Goal: Task Accomplishment & Management: Complete application form

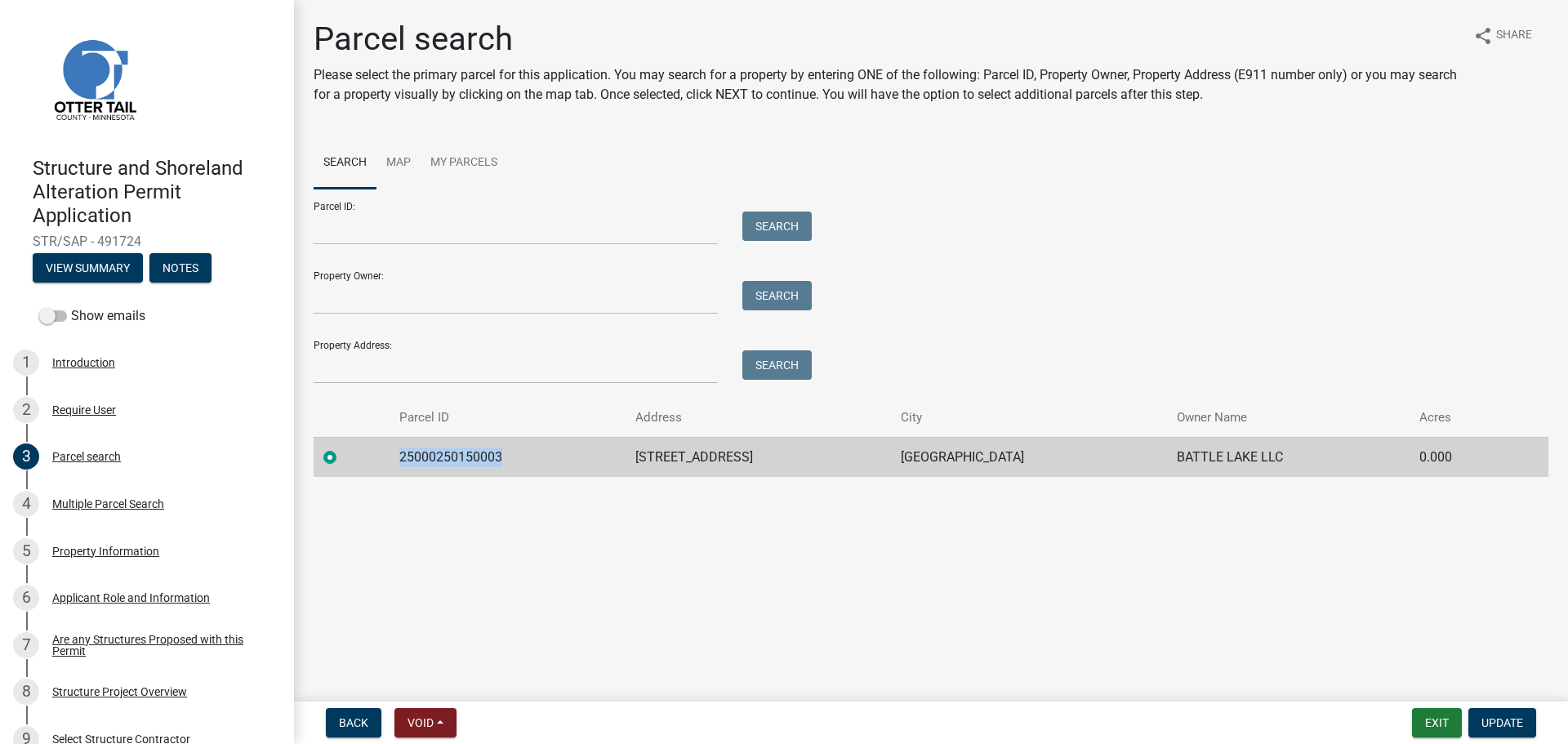
scroll to position [245, 0]
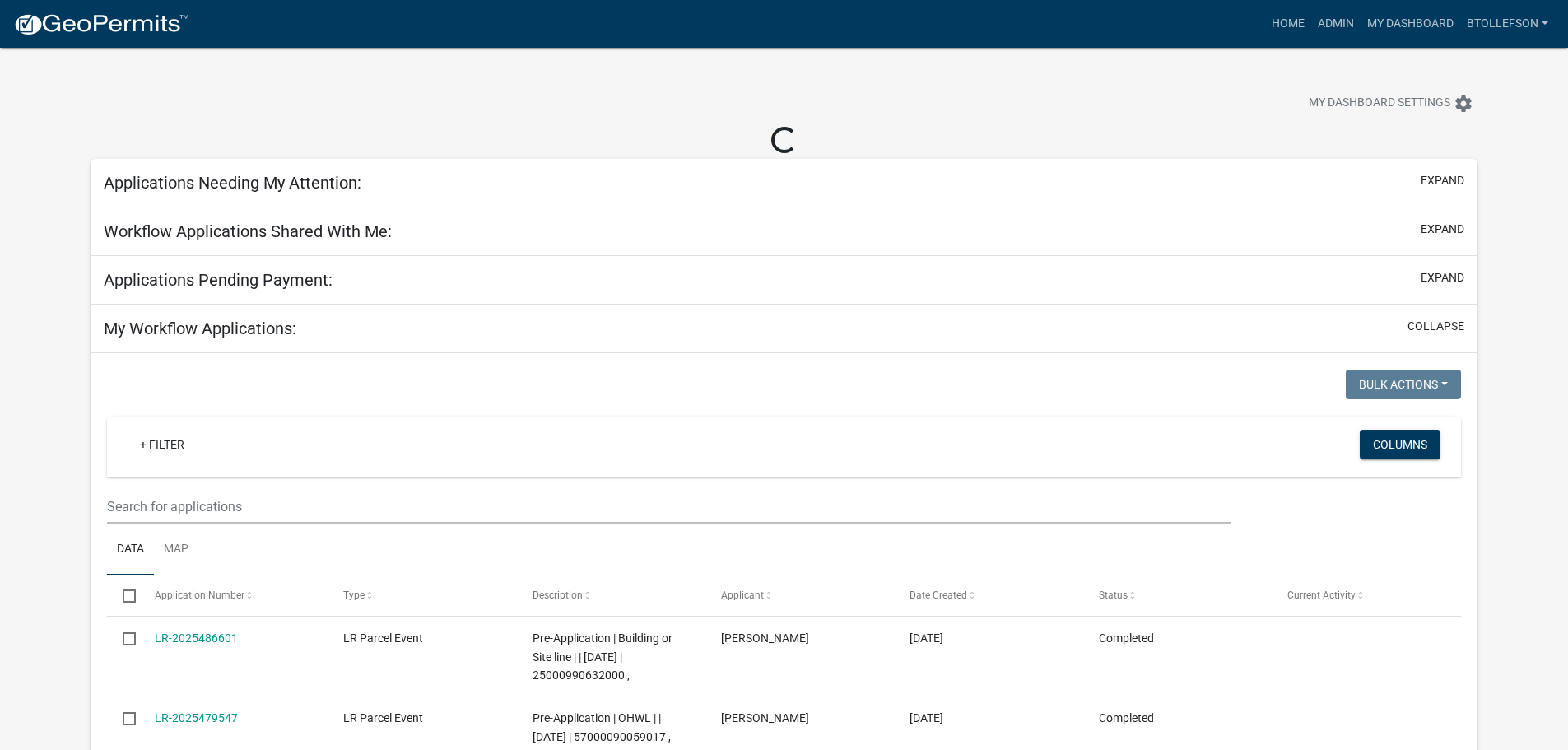
select select "3: 100"
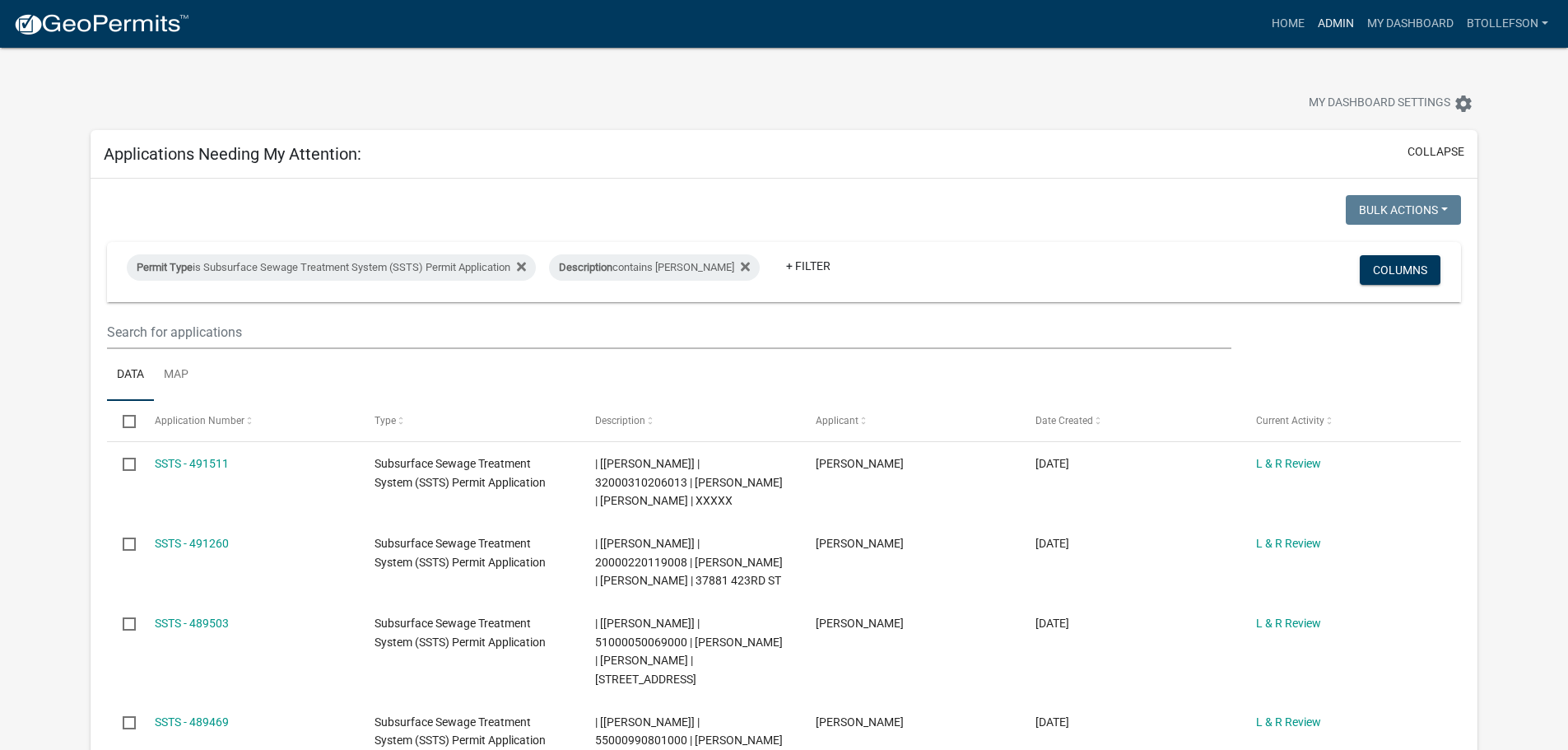
drag, startPoint x: 1336, startPoint y: 28, endPoint x: 1331, endPoint y: 40, distance: 13.0
click at [1336, 28] on link "Admin" at bounding box center [1336, 23] width 49 height 31
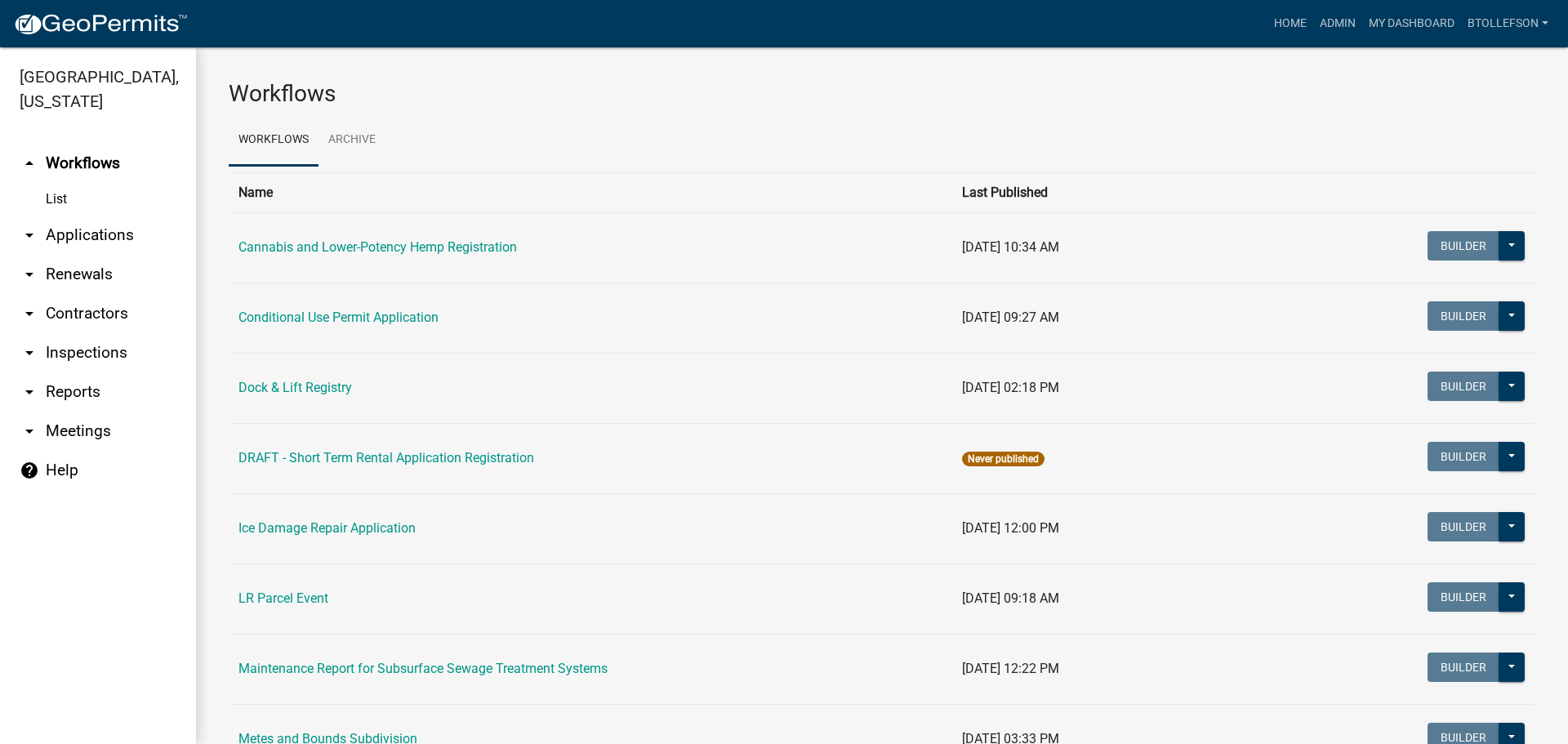
click at [132, 238] on link "arrow_drop_down Applications" at bounding box center [97, 235] width 196 height 39
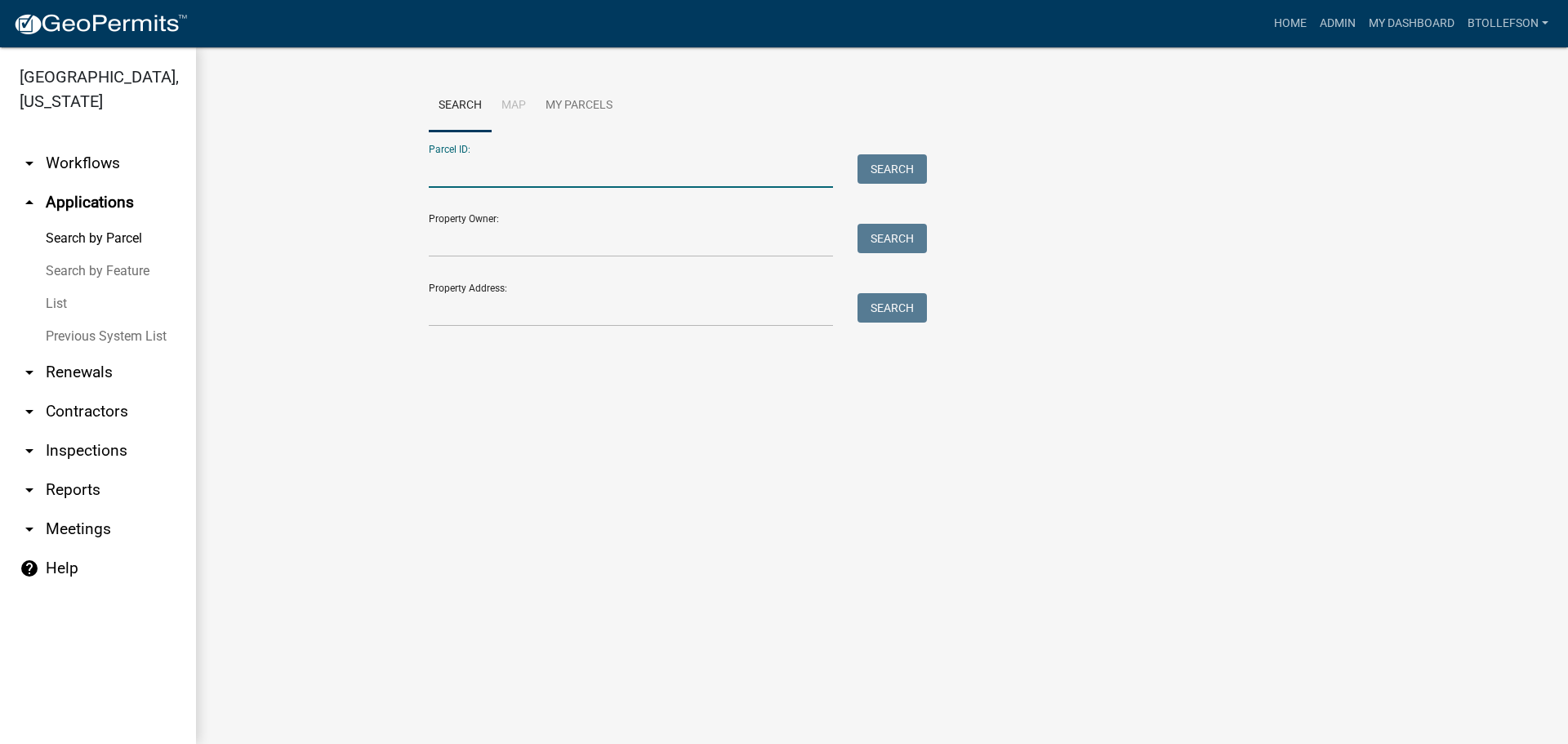
click at [645, 171] on input "Parcel ID:" at bounding box center [631, 171] width 404 height 33
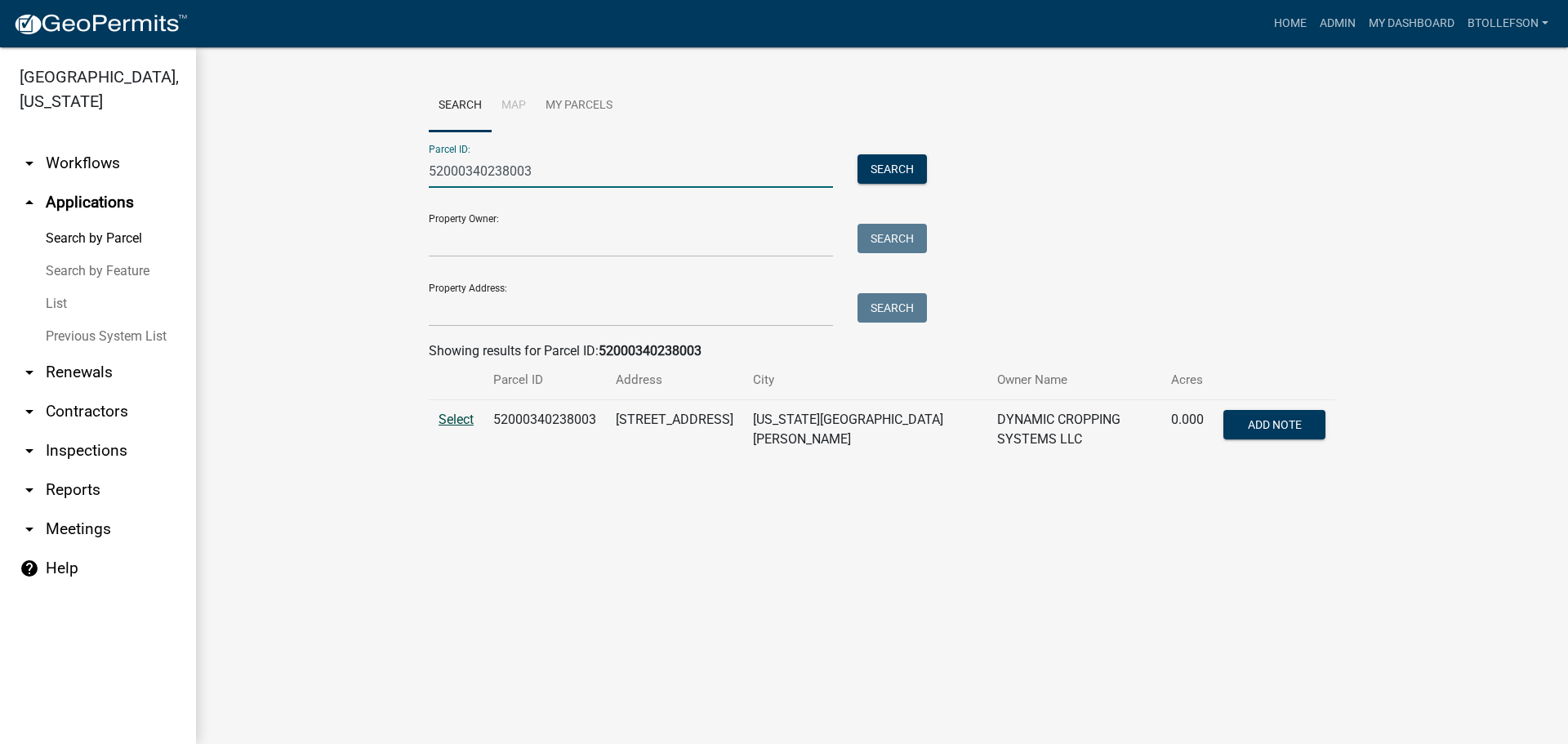
type input "52000340238003"
click at [456, 422] on span "Select" at bounding box center [456, 419] width 35 height 16
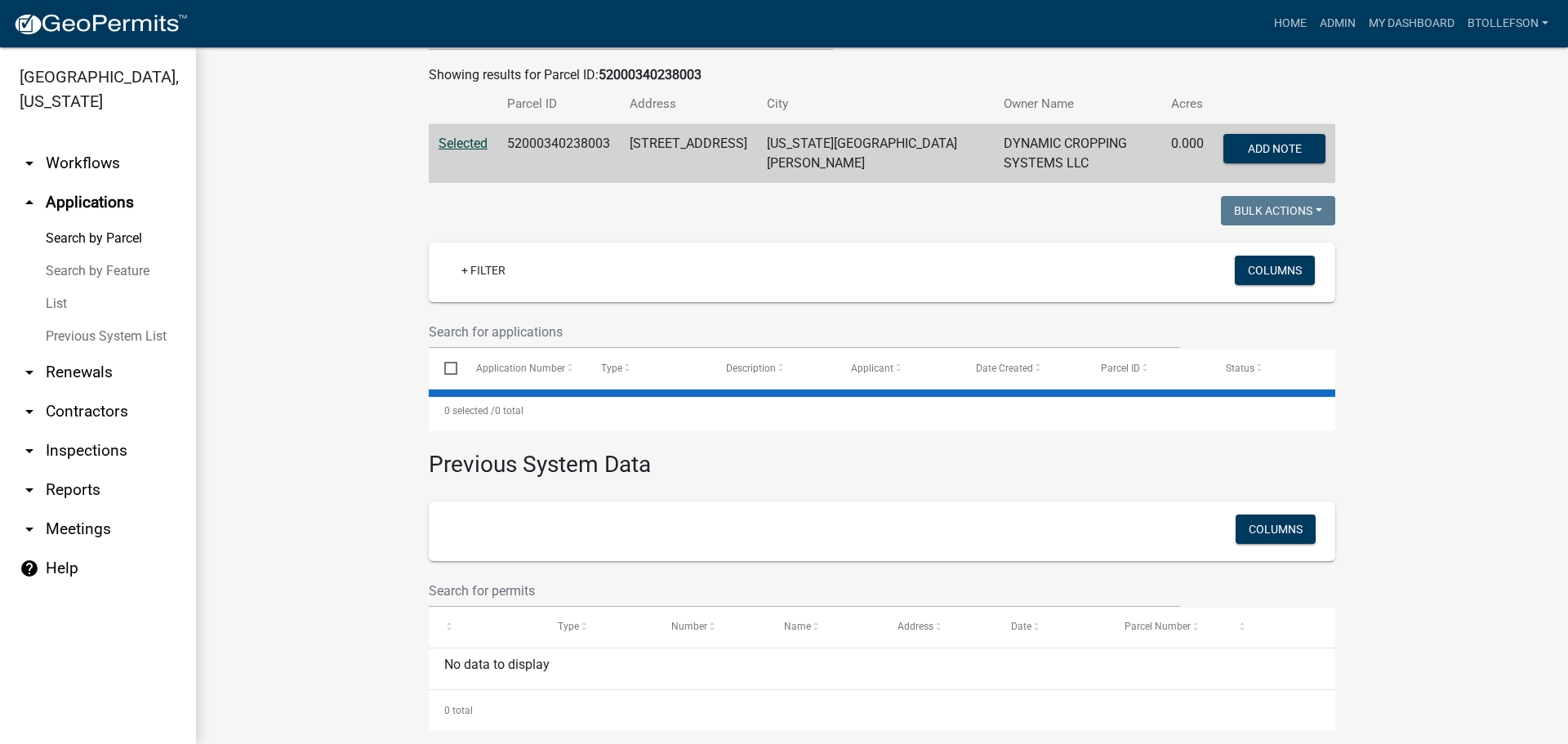
scroll to position [290, 0]
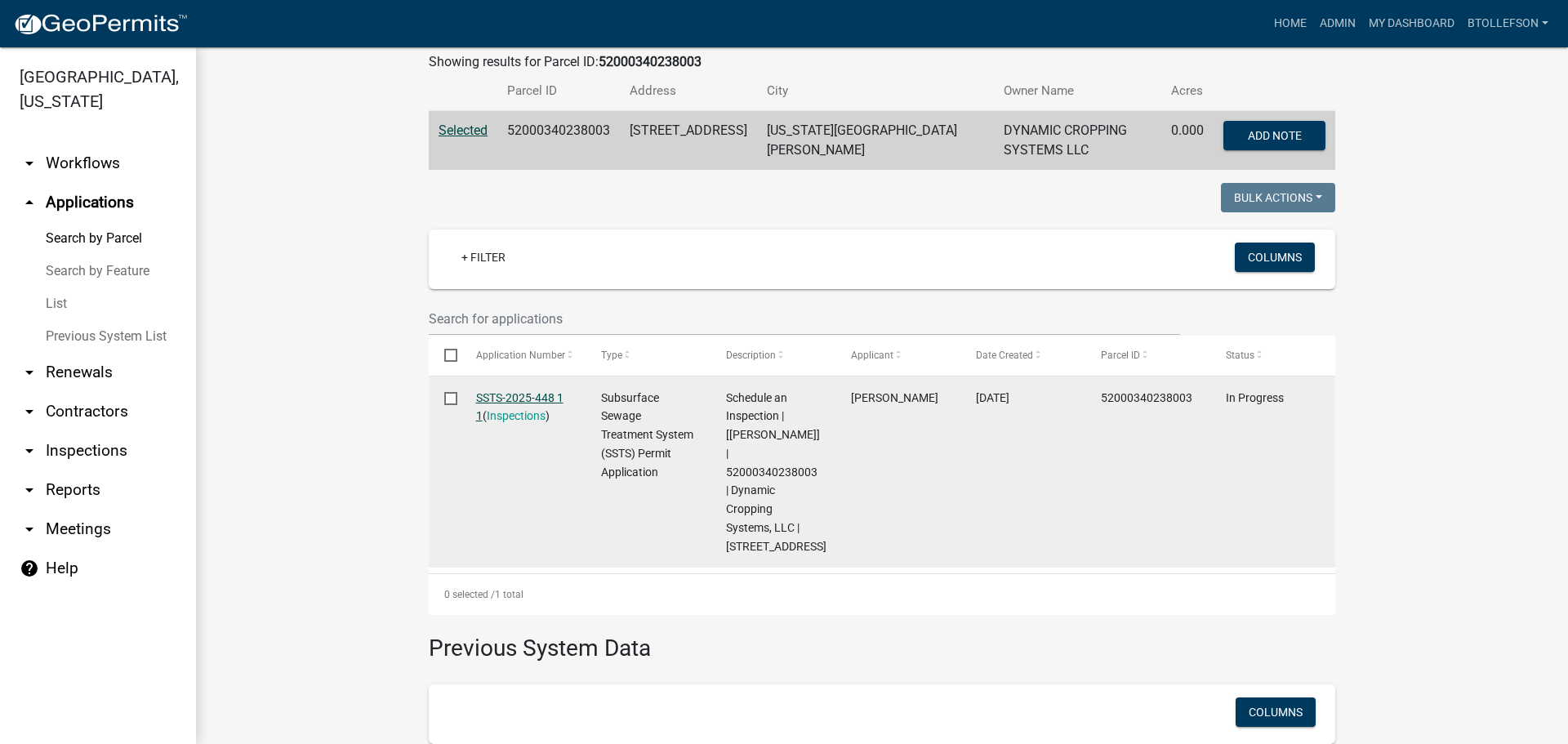
click at [512, 392] on link "SSTS-2025-448 1 1" at bounding box center [520, 407] width 88 height 32
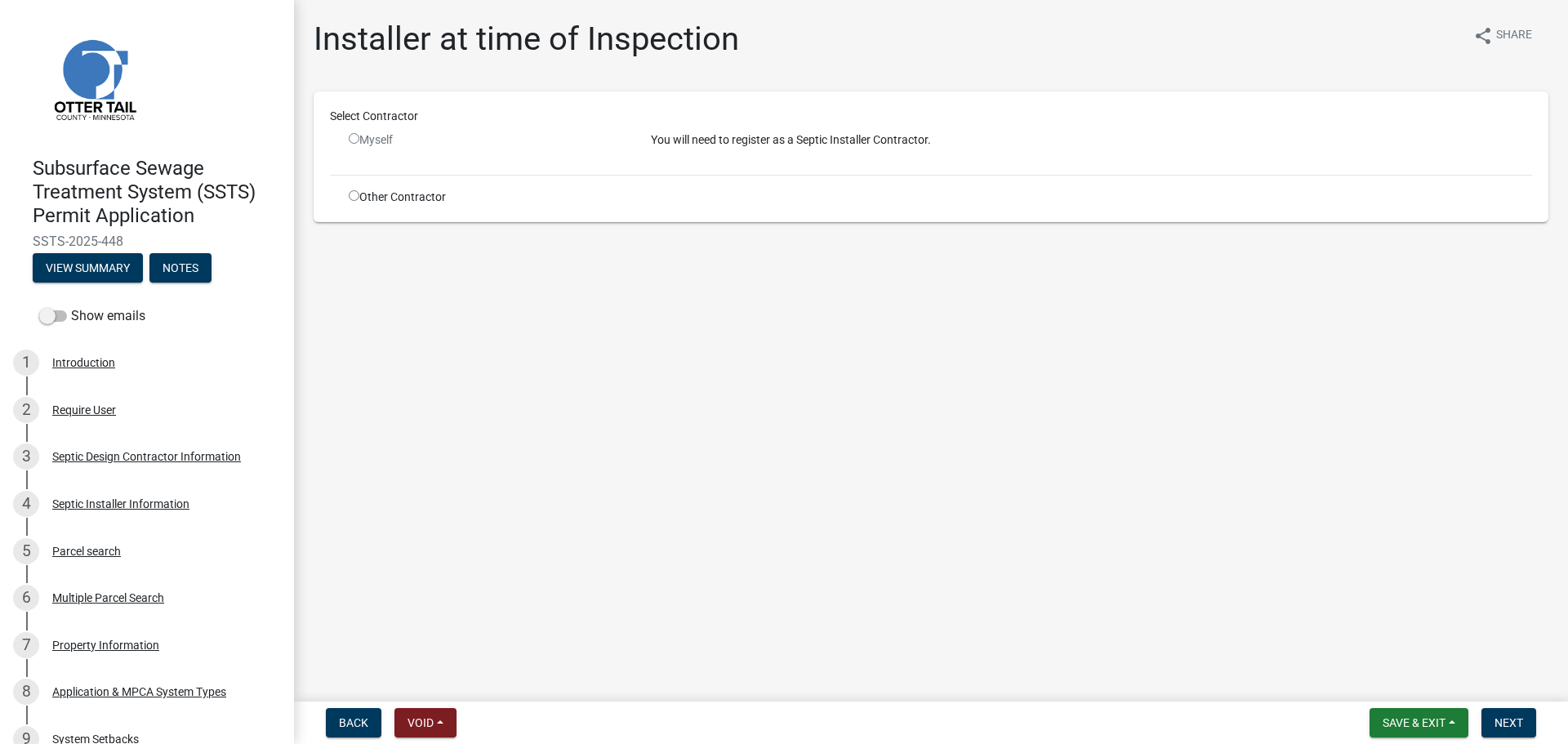
click at [353, 196] on input "radio" at bounding box center [354, 196] width 11 height 11
radio input "true"
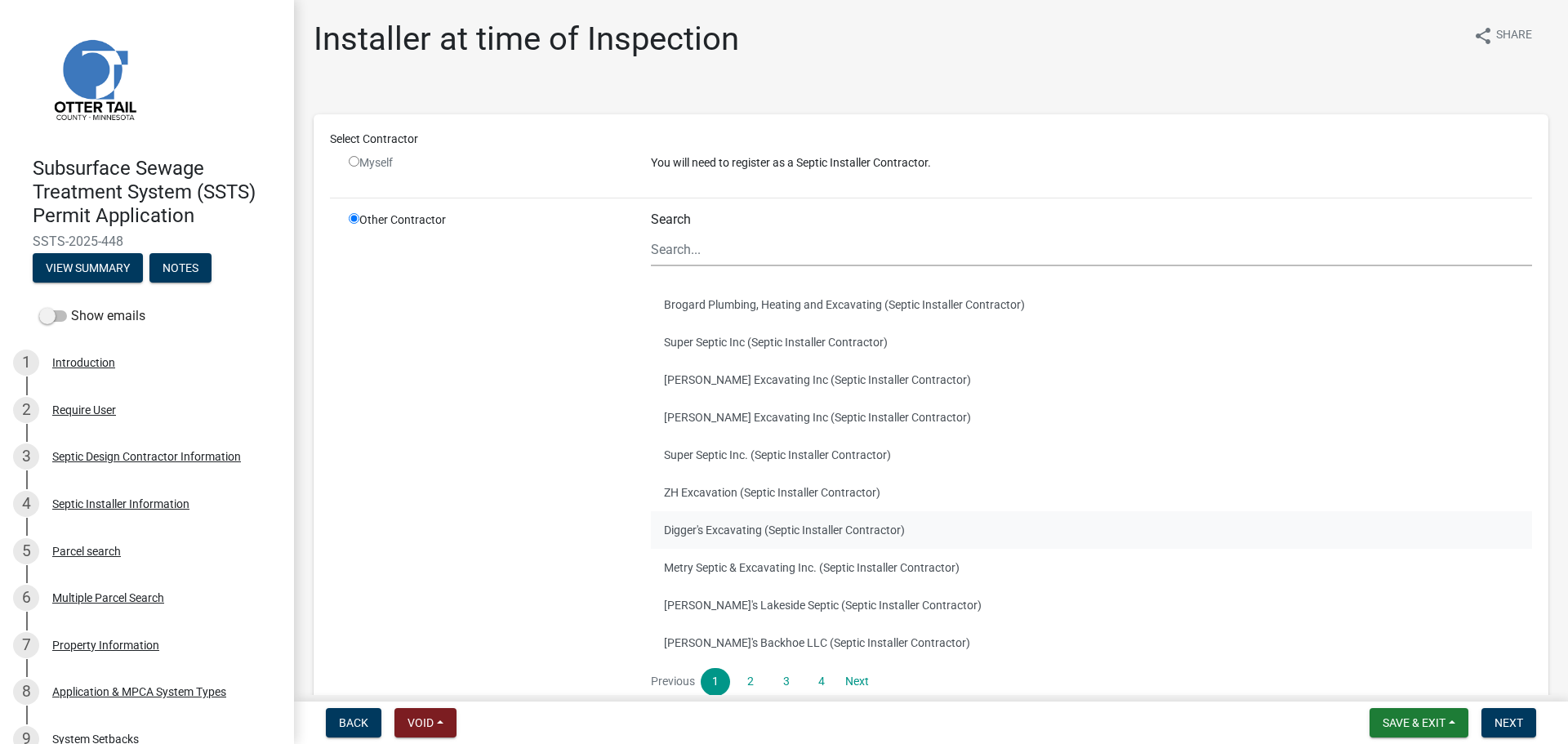
click at [771, 522] on button "Digger's Excavating (Septic Installer Contractor)" at bounding box center [1091, 530] width 881 height 38
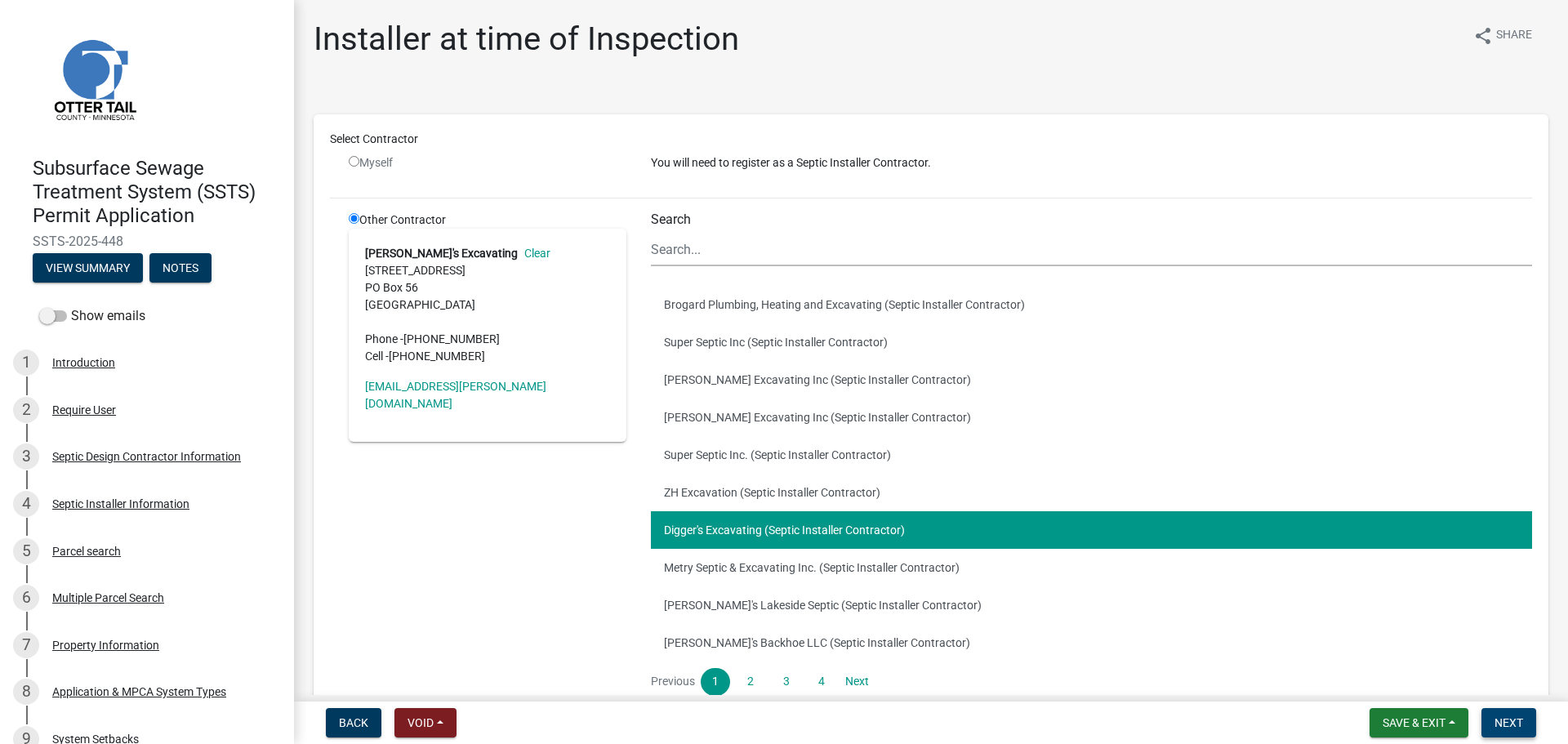
click at [1523, 711] on button "Next" at bounding box center [1508, 723] width 54 height 30
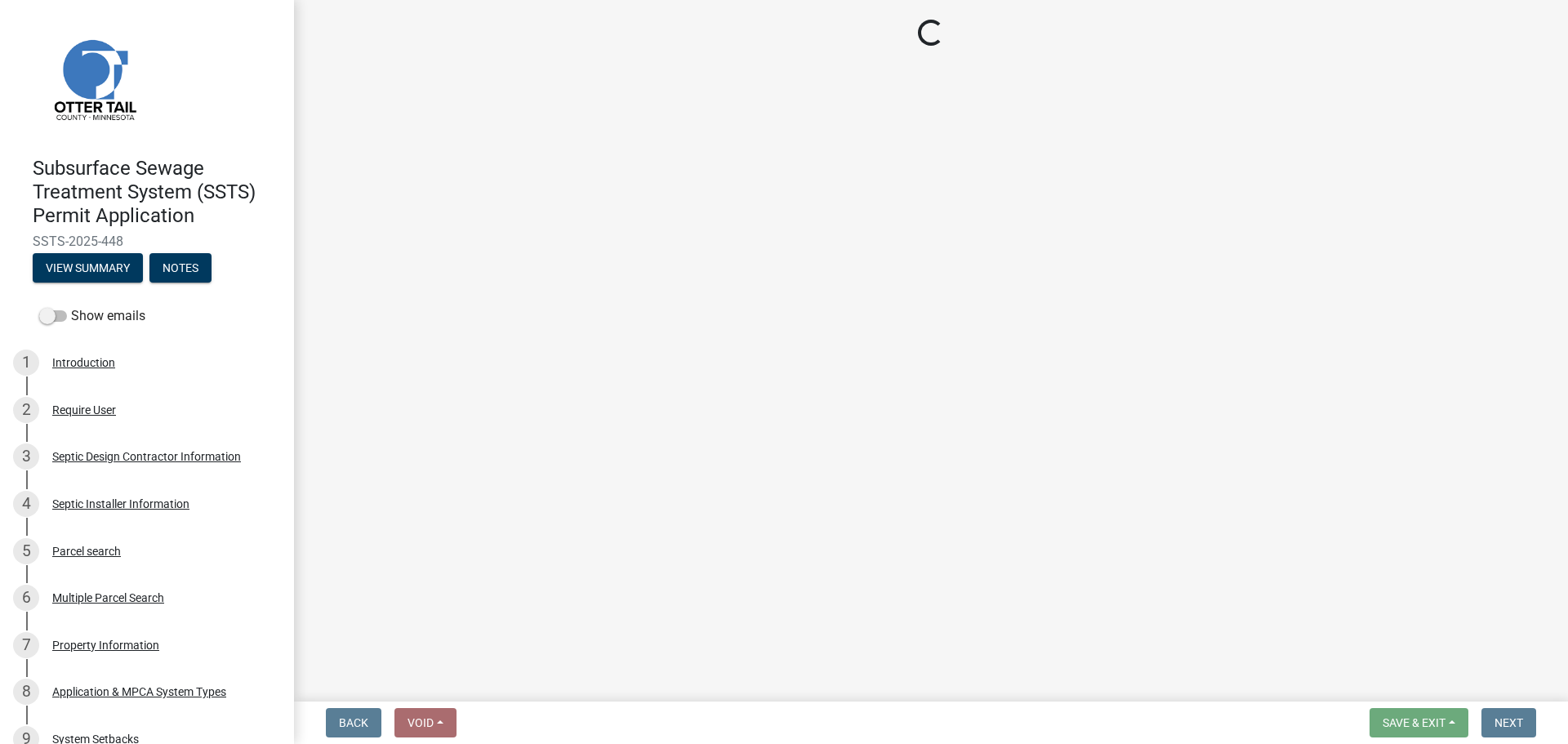
select select "710d5f49-2663-4e73-9718-d0c4e189f5ed"
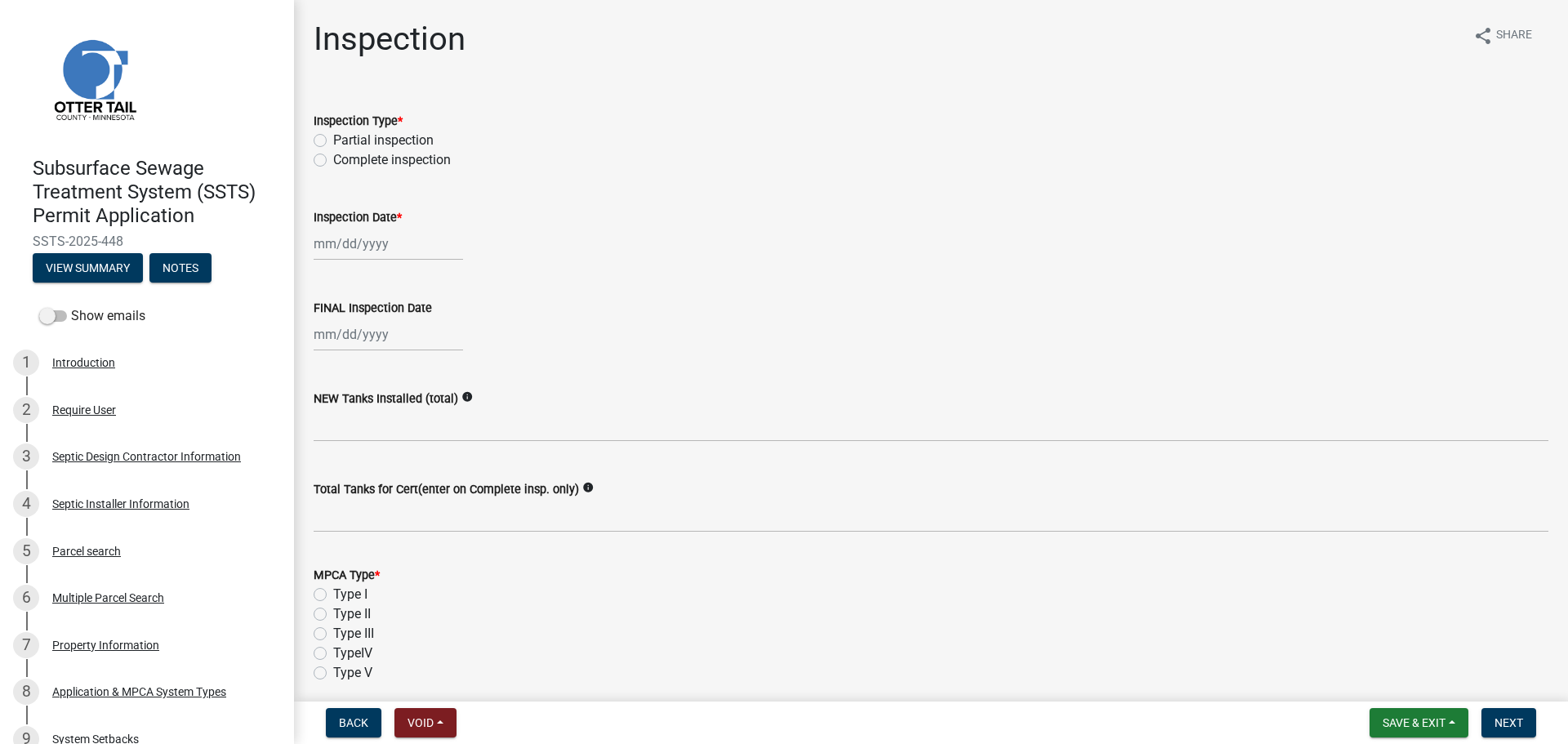
click at [333, 161] on label "Complete inspection" at bounding box center [392, 160] width 118 height 19
click at [333, 161] on input "Complete inspection" at bounding box center [339, 155] width 11 height 11
radio input "true"
click at [346, 242] on div at bounding box center [388, 244] width 149 height 33
select select "10"
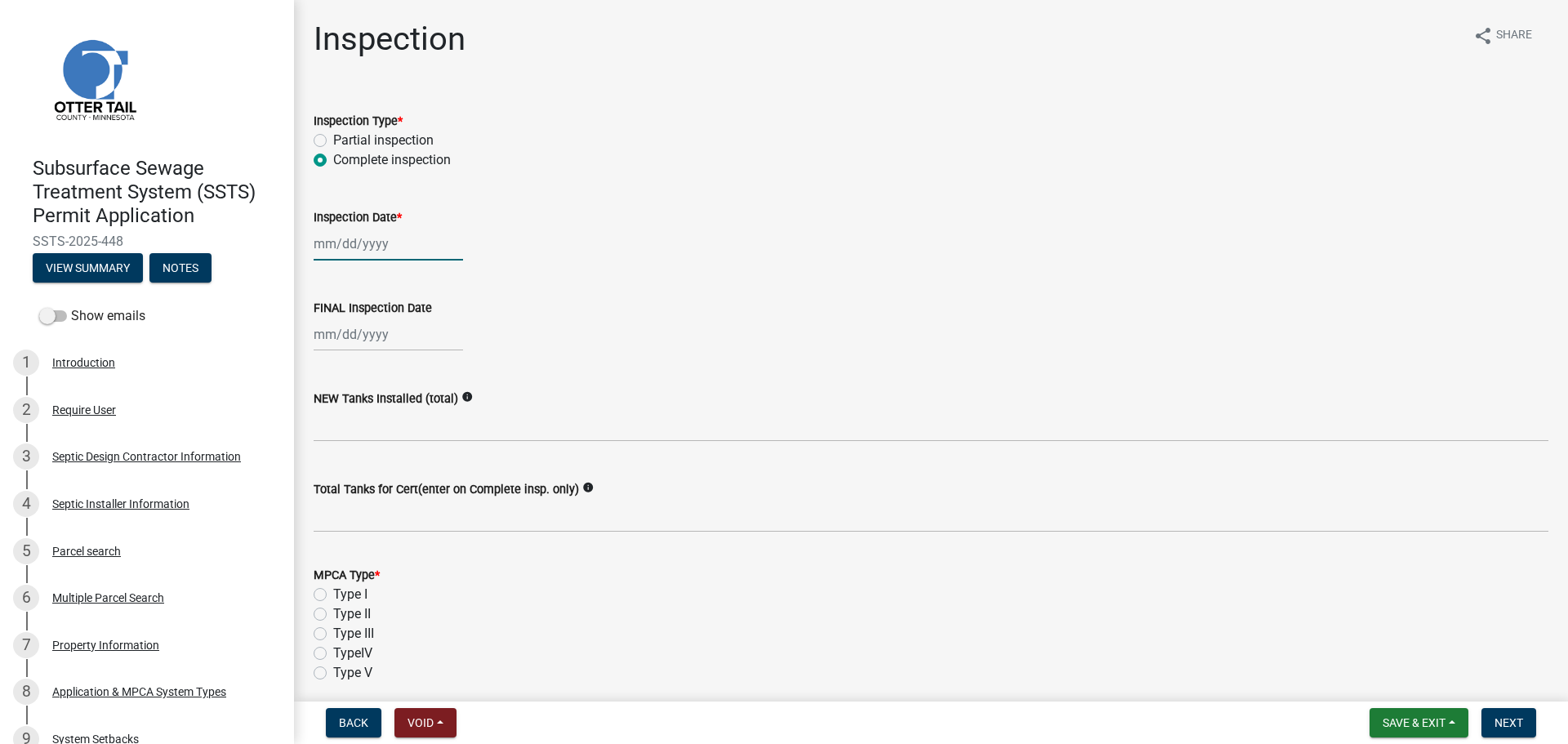
select select "2025"
click at [403, 352] on div "9" at bounding box center [409, 357] width 26 height 26
type input "[DATE]"
click at [389, 326] on div at bounding box center [388, 334] width 149 height 33
select select "10"
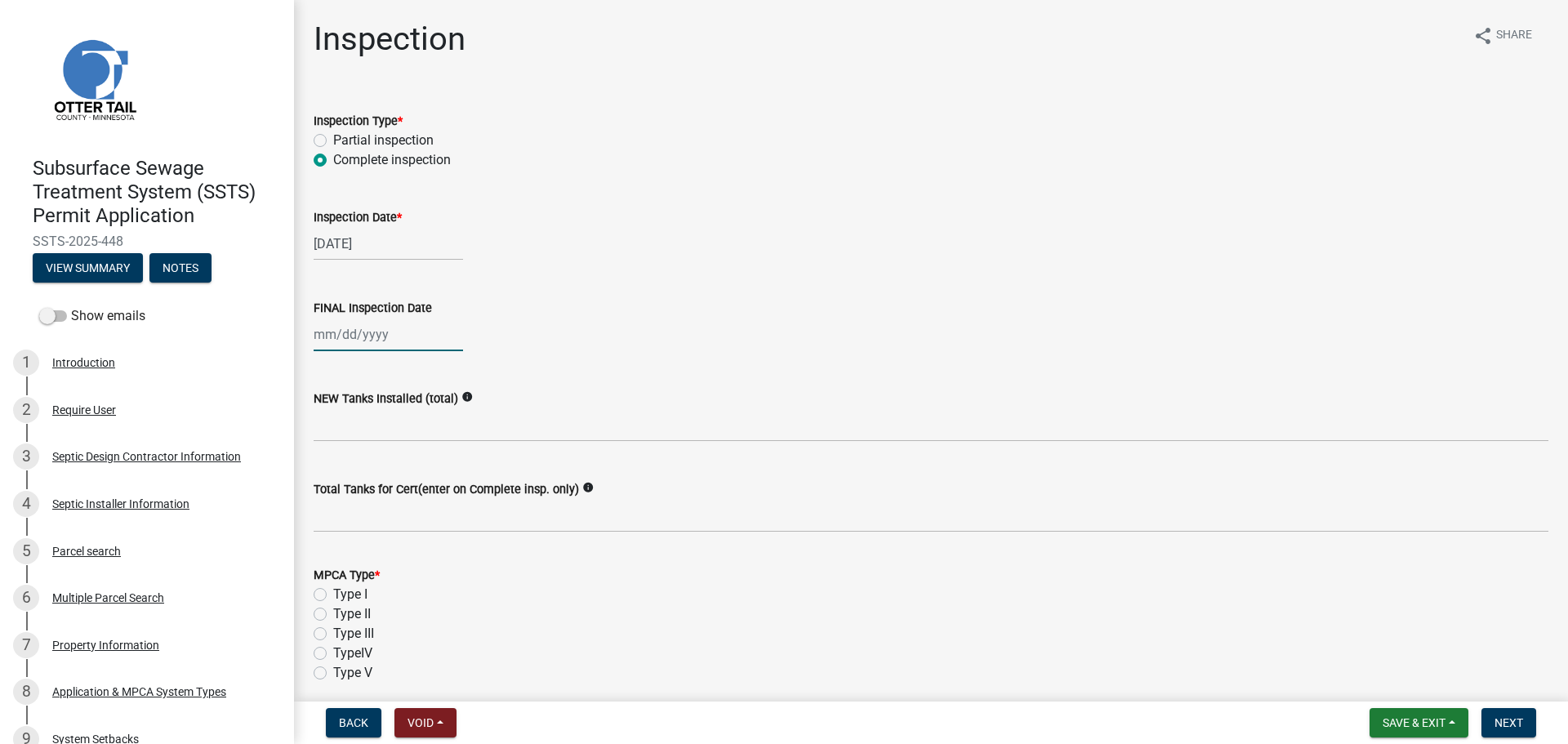
select select "2025"
click at [406, 448] on div "9" at bounding box center [409, 447] width 26 height 26
type input "[DATE]"
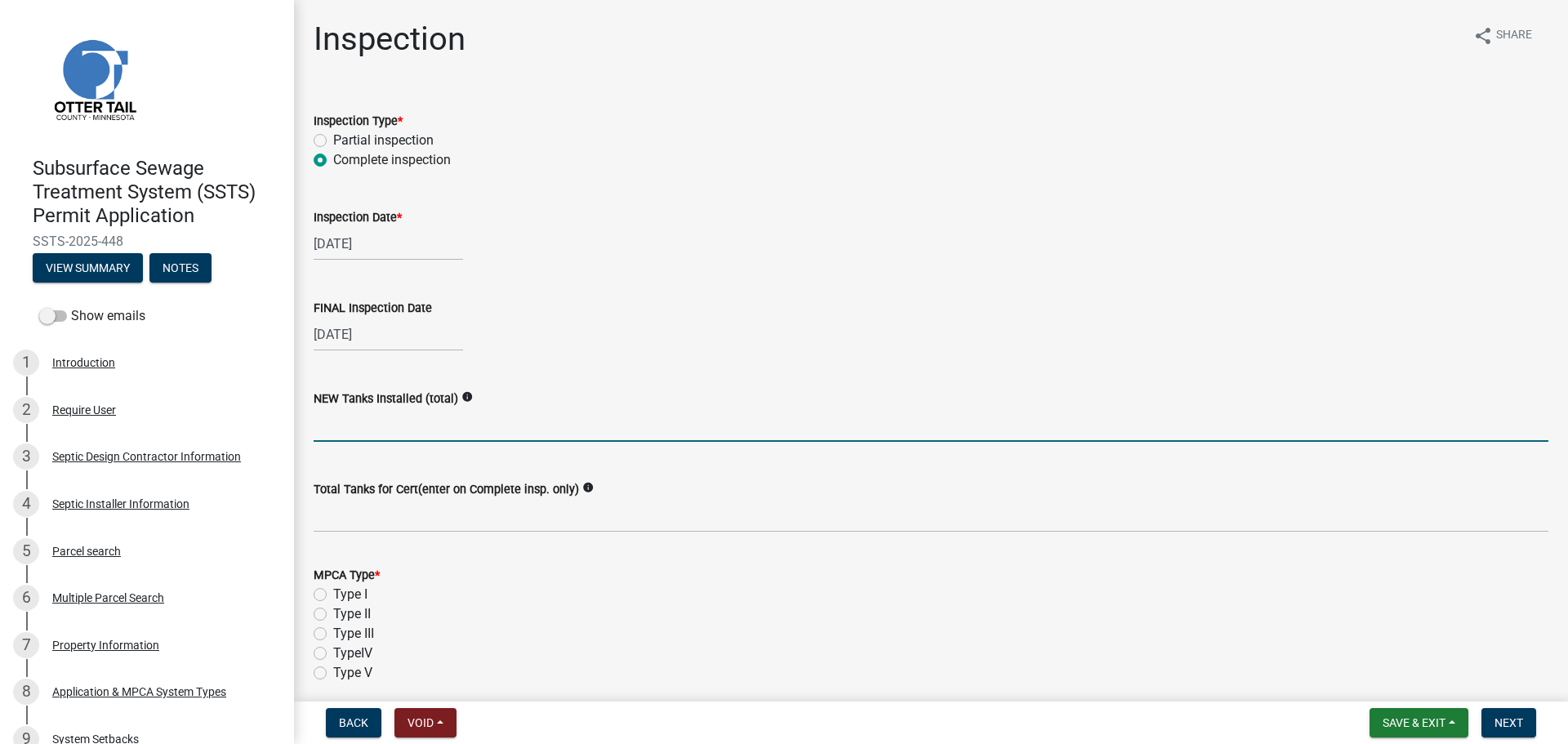
click at [465, 430] on input "text" at bounding box center [931, 426] width 1235 height 33
type input "1"
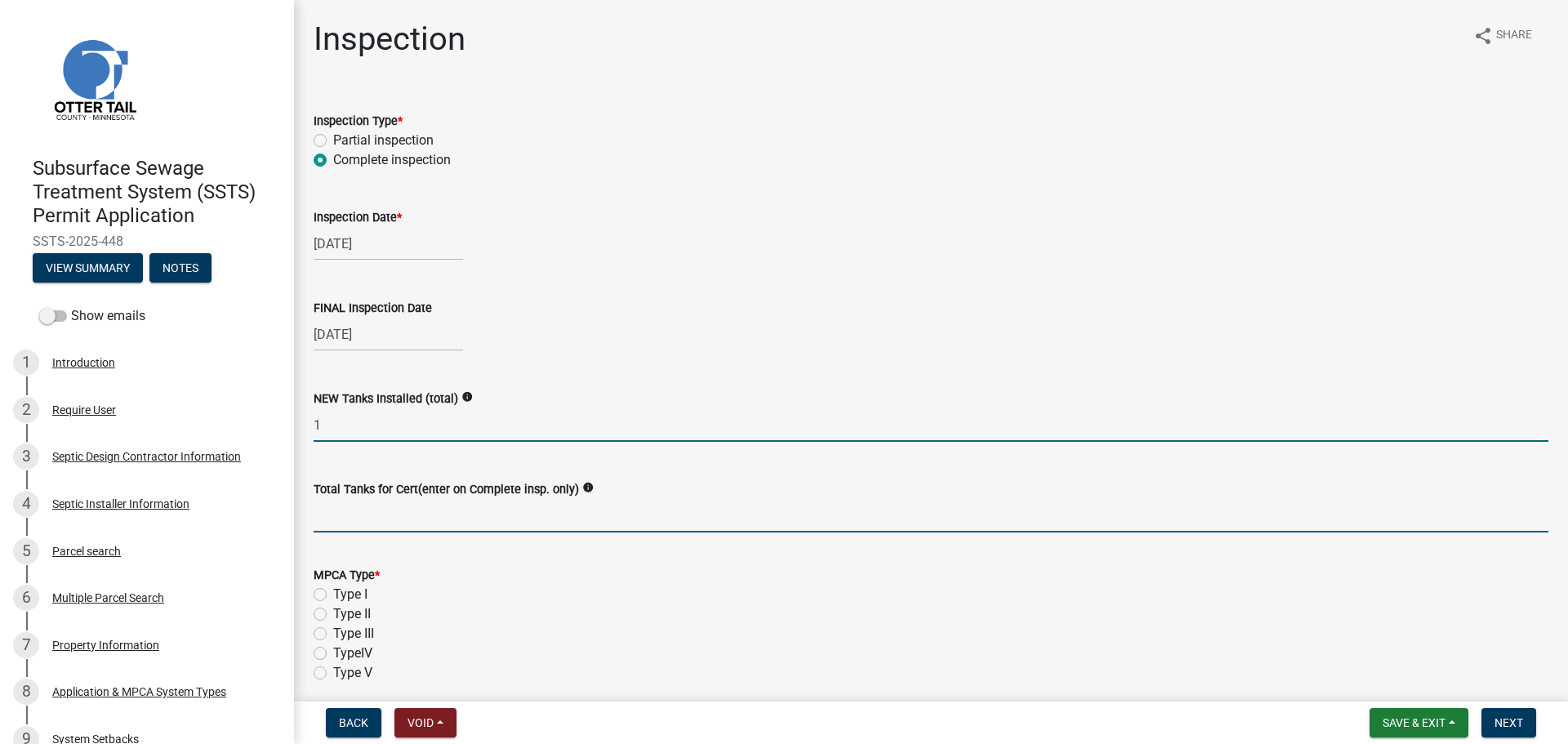
click at [367, 525] on input "Total Tanks for Cert(enter on Complete insp. only)" at bounding box center [931, 516] width 1235 height 33
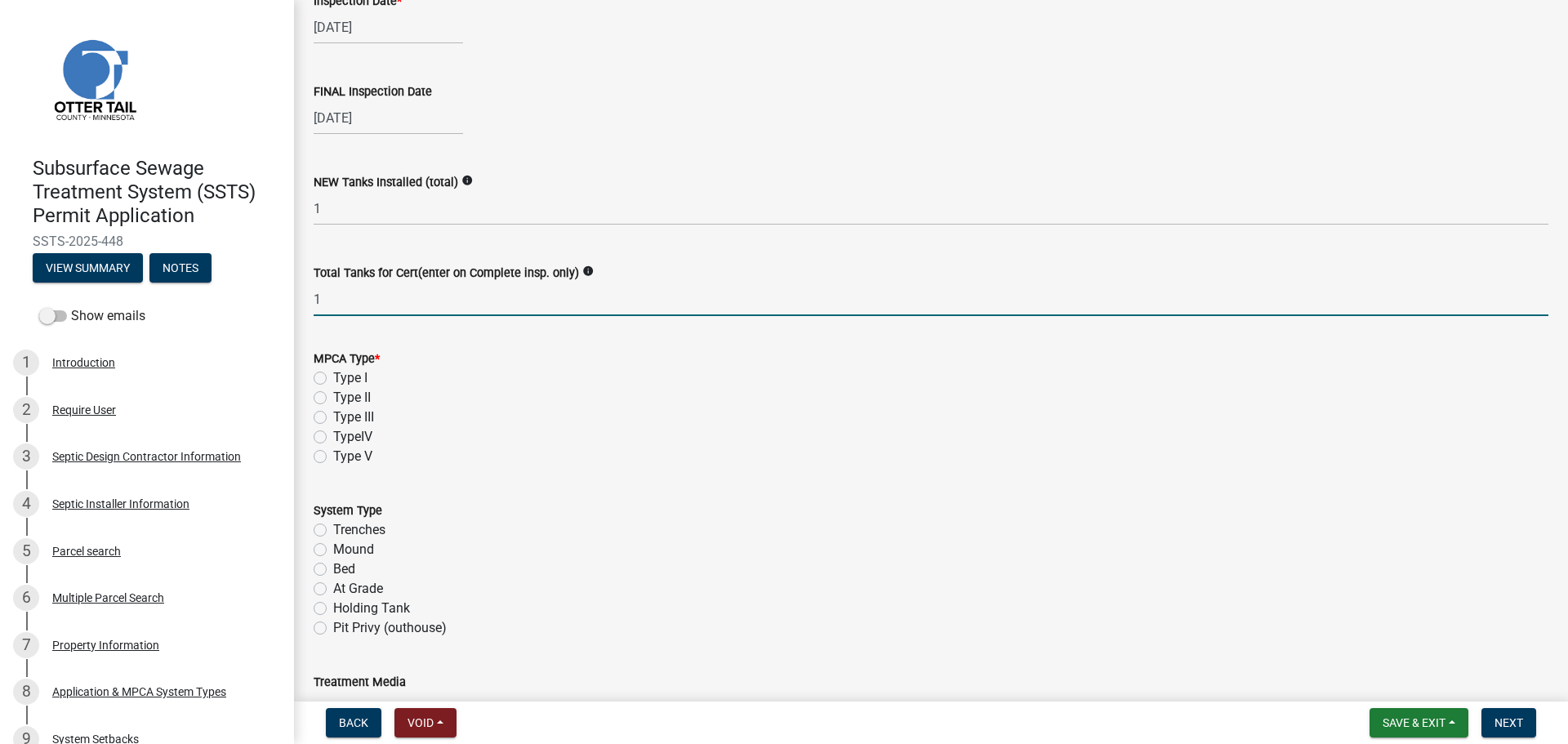
scroll to position [245, 0]
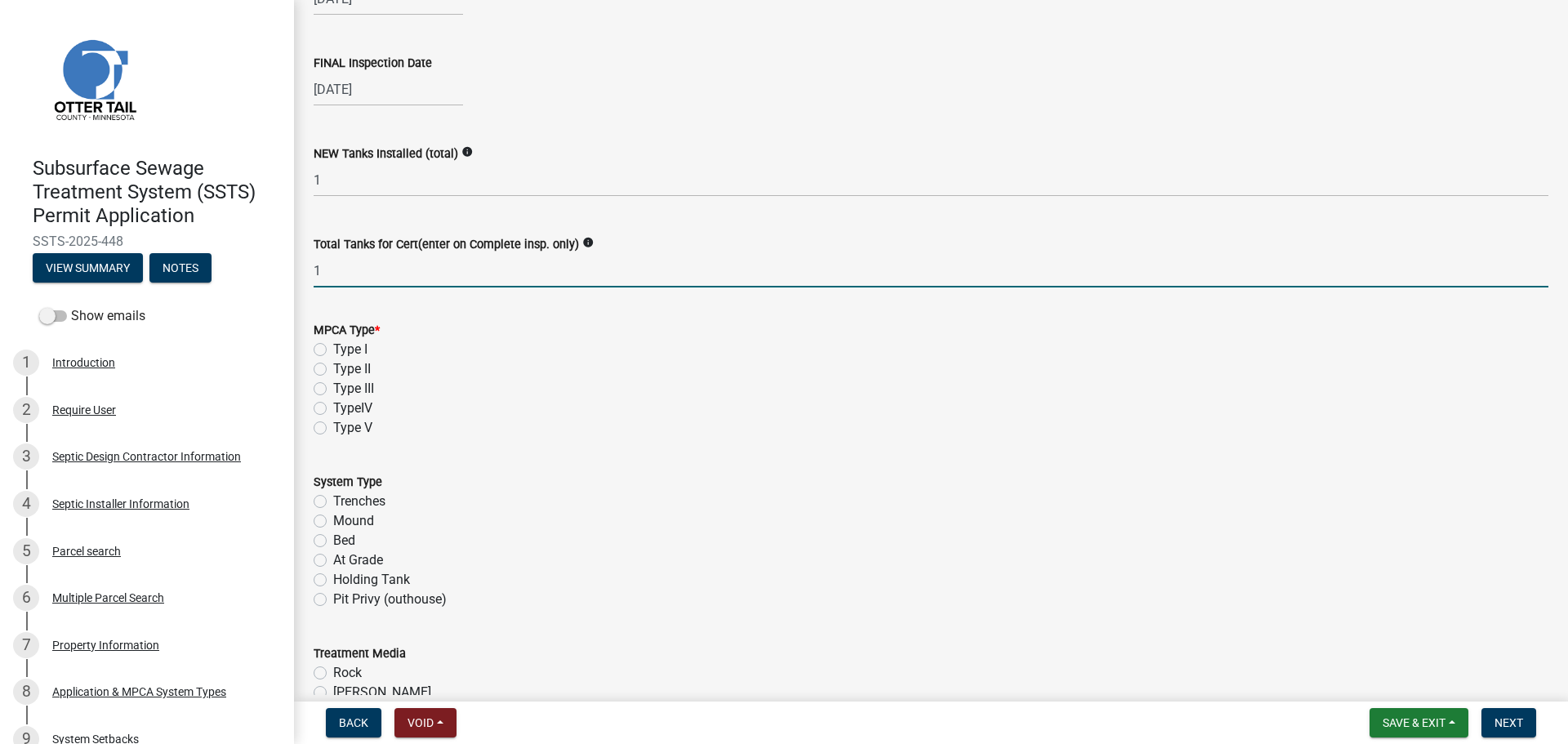
type input "1"
click at [333, 372] on label "Type II" at bounding box center [352, 369] width 38 height 19
click at [333, 370] on input "Type II" at bounding box center [339, 365] width 11 height 11
radio input "true"
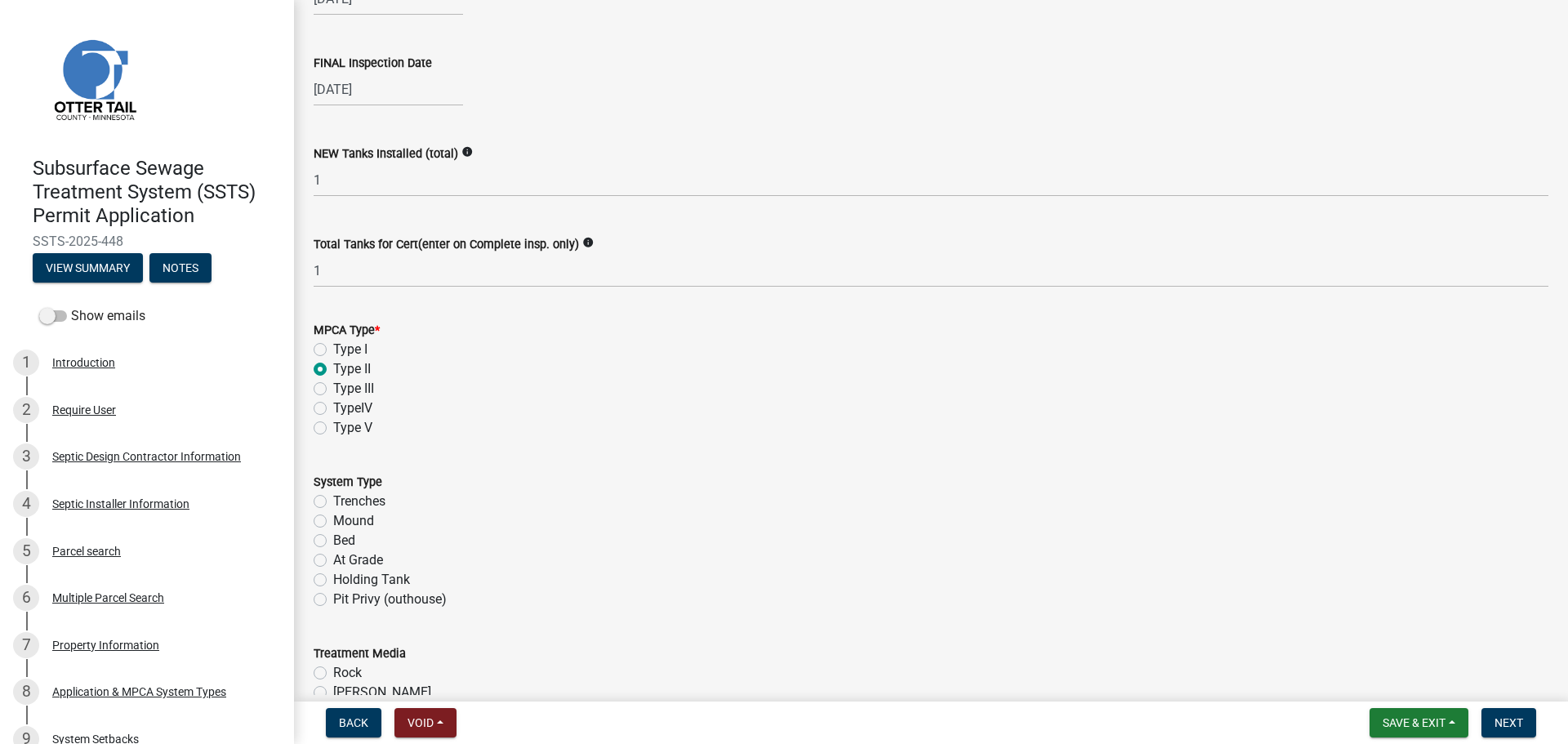
click at [333, 579] on label "Holding Tank" at bounding box center [372, 580] width 77 height 19
click at [333, 579] on input "Holding Tank" at bounding box center [339, 576] width 11 height 11
radio input "true"
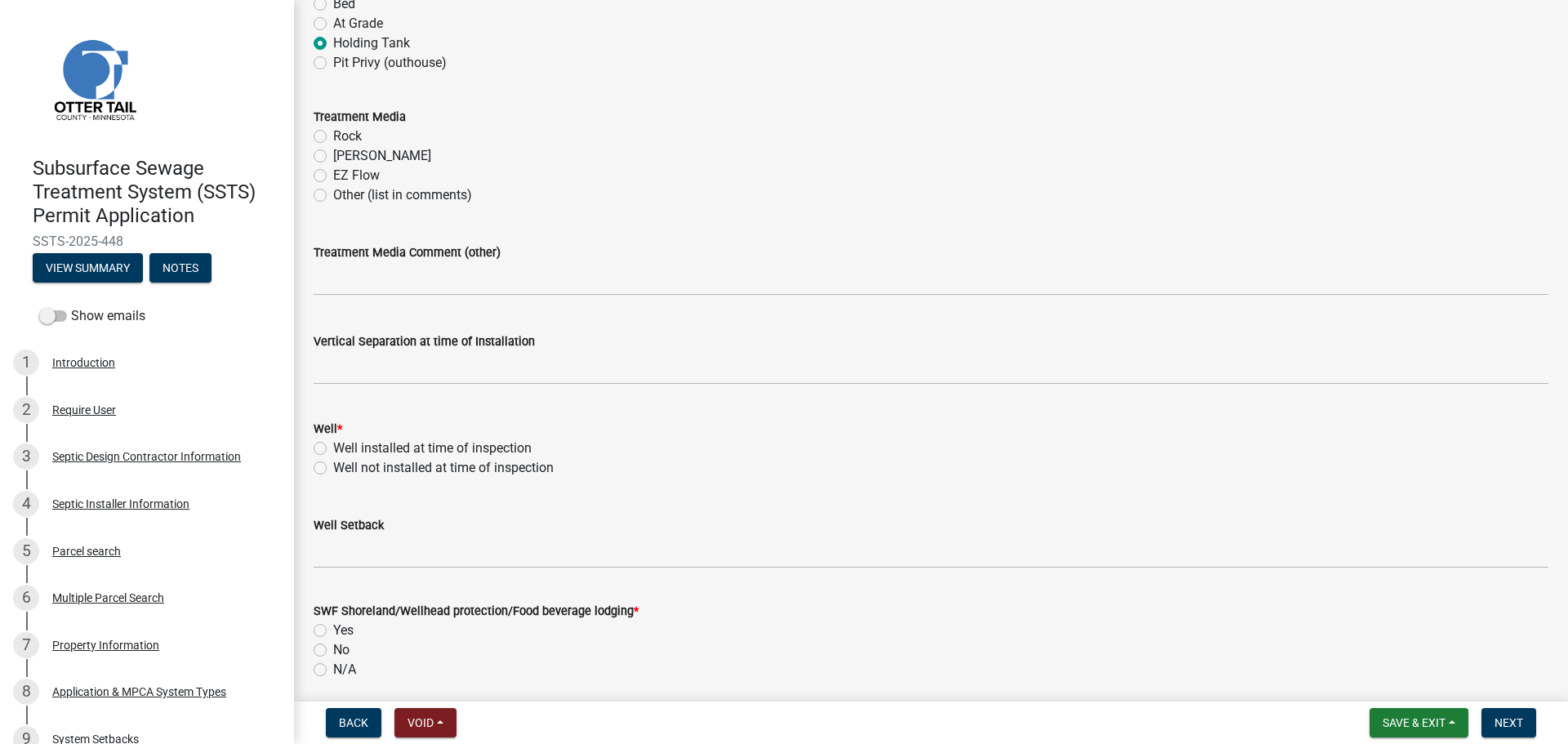
scroll to position [817, 0]
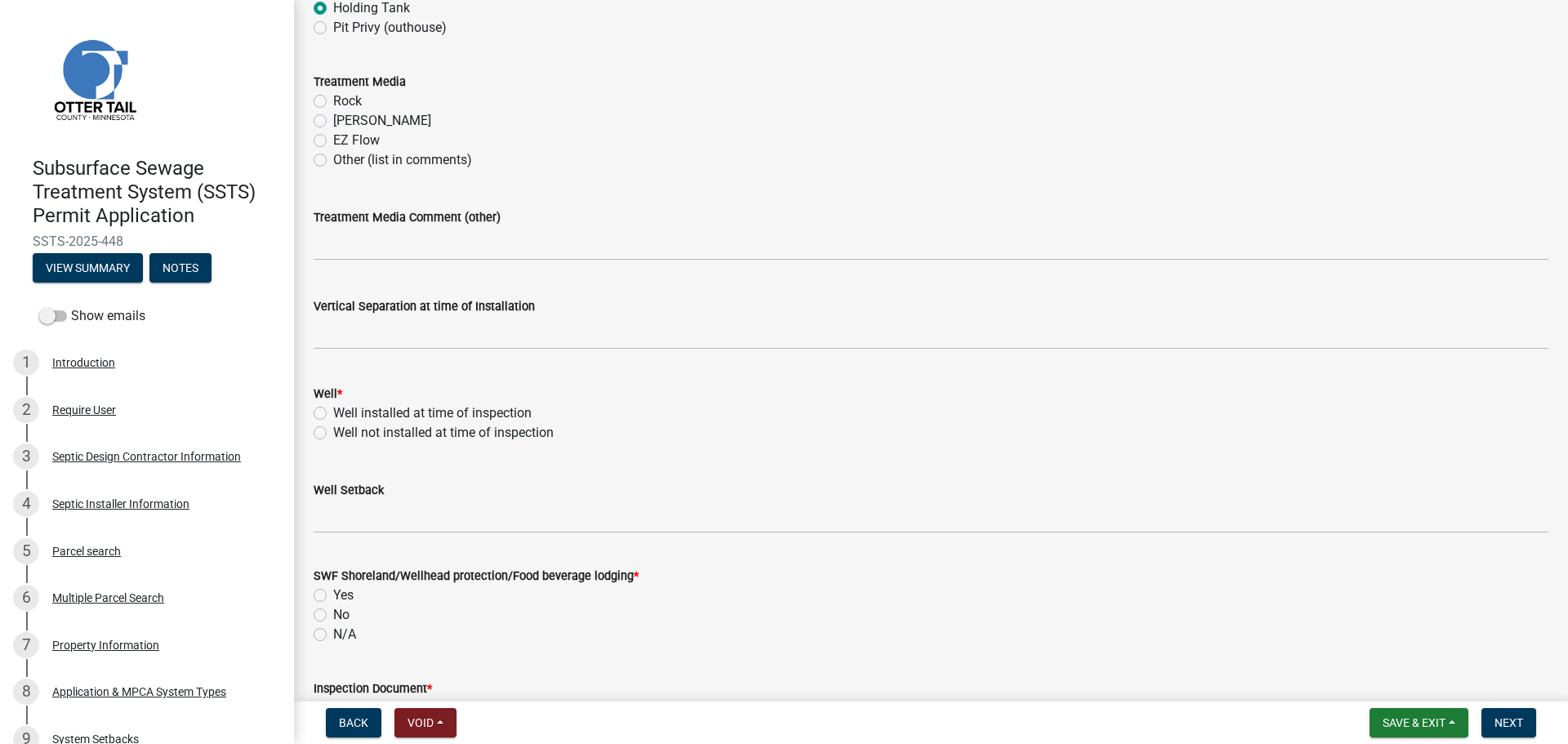
click at [333, 413] on label "Well installed at time of inspection" at bounding box center [432, 413] width 198 height 19
click at [333, 413] on input "Well installed at time of inspection" at bounding box center [339, 409] width 11 height 11
radio input "true"
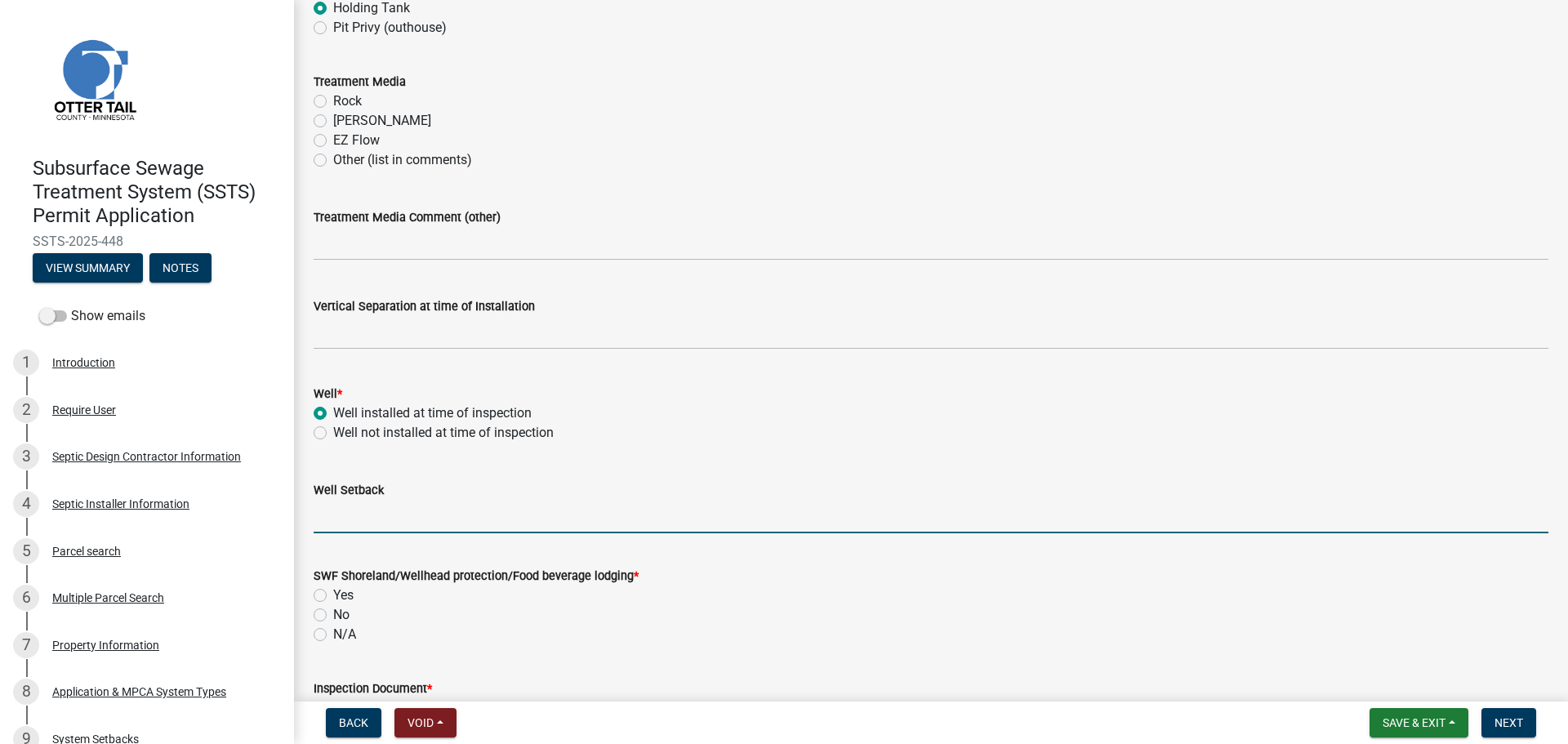
click at [366, 517] on input "Well Setback" at bounding box center [931, 517] width 1235 height 33
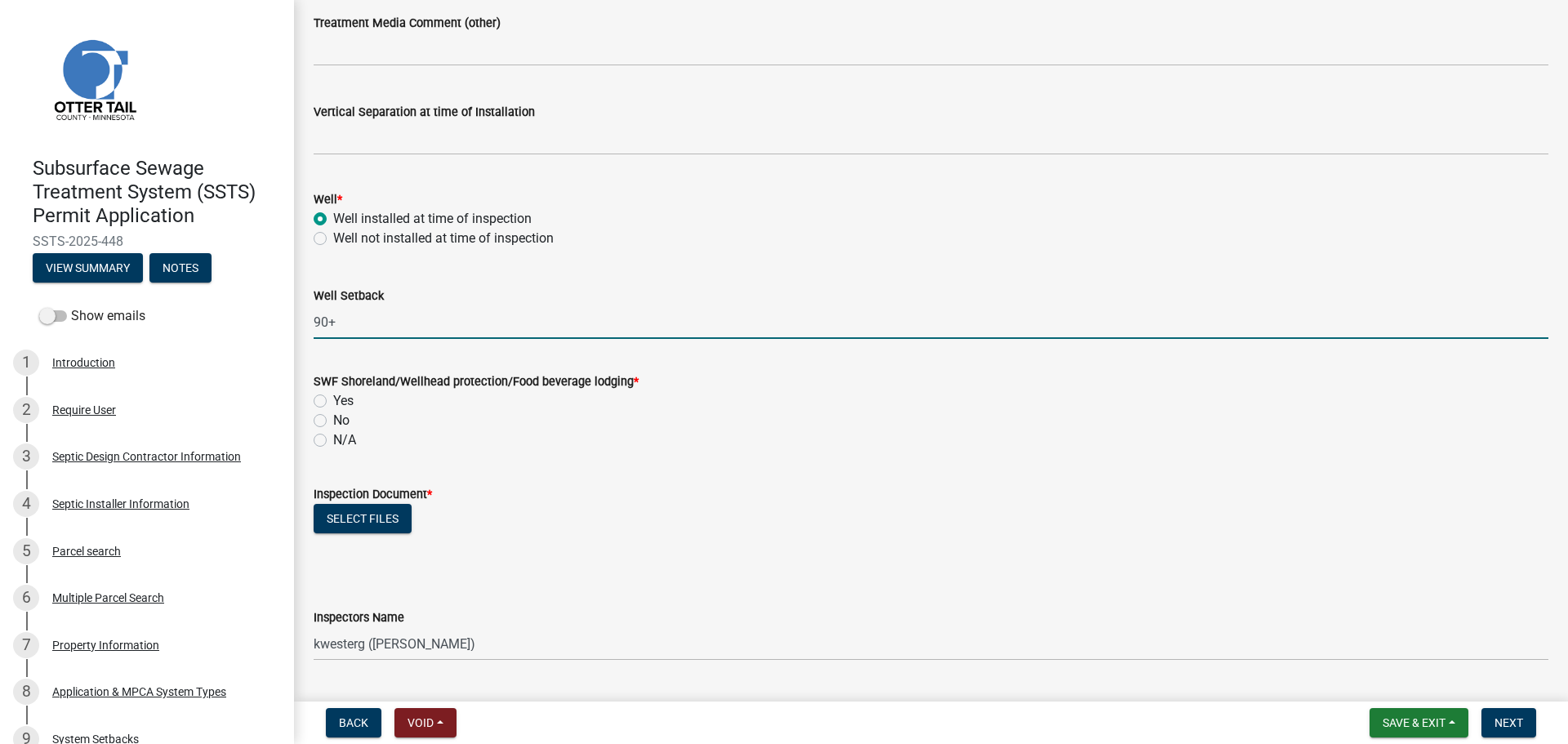
scroll to position [1062, 0]
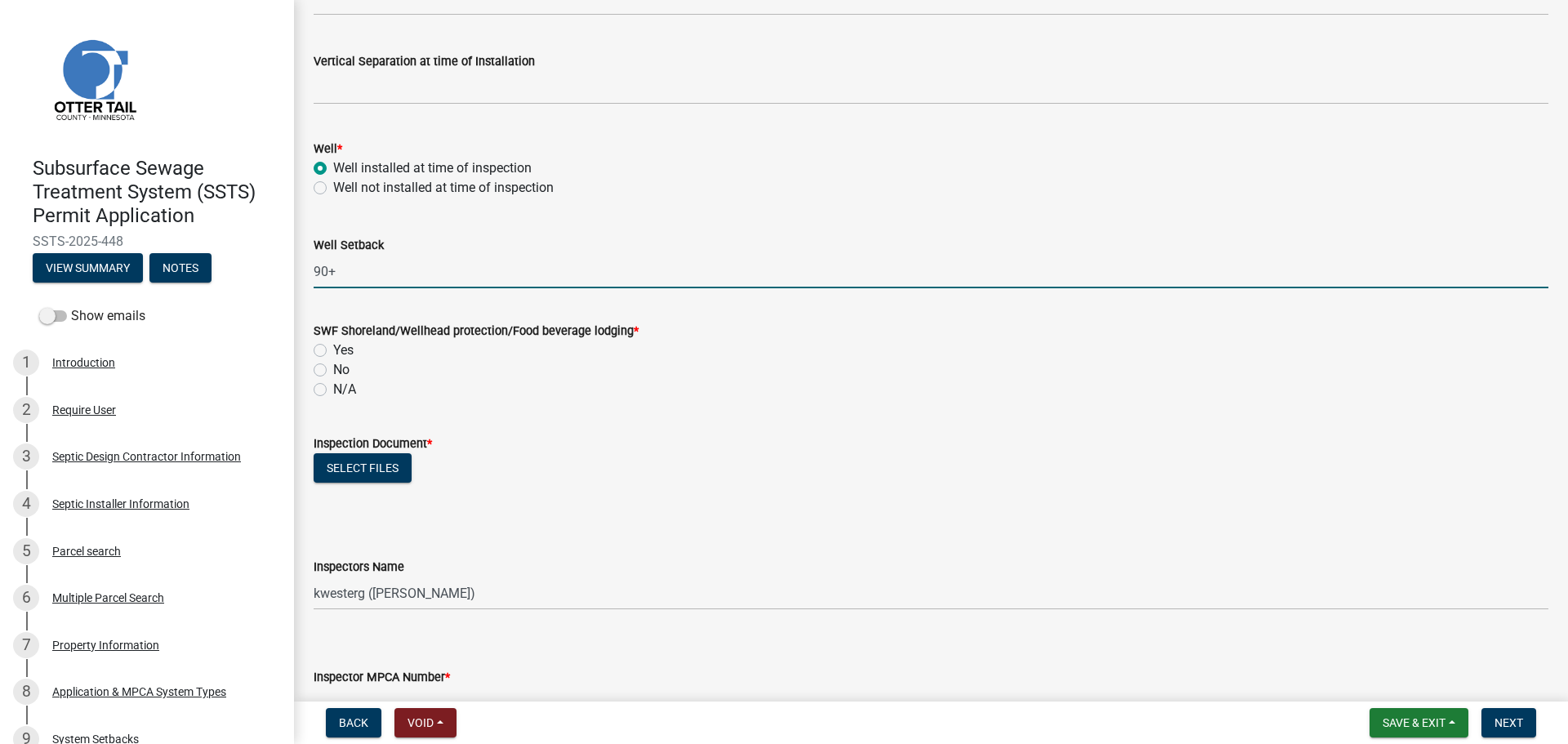
type input "90+"
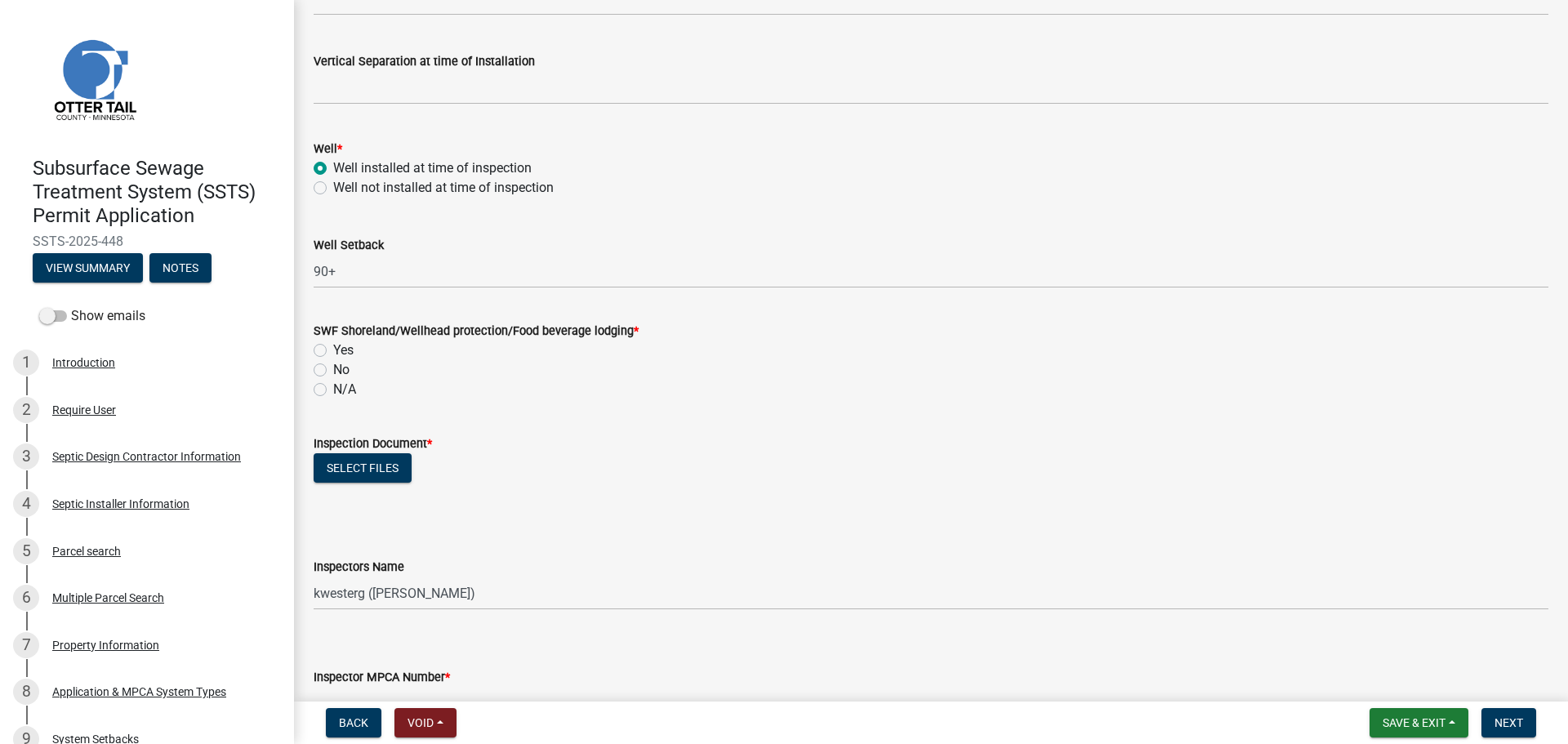
click at [333, 368] on label "No" at bounding box center [341, 370] width 17 height 19
click at [333, 368] on input "No" at bounding box center [339, 366] width 11 height 11
radio input "true"
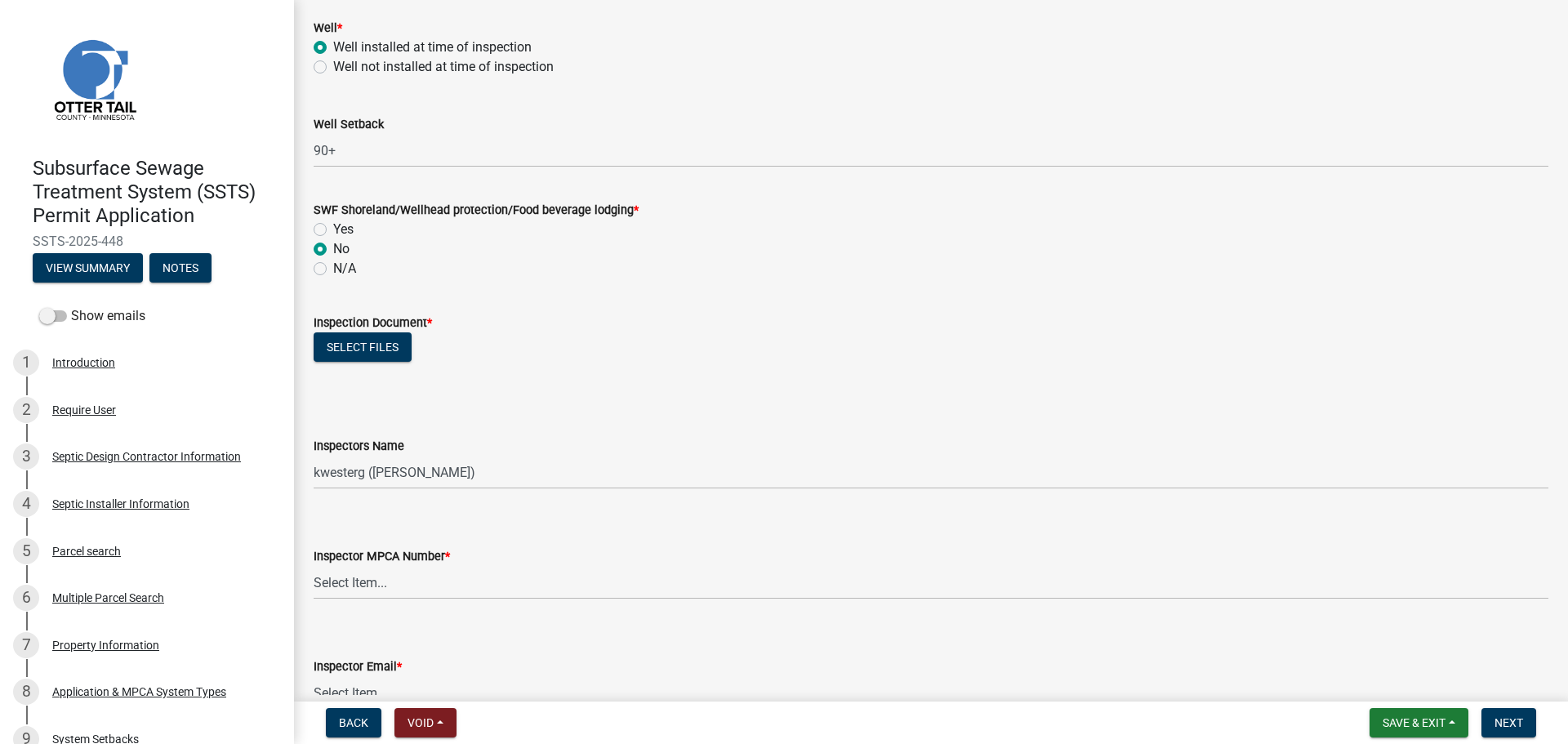
scroll to position [1226, 0]
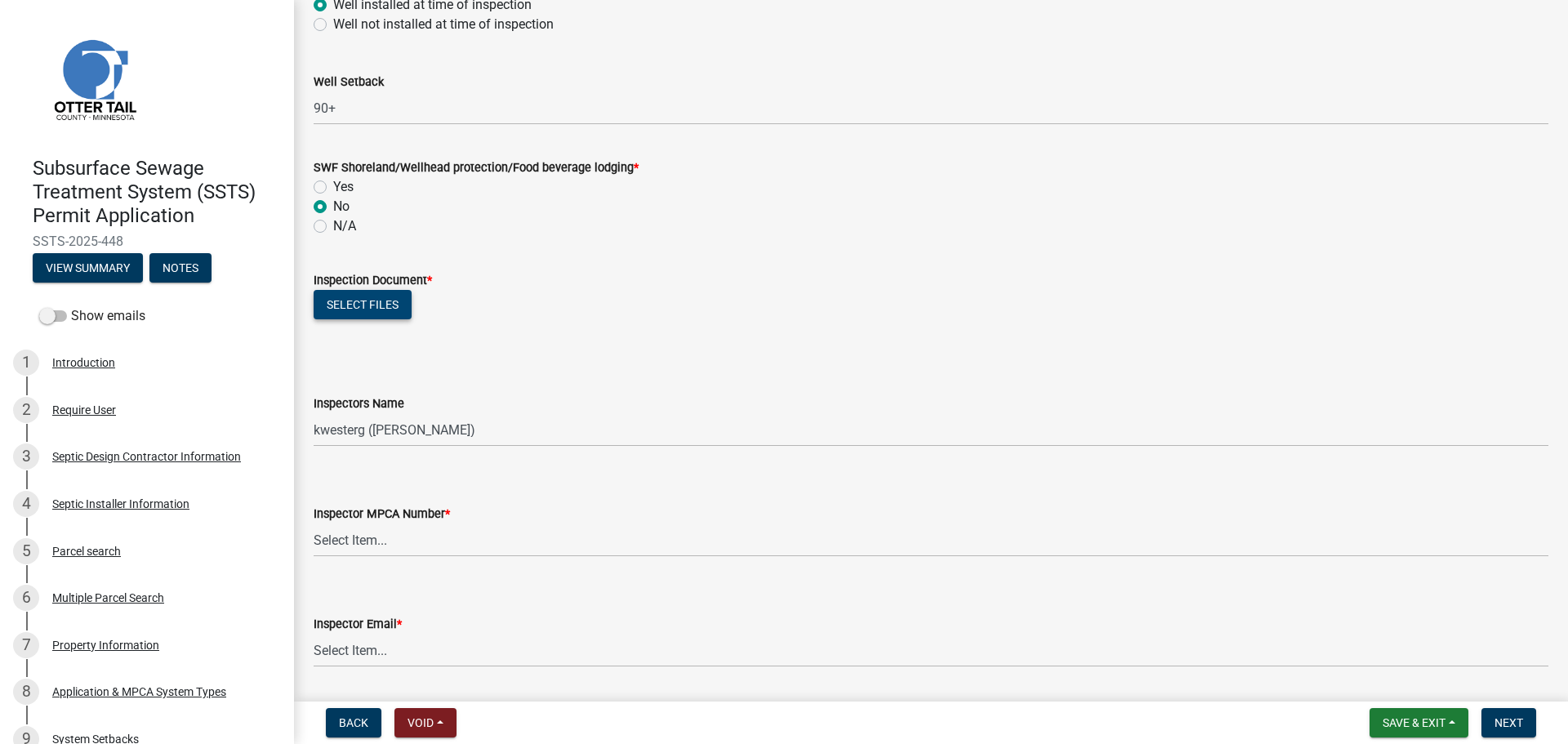
click at [392, 317] on button "Select files" at bounding box center [363, 305] width 98 height 30
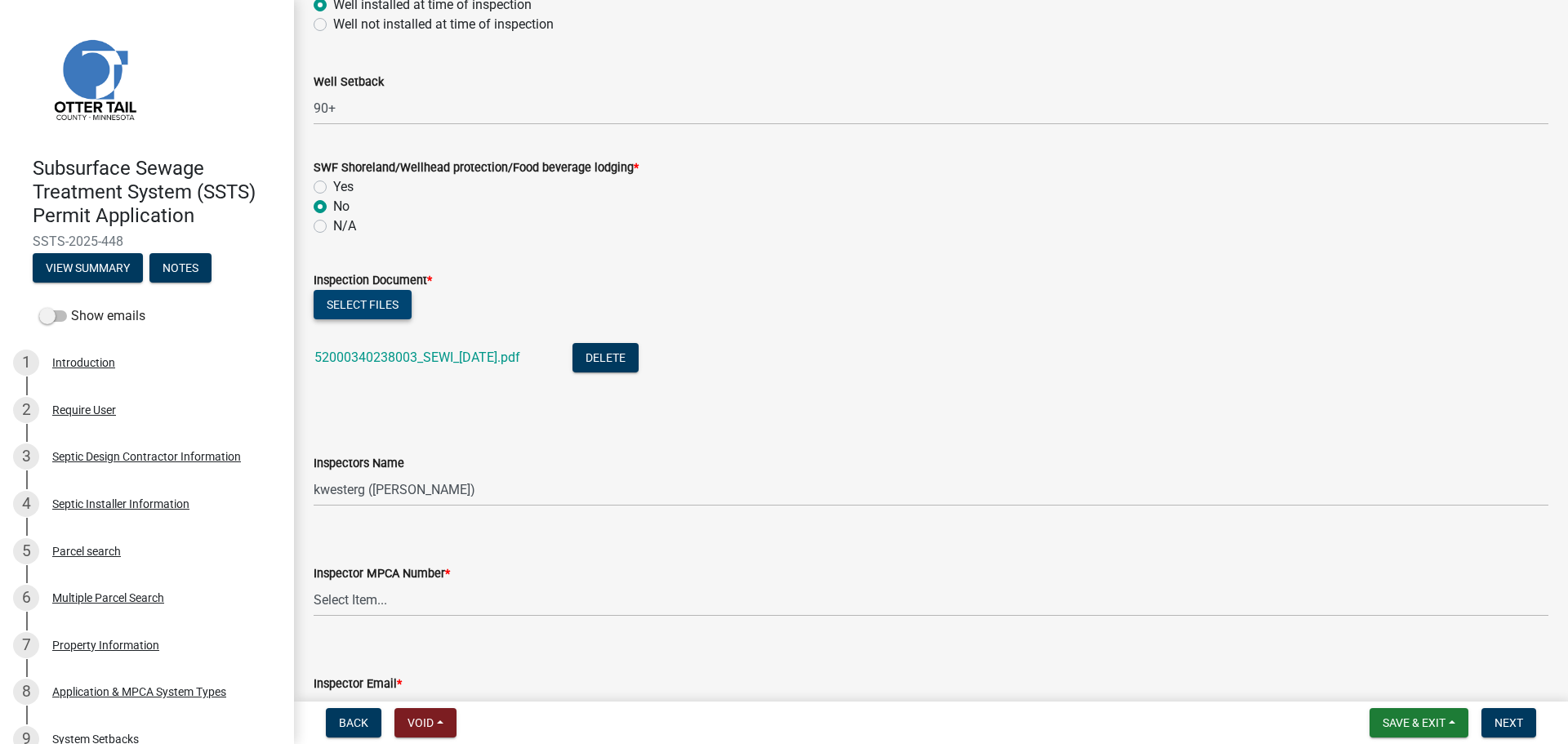
click at [397, 297] on button "Select files" at bounding box center [363, 305] width 98 height 30
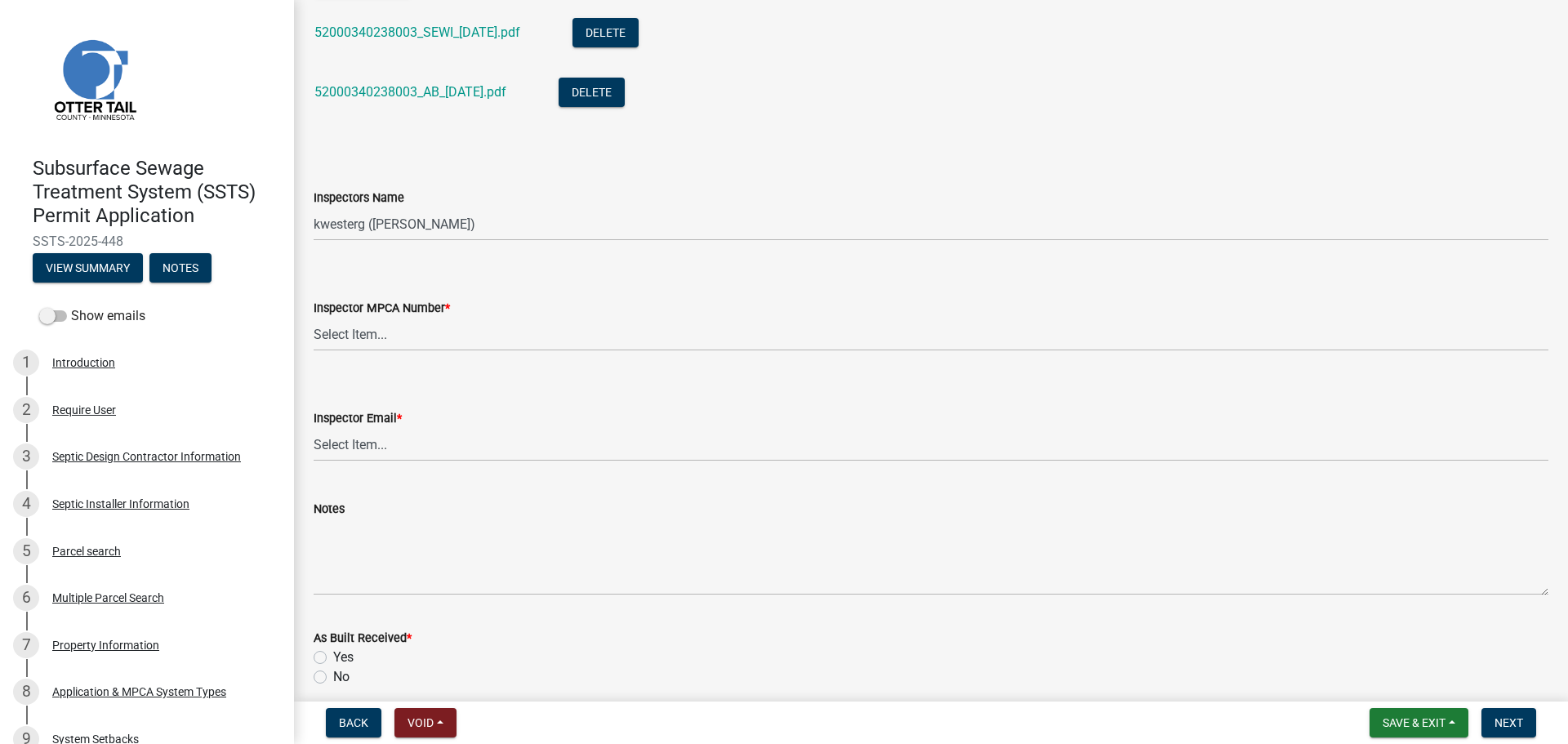
scroll to position [1552, 0]
click at [425, 232] on select "Select Item... btollefson ([PERSON_NAME]) [PERSON_NAME] ([PERSON_NAME]) eplaste…" at bounding box center [931, 223] width 1235 height 33
select select "facec742-7e79-4c33-8241-13e023664843"
click at [314, 206] on select "Select Item... btollefson ([PERSON_NAME]) [PERSON_NAME] ([PERSON_NAME]) eplaste…" at bounding box center [931, 223] width 1235 height 33
click at [464, 346] on select "Select Item... [PERSON_NAME] (10415) [PERSON_NAME] (924) [PERSON_NAME] (1957) […" at bounding box center [931, 333] width 1235 height 33
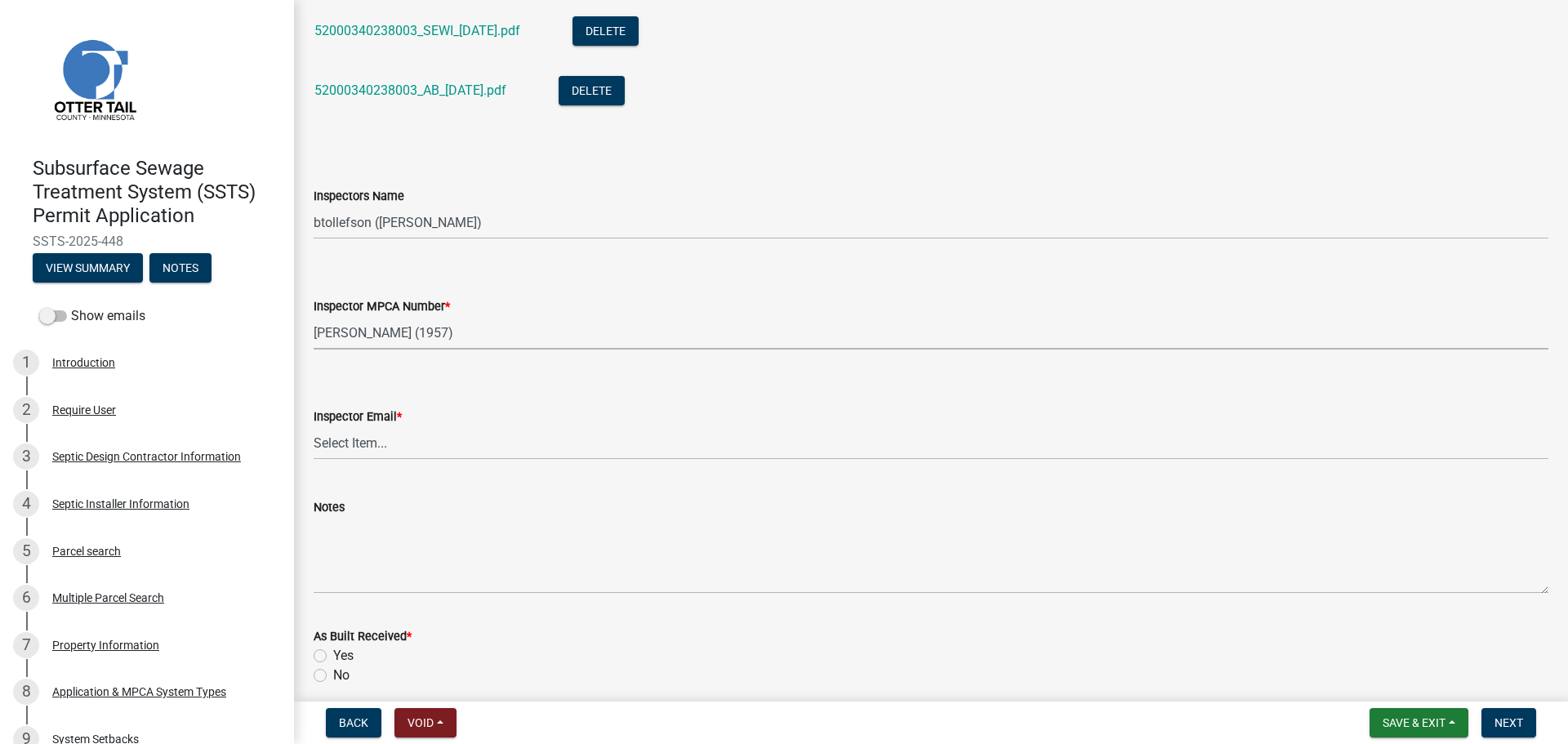
click at [314, 316] on select "Select Item... [PERSON_NAME] (10415) [PERSON_NAME] (924) [PERSON_NAME] (1957) […" at bounding box center [931, 333] width 1235 height 33
select select "3a384654-27c5-4d59-8b75-a887e8a1870e"
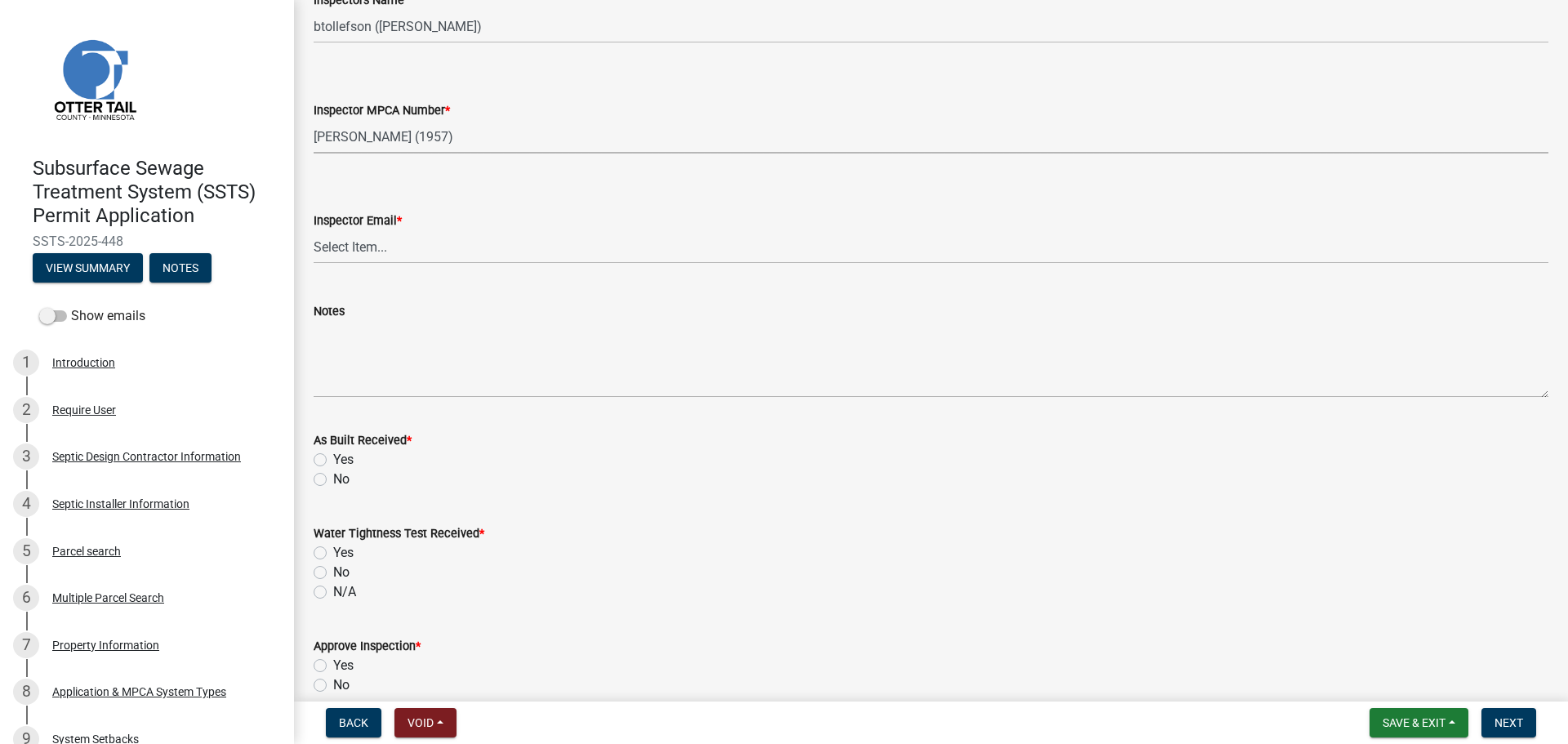
scroll to position [1798, 0]
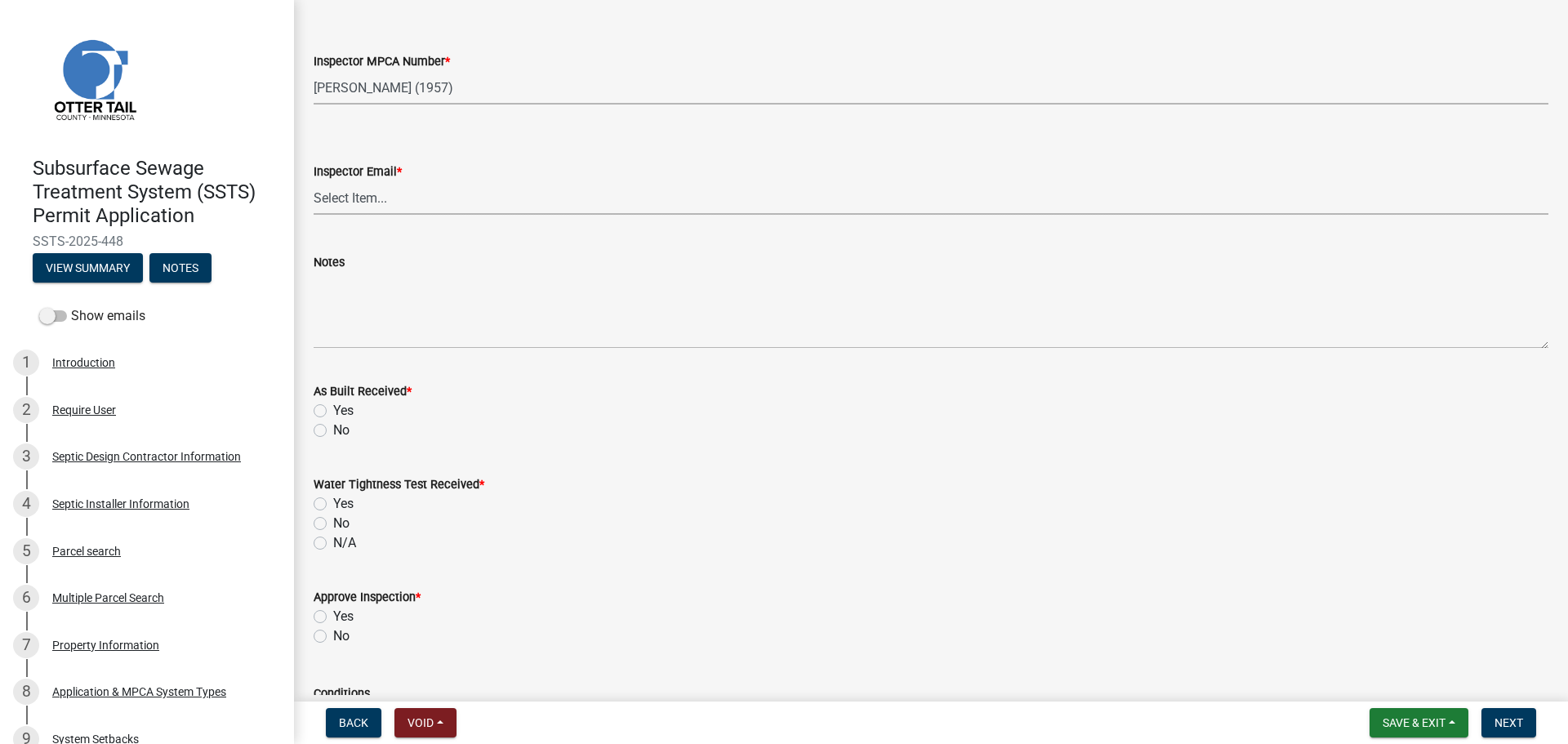
click at [414, 200] on select "Select Item... [PERSON_NAME] ([EMAIL_ADDRESS][DOMAIN_NAME]) [PERSON_NAME] ([EMA…" at bounding box center [931, 198] width 1235 height 33
click at [314, 182] on select "Select Item... [PERSON_NAME] ([EMAIL_ADDRESS][DOMAIN_NAME]) [PERSON_NAME] ([EMA…" at bounding box center [931, 198] width 1235 height 33
select select "541addf4-52df-4608-91ce-bf29f574816c"
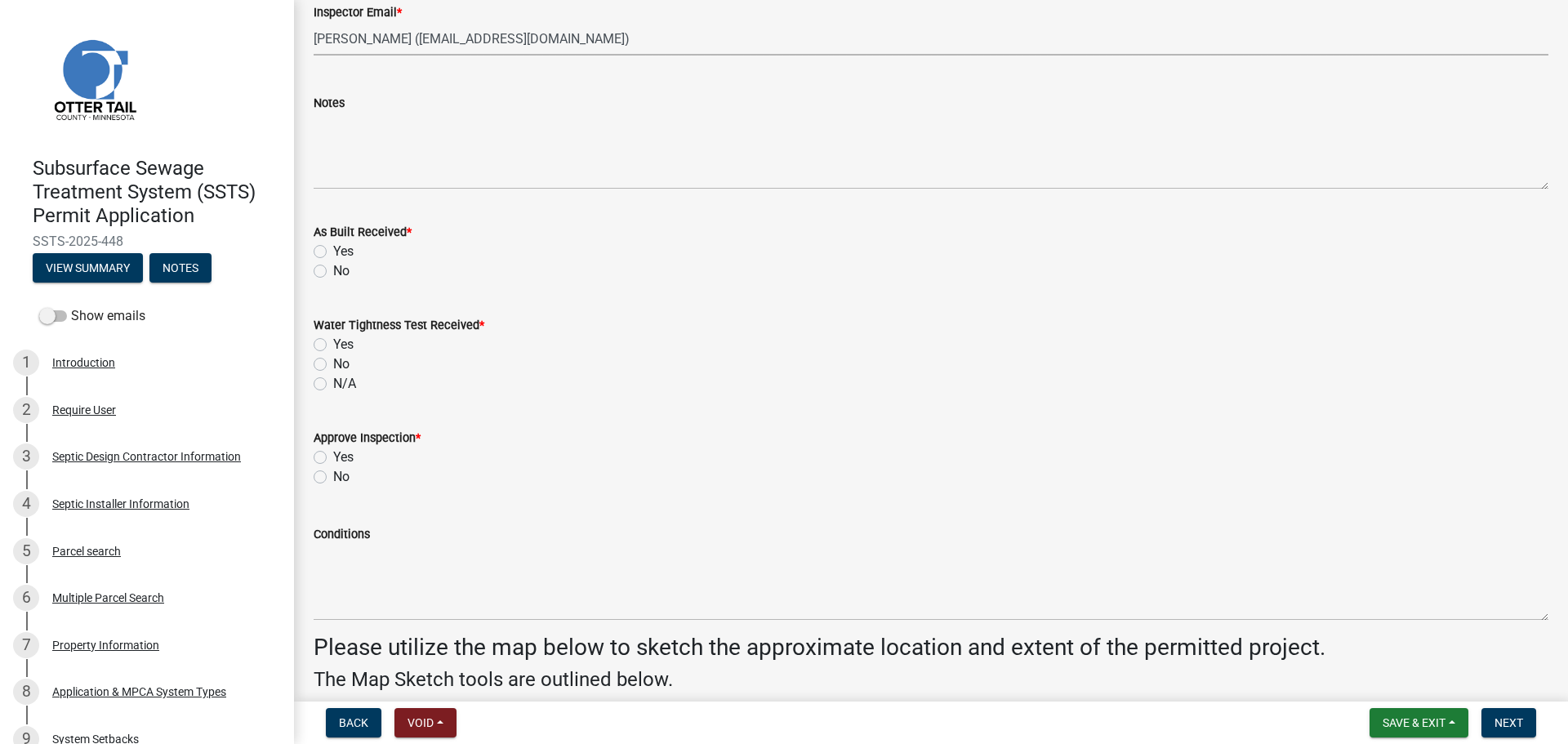
scroll to position [1961, 0]
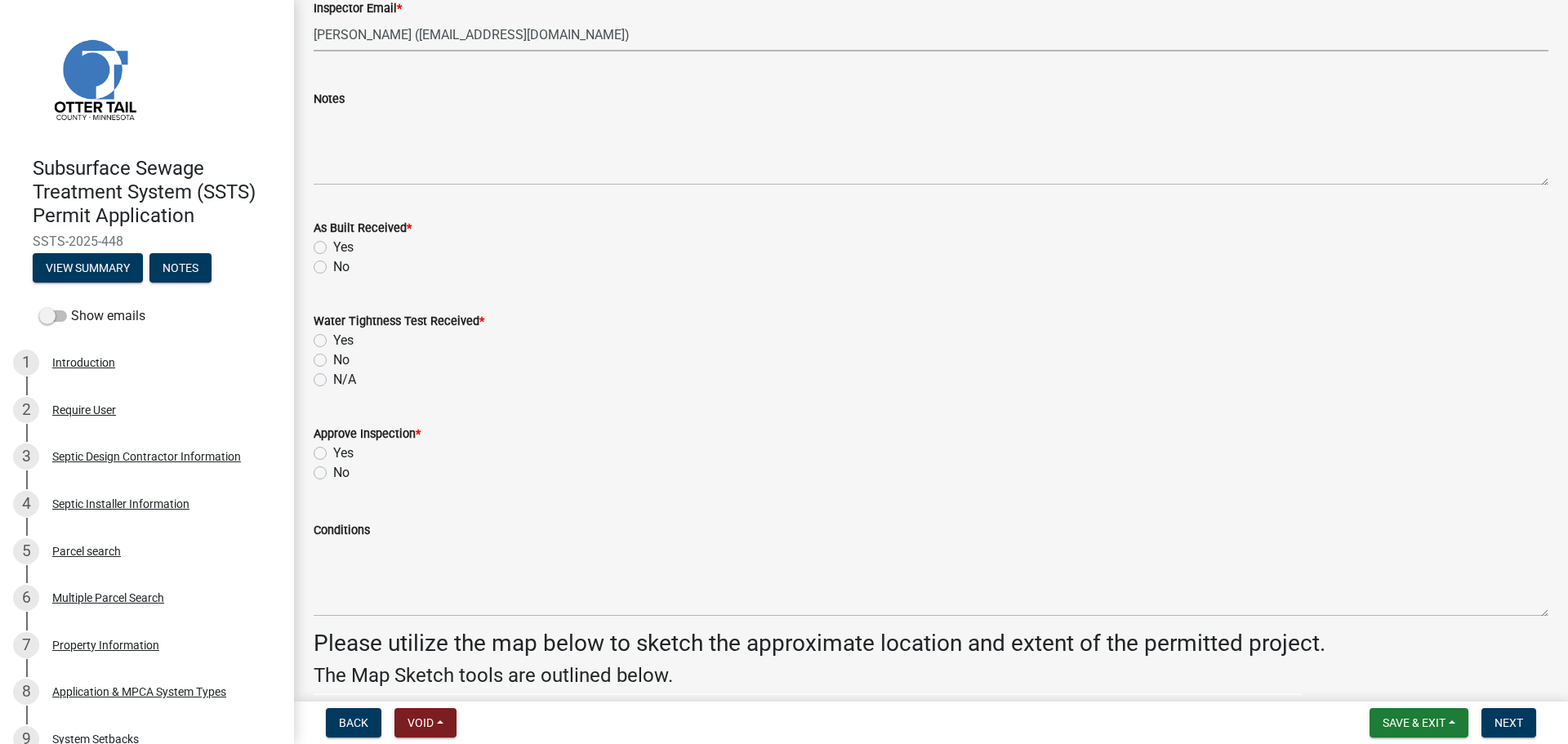
drag, startPoint x: 315, startPoint y: 245, endPoint x: 328, endPoint y: 258, distance: 18.4
click at [333, 246] on label "Yes" at bounding box center [343, 247] width 20 height 19
click at [333, 246] on input "Yes" at bounding box center [339, 243] width 11 height 11
radio input "true"
click at [333, 340] on label "Yes" at bounding box center [343, 340] width 20 height 19
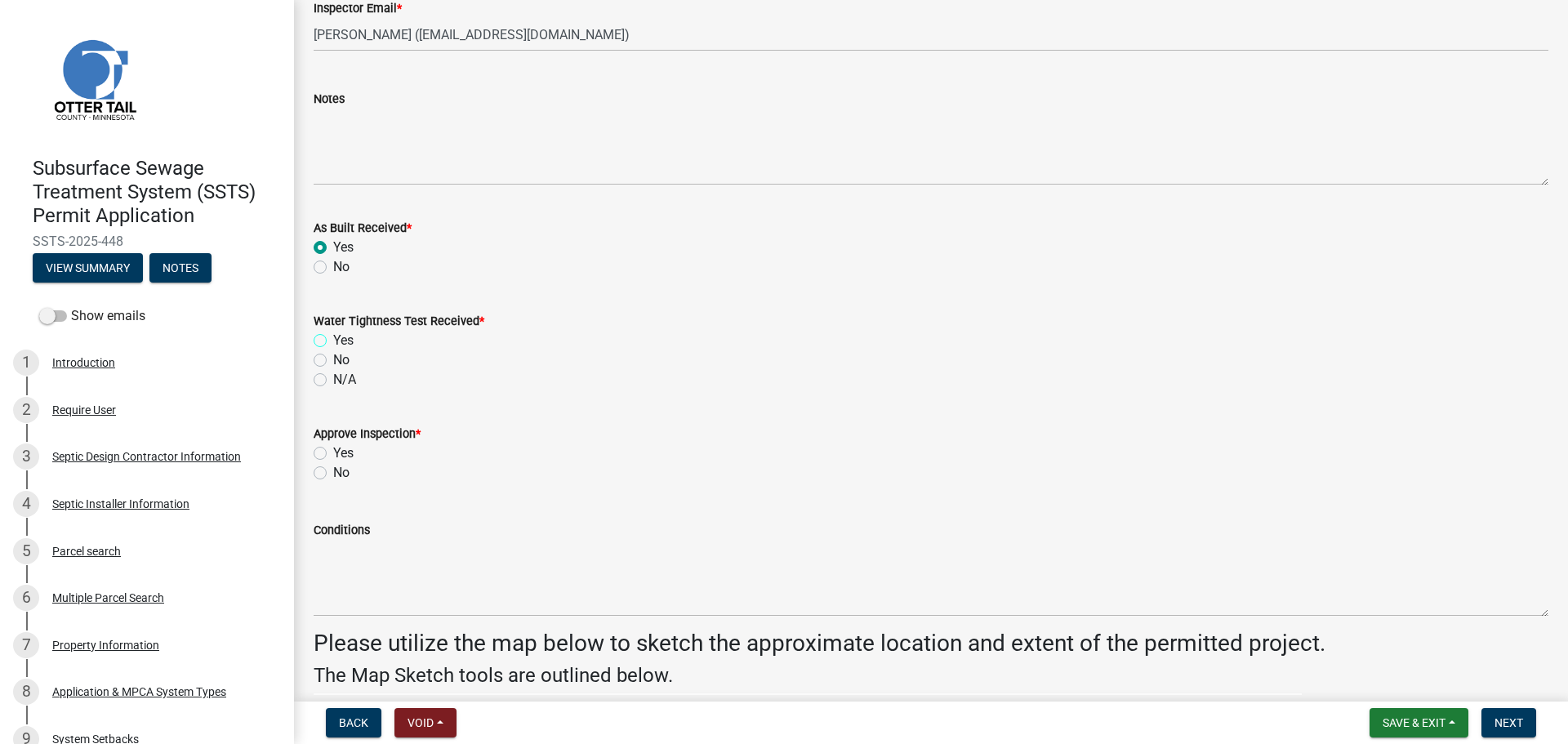
click at [333, 340] on input "Yes" at bounding box center [339, 336] width 11 height 11
radio input "true"
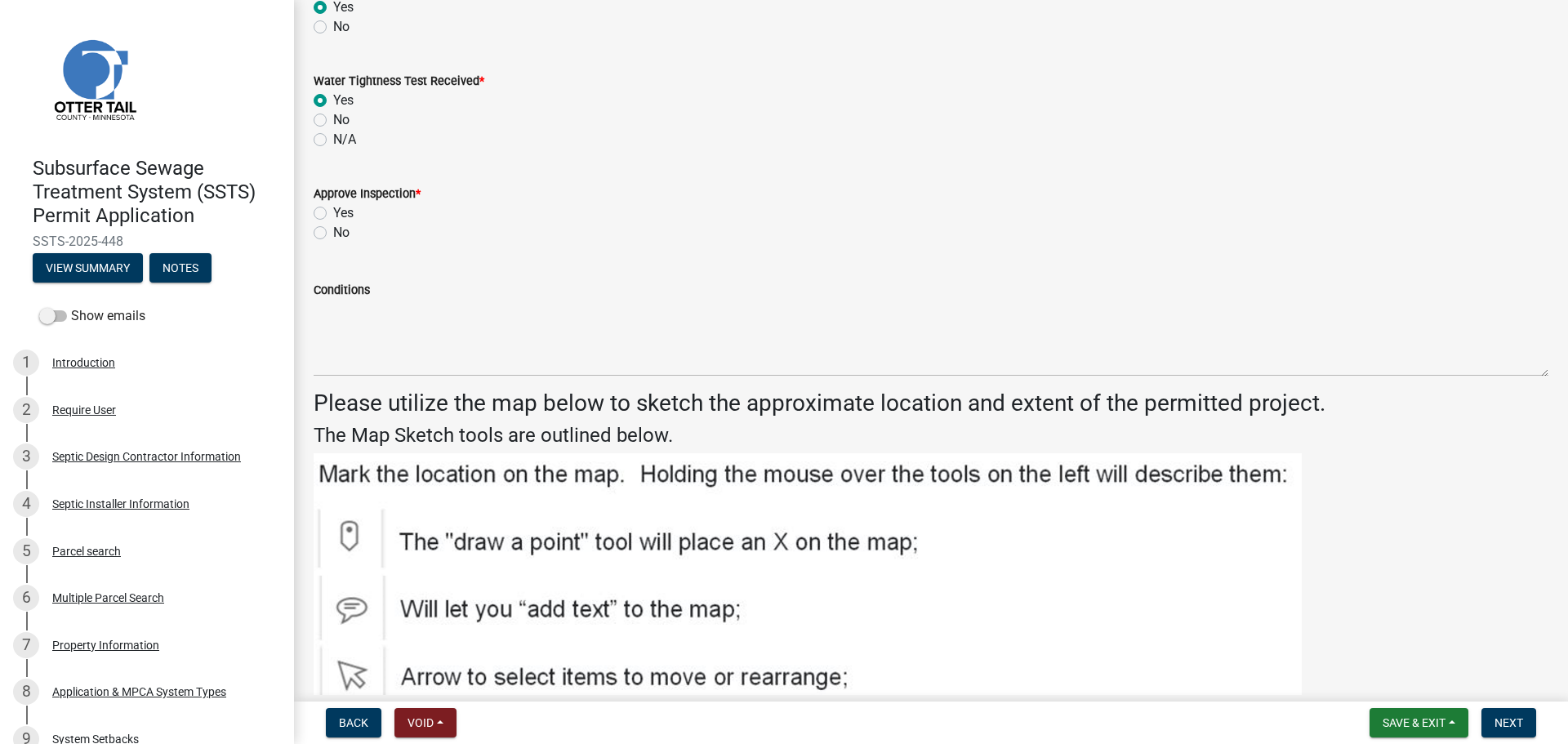
scroll to position [2206, 0]
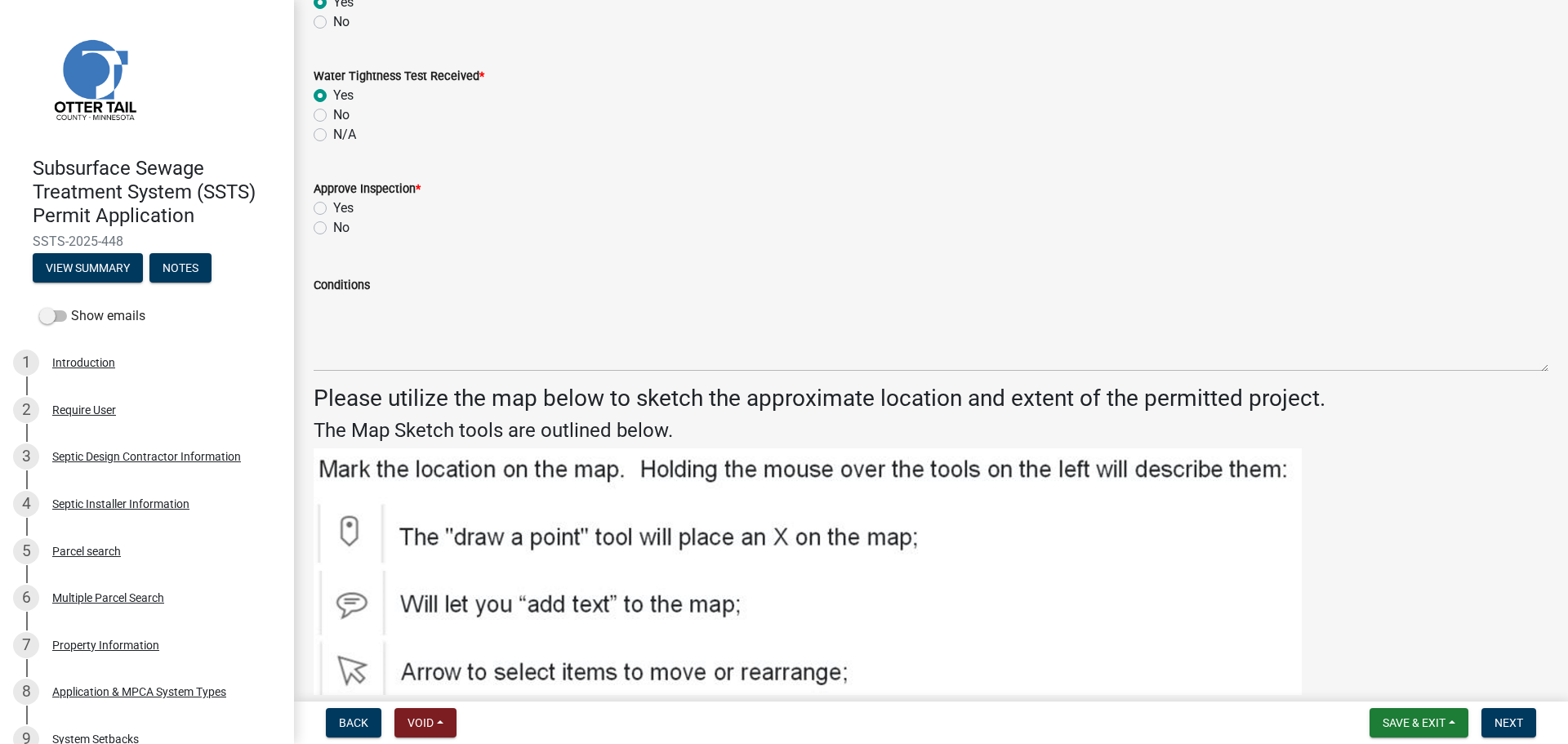
click at [326, 205] on div "Yes" at bounding box center [931, 208] width 1235 height 19
click at [333, 204] on label "Yes" at bounding box center [343, 208] width 20 height 19
click at [333, 204] on input "Yes" at bounding box center [339, 204] width 11 height 11
radio input "true"
click at [1496, 719] on span "Next" at bounding box center [1508, 723] width 29 height 13
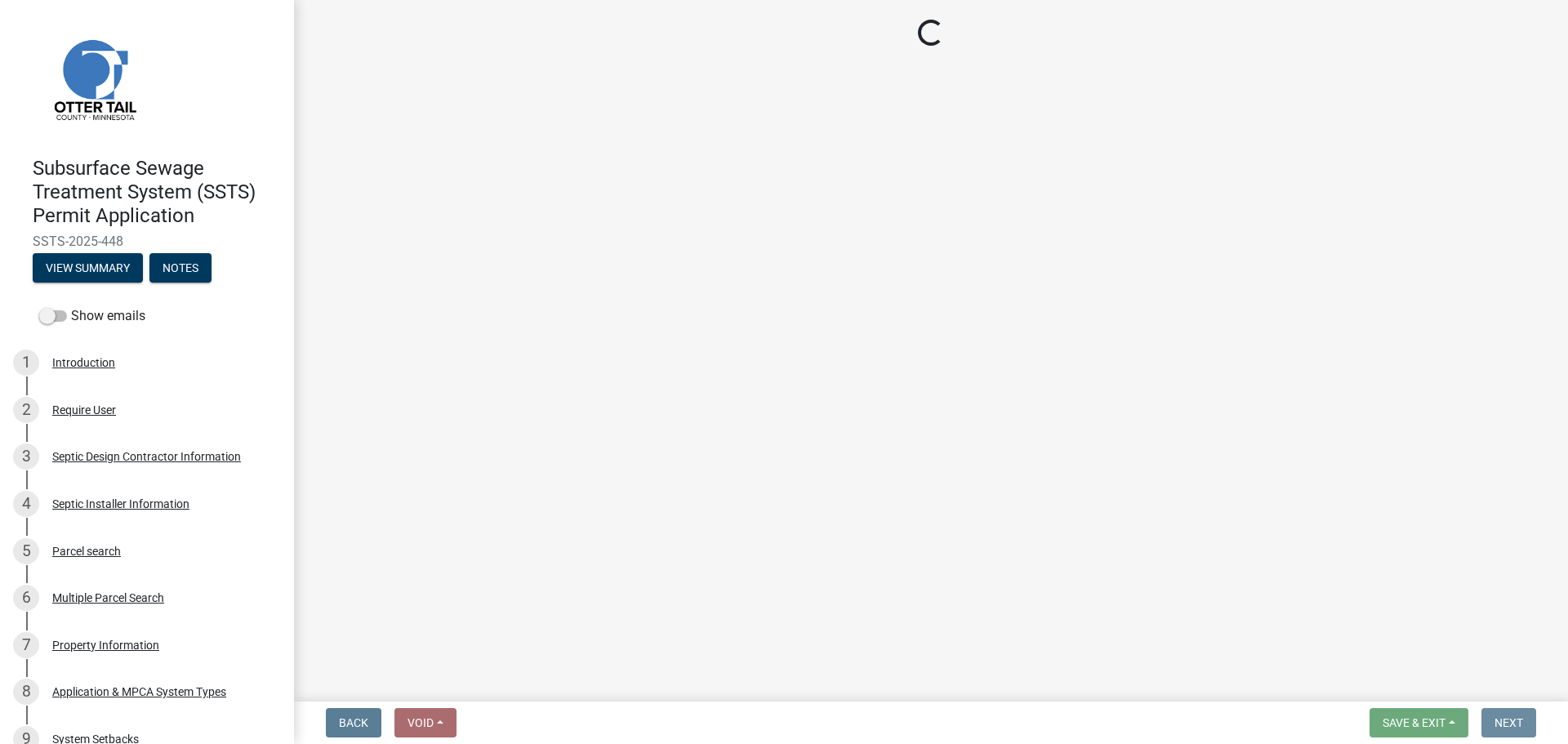
scroll to position [0, 0]
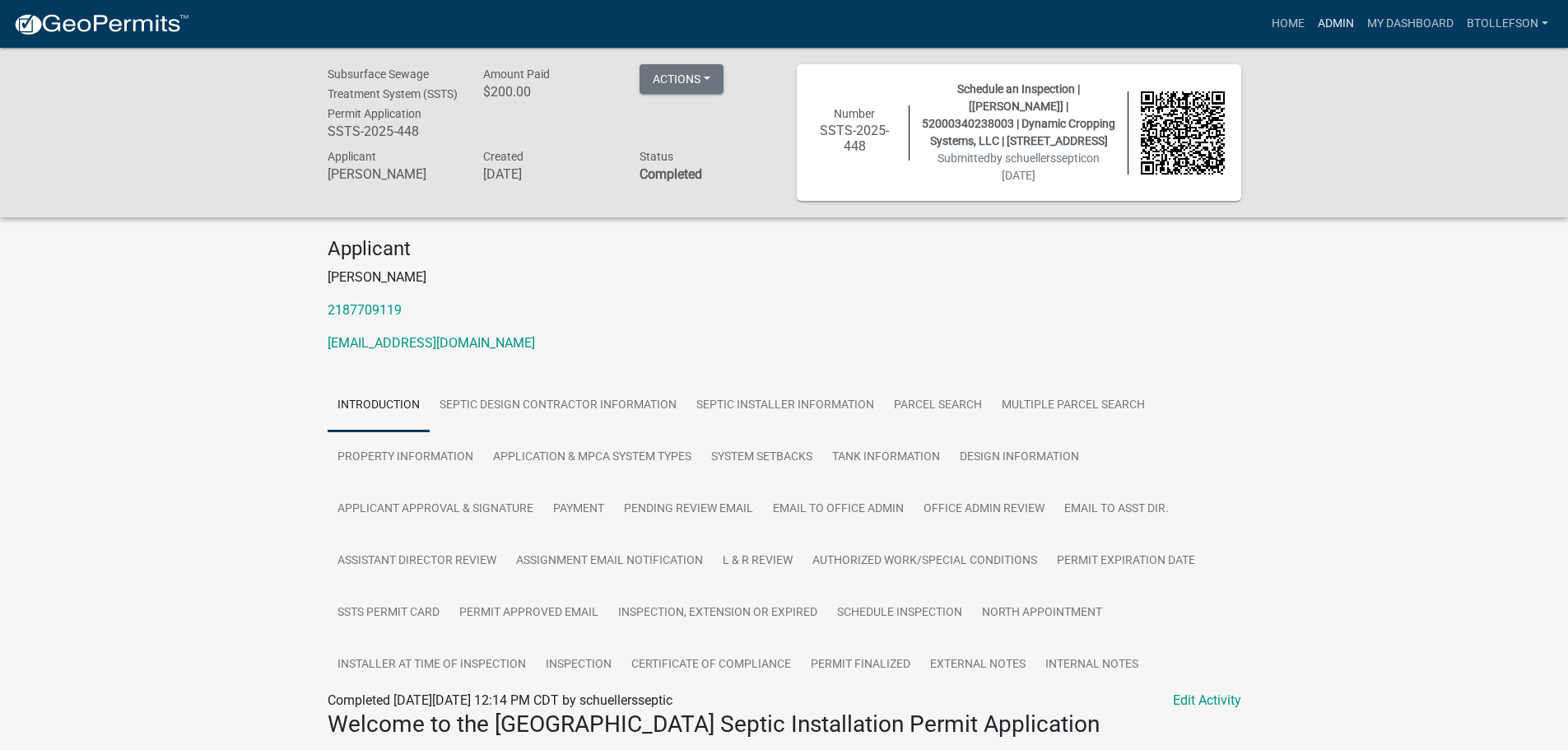
click at [1329, 23] on link "Admin" at bounding box center [1336, 23] width 49 height 31
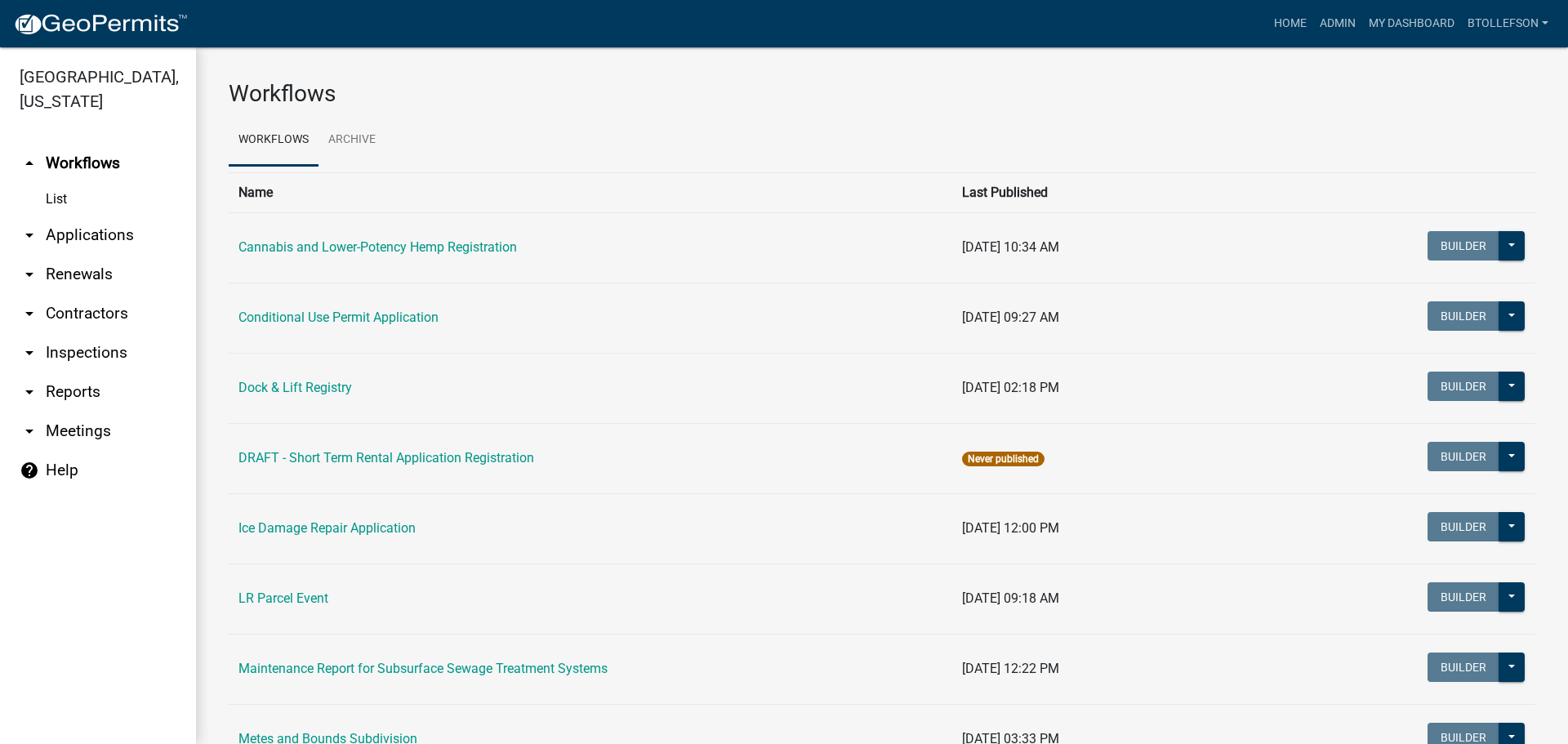
click at [71, 232] on link "arrow_drop_down Applications" at bounding box center [97, 235] width 196 height 39
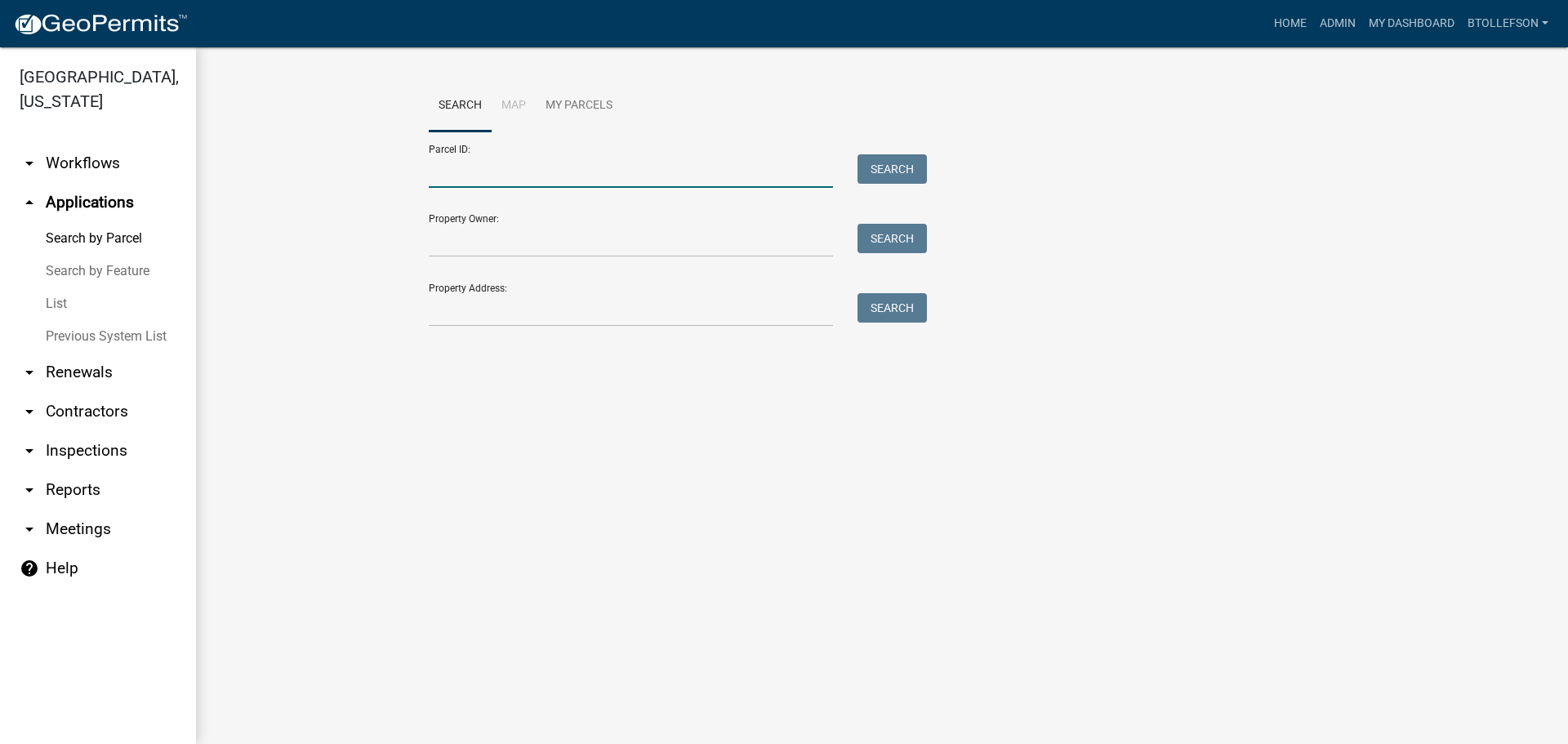
click at [575, 172] on input "Parcel ID:" at bounding box center [631, 171] width 404 height 33
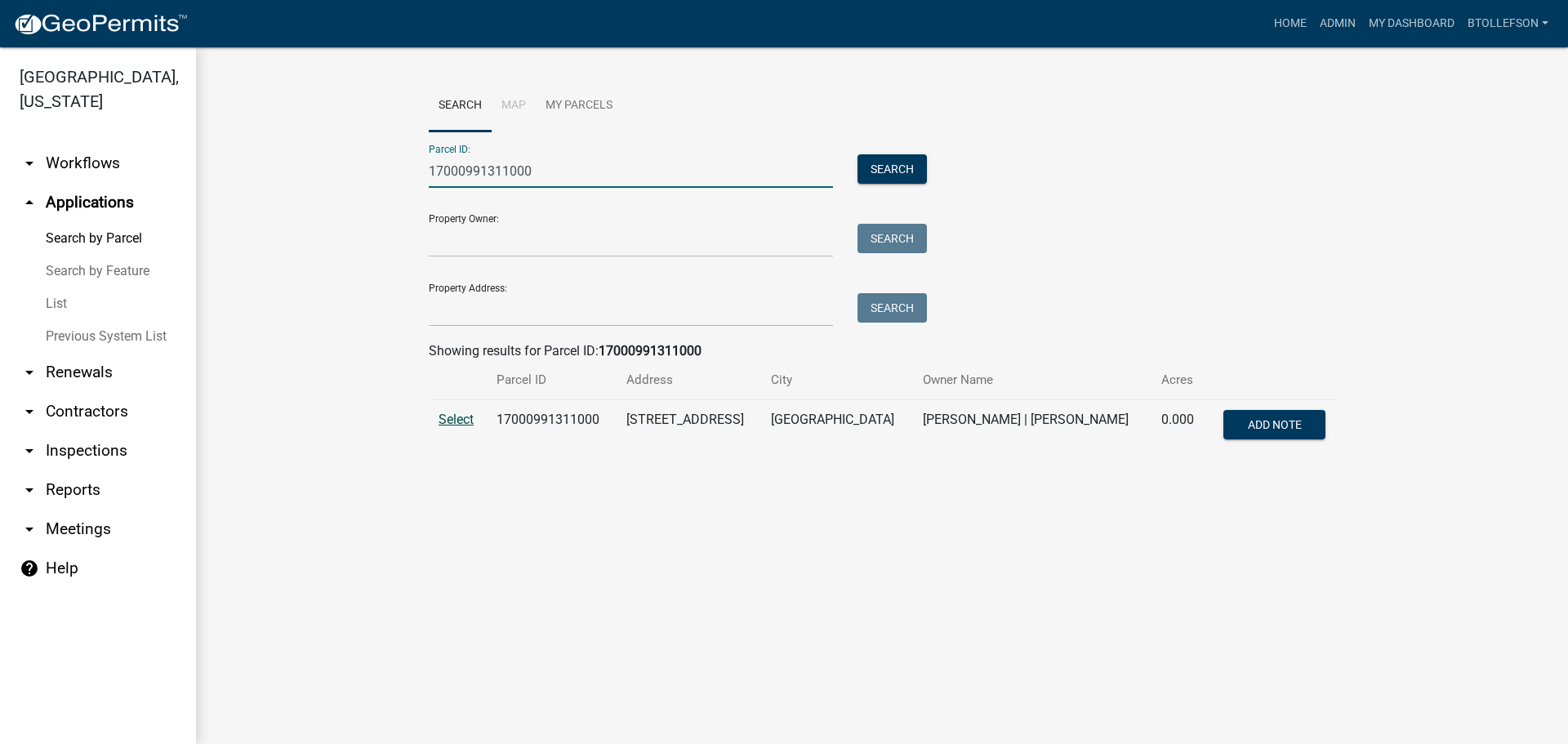
type input "17000991311000"
click at [457, 421] on span "Select" at bounding box center [456, 419] width 35 height 16
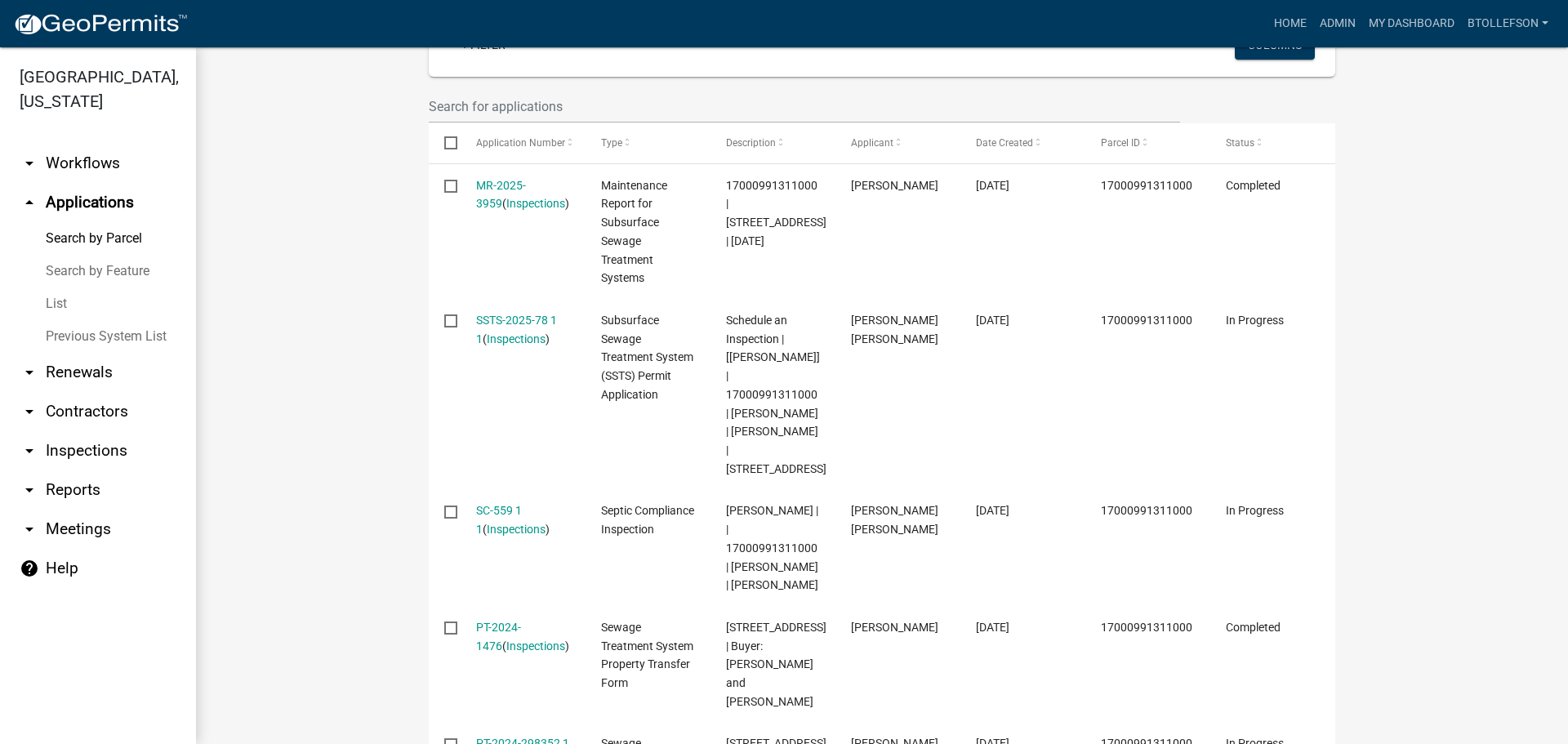
scroll to position [490, 0]
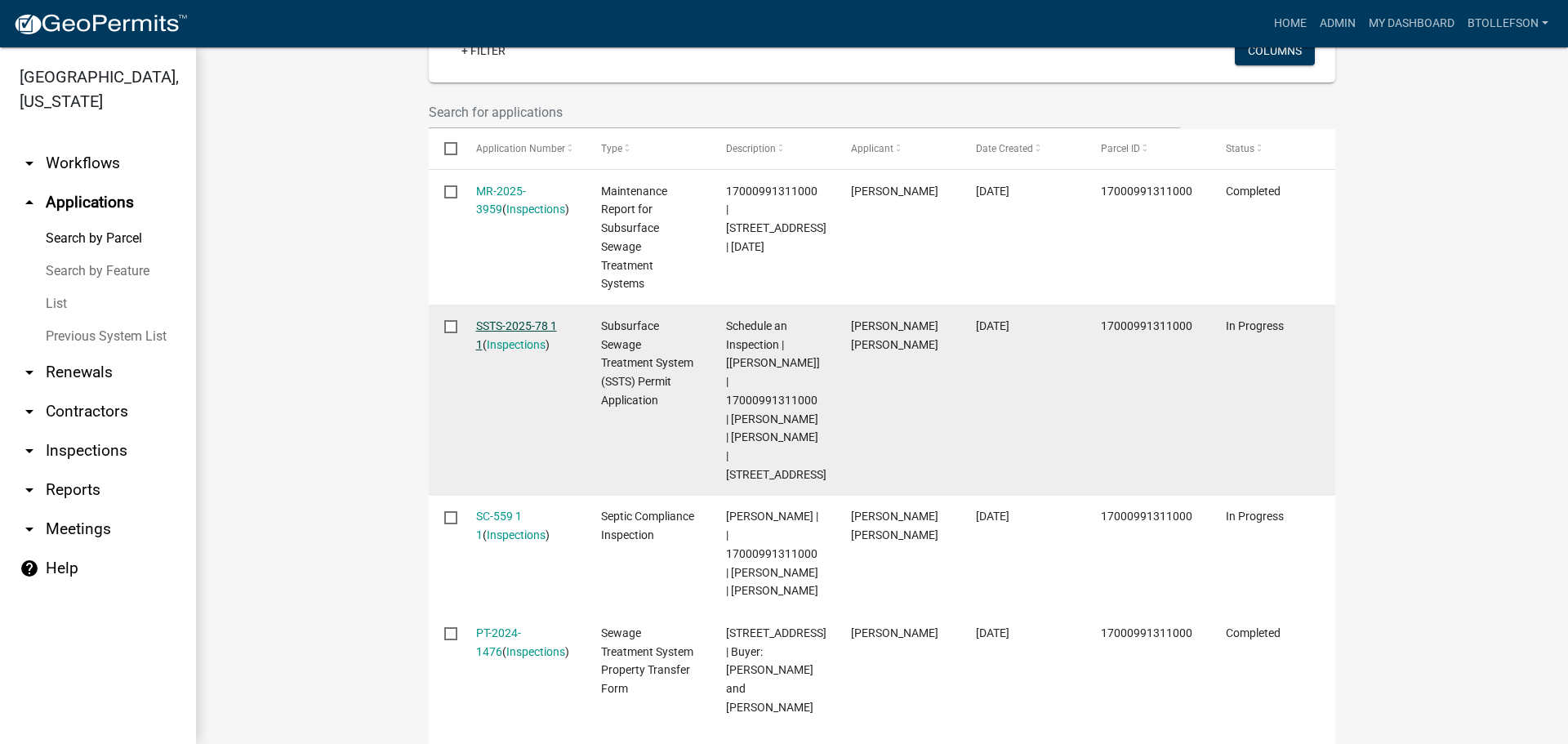
click at [488, 331] on link "SSTS-2025-78 1 1" at bounding box center [517, 335] width 81 height 32
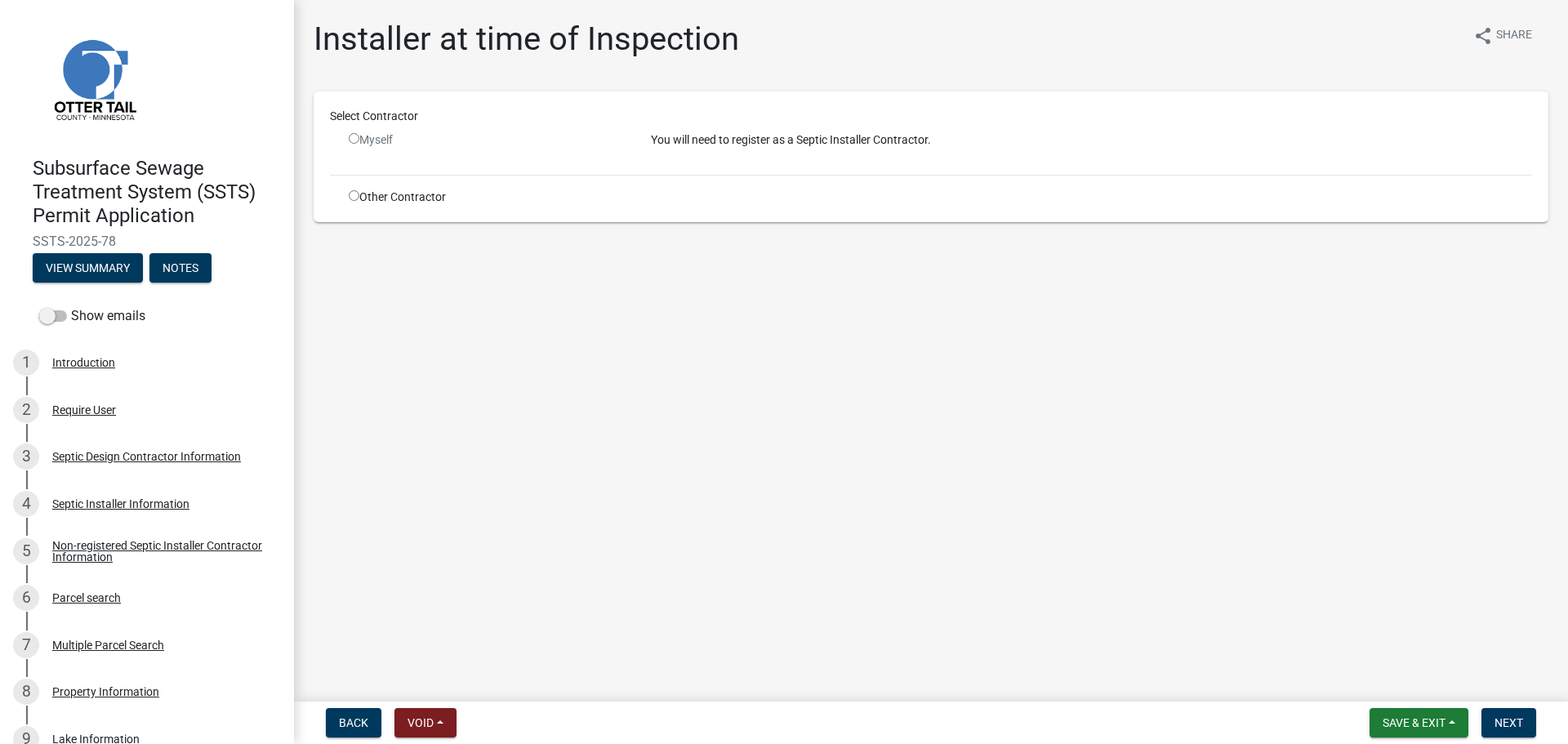
click at [356, 199] on input "radio" at bounding box center [354, 196] width 11 height 11
radio input "true"
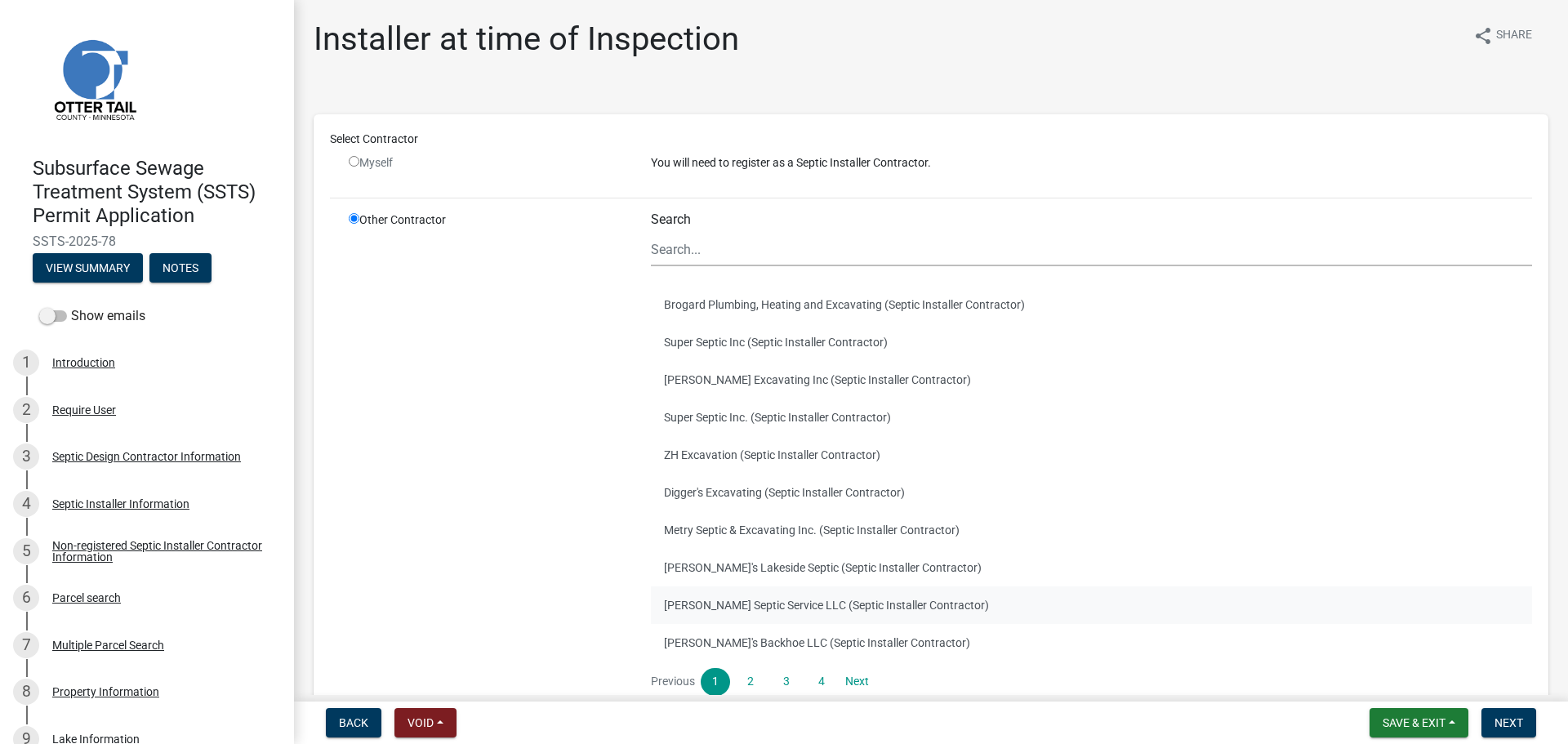
click at [813, 608] on button "[PERSON_NAME] Septic Service LLC (Septic Installer Contractor)" at bounding box center [1091, 605] width 881 height 38
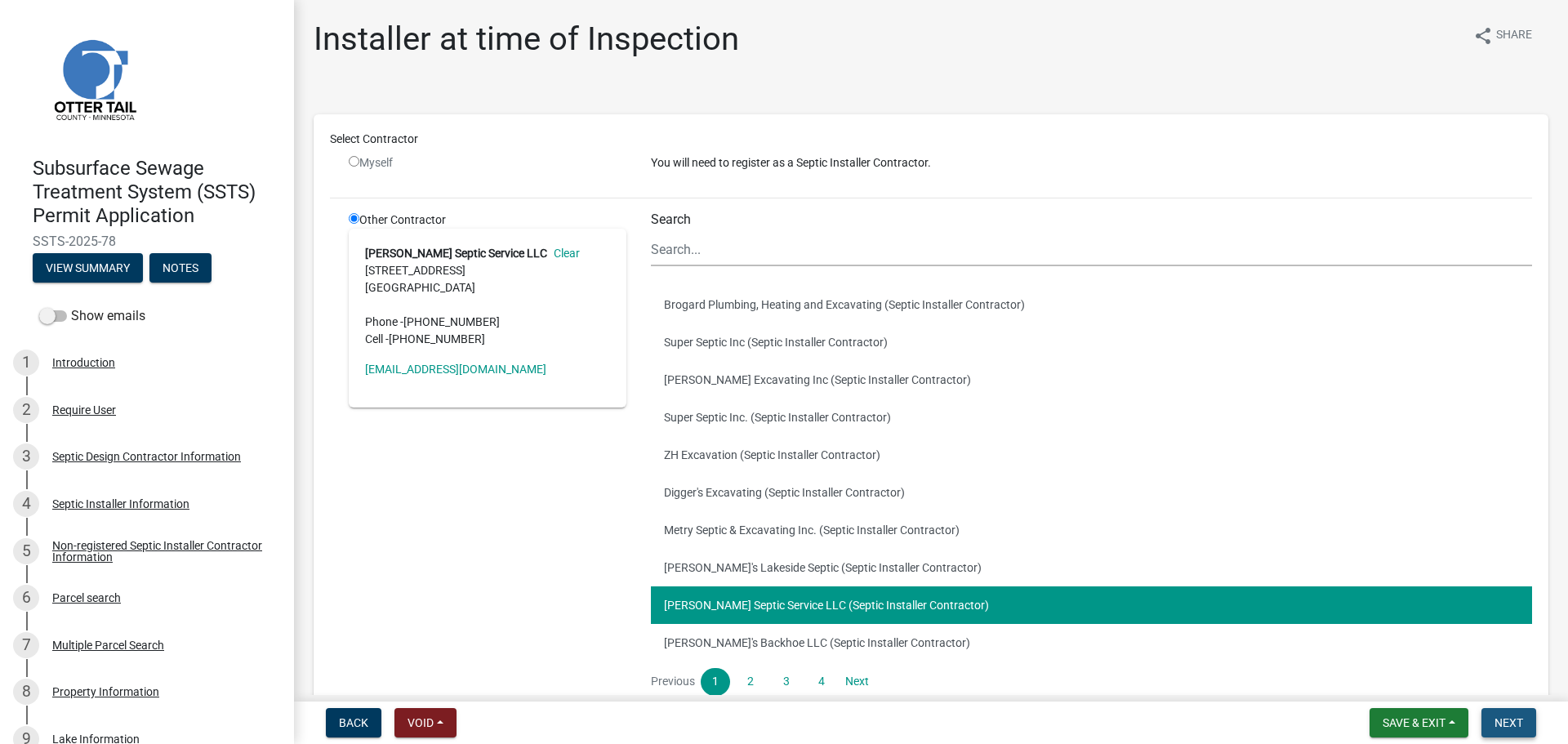
click at [1517, 722] on span "Next" at bounding box center [1508, 723] width 29 height 13
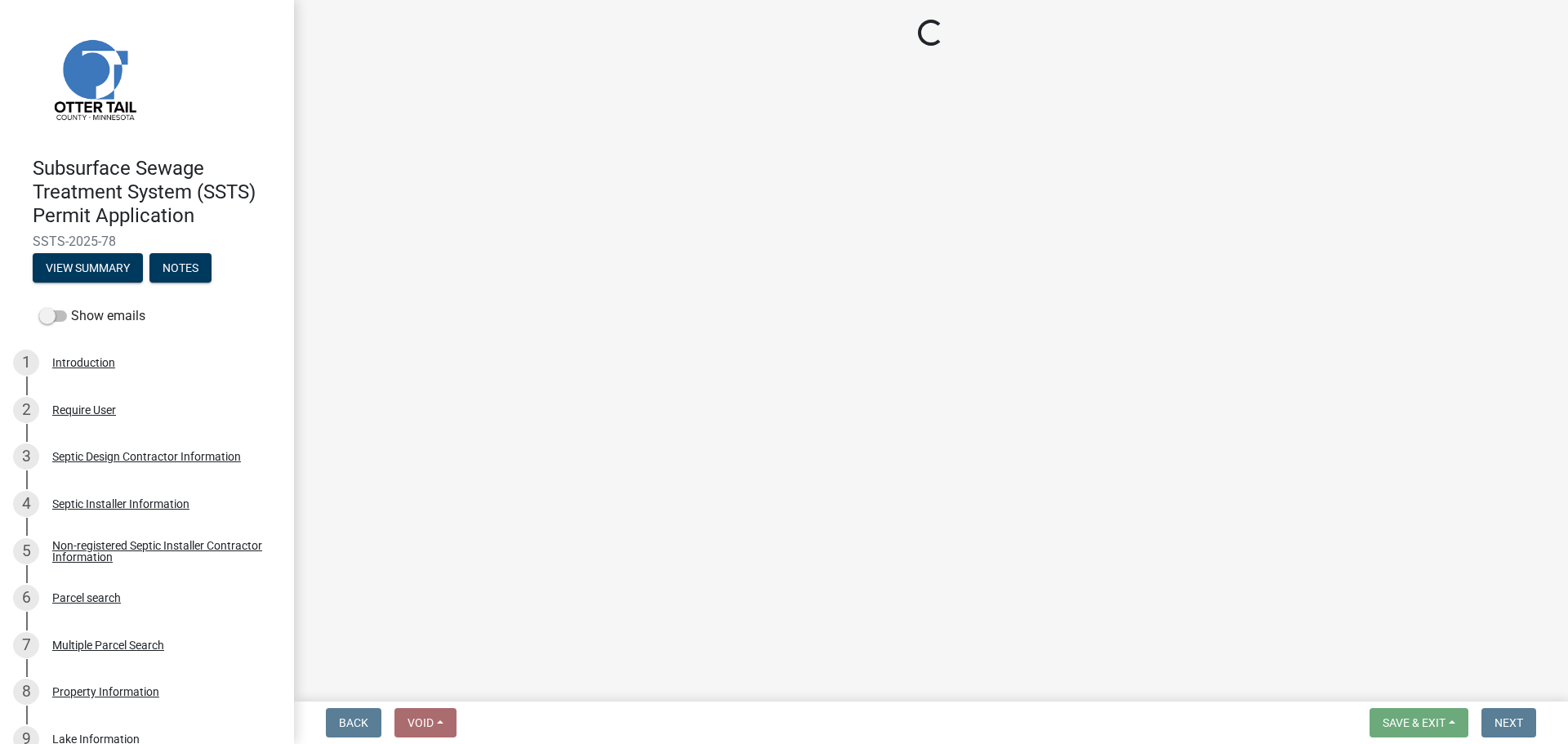
select select "710d5f49-2663-4e73-9718-d0c4e189f5ed"
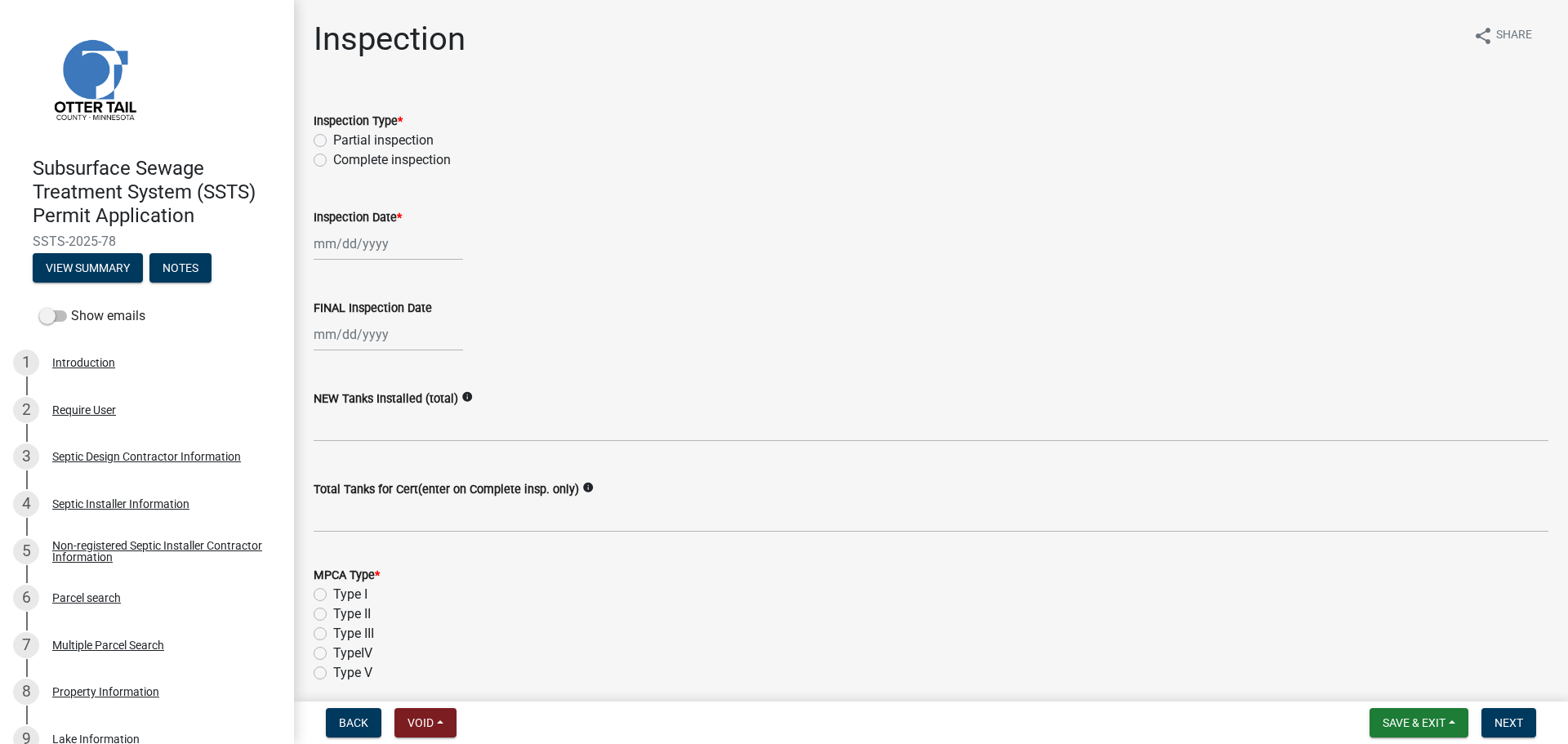
click at [333, 157] on label "Complete inspection" at bounding box center [392, 160] width 118 height 19
click at [333, 157] on input "Complete inspection" at bounding box center [339, 155] width 11 height 11
radio input "true"
click at [354, 243] on div at bounding box center [388, 244] width 149 height 33
select select "10"
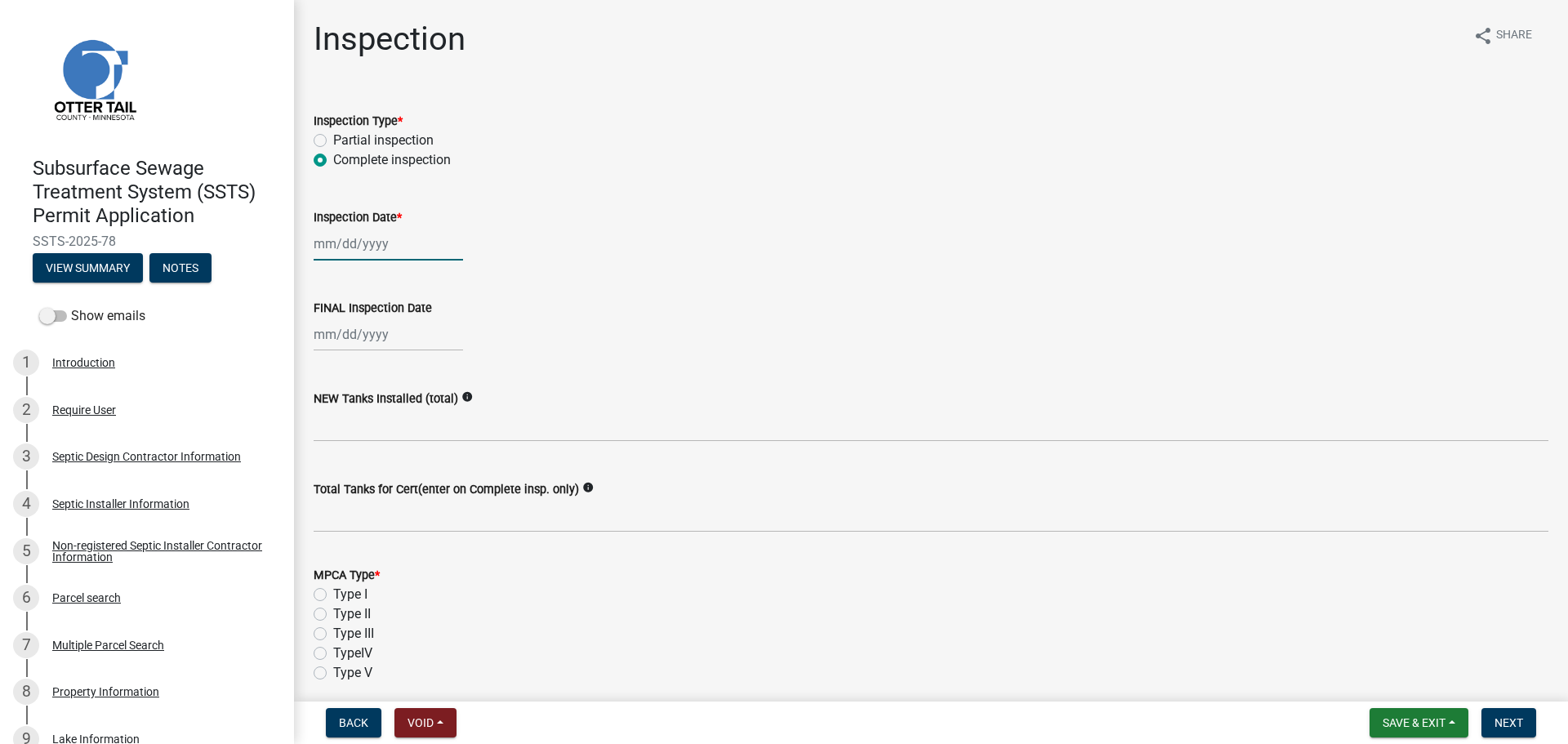
select select "2025"
click at [383, 349] on div "8" at bounding box center [382, 357] width 26 height 26
type input "[DATE]"
select select "10"
select select "2025"
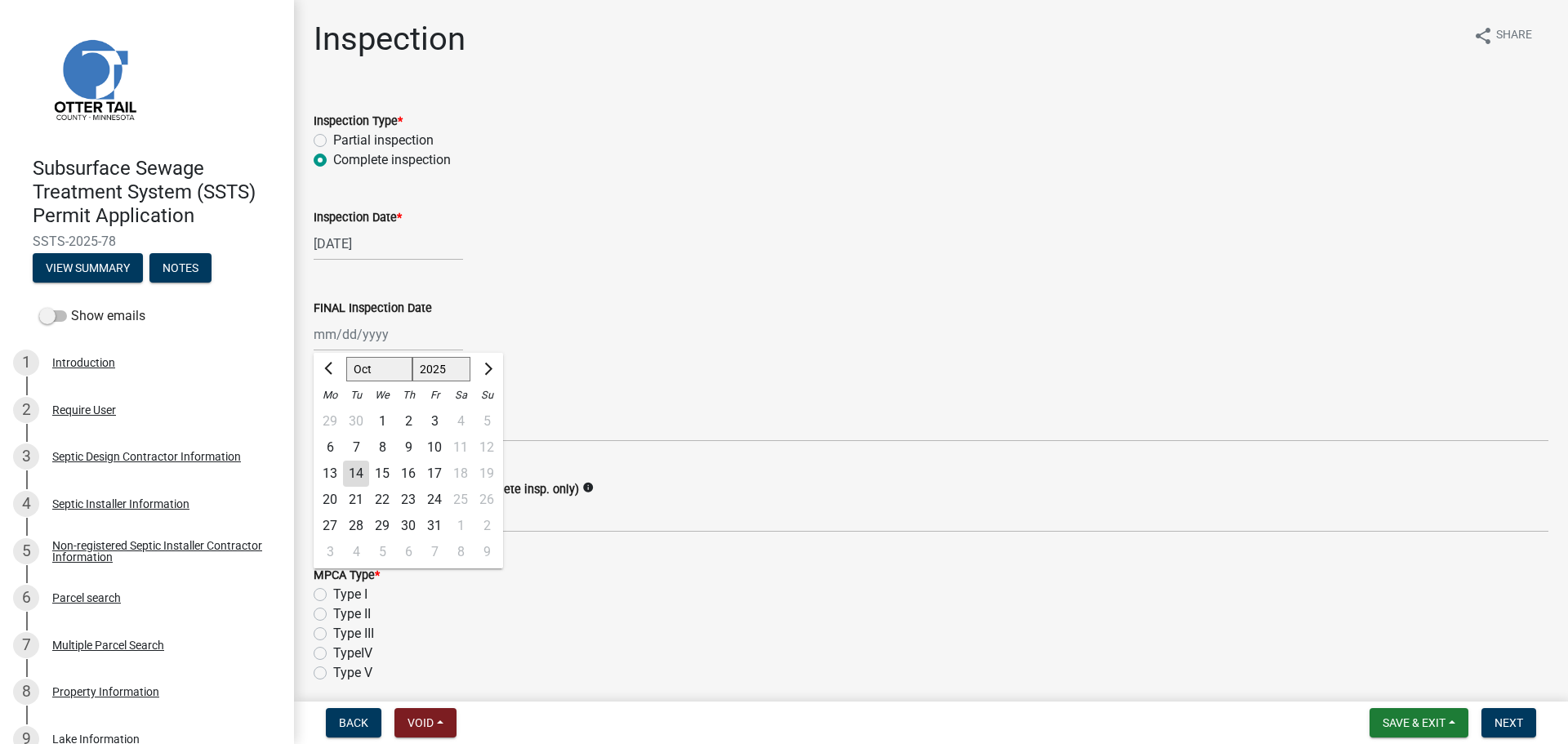
click at [379, 343] on div "[PERSON_NAME] Feb Mar Apr [PERSON_NAME][DATE] Oct Nov [DATE] 1526 1527 1528 152…" at bounding box center [388, 334] width 149 height 33
click at [379, 440] on div "8" at bounding box center [382, 447] width 26 height 26
type input "[DATE]"
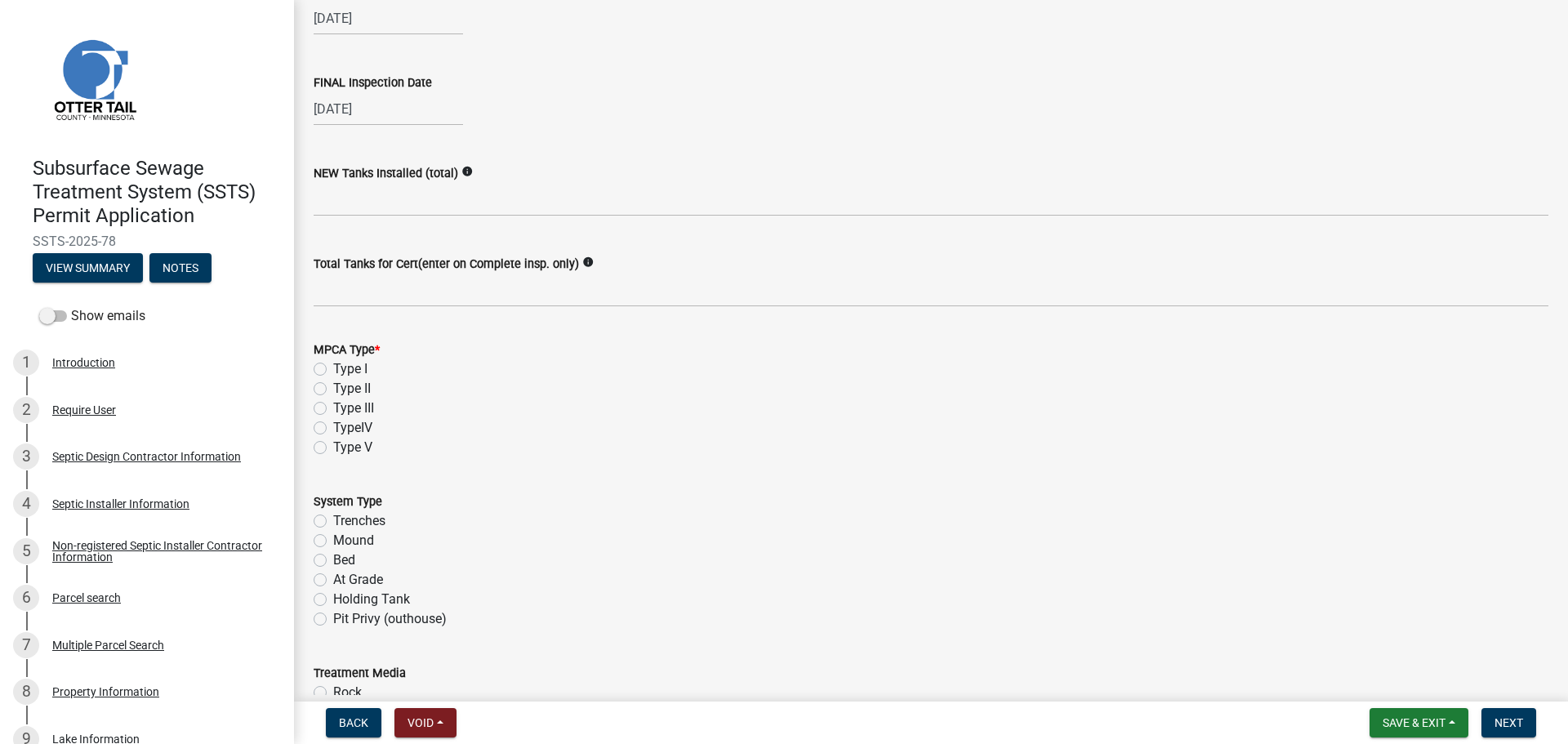
scroll to position [245, 0]
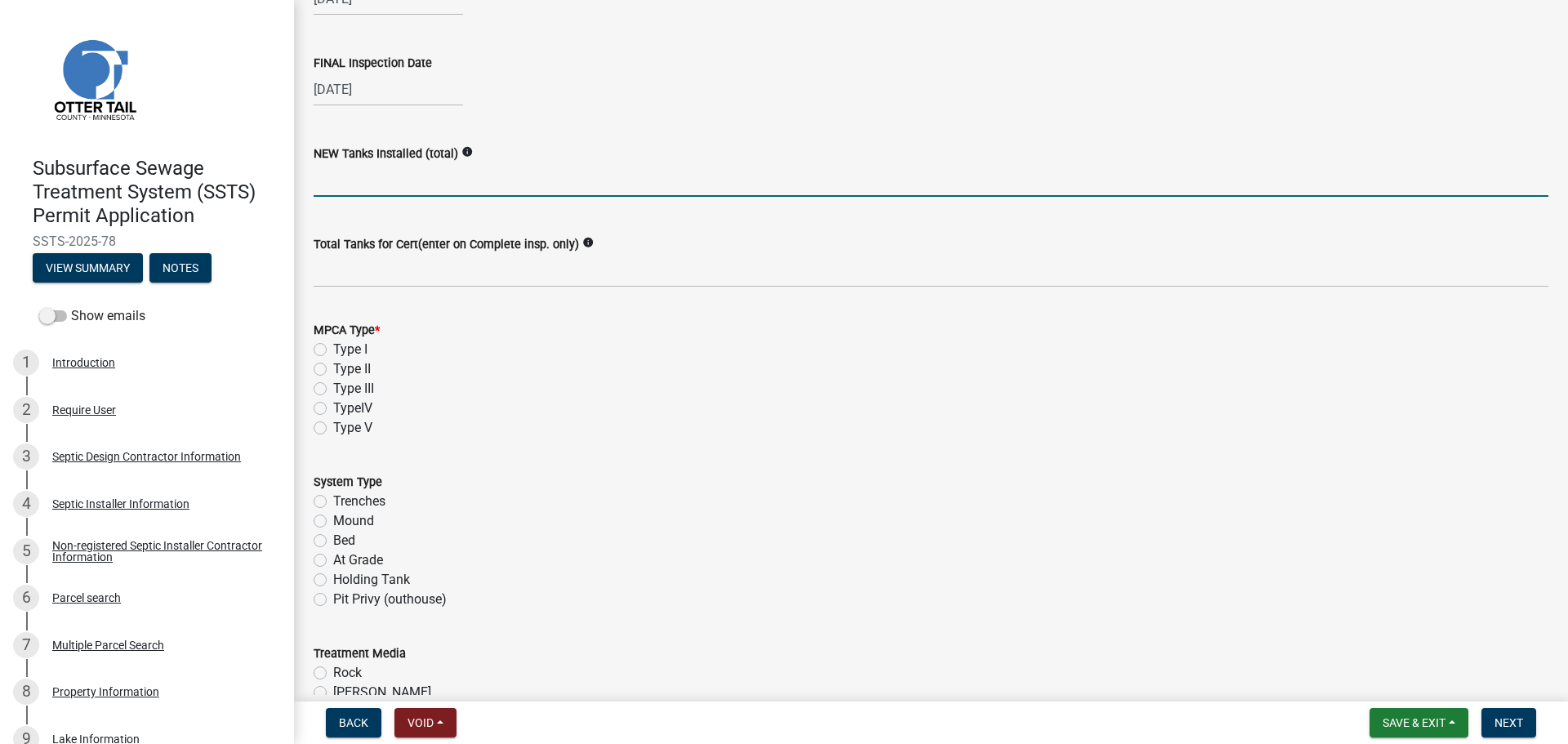
click at [383, 187] on input "text" at bounding box center [931, 180] width 1235 height 33
type input "1"
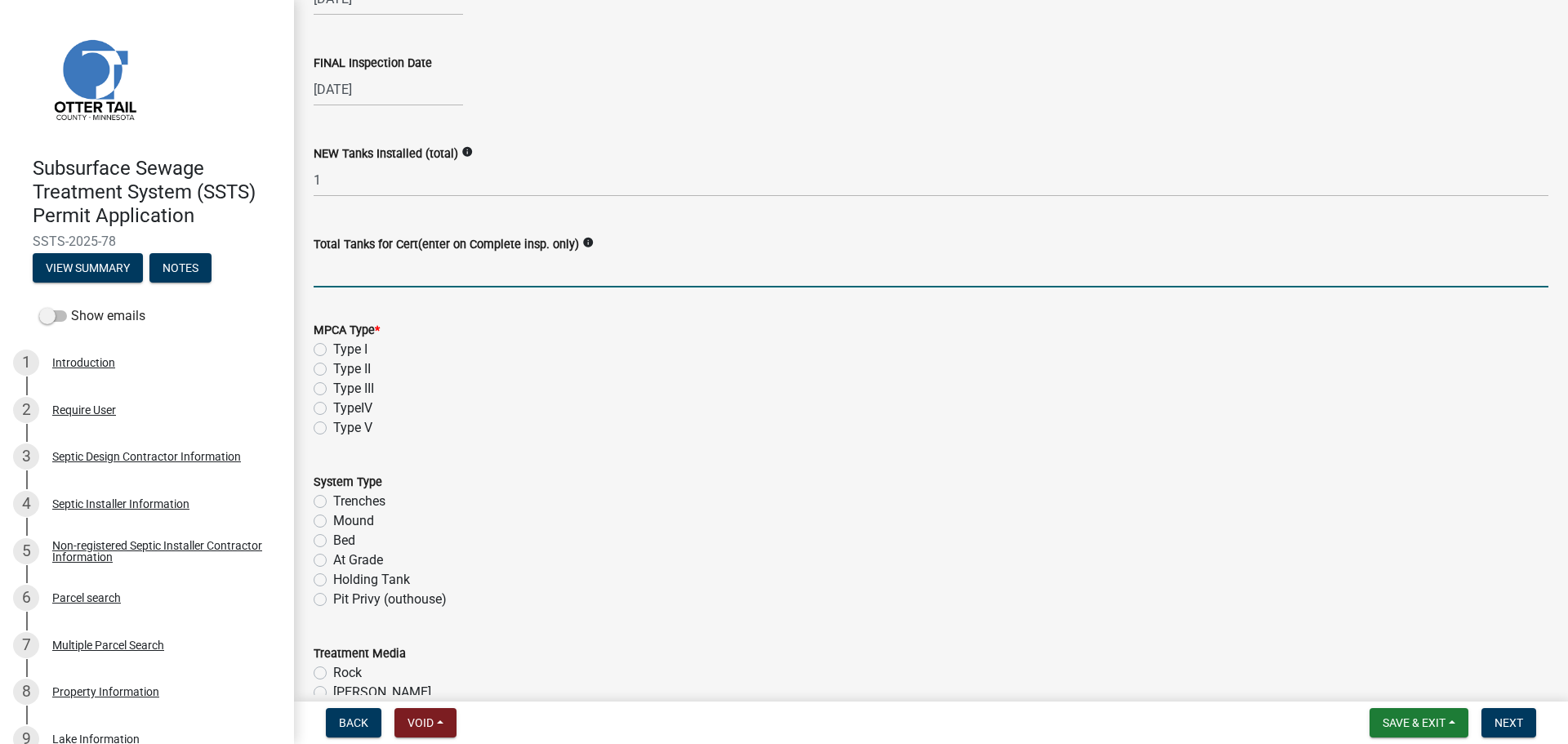
click at [531, 264] on input "Total Tanks for Cert(enter on Complete insp. only)" at bounding box center [931, 271] width 1235 height 33
type input "1"
click at [333, 368] on label "Type II" at bounding box center [352, 369] width 38 height 19
click at [333, 368] on input "Type II" at bounding box center [339, 365] width 11 height 11
radio input "true"
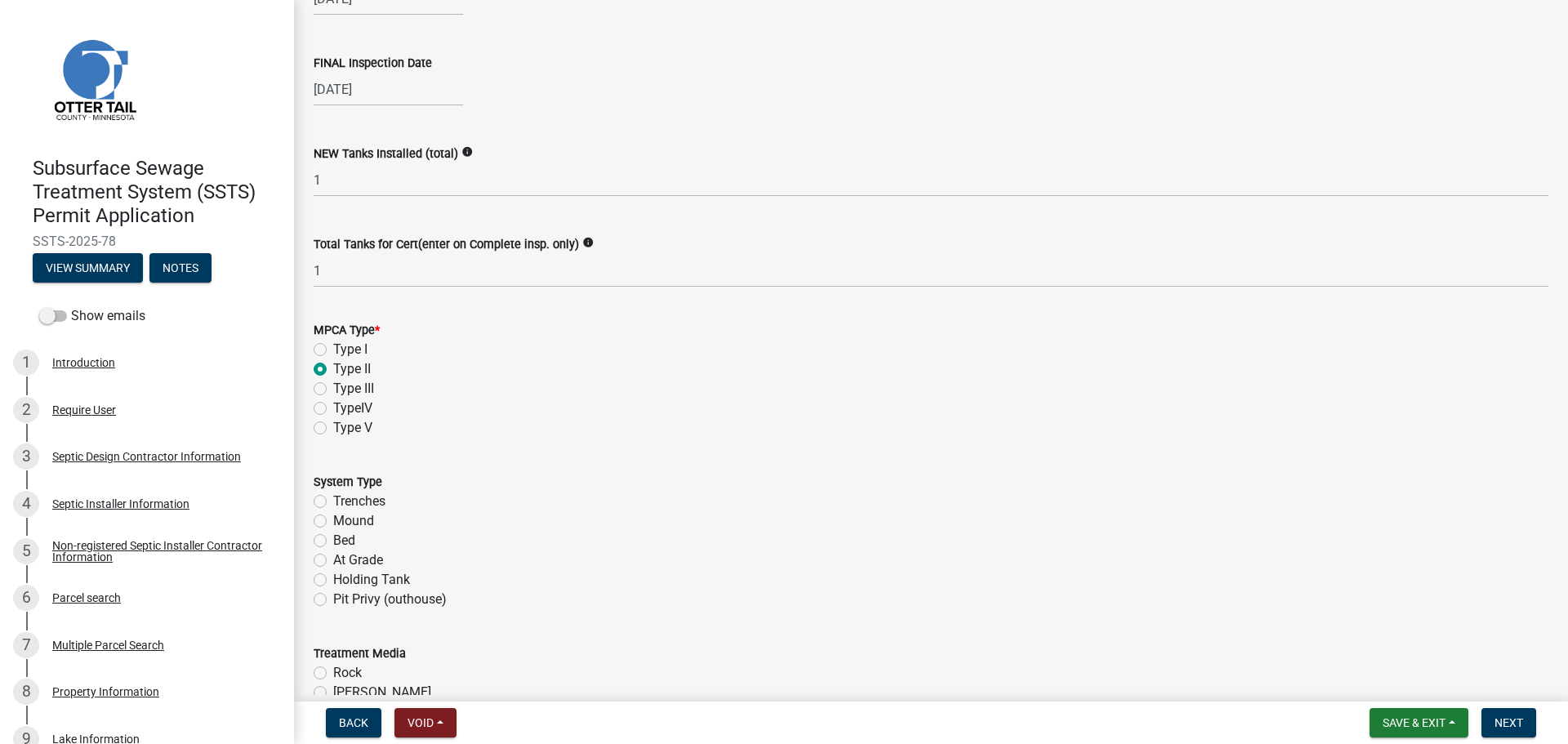
click at [333, 576] on label "Holding Tank" at bounding box center [372, 580] width 77 height 19
click at [333, 576] on input "Holding Tank" at bounding box center [339, 576] width 11 height 11
radio input "true"
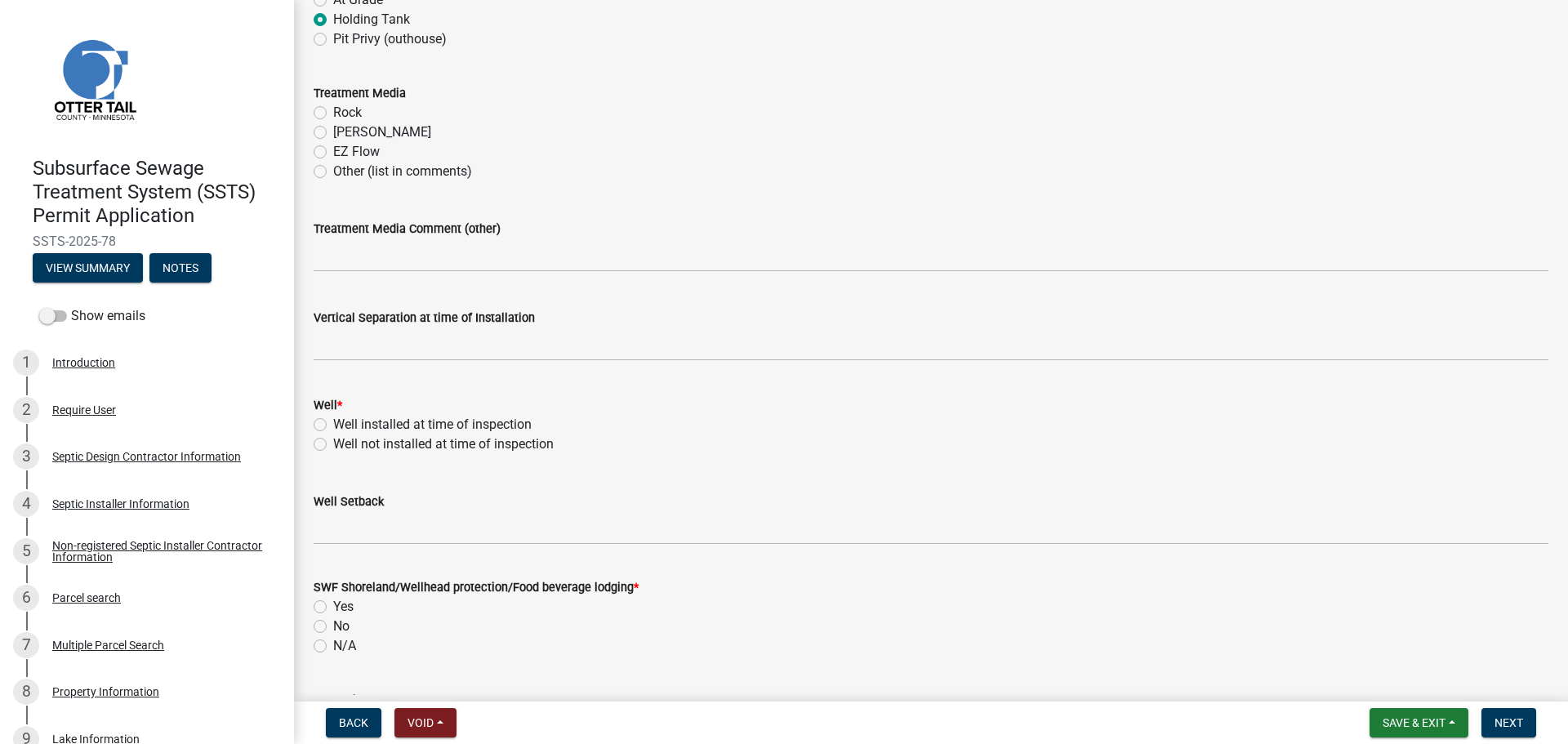
scroll to position [817, 0]
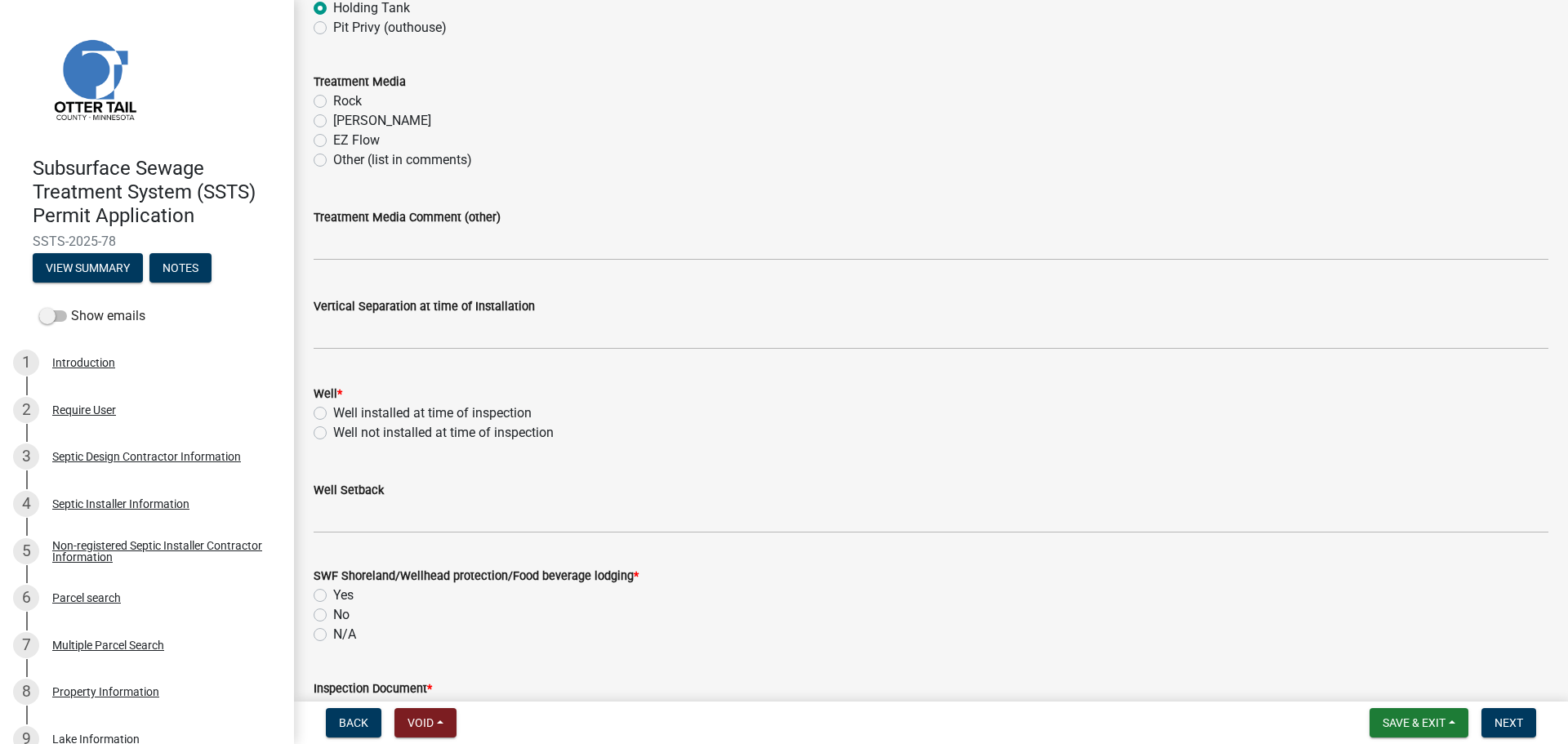
click at [333, 414] on label "Well installed at time of inspection" at bounding box center [432, 413] width 198 height 19
click at [333, 414] on input "Well installed at time of inspection" at bounding box center [339, 409] width 11 height 11
radio input "true"
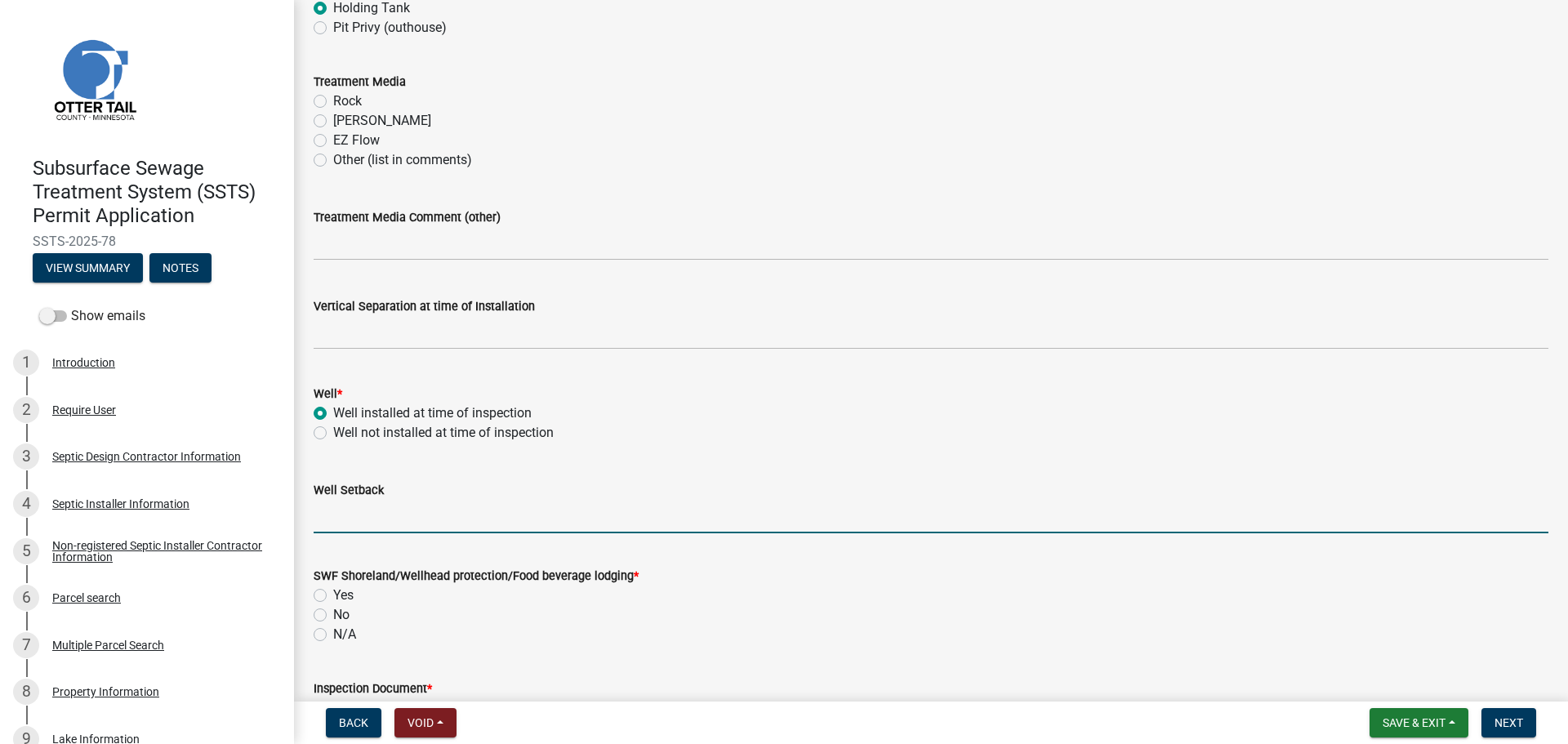
click at [353, 521] on input "Well Setback" at bounding box center [931, 517] width 1235 height 33
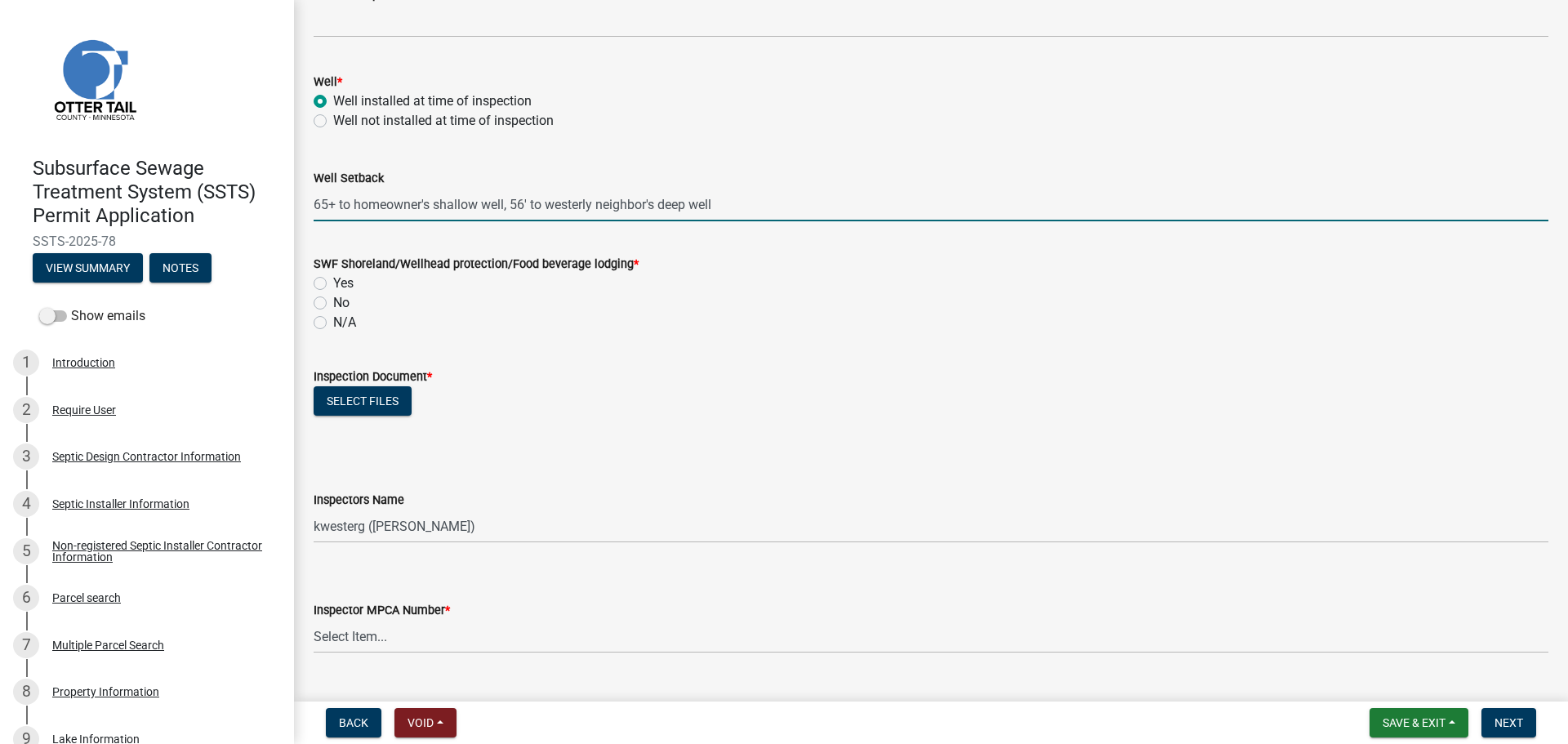
scroll to position [1144, 0]
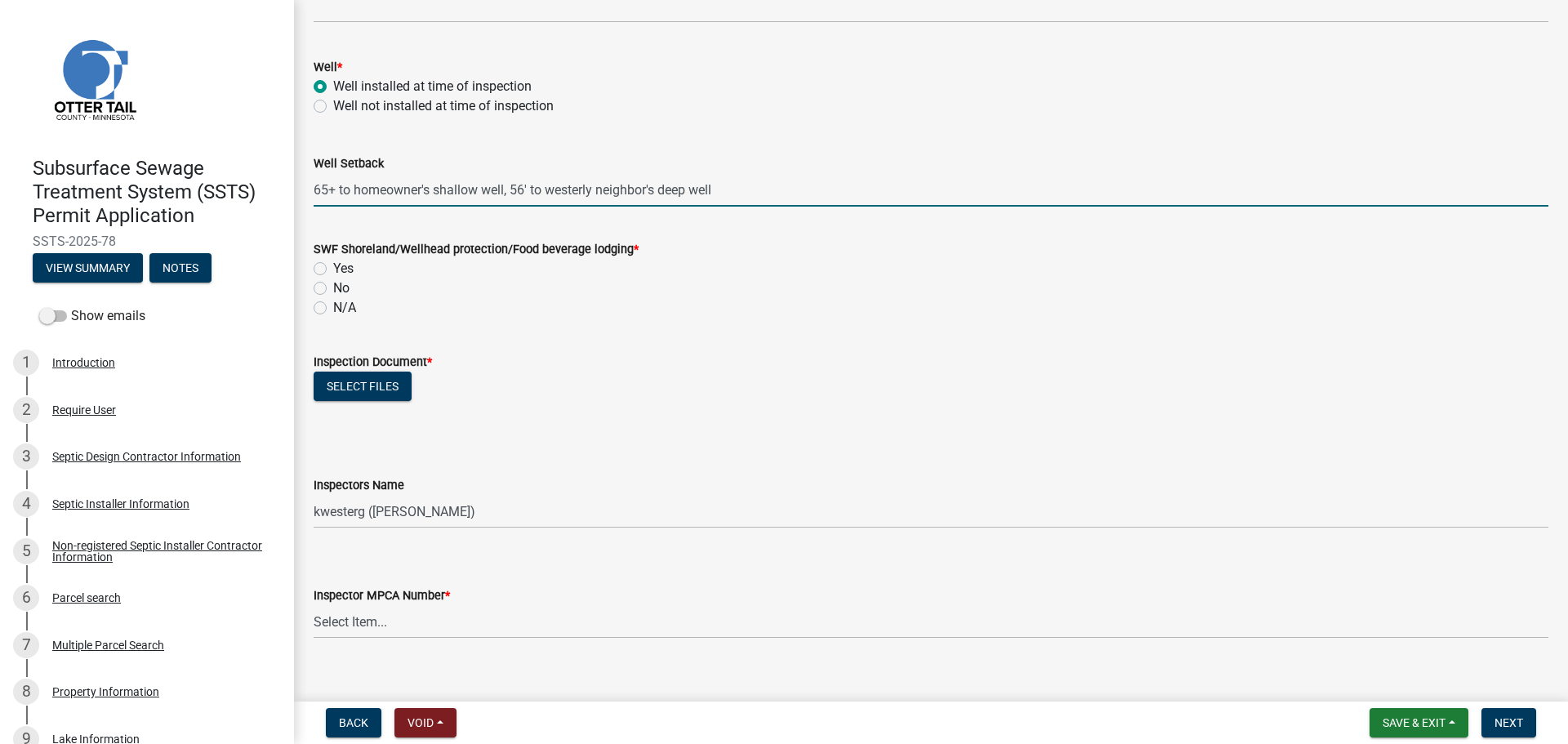
type input "65+ to homeowner's shallow well, 56' to westerly neighbor's deep well"
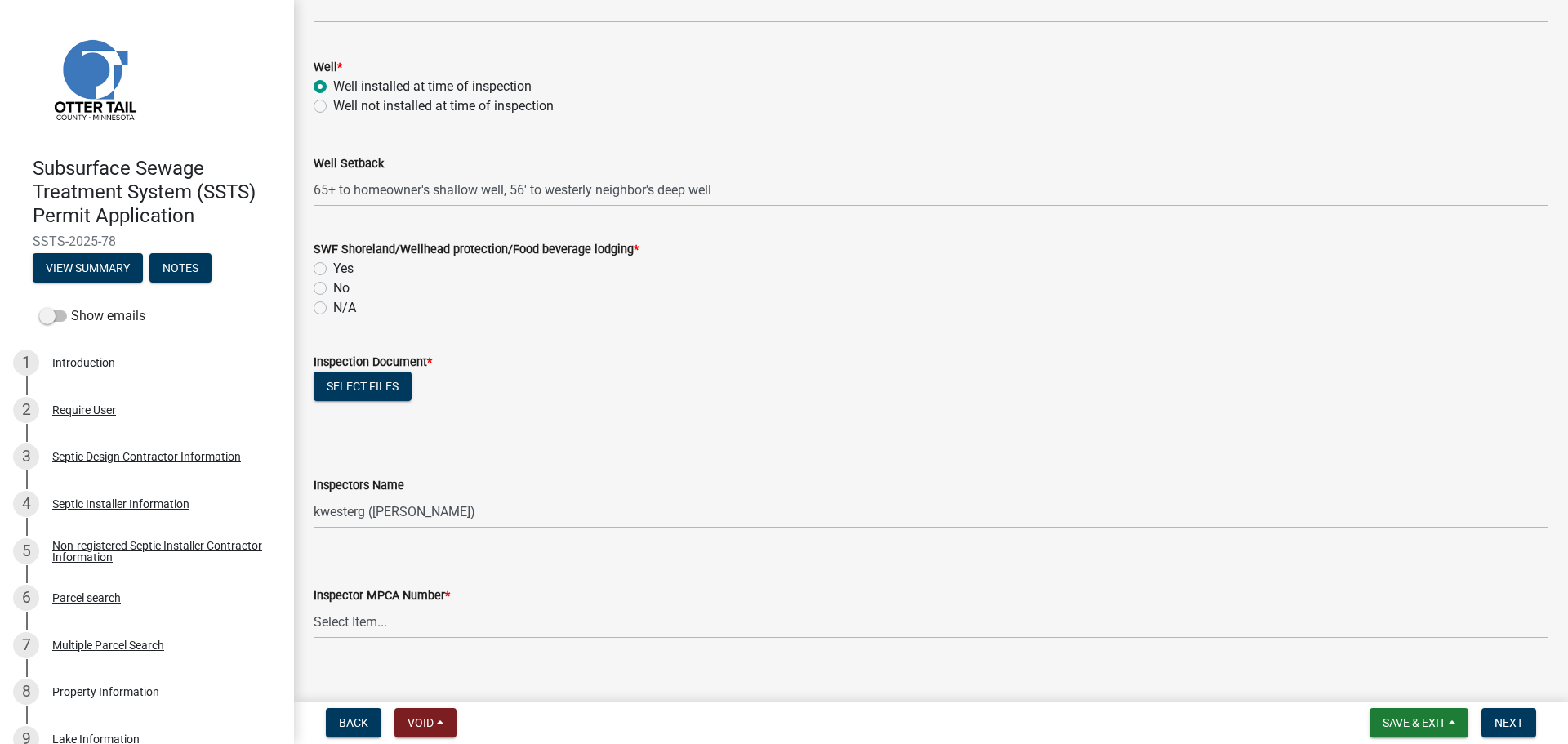
click at [313, 267] on div "SWF Shoreland/Wellhead protection/Food beverage lodging * Yes No N/A" at bounding box center [931, 268] width 1259 height 98
click at [333, 273] on label "Yes" at bounding box center [343, 268] width 20 height 19
click at [333, 269] on input "Yes" at bounding box center [339, 264] width 11 height 11
radio input "true"
click at [390, 397] on button "Select files" at bounding box center [363, 387] width 98 height 30
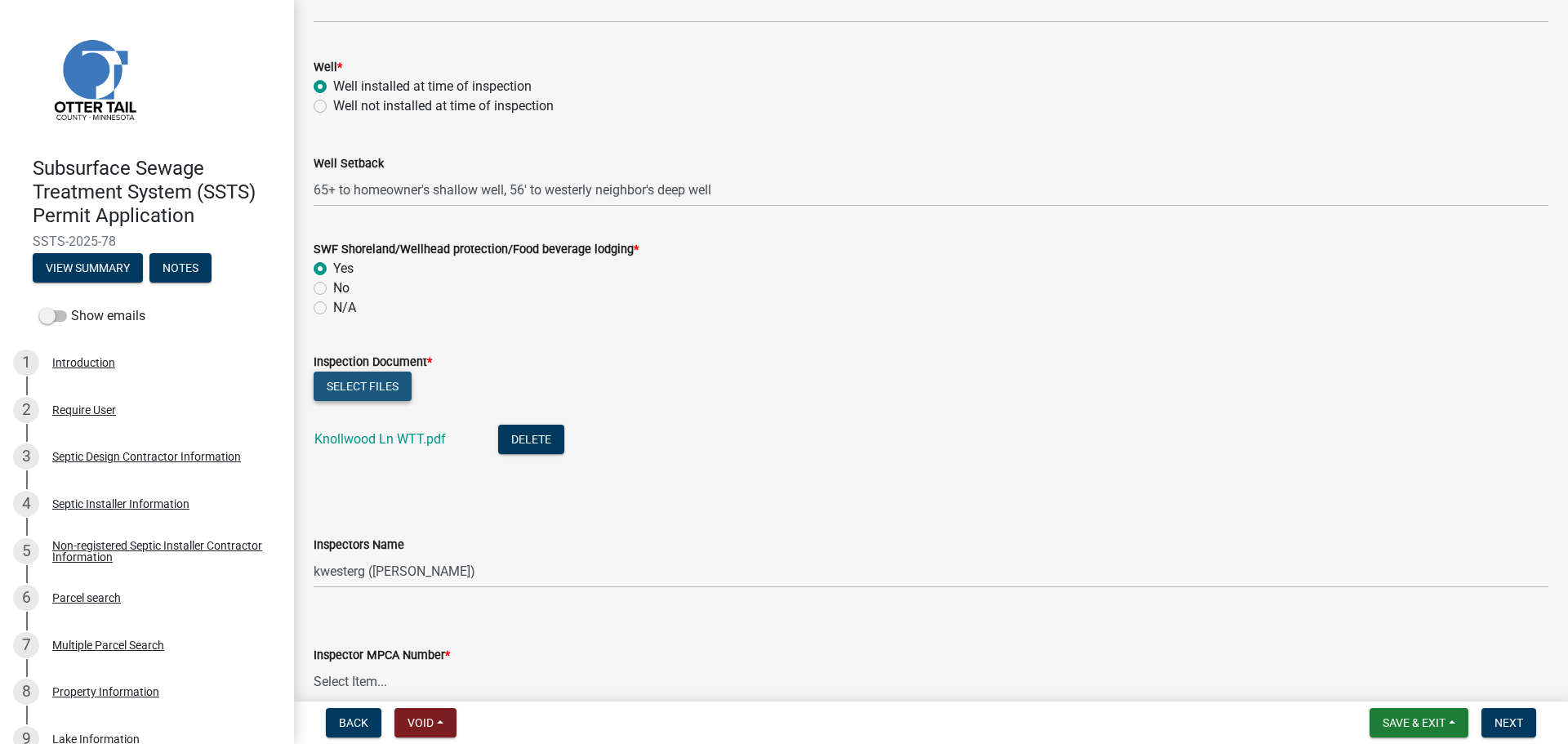
click at [346, 372] on button "Select files" at bounding box center [363, 387] width 98 height 30
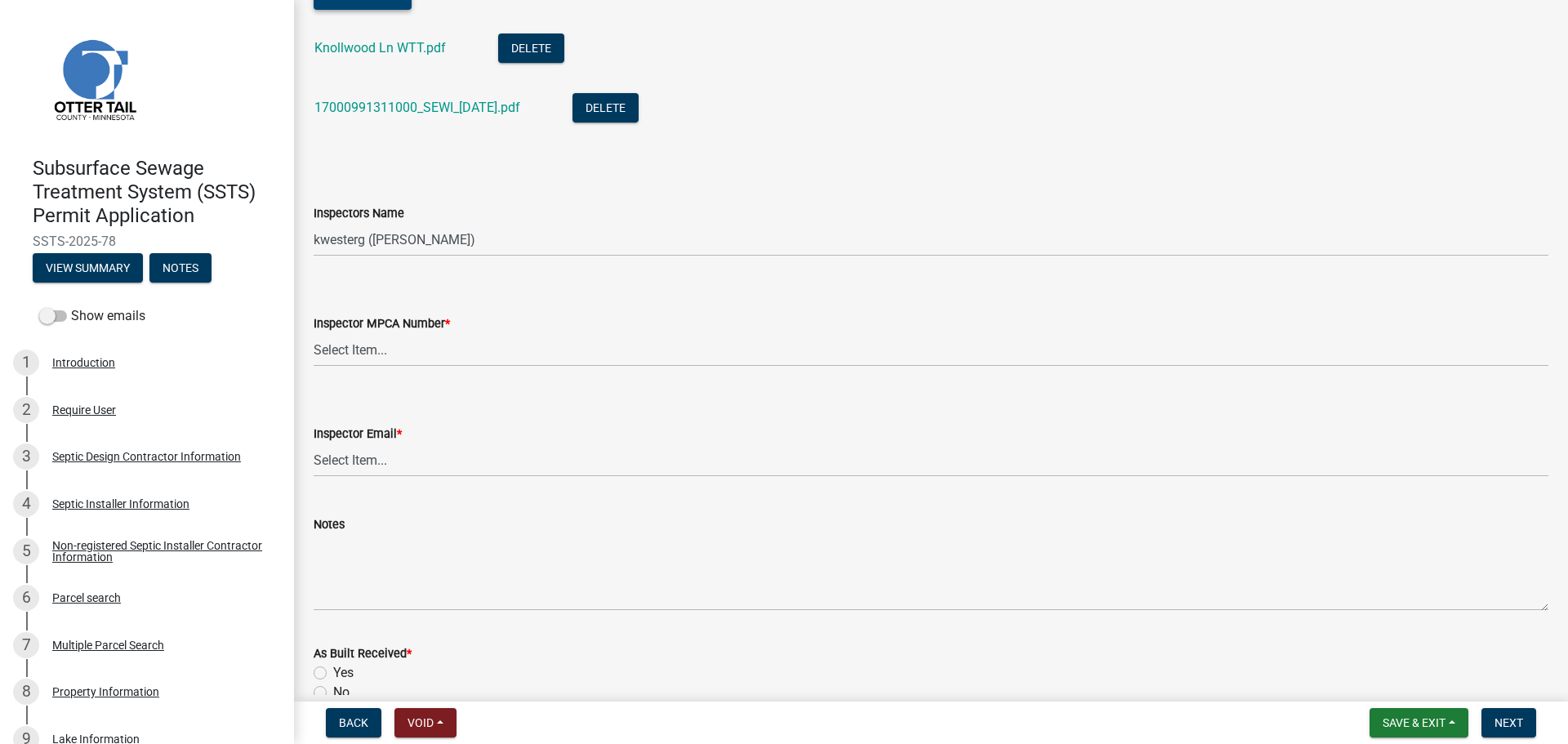
scroll to position [1552, 0]
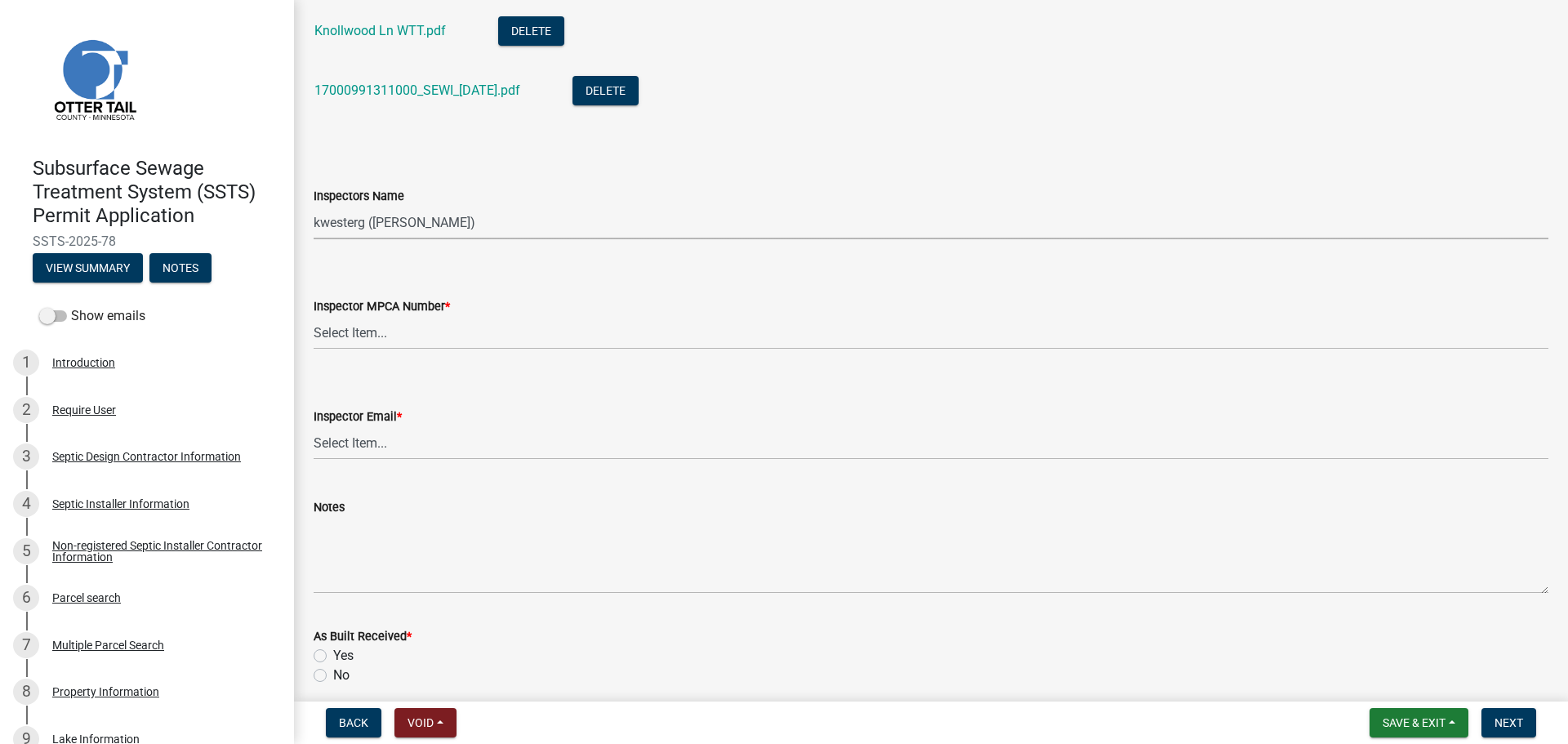
click at [403, 220] on select "Select Item... btollefson ([PERSON_NAME]) [PERSON_NAME] ([PERSON_NAME]) eplaste…" at bounding box center [931, 223] width 1235 height 33
select select "facec742-7e79-4c33-8241-13e023664843"
click at [314, 206] on select "Select Item... btollefson ([PERSON_NAME]) [PERSON_NAME] ([PERSON_NAME]) eplaste…" at bounding box center [931, 223] width 1235 height 33
click at [410, 331] on select "Select Item... [PERSON_NAME] (10415) [PERSON_NAME] (924) [PERSON_NAME] (1957) […" at bounding box center [931, 333] width 1235 height 33
click at [314, 316] on select "Select Item... [PERSON_NAME] (10415) [PERSON_NAME] (924) [PERSON_NAME] (1957) […" at bounding box center [931, 333] width 1235 height 33
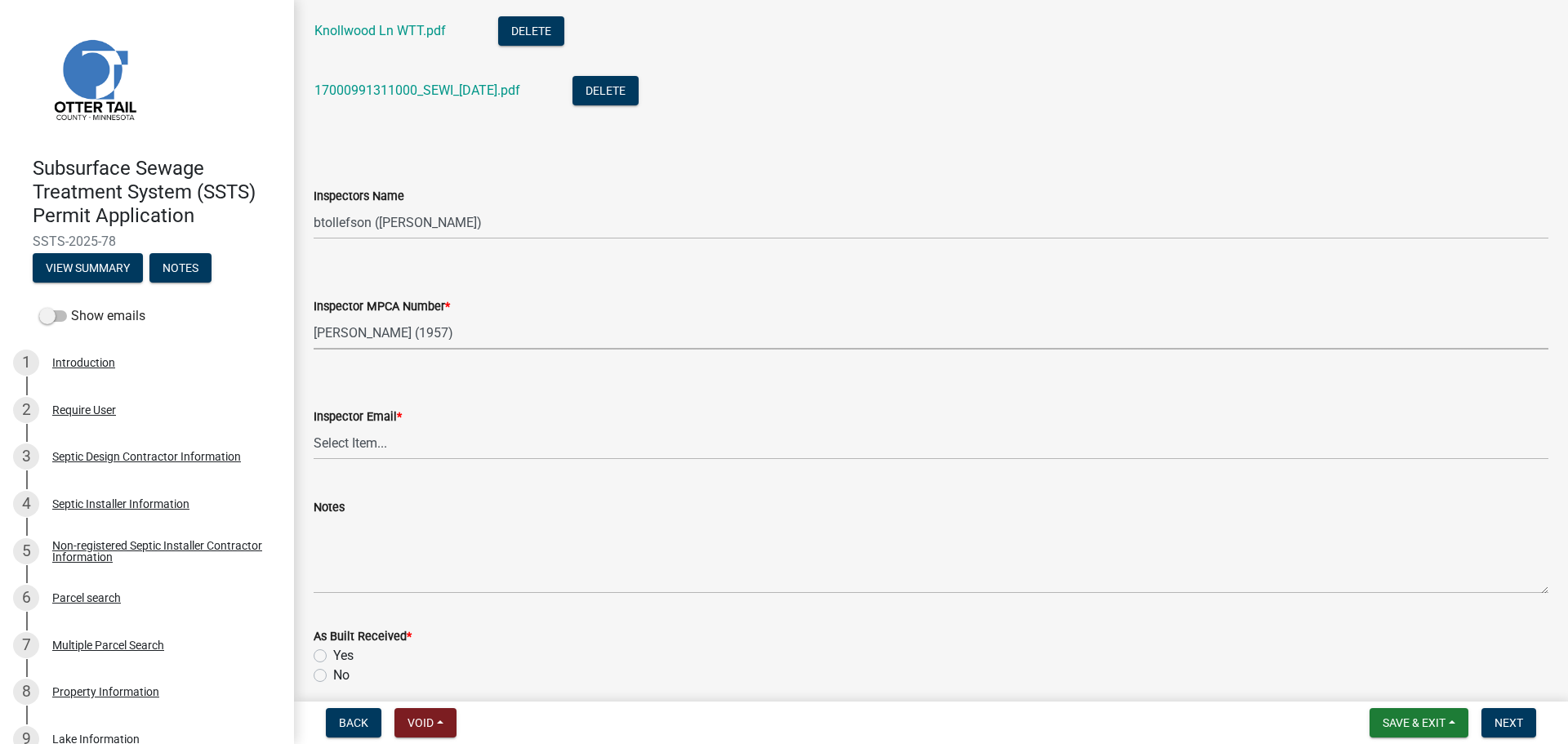
select select "3a384654-27c5-4d59-8b75-a887e8a1870e"
click at [404, 447] on select "Select Item... [PERSON_NAME] ([EMAIL_ADDRESS][DOMAIN_NAME]) [PERSON_NAME] ([EMA…" at bounding box center [931, 443] width 1235 height 33
click at [314, 426] on select "Select Item... [PERSON_NAME] ([EMAIL_ADDRESS][DOMAIN_NAME]) [PERSON_NAME] ([EMA…" at bounding box center [931, 443] width 1235 height 33
select select "541addf4-52df-4608-91ce-bf29f574816c"
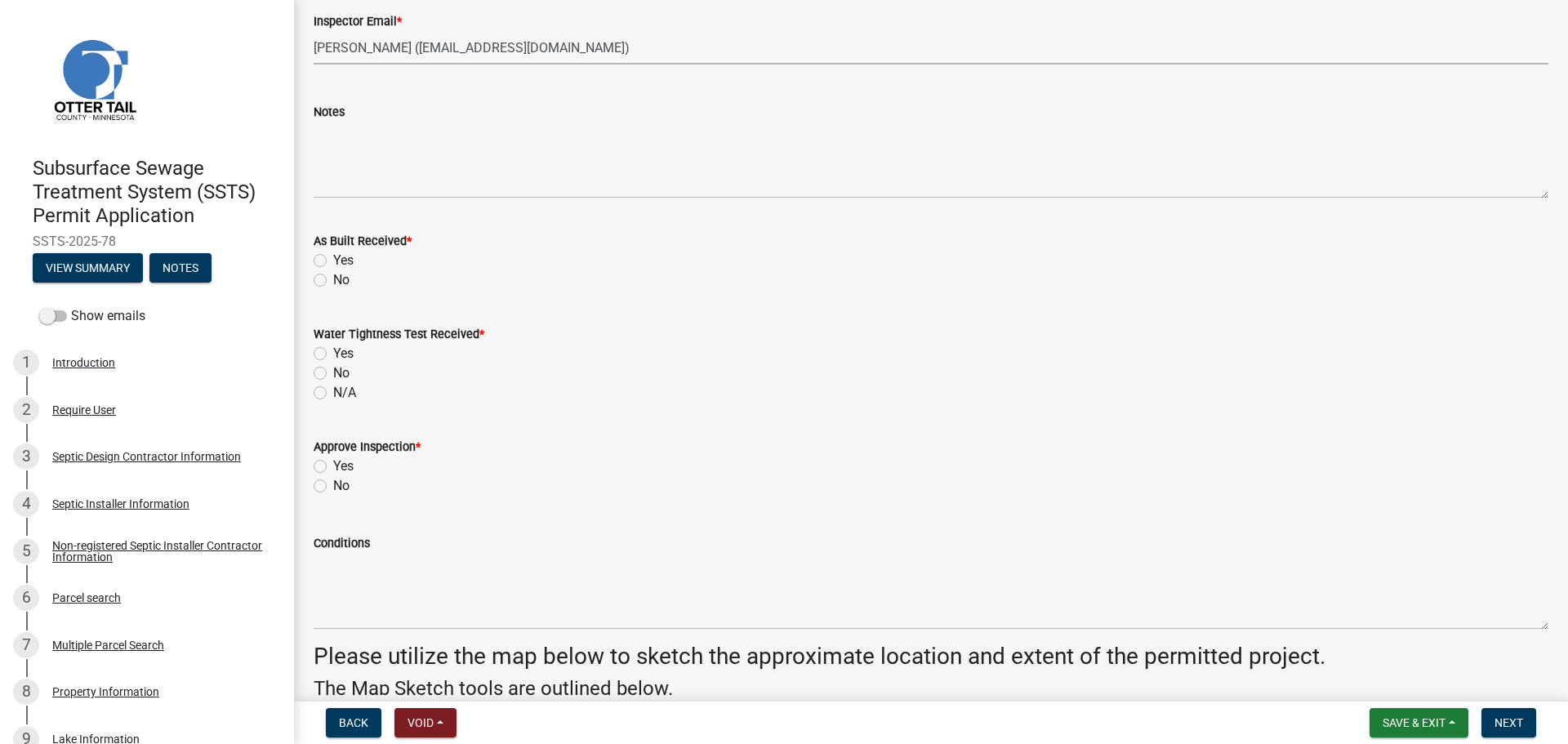
scroll to position [1961, 0]
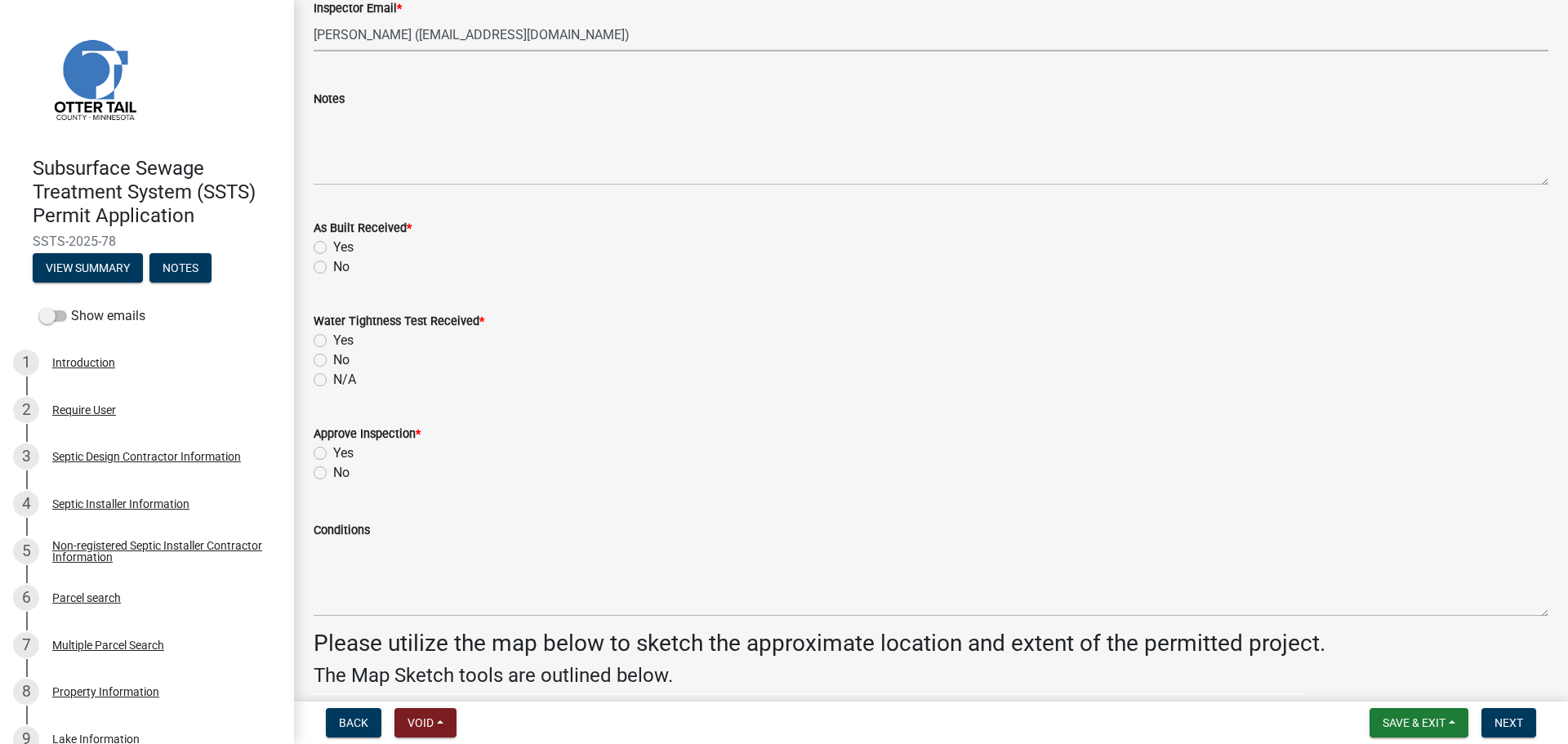
click at [333, 271] on label "No" at bounding box center [341, 267] width 17 height 19
click at [333, 268] on input "No" at bounding box center [339, 262] width 11 height 11
radio input "true"
click at [333, 341] on label "Yes" at bounding box center [343, 340] width 20 height 19
click at [333, 341] on input "Yes" at bounding box center [339, 336] width 11 height 11
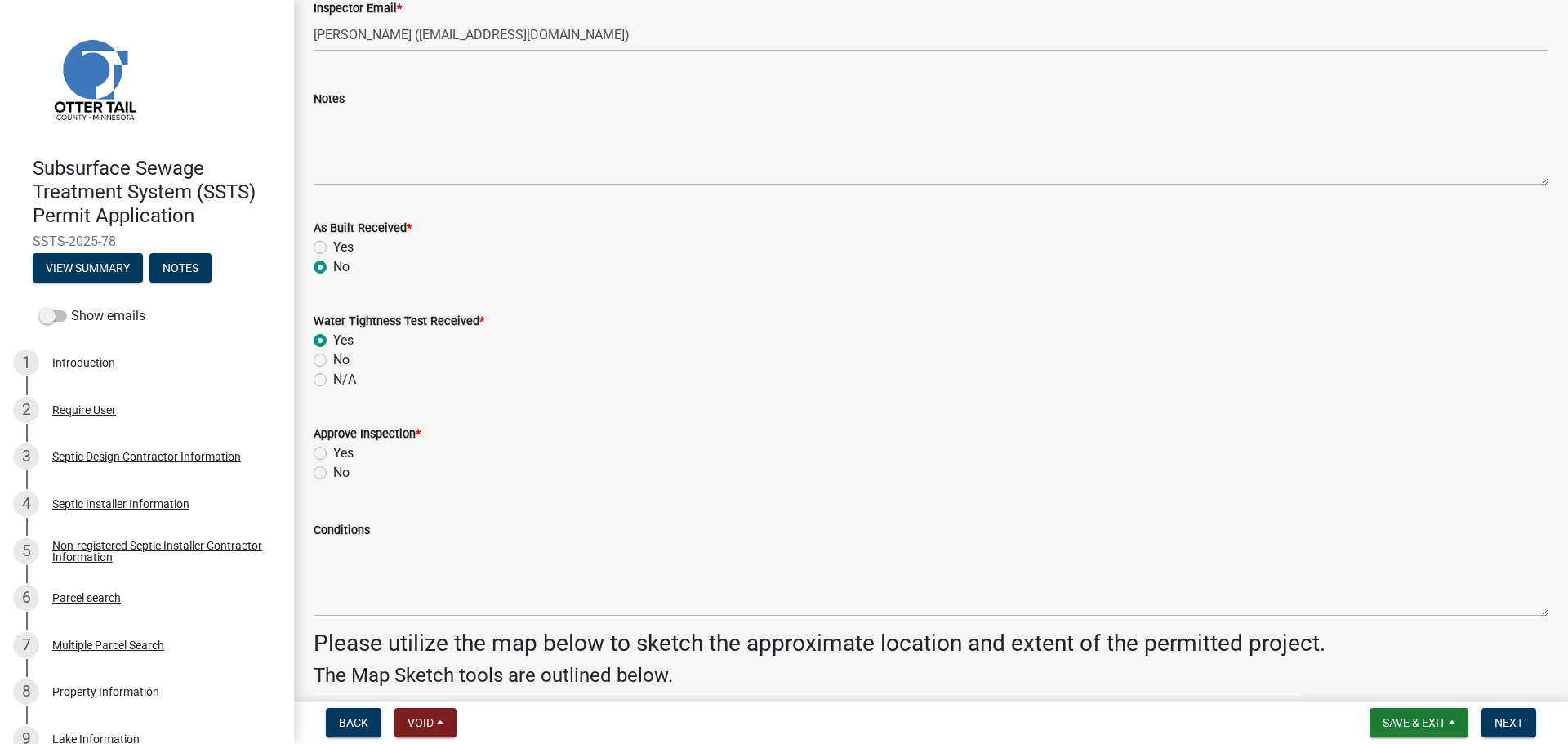
radio input "true"
click at [333, 454] on label "Yes" at bounding box center [343, 454] width 20 height 19
click at [333, 454] on input "Yes" at bounding box center [339, 449] width 11 height 11
radio input "true"
click at [1522, 727] on span "Next" at bounding box center [1508, 723] width 29 height 13
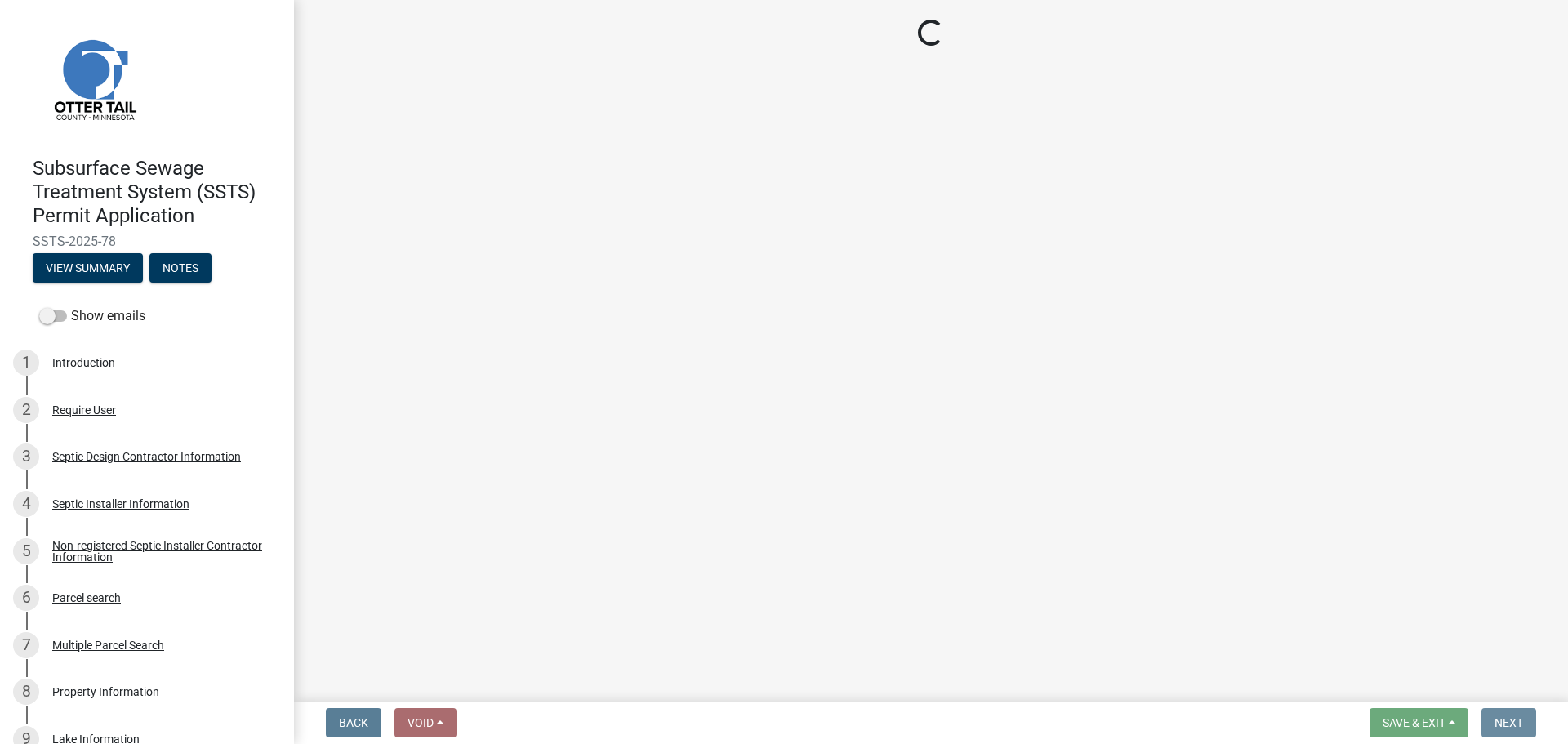
scroll to position [0, 0]
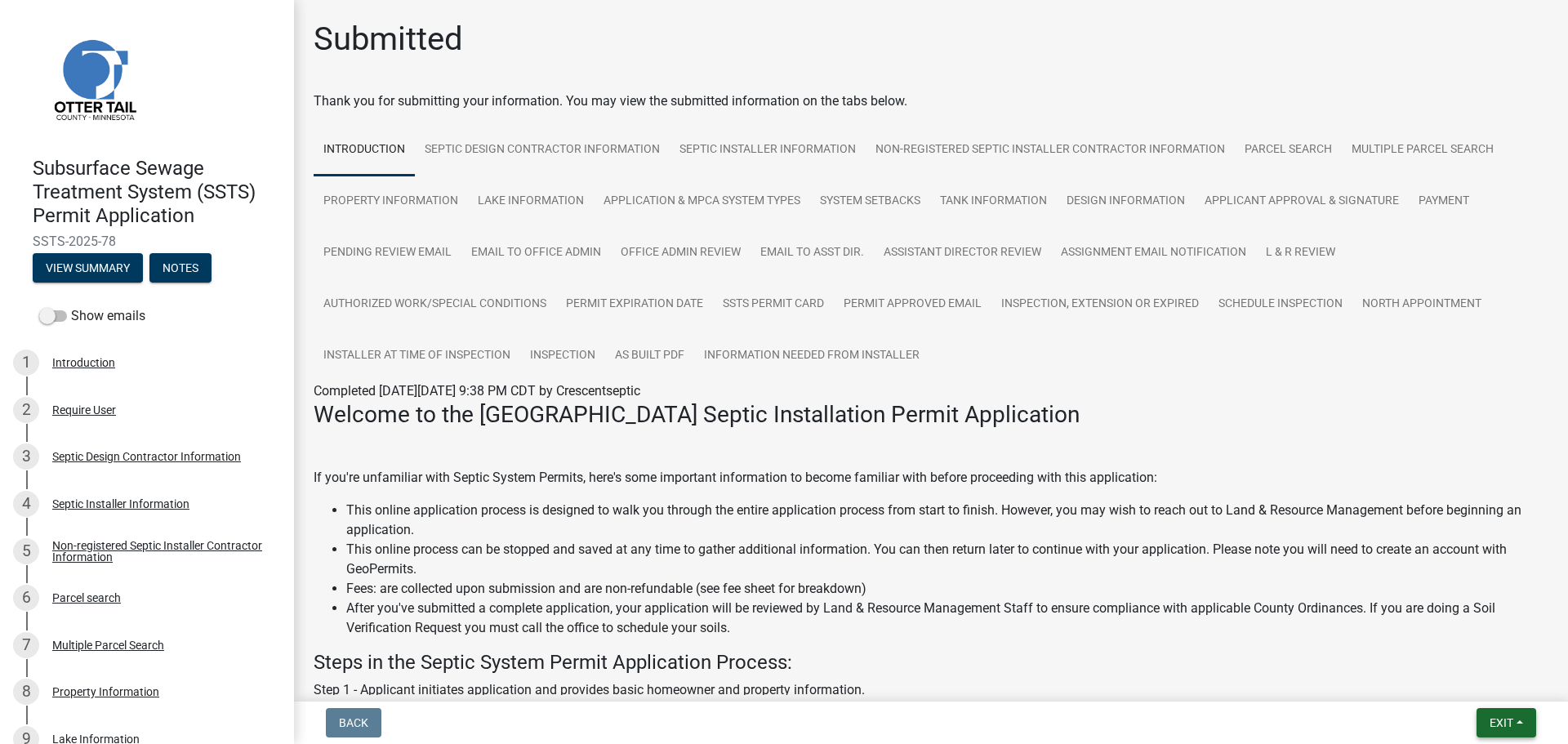
click at [1507, 720] on span "Exit" at bounding box center [1500, 723] width 24 height 13
click at [1478, 696] on button "Save & Exit" at bounding box center [1471, 680] width 131 height 39
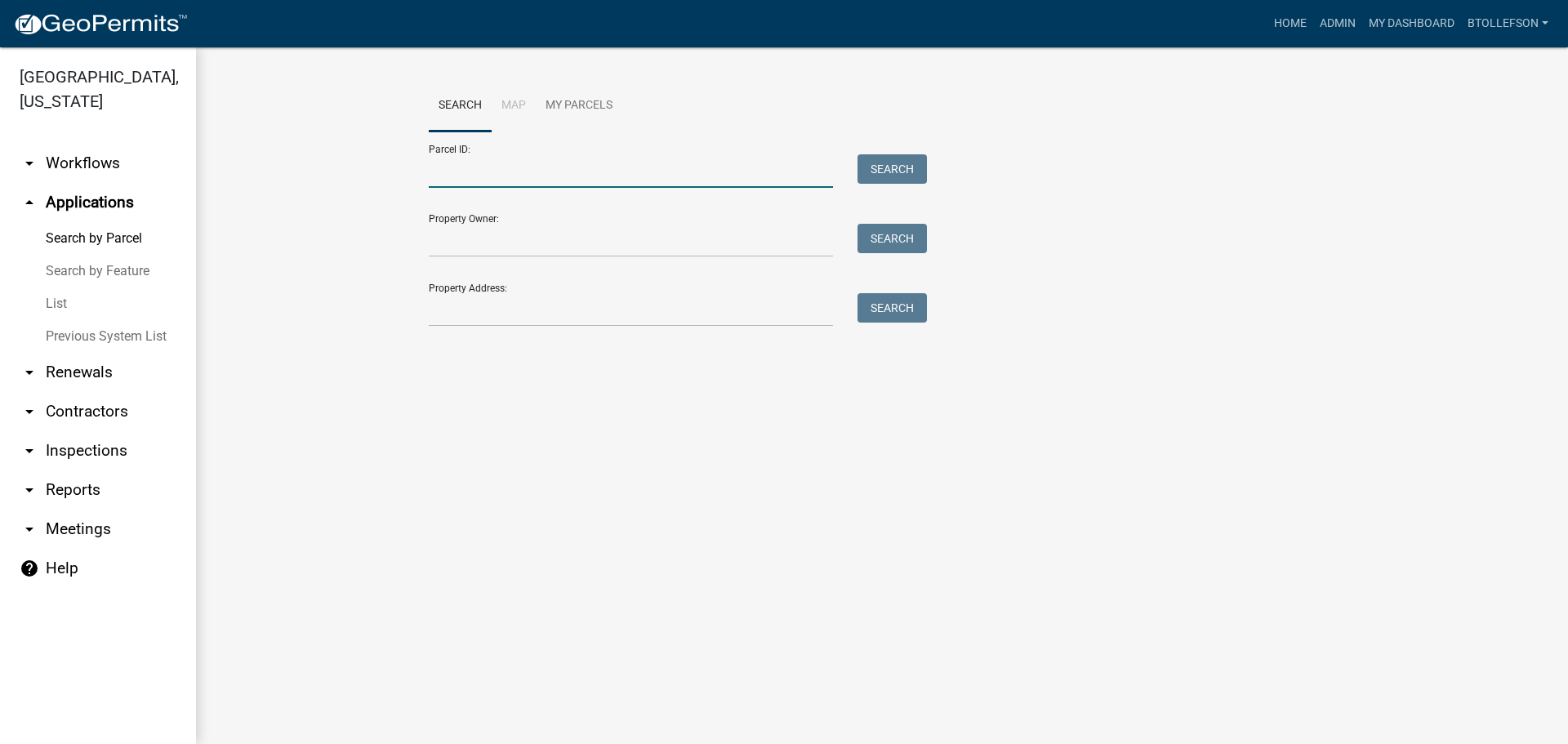
click at [716, 168] on input "Parcel ID:" at bounding box center [631, 171] width 404 height 33
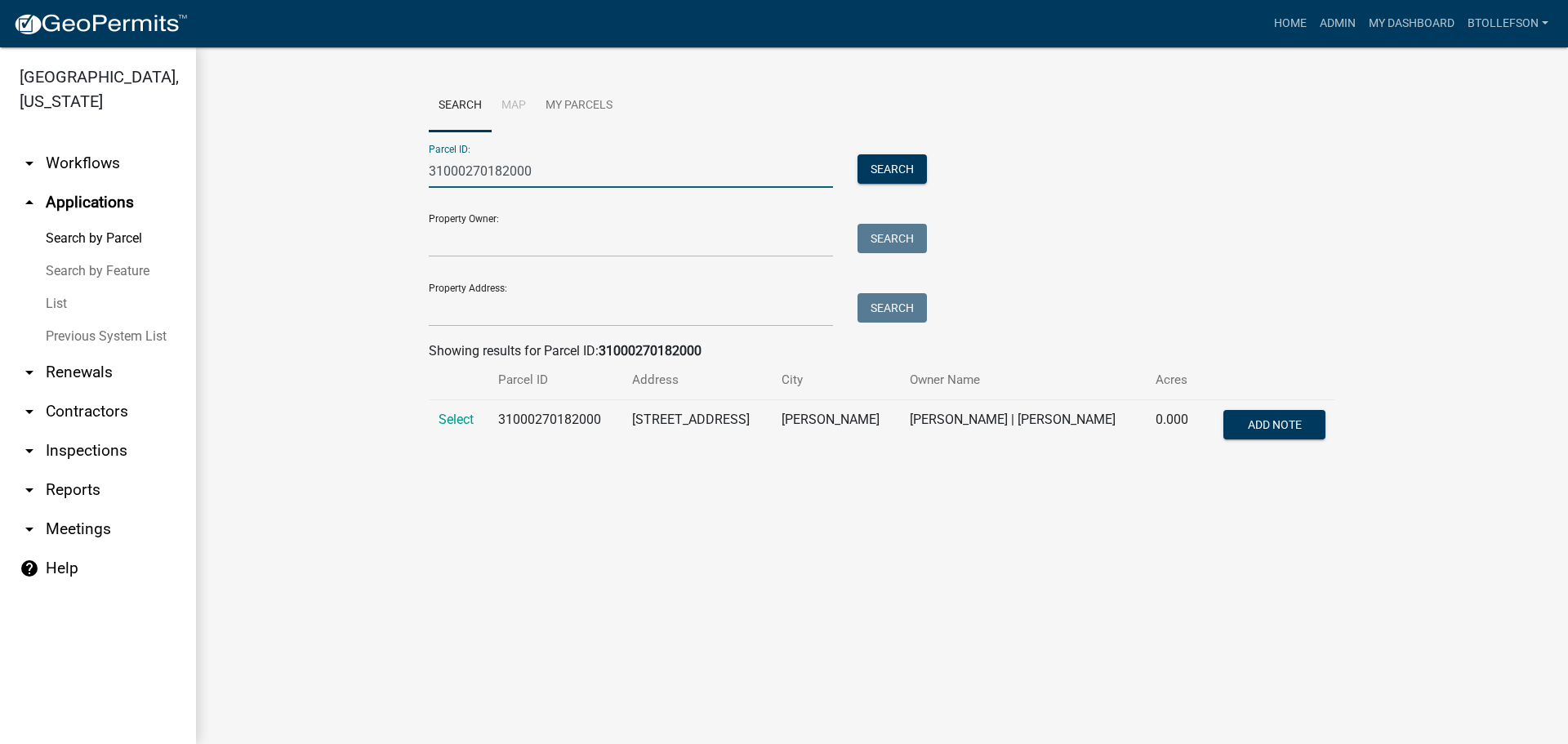
type input "31000270182000"
drag, startPoint x: 441, startPoint y: 412, endPoint x: 438, endPoint y: 403, distance: 9.5
click at [441, 412] on span "Select" at bounding box center [456, 419] width 35 height 16
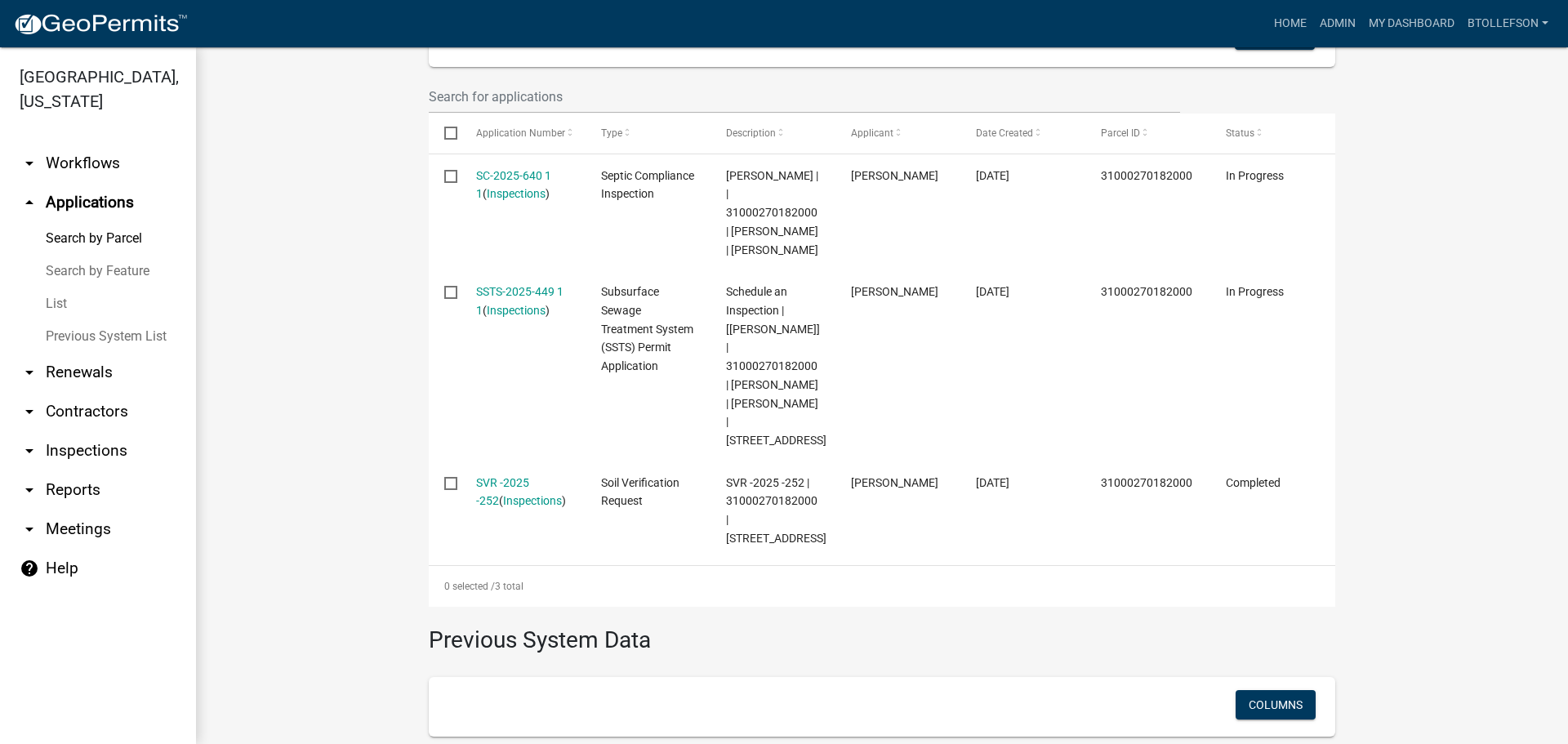
scroll to position [534, 0]
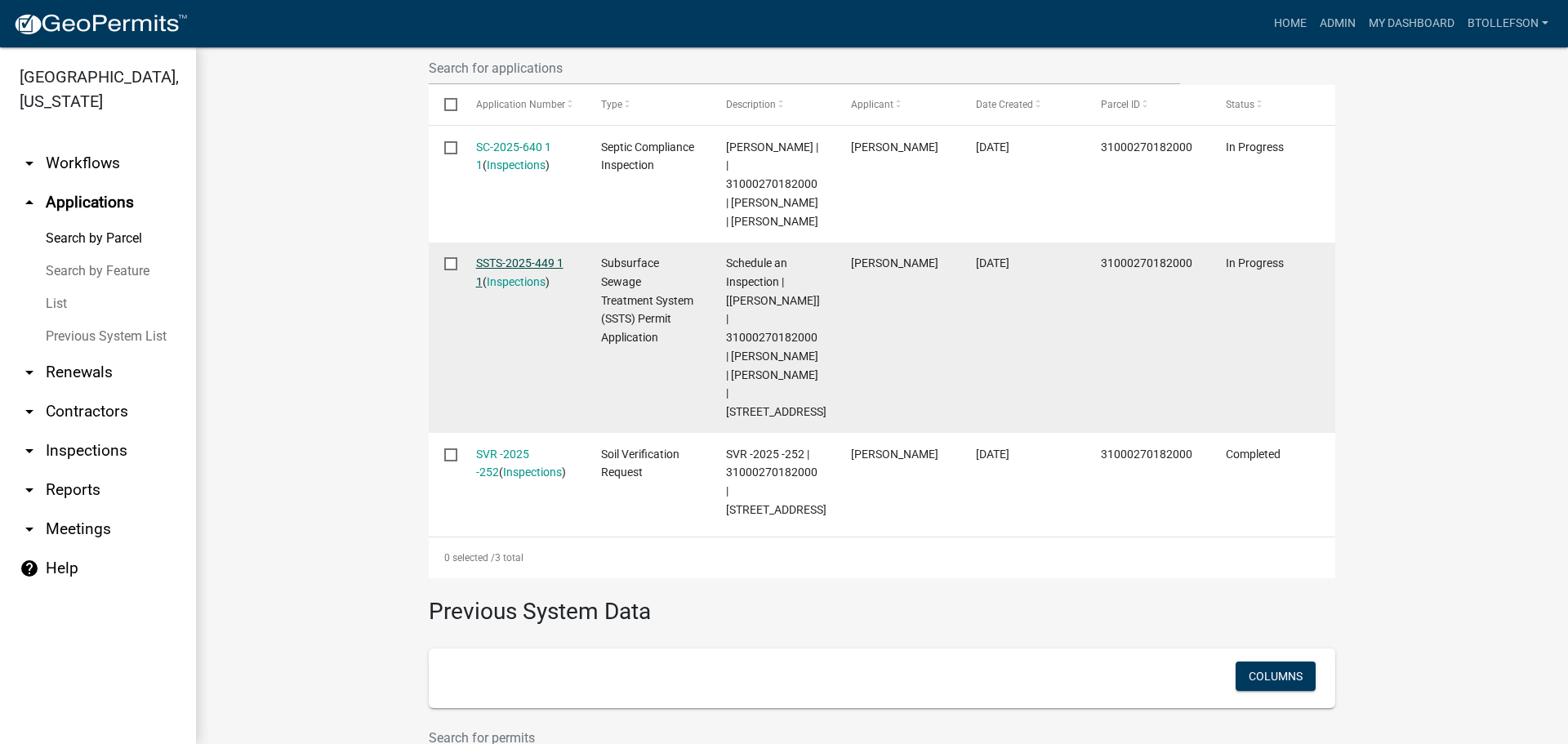
click at [505, 278] on link "SSTS-2025-449 1 1" at bounding box center [520, 272] width 88 height 32
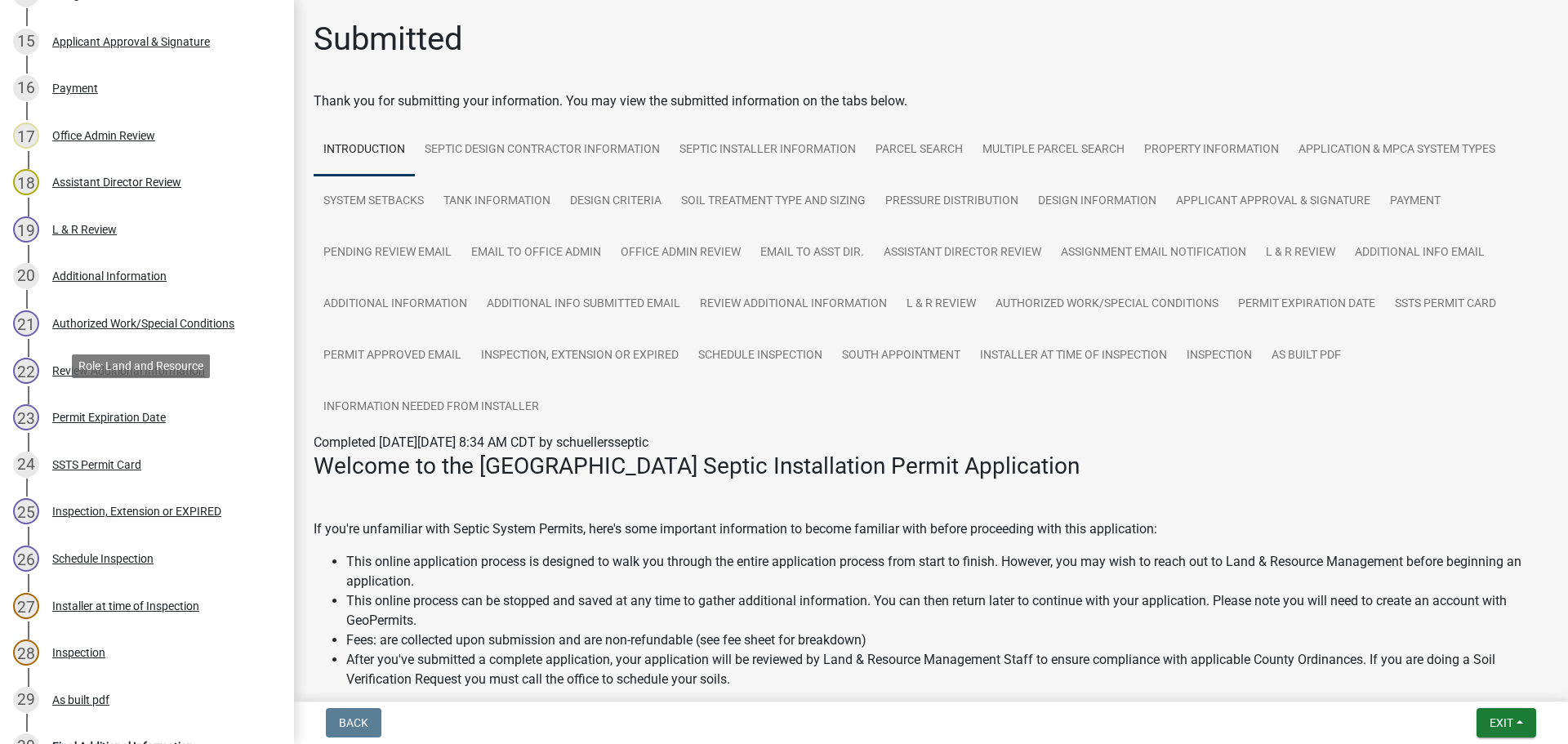
scroll to position [1252, 0]
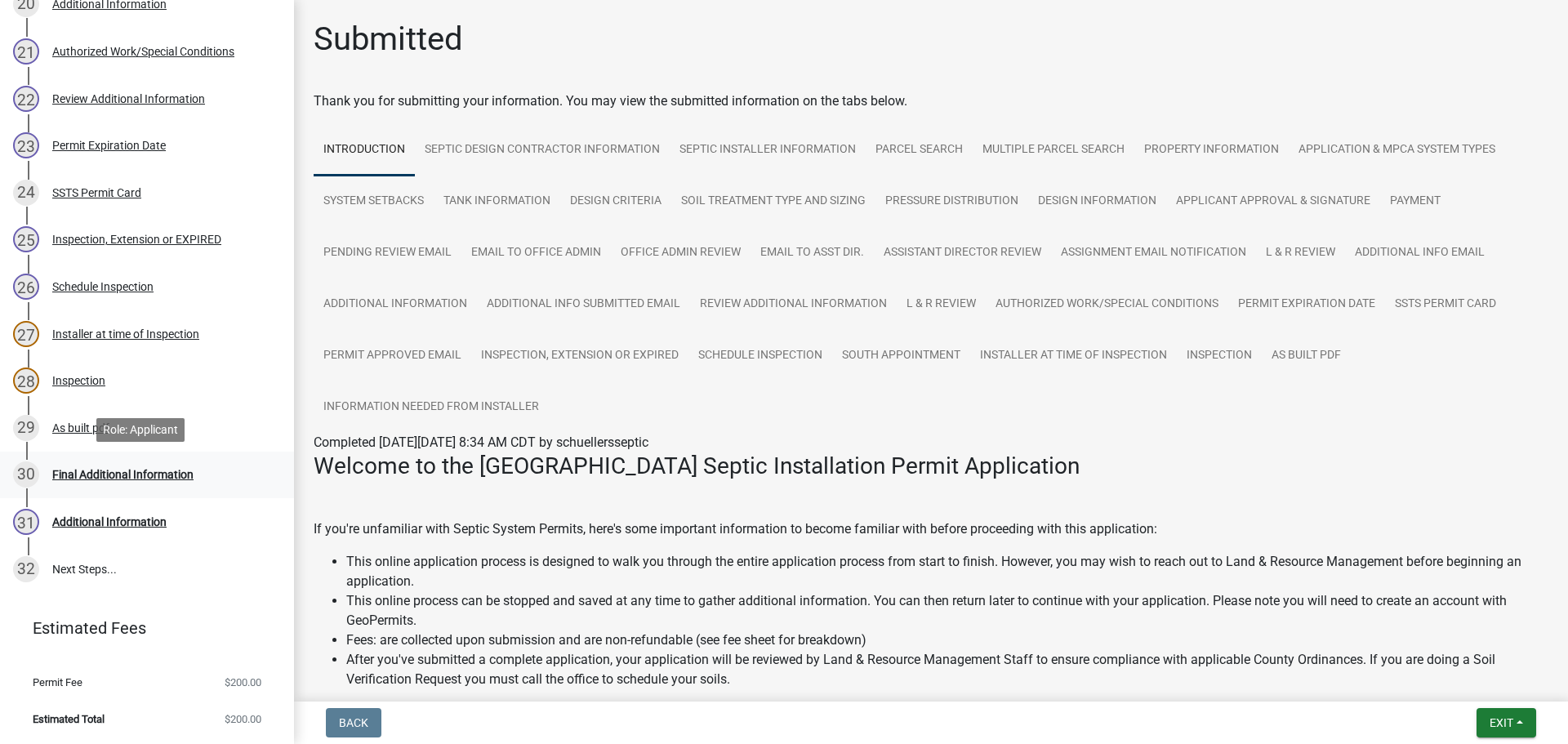
click at [94, 466] on div "30 Final Additional Information" at bounding box center [140, 475] width 255 height 26
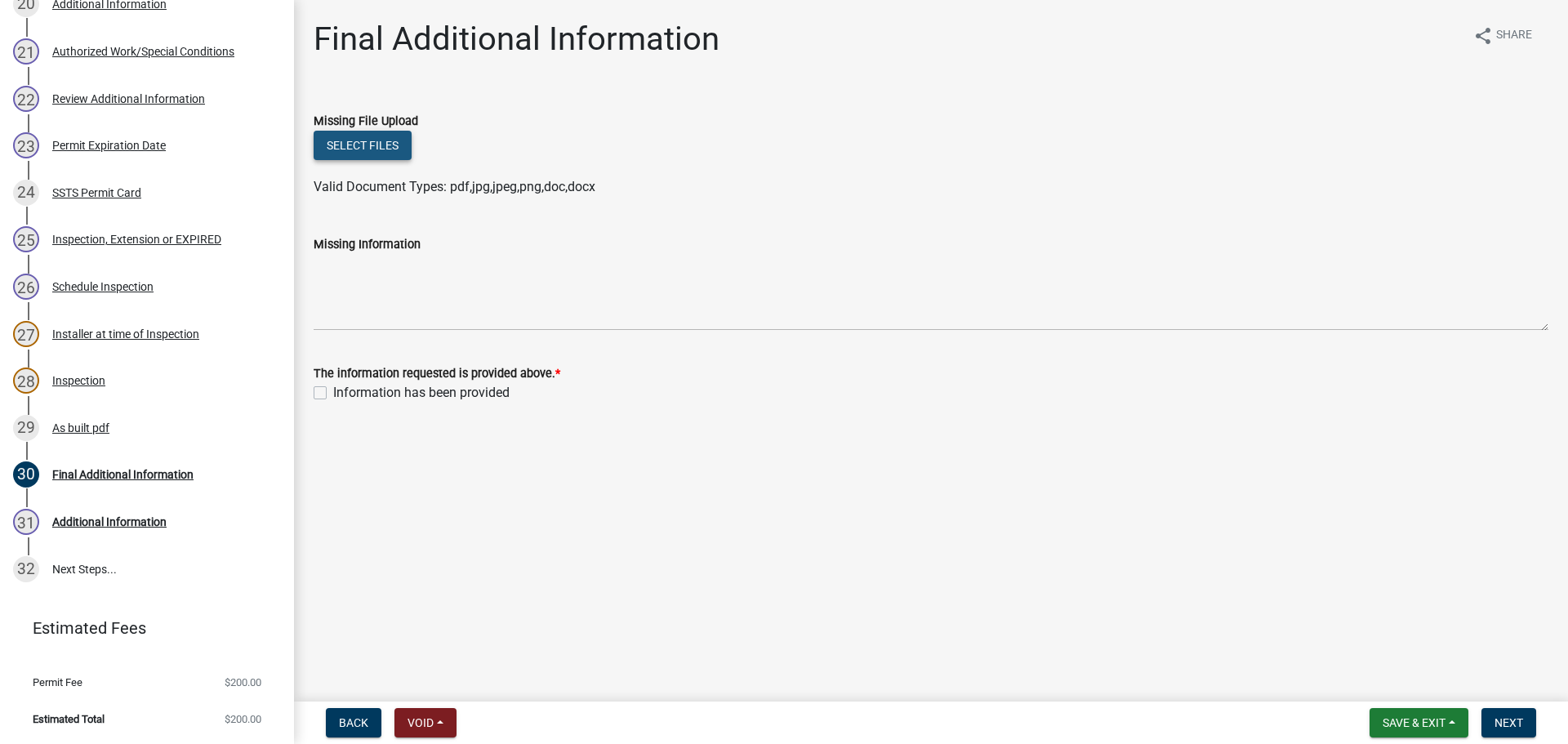
click at [347, 150] on button "Select files" at bounding box center [363, 146] width 98 height 30
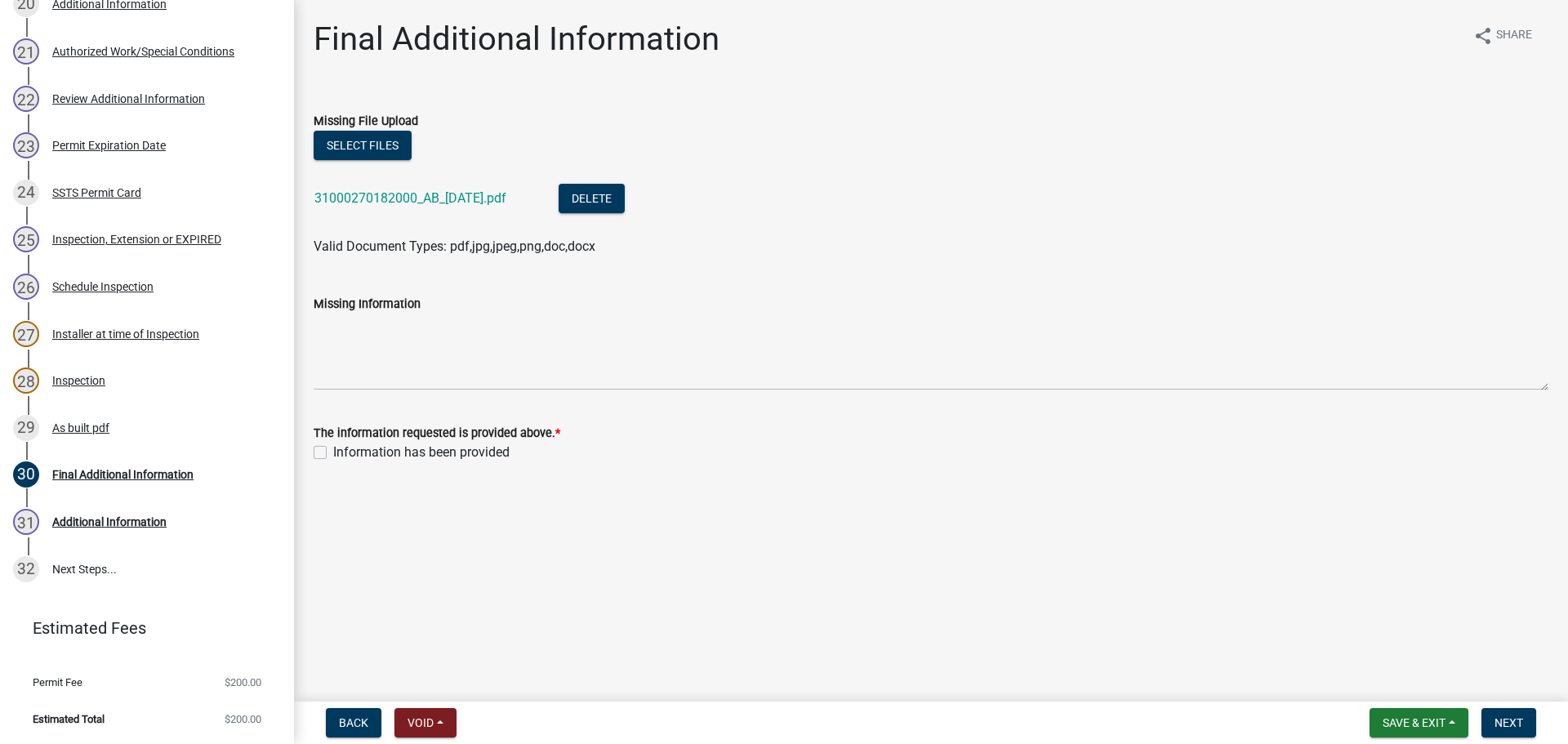
click at [333, 450] on label "Information has been provided" at bounding box center [421, 453] width 176 height 19
click at [333, 450] on input "Information has been provided" at bounding box center [339, 448] width 11 height 11
checkbox input "true"
click at [1525, 723] on button "Next" at bounding box center [1508, 723] width 54 height 30
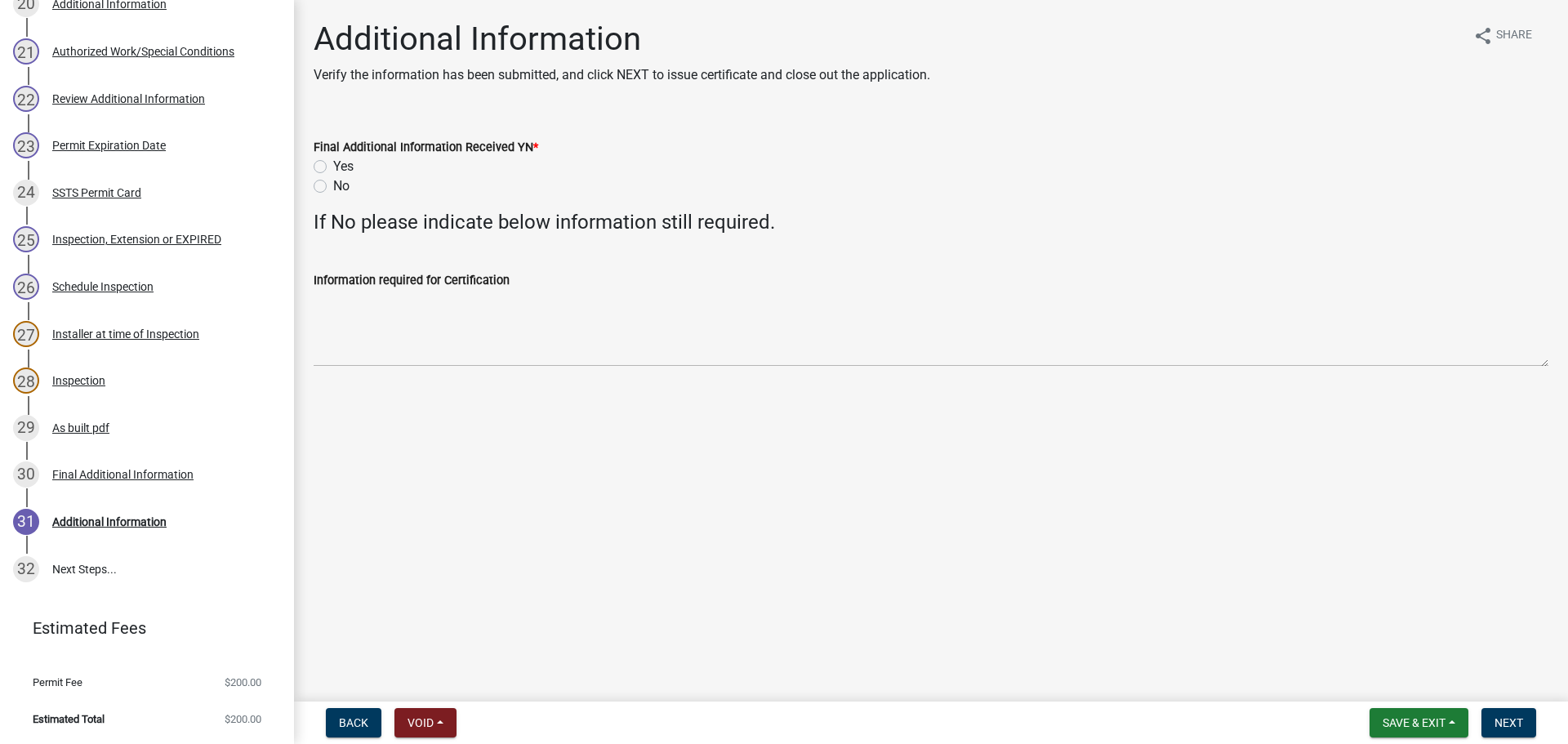
click at [333, 169] on label "Yes" at bounding box center [343, 167] width 20 height 19
click at [333, 168] on input "Yes" at bounding box center [339, 162] width 11 height 11
radio input "true"
click at [1520, 727] on span "Next" at bounding box center [1508, 723] width 29 height 13
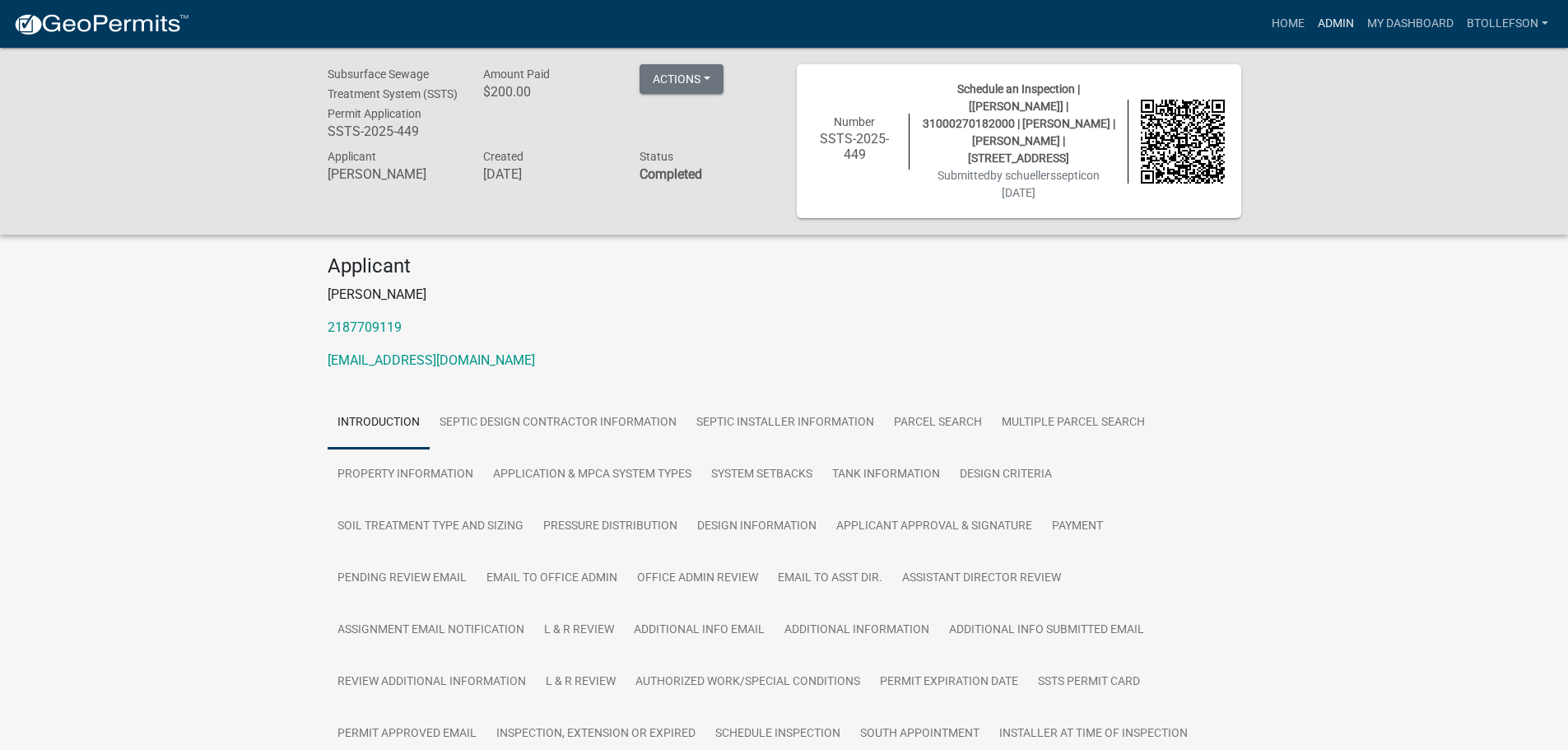
click at [1326, 23] on link "Admin" at bounding box center [1336, 23] width 49 height 31
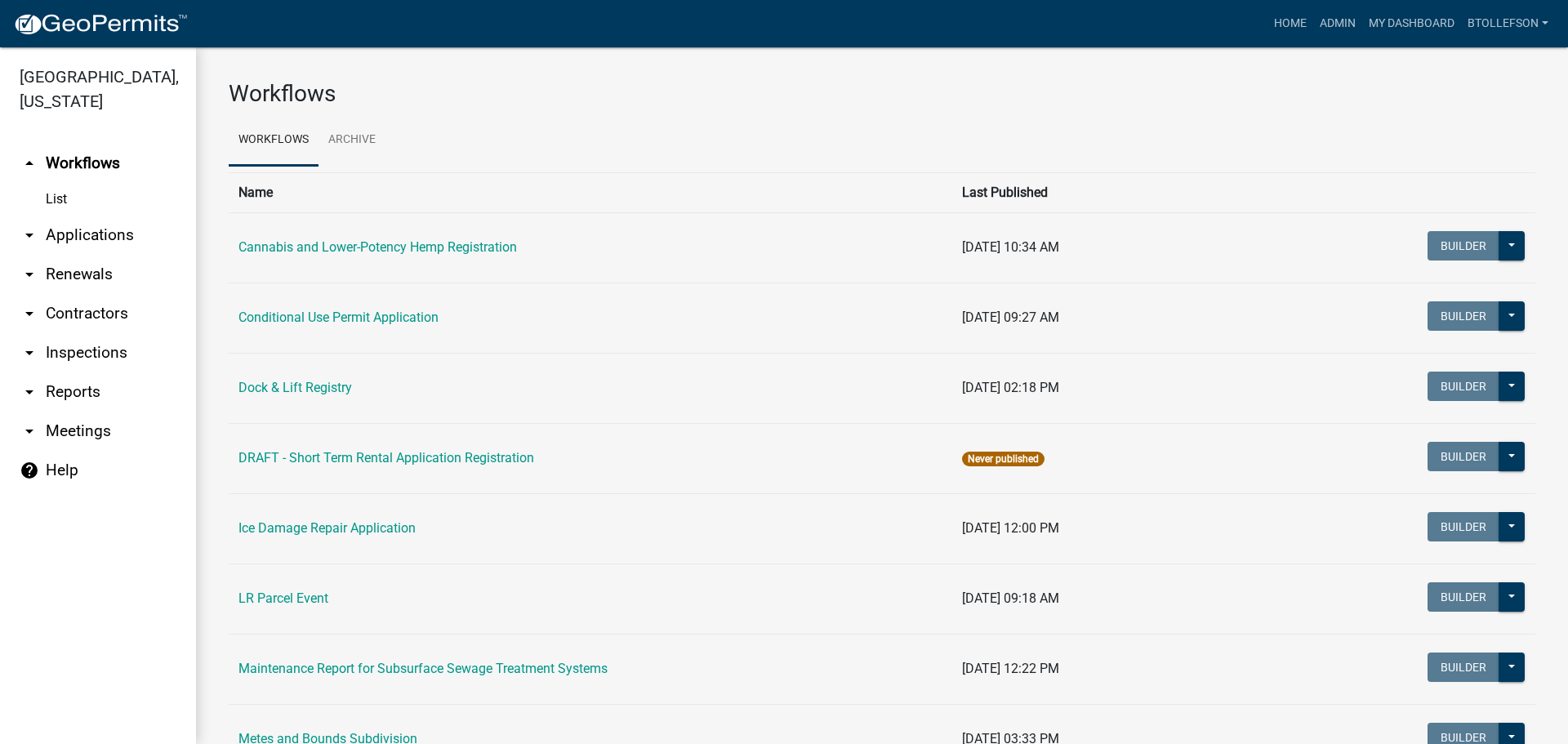
click at [69, 240] on link "arrow_drop_down Applications" at bounding box center [97, 235] width 196 height 39
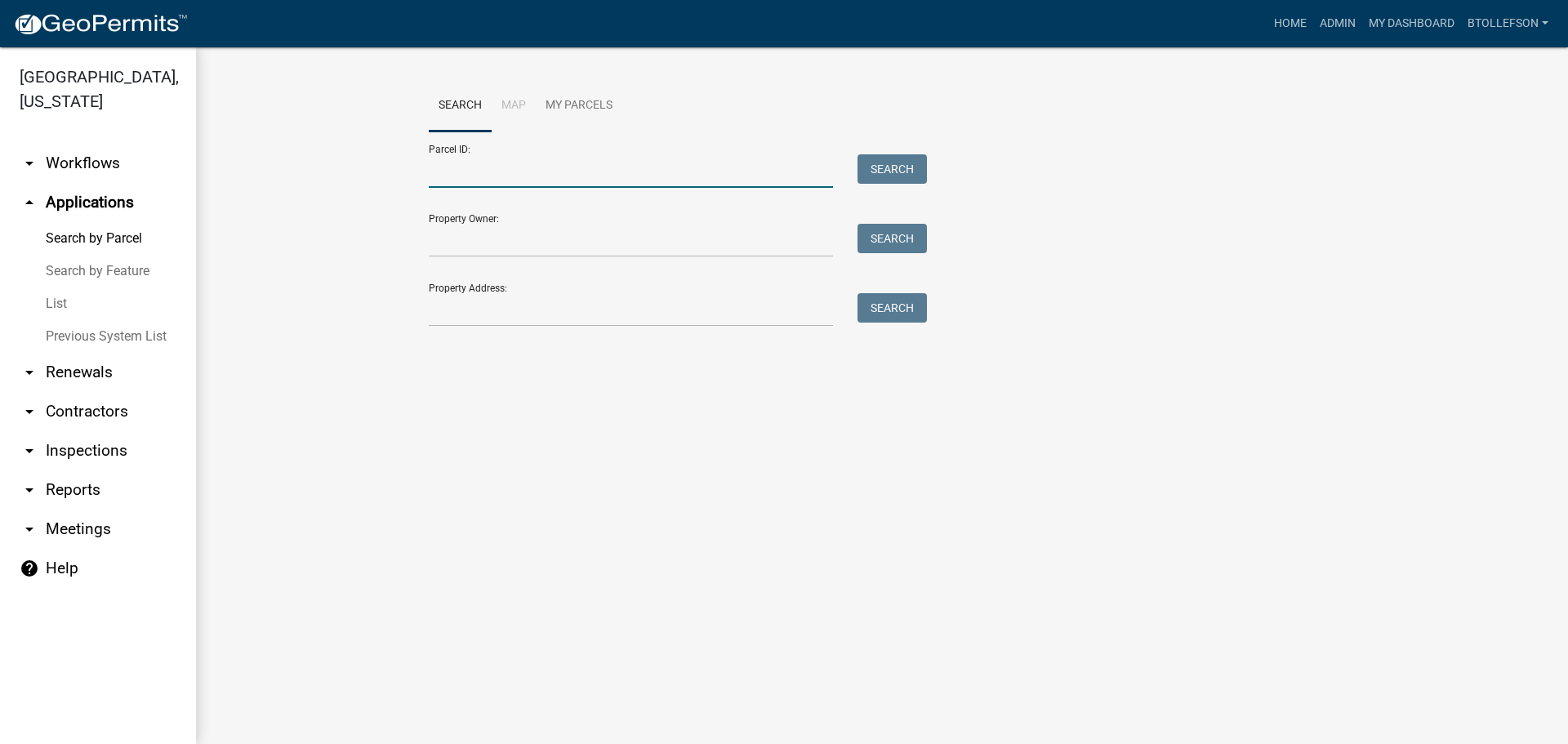
click at [570, 182] on input "Parcel ID:" at bounding box center [631, 171] width 404 height 33
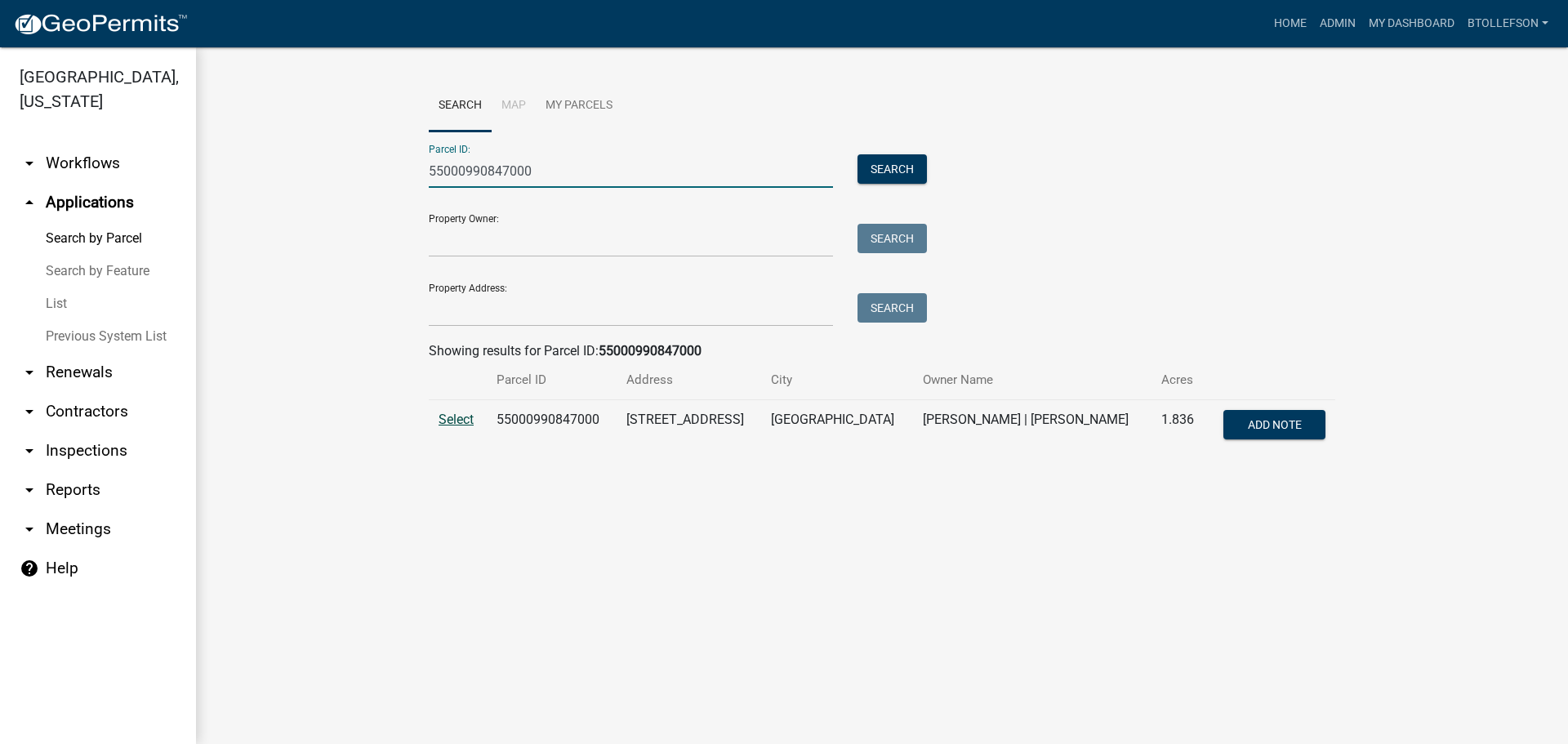
type input "55000990847000"
click at [466, 414] on span "Select" at bounding box center [456, 419] width 35 height 16
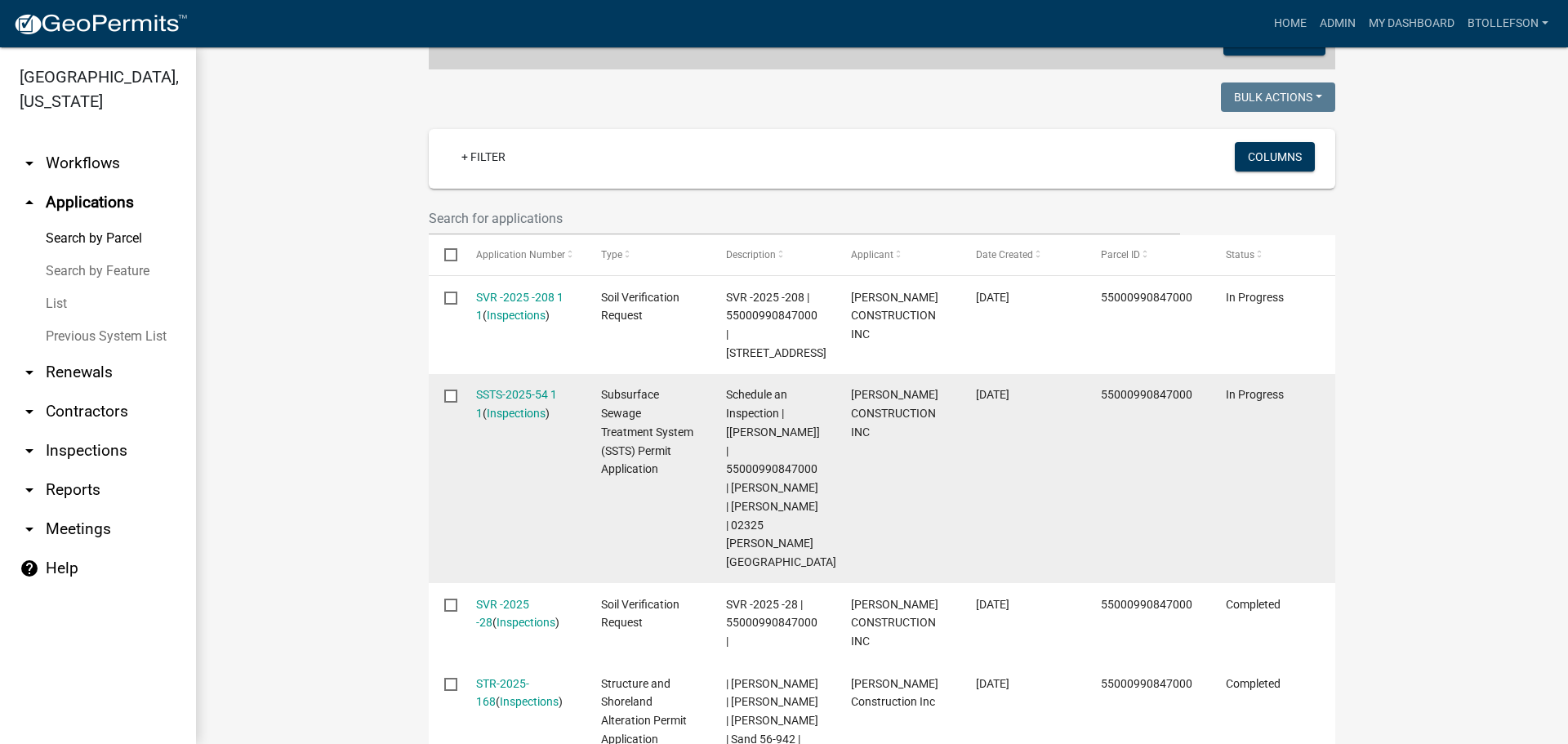
scroll to position [493, 0]
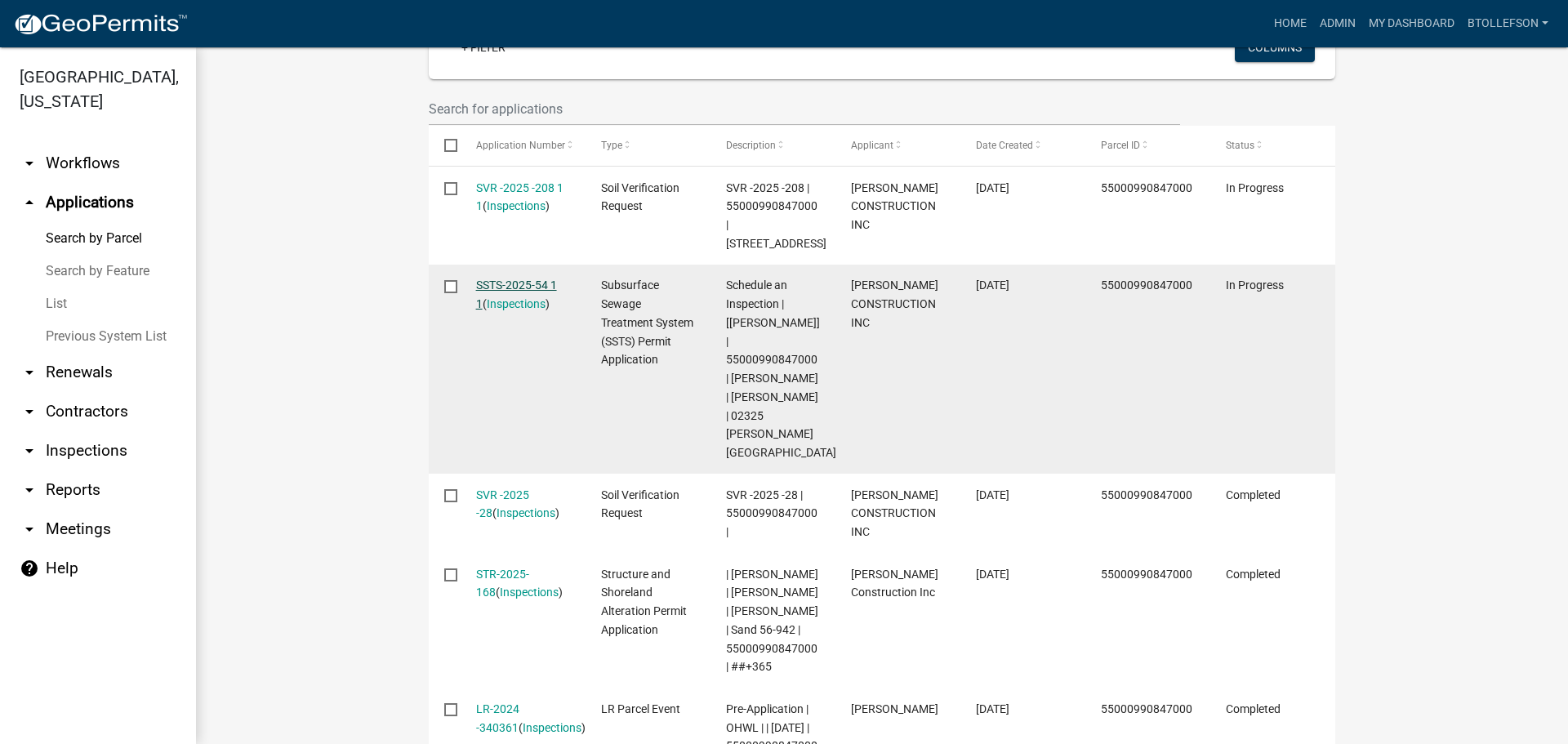
click at [489, 280] on link "SSTS-2025-54 1 1" at bounding box center [517, 295] width 81 height 32
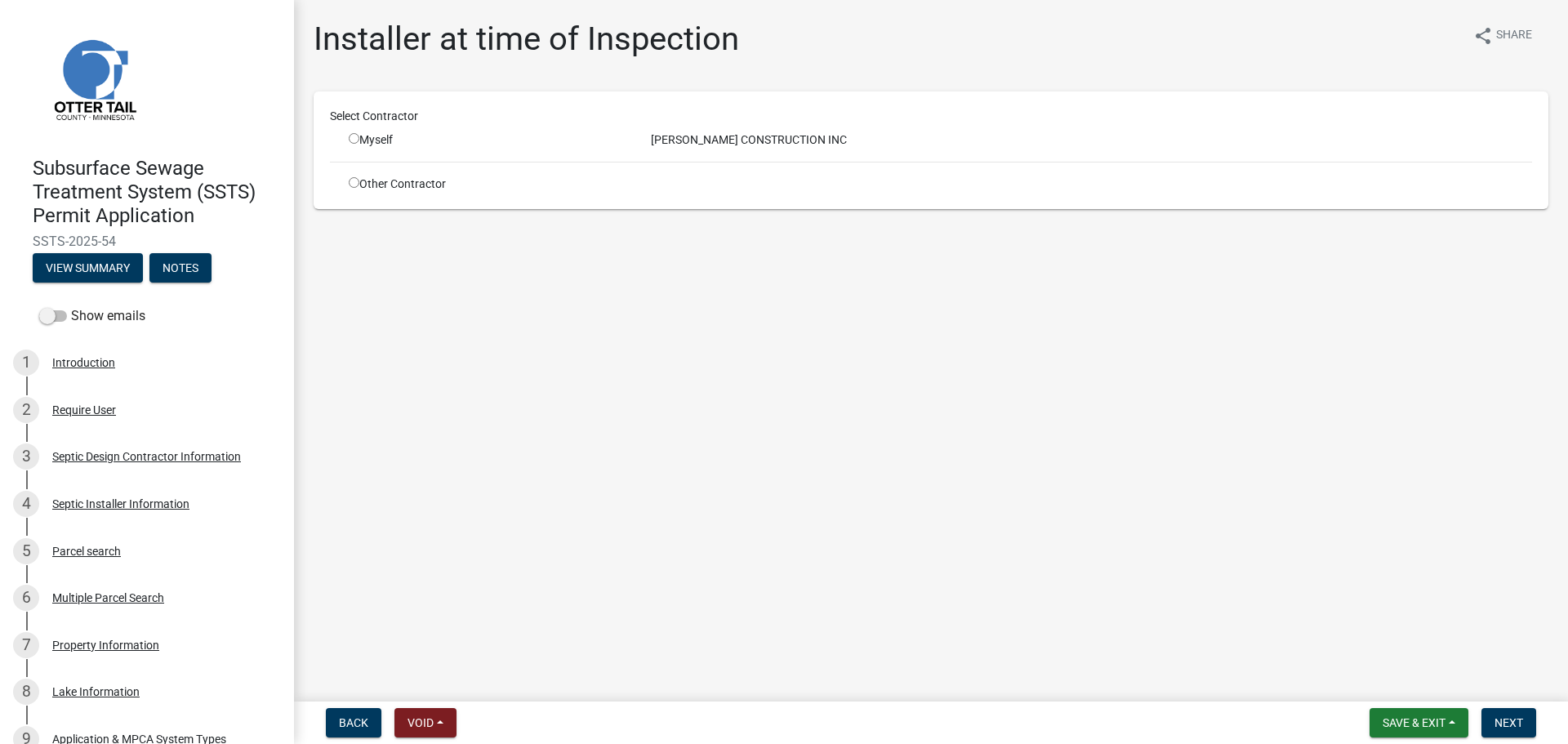
click at [354, 183] on input "radio" at bounding box center [354, 182] width 11 height 11
radio input "true"
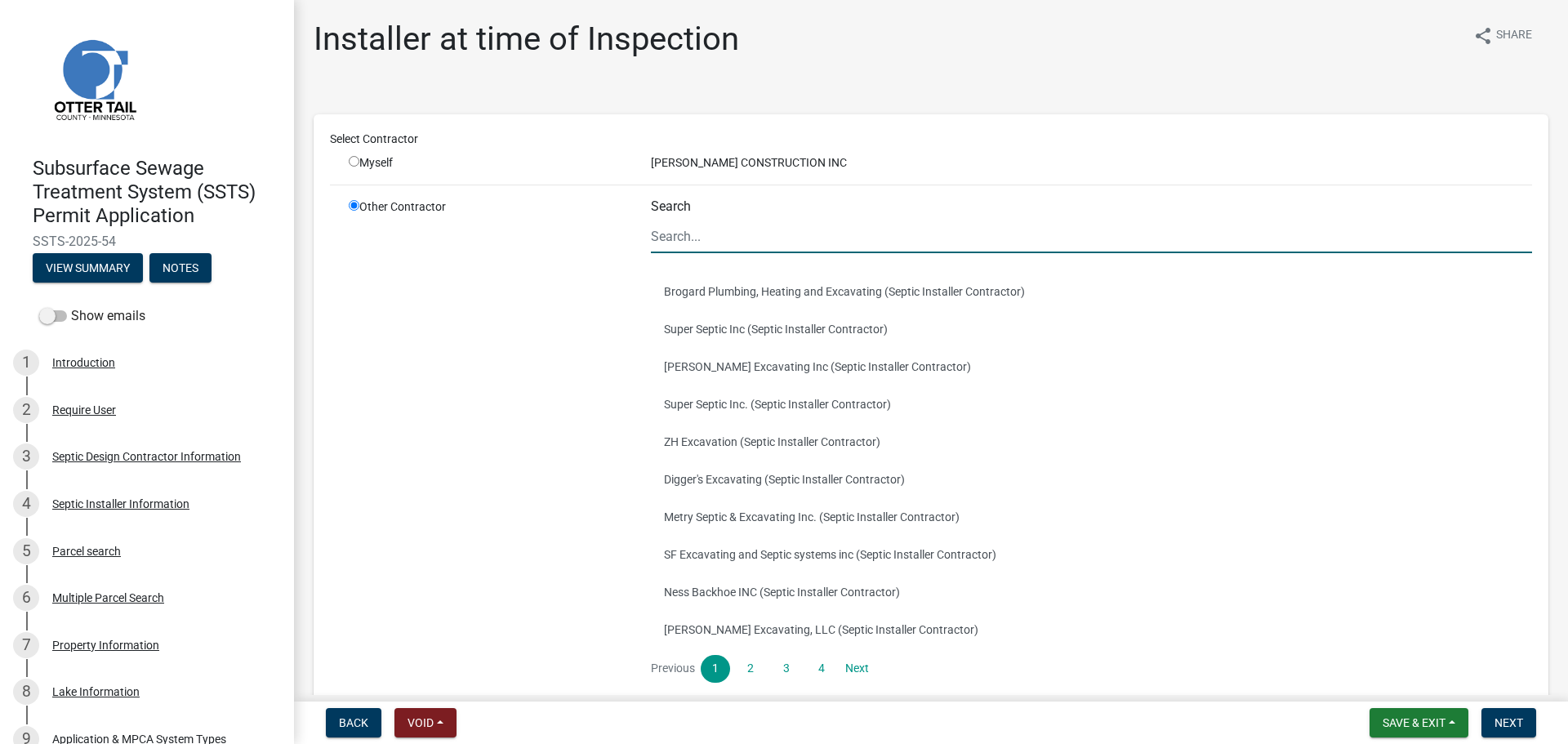
click at [758, 240] on input "Search" at bounding box center [1091, 236] width 881 height 33
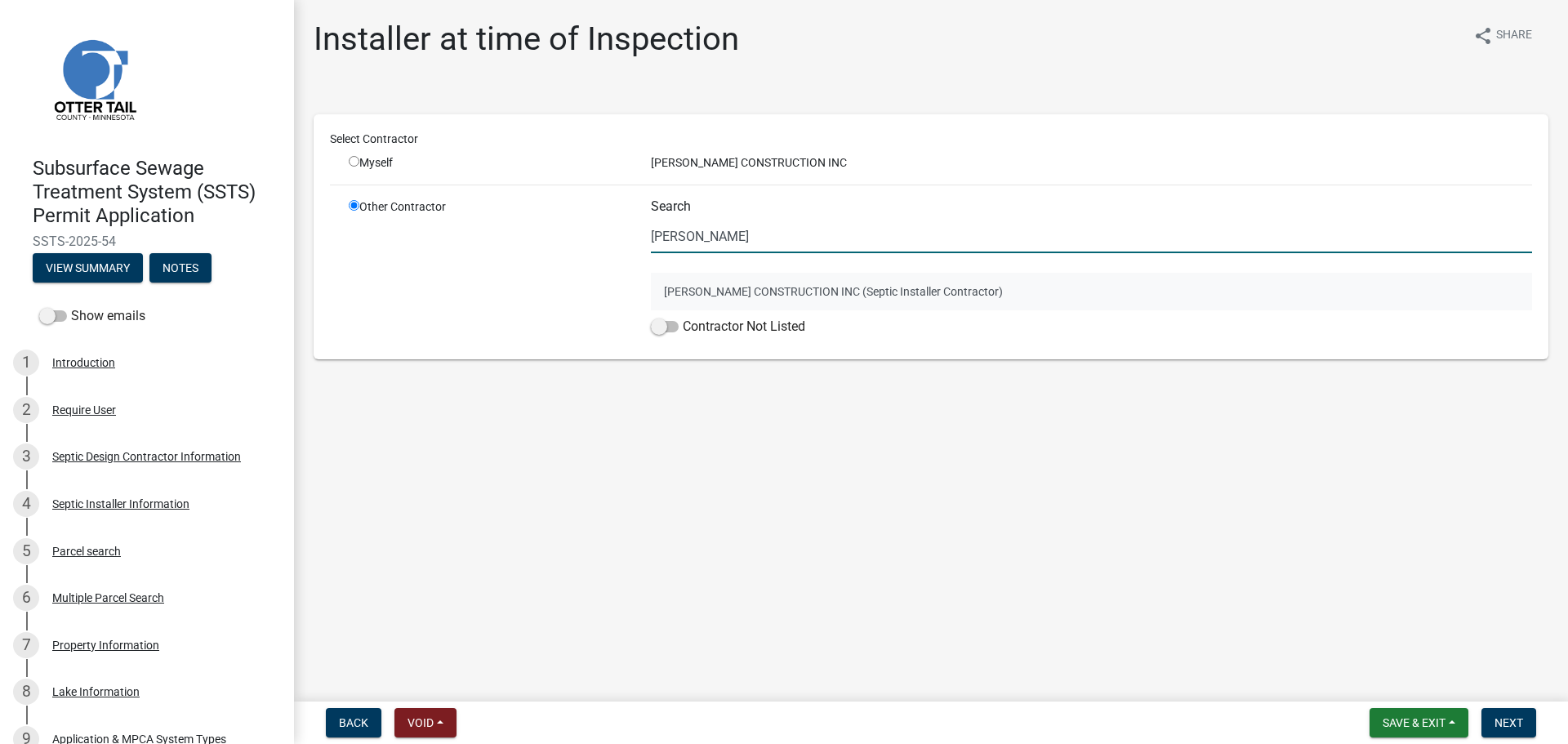
type input "[PERSON_NAME]"
click at [747, 287] on button "[PERSON_NAME] CONSTRUCTION INC (Septic Installer Contractor)" at bounding box center [1091, 291] width 881 height 38
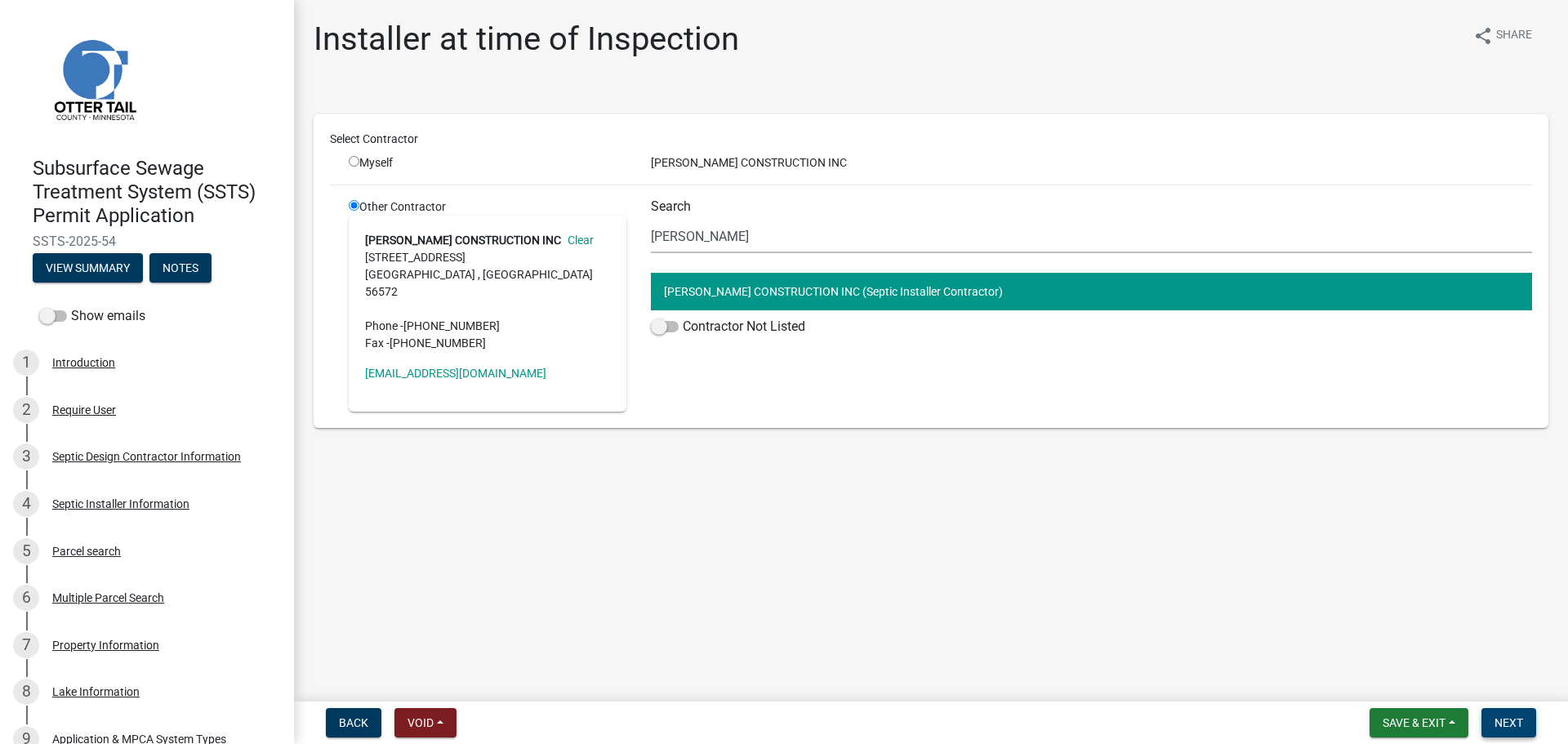
click at [1525, 710] on button "Next" at bounding box center [1508, 723] width 54 height 30
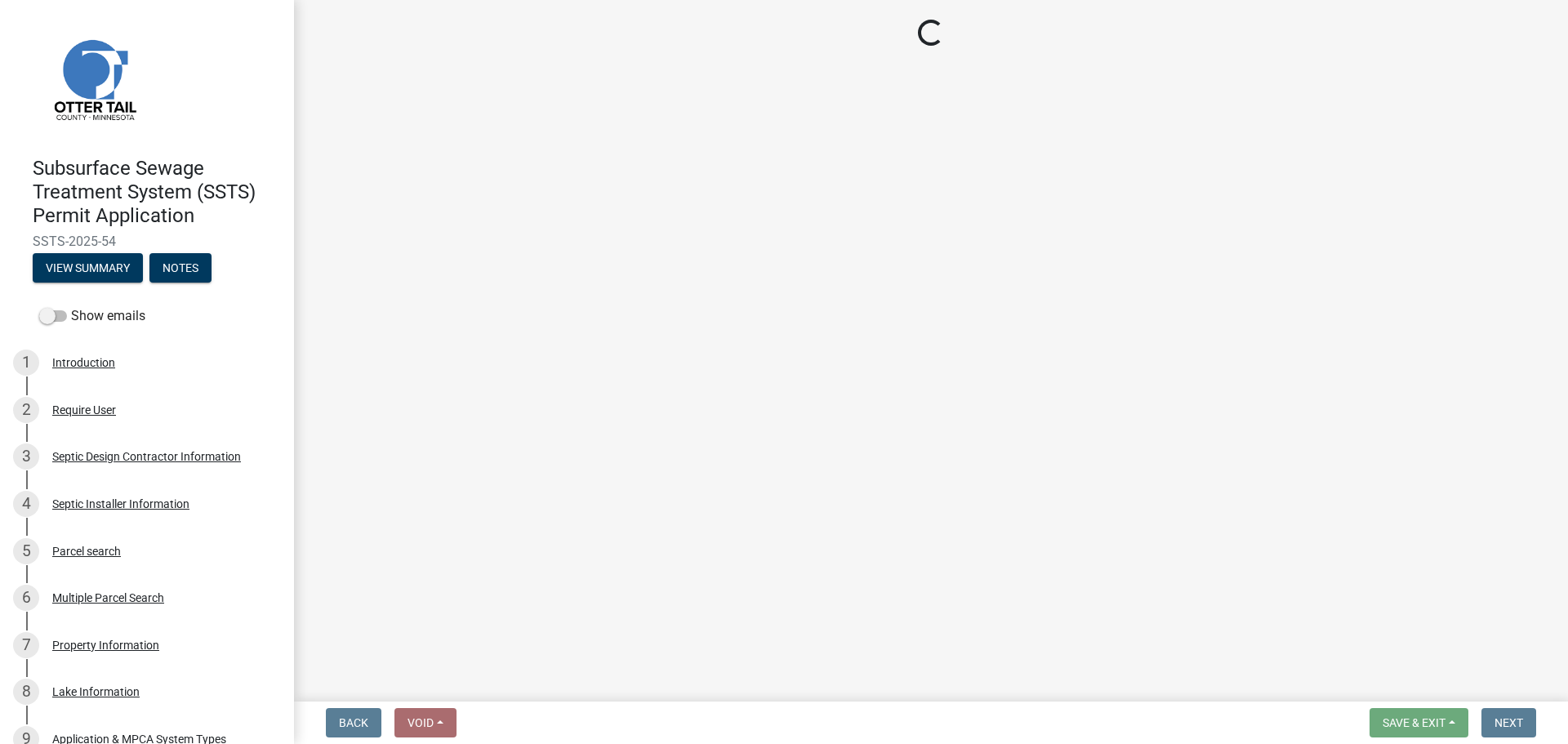
select select "710d5f49-2663-4e73-9718-d0c4e189f5ed"
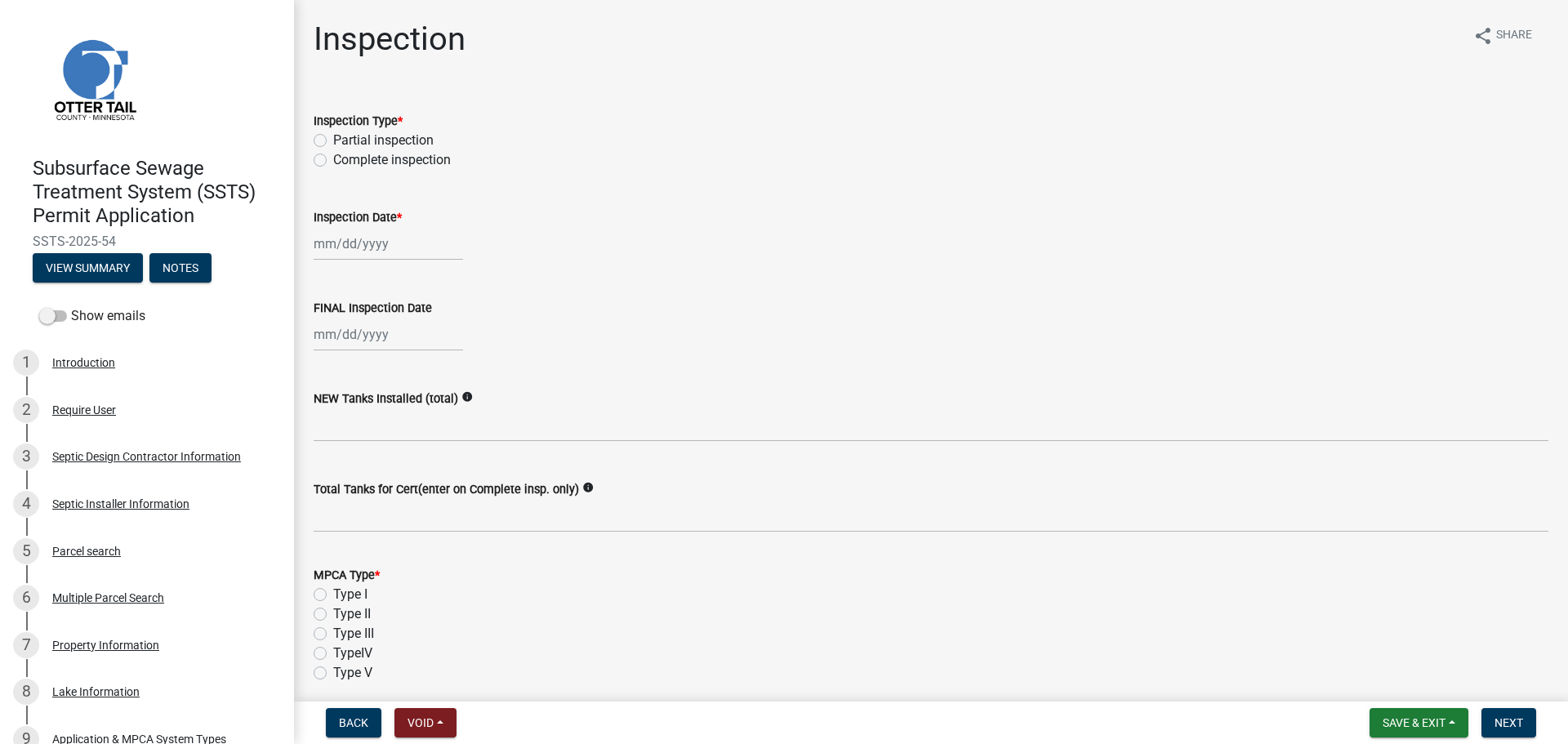
click at [333, 159] on label "Complete inspection" at bounding box center [392, 160] width 118 height 19
click at [333, 159] on input "Complete inspection" at bounding box center [339, 155] width 11 height 11
radio input "true"
click at [335, 241] on div at bounding box center [388, 244] width 149 height 33
select select "10"
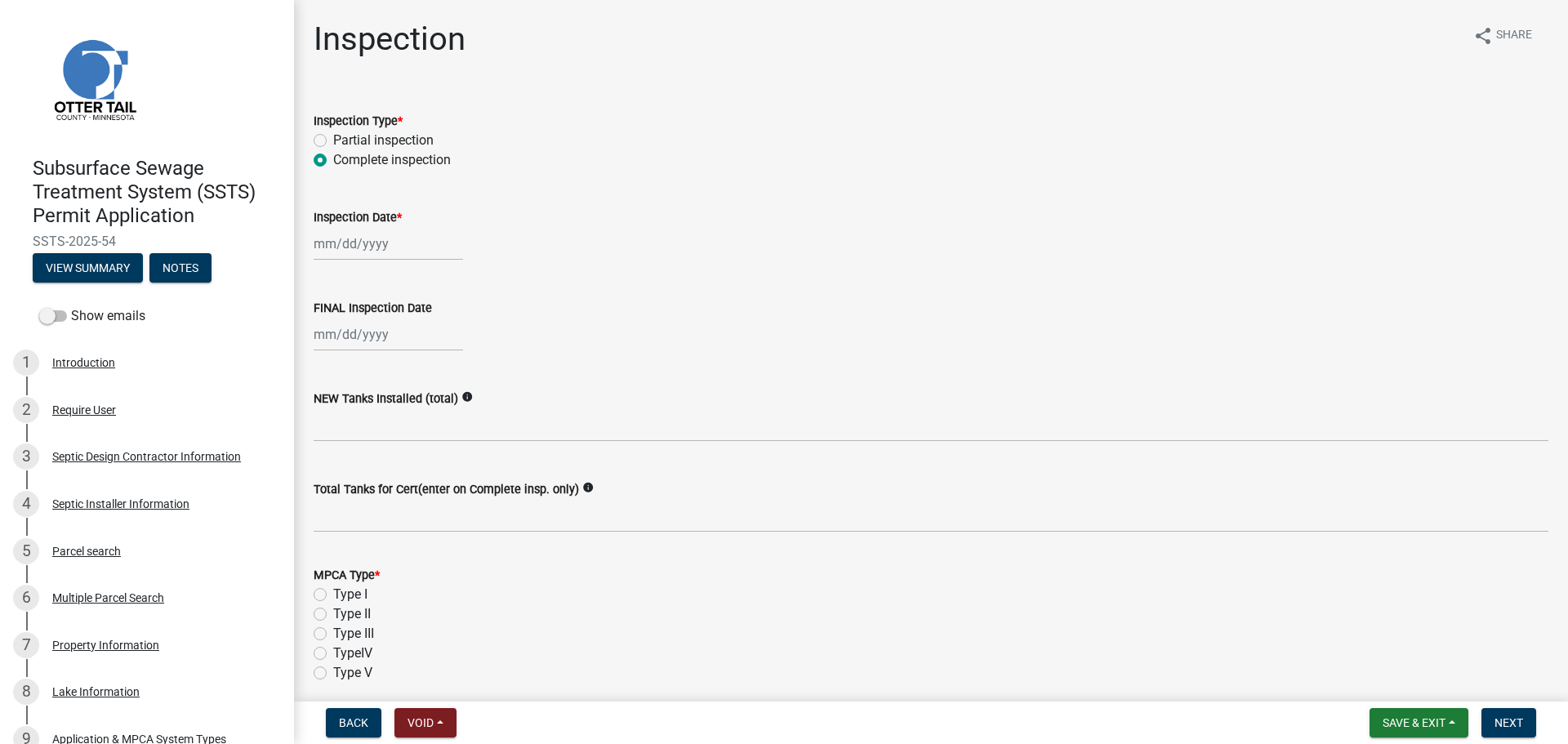
select select "2025"
click at [380, 354] on div "8" at bounding box center [382, 357] width 26 height 26
type input "[DATE]"
click at [380, 327] on div at bounding box center [388, 334] width 149 height 33
select select "10"
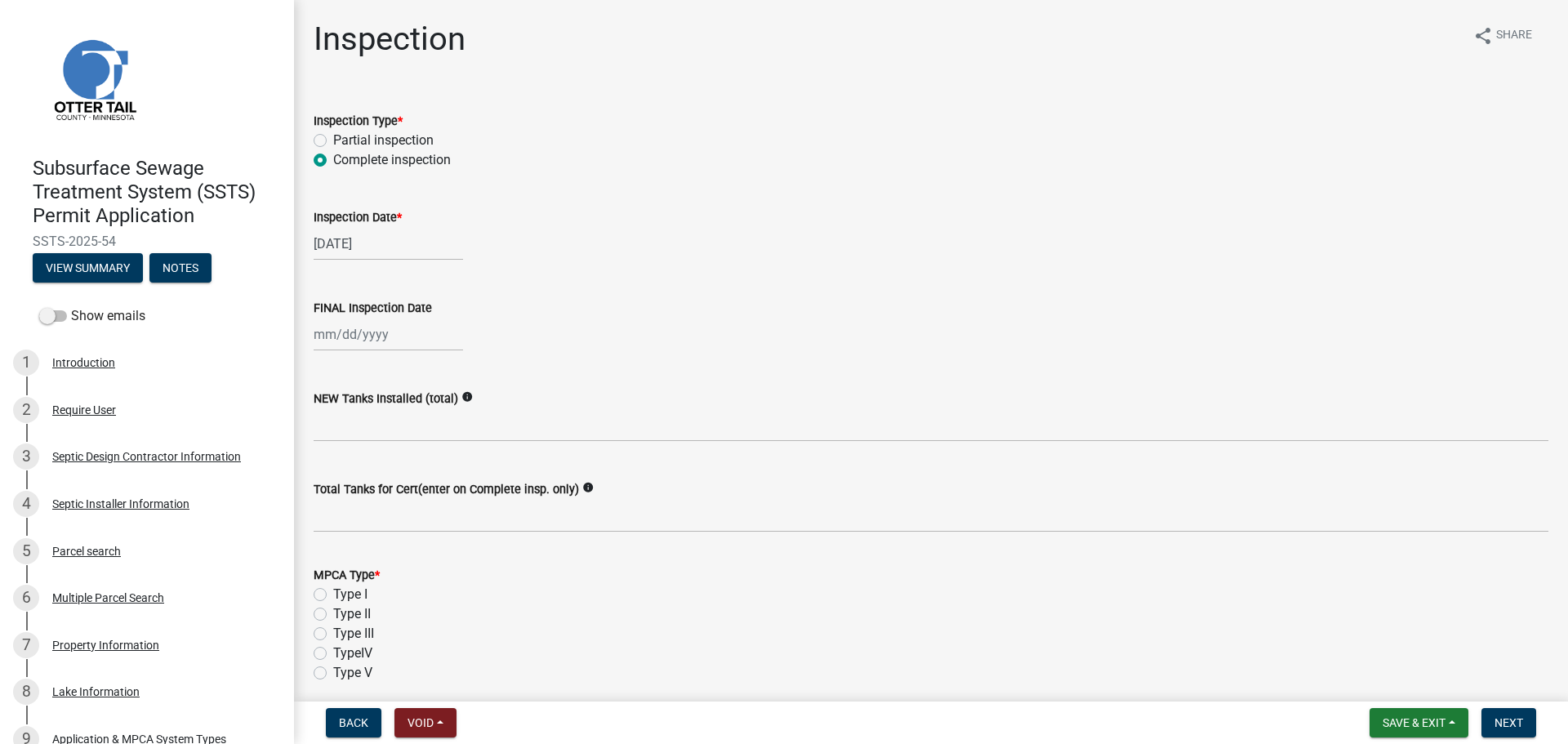
select select "2025"
click at [387, 444] on div "8" at bounding box center [382, 447] width 26 height 26
type input "[DATE]"
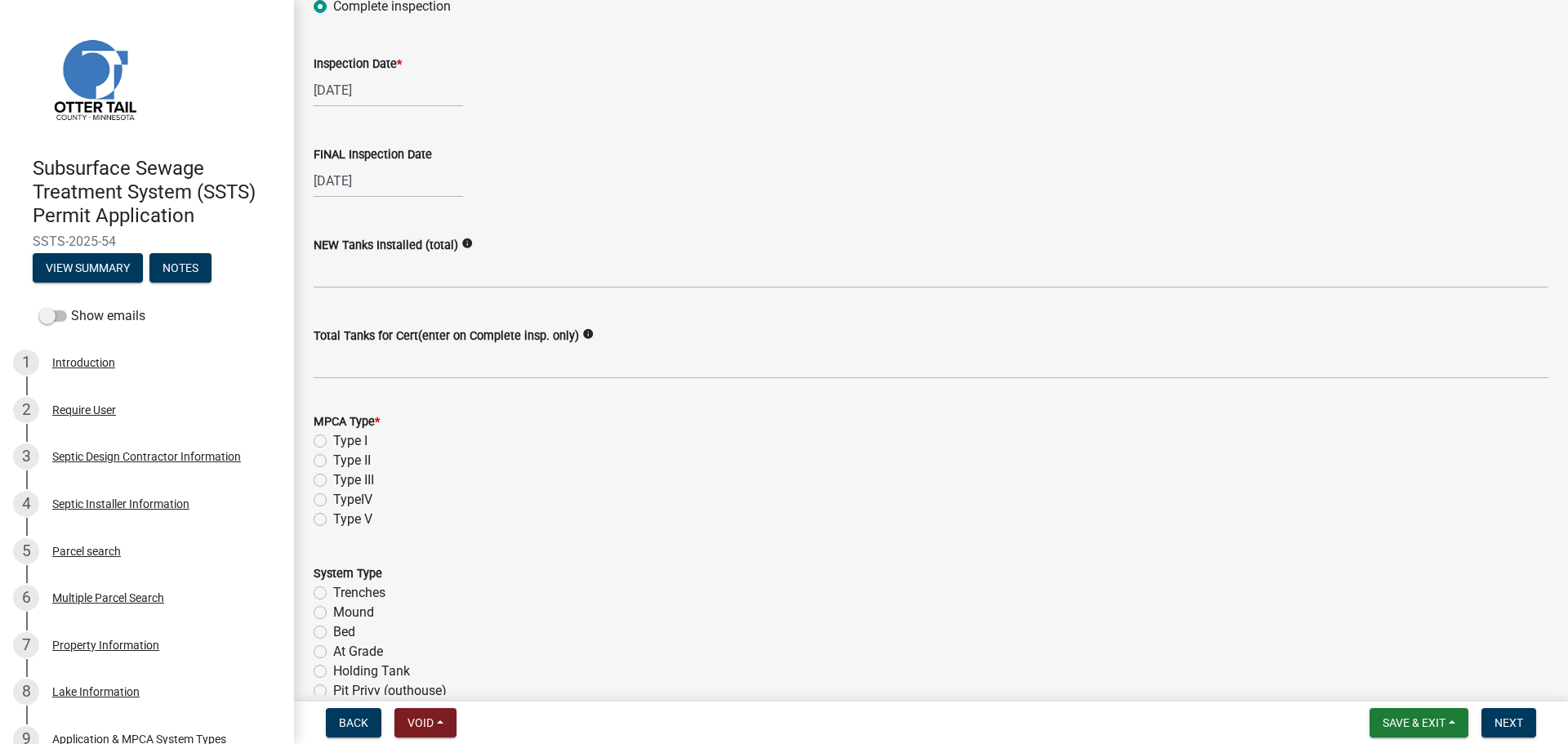
scroll to position [163, 0]
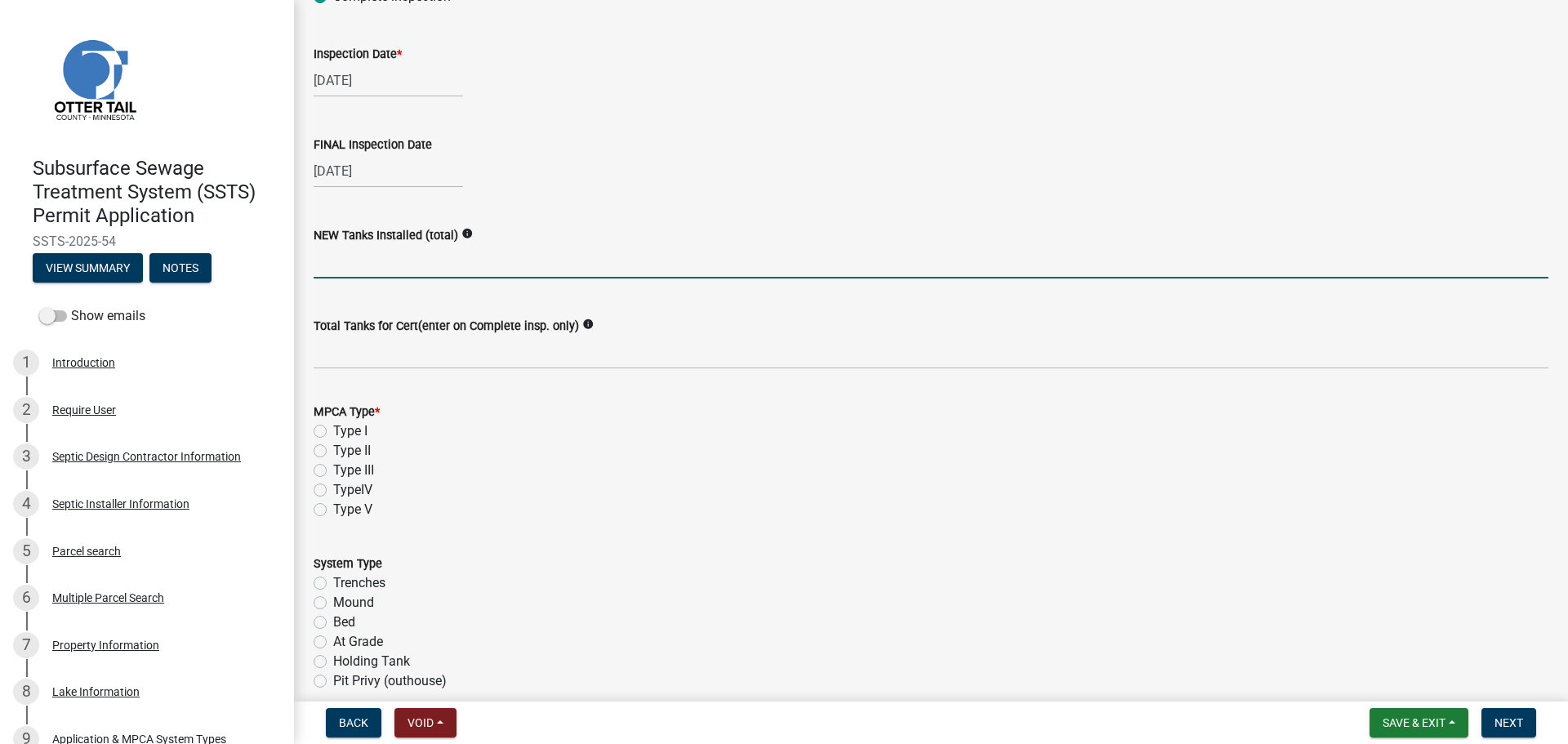
click at [531, 254] on input "text" at bounding box center [931, 261] width 1235 height 33
type input "2"
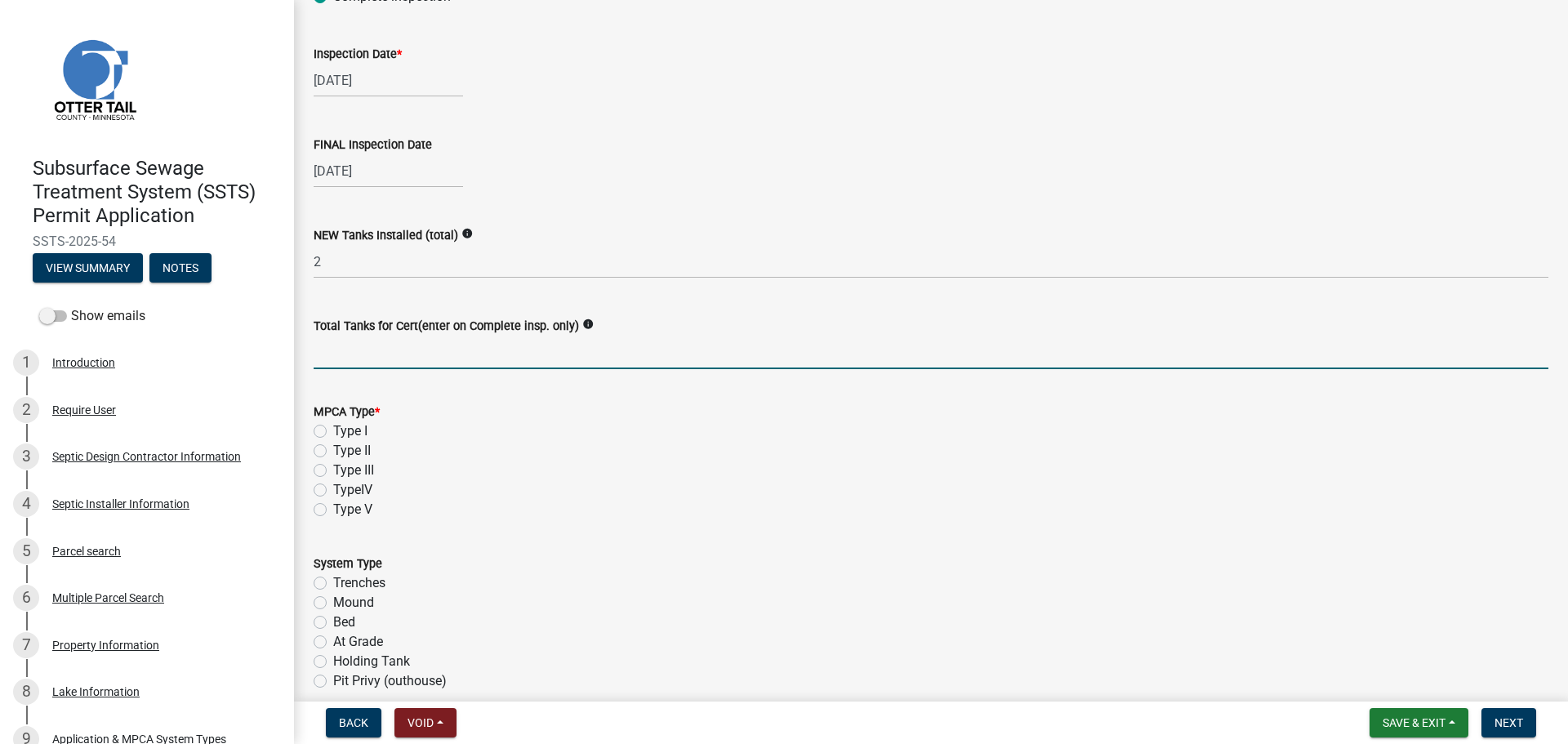
click at [493, 362] on input "Total Tanks for Cert(enter on Complete insp. only)" at bounding box center [931, 353] width 1235 height 33
type input "2"
click at [538, 472] on div "Type III" at bounding box center [931, 470] width 1235 height 19
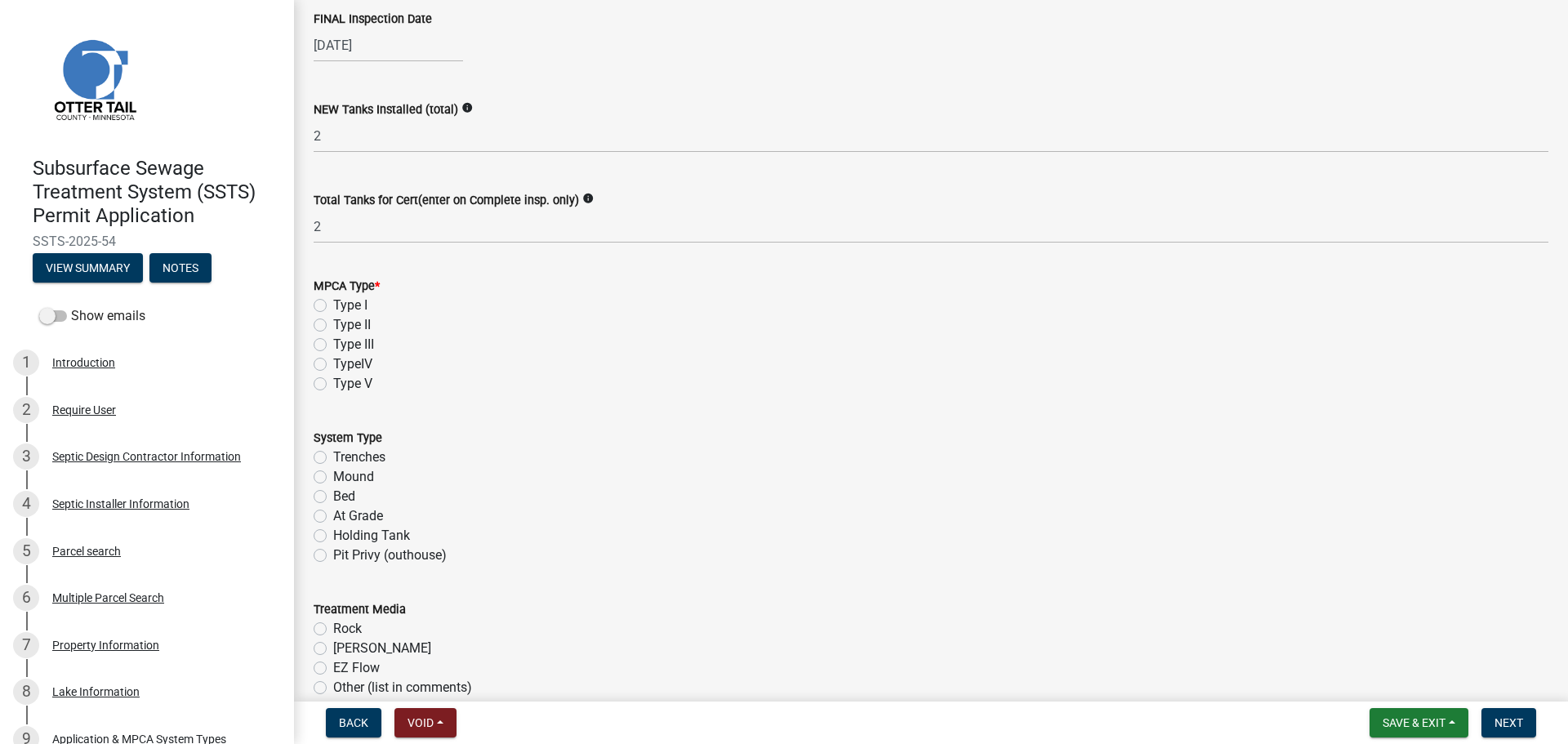
scroll to position [490, 0]
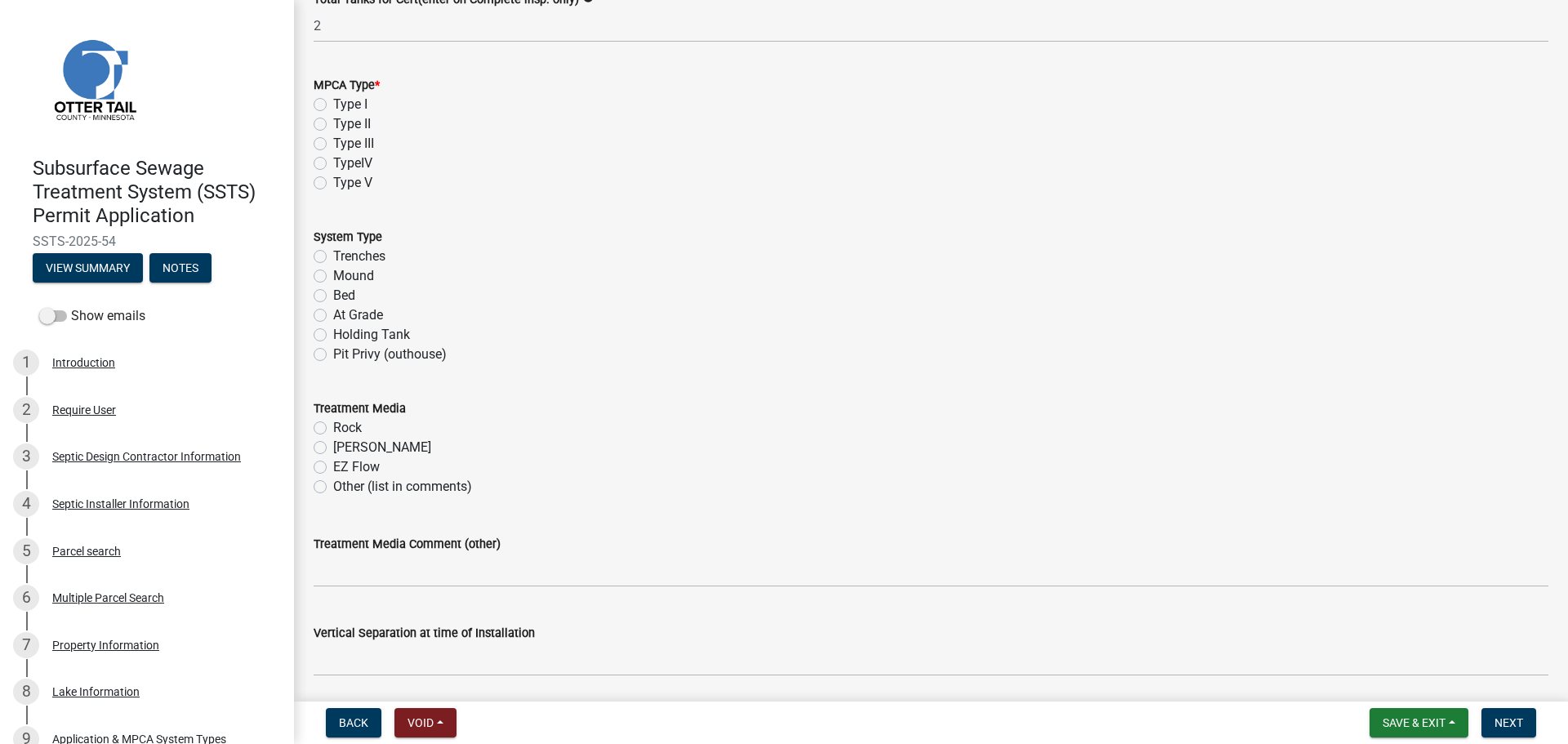
click at [333, 104] on label "Type I" at bounding box center [350, 104] width 34 height 19
click at [333, 104] on input "Type I" at bounding box center [339, 100] width 11 height 11
radio input "true"
click at [333, 275] on label "Mound" at bounding box center [353, 276] width 41 height 19
click at [333, 275] on input "Mound" at bounding box center [339, 272] width 11 height 11
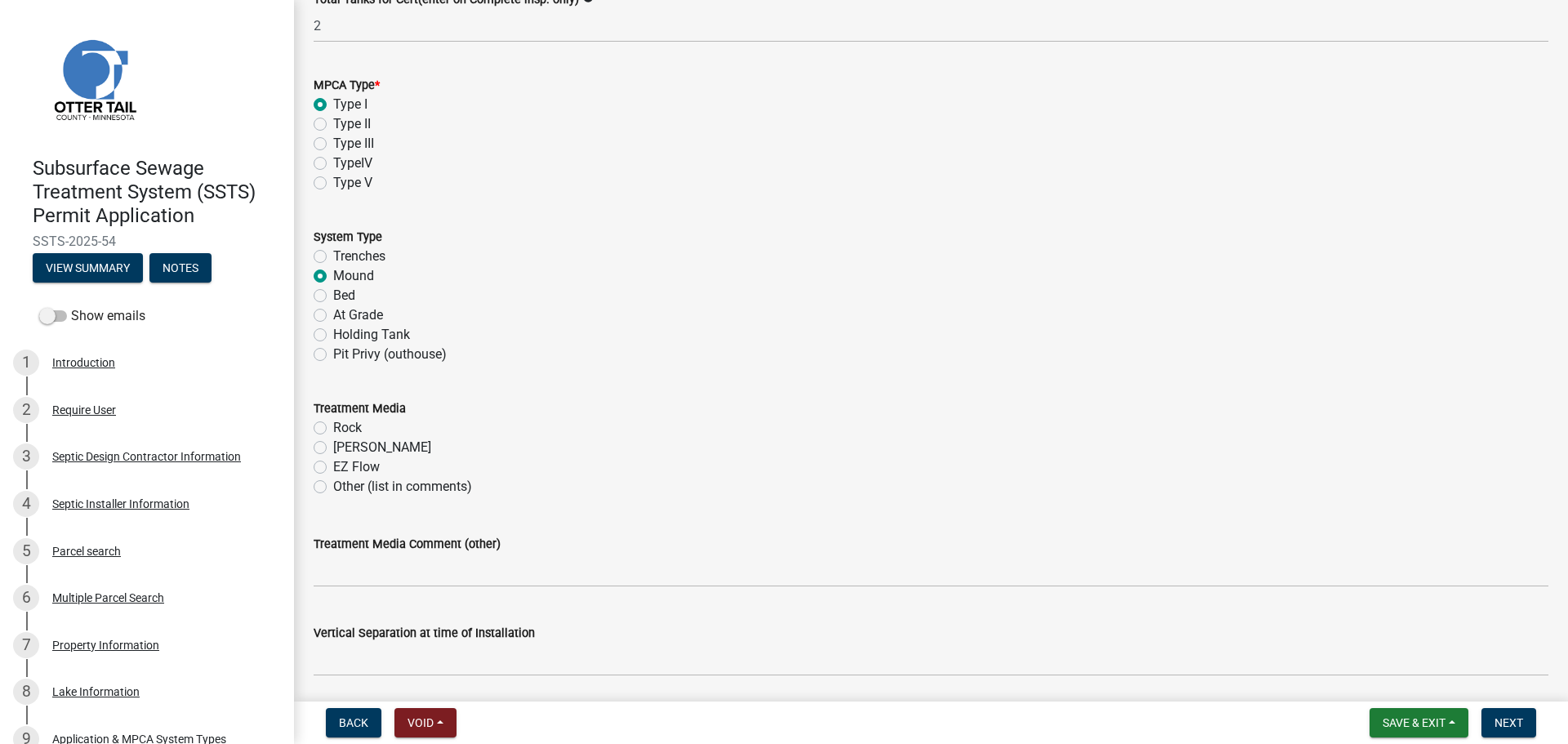
radio input "true"
click at [333, 430] on label "Rock" at bounding box center [347, 428] width 29 height 19
click at [333, 429] on input "Rock" at bounding box center [339, 424] width 11 height 11
radio input "true"
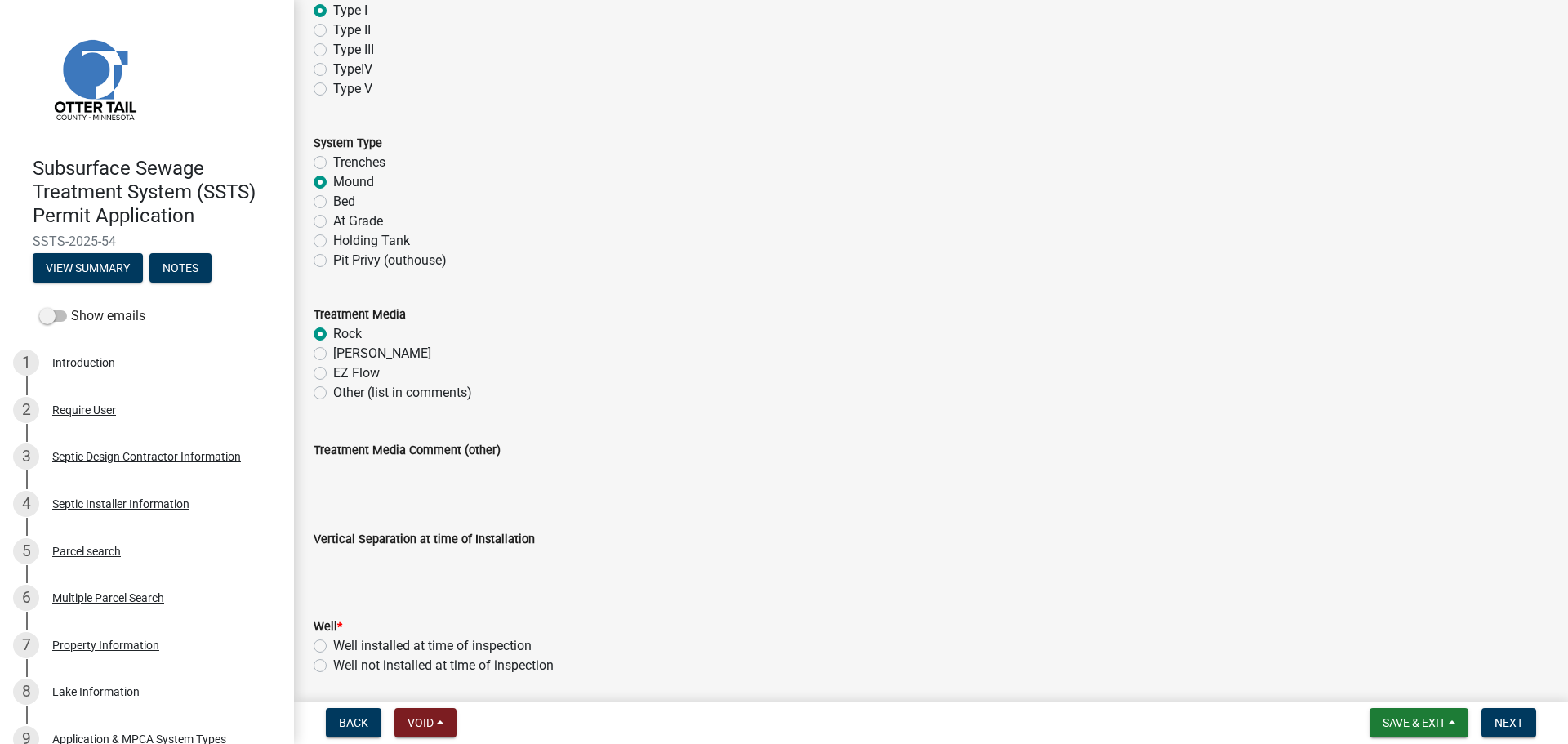
scroll to position [817, 0]
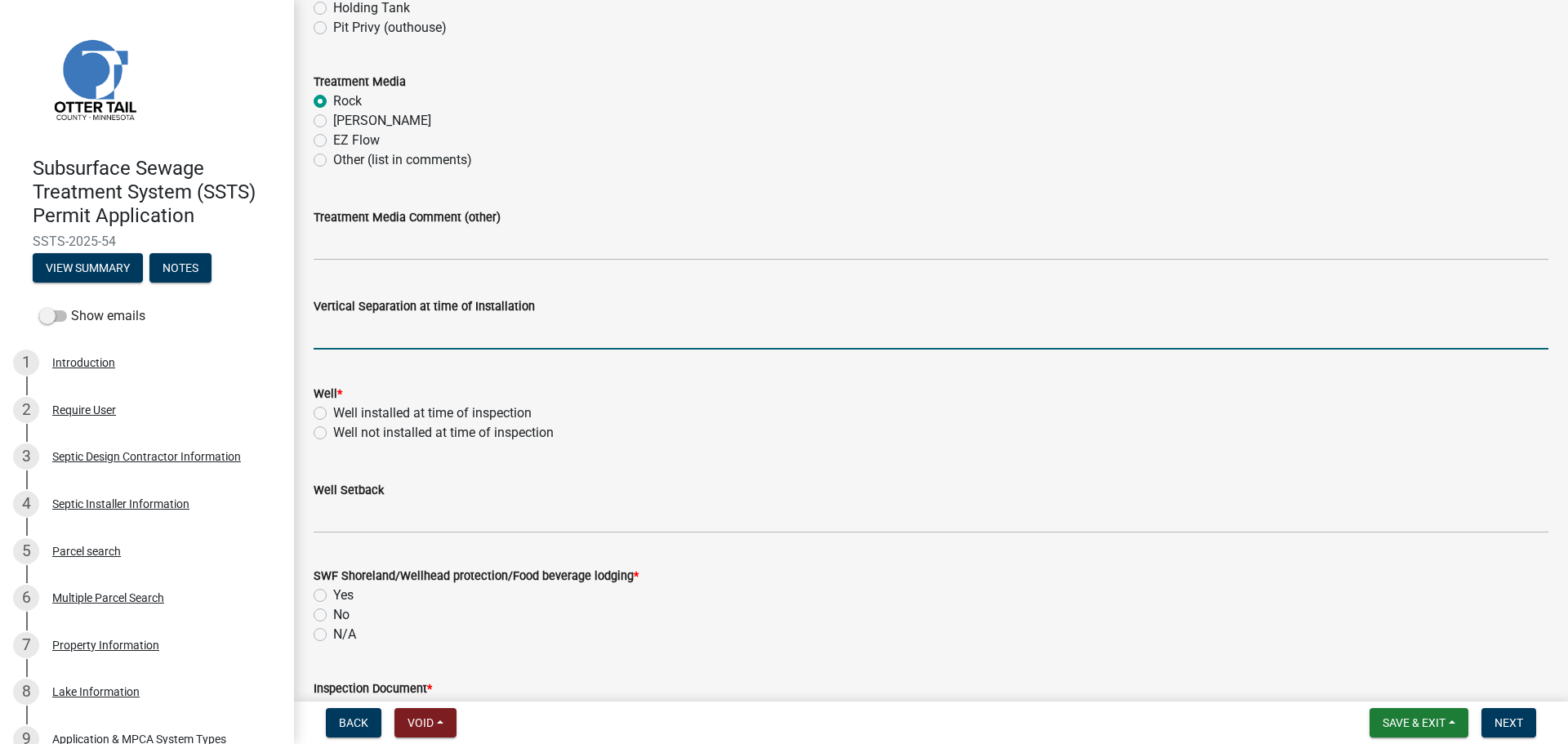
click at [356, 342] on input "text" at bounding box center [931, 333] width 1235 height 33
type input "46"
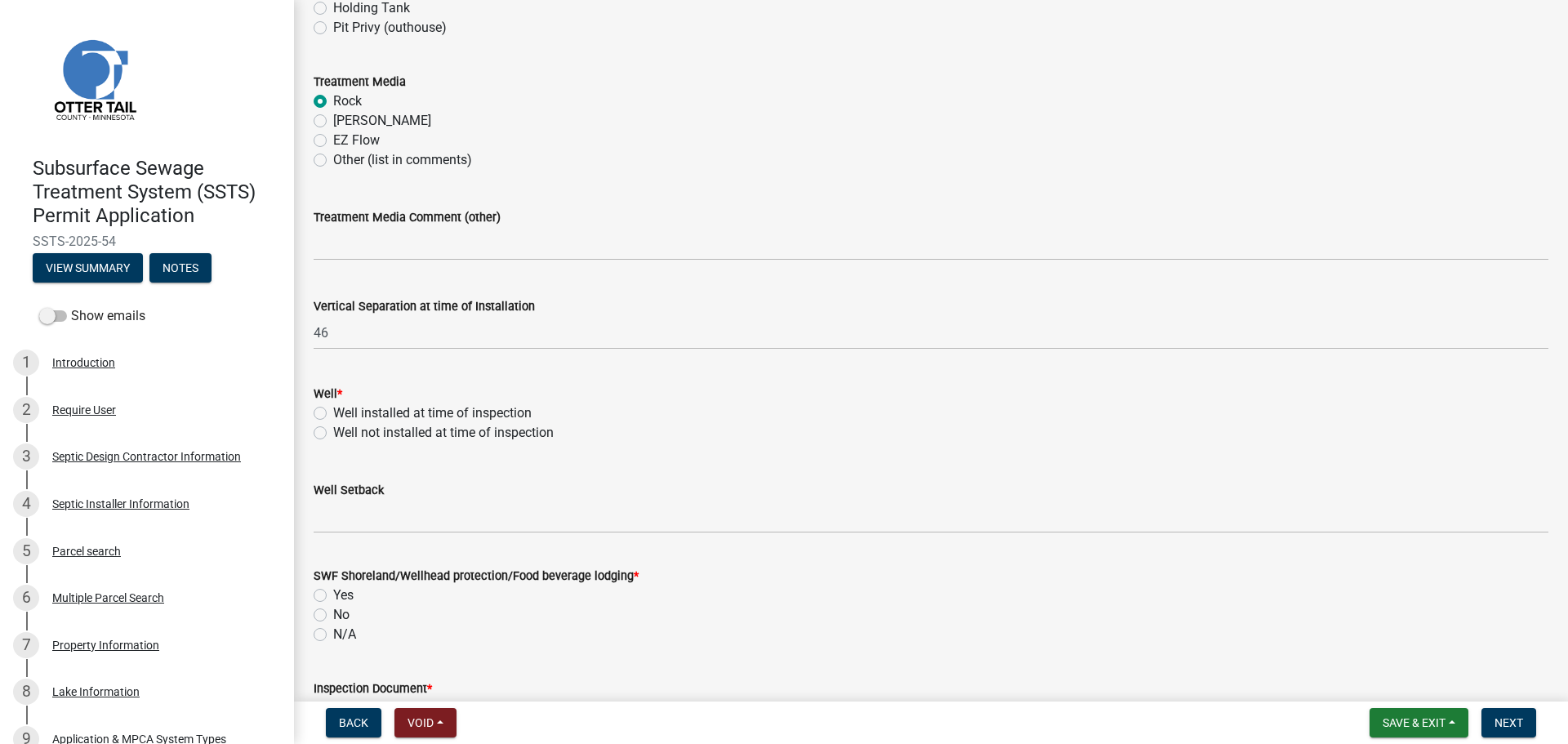
click at [333, 407] on label "Well installed at time of inspection" at bounding box center [432, 413] width 198 height 19
click at [333, 407] on input "Well installed at time of inspection" at bounding box center [339, 409] width 11 height 11
radio input "true"
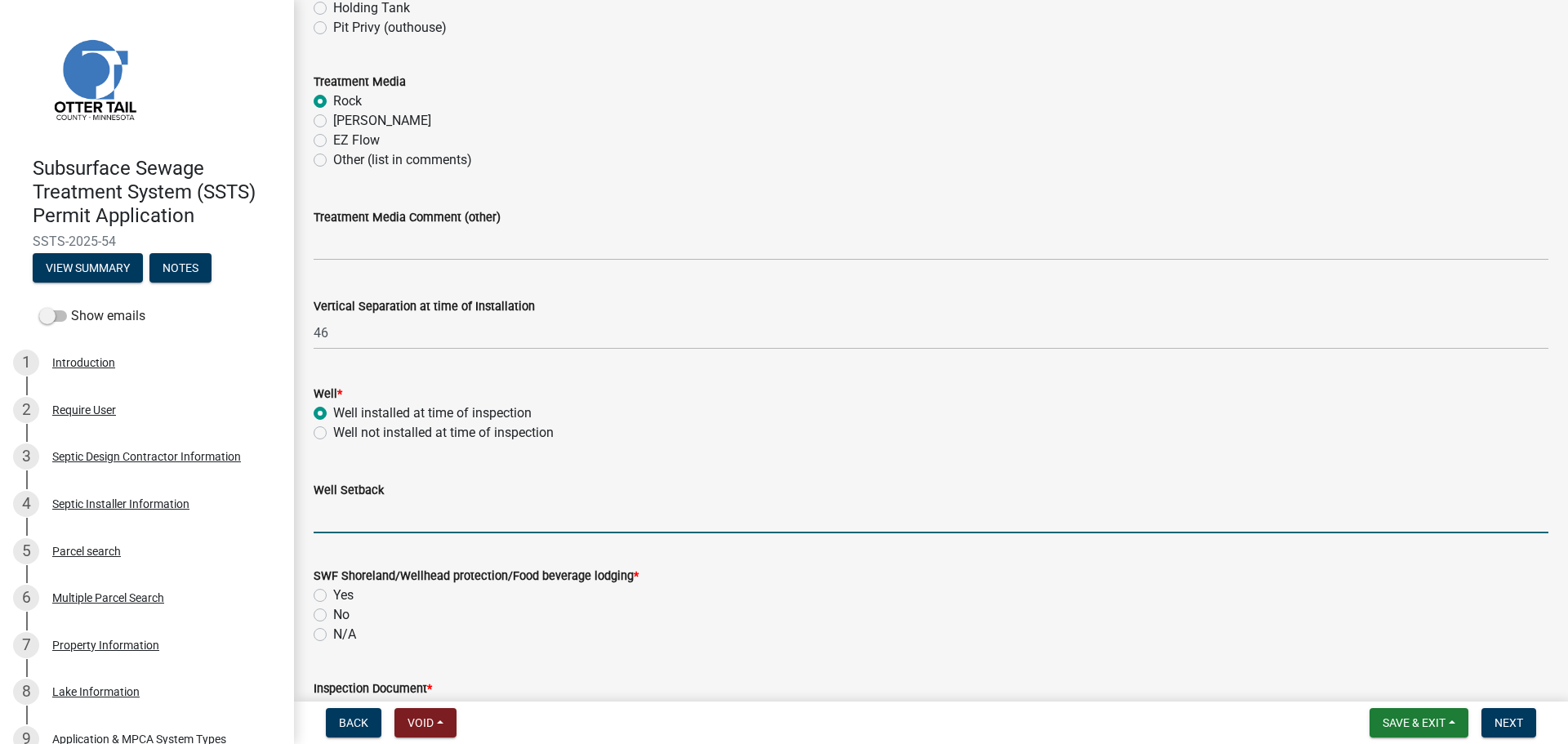
click at [367, 523] on input "Well Setback" at bounding box center [931, 517] width 1235 height 33
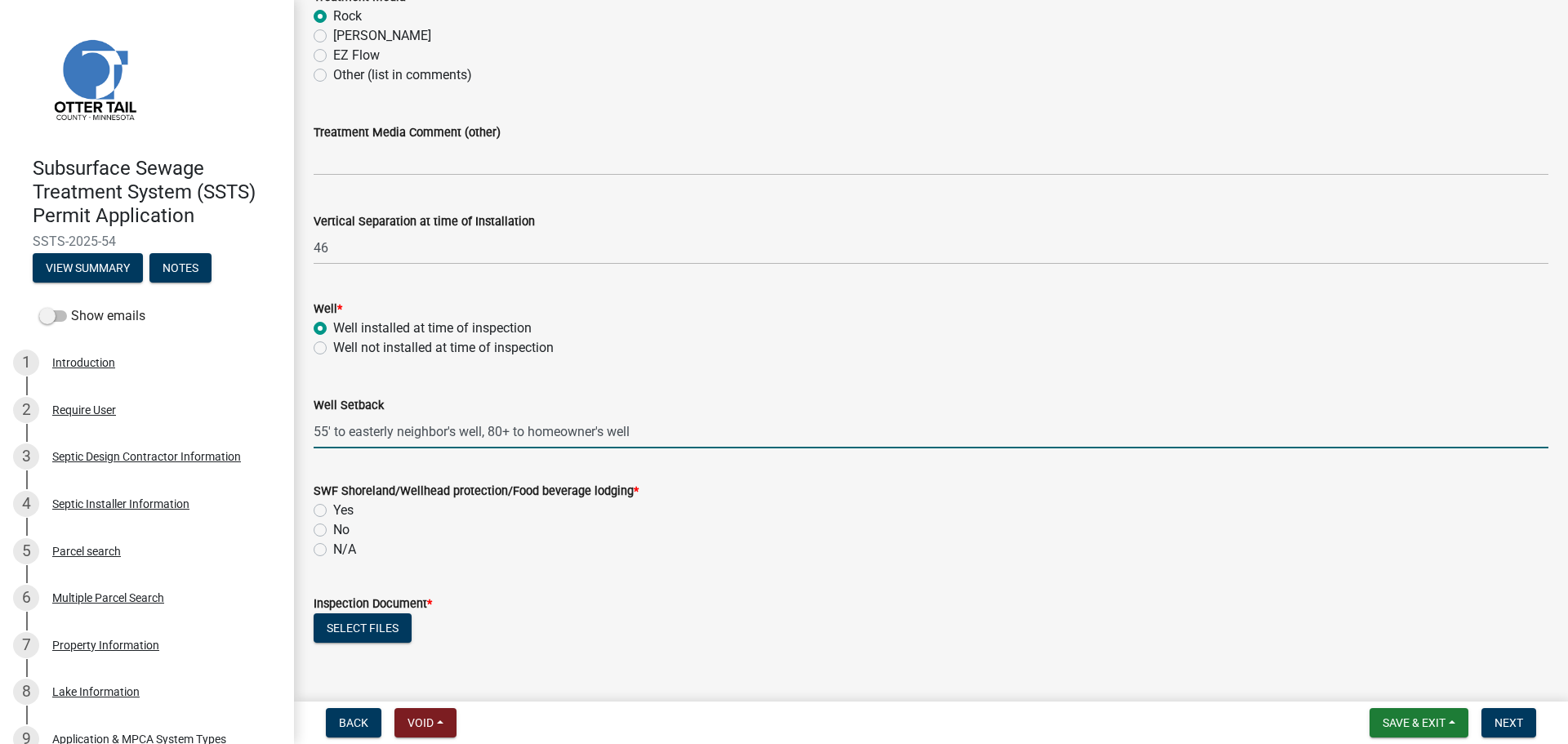
scroll to position [1144, 0]
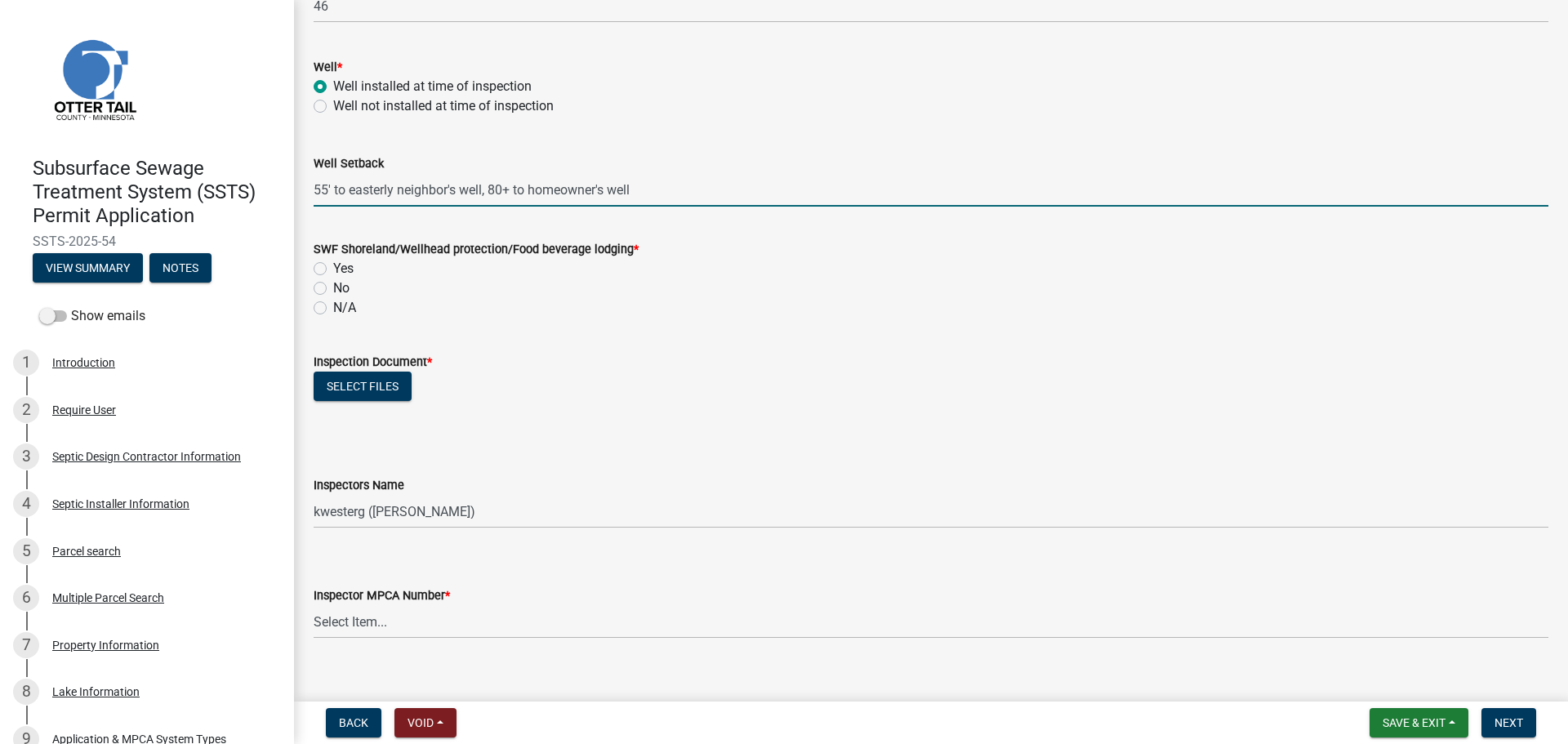
type input "55' to easterly neighbor's well, 80+ to homeowner's well"
click at [333, 264] on label "Yes" at bounding box center [343, 268] width 20 height 19
click at [333, 264] on input "Yes" at bounding box center [339, 264] width 11 height 11
radio input "true"
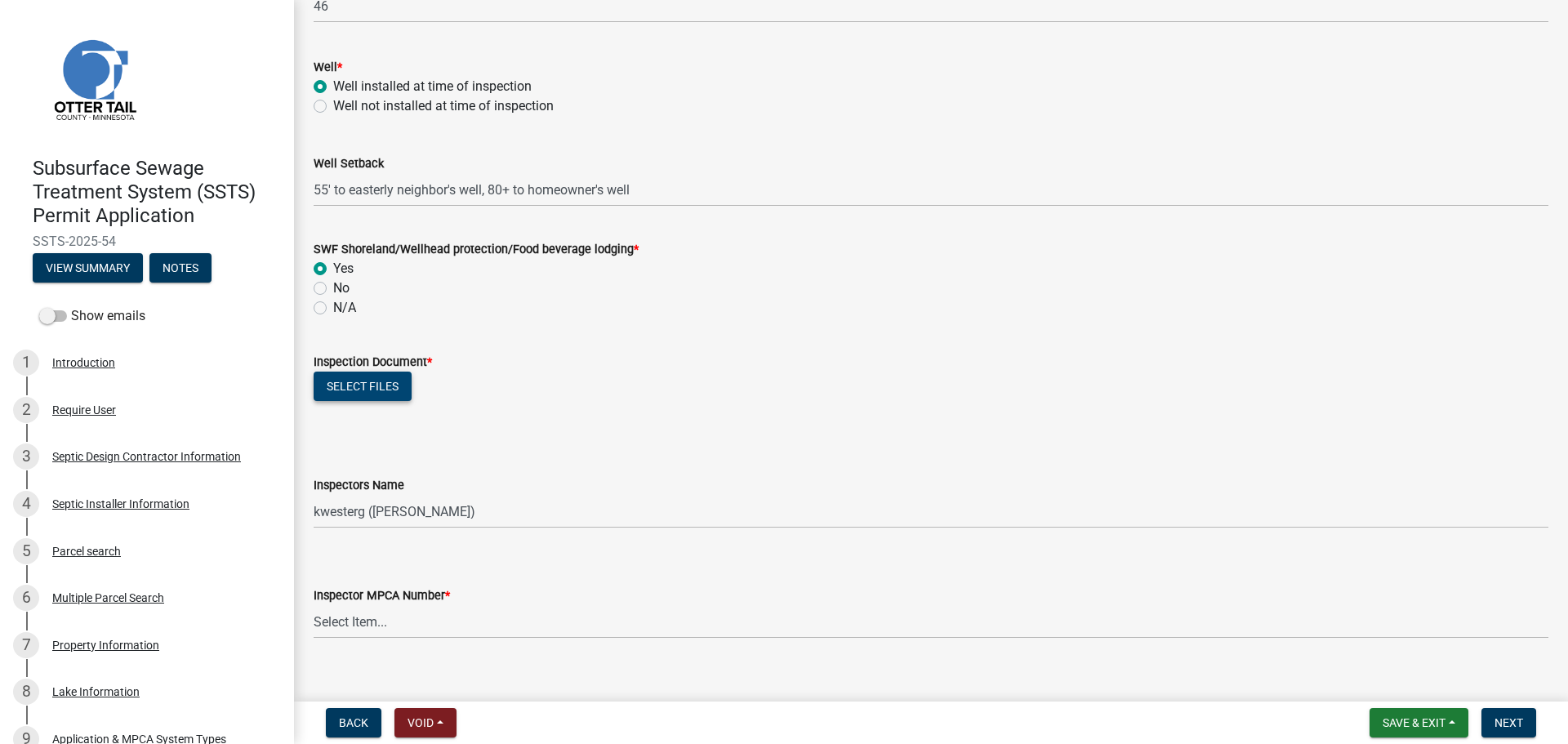
click at [386, 376] on button "Select files" at bounding box center [363, 387] width 98 height 30
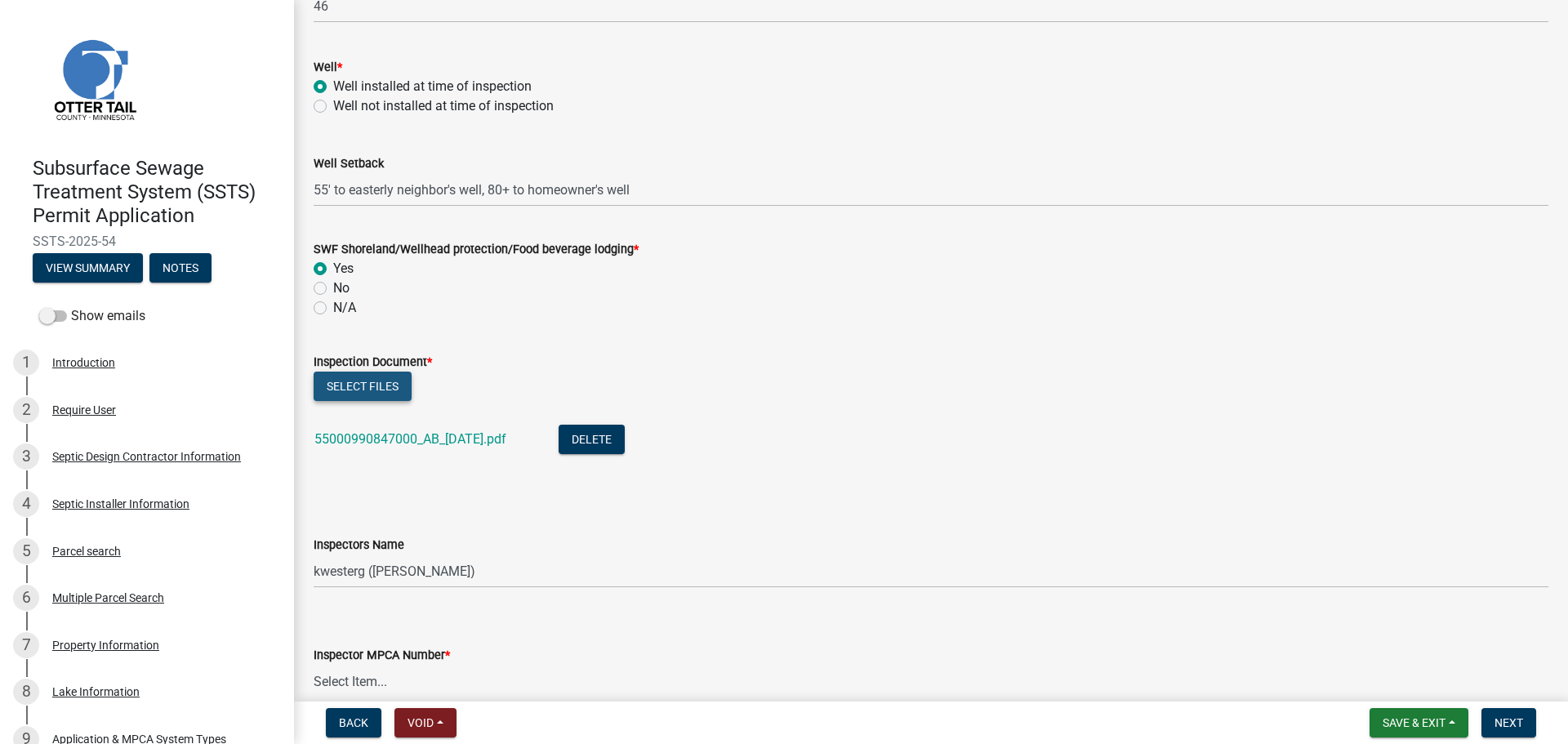
click at [371, 385] on button "Select files" at bounding box center [363, 387] width 98 height 30
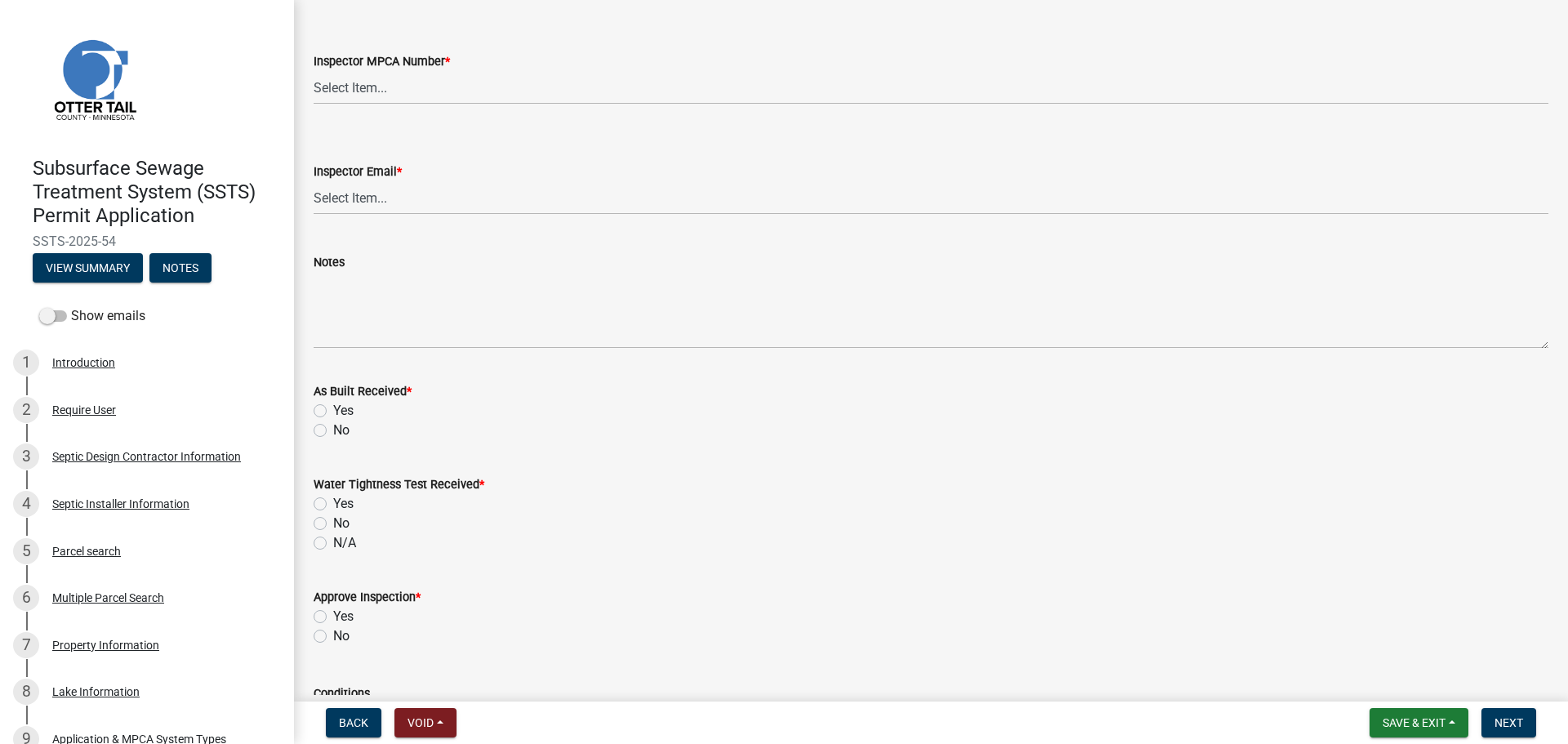
scroll to position [1715, 0]
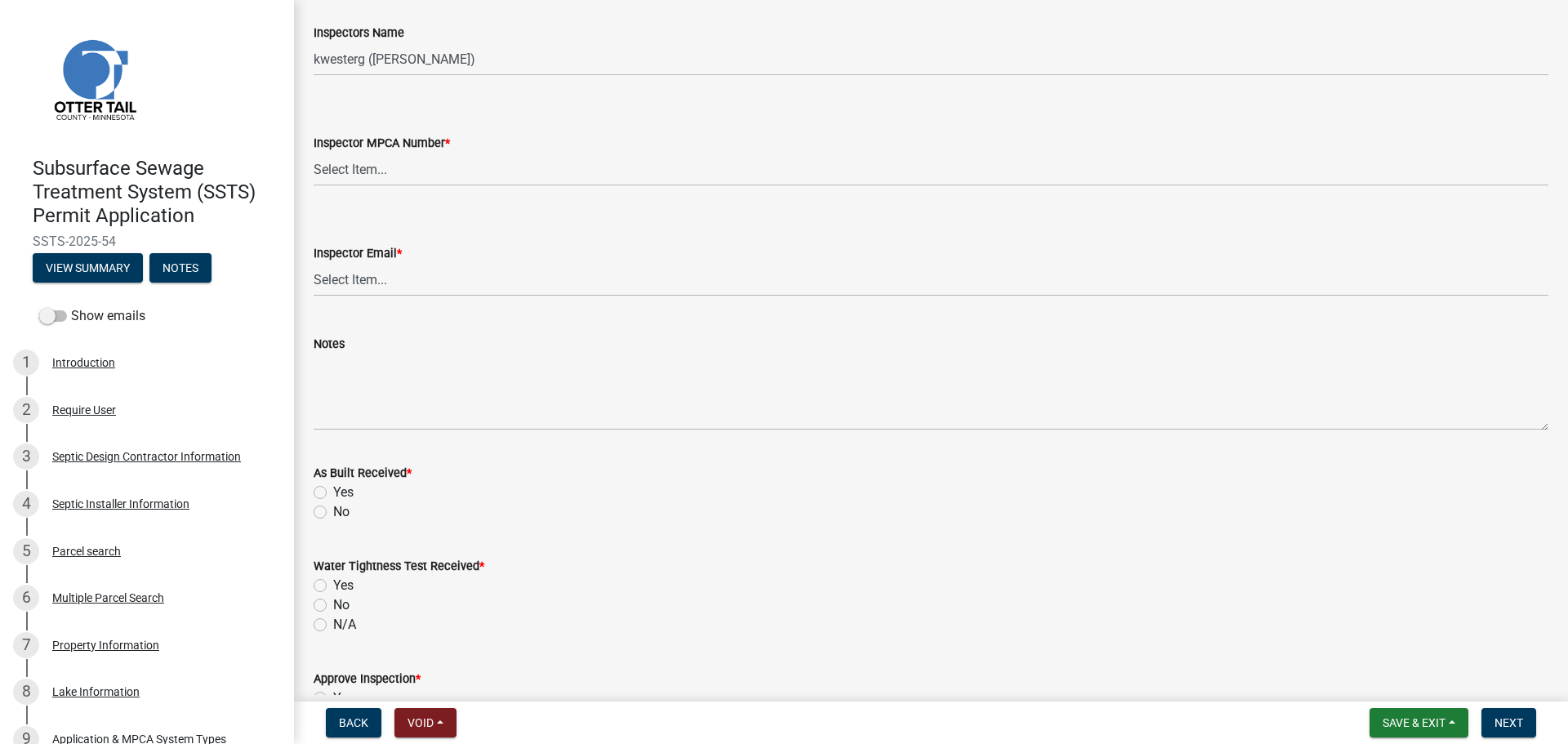
click at [397, 77] on wm-data-entity-input "Inspectors Name Select Item... btollefson ([PERSON_NAME]) [PERSON_NAME] ([PERSO…" at bounding box center [931, 36] width 1235 height 111
click at [397, 61] on select "Select Item... btollefson ([PERSON_NAME]) [PERSON_NAME] ([PERSON_NAME]) eplaste…" at bounding box center [931, 59] width 1235 height 33
select select "facec742-7e79-4c33-8241-13e023664843"
click at [314, 42] on select "Select Item... btollefson ([PERSON_NAME]) [PERSON_NAME] ([PERSON_NAME]) eplaste…" at bounding box center [931, 59] width 1235 height 33
click at [396, 183] on wm-data-entity-input "Inspector MPCA Number * Select Item... [PERSON_NAME] (10415) [PERSON_NAME] (924…" at bounding box center [931, 146] width 1235 height 111
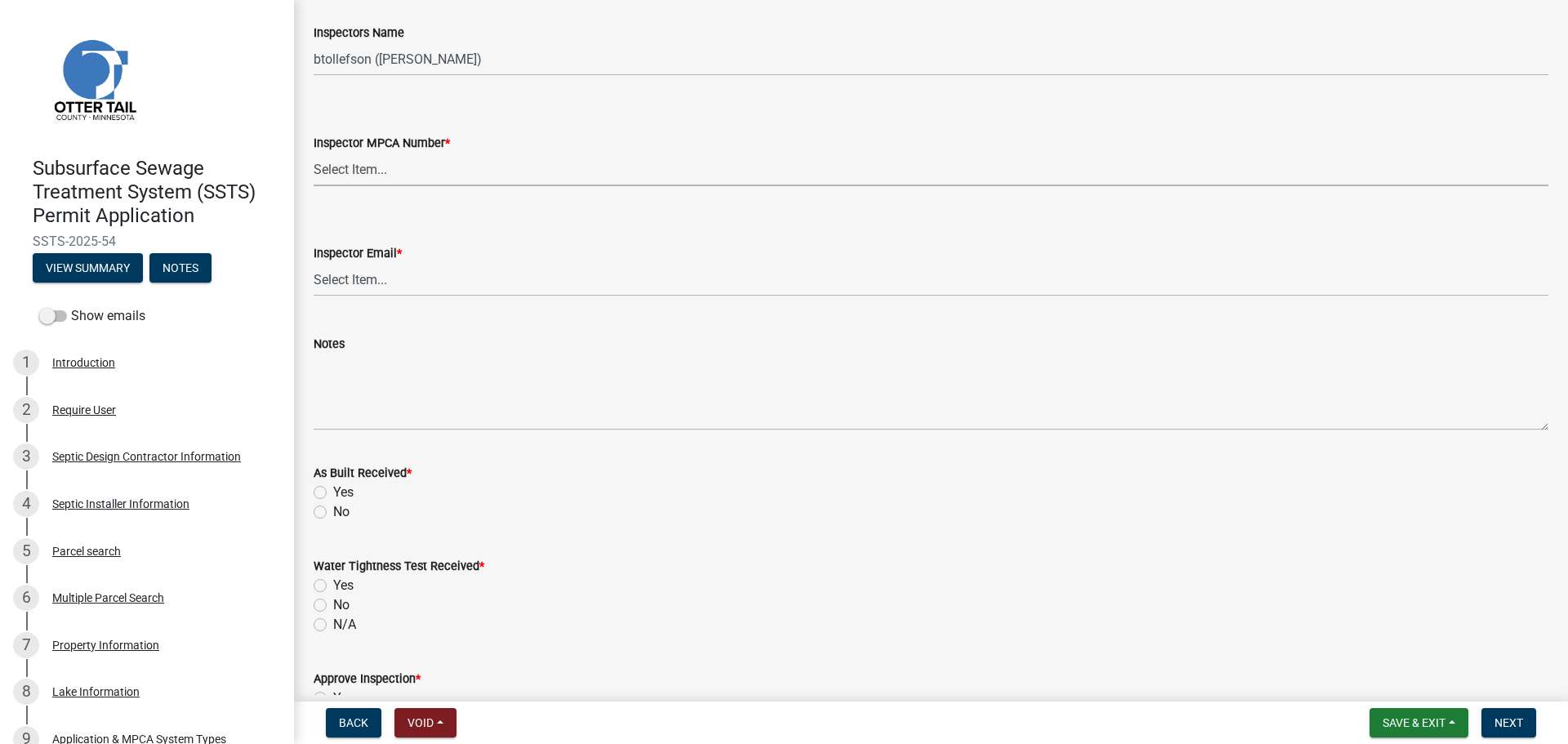
click at [394, 175] on select "Select Item... [PERSON_NAME] (10415) [PERSON_NAME] (924) [PERSON_NAME] (1957) […" at bounding box center [931, 169] width 1235 height 33
click at [314, 153] on select "Select Item... [PERSON_NAME] (10415) [PERSON_NAME] (924) [PERSON_NAME] (1957) […" at bounding box center [931, 169] width 1235 height 33
select select "3a384654-27c5-4d59-8b75-a887e8a1870e"
click at [413, 279] on select "Select Item... [PERSON_NAME] ([EMAIL_ADDRESS][DOMAIN_NAME]) [PERSON_NAME] ([EMA…" at bounding box center [931, 280] width 1235 height 33
click at [314, 263] on select "Select Item... [PERSON_NAME] ([EMAIL_ADDRESS][DOMAIN_NAME]) [PERSON_NAME] ([EMA…" at bounding box center [931, 280] width 1235 height 33
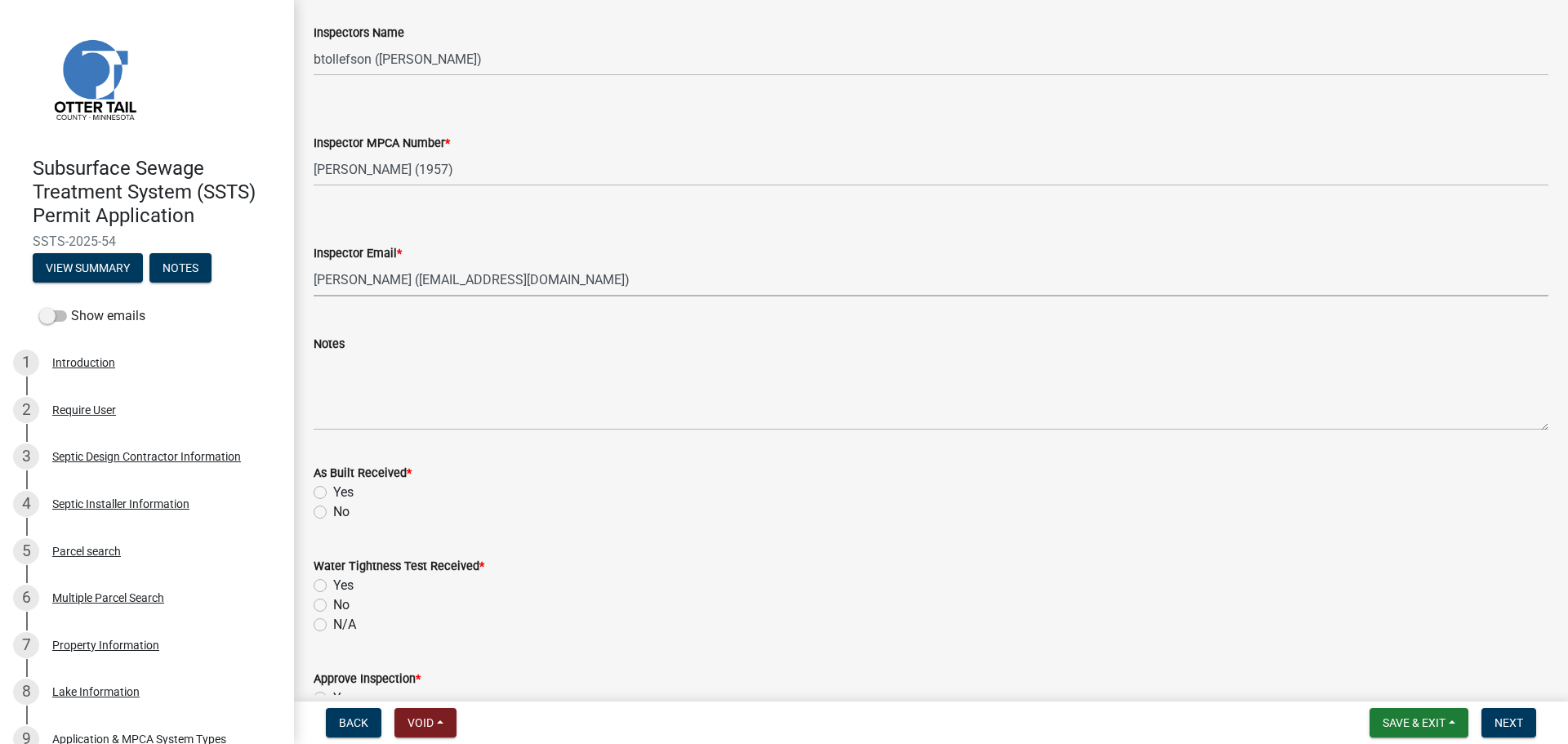
select select "541addf4-52df-4608-91ce-bf29f574816c"
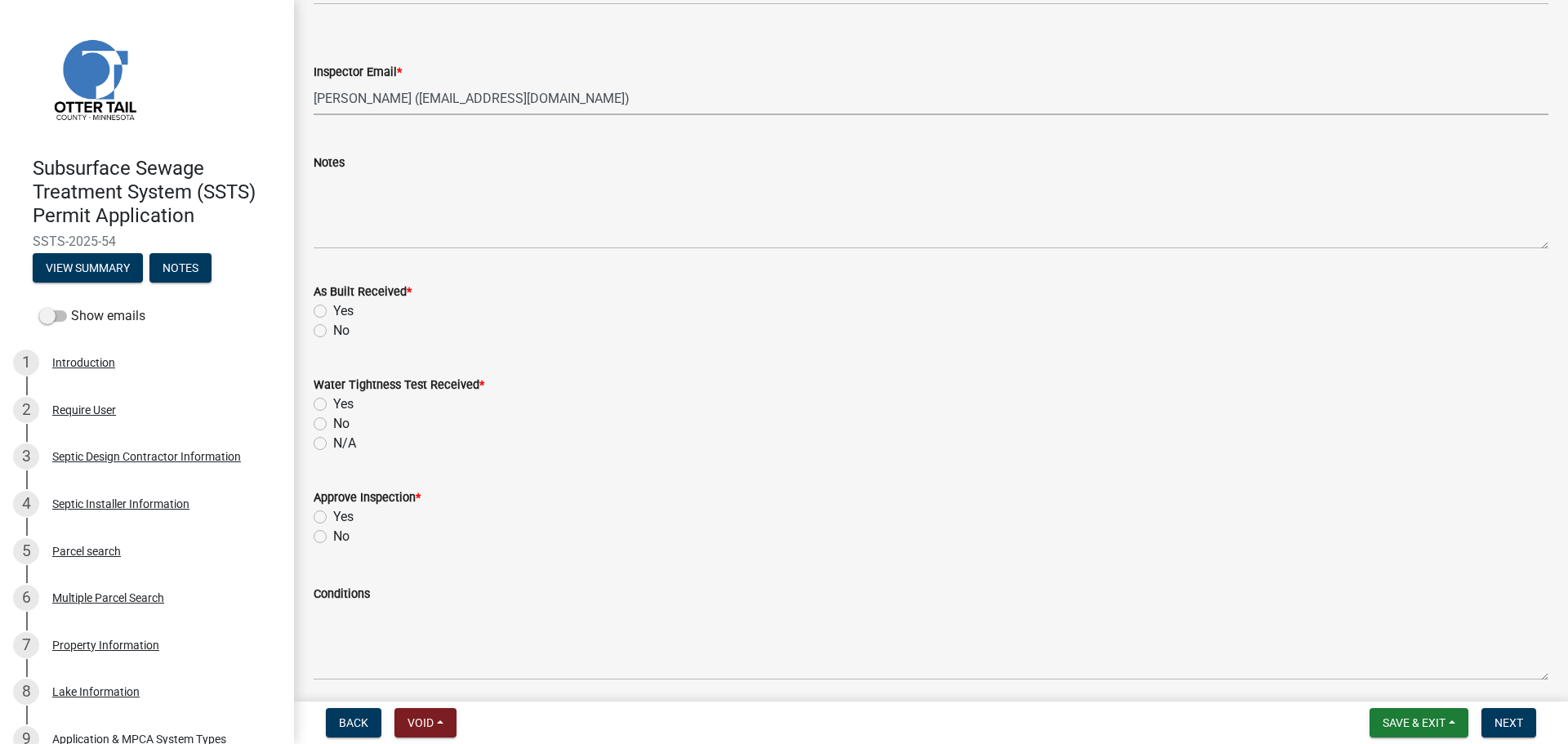
scroll to position [1961, 0]
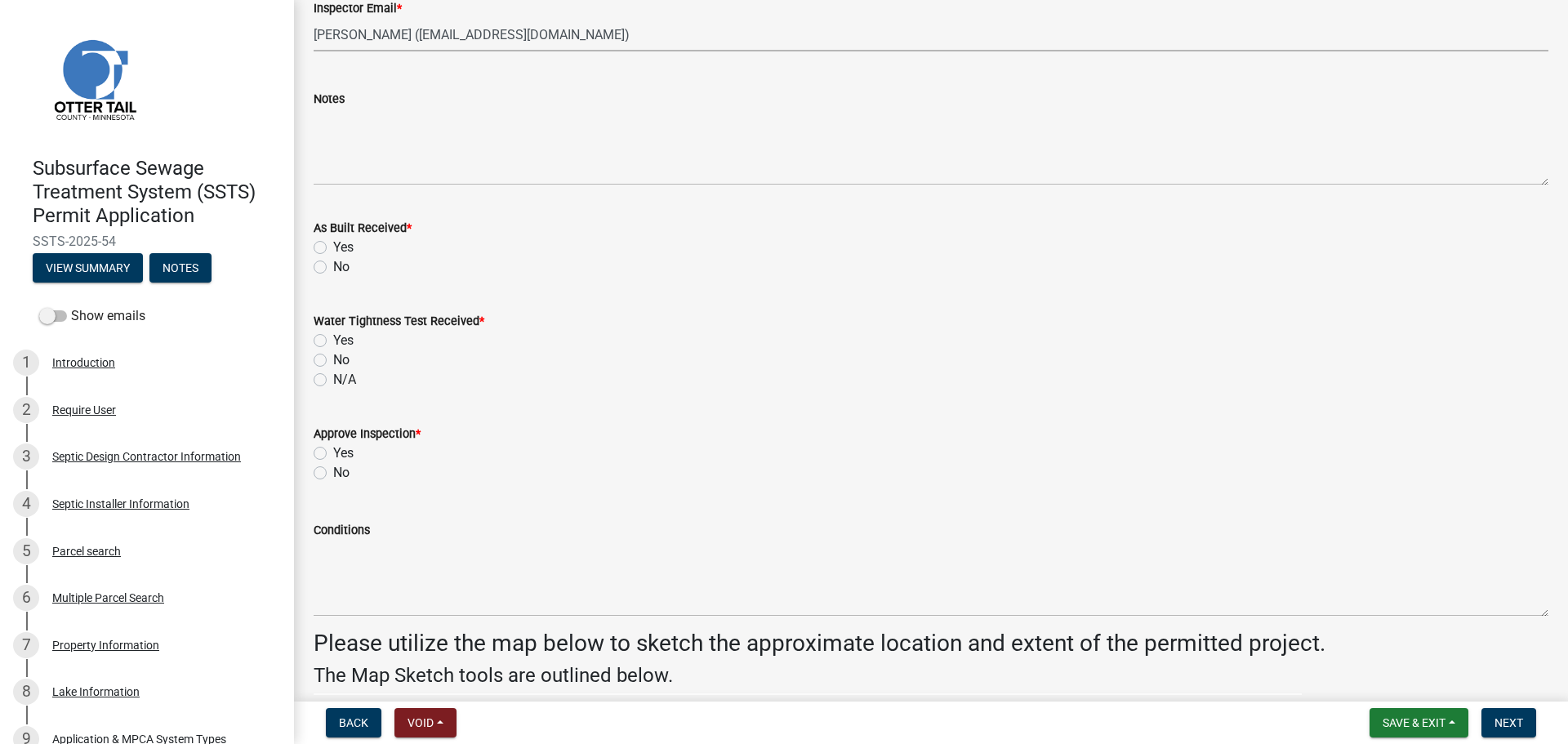
click at [333, 243] on label "Yes" at bounding box center [343, 247] width 20 height 19
click at [333, 243] on input "Yes" at bounding box center [339, 243] width 11 height 11
radio input "true"
click at [333, 378] on label "N/A" at bounding box center [345, 380] width 23 height 19
click at [333, 378] on input "N/A" at bounding box center [339, 376] width 11 height 11
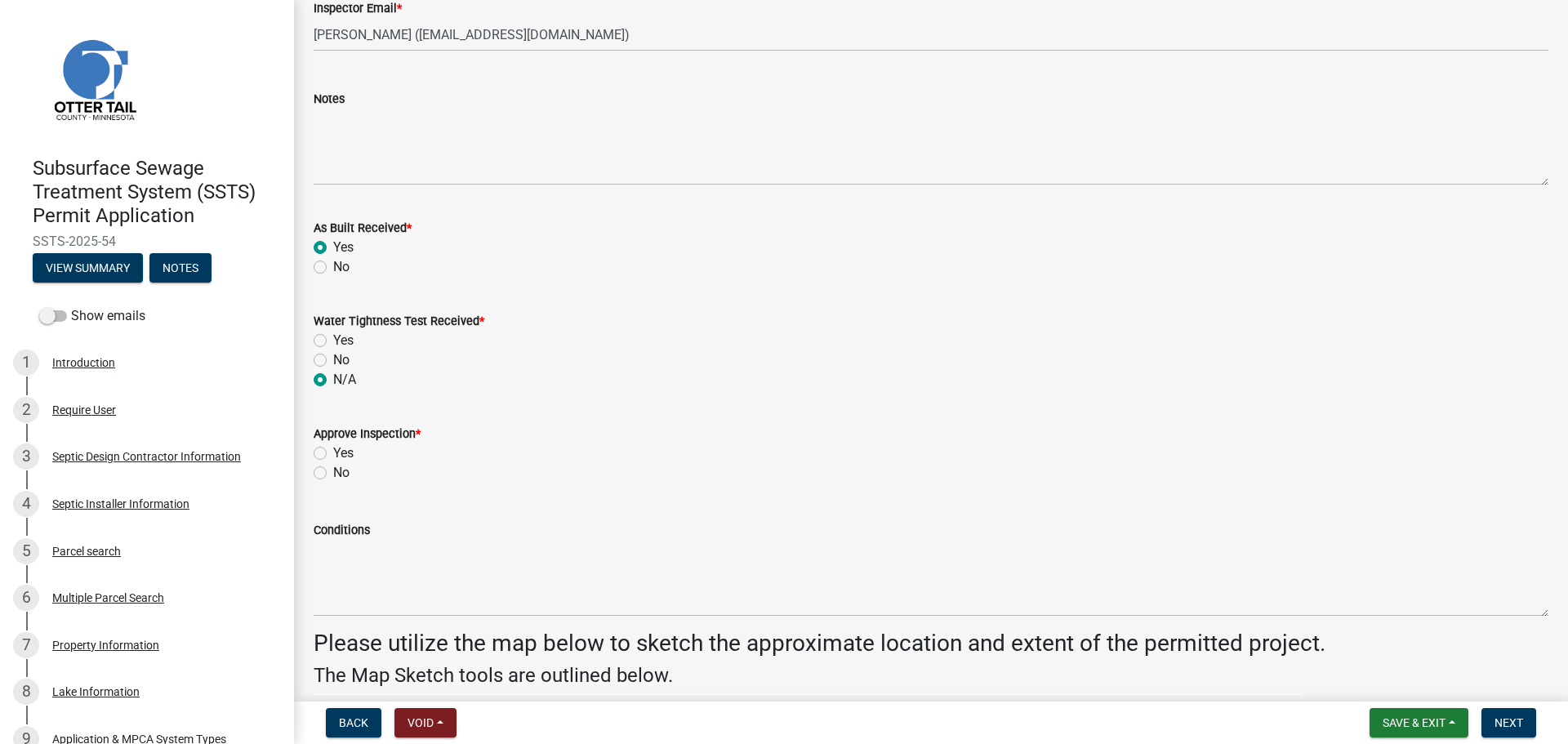
radio input "true"
drag, startPoint x: 321, startPoint y: 453, endPoint x: 504, endPoint y: 502, distance: 189.4
click at [333, 452] on label "Yes" at bounding box center [343, 454] width 20 height 19
click at [333, 452] on input "Yes" at bounding box center [339, 449] width 11 height 11
radio input "true"
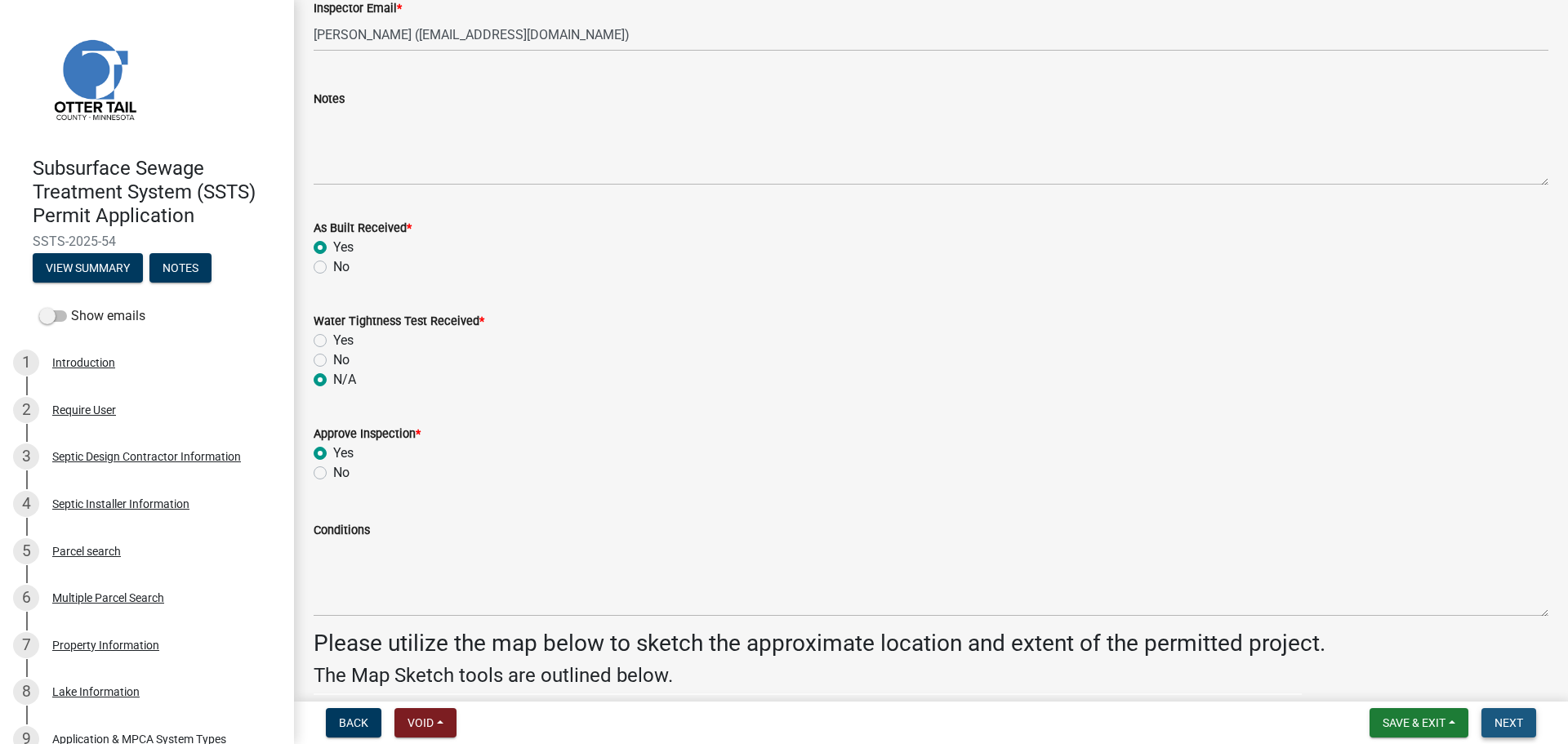
click at [1509, 712] on button "Next" at bounding box center [1508, 723] width 54 height 30
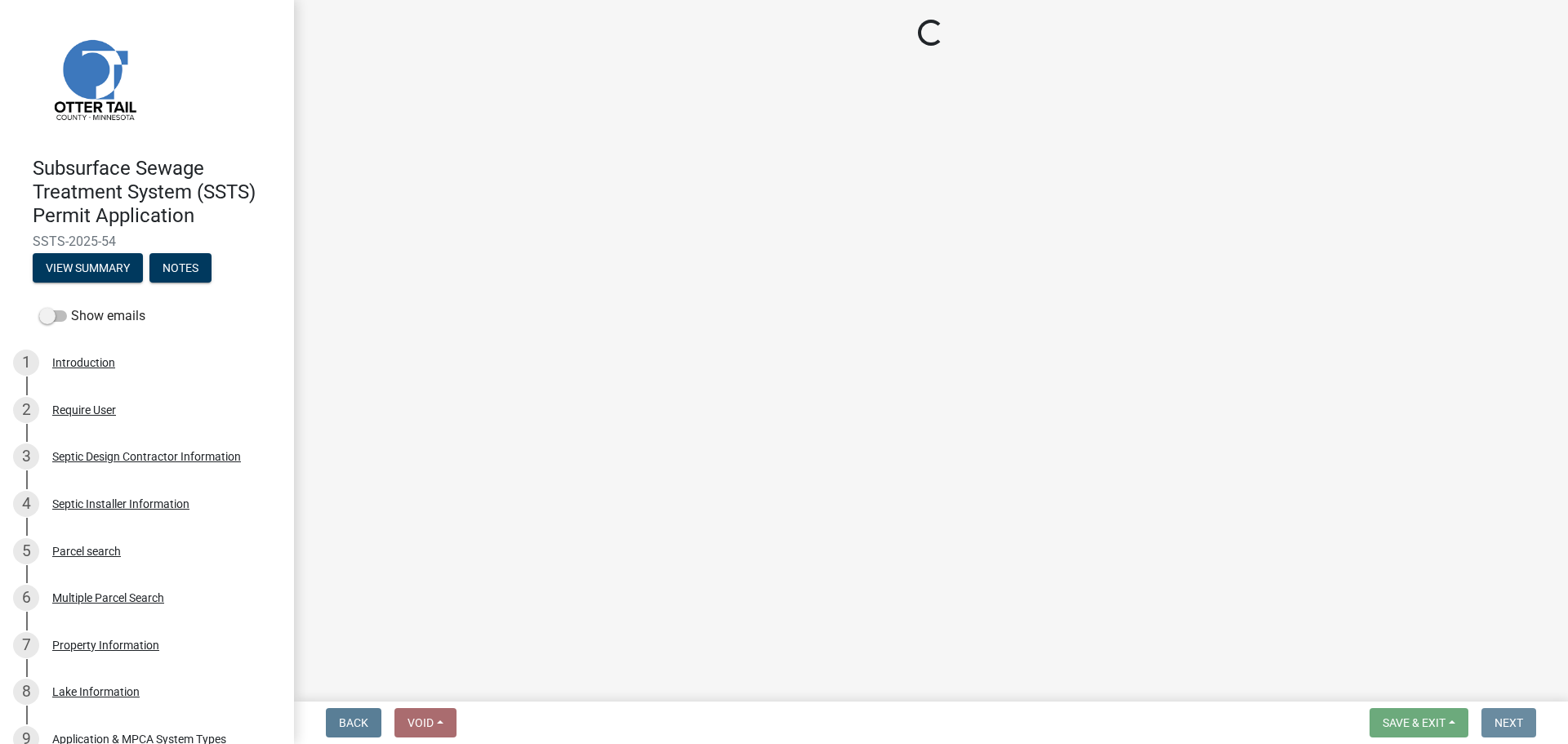
scroll to position [0, 0]
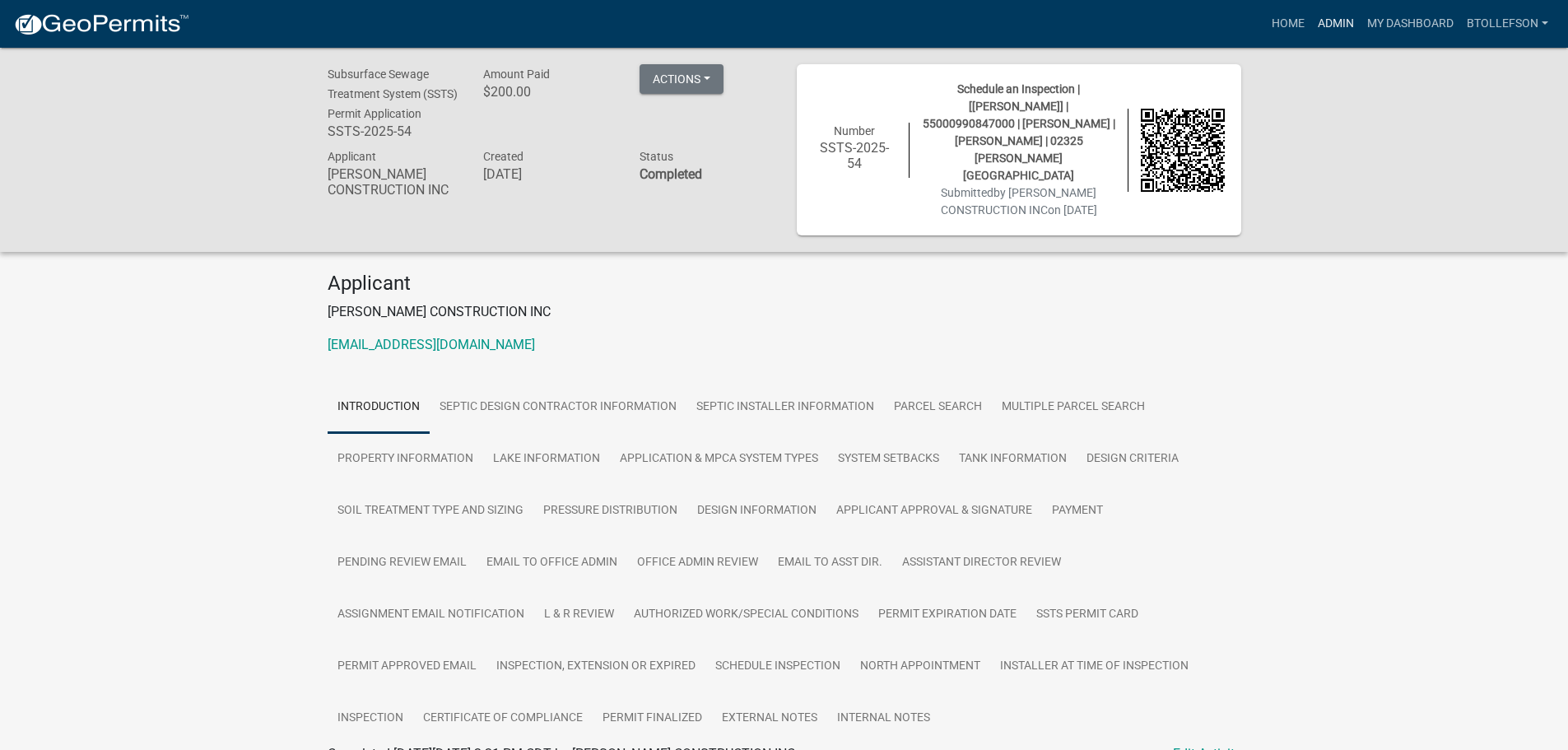
click at [1342, 14] on link "Admin" at bounding box center [1336, 23] width 49 height 31
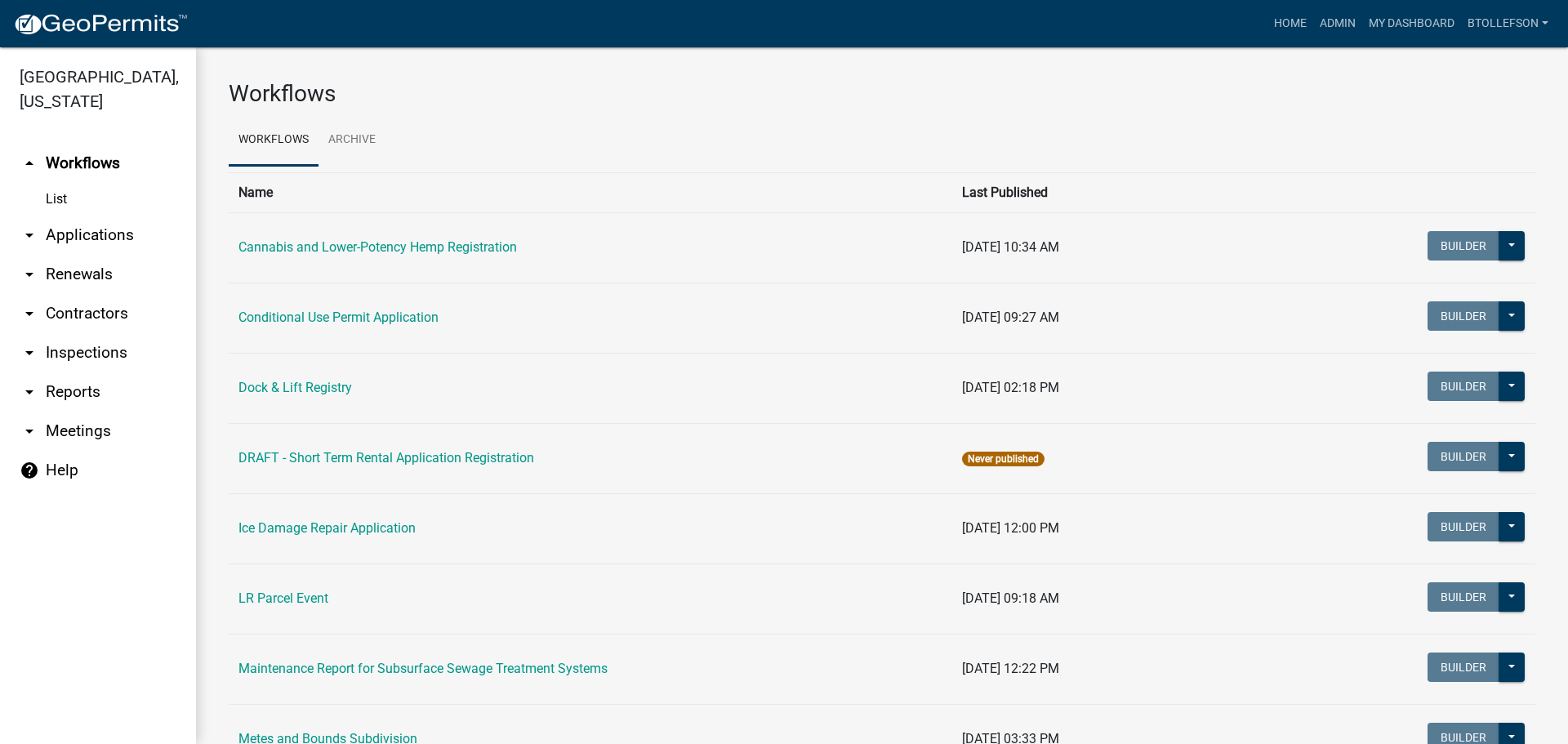
click at [73, 240] on link "arrow_drop_down Applications" at bounding box center [97, 235] width 196 height 39
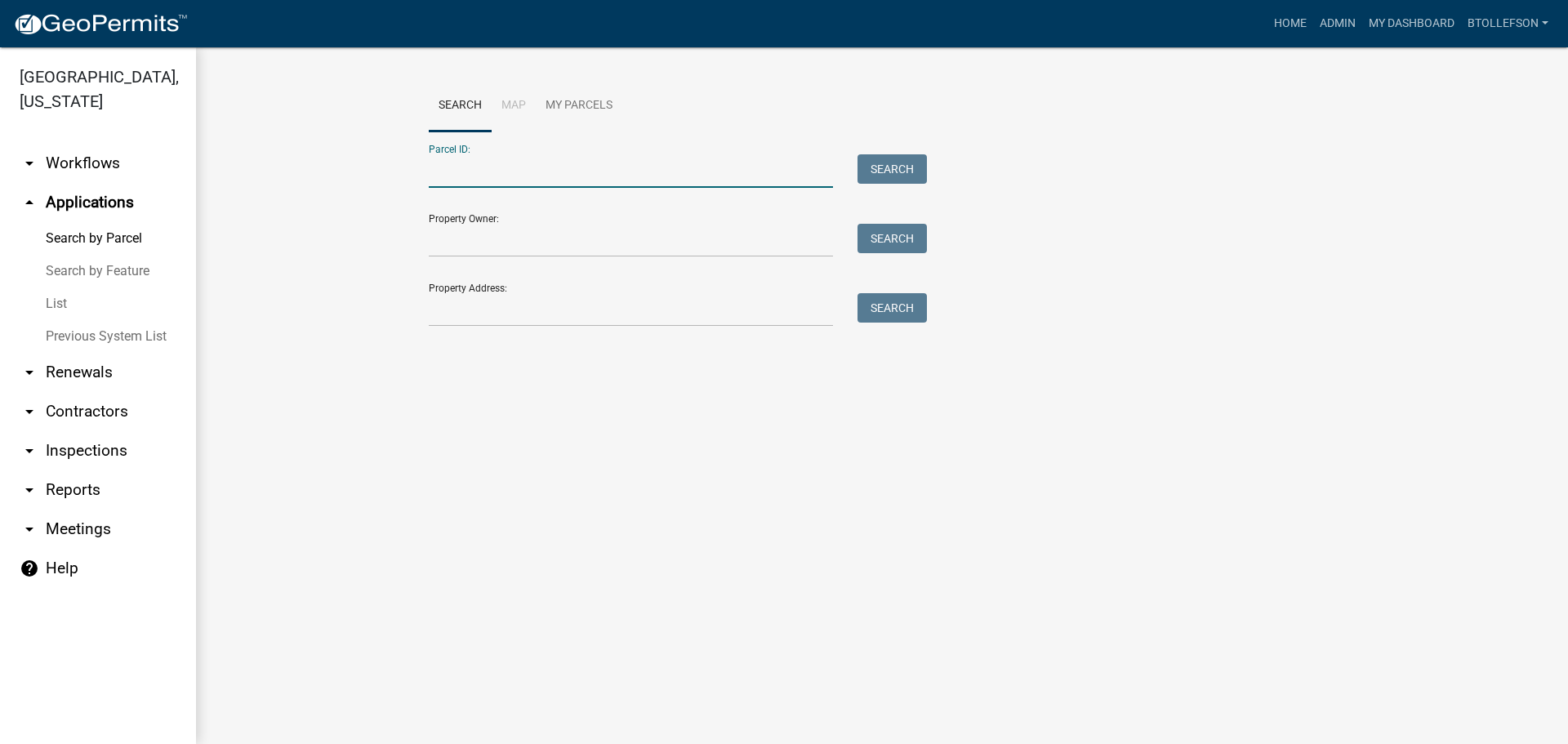
click at [535, 166] on input "Parcel ID:" at bounding box center [631, 171] width 404 height 33
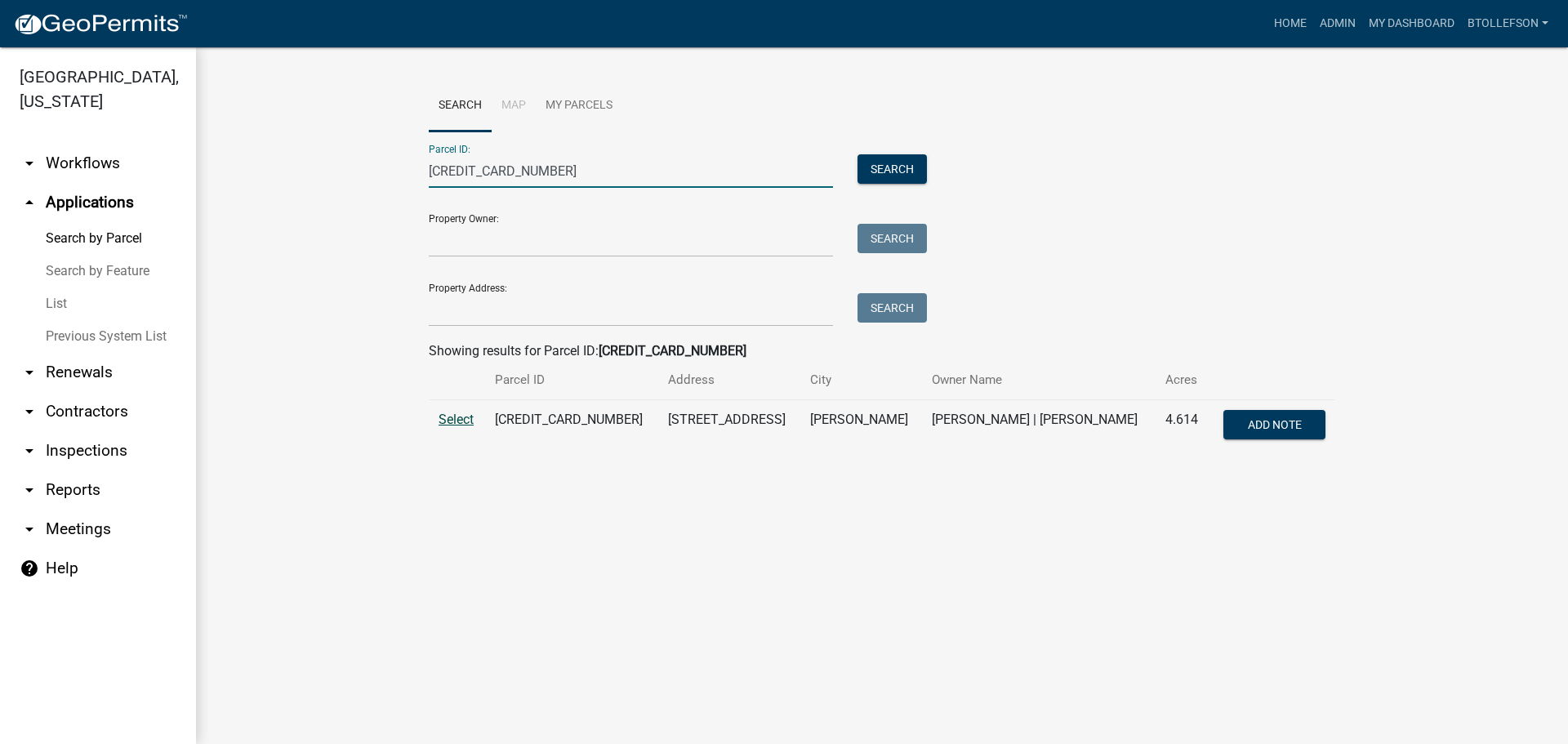
type input "[CREDIT_CARD_NUMBER]"
click at [451, 420] on span "Select" at bounding box center [456, 419] width 35 height 16
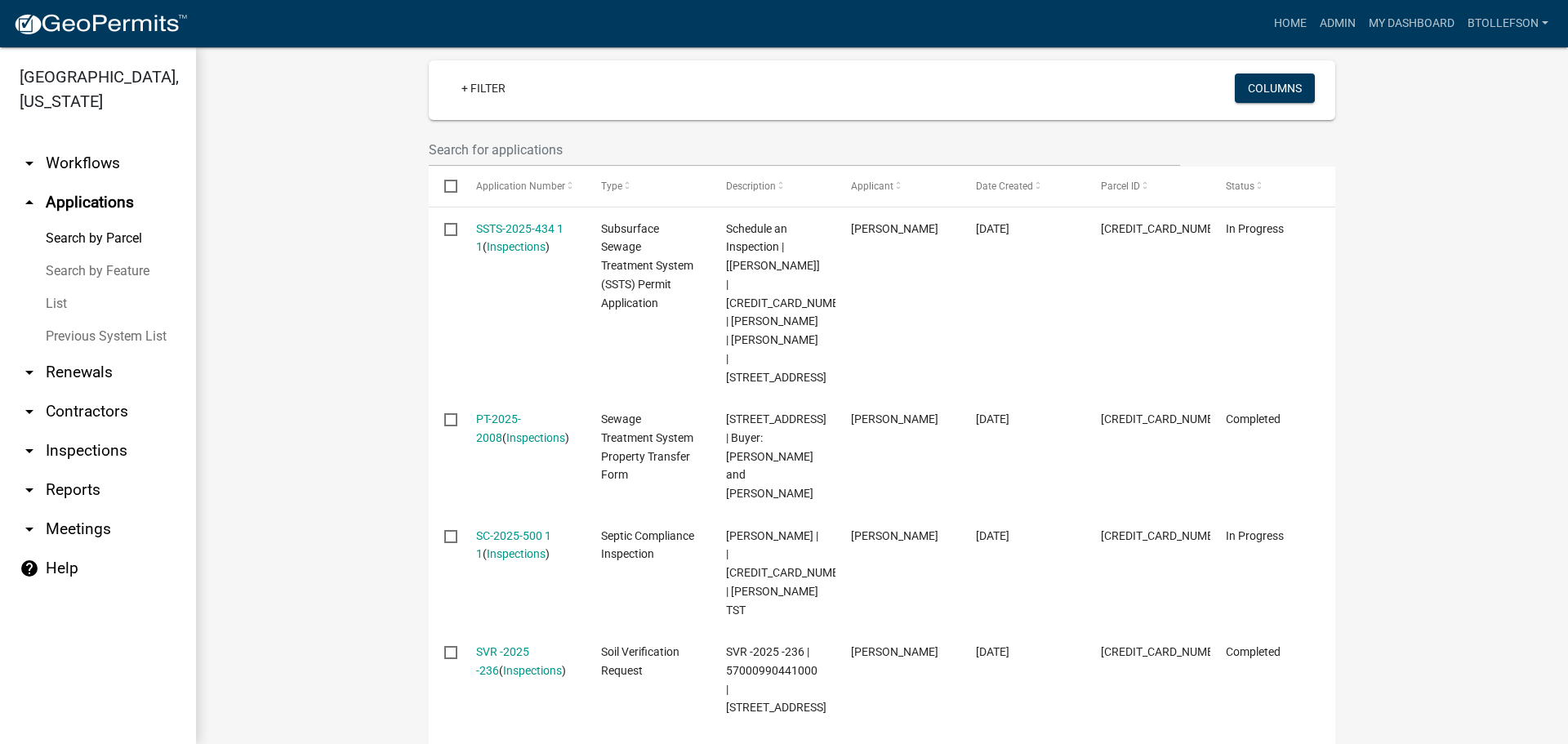
scroll to position [534, 0]
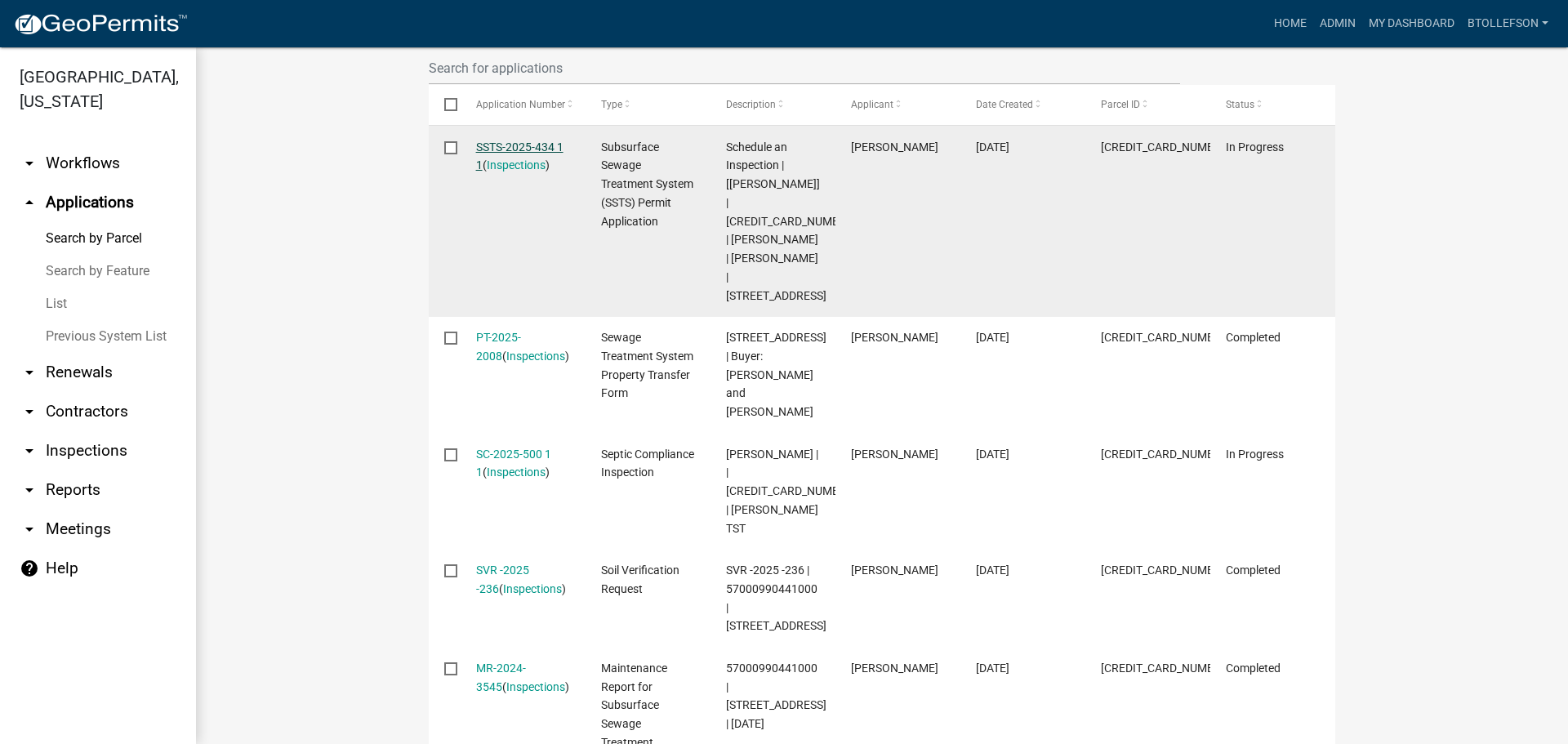
click at [494, 140] on link "SSTS-2025-434 1 1" at bounding box center [520, 156] width 88 height 32
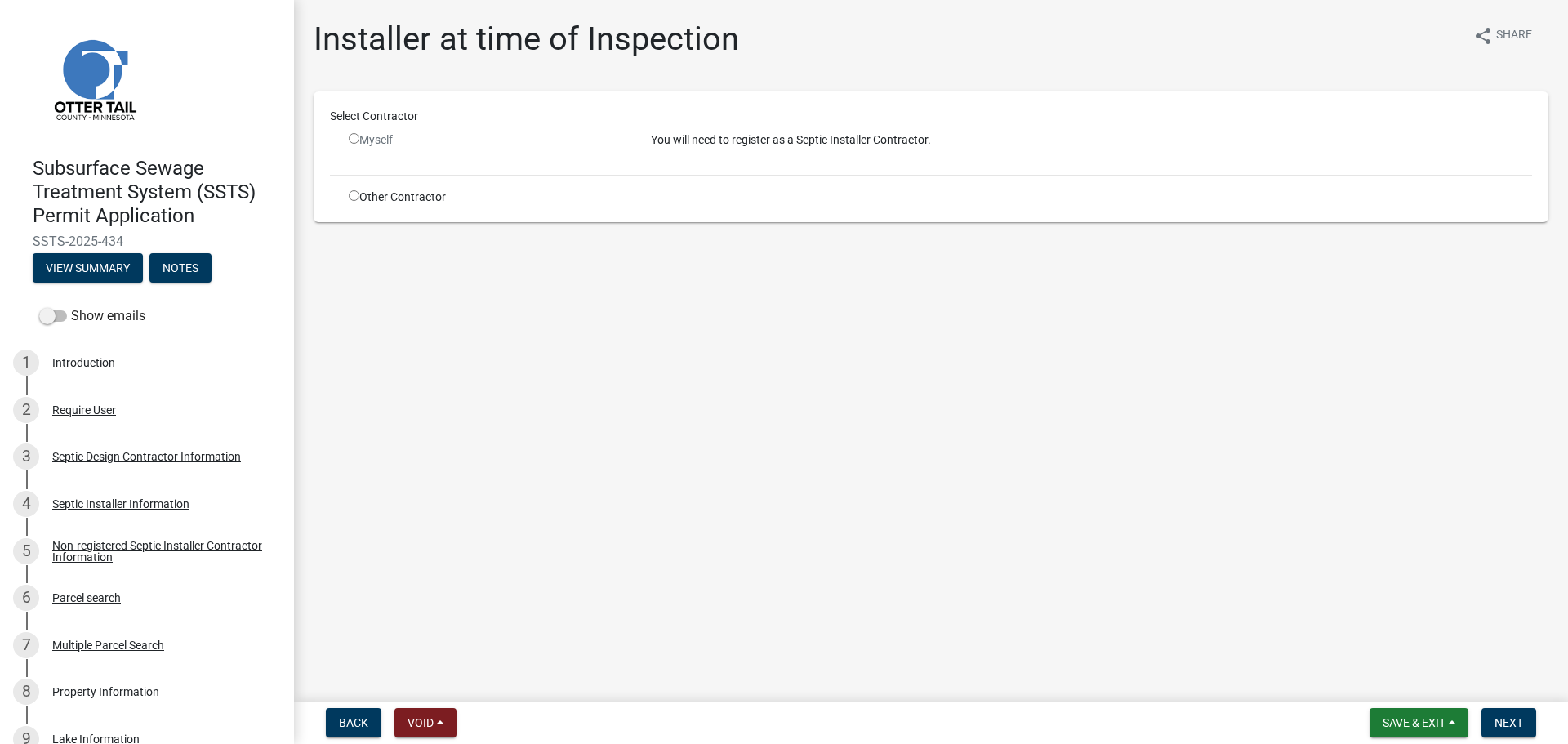
click at [349, 196] on input "radio" at bounding box center [354, 196] width 11 height 11
radio input "true"
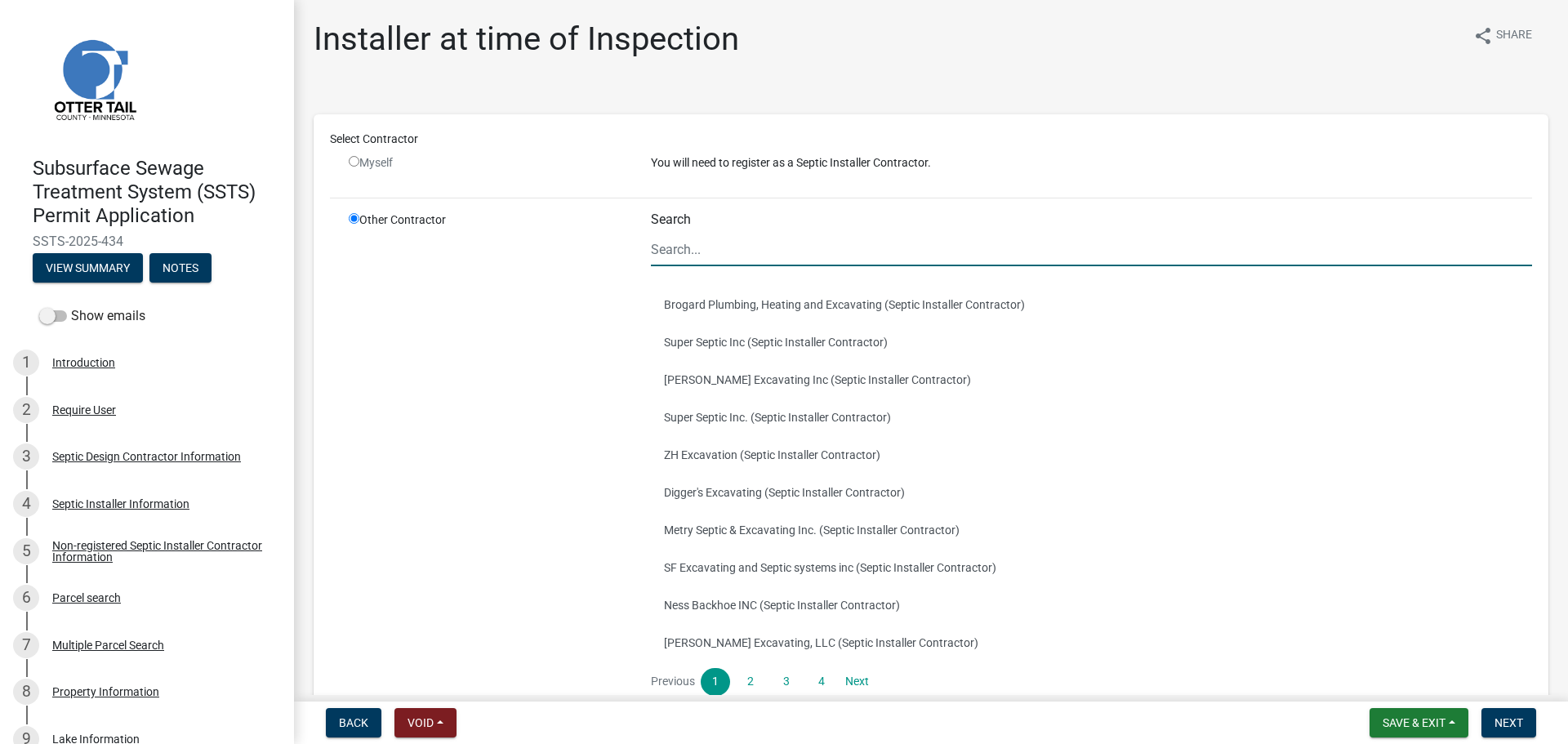
click at [812, 254] on input "Search" at bounding box center [1091, 249] width 881 height 33
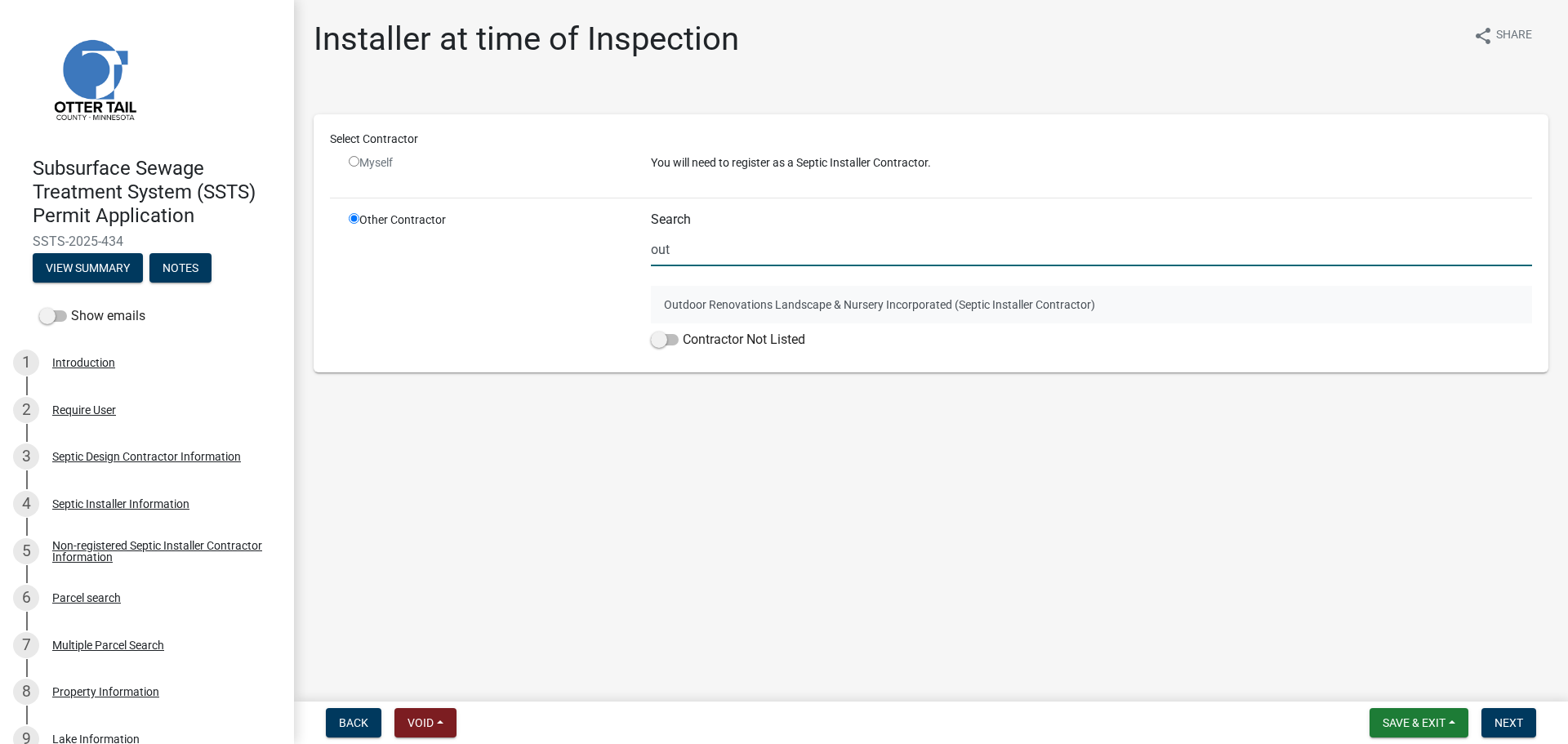
type input "out"
click at [789, 297] on button "Outdoor Renovations Landscape & Nursery Incorporated (Septic Installer Contract…" at bounding box center [1091, 304] width 881 height 38
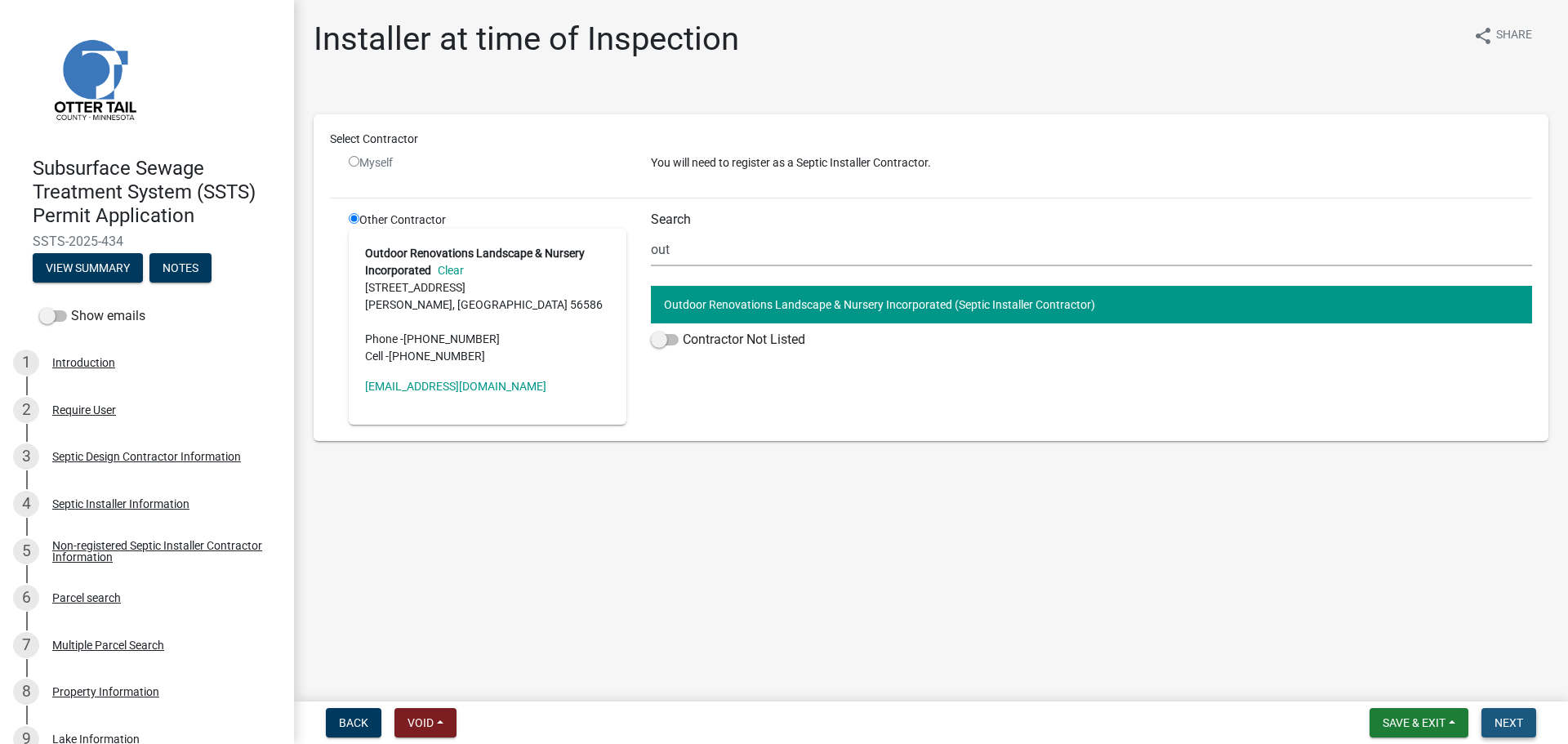
click at [1497, 722] on span "Next" at bounding box center [1508, 723] width 29 height 13
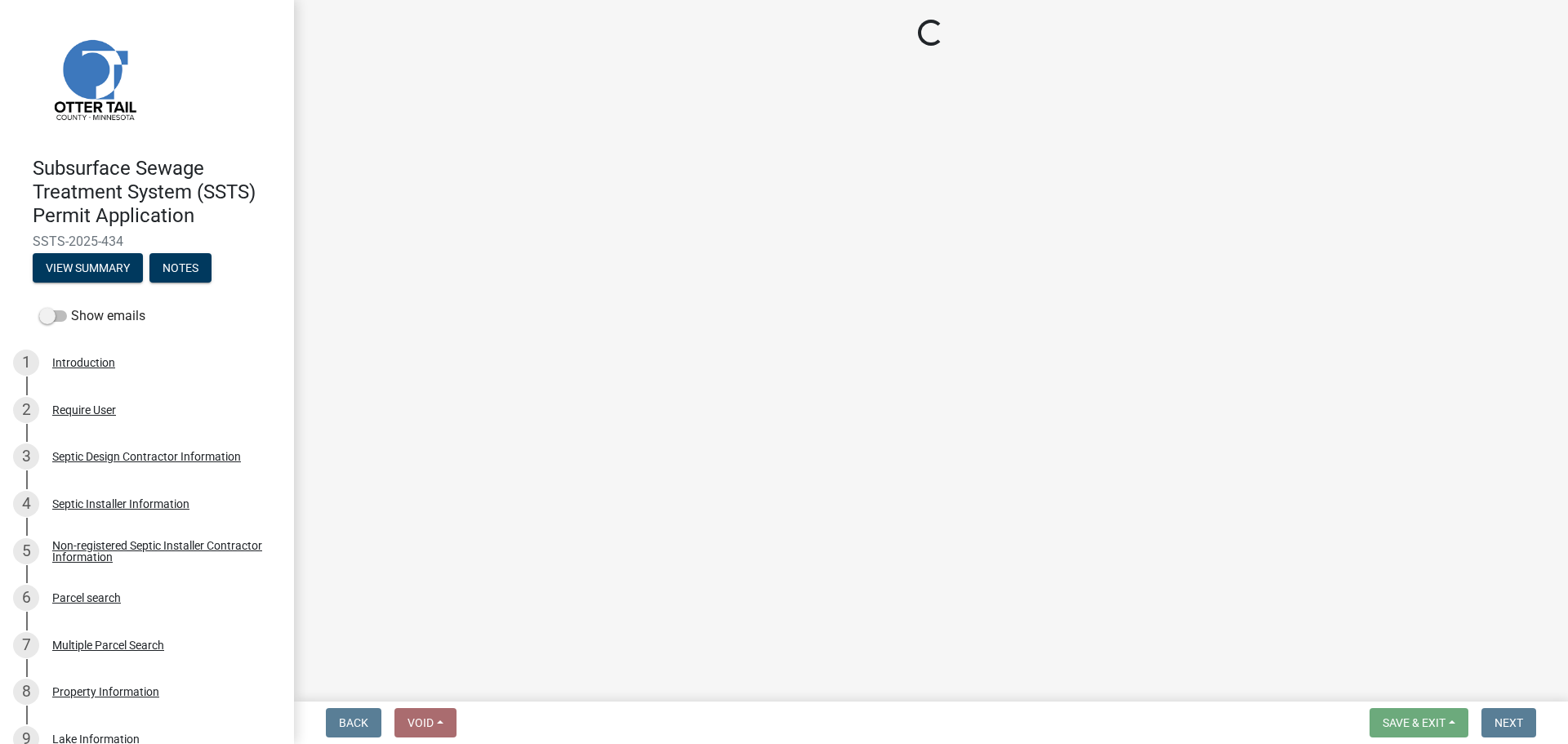
select select "710d5f49-2663-4e73-9718-d0c4e189f5ed"
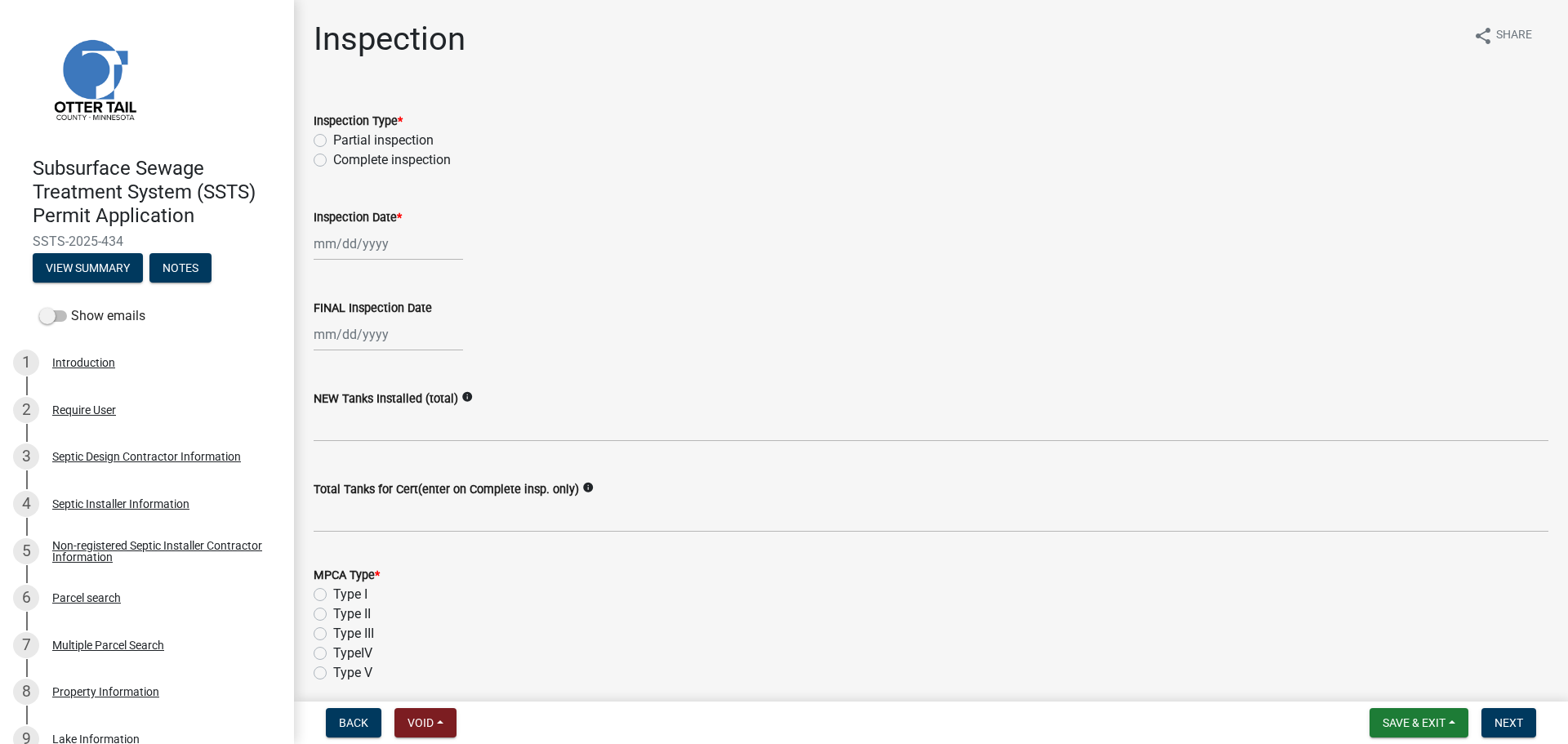
click at [333, 154] on label "Complete inspection" at bounding box center [392, 160] width 118 height 19
click at [333, 154] on input "Complete inspection" at bounding box center [339, 155] width 11 height 11
radio input "true"
click at [350, 247] on div at bounding box center [388, 244] width 149 height 33
select select "10"
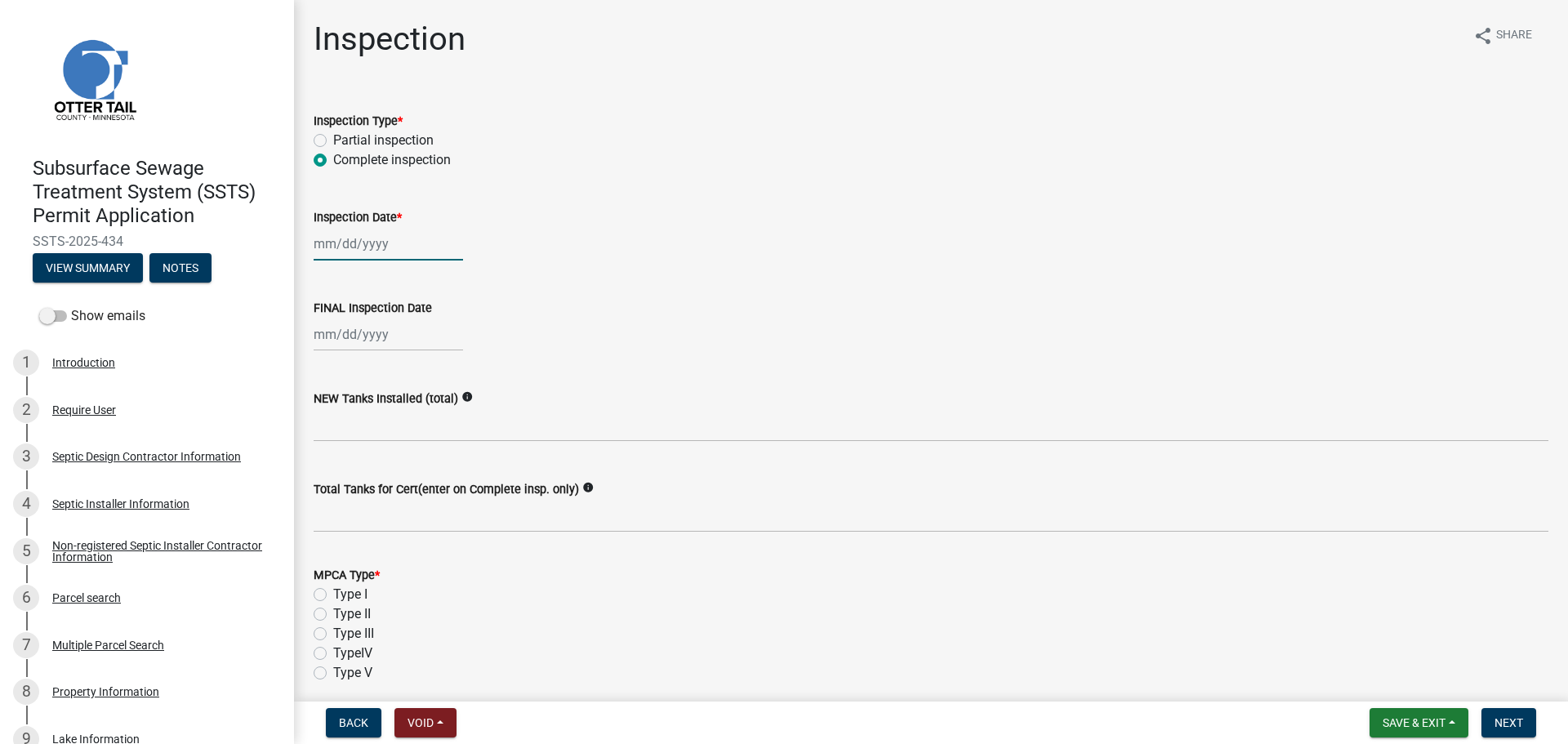
select select "2025"
click at [326, 381] on div "13" at bounding box center [330, 383] width 26 height 26
type input "[DATE]"
click at [352, 335] on div at bounding box center [388, 334] width 149 height 33
select select "10"
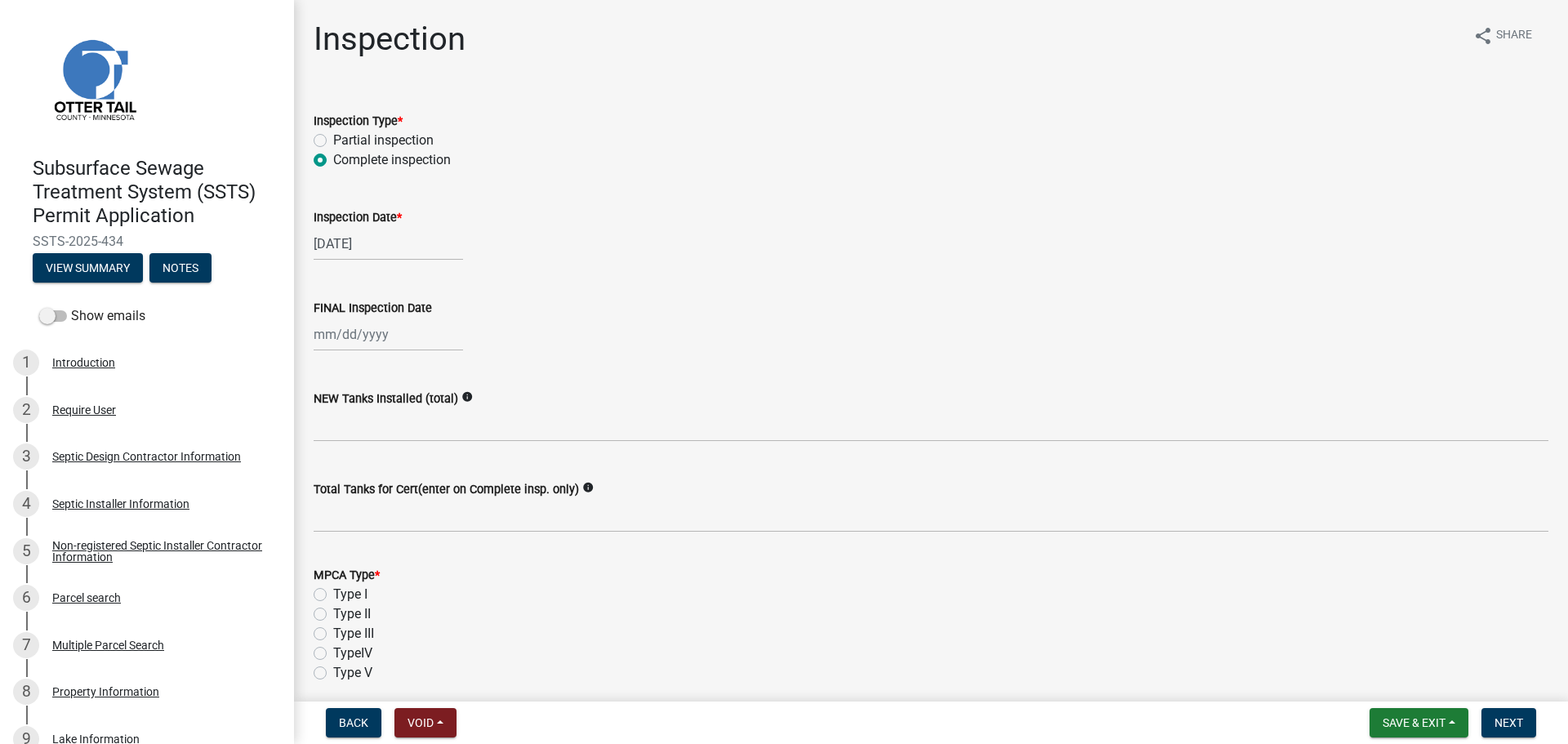
select select "2025"
click at [333, 468] on div "13" at bounding box center [330, 474] width 26 height 26
type input "[DATE]"
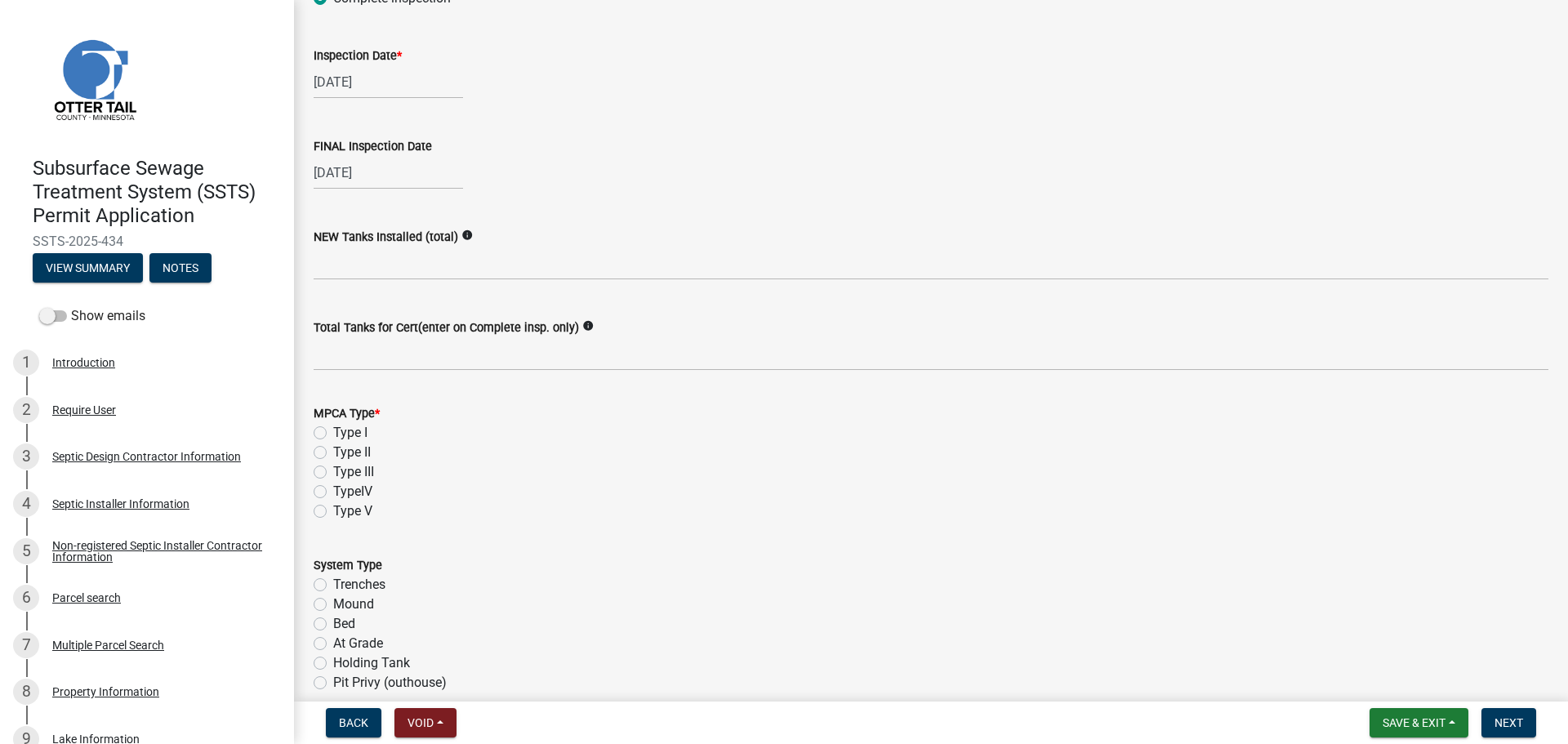
scroll to position [163, 0]
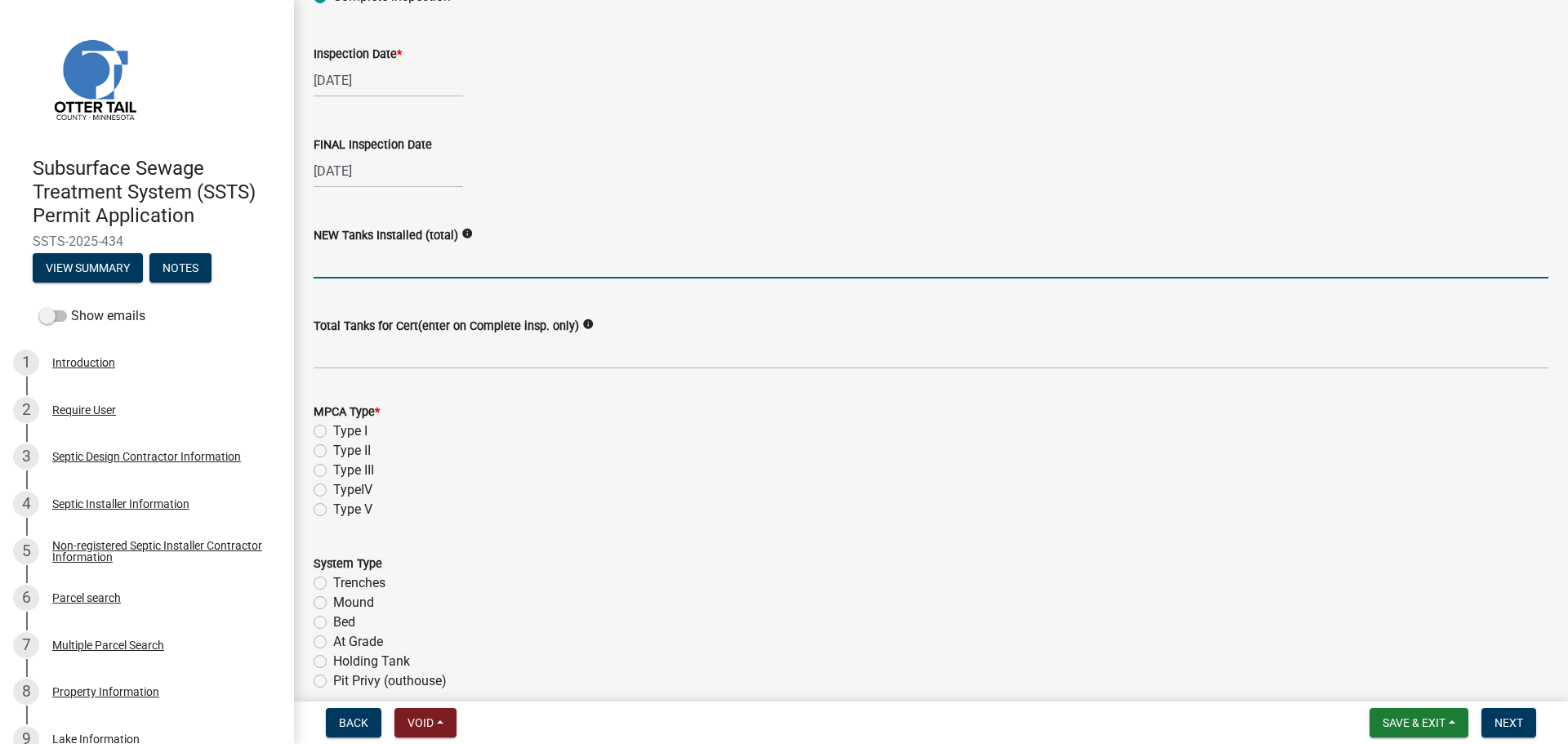
click at [442, 255] on input "text" at bounding box center [931, 261] width 1235 height 33
type input "1"
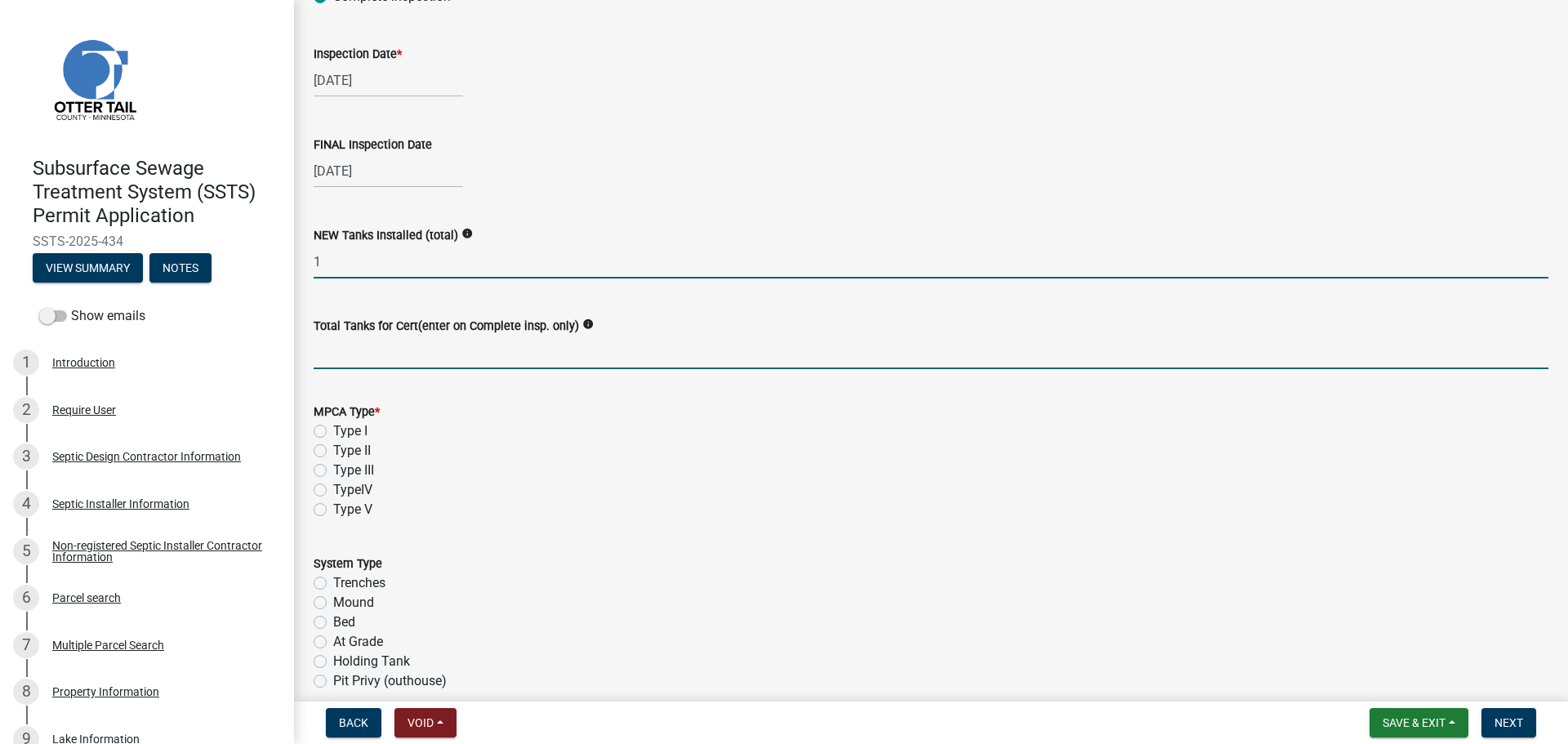
click at [371, 350] on input "Total Tanks for Cert(enter on Complete insp. only)" at bounding box center [931, 353] width 1235 height 33
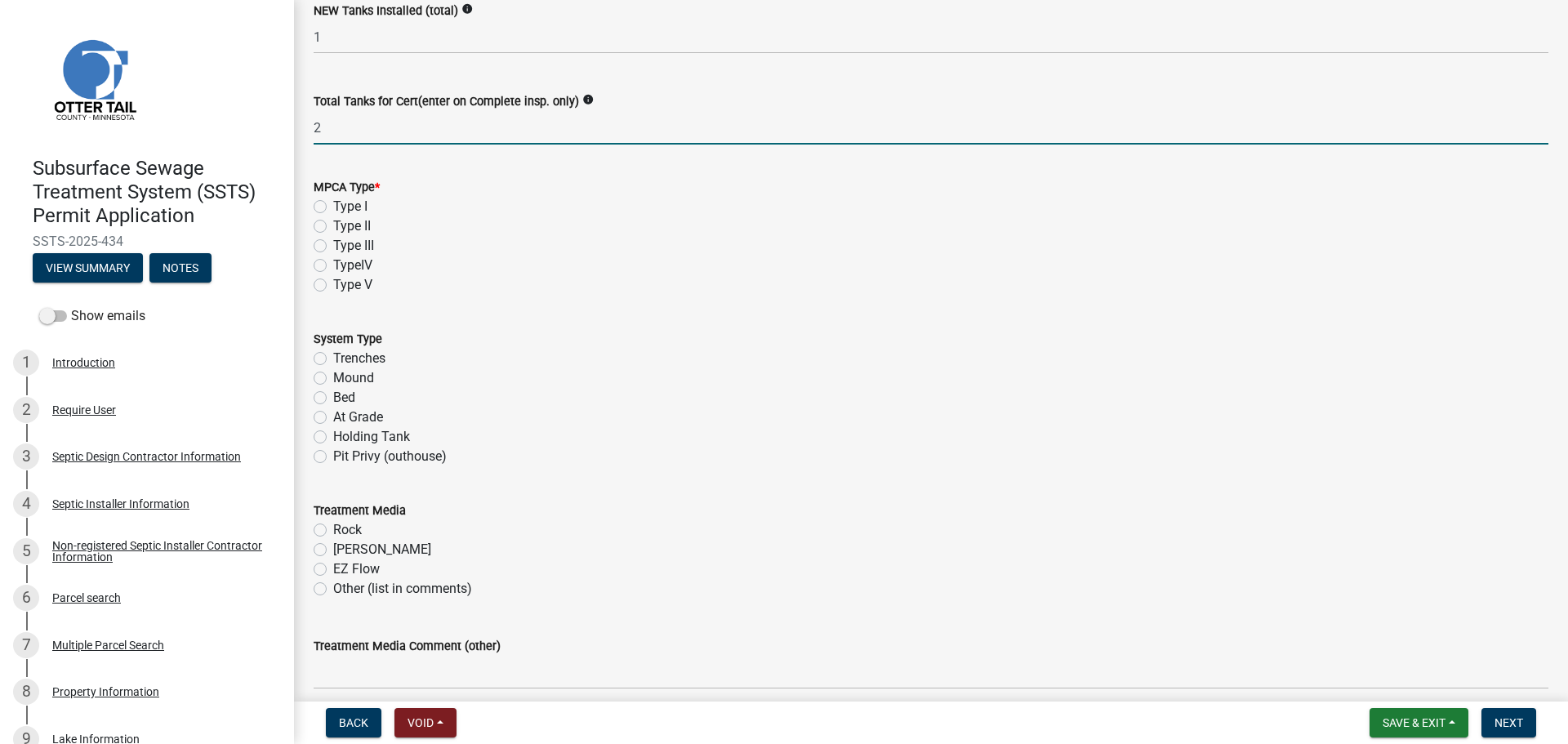
scroll to position [409, 0]
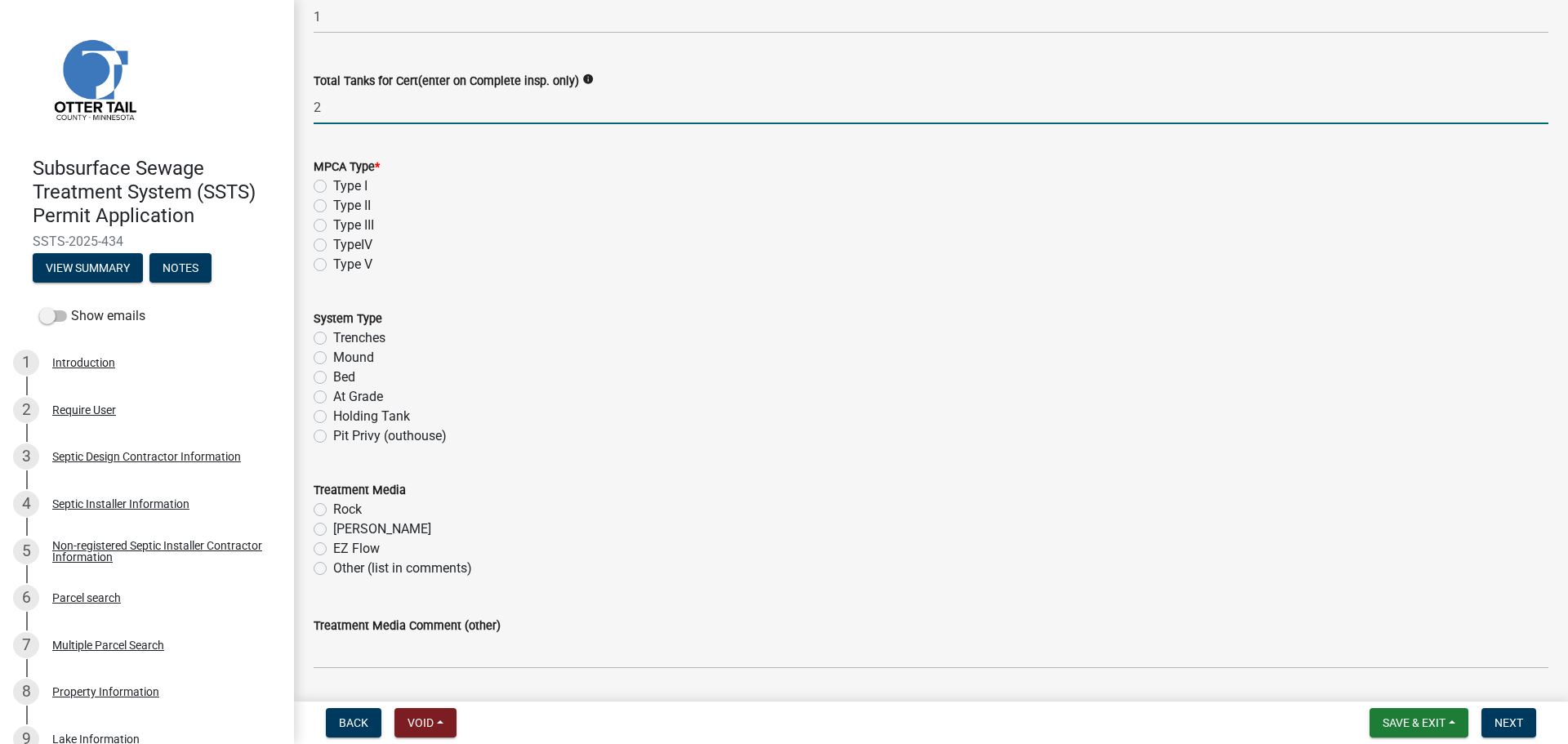
type input "2"
drag, startPoint x: 320, startPoint y: 190, endPoint x: 321, endPoint y: 197, distance: 7.1
click at [333, 190] on label "Type I" at bounding box center [350, 186] width 34 height 19
click at [333, 187] on input "Type I" at bounding box center [339, 182] width 11 height 11
radio input "true"
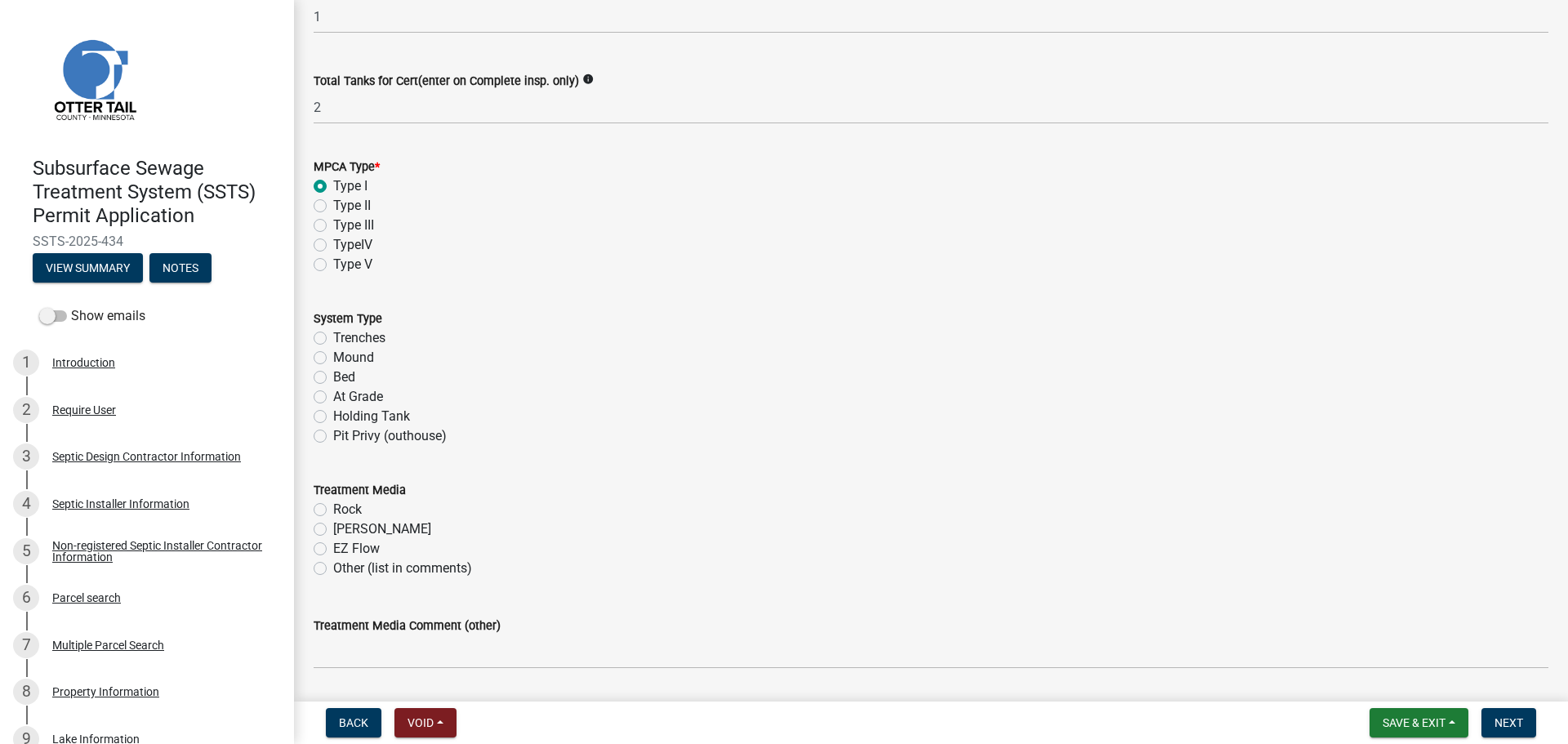
drag, startPoint x: 313, startPoint y: 354, endPoint x: 322, endPoint y: 351, distance: 9.5
click at [315, 354] on div "System Type Trenches Mound Bed At Grade Holding Tank Pit Privy (outhouse)" at bounding box center [931, 368] width 1259 height 157
click at [333, 358] on label "Mound" at bounding box center [353, 358] width 41 height 19
click at [333, 358] on input "Mound" at bounding box center [339, 354] width 11 height 11
radio input "true"
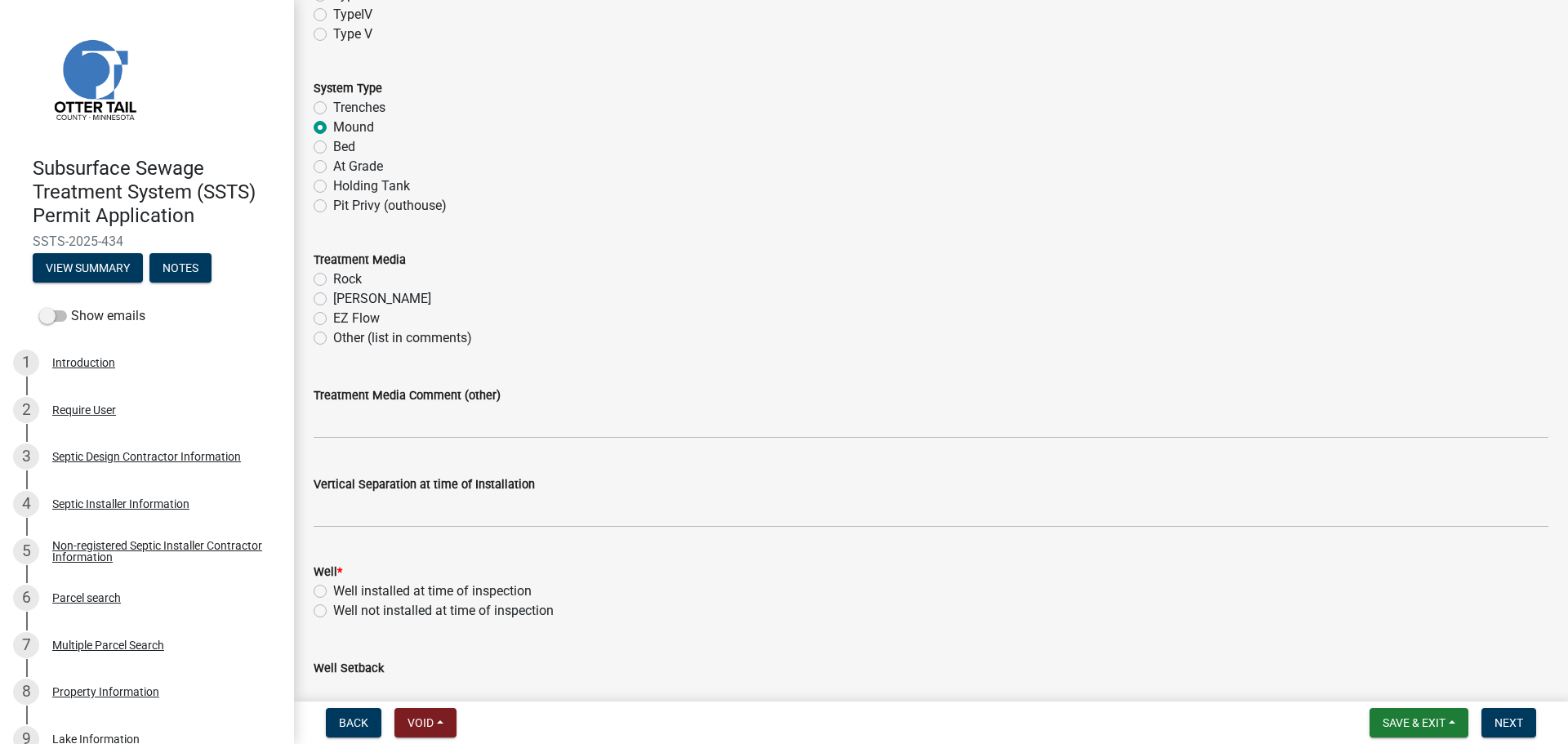
scroll to position [735, 0]
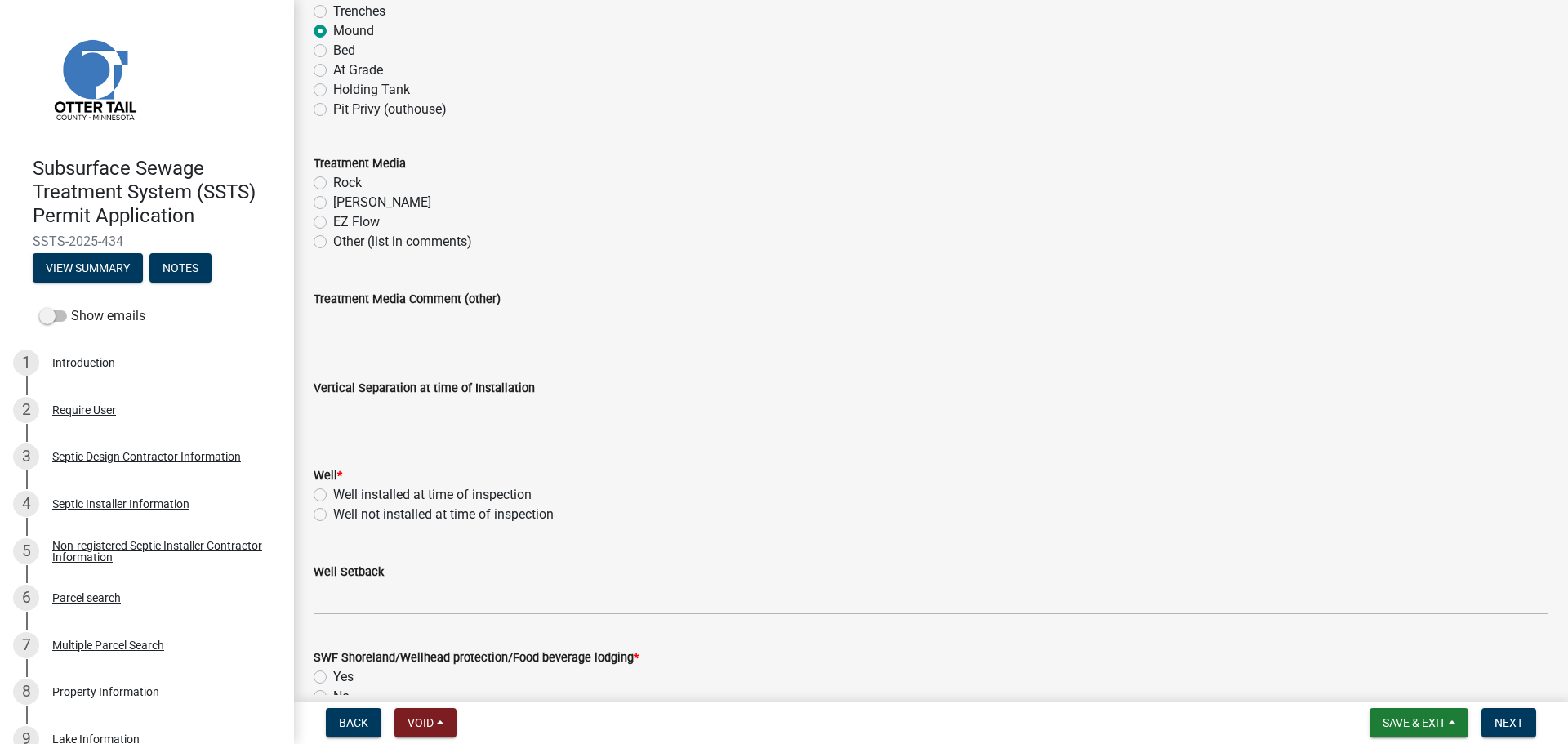
click at [333, 204] on label "[PERSON_NAME]" at bounding box center [382, 203] width 98 height 19
click at [333, 204] on input "[PERSON_NAME]" at bounding box center [339, 198] width 11 height 11
radio input "true"
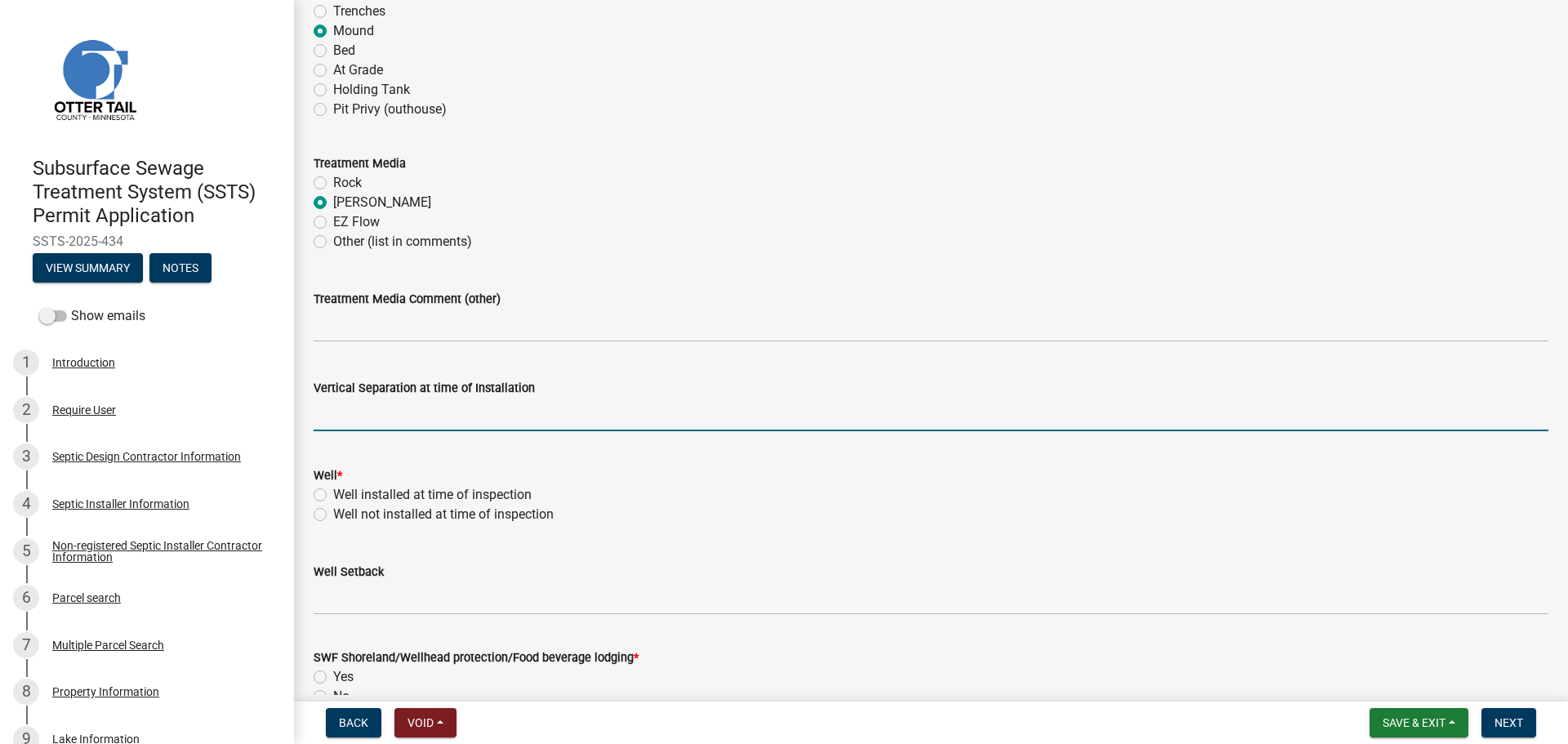
click at [387, 416] on input "text" at bounding box center [931, 414] width 1235 height 33
type input "38"
click at [626, 463] on form "Well * Well installed at time of inspection Well not installed at time of inspe…" at bounding box center [931, 484] width 1235 height 78
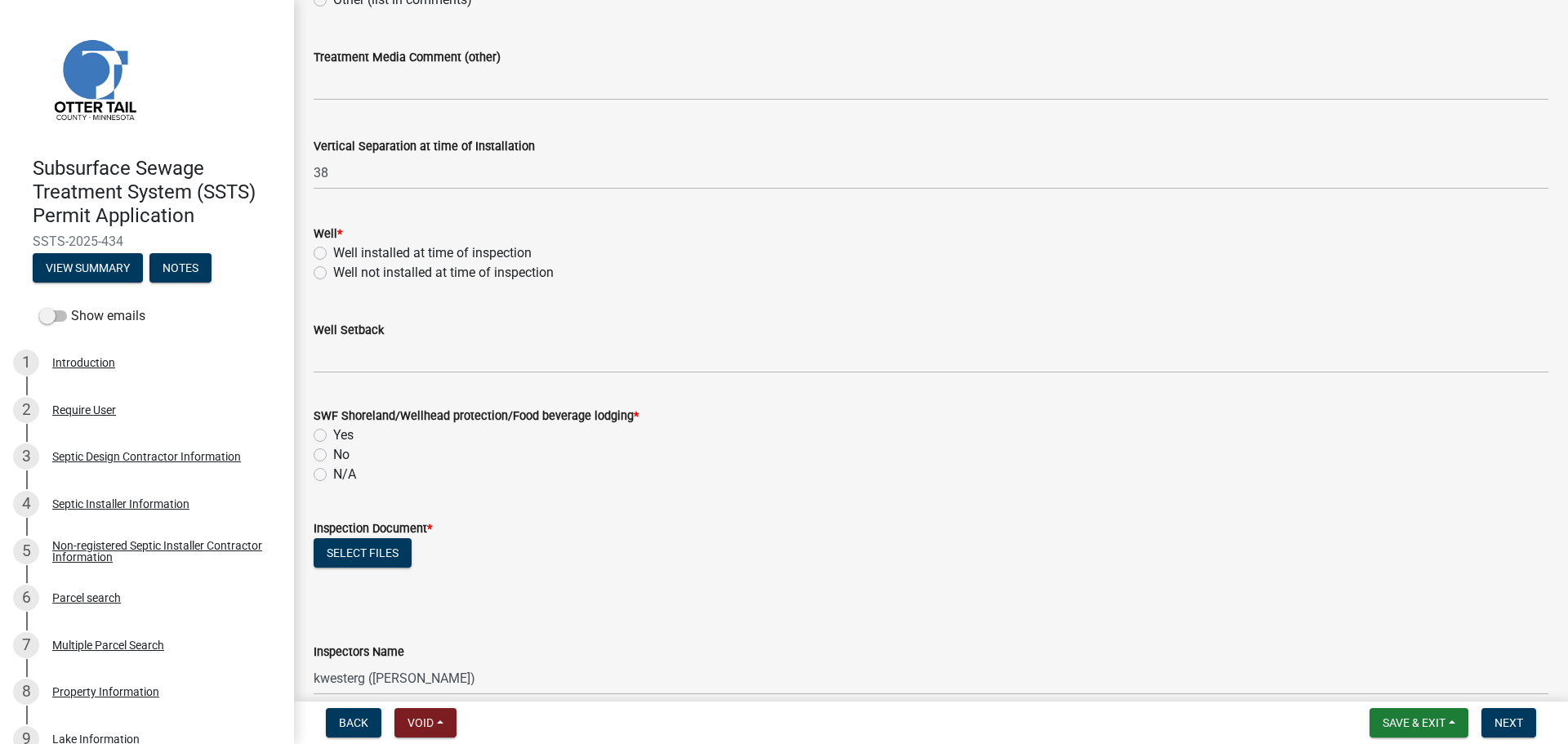
scroll to position [980, 0]
click at [333, 244] on label "Well installed at time of inspection" at bounding box center [432, 250] width 198 height 19
click at [333, 244] on input "Well installed at time of inspection" at bounding box center [339, 246] width 11 height 11
radio input "true"
click at [342, 372] on wm-data-entity-input "Well Setback" at bounding box center [931, 338] width 1235 height 89
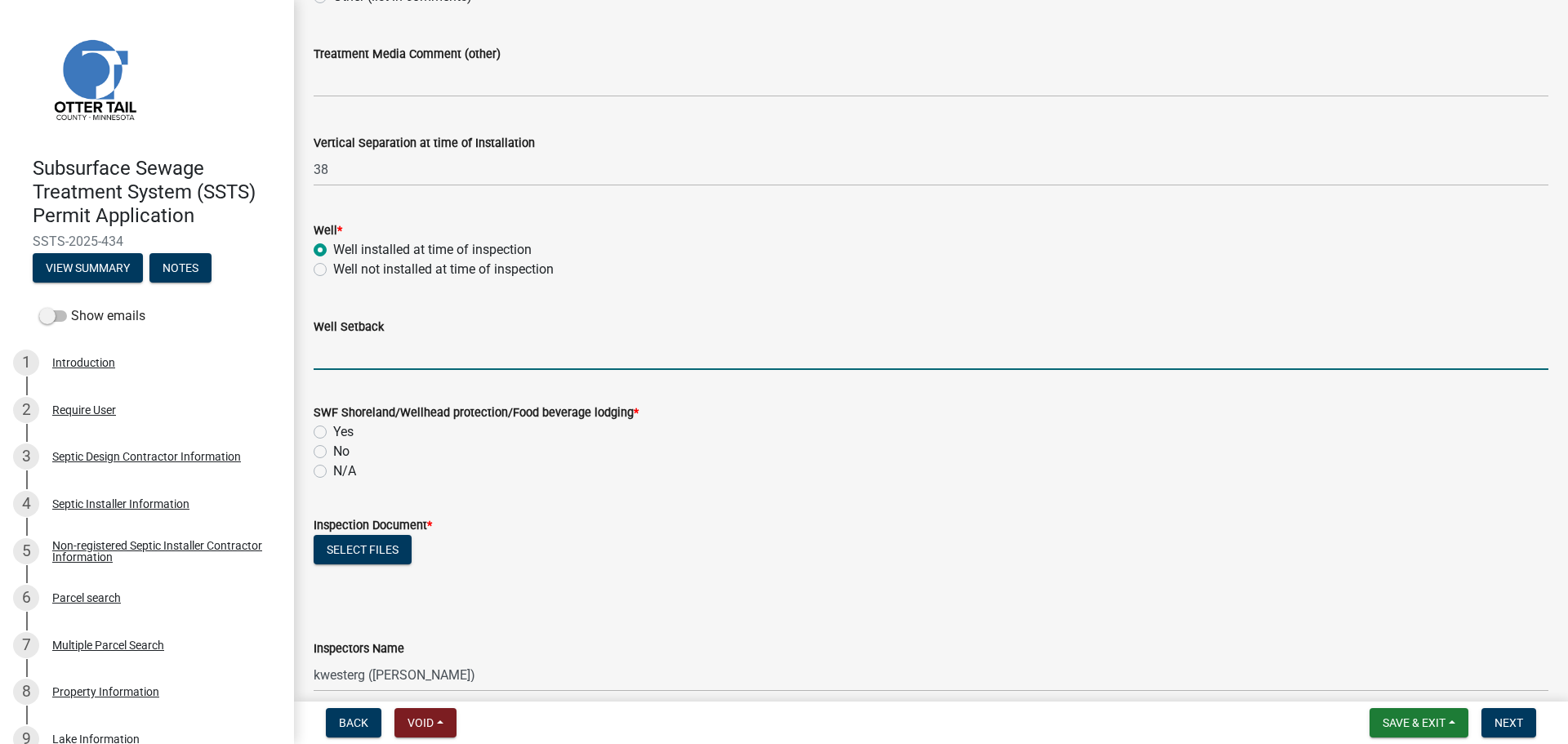
drag, startPoint x: 344, startPoint y: 364, endPoint x: 368, endPoint y: 341, distance: 33.2
click at [340, 363] on input "Well Setback" at bounding box center [931, 354] width 1235 height 33
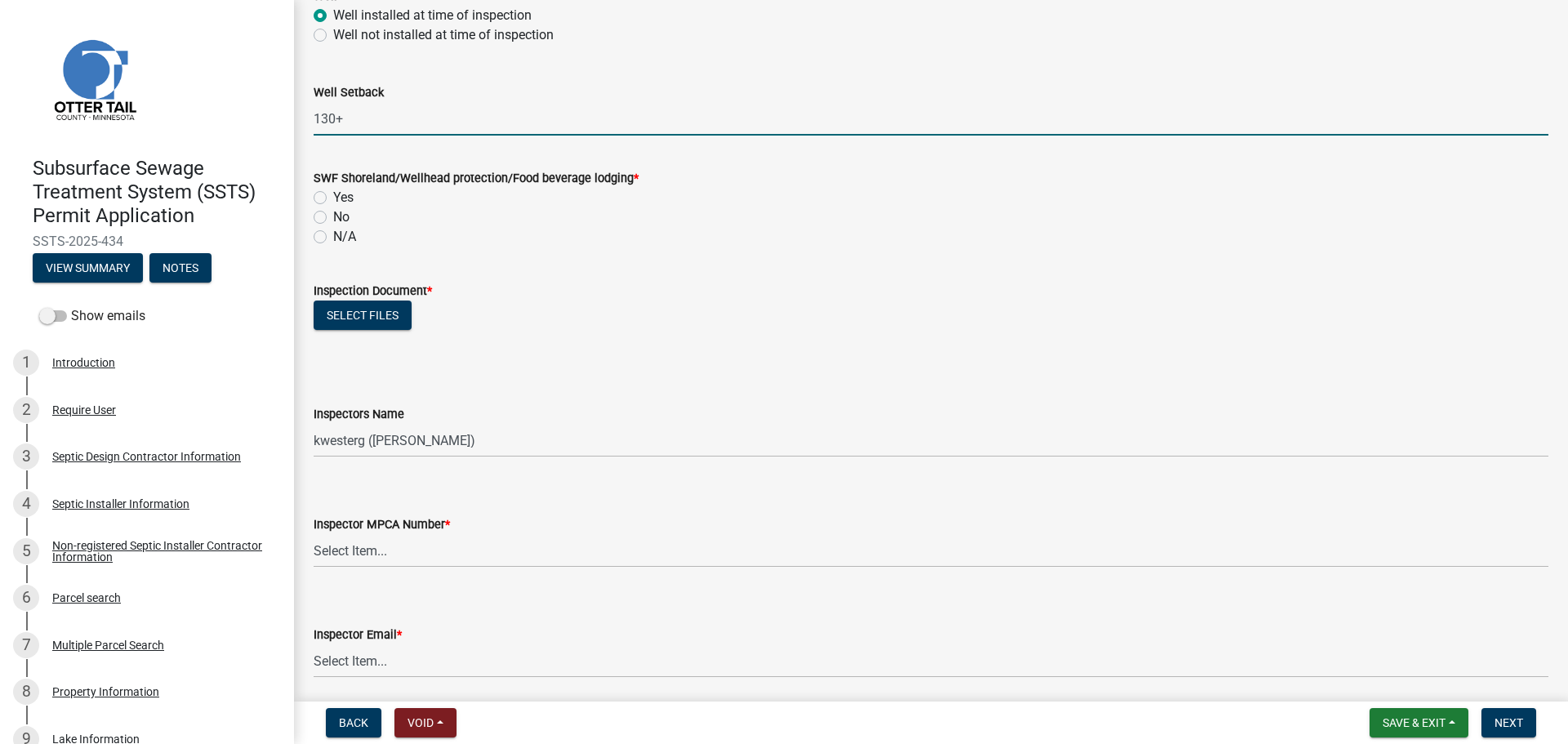
scroll to position [1226, 0]
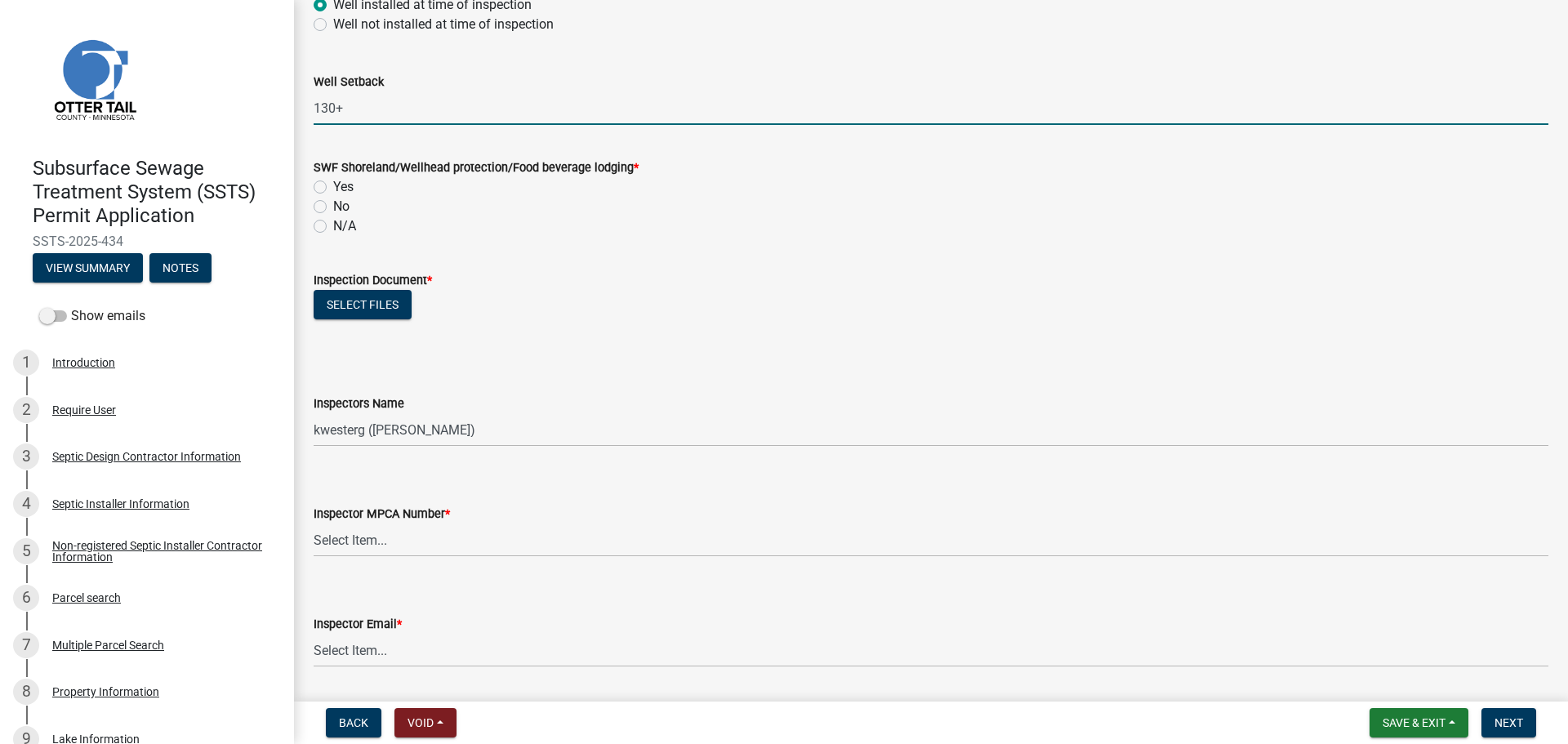
type input "130+"
click at [333, 184] on label "Yes" at bounding box center [343, 187] width 20 height 19
click at [333, 184] on input "Yes" at bounding box center [339, 182] width 11 height 11
radio input "true"
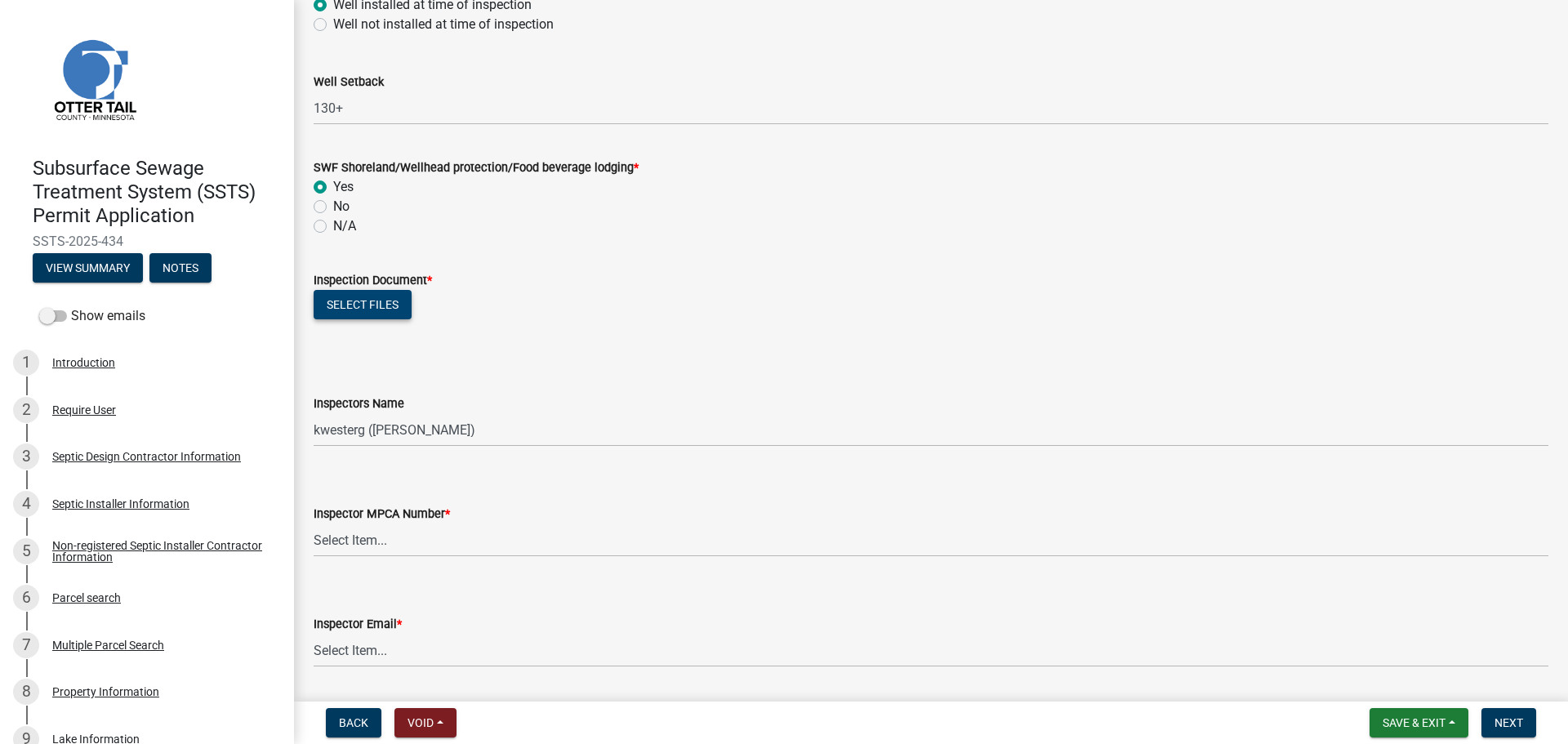
click at [365, 309] on button "Select files" at bounding box center [363, 305] width 98 height 30
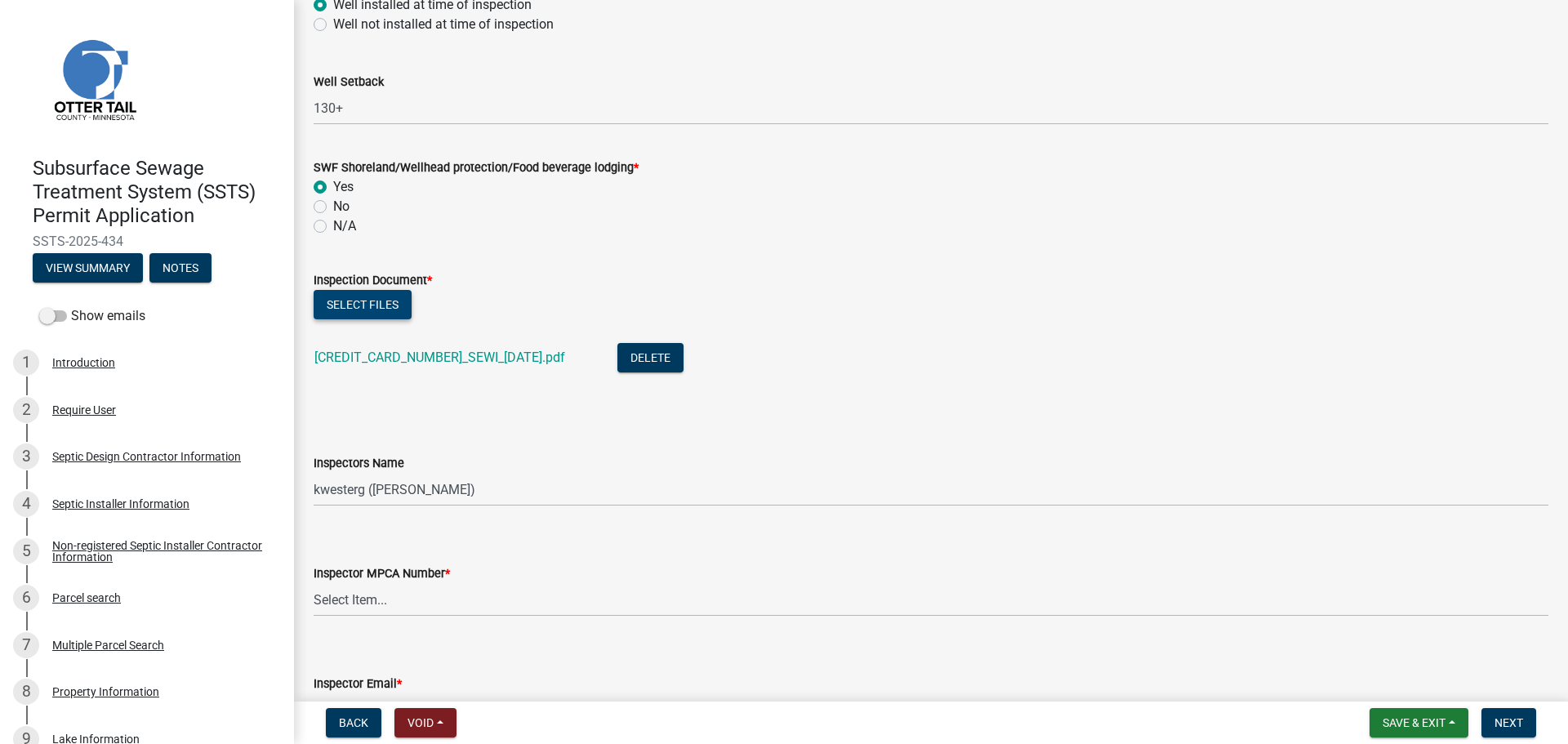
click at [371, 304] on button "Select files" at bounding box center [363, 305] width 98 height 30
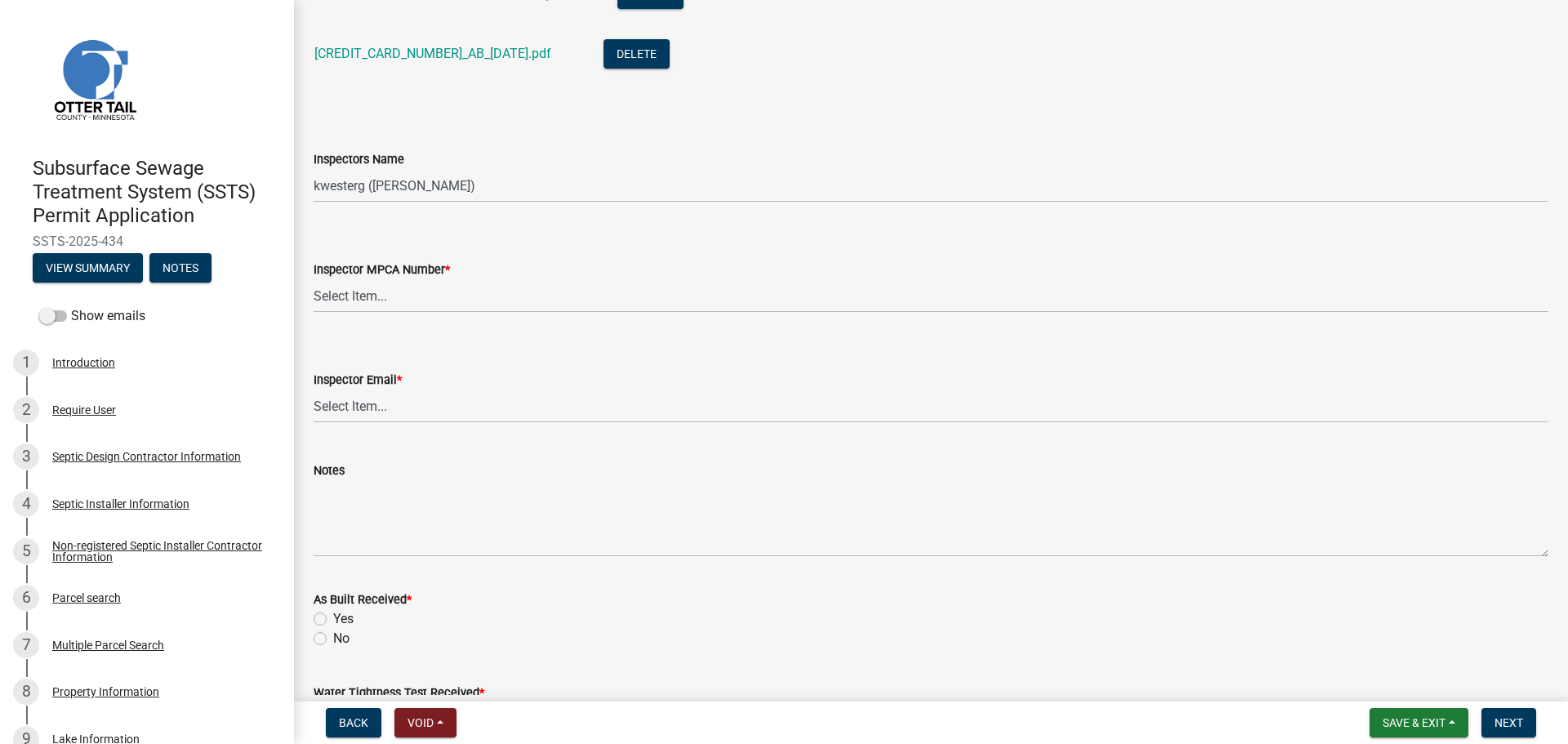
scroll to position [1634, 0]
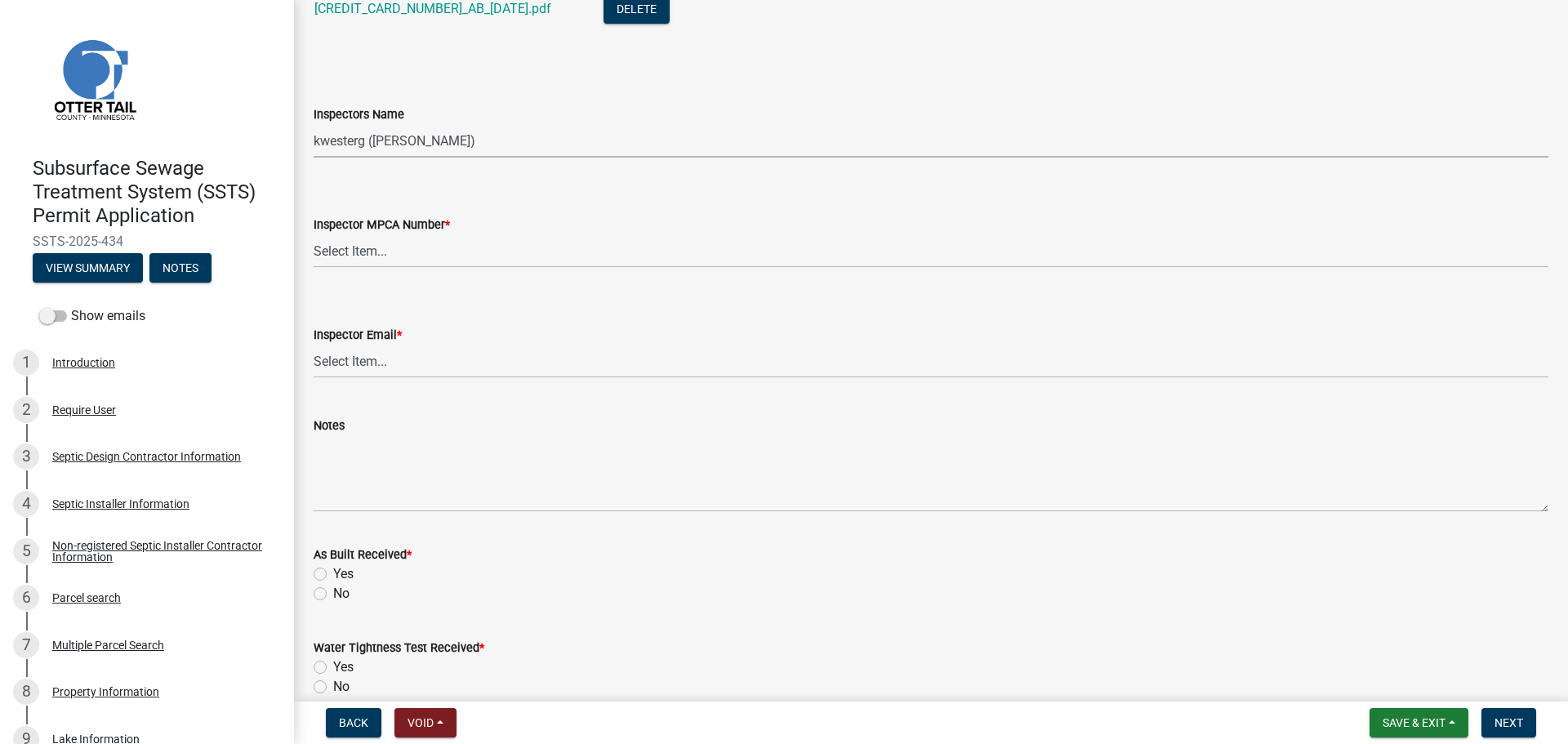
click at [361, 144] on select "Select Item... btollefson ([PERSON_NAME]) [PERSON_NAME] ([PERSON_NAME]) eplaste…" at bounding box center [931, 141] width 1235 height 33
select select "facec742-7e79-4c33-8241-13e023664843"
click at [314, 125] on select "Select Item... btollefson ([PERSON_NAME]) [PERSON_NAME] ([PERSON_NAME]) eplaste…" at bounding box center [931, 141] width 1235 height 33
click at [385, 259] on select "Select Item... [PERSON_NAME] (10415) [PERSON_NAME] (924) [PERSON_NAME] (1957) […" at bounding box center [931, 251] width 1235 height 33
click at [314, 234] on select "Select Item... [PERSON_NAME] (10415) [PERSON_NAME] (924) [PERSON_NAME] (1957) […" at bounding box center [931, 251] width 1235 height 33
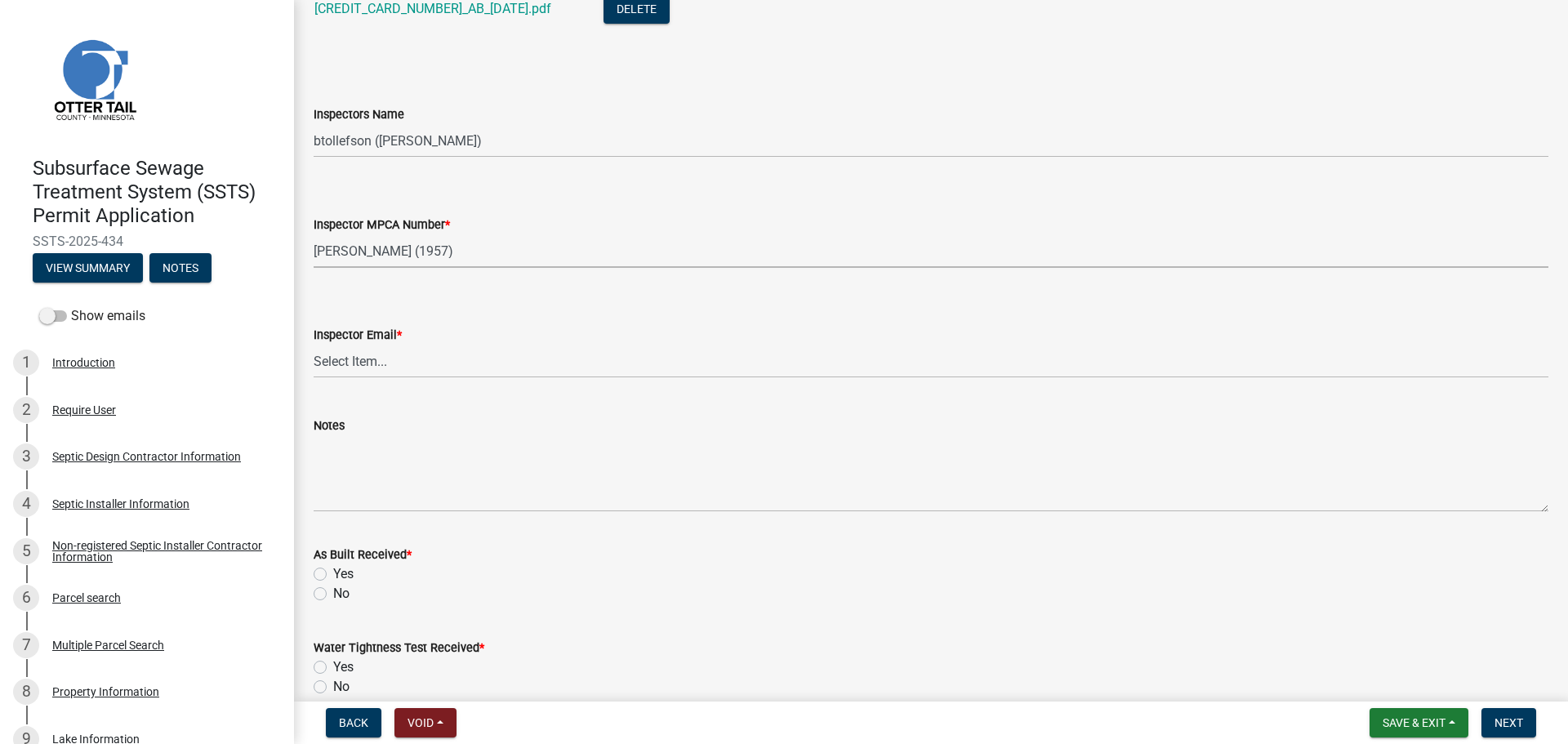
select select "3a384654-27c5-4d59-8b75-a887e8a1870e"
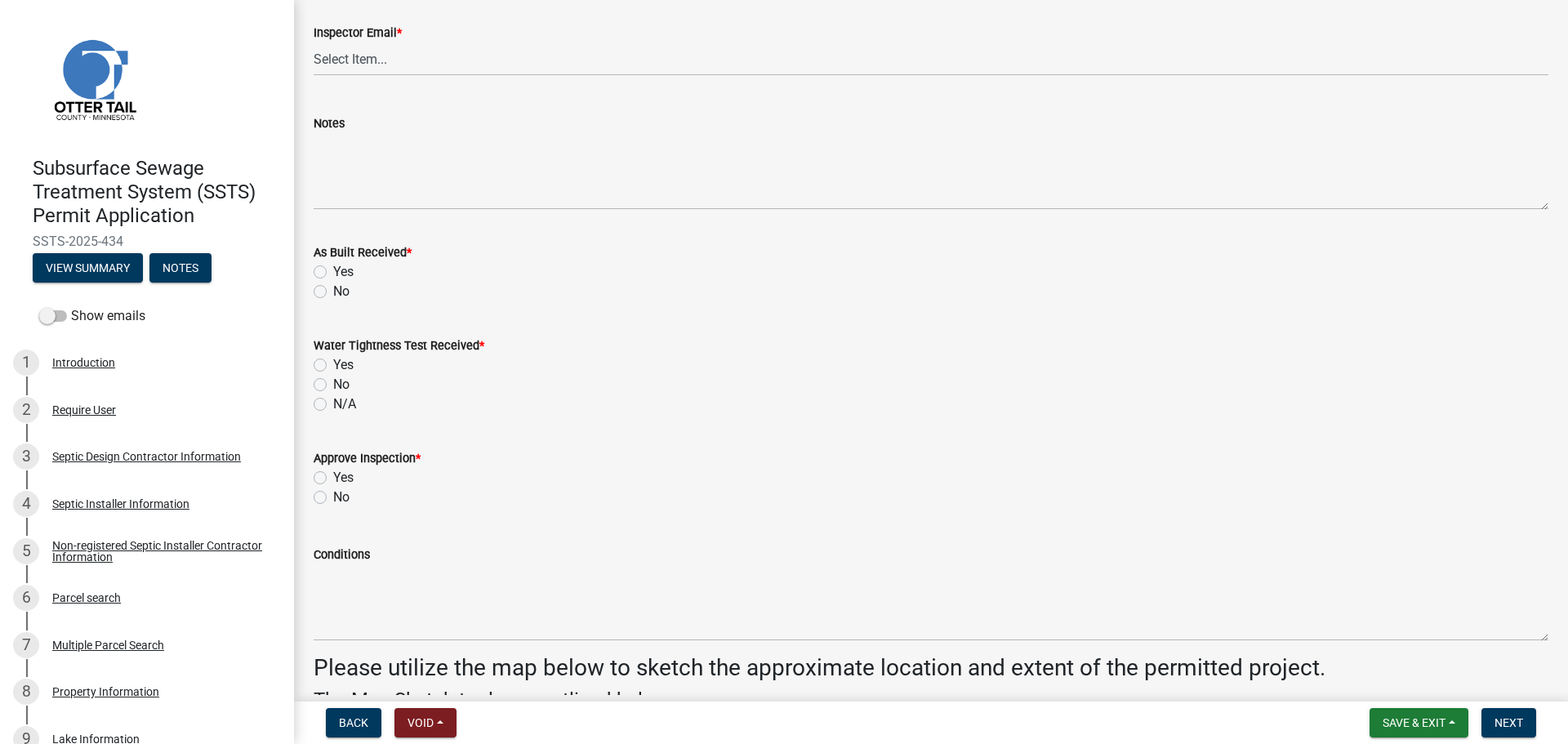
scroll to position [1961, 0]
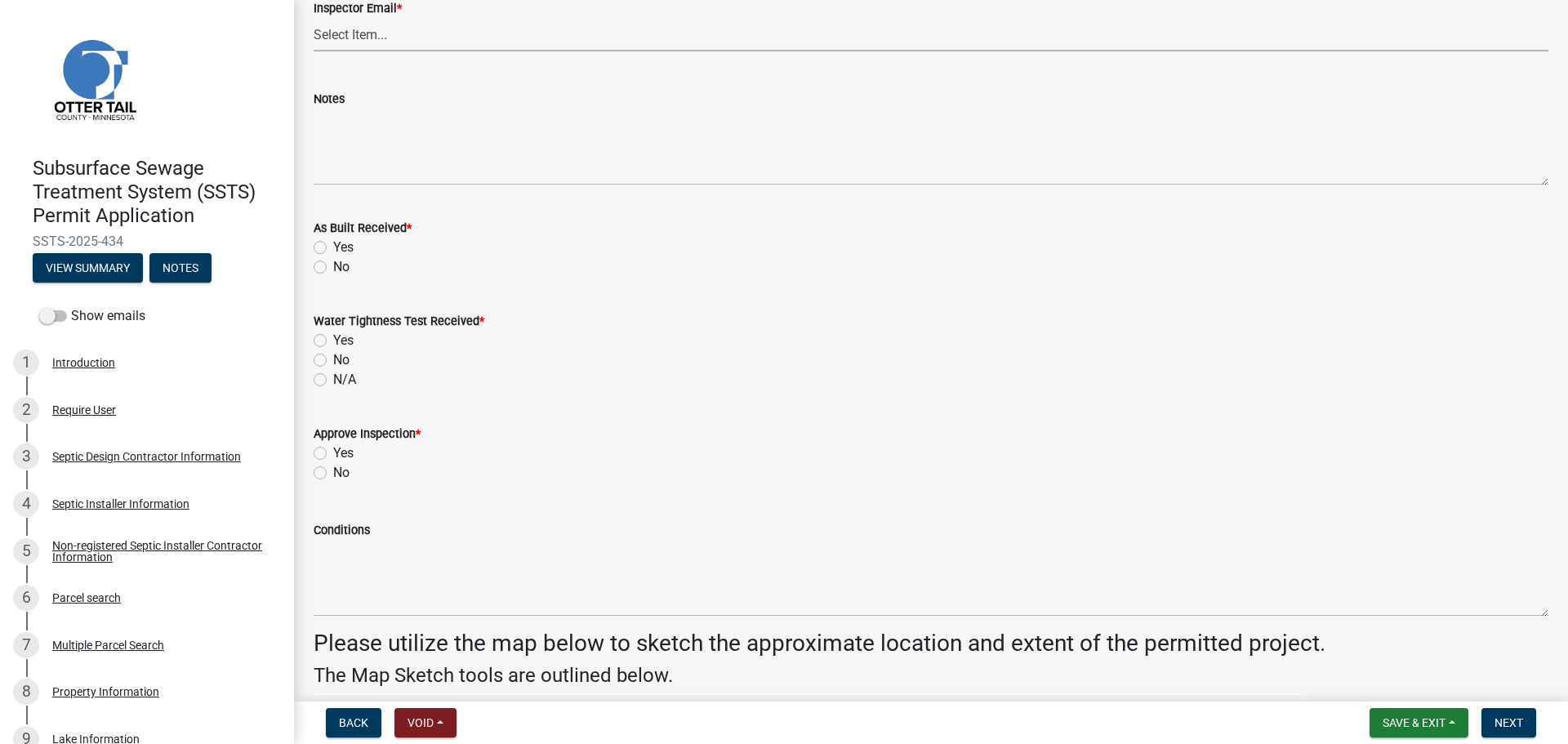
click at [397, 32] on select "Select Item... [PERSON_NAME] ([EMAIL_ADDRESS][DOMAIN_NAME]) [PERSON_NAME] ([EMA…" at bounding box center [931, 34] width 1235 height 33
click at [314, 18] on select "Select Item... [PERSON_NAME] ([EMAIL_ADDRESS][DOMAIN_NAME]) [PERSON_NAME] ([EMA…" at bounding box center [931, 34] width 1235 height 33
select select "541addf4-52df-4608-91ce-bf29f574816c"
click at [333, 247] on label "Yes" at bounding box center [343, 247] width 20 height 19
click at [333, 247] on input "Yes" at bounding box center [339, 243] width 11 height 11
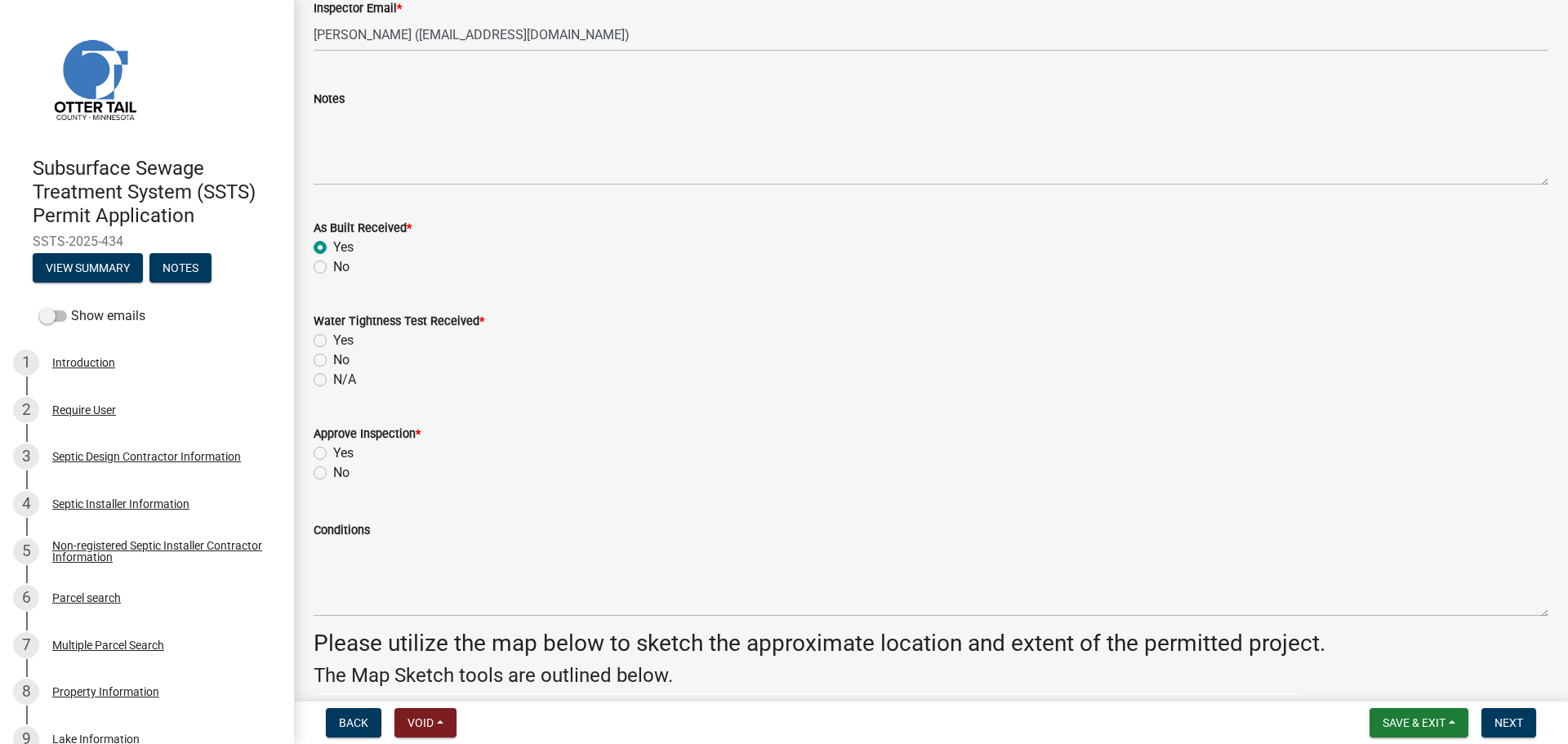
radio input "true"
click at [333, 379] on label "N/A" at bounding box center [345, 380] width 23 height 19
click at [333, 379] on input "N/A" at bounding box center [339, 376] width 11 height 11
radio input "true"
click at [333, 451] on label "Yes" at bounding box center [343, 454] width 20 height 19
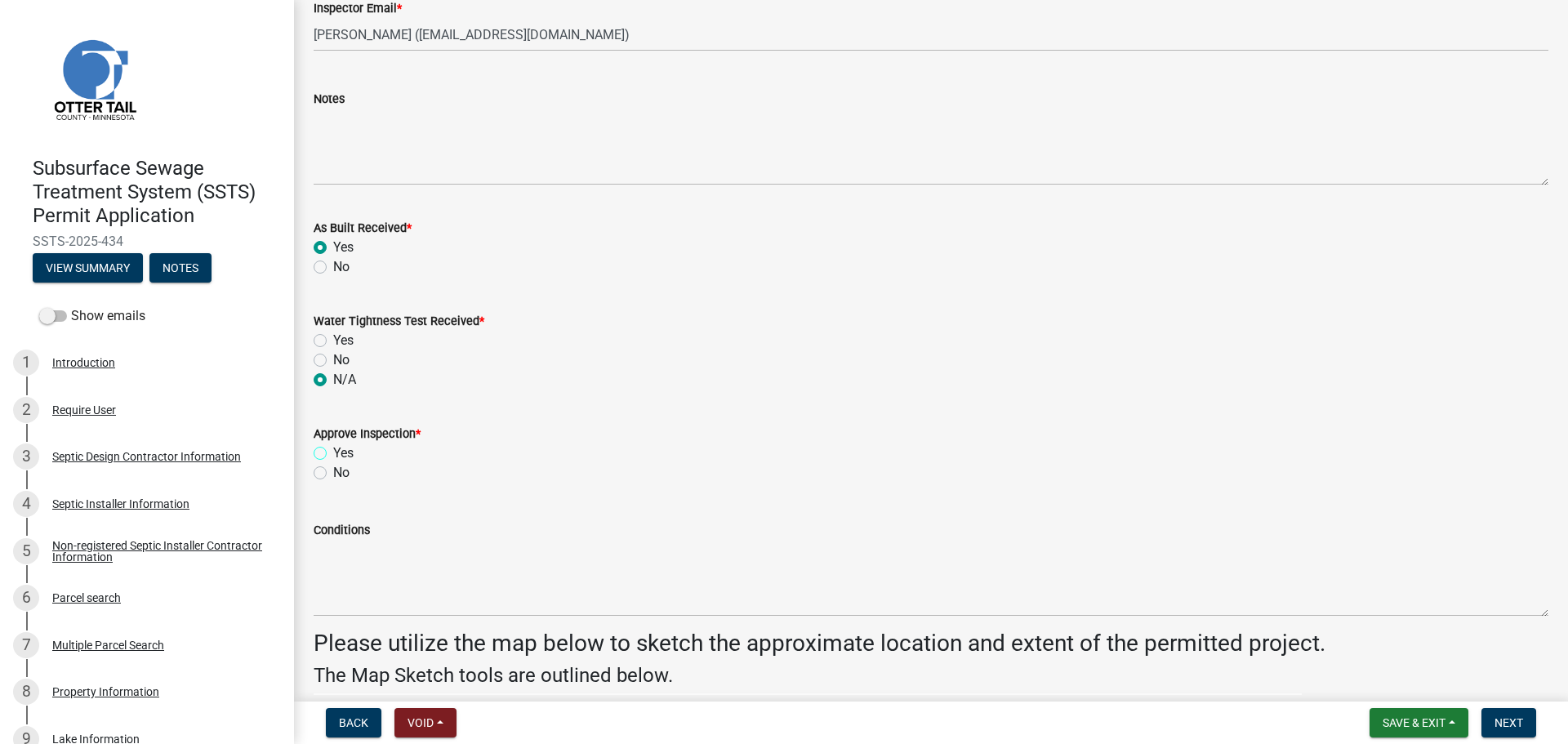
click at [333, 451] on input "Yes" at bounding box center [339, 449] width 11 height 11
radio input "true"
click at [1535, 724] on button "Next" at bounding box center [1508, 723] width 54 height 30
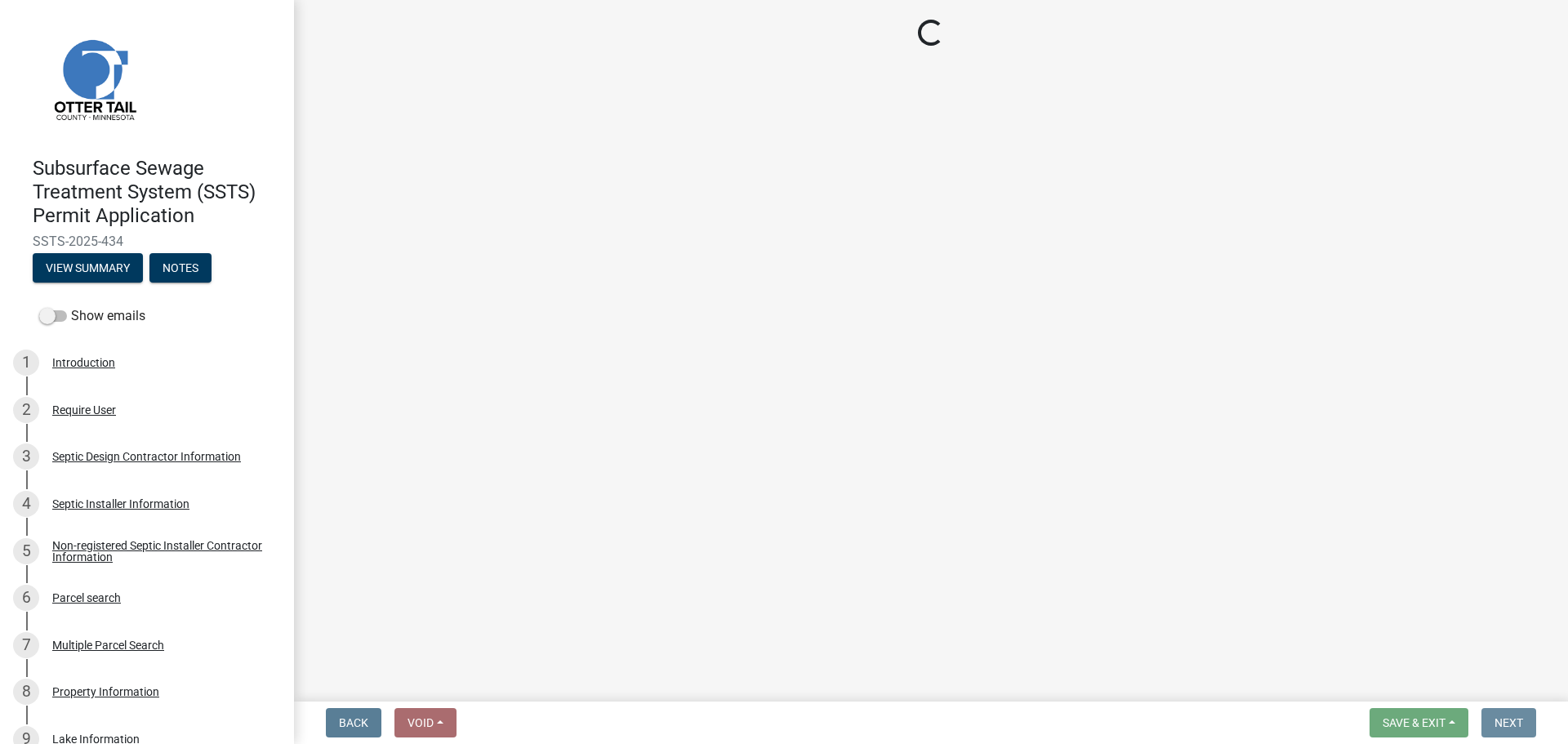
scroll to position [0, 0]
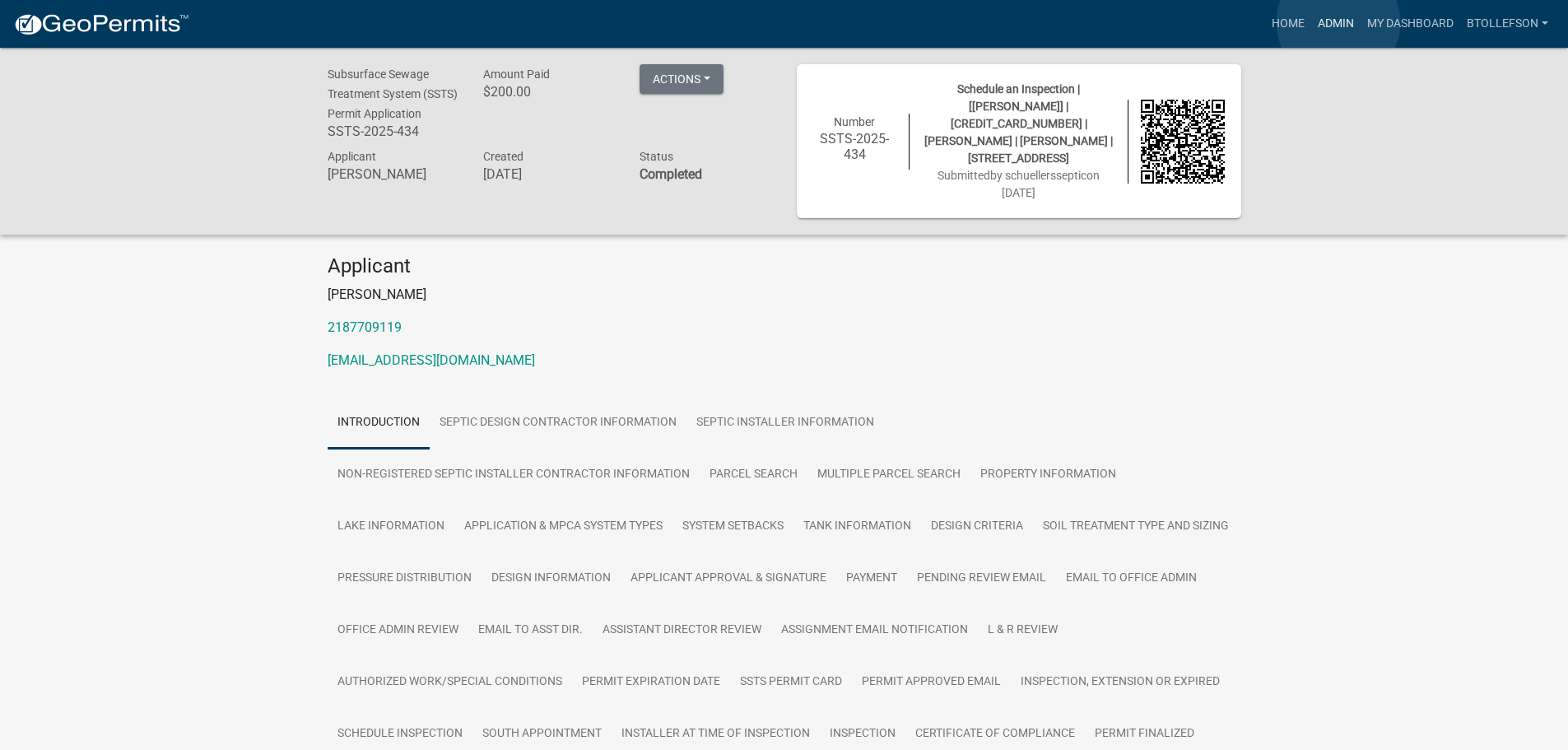
click at [1338, 22] on link "Admin" at bounding box center [1336, 23] width 49 height 31
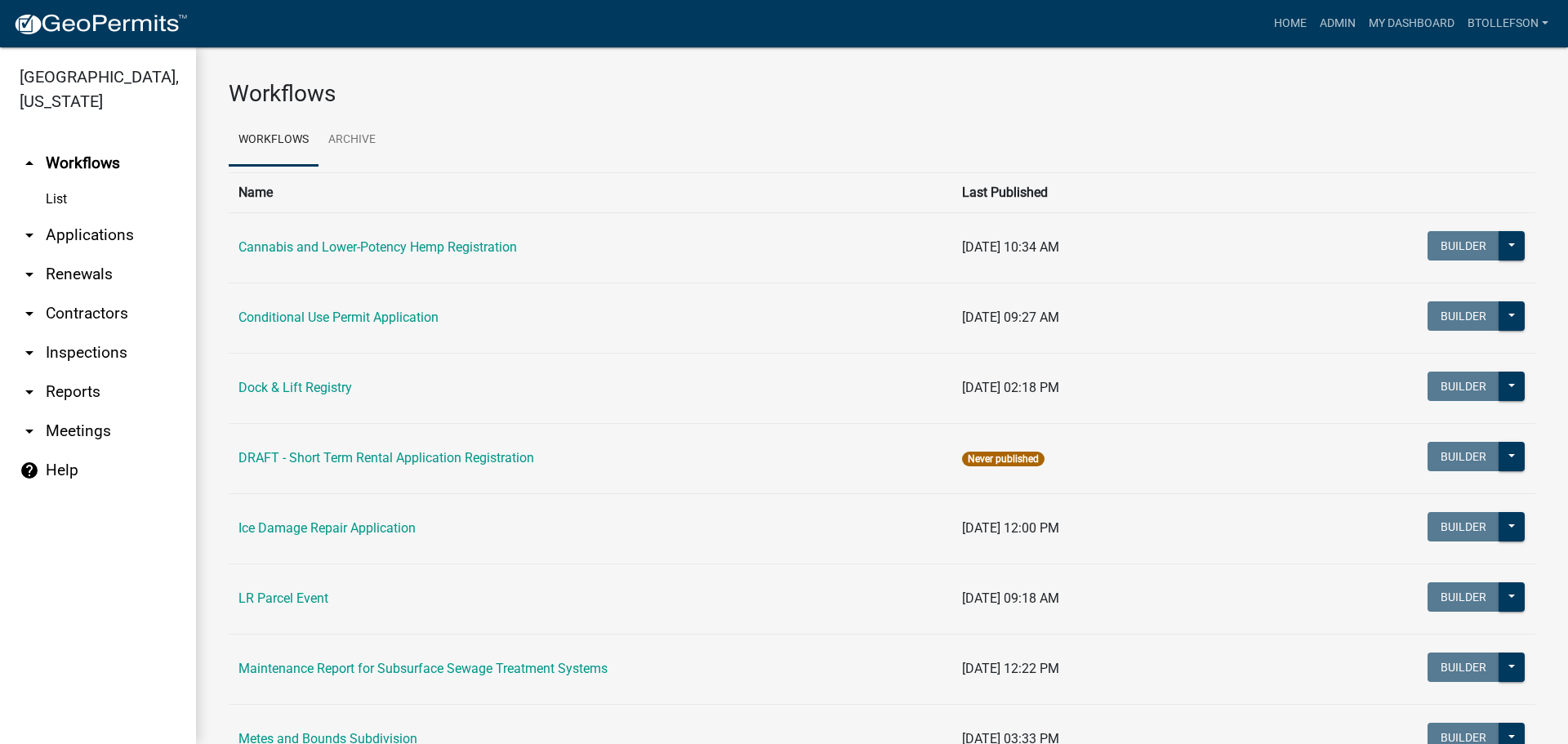
click at [73, 234] on link "arrow_drop_down Applications" at bounding box center [97, 235] width 196 height 39
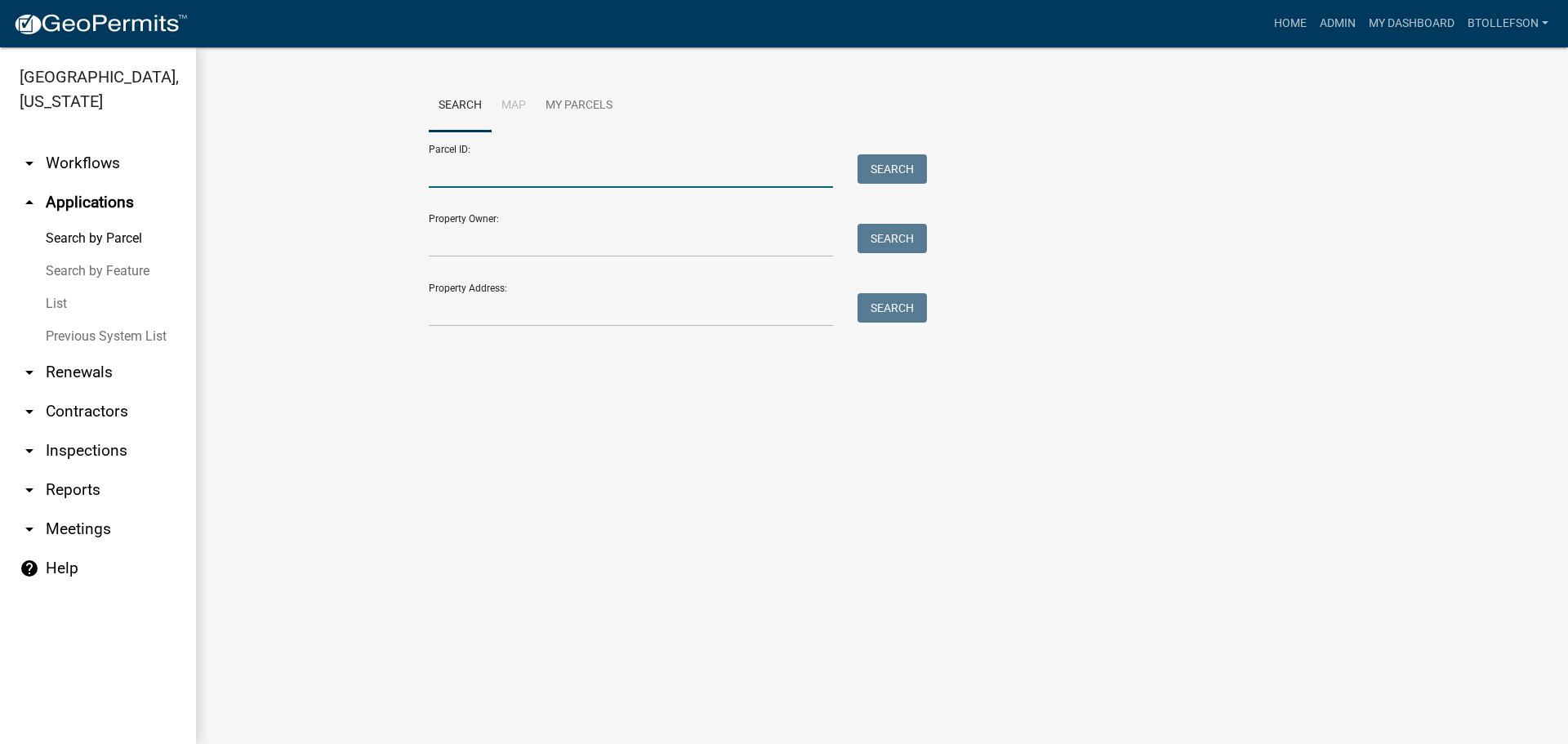
click at [446, 164] on input "Parcel ID:" at bounding box center [631, 171] width 404 height 33
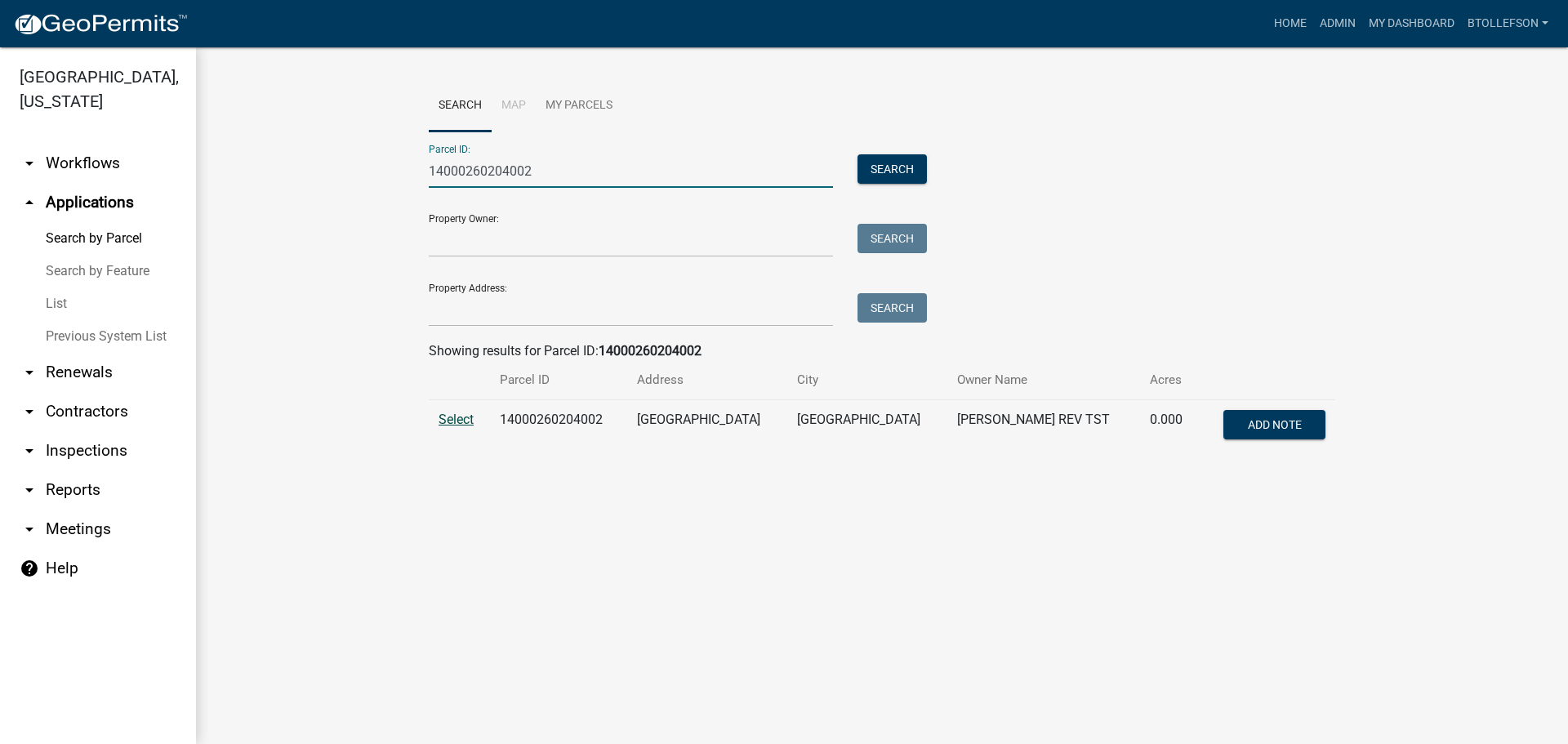
type input "14000260204002"
click at [463, 419] on span "Select" at bounding box center [456, 419] width 35 height 16
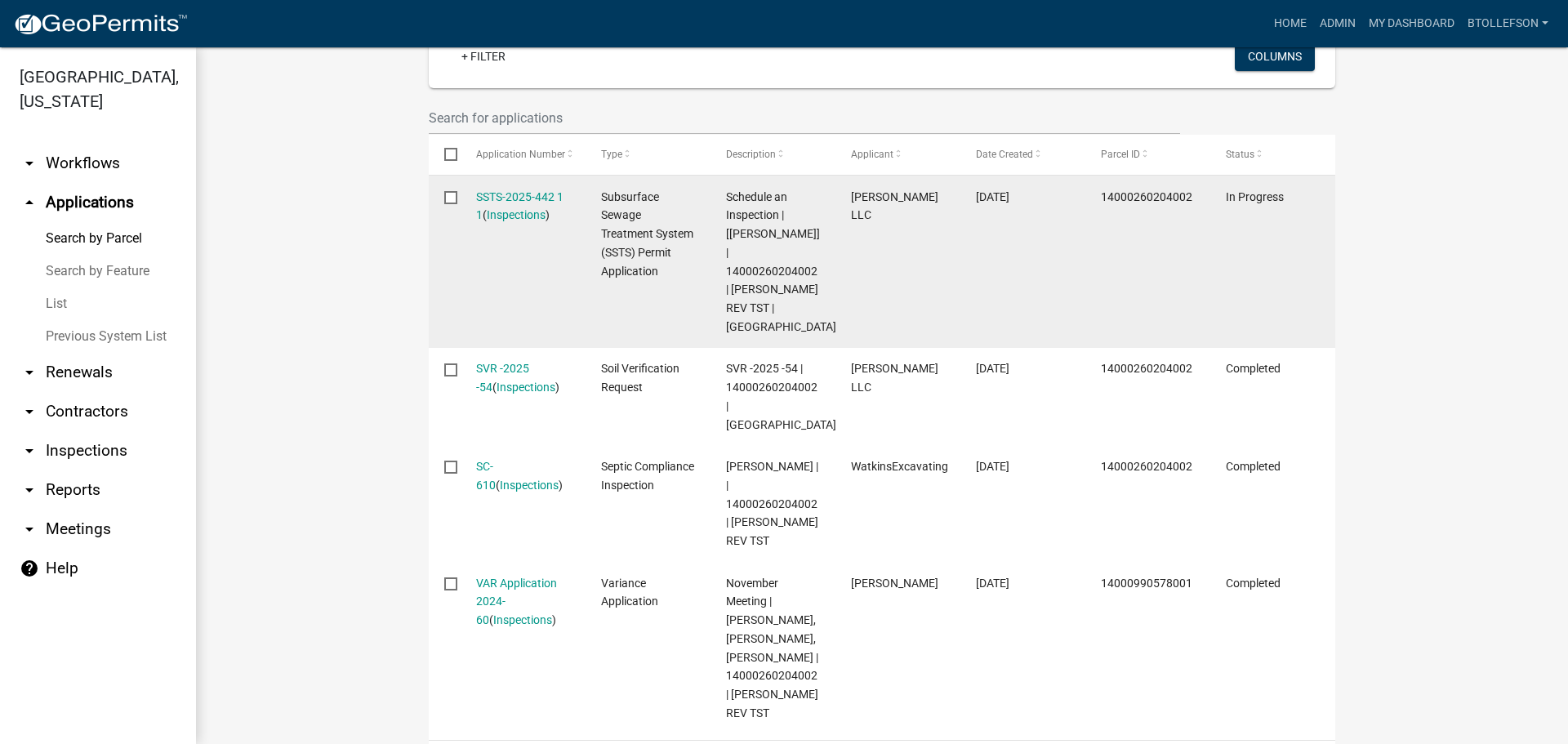
scroll to position [494, 0]
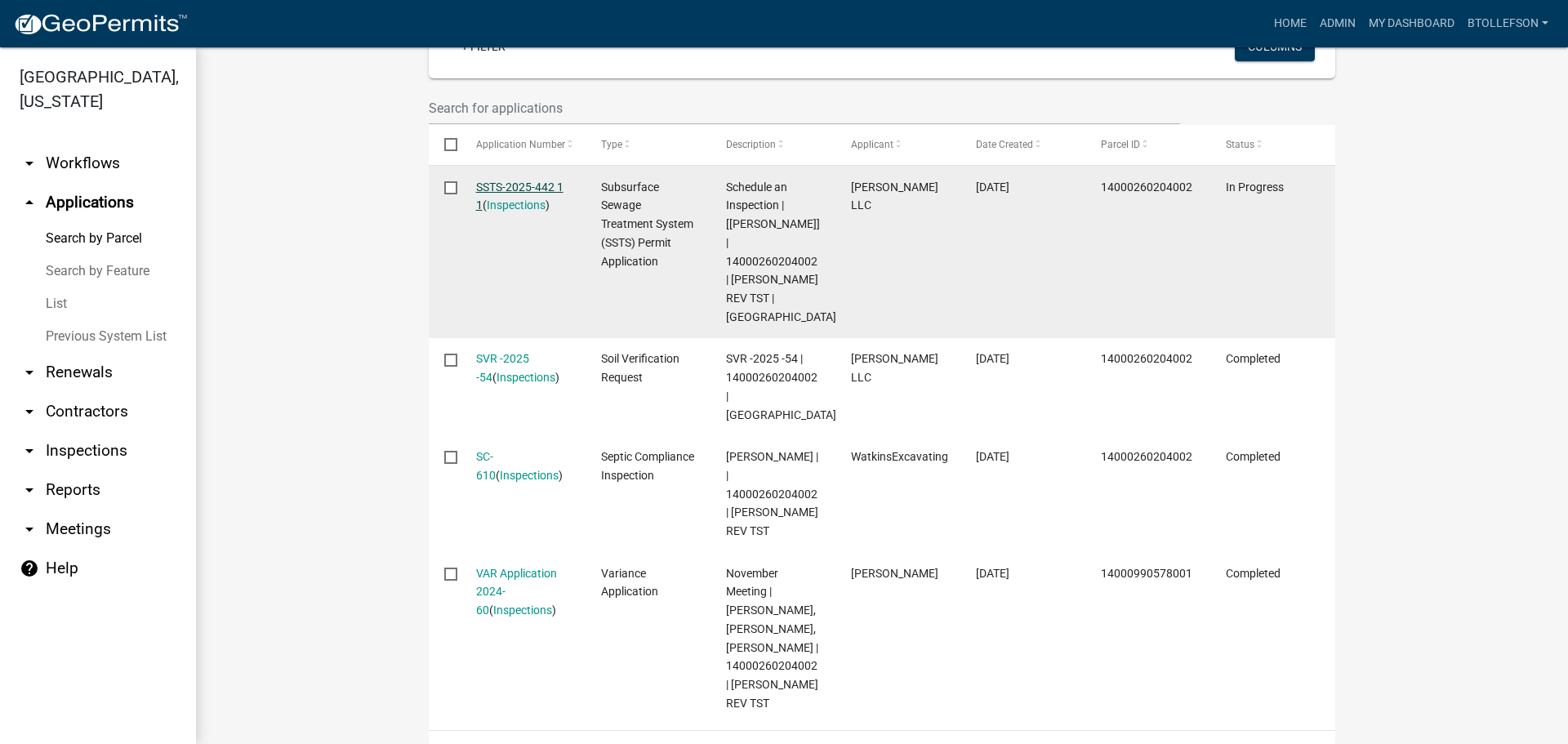
click at [495, 181] on link "SSTS-2025-442 1 1" at bounding box center [520, 197] width 88 height 32
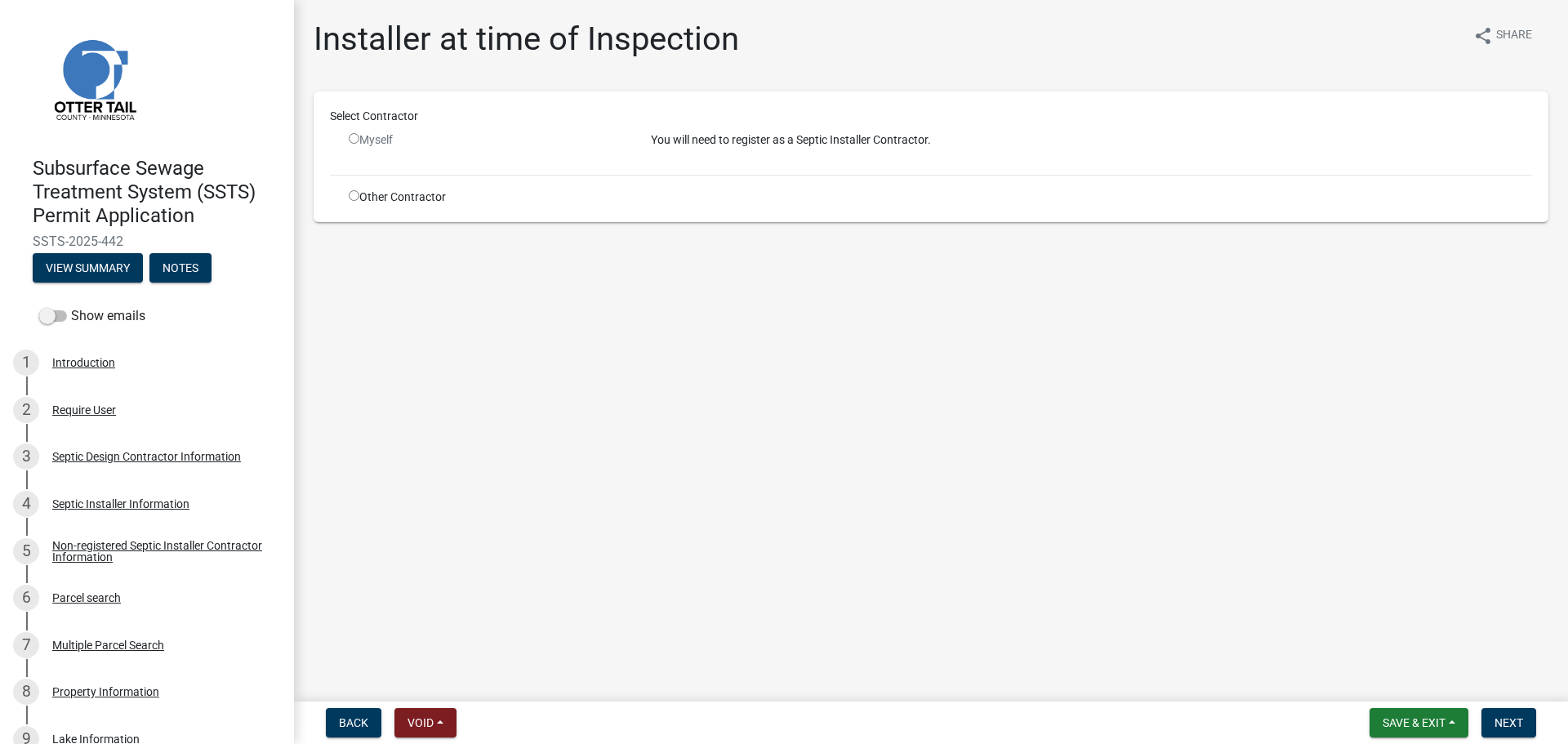
click at [353, 193] on input "radio" at bounding box center [354, 196] width 11 height 11
radio input "true"
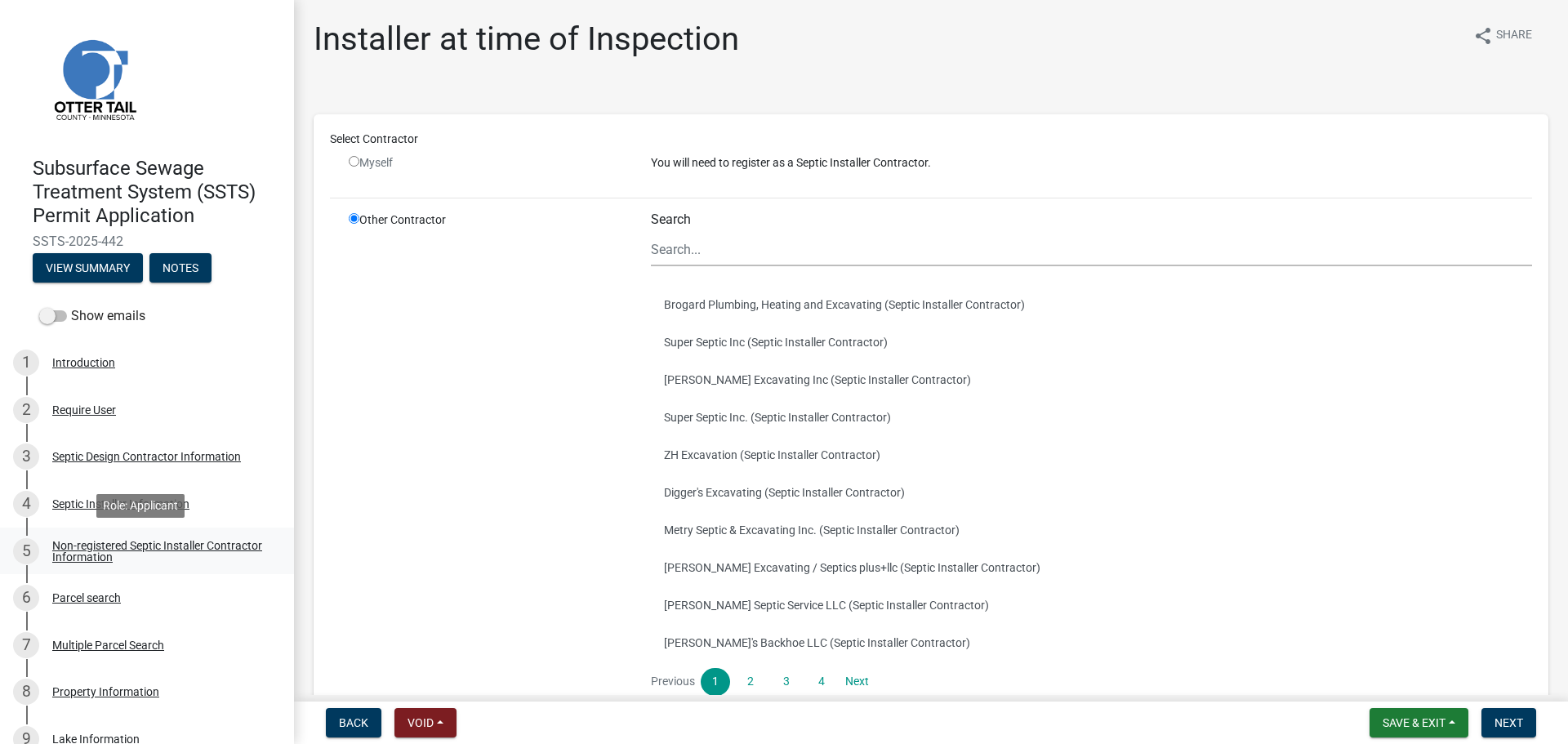
click at [139, 547] on div "Non-registered Septic Installer Contractor Information" at bounding box center [160, 552] width 216 height 23
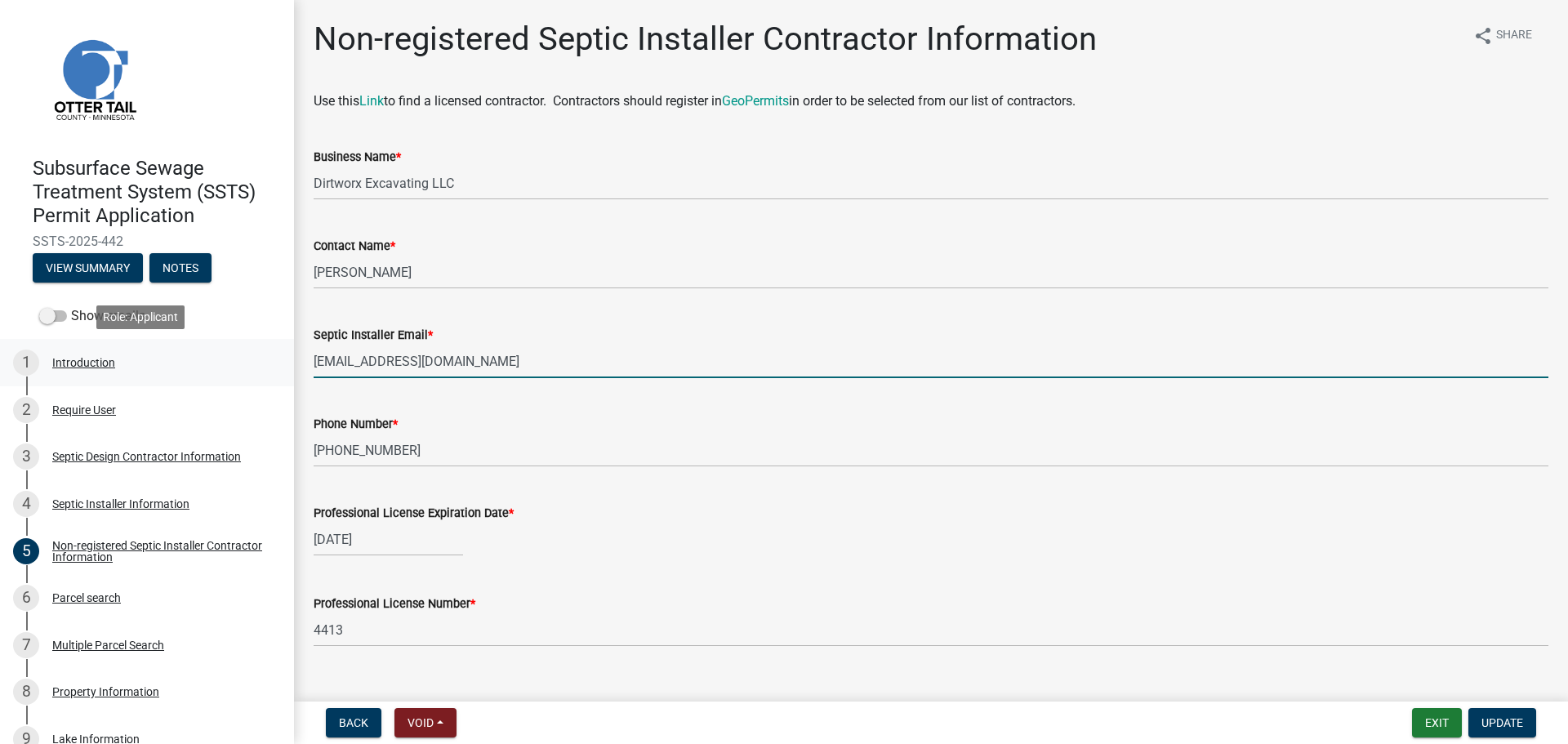
drag, startPoint x: 451, startPoint y: 362, endPoint x: 249, endPoint y: 355, distance: 202.1
click at [249, 355] on div "Subsurface Sewage Treatment System (SSTS) Permit Application SSTS-2025-442 View…" at bounding box center [784, 372] width 1568 height 744
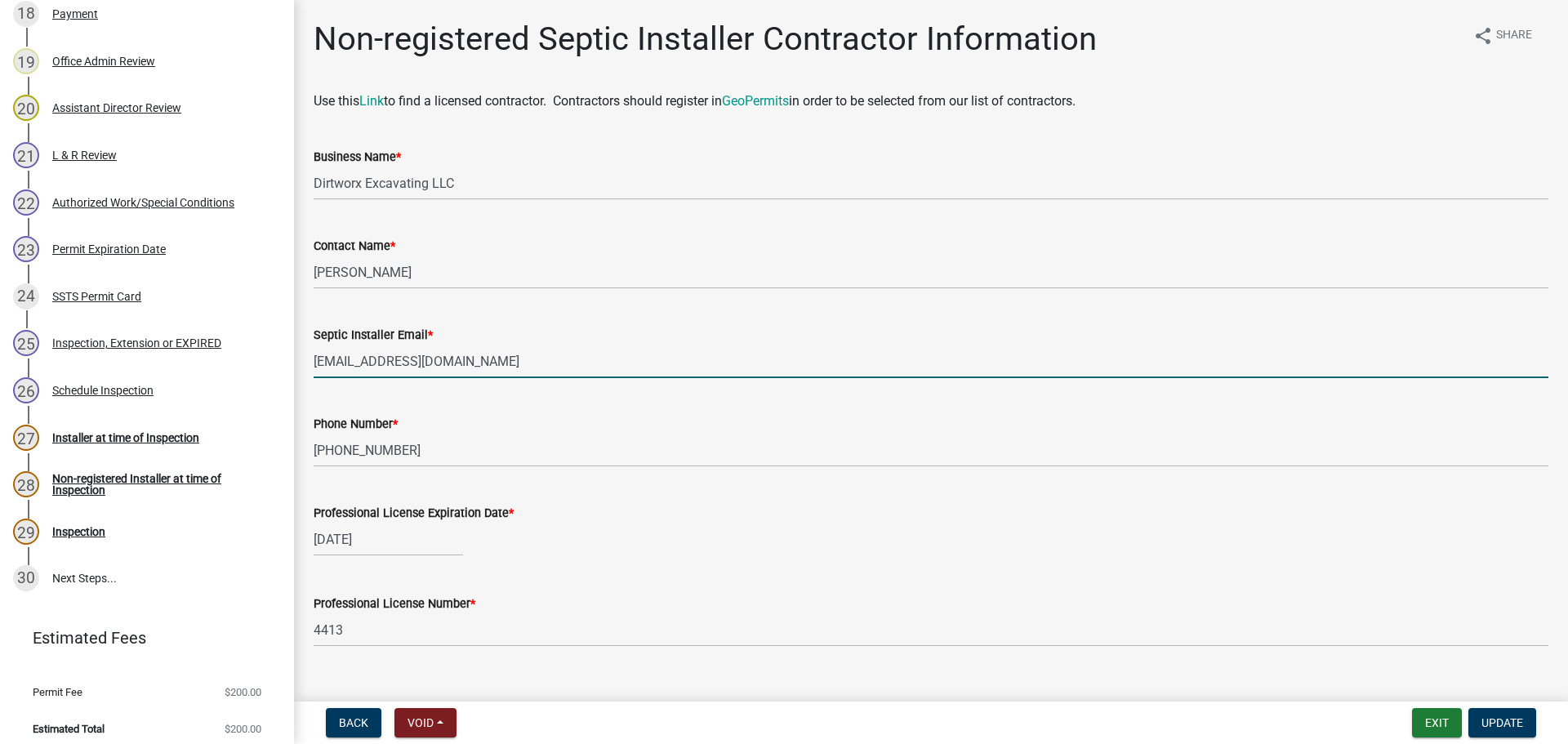
scroll to position [1158, 0]
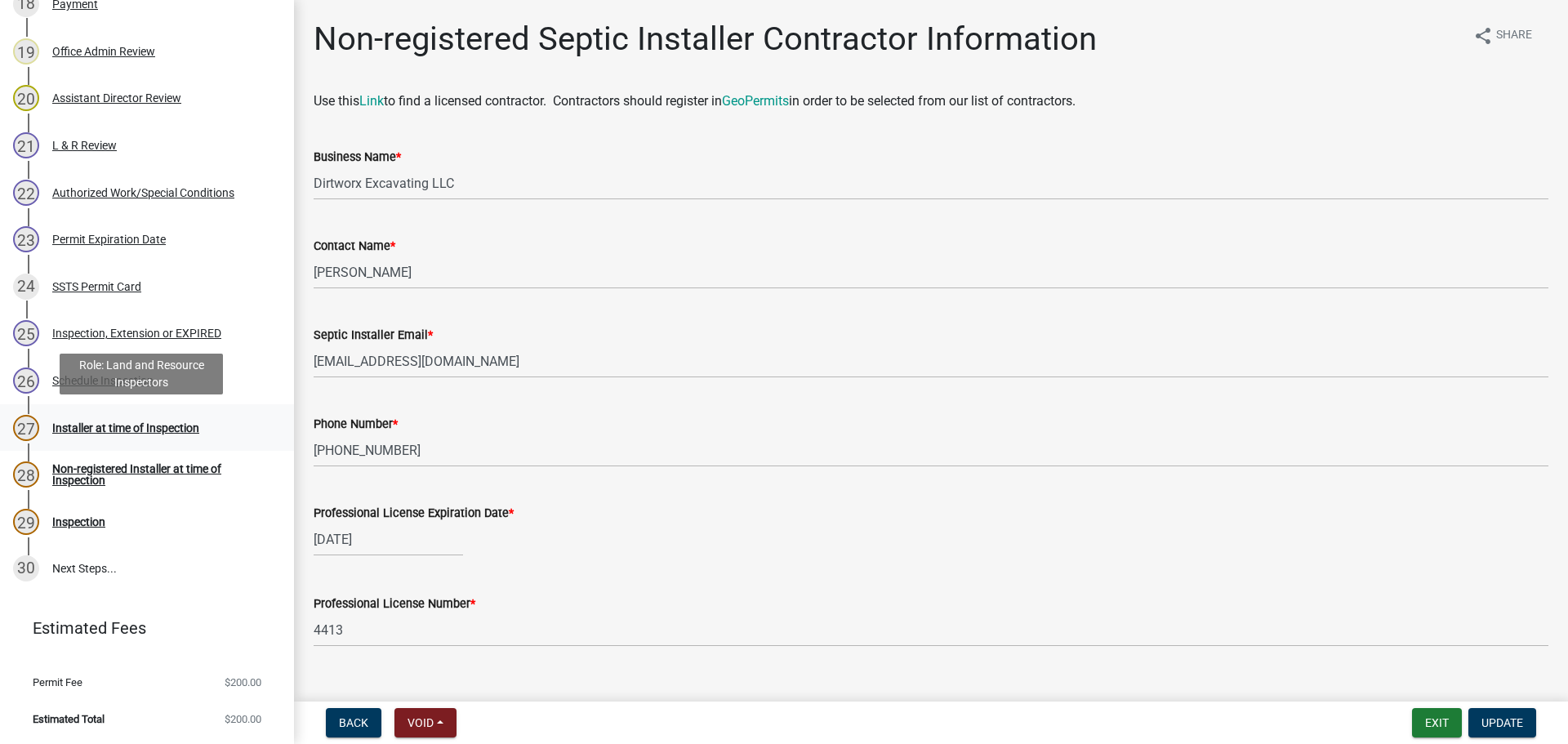
click at [96, 424] on div "Installer at time of Inspection" at bounding box center [126, 427] width 147 height 11
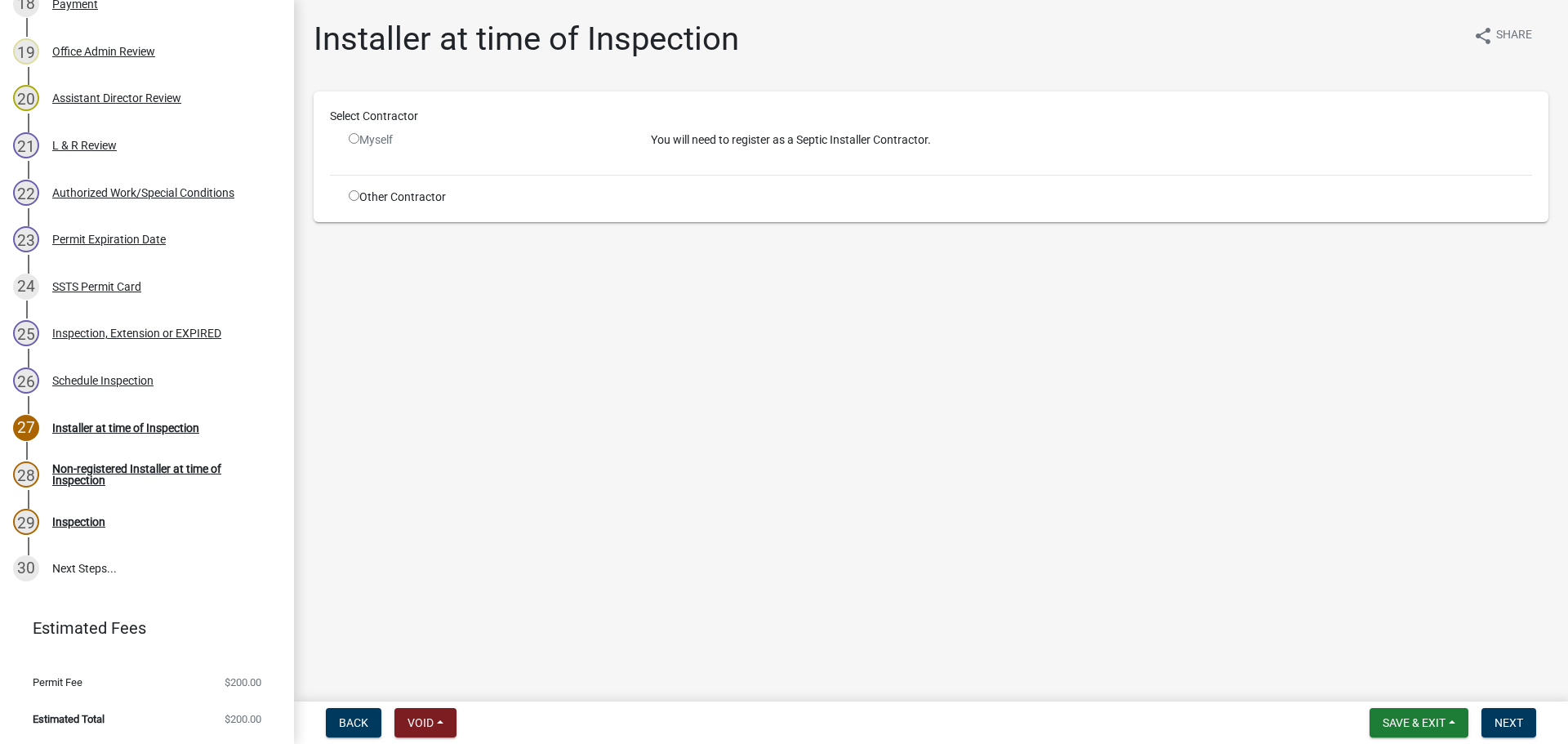
click at [350, 196] on input "radio" at bounding box center [354, 196] width 11 height 11
radio input "true"
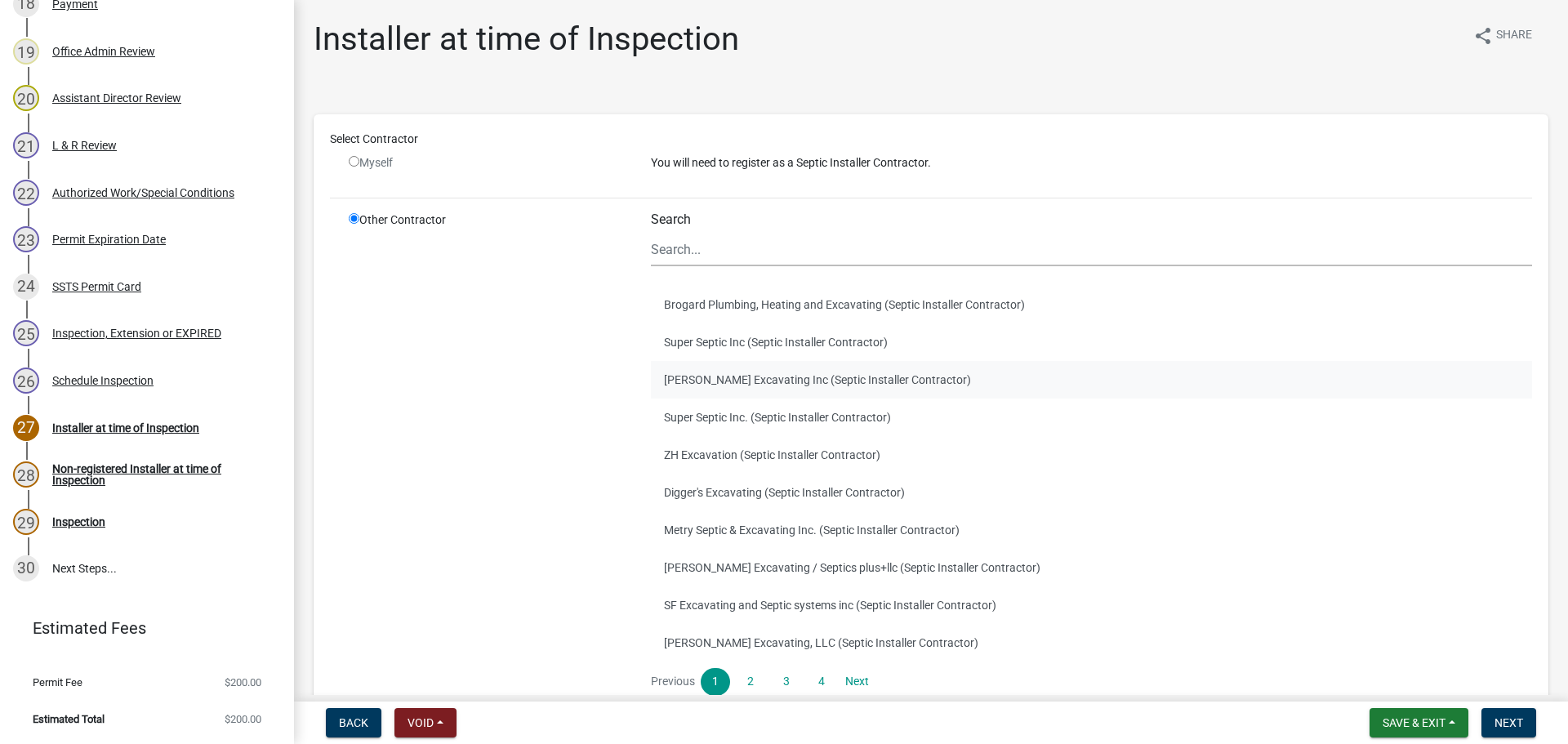
scroll to position [133, 0]
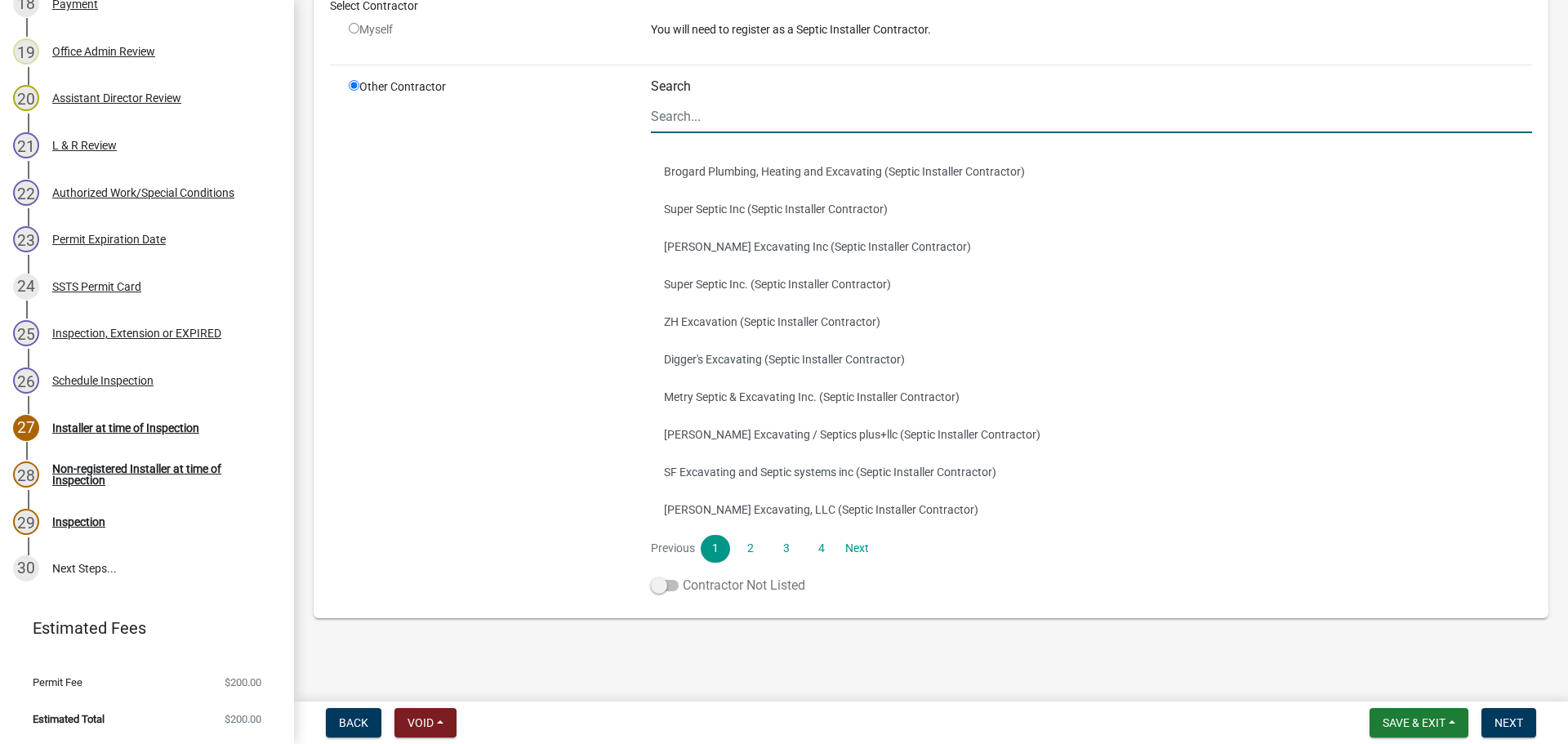
click at [659, 585] on span at bounding box center [665, 585] width 28 height 11
click at [682, 576] on input "Contractor Not Listed" at bounding box center [682, 576] width 0 height 0
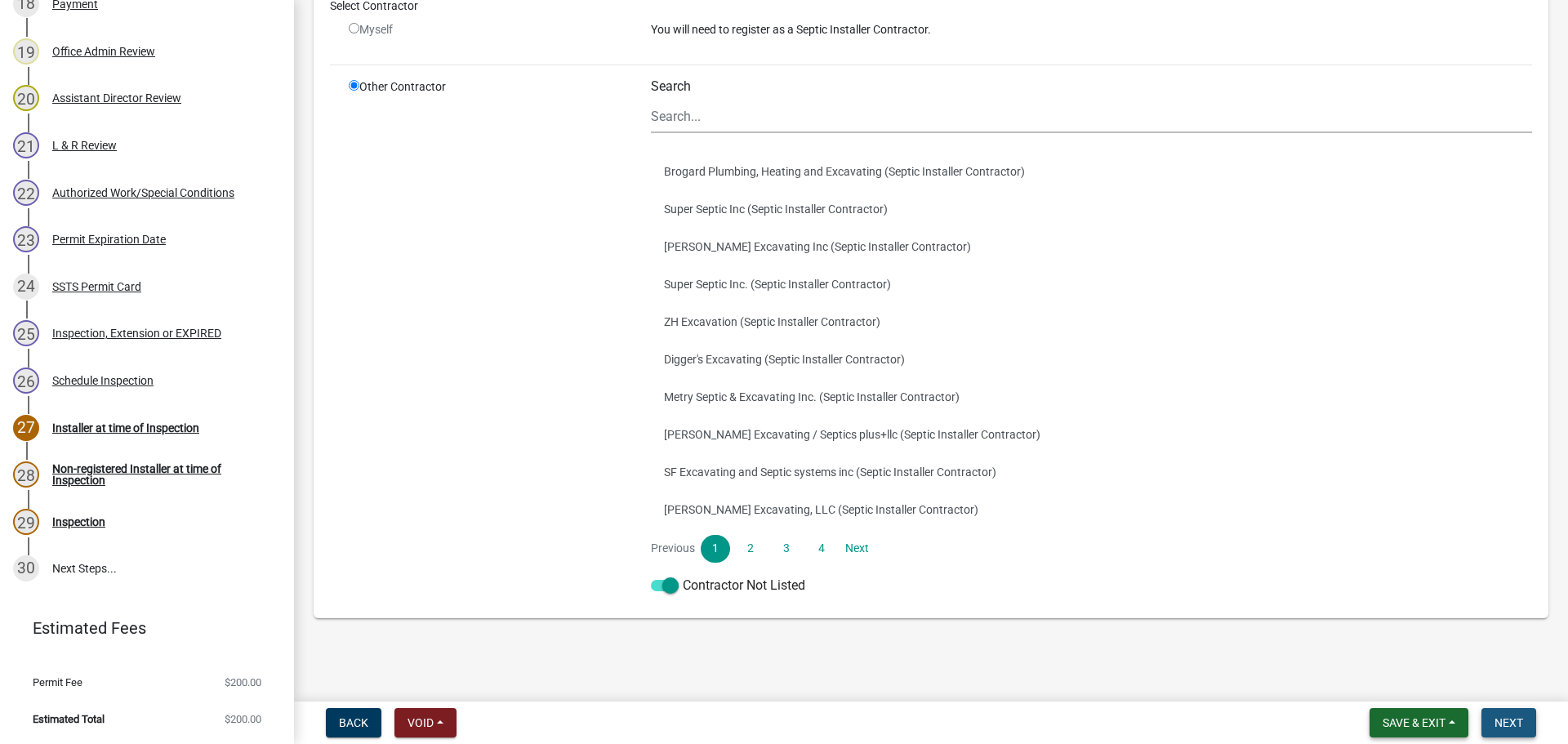
drag, startPoint x: 1492, startPoint y: 729, endPoint x: 1460, endPoint y: 720, distance: 33.2
click at [1493, 729] on button "Next" at bounding box center [1508, 723] width 54 height 30
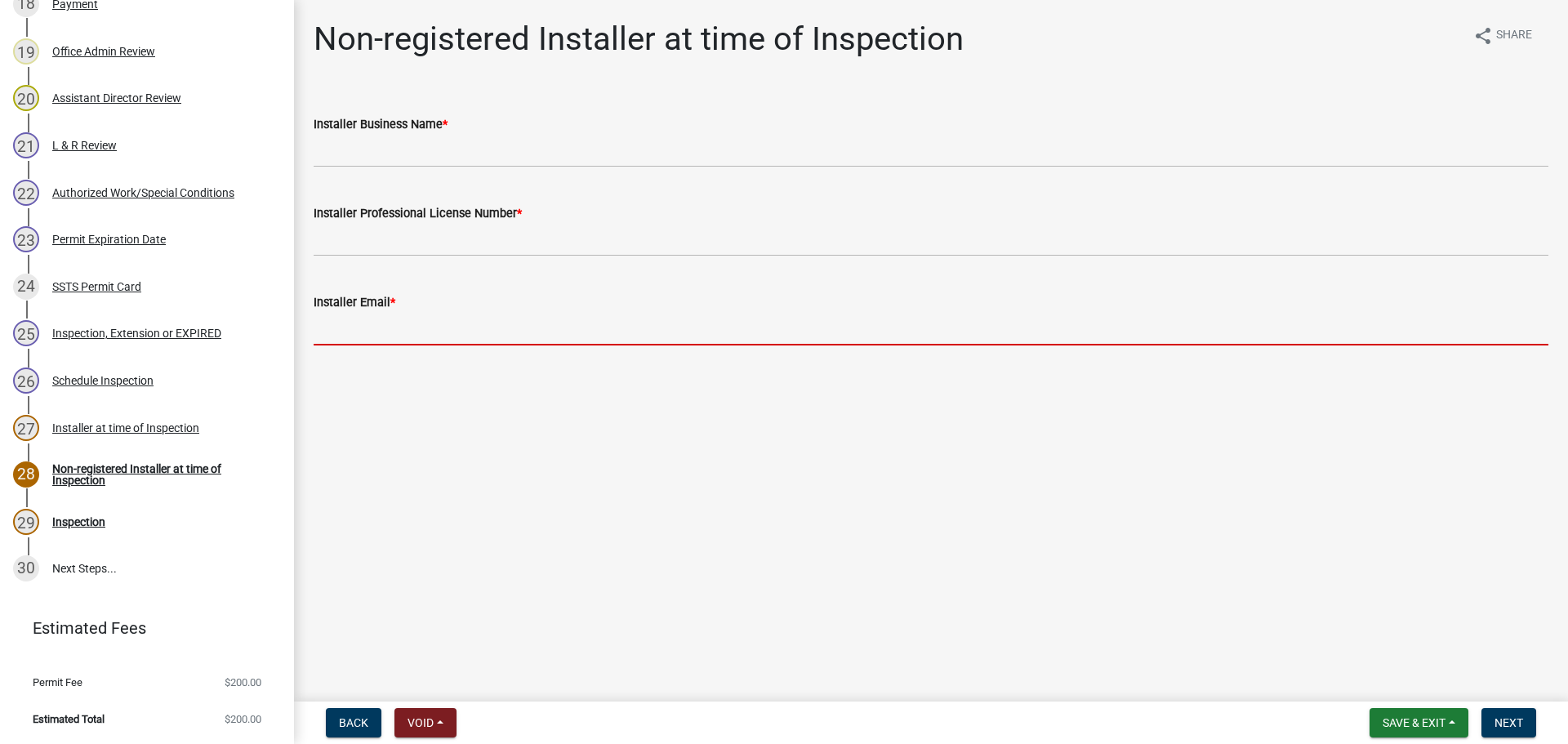
click at [389, 336] on input "Installer Email *" at bounding box center [931, 329] width 1235 height 33
paste input "[EMAIL_ADDRESS][DOMAIN_NAME]"
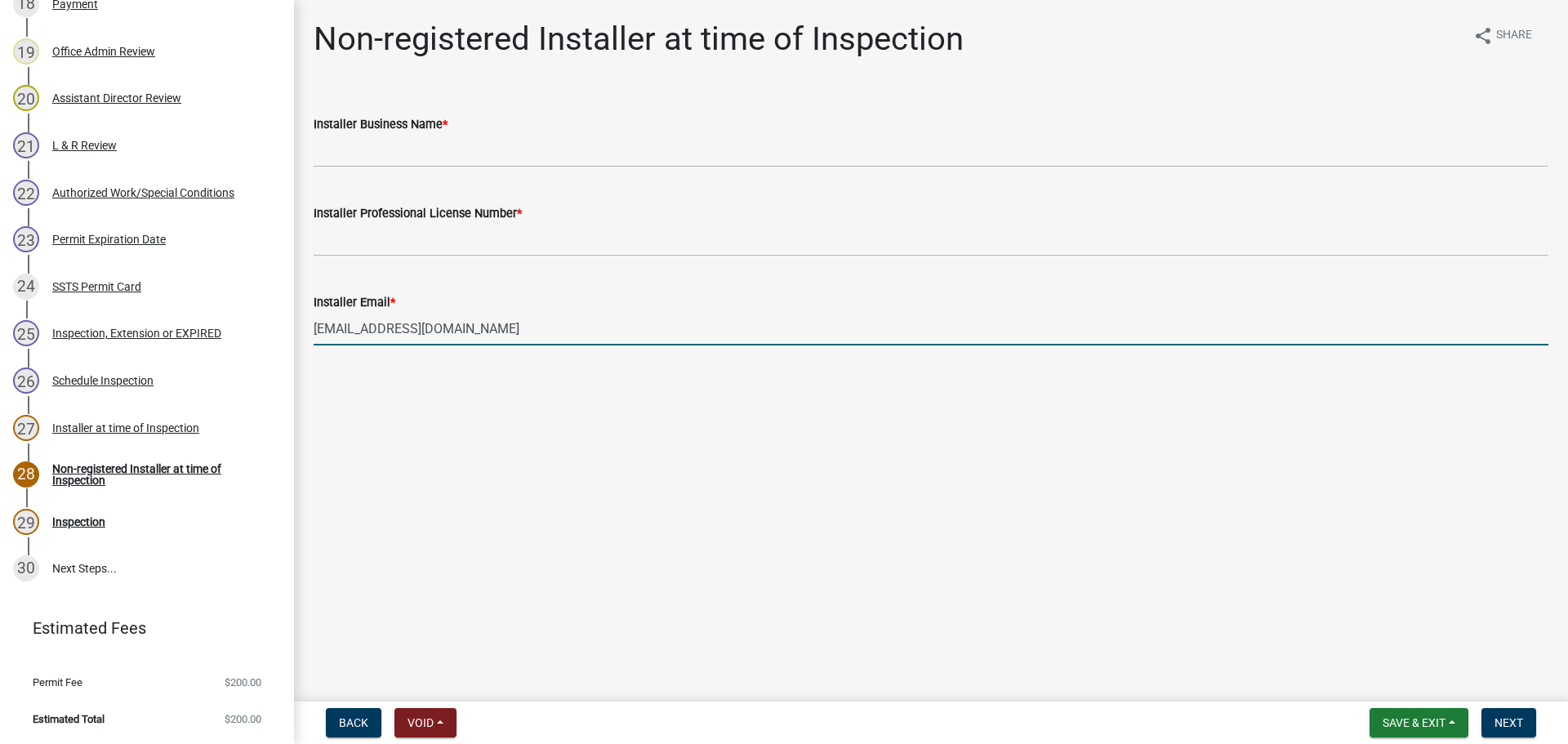
type input "[EMAIL_ADDRESS][DOMAIN_NAME]"
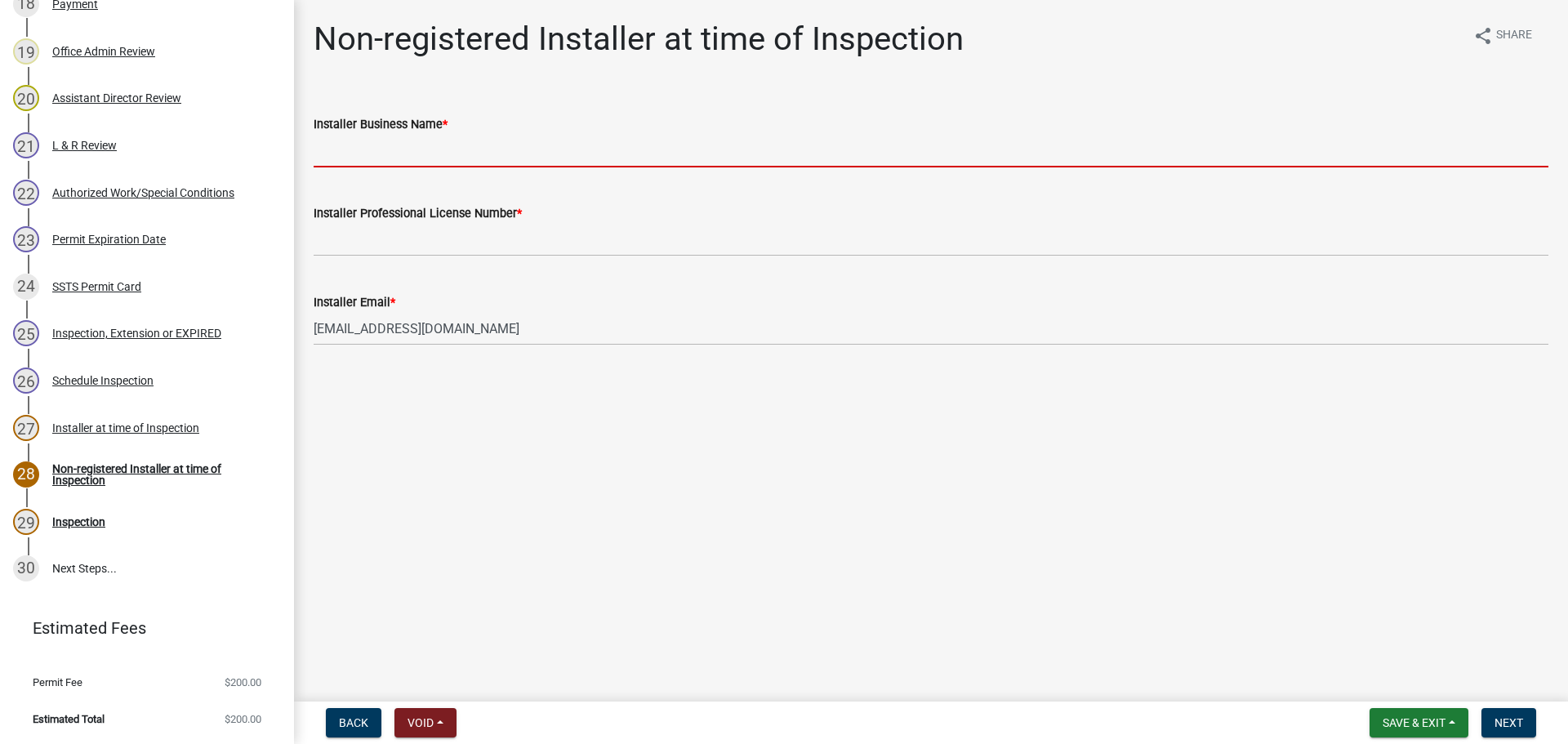
click at [453, 146] on input "Installer Business Name *" at bounding box center [931, 151] width 1235 height 33
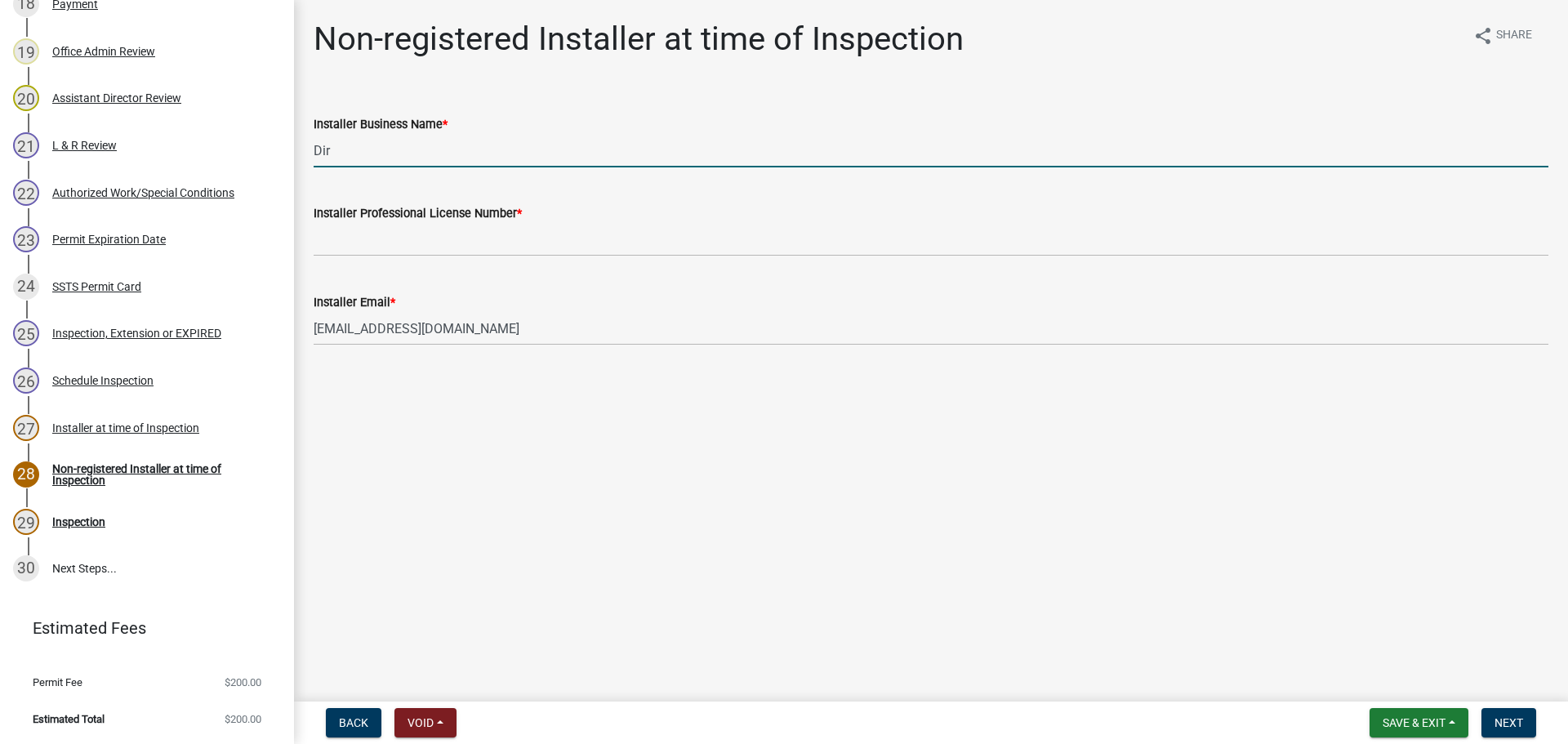
type input "Dirtworx Excavating"
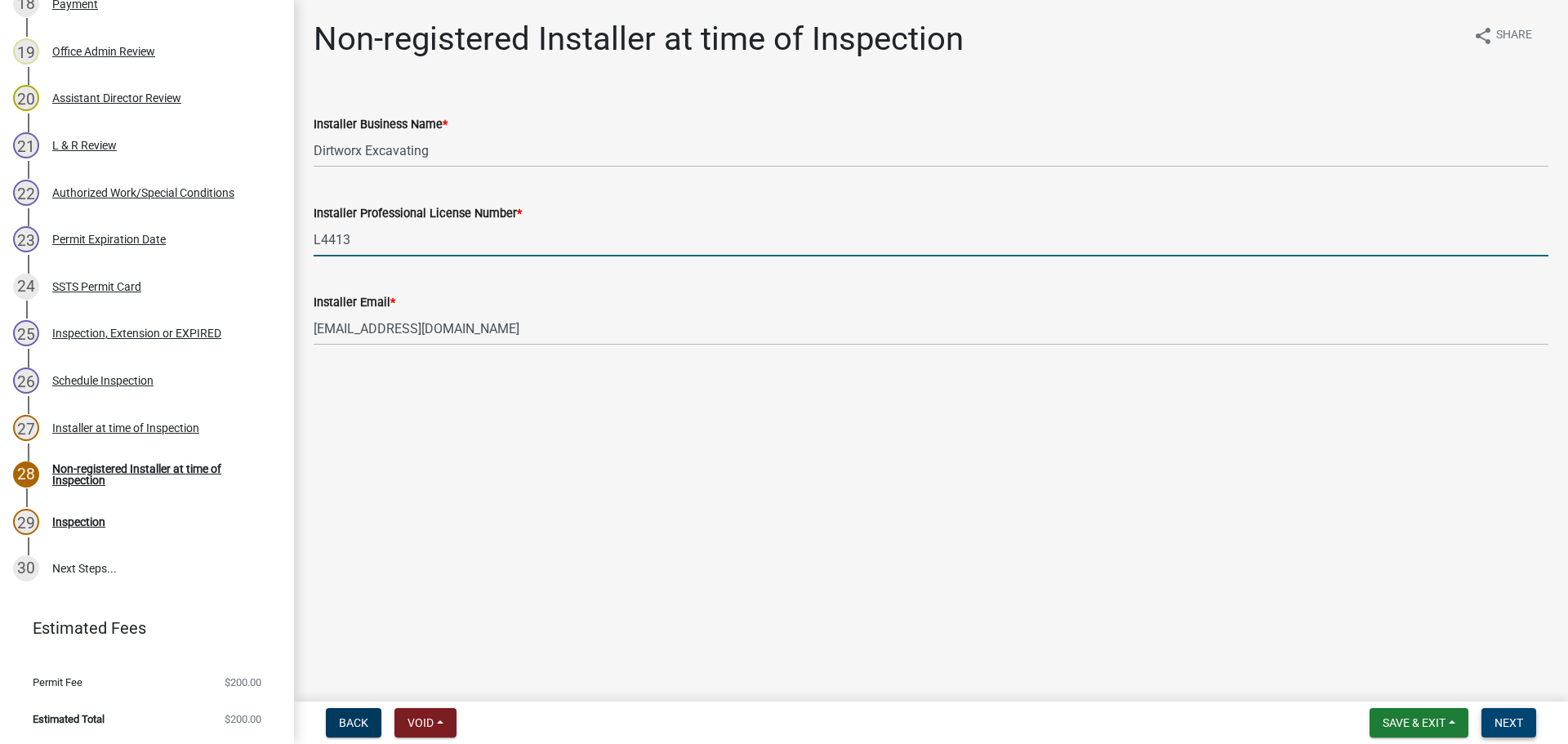
type input "L4413"
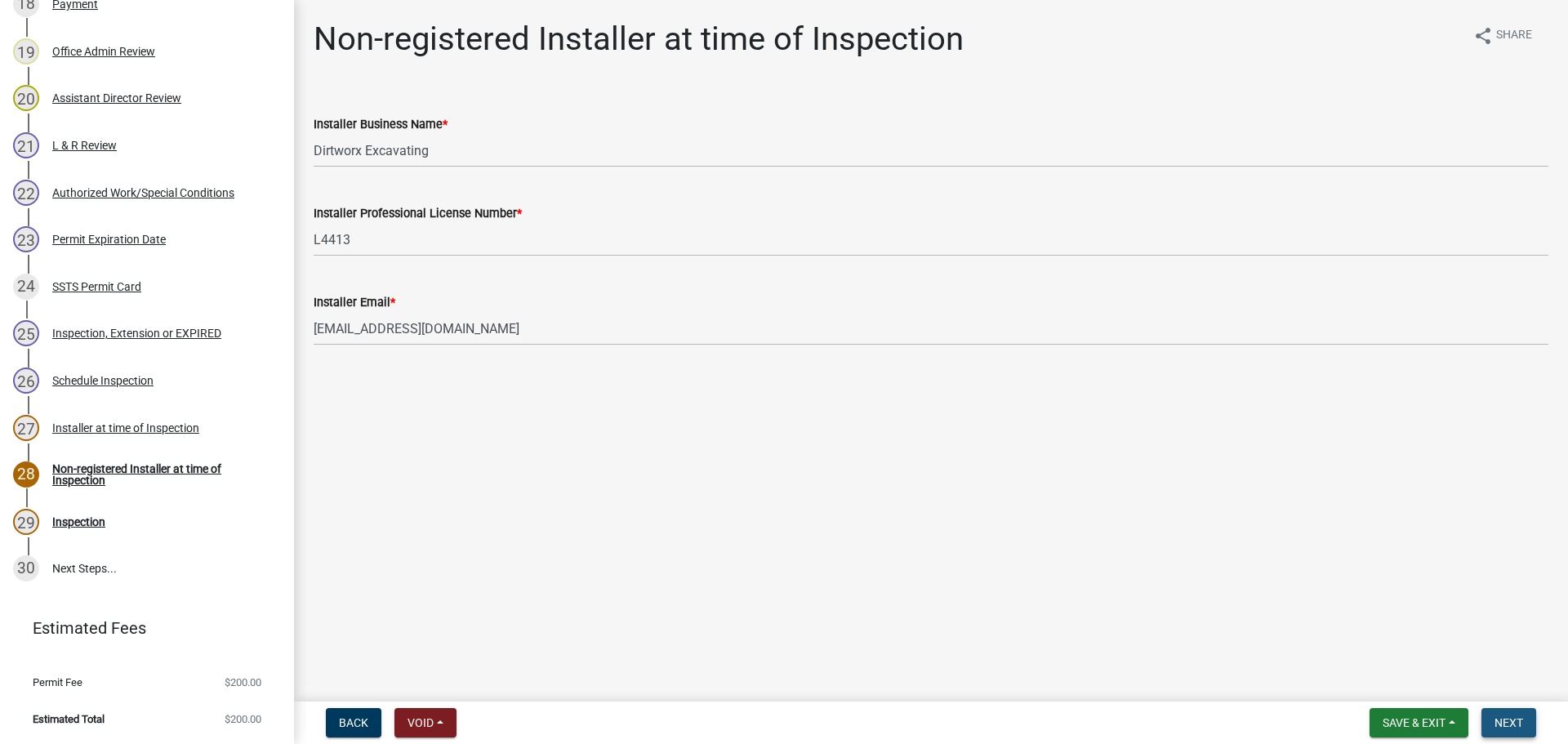
click at [1510, 719] on span "Next" at bounding box center [1508, 723] width 29 height 13
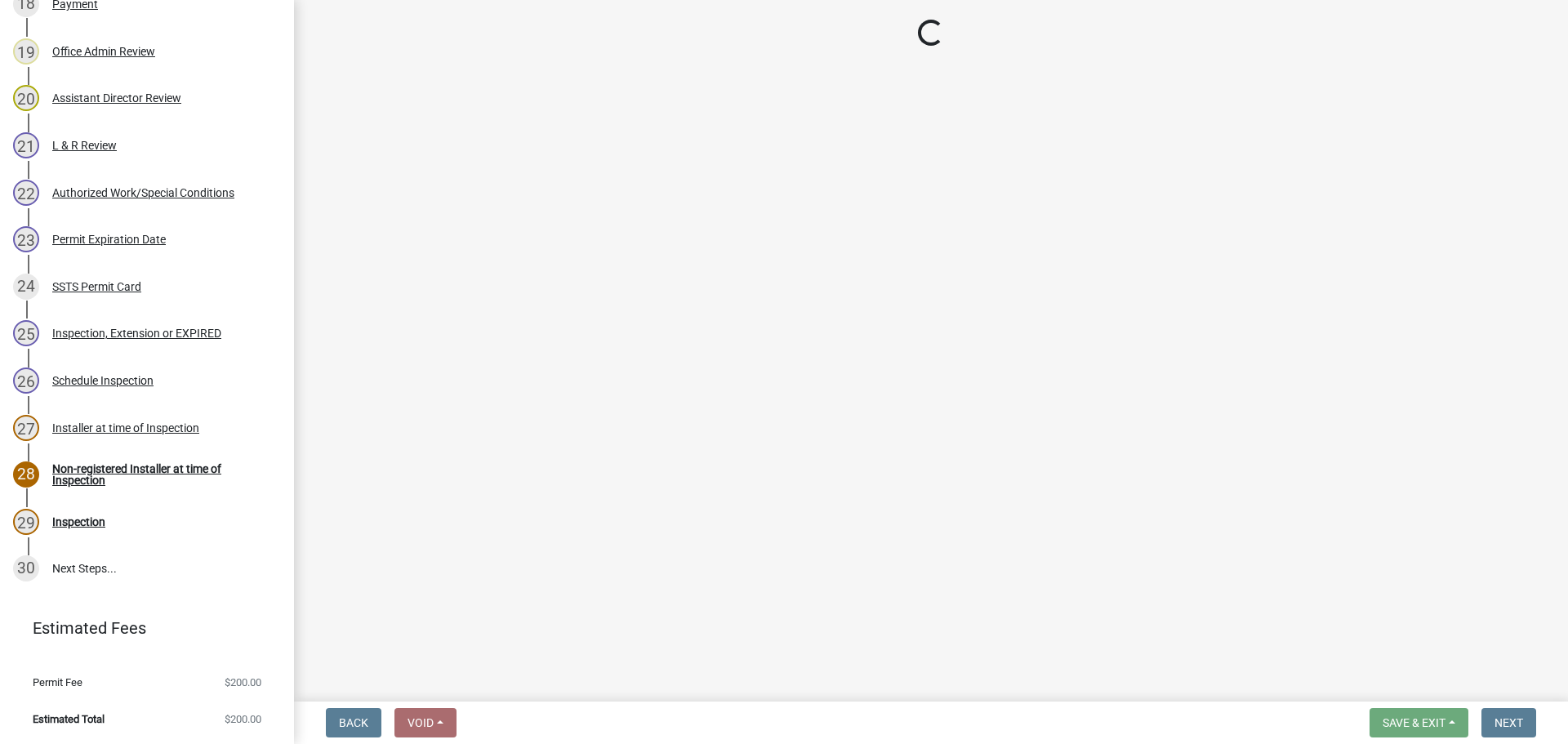
select select "710d5f49-2663-4e73-9718-d0c4e189f5ed"
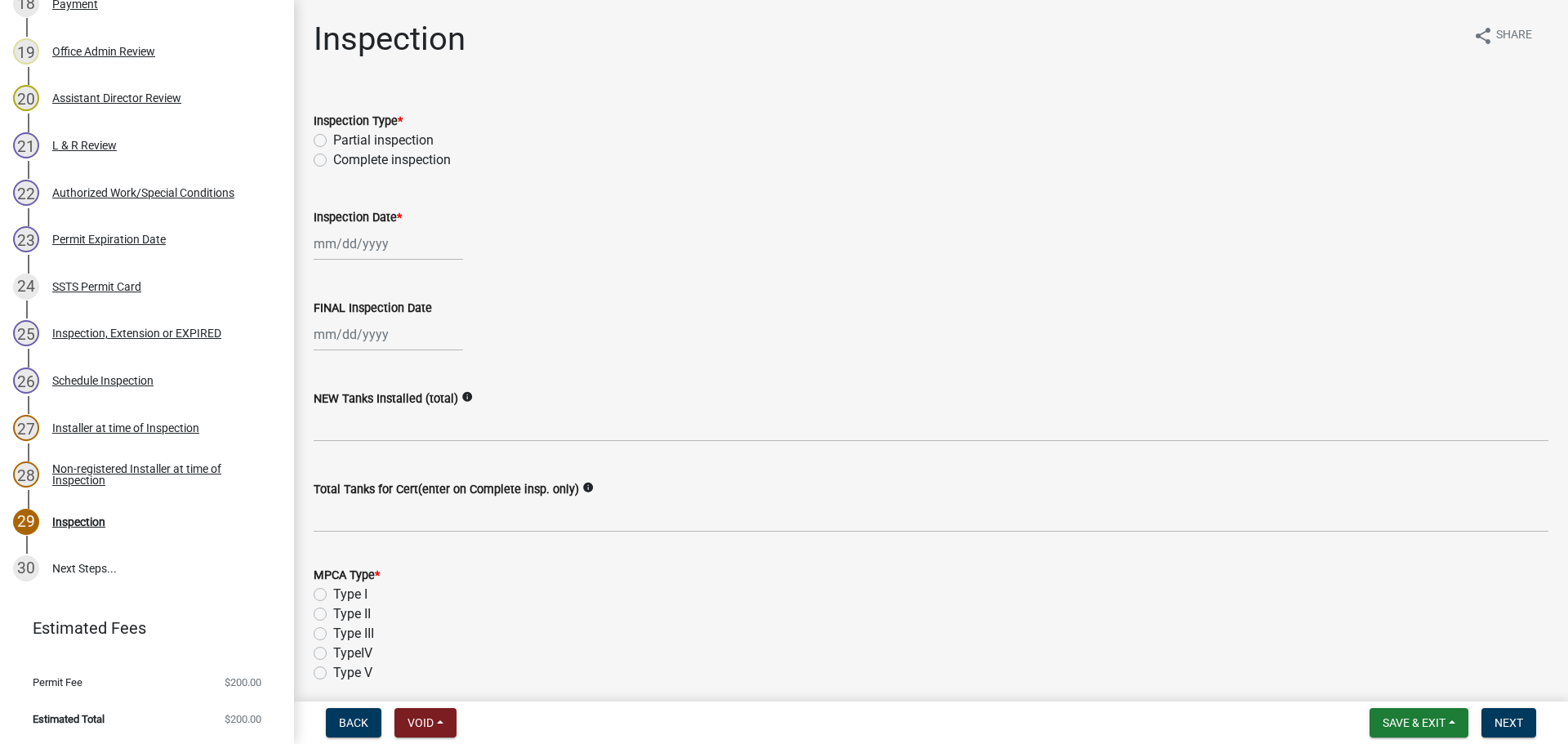
click at [333, 158] on label "Complete inspection" at bounding box center [392, 160] width 118 height 19
click at [333, 158] on input "Complete inspection" at bounding box center [339, 155] width 11 height 11
radio input "true"
click at [372, 251] on div at bounding box center [388, 244] width 149 height 33
select select "10"
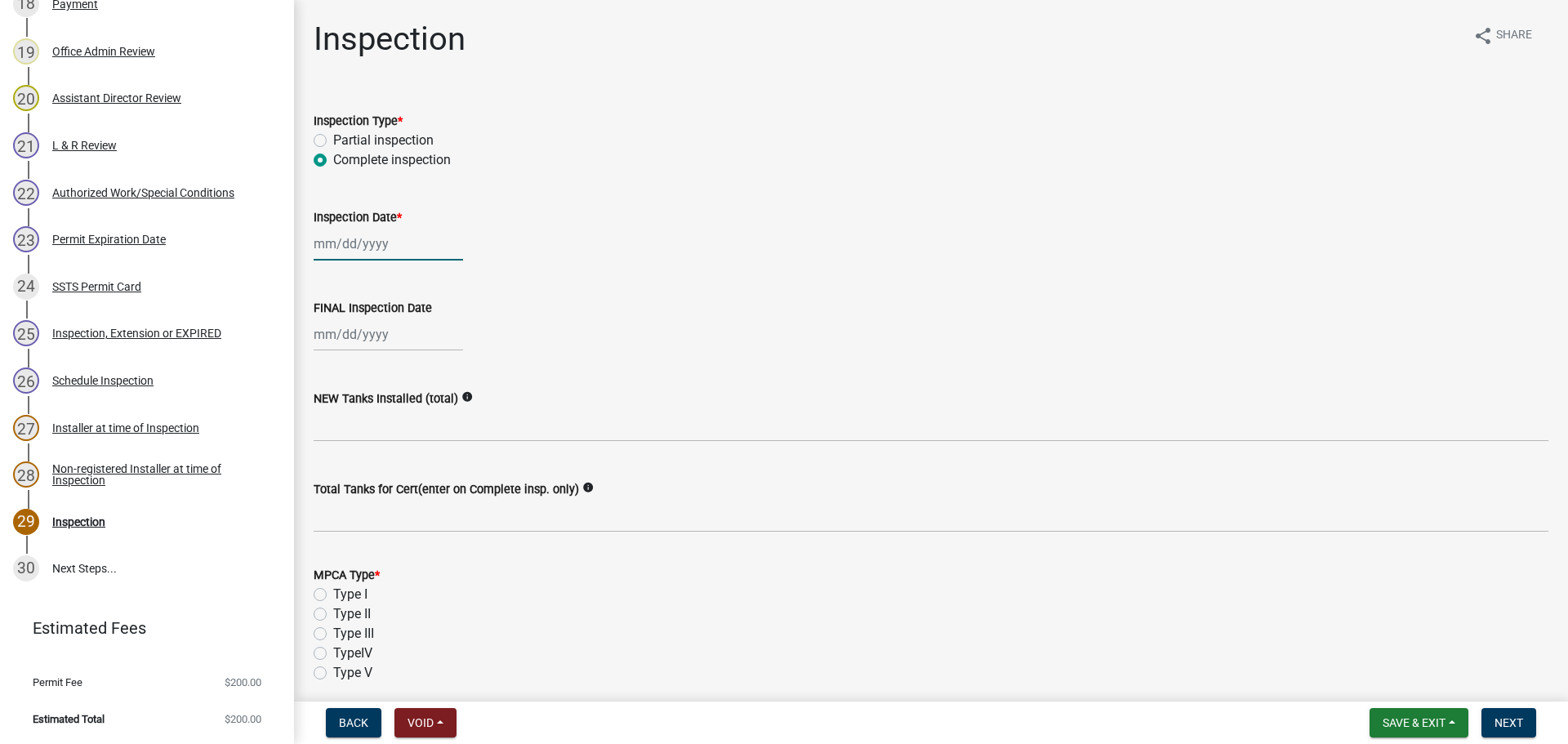
select select "2025"
click at [409, 354] on div "9" at bounding box center [409, 357] width 26 height 26
type input "[DATE]"
select select "10"
select select "2025"
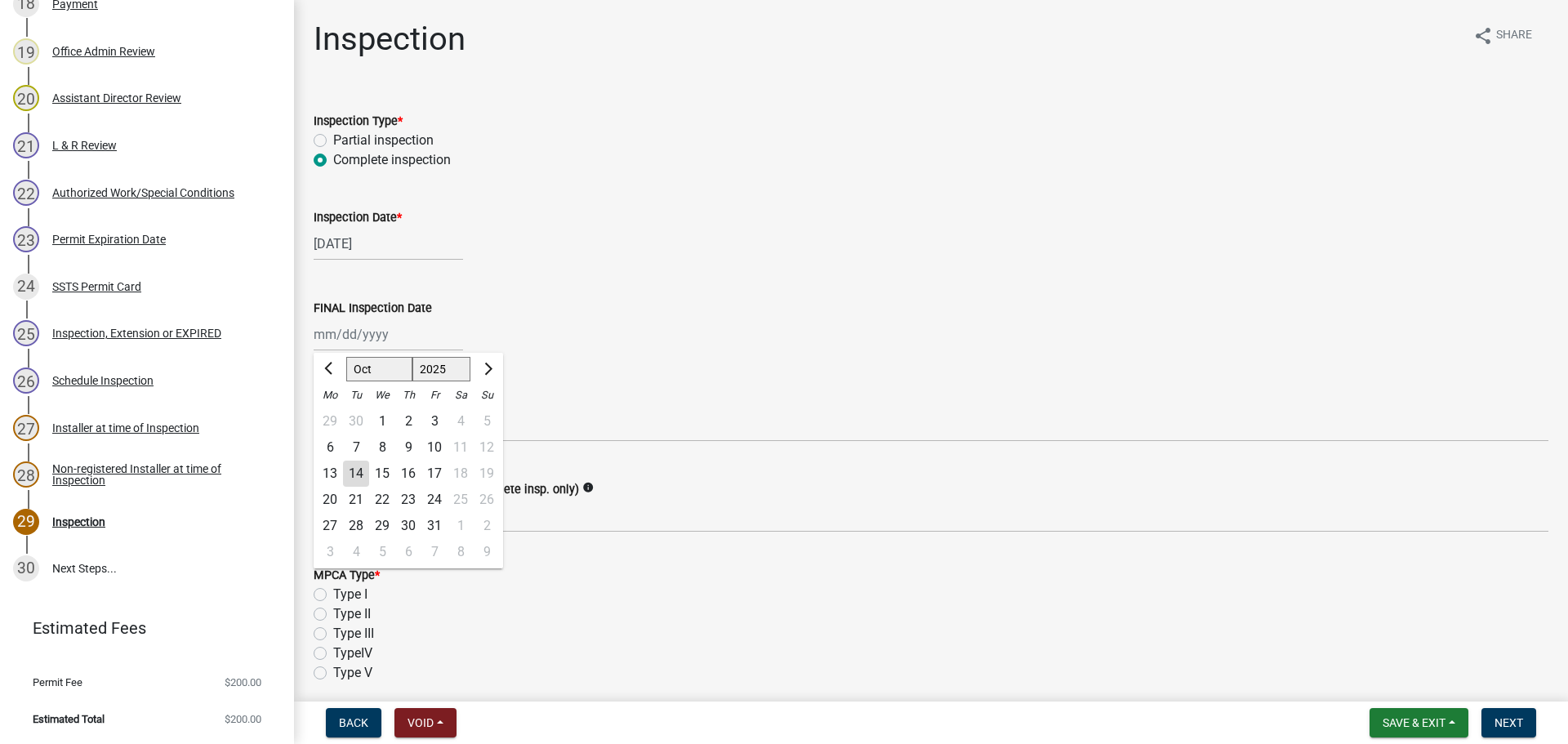
click at [386, 335] on div "[PERSON_NAME] Feb Mar Apr [PERSON_NAME][DATE] Oct Nov [DATE] 1526 1527 1528 152…" at bounding box center [388, 334] width 149 height 33
click at [406, 447] on div "9" at bounding box center [409, 447] width 26 height 26
type input "[DATE]"
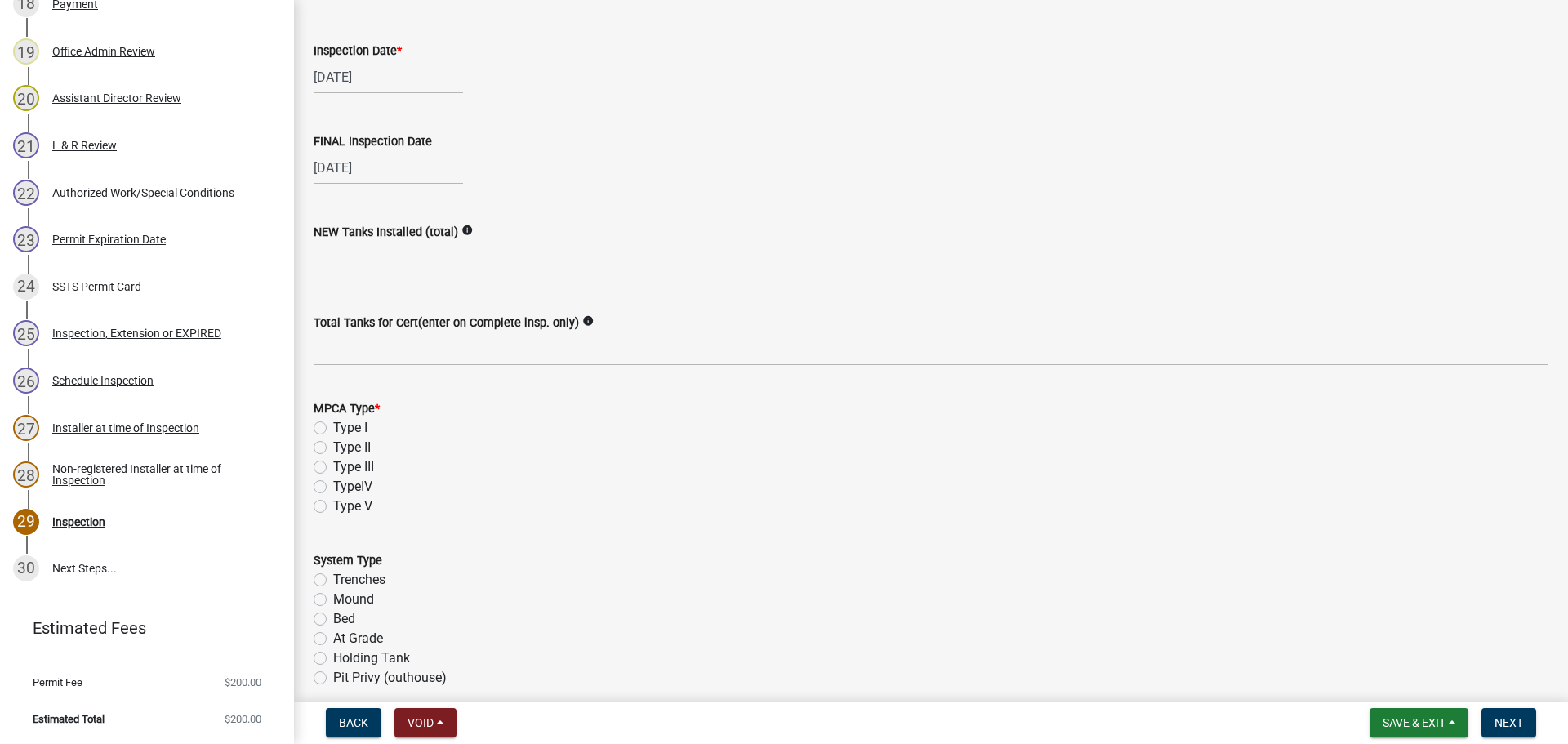
scroll to position [245, 0]
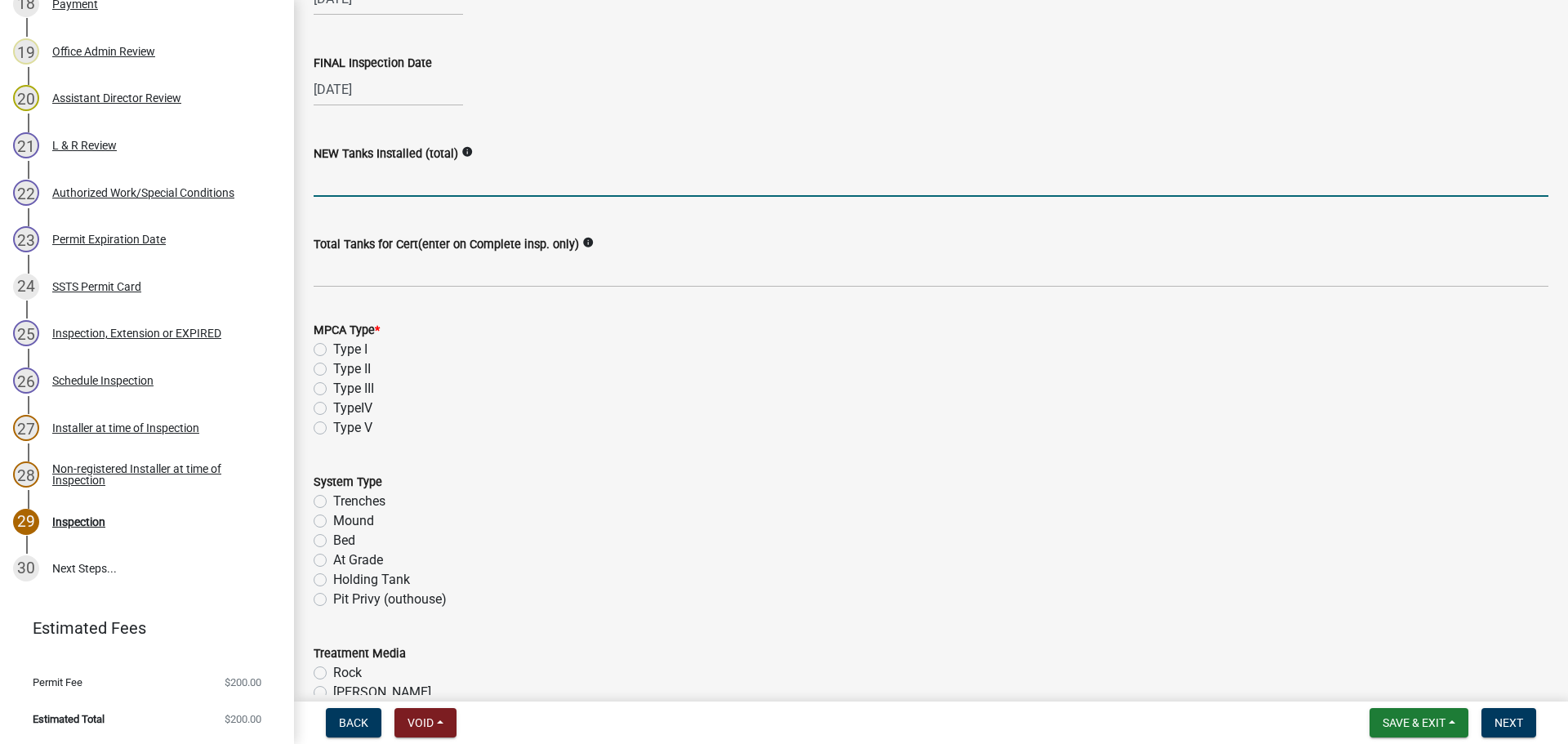
click at [432, 178] on input "text" at bounding box center [931, 180] width 1235 height 33
type input "1"
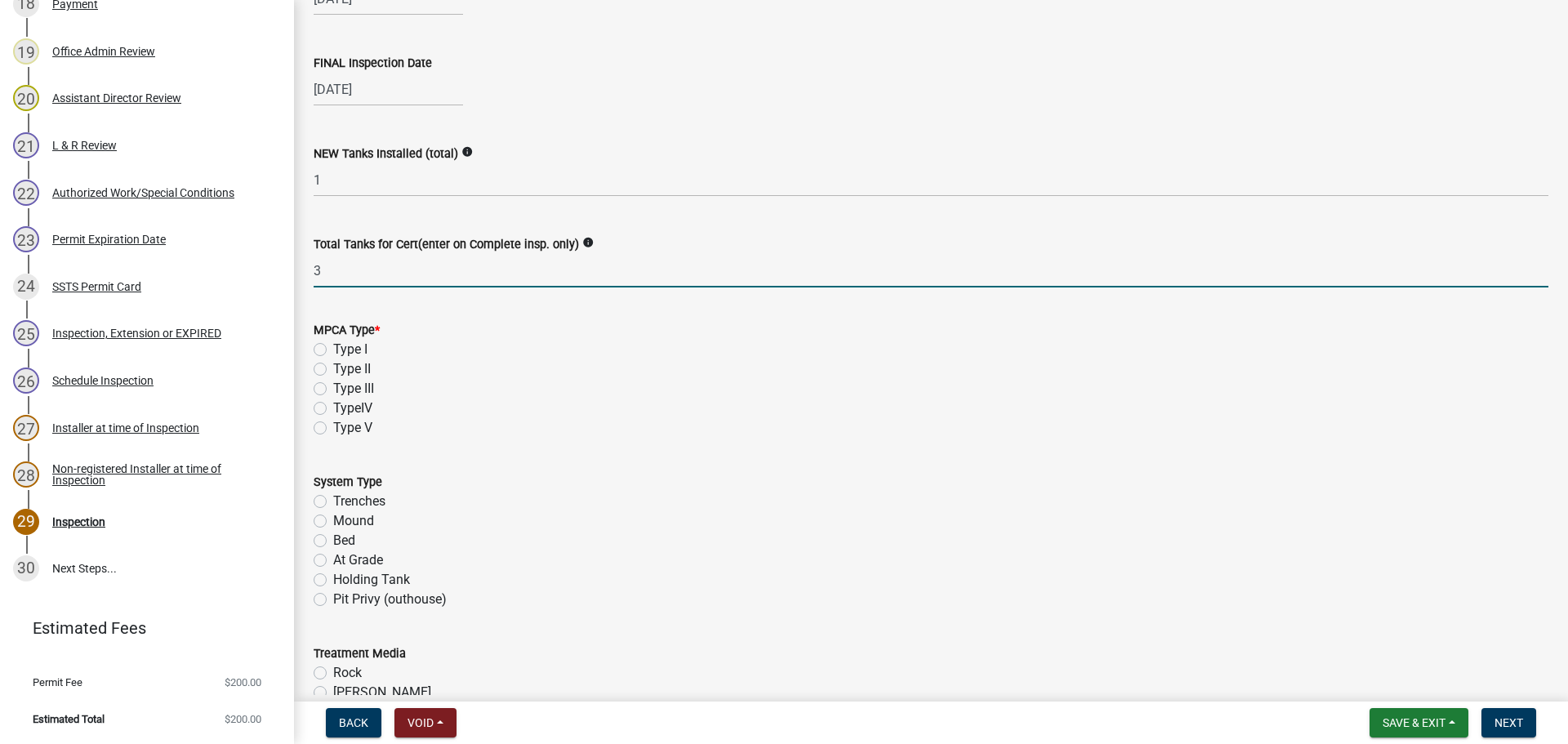
type input "3"
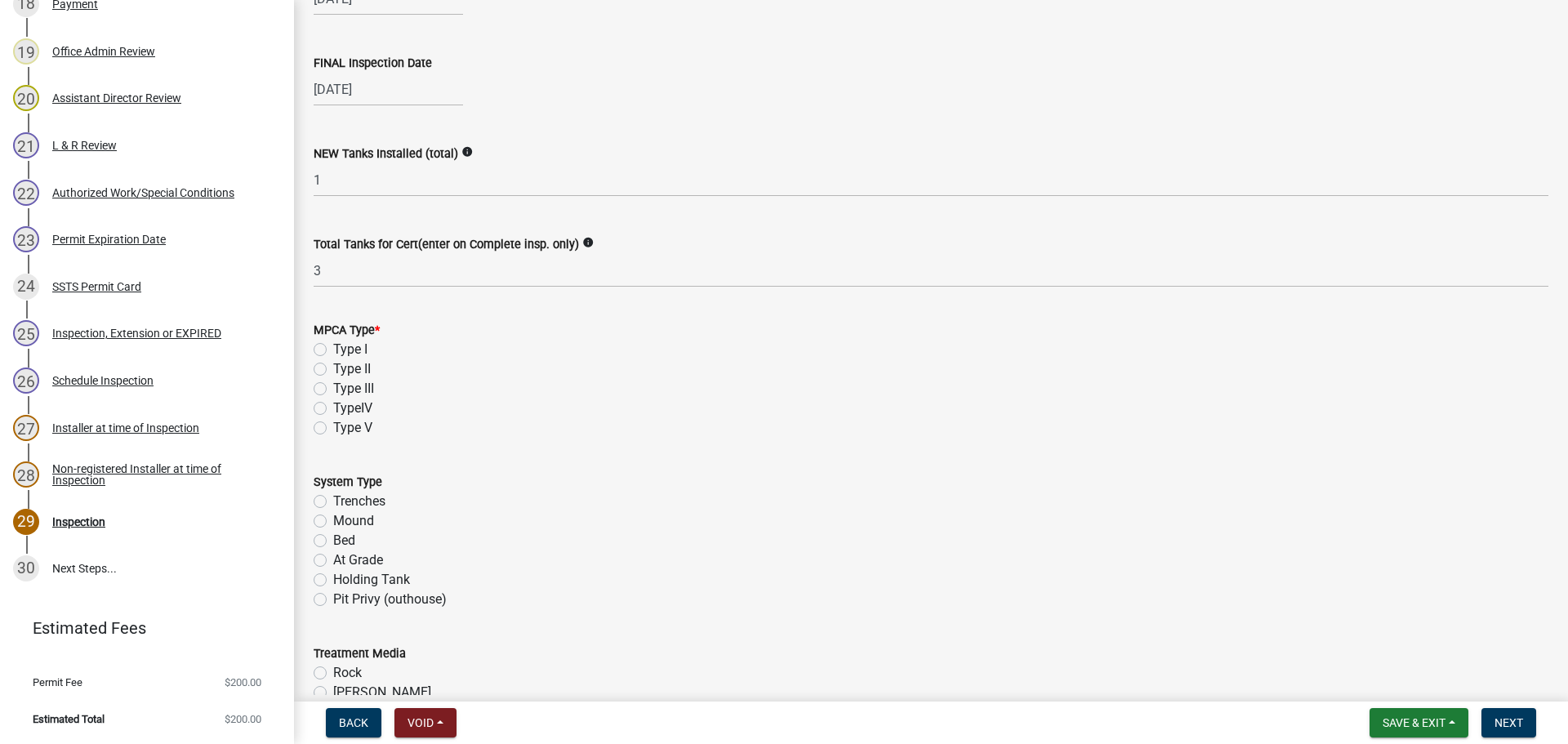
click at [333, 350] on label "Type I" at bounding box center [350, 349] width 34 height 19
click at [333, 350] on input "Type I" at bounding box center [339, 345] width 11 height 11
radio input "true"
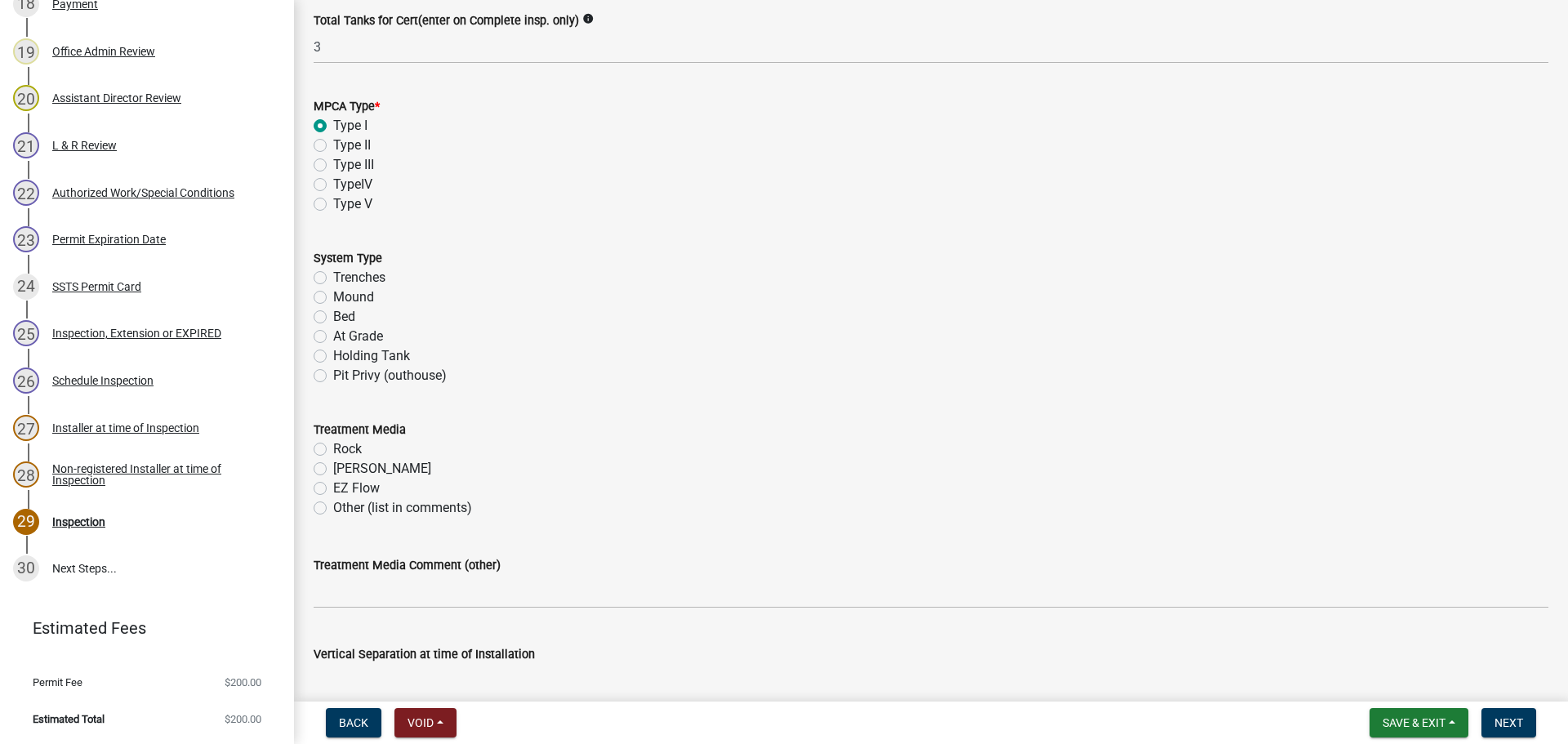
scroll to position [490, 0]
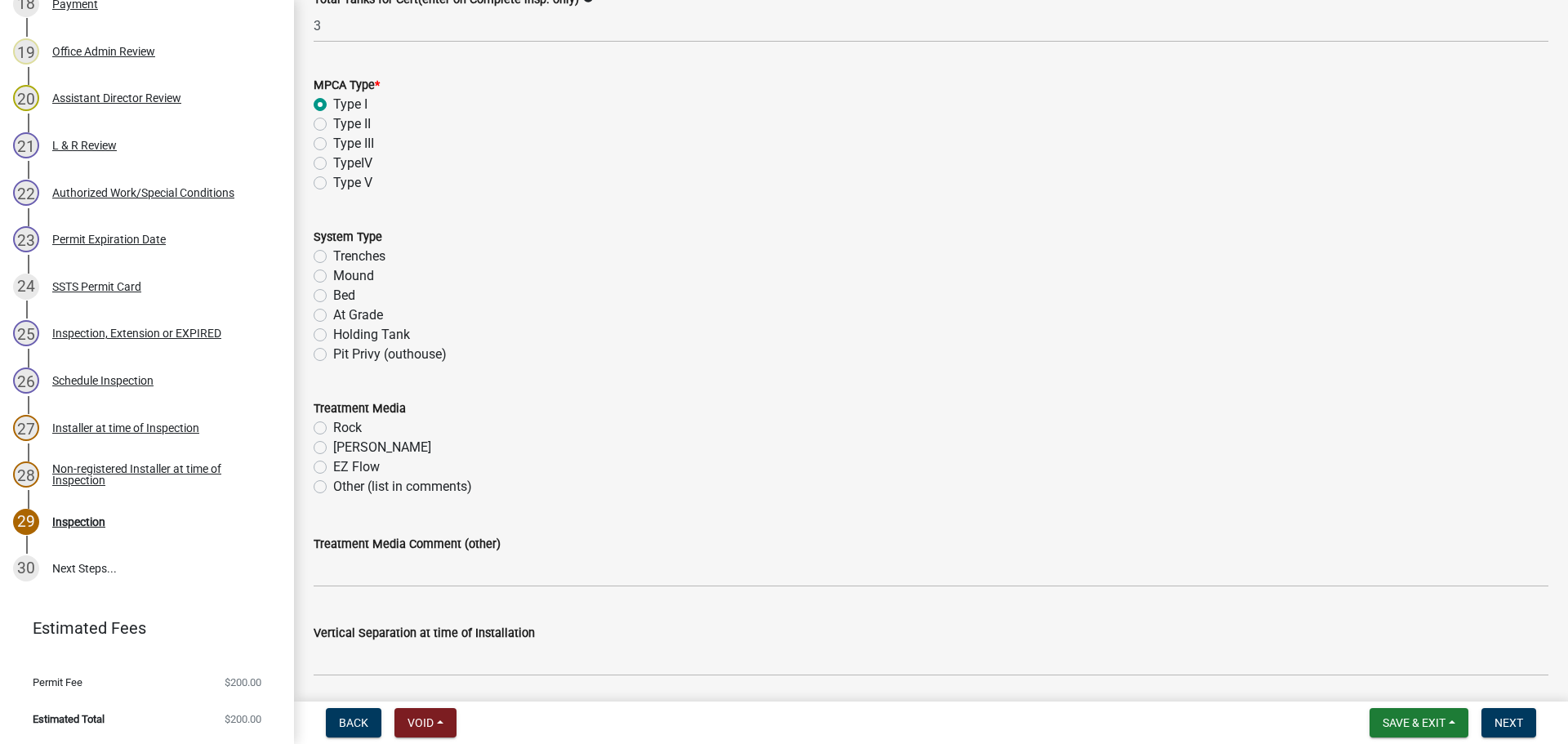
click at [333, 275] on label "Mound" at bounding box center [353, 276] width 41 height 19
click at [333, 275] on input "Mound" at bounding box center [339, 272] width 11 height 11
radio input "true"
click at [333, 431] on label "Rock" at bounding box center [347, 428] width 29 height 19
click at [333, 429] on input "Rock" at bounding box center [339, 424] width 11 height 11
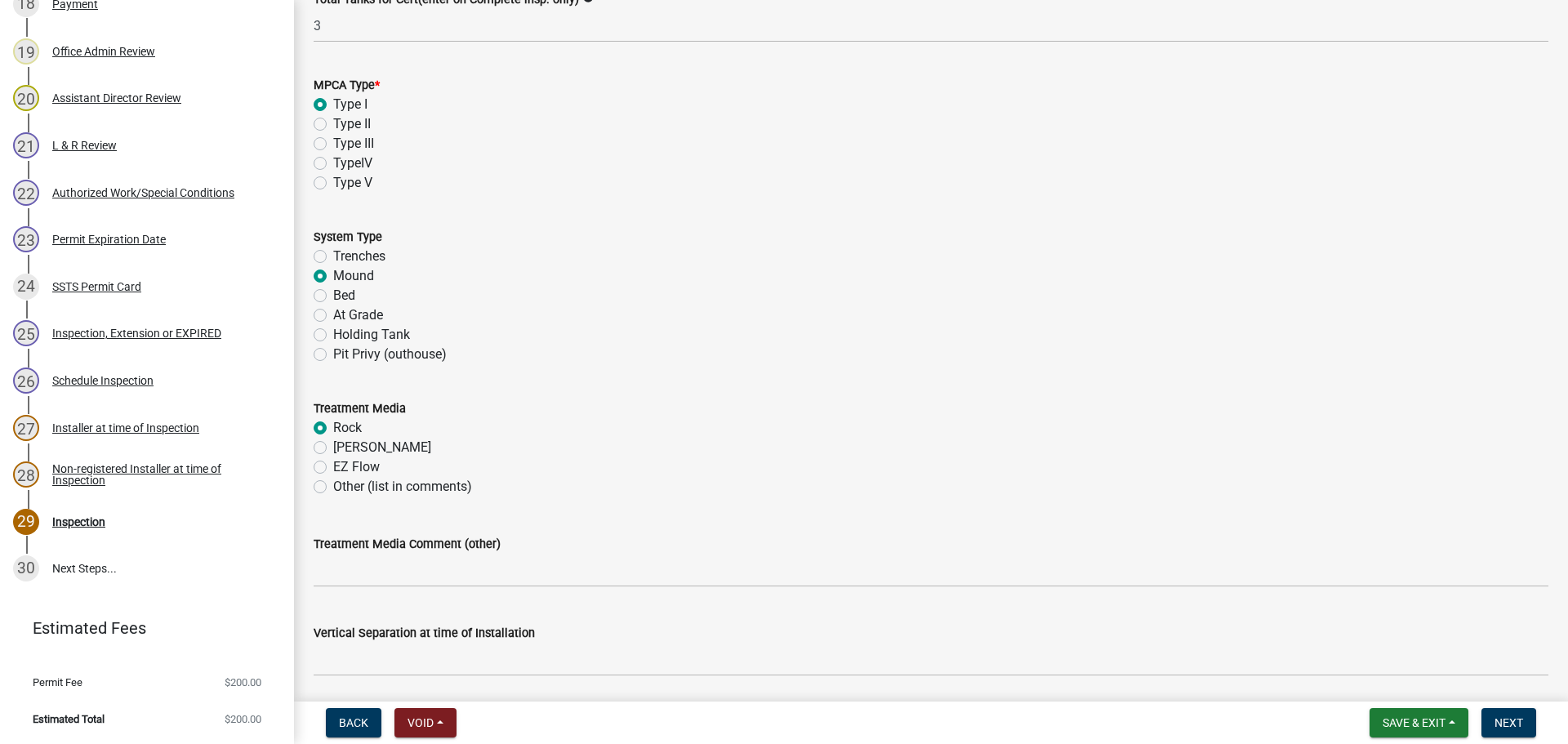
radio input "true"
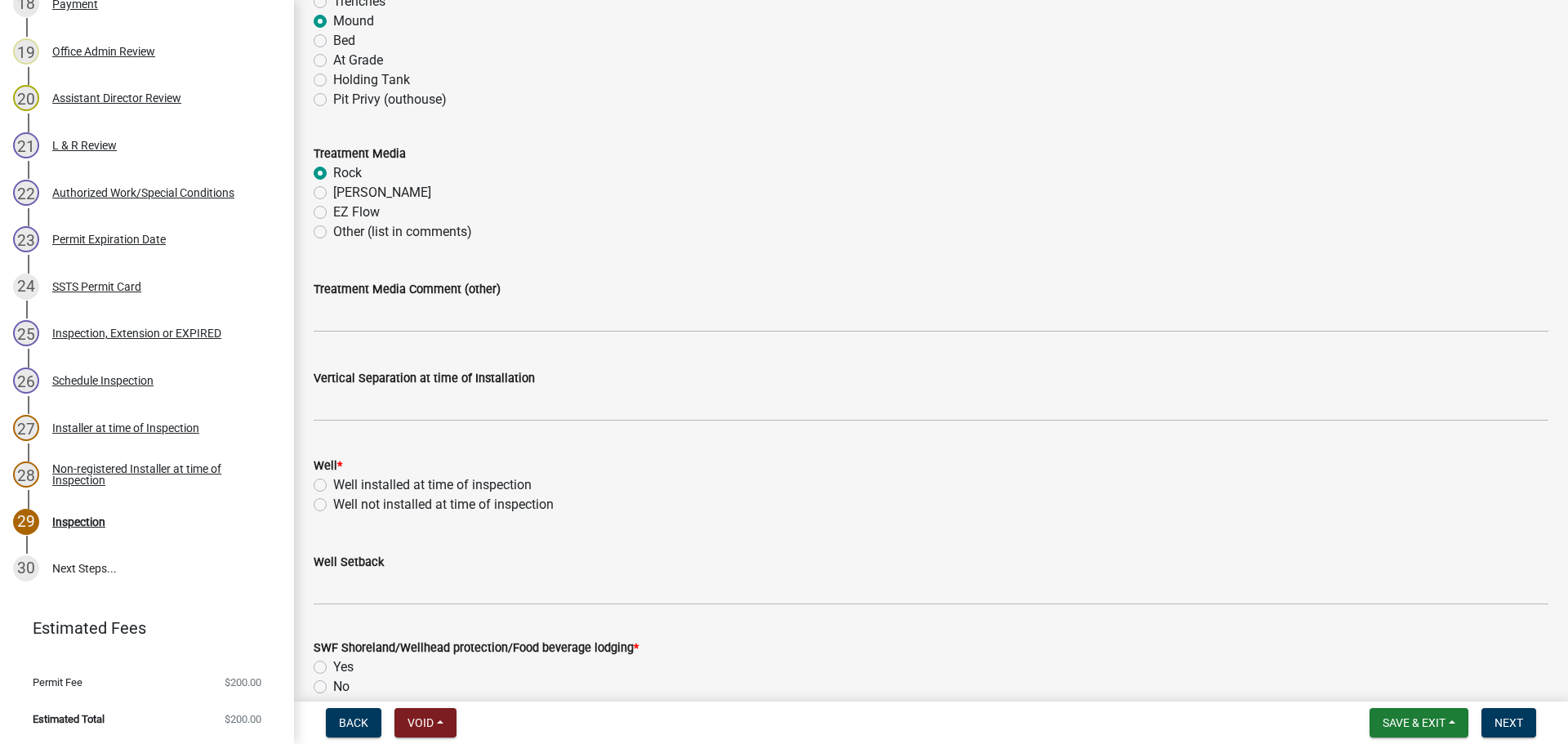
scroll to position [817, 0]
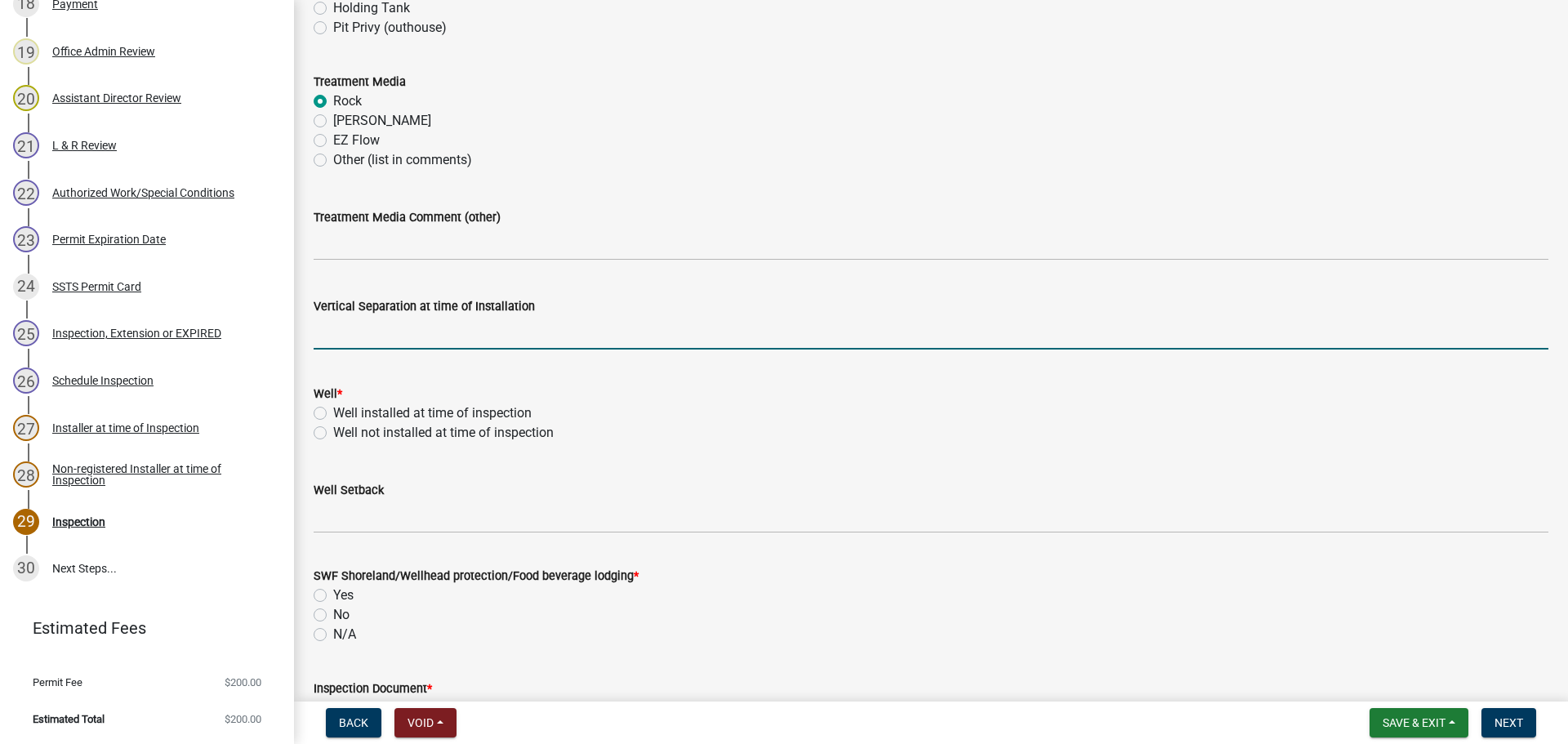
click at [491, 331] on input "text" at bounding box center [931, 333] width 1235 height 33
type input "36"
click at [665, 434] on div "Well not installed at time of inspection" at bounding box center [931, 433] width 1235 height 19
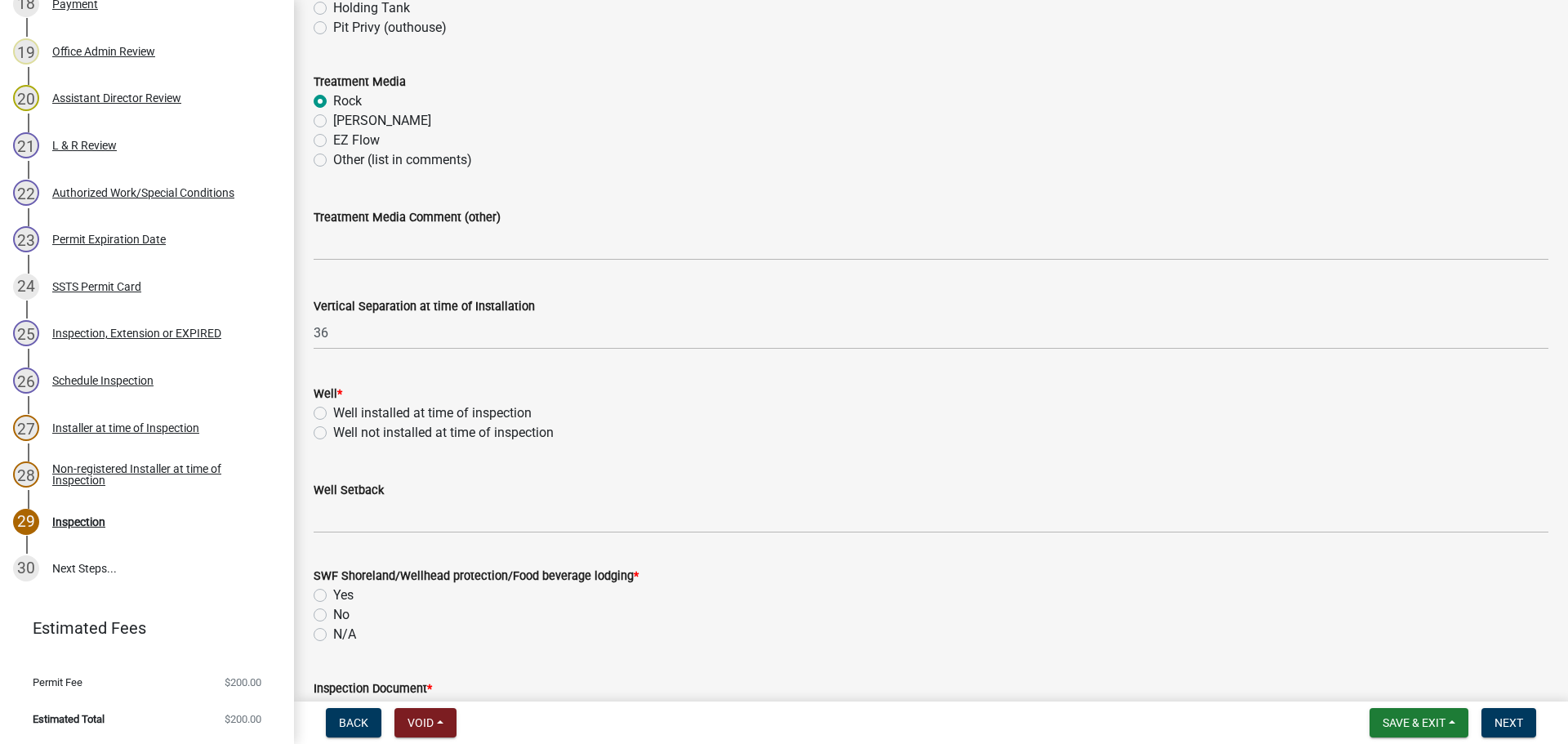
click at [333, 410] on label "Well installed at time of inspection" at bounding box center [432, 413] width 198 height 19
click at [333, 410] on input "Well installed at time of inspection" at bounding box center [339, 409] width 11 height 11
radio input "true"
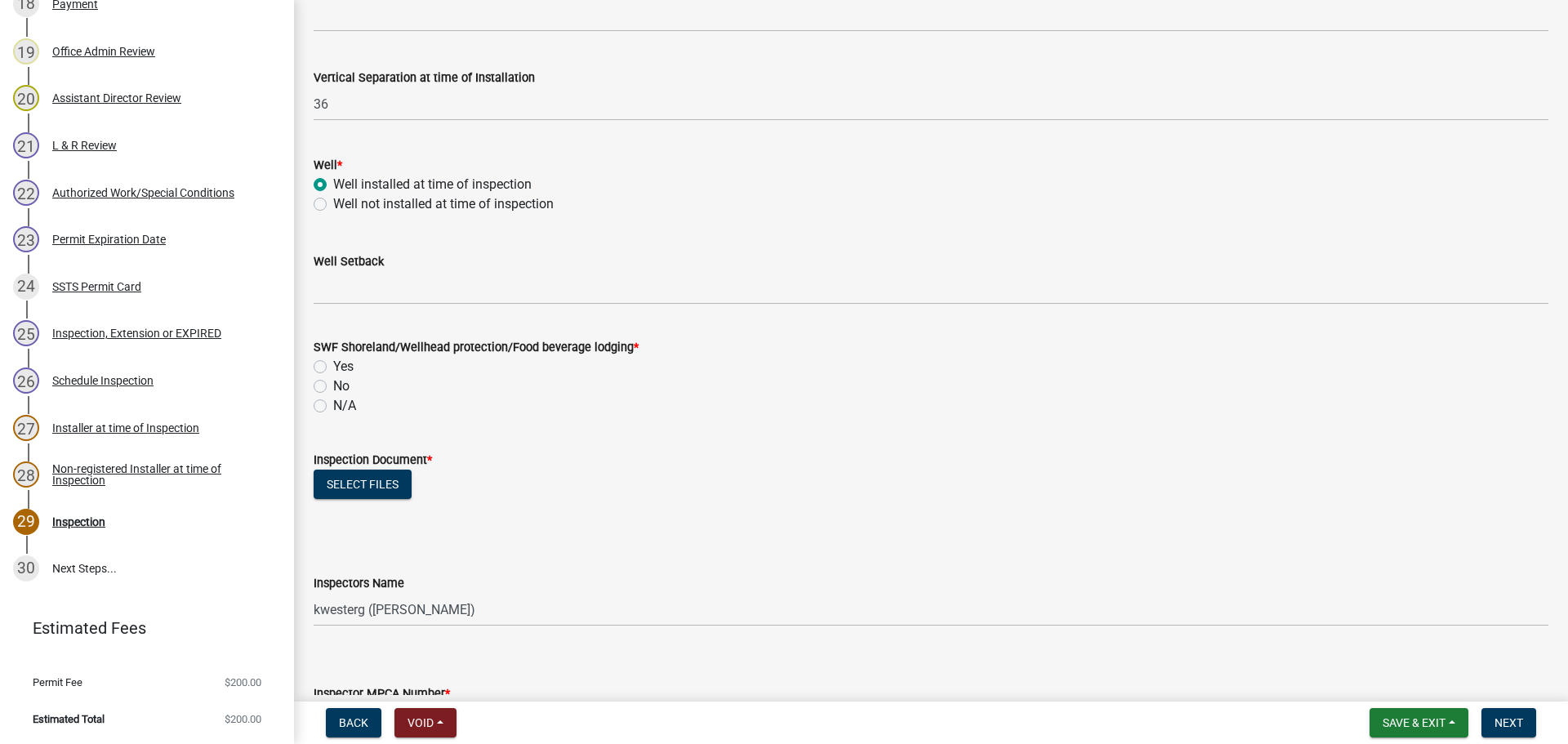
scroll to position [1062, 0]
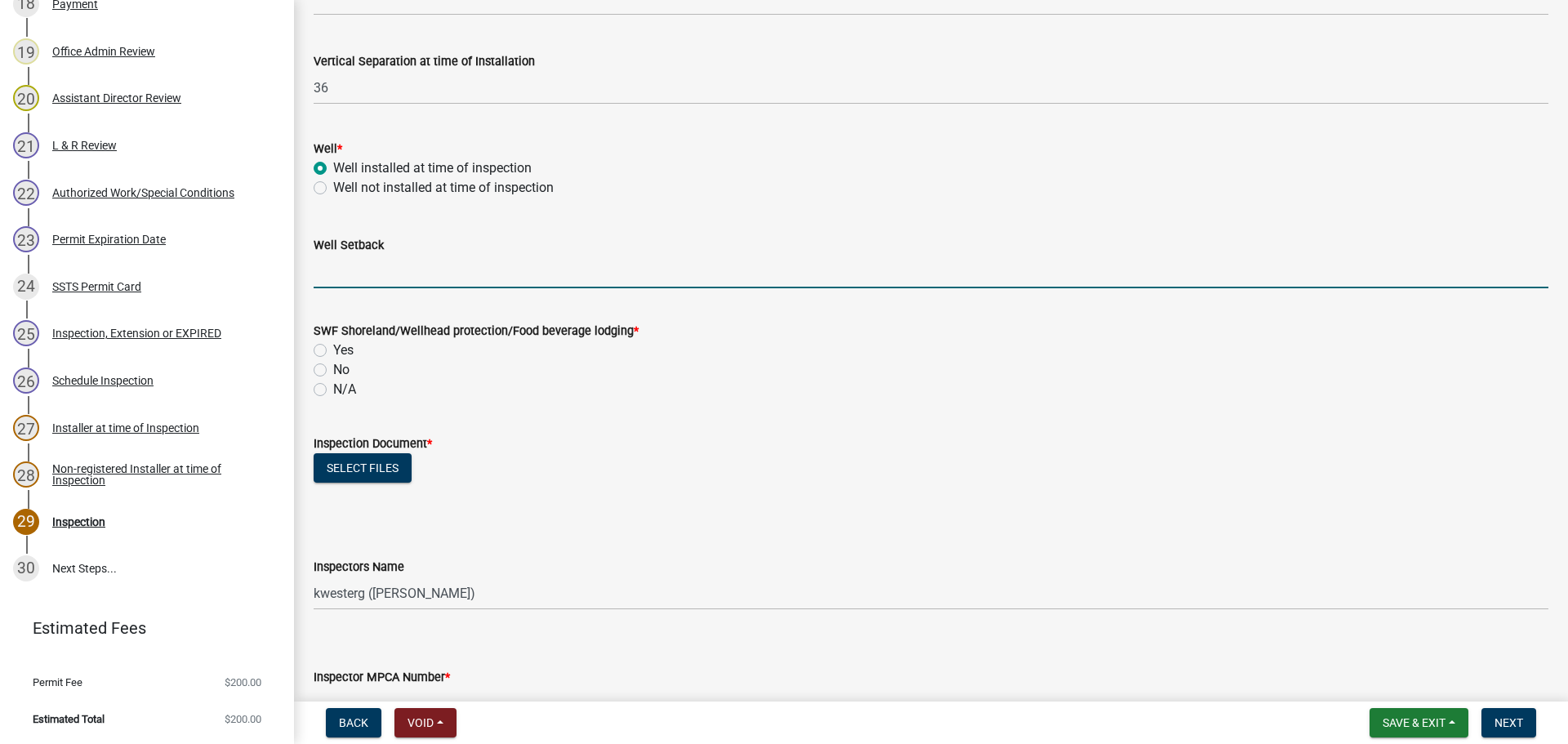
click at [398, 275] on input "Well Setback" at bounding box center [931, 272] width 1235 height 33
type input "80+"
click at [941, 250] on div "Well Setback" at bounding box center [931, 245] width 1235 height 19
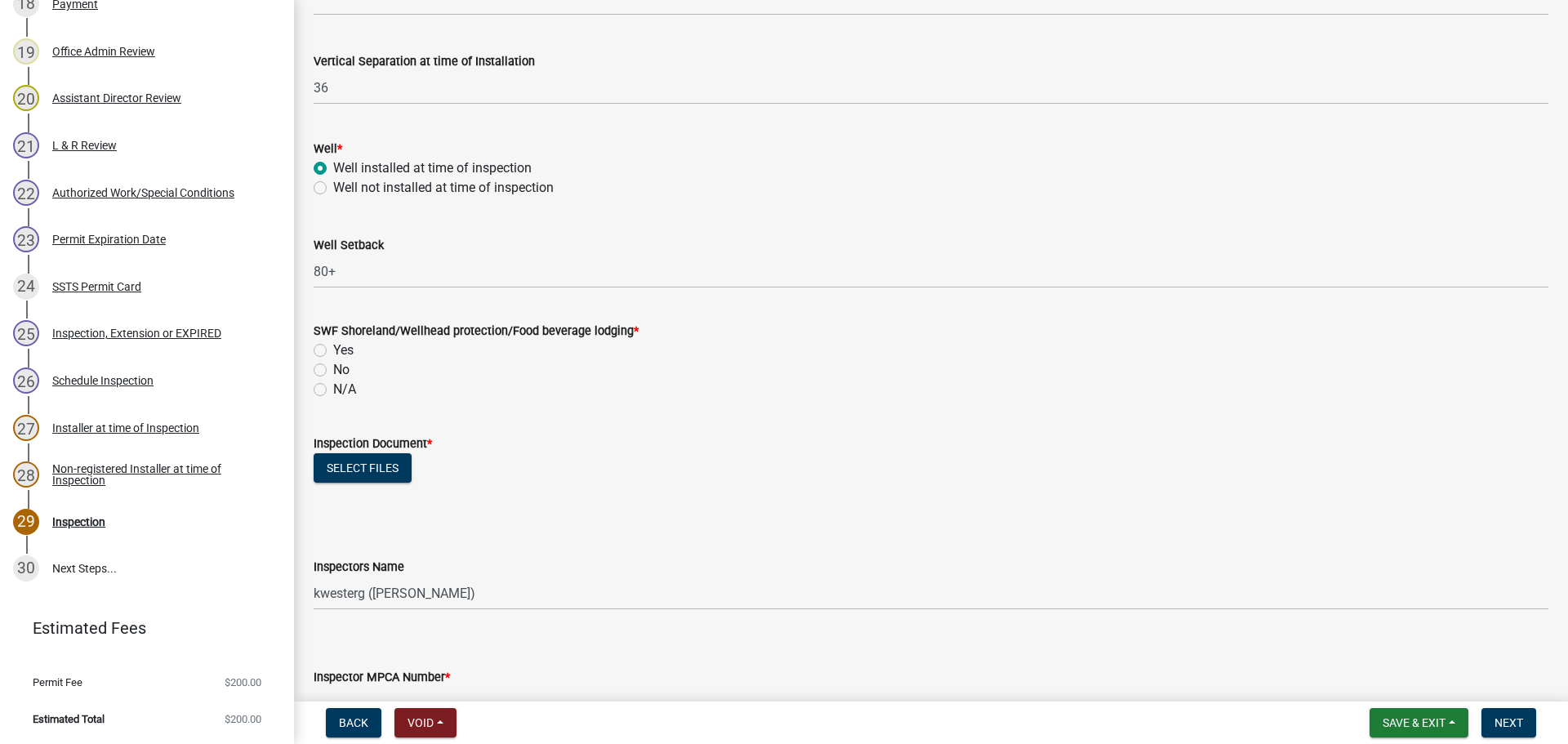
click at [333, 350] on label "Yes" at bounding box center [343, 350] width 20 height 19
click at [333, 350] on input "Yes" at bounding box center [339, 346] width 11 height 11
radio input "true"
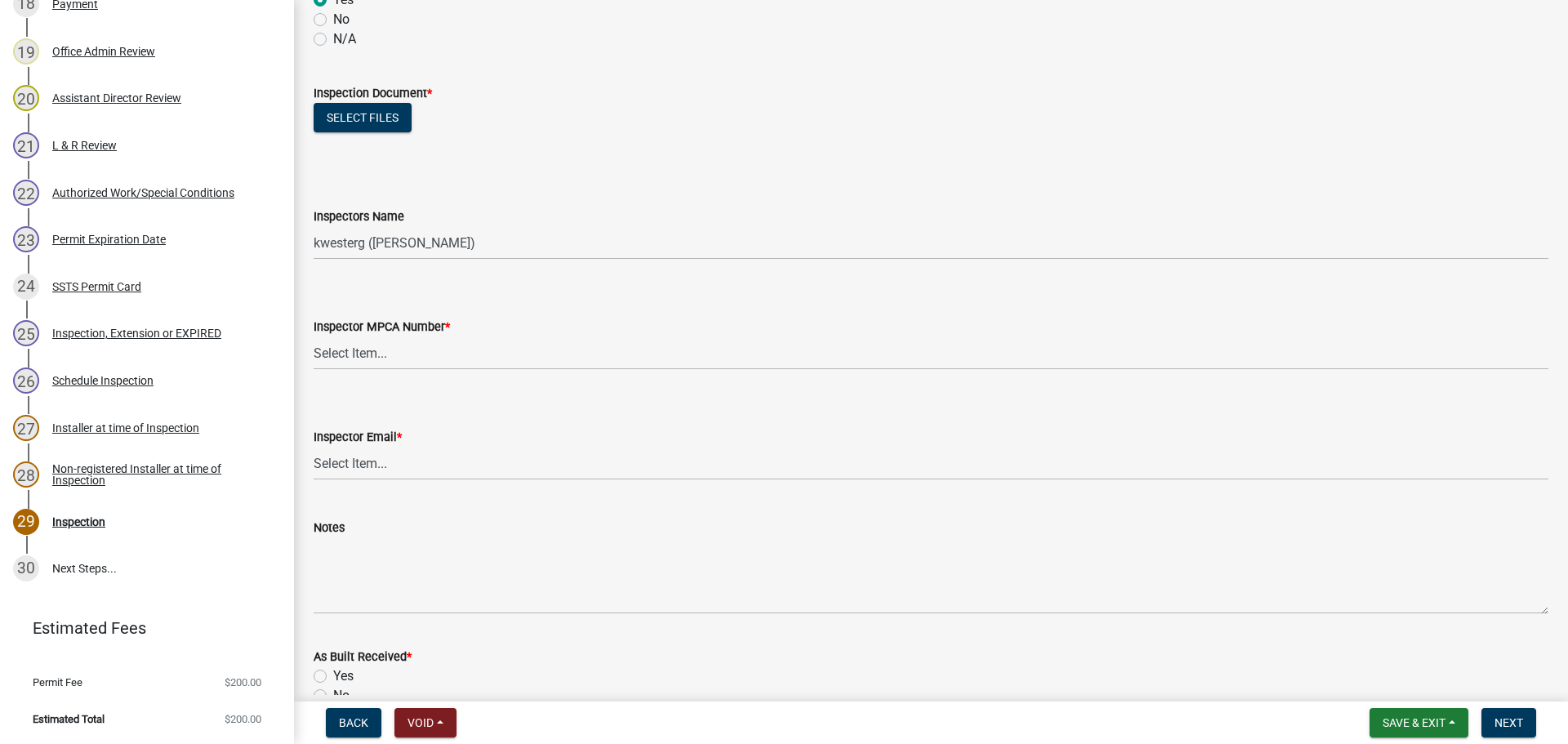
scroll to position [1389, 0]
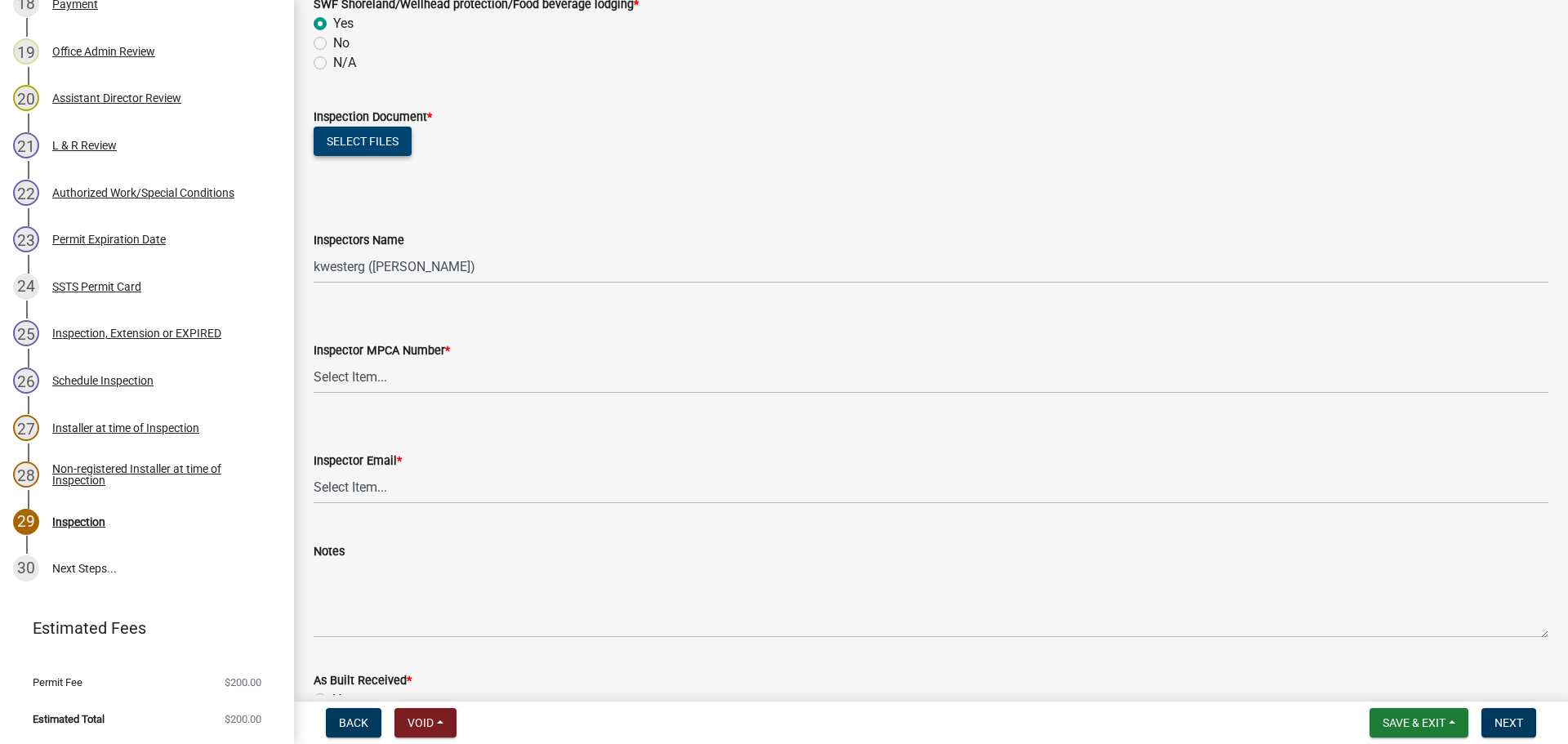
click at [340, 146] on button "Select files" at bounding box center [363, 141] width 98 height 30
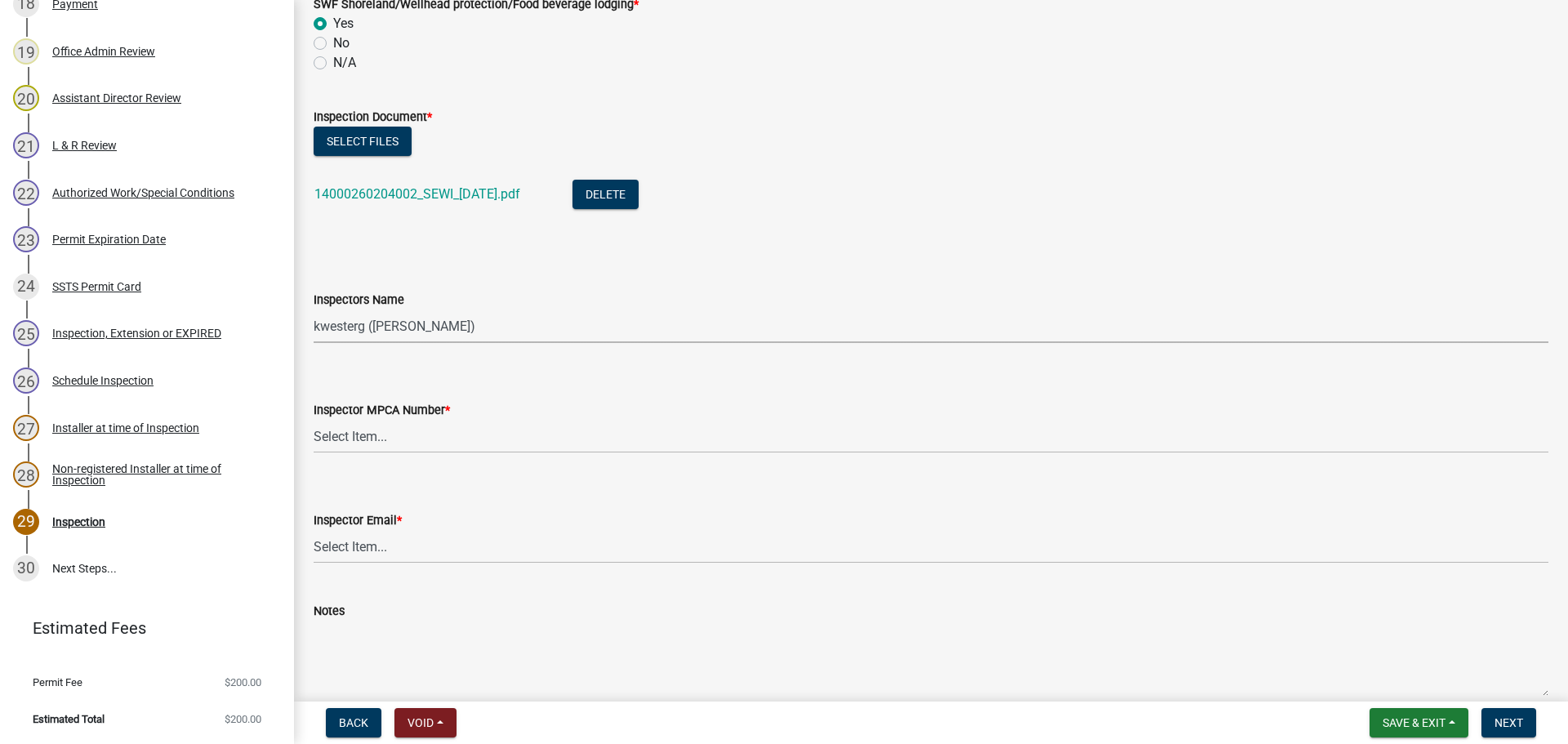
click at [397, 326] on select "Select Item... btollefson ([PERSON_NAME]) [PERSON_NAME] ([PERSON_NAME]) eplaste…" at bounding box center [931, 326] width 1235 height 33
select select "facec742-7e79-4c33-8241-13e023664843"
click at [314, 310] on select "Select Item... btollefson ([PERSON_NAME]) [PERSON_NAME] ([PERSON_NAME]) eplaste…" at bounding box center [931, 326] width 1235 height 33
click at [411, 433] on select "Select Item... [PERSON_NAME] (10415) [PERSON_NAME] (924) [PERSON_NAME] (1957) […" at bounding box center [931, 437] width 1235 height 33
click at [314, 420] on select "Select Item... [PERSON_NAME] (10415) [PERSON_NAME] (924) [PERSON_NAME] (1957) […" at bounding box center [931, 437] width 1235 height 33
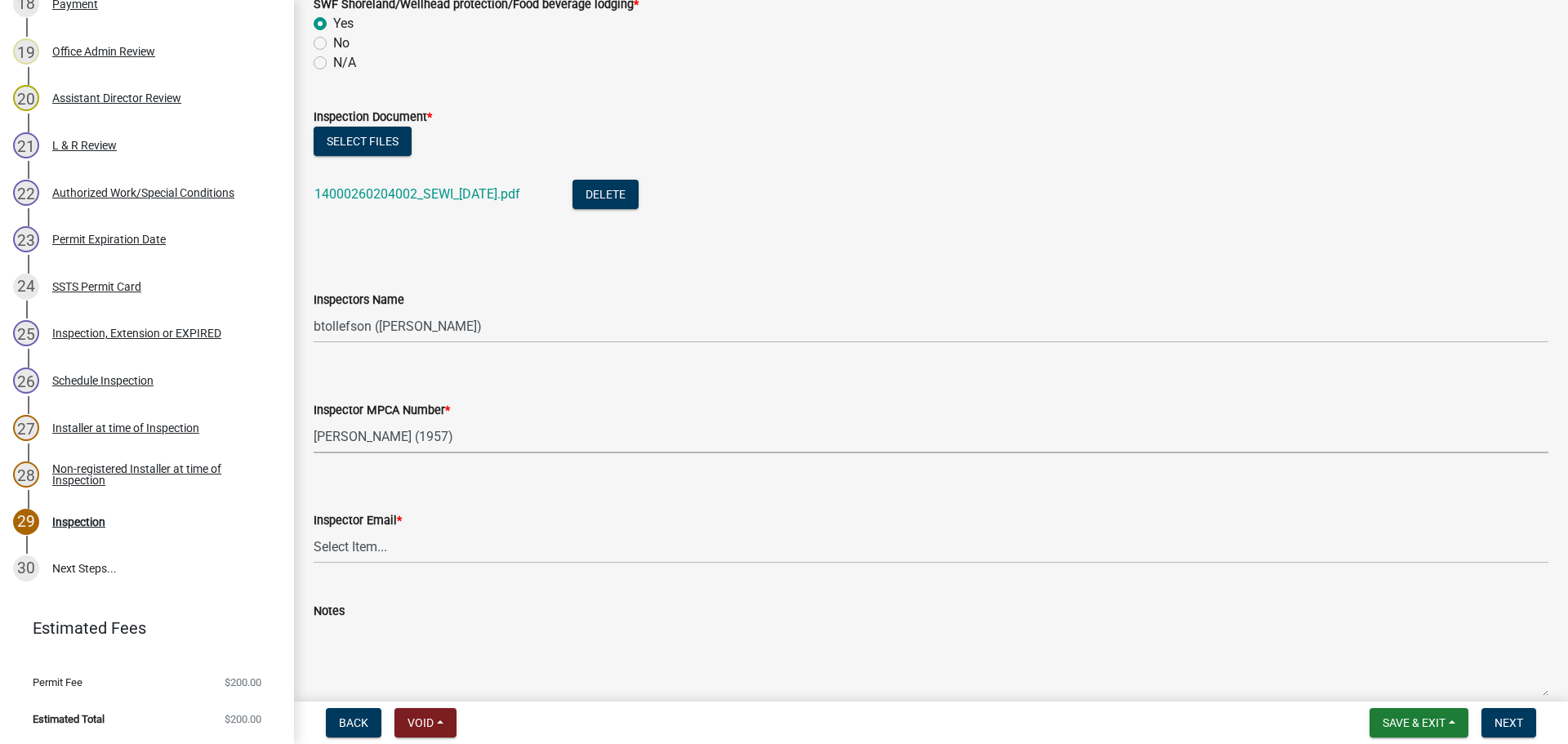
select select "3a384654-27c5-4d59-8b75-a887e8a1870e"
click at [434, 540] on select "Select Item... [PERSON_NAME] ([EMAIL_ADDRESS][DOMAIN_NAME]) [PERSON_NAME] ([EMA…" at bounding box center [931, 547] width 1235 height 33
click at [314, 530] on select "Select Item... [PERSON_NAME] ([EMAIL_ADDRESS][DOMAIN_NAME]) [PERSON_NAME] ([EMA…" at bounding box center [931, 547] width 1235 height 33
select select "541addf4-52df-4608-91ce-bf29f574816c"
click at [876, 584] on div "Notes" at bounding box center [931, 638] width 1235 height 119
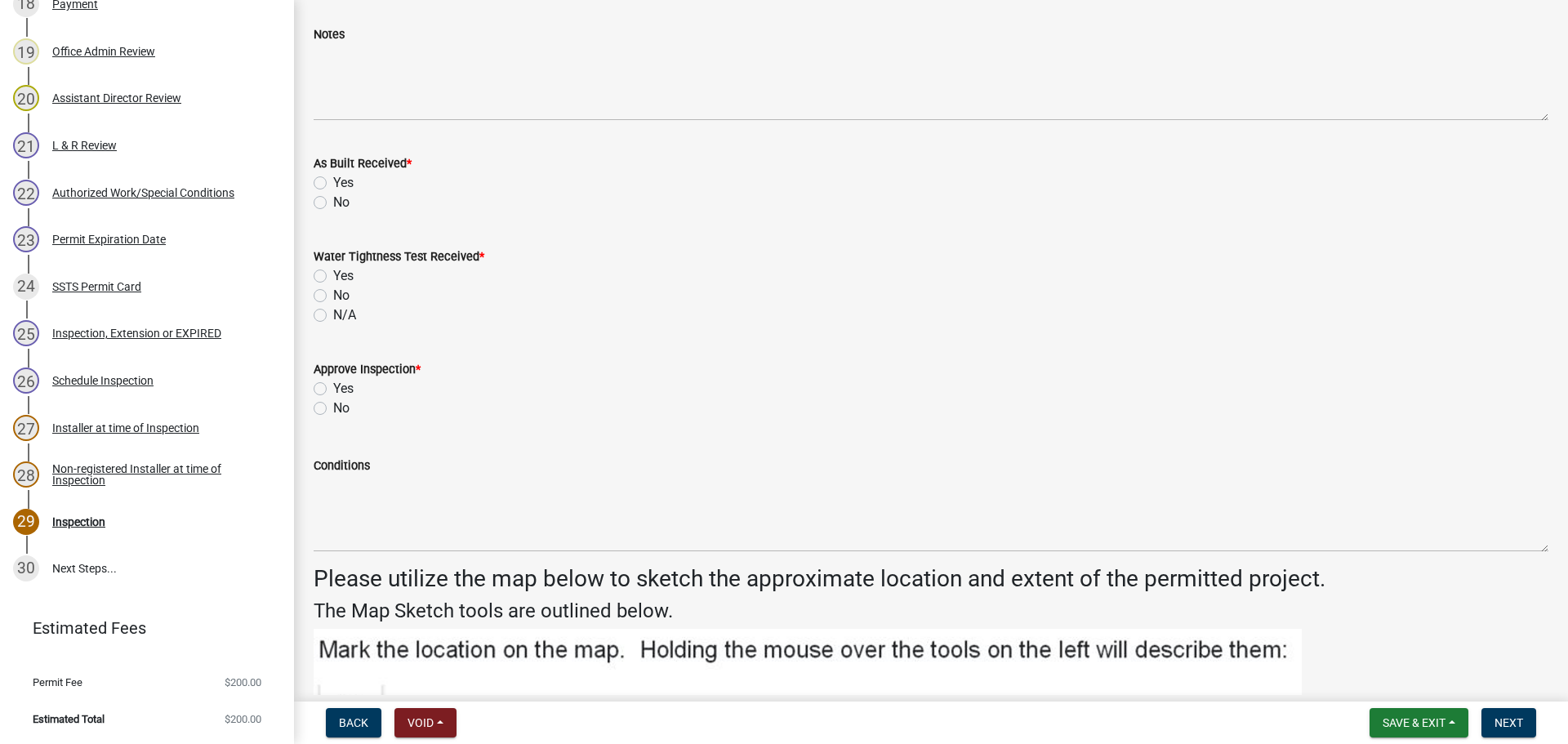
scroll to position [1961, 0]
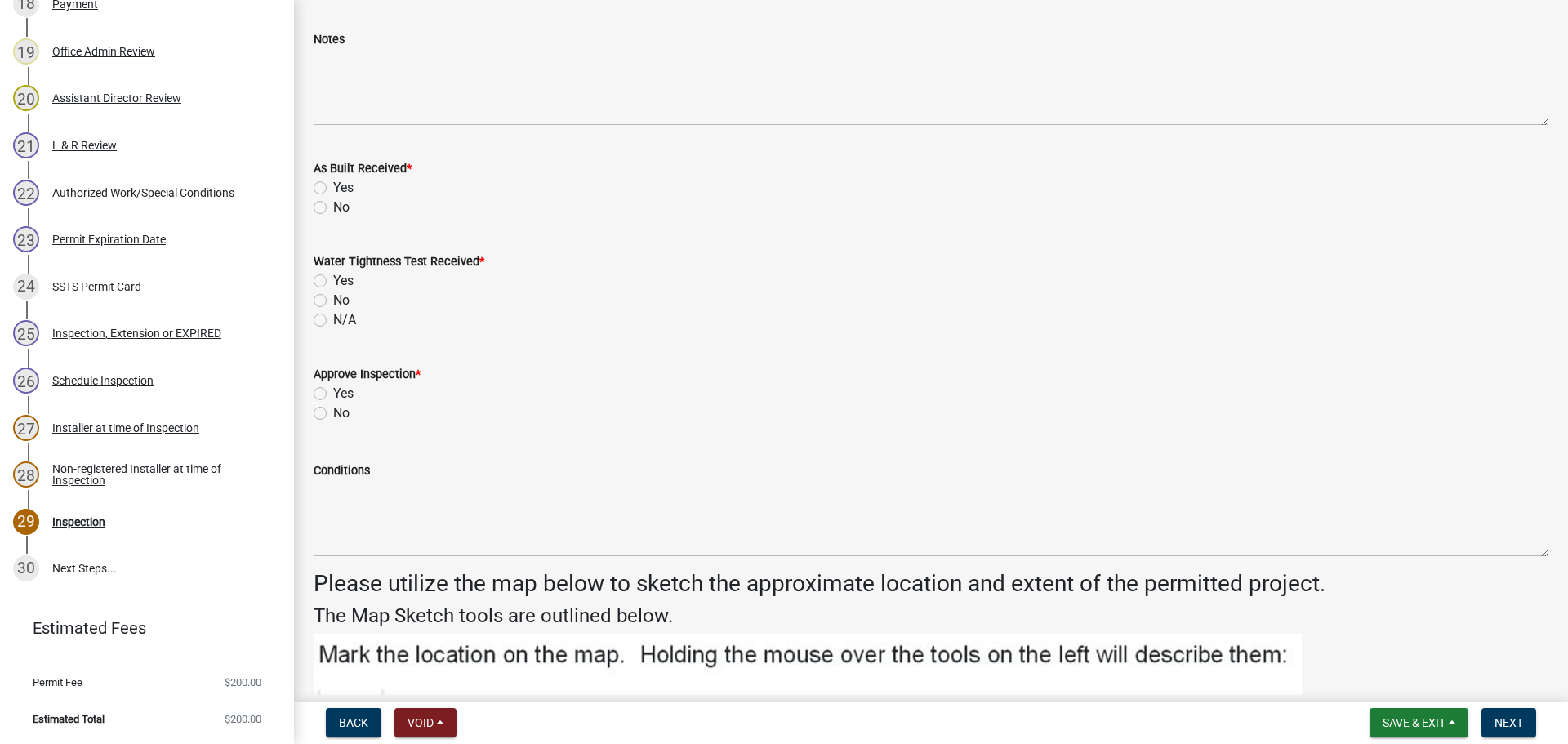
click at [333, 206] on label "No" at bounding box center [341, 207] width 17 height 19
click at [333, 206] on input "No" at bounding box center [339, 203] width 11 height 11
radio input "true"
click at [333, 322] on label "N/A" at bounding box center [345, 320] width 23 height 19
click at [333, 321] on input "N/A" at bounding box center [339, 316] width 11 height 11
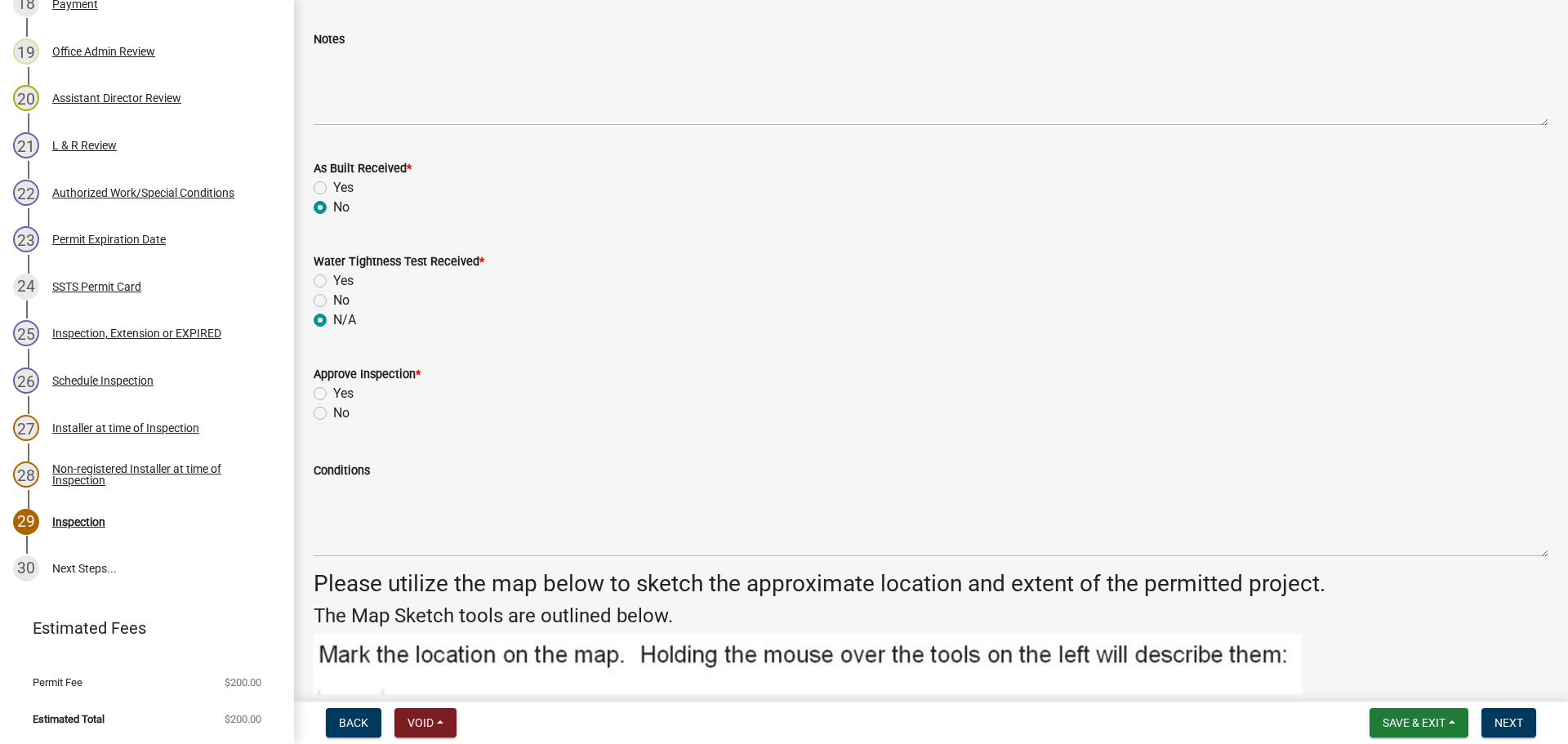
radio input "true"
click at [333, 390] on label "Yes" at bounding box center [343, 394] width 20 height 19
click at [333, 390] on input "Yes" at bounding box center [339, 390] width 11 height 11
radio input "true"
click at [1522, 731] on button "Next" at bounding box center [1508, 723] width 54 height 30
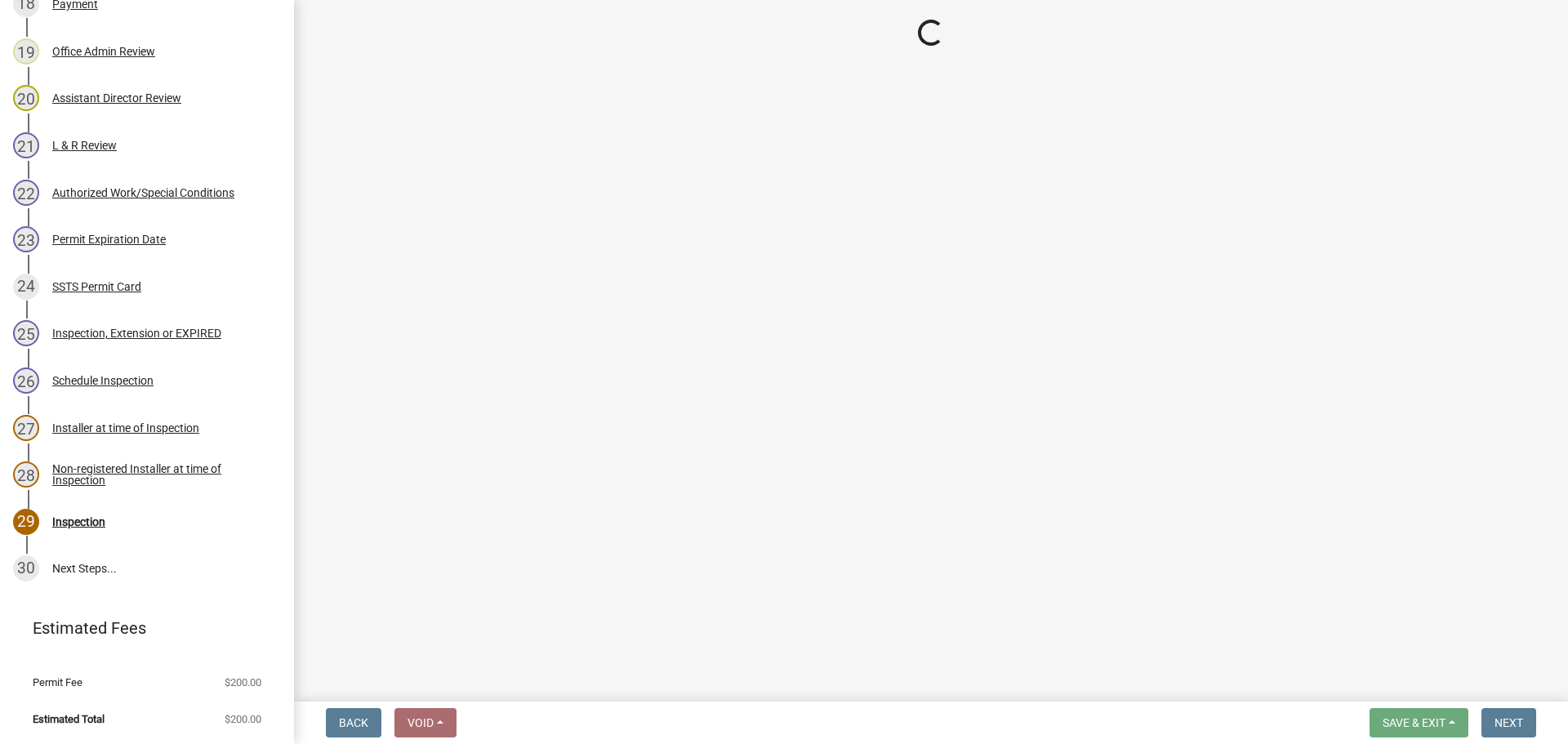
scroll to position [1299, 0]
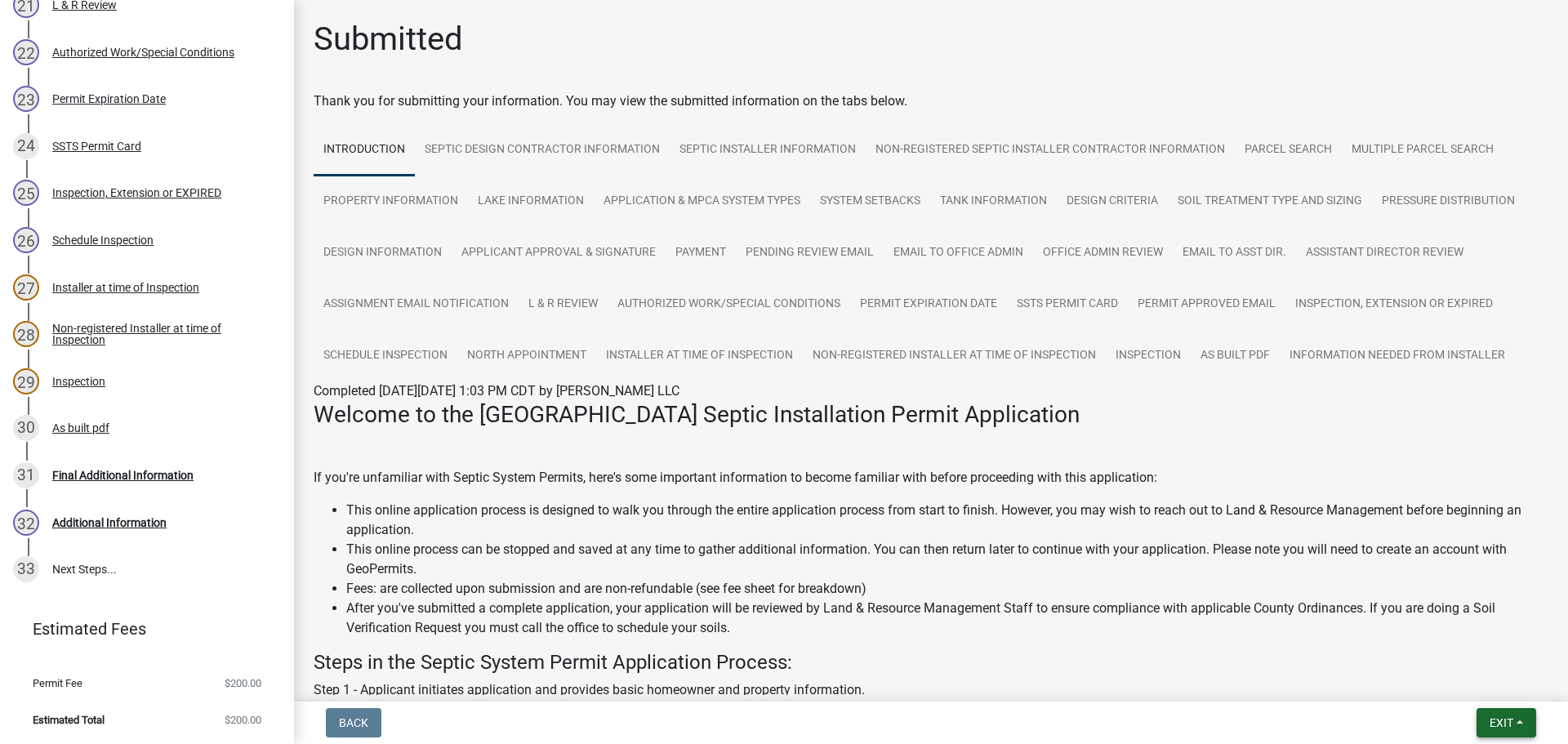
click at [1497, 729] on span "Exit" at bounding box center [1500, 723] width 24 height 13
click at [1484, 690] on button "Save & Exit" at bounding box center [1471, 680] width 131 height 39
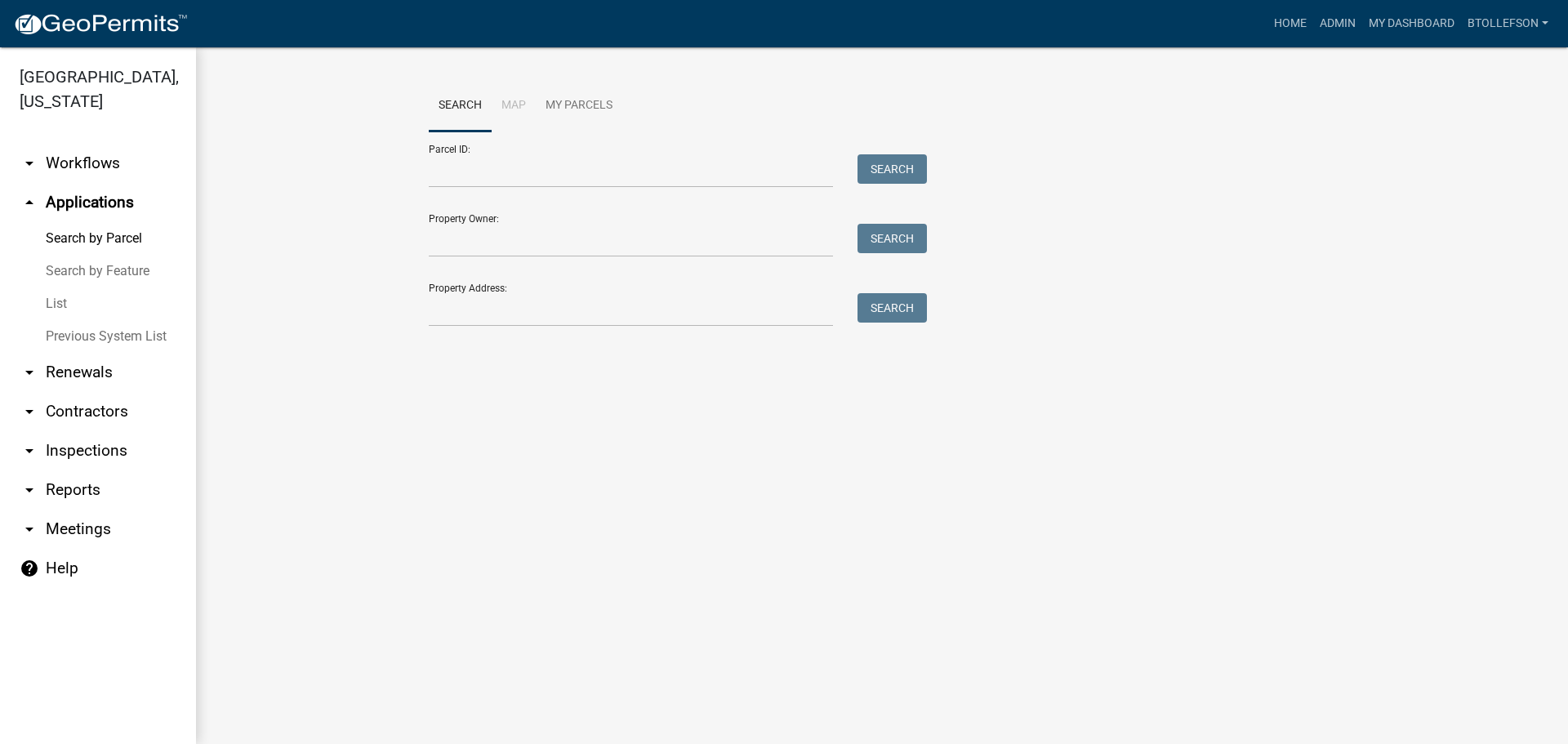
click at [574, 190] on form "Parcel ID: Search Property Owner: Search Property Address: Search" at bounding box center [674, 229] width 490 height 196
click at [567, 183] on input "Parcel ID:" at bounding box center [631, 171] width 404 height 33
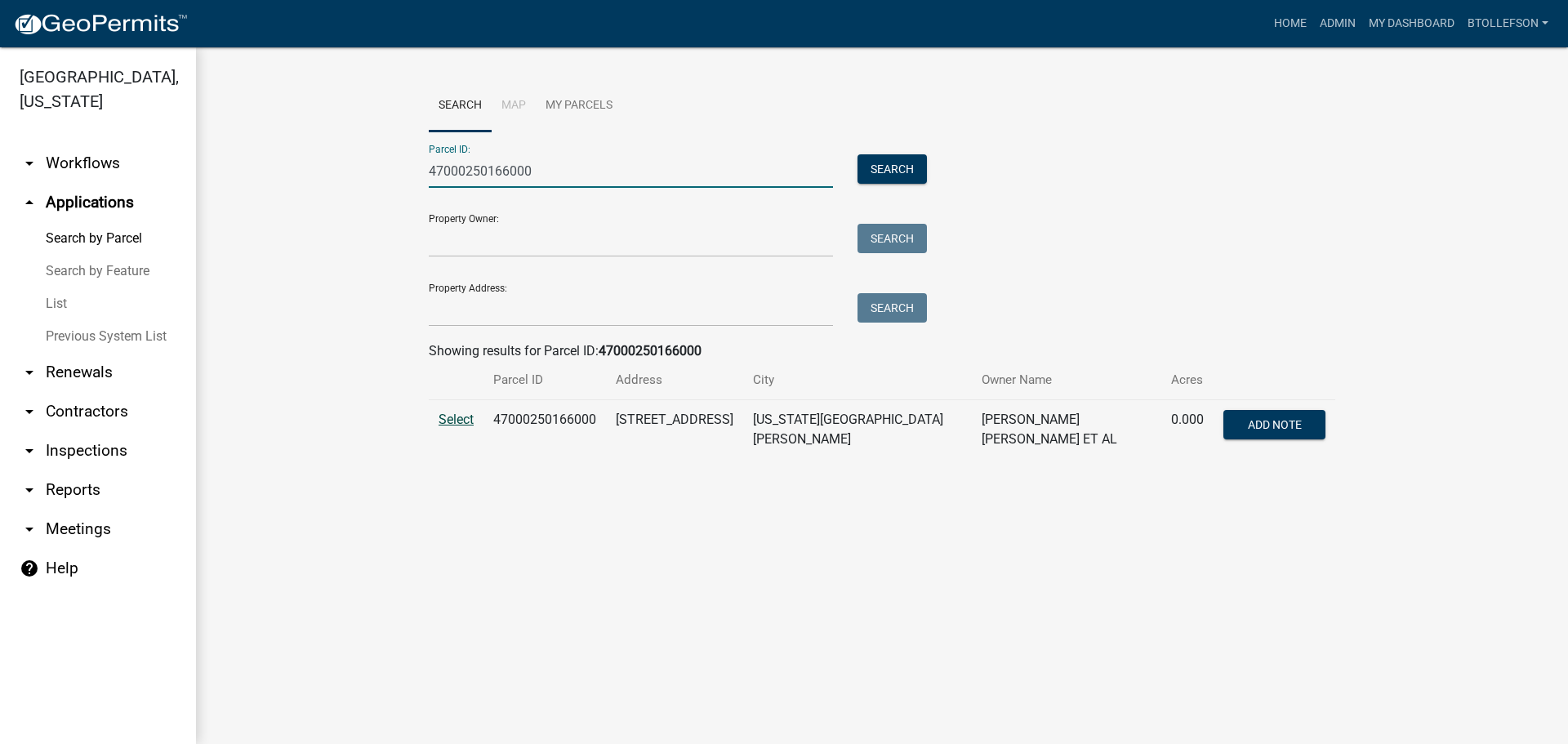
type input "47000250166000"
click at [459, 414] on span "Select" at bounding box center [456, 419] width 35 height 16
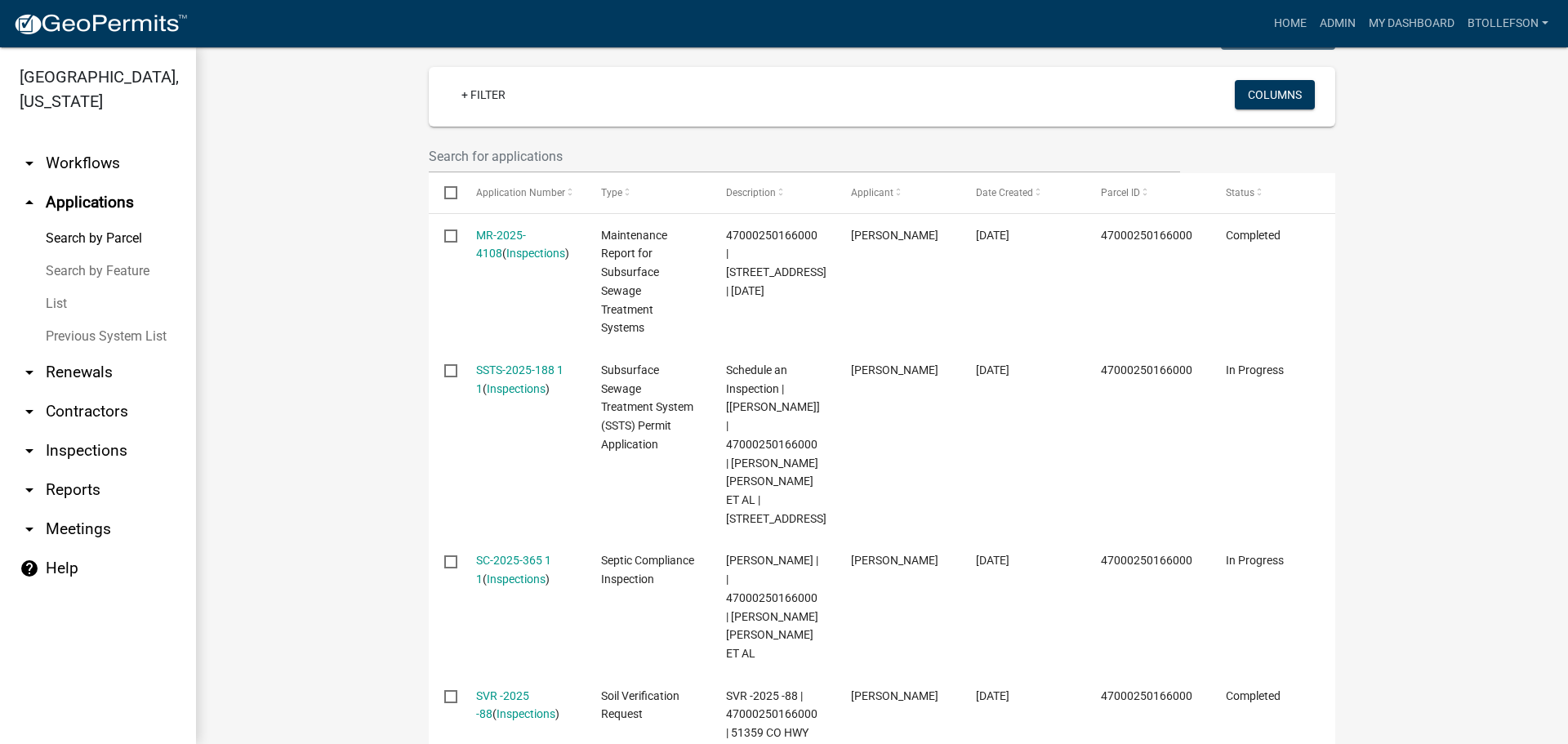
scroll to position [493, 0]
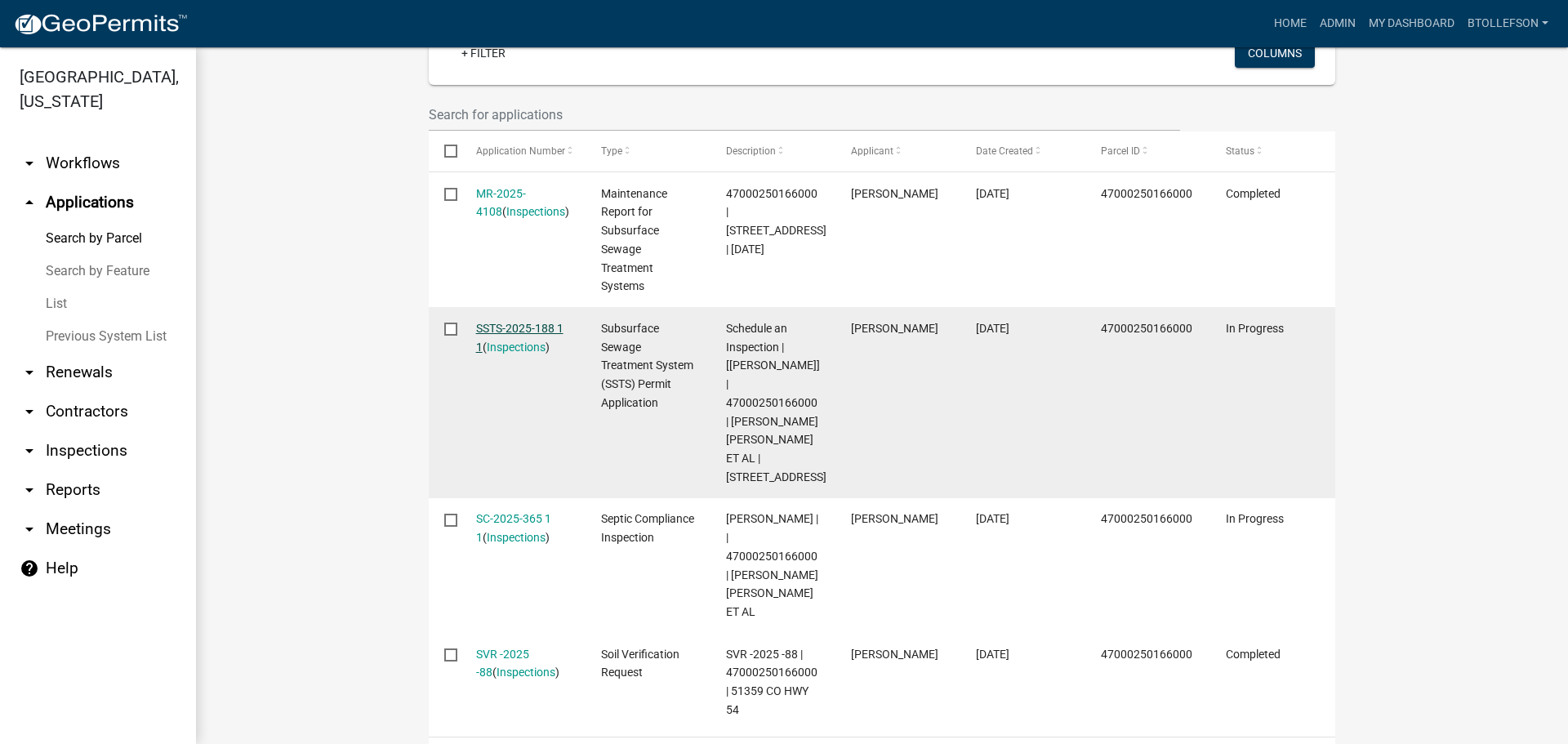
click at [512, 322] on link "SSTS-2025-188 1 1" at bounding box center [520, 338] width 88 height 32
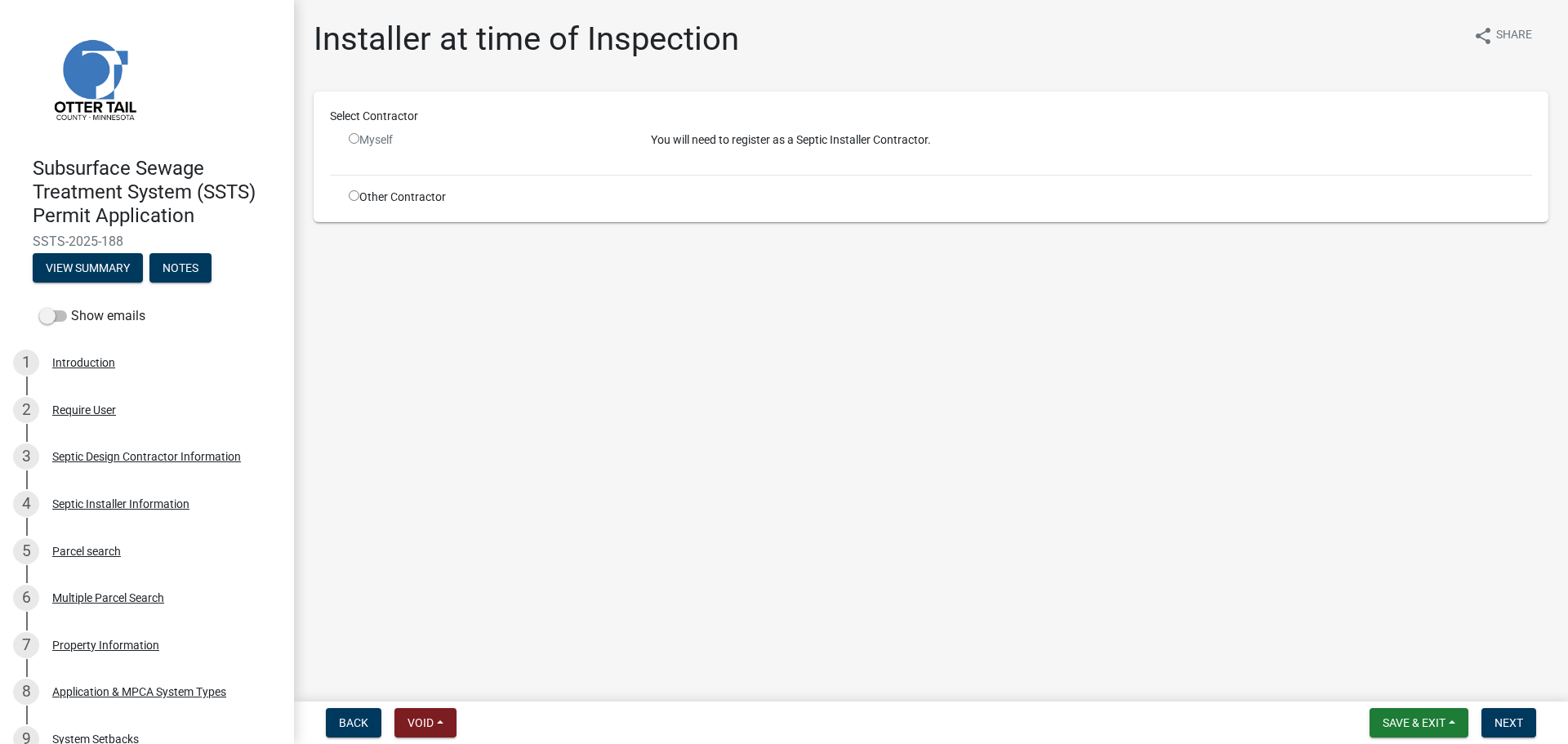
click at [352, 196] on input "radio" at bounding box center [354, 196] width 11 height 11
radio input "true"
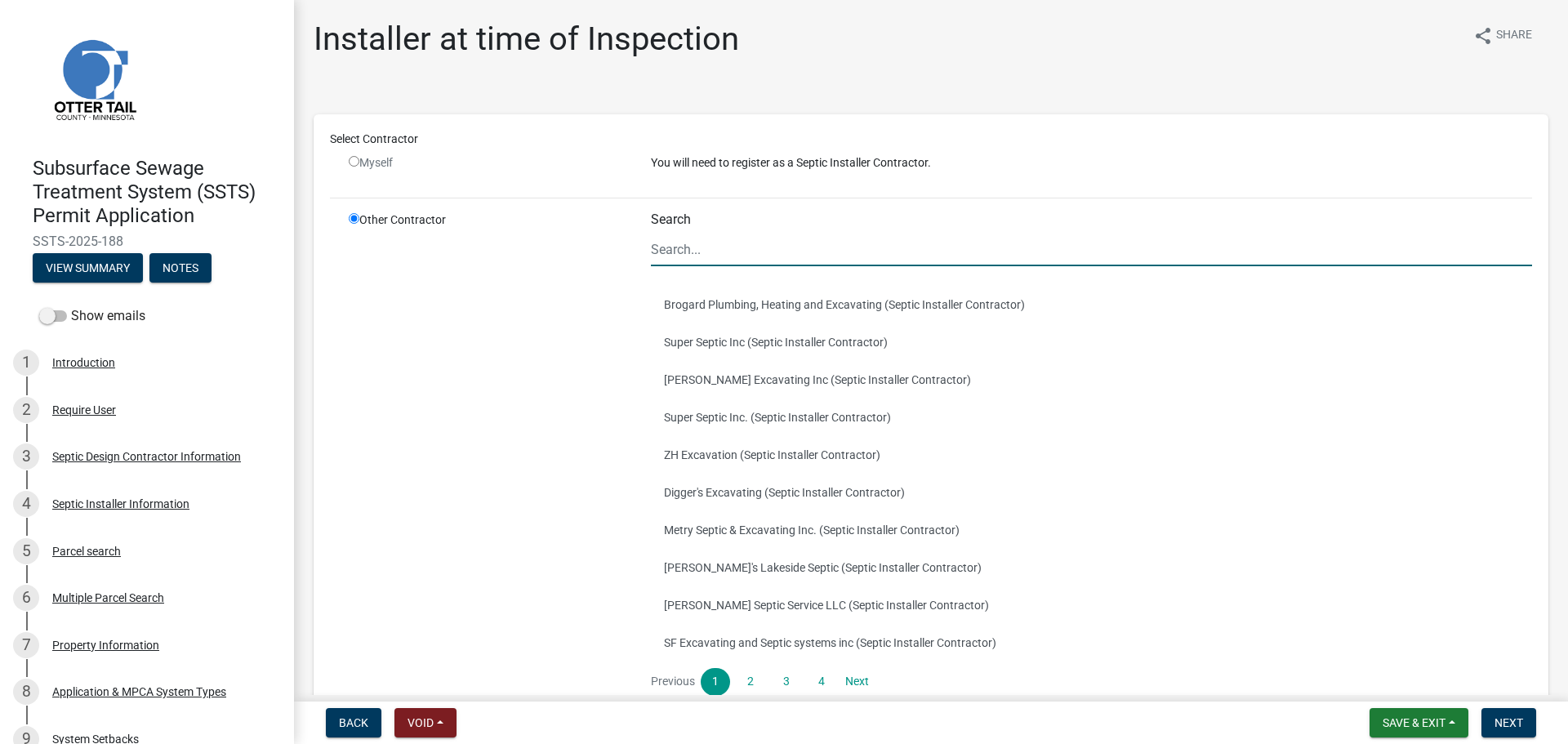
click at [792, 254] on input "Search" at bounding box center [1091, 249] width 881 height 33
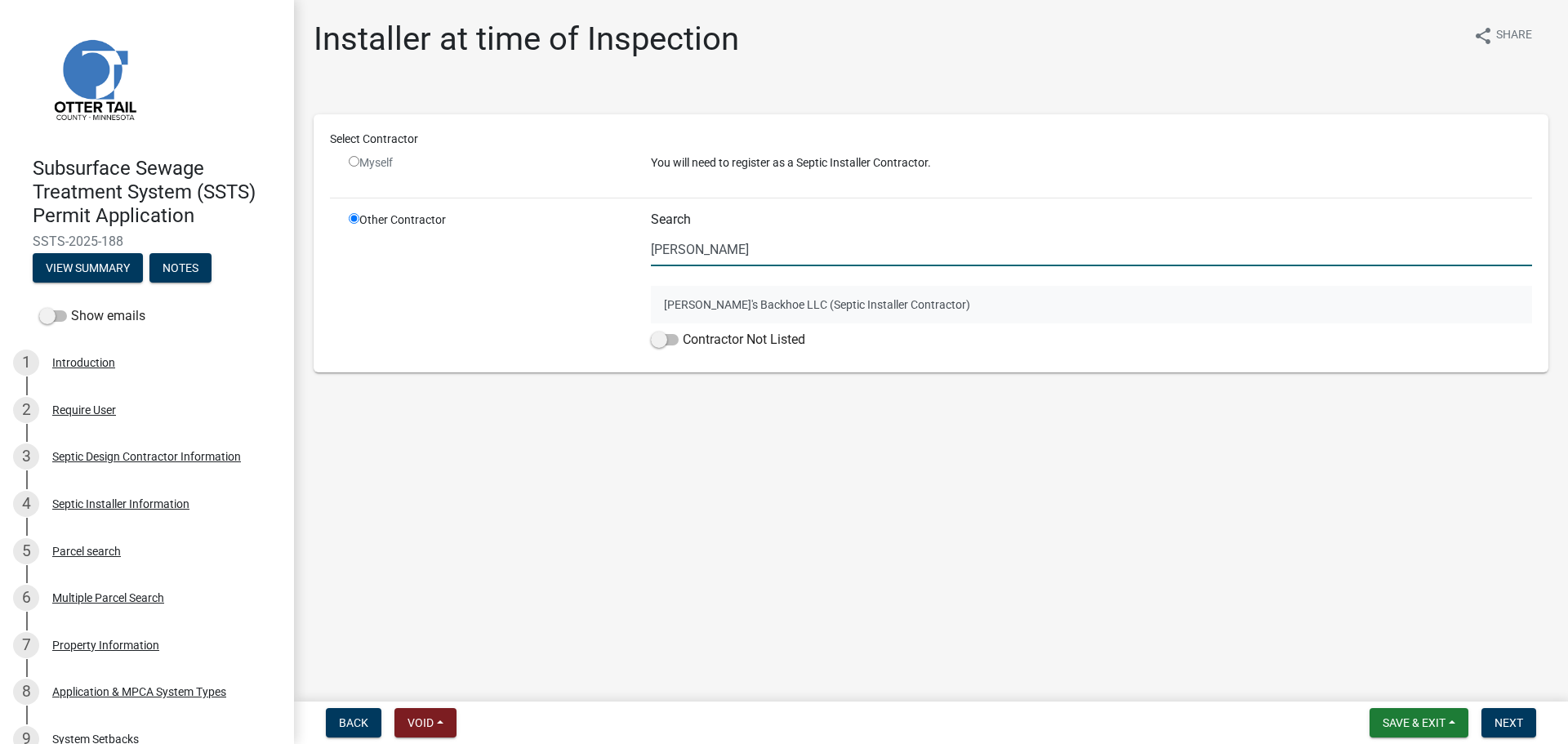
type input "[PERSON_NAME]"
click at [816, 310] on button "[PERSON_NAME]'s Backhoe LLC (Septic Installer Contractor)" at bounding box center [1091, 304] width 881 height 38
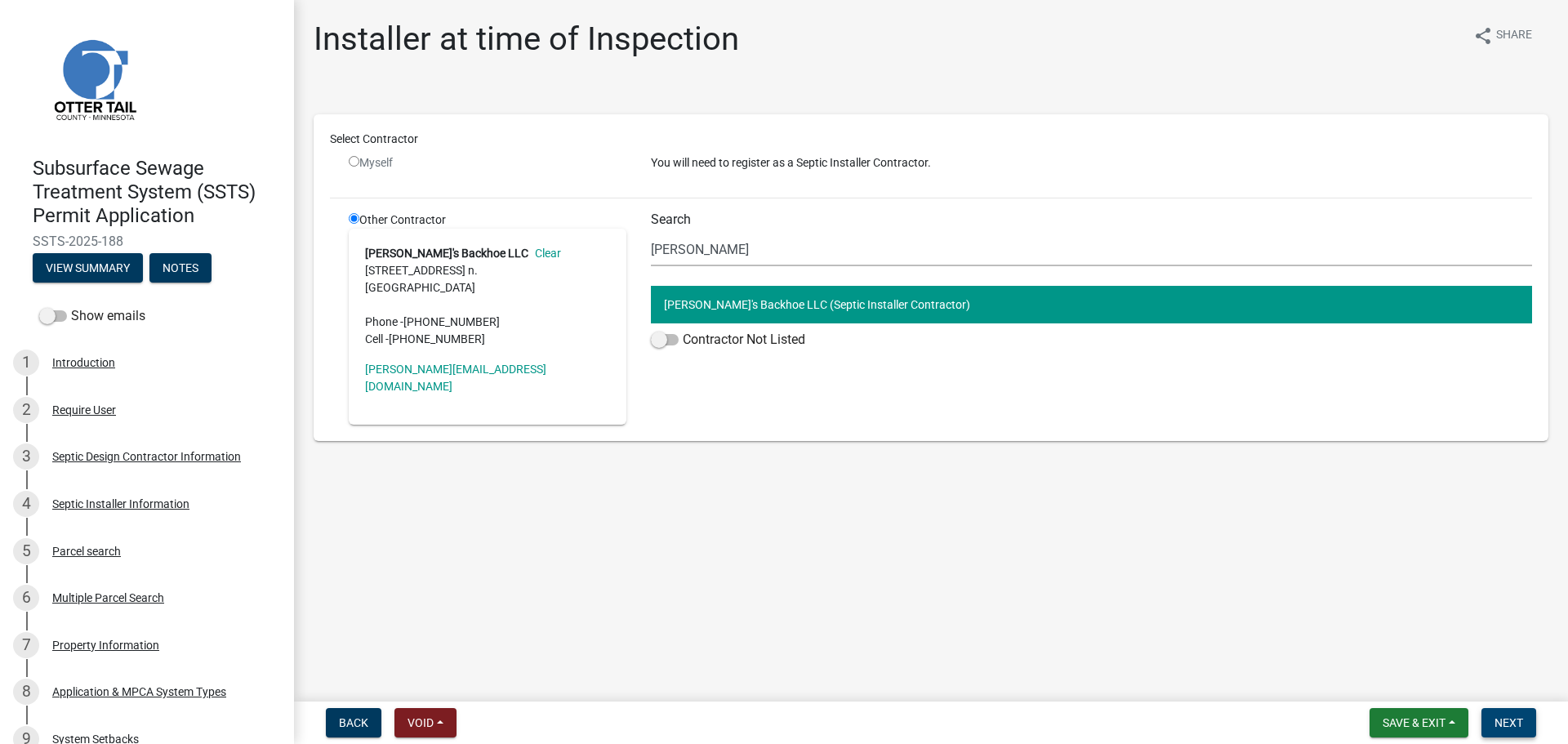
click at [1510, 723] on span "Next" at bounding box center [1508, 723] width 29 height 13
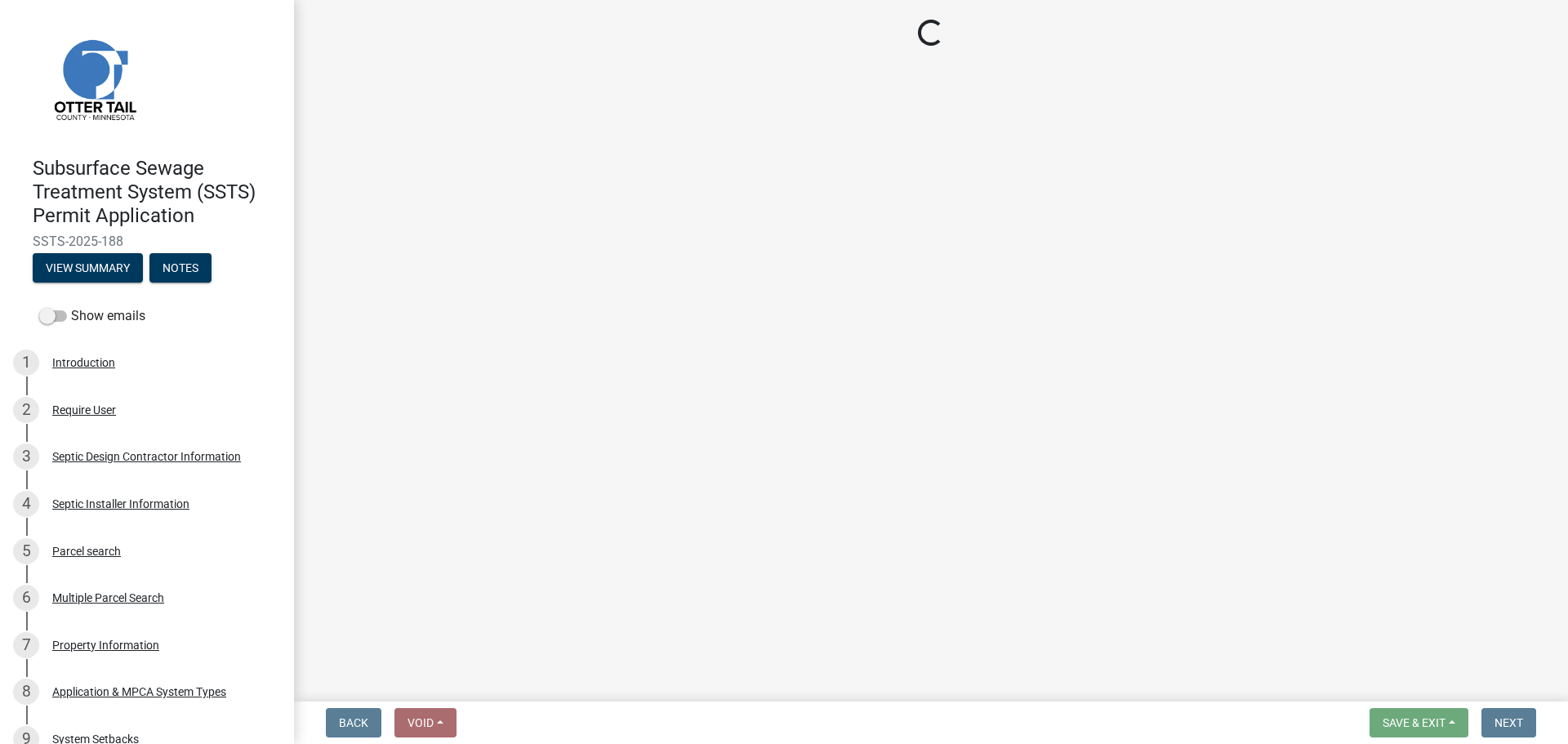
select select "710d5f49-2663-4e73-9718-d0c4e189f5ed"
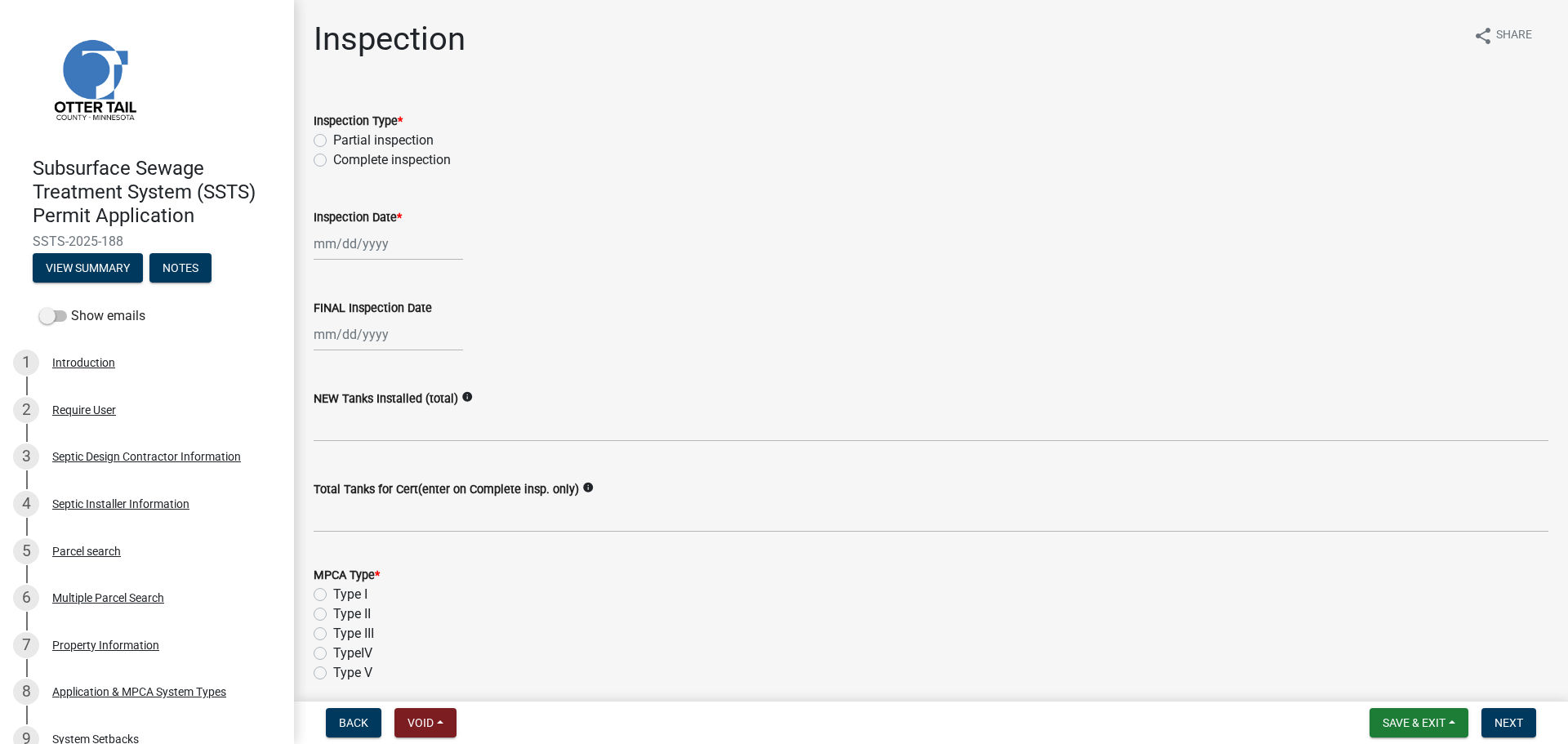
click at [333, 161] on label "Complete inspection" at bounding box center [392, 160] width 118 height 19
click at [333, 161] on input "Complete inspection" at bounding box center [339, 155] width 11 height 11
radio input "true"
click at [419, 253] on div at bounding box center [388, 244] width 149 height 33
select select "10"
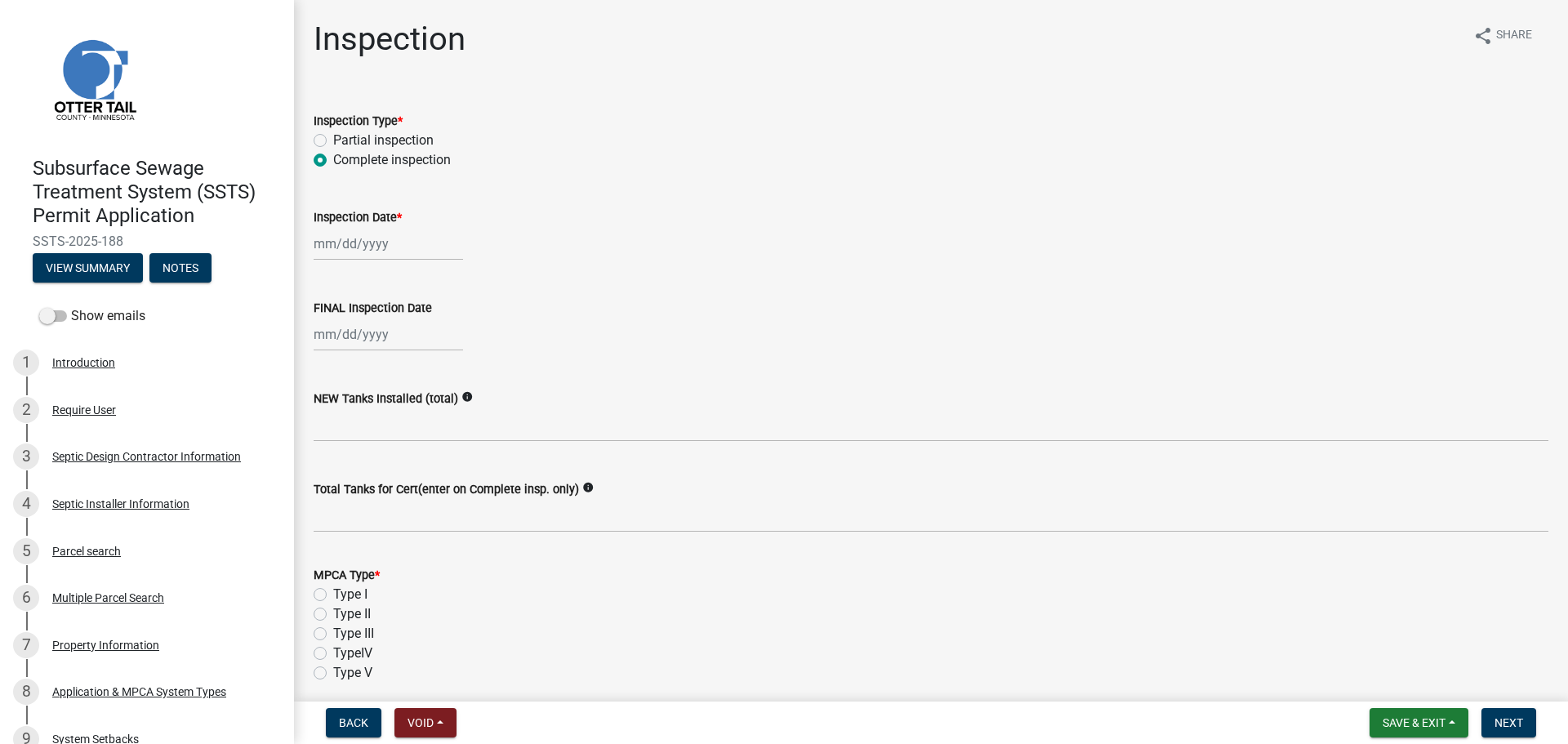
select select "2025"
click at [403, 354] on div "9" at bounding box center [409, 357] width 26 height 26
type input "[DATE]"
select select "10"
select select "2025"
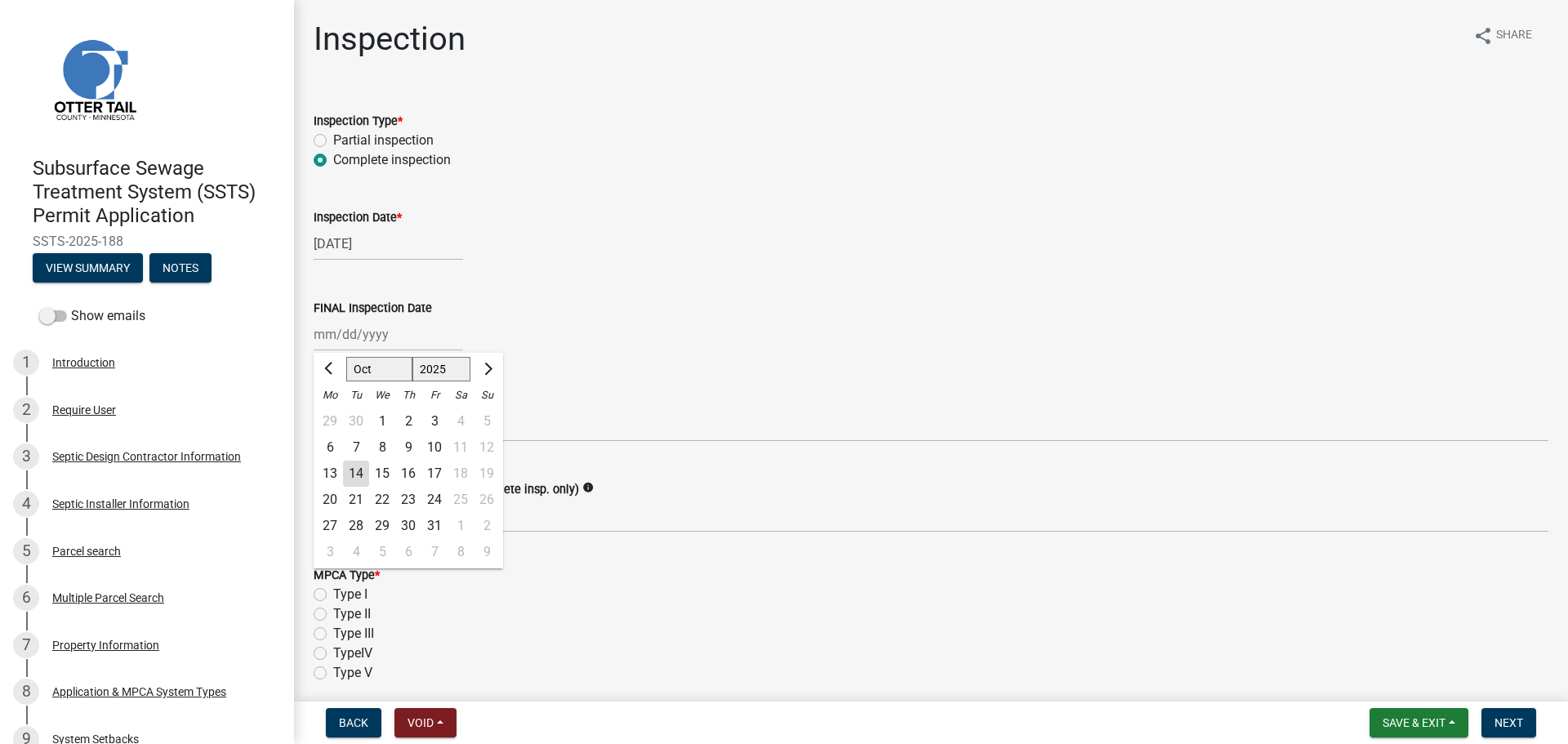
click at [389, 339] on div "[PERSON_NAME] Feb Mar Apr [PERSON_NAME][DATE] Oct Nov [DATE] 1526 1527 1528 152…" at bounding box center [388, 334] width 149 height 33
click at [409, 442] on div "9" at bounding box center [409, 447] width 26 height 26
type input "[DATE]"
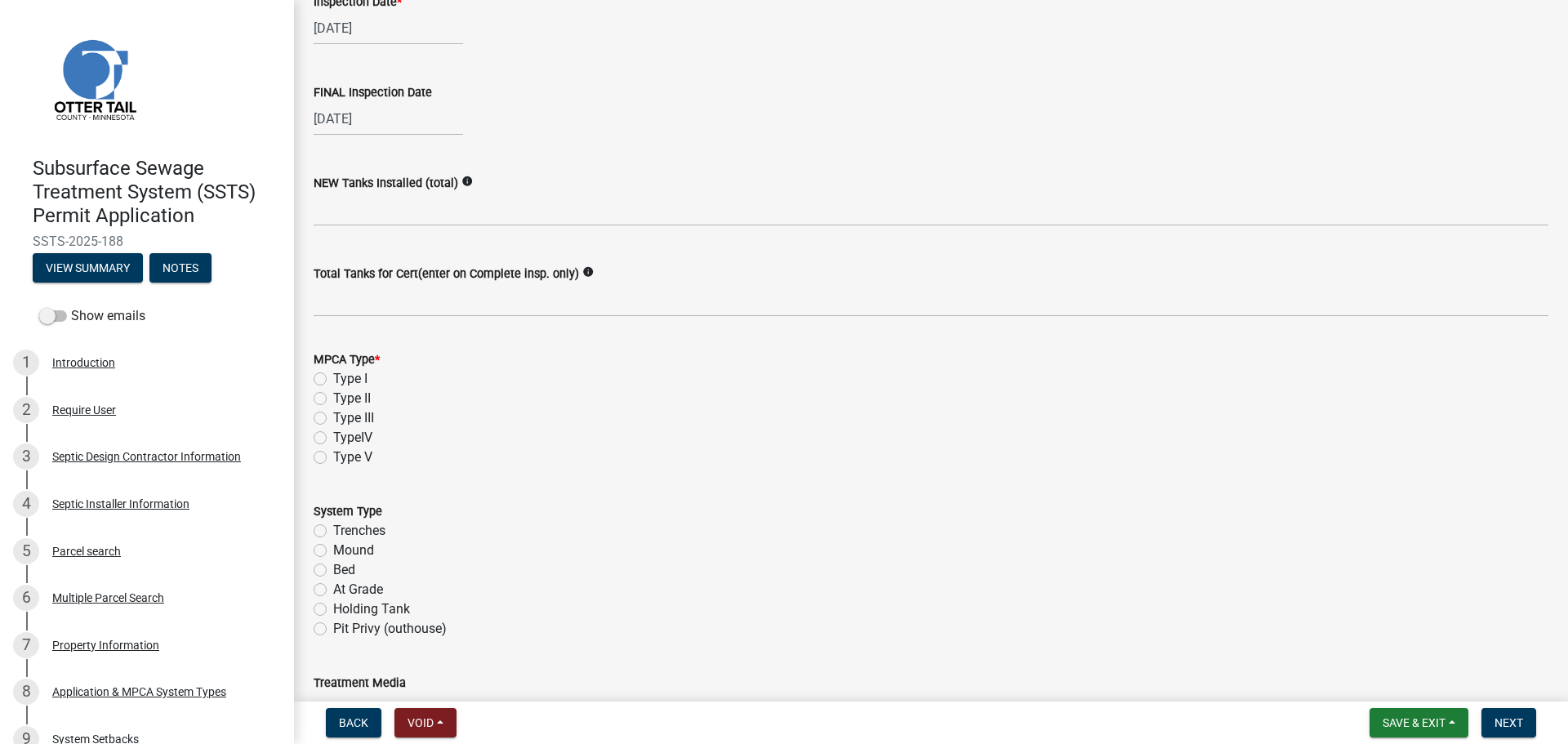
scroll to position [245, 0]
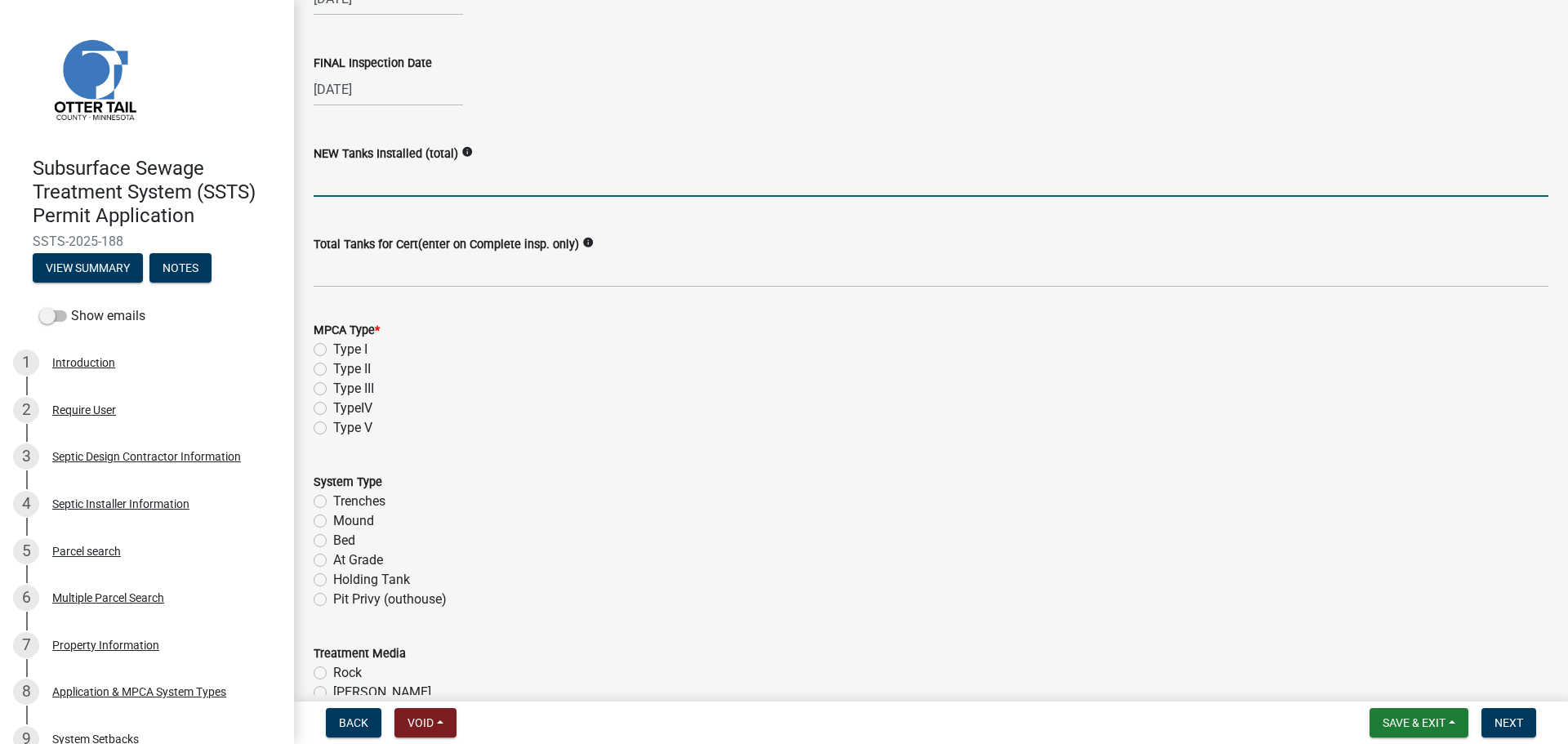
click at [439, 189] on input "text" at bounding box center [931, 180] width 1235 height 33
type input "1"
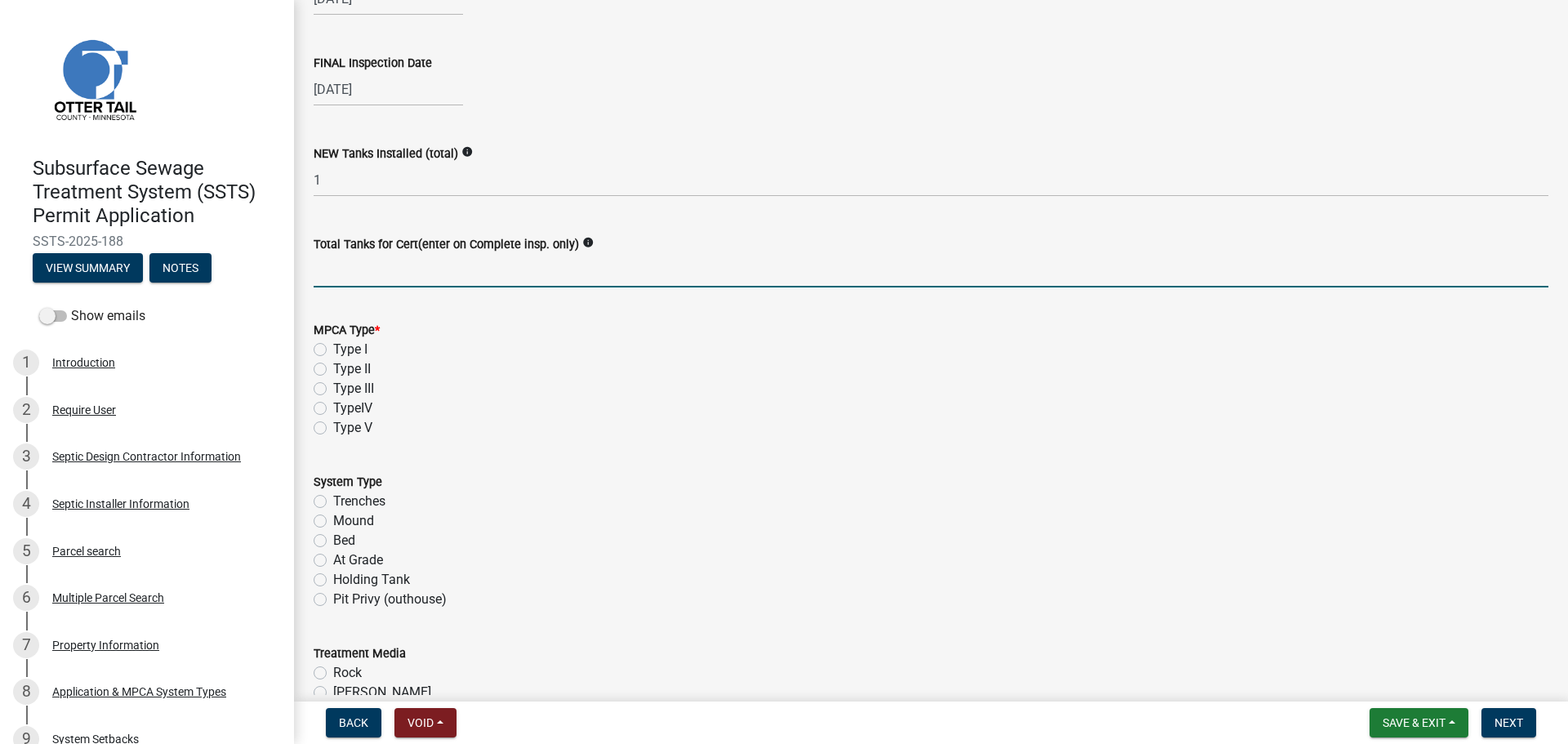
click at [372, 273] on input "Total Tanks for Cert(enter on Complete insp. only)" at bounding box center [931, 271] width 1235 height 33
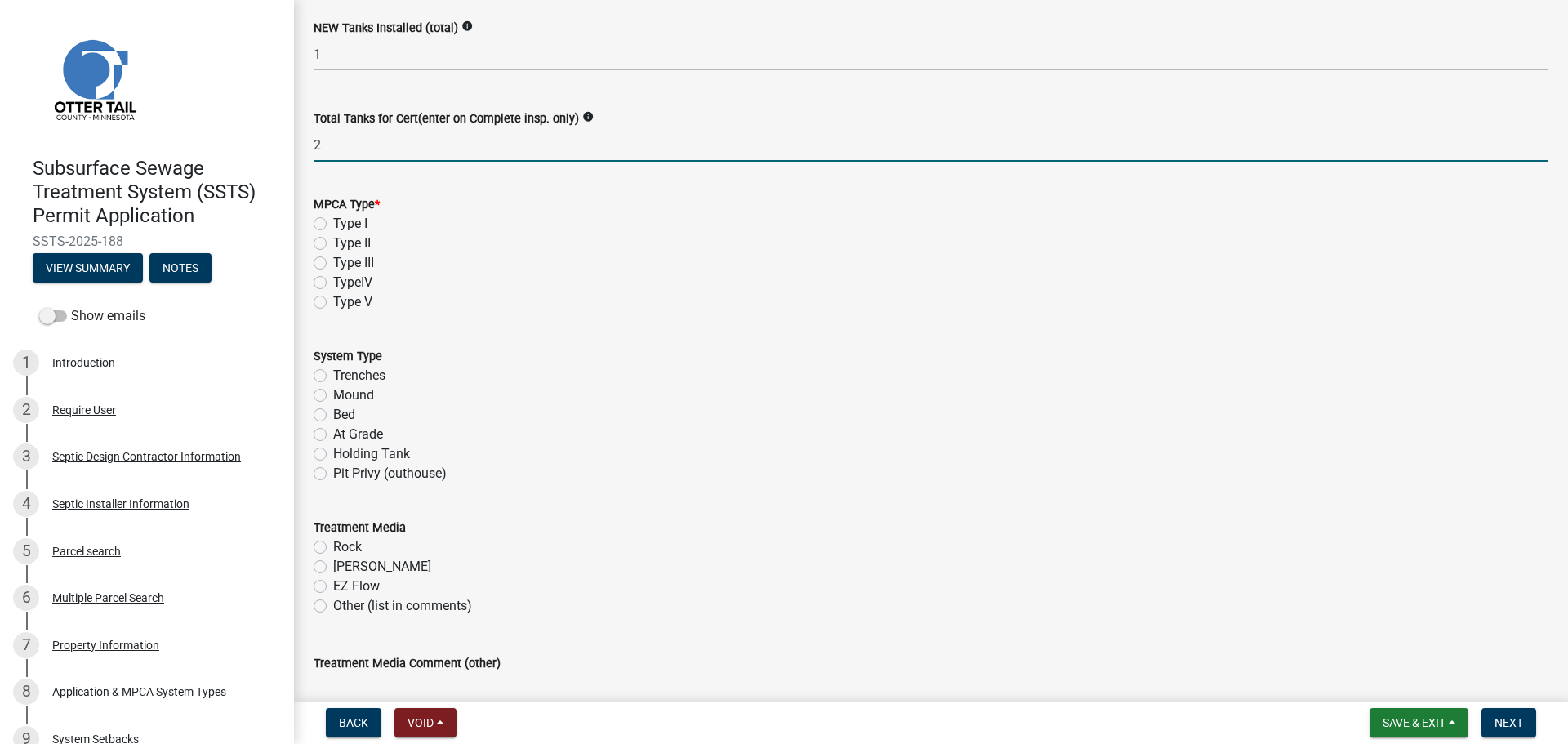
scroll to position [409, 0]
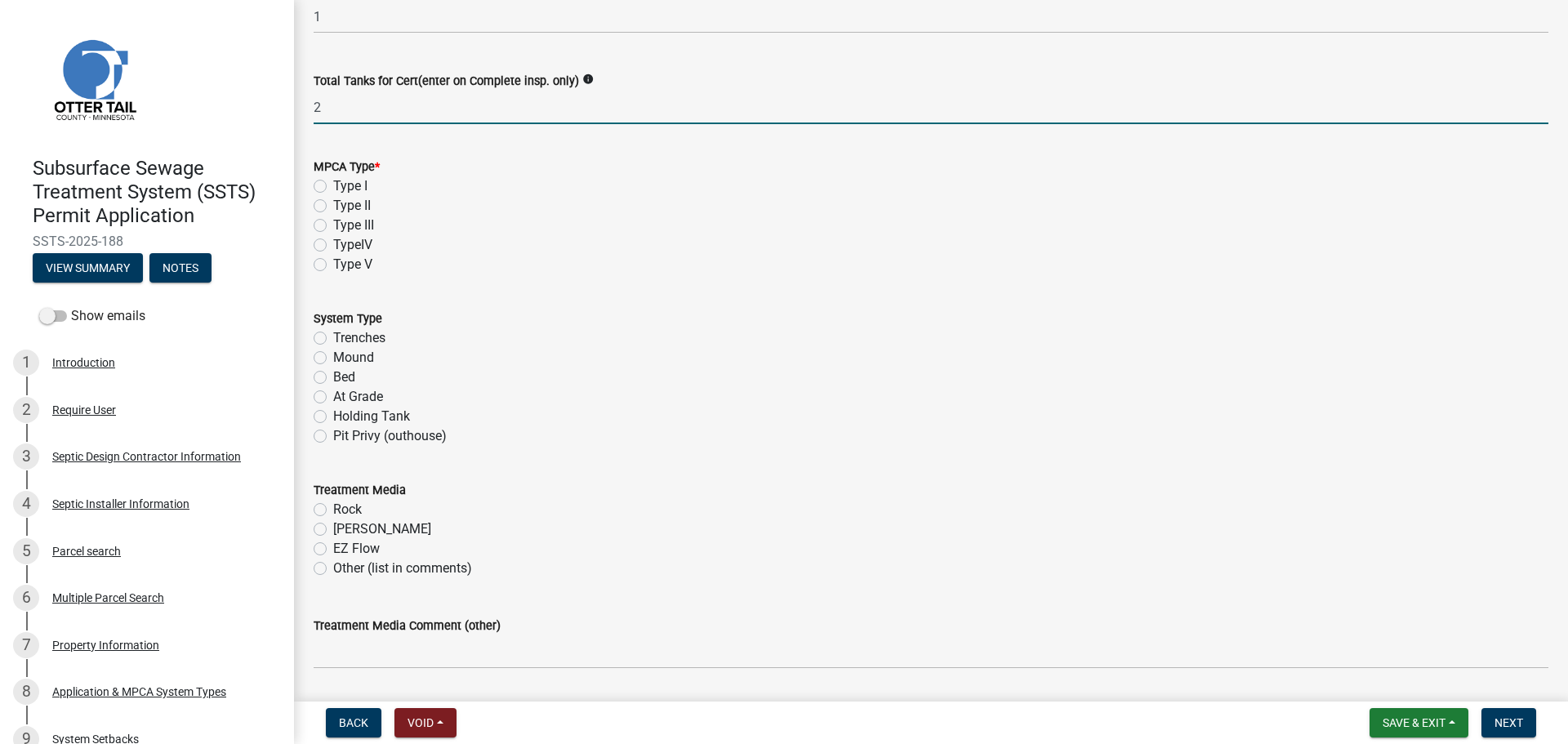
type input "2"
click at [333, 186] on label "Type I" at bounding box center [350, 186] width 34 height 19
click at [333, 186] on input "Type I" at bounding box center [339, 182] width 11 height 11
radio input "true"
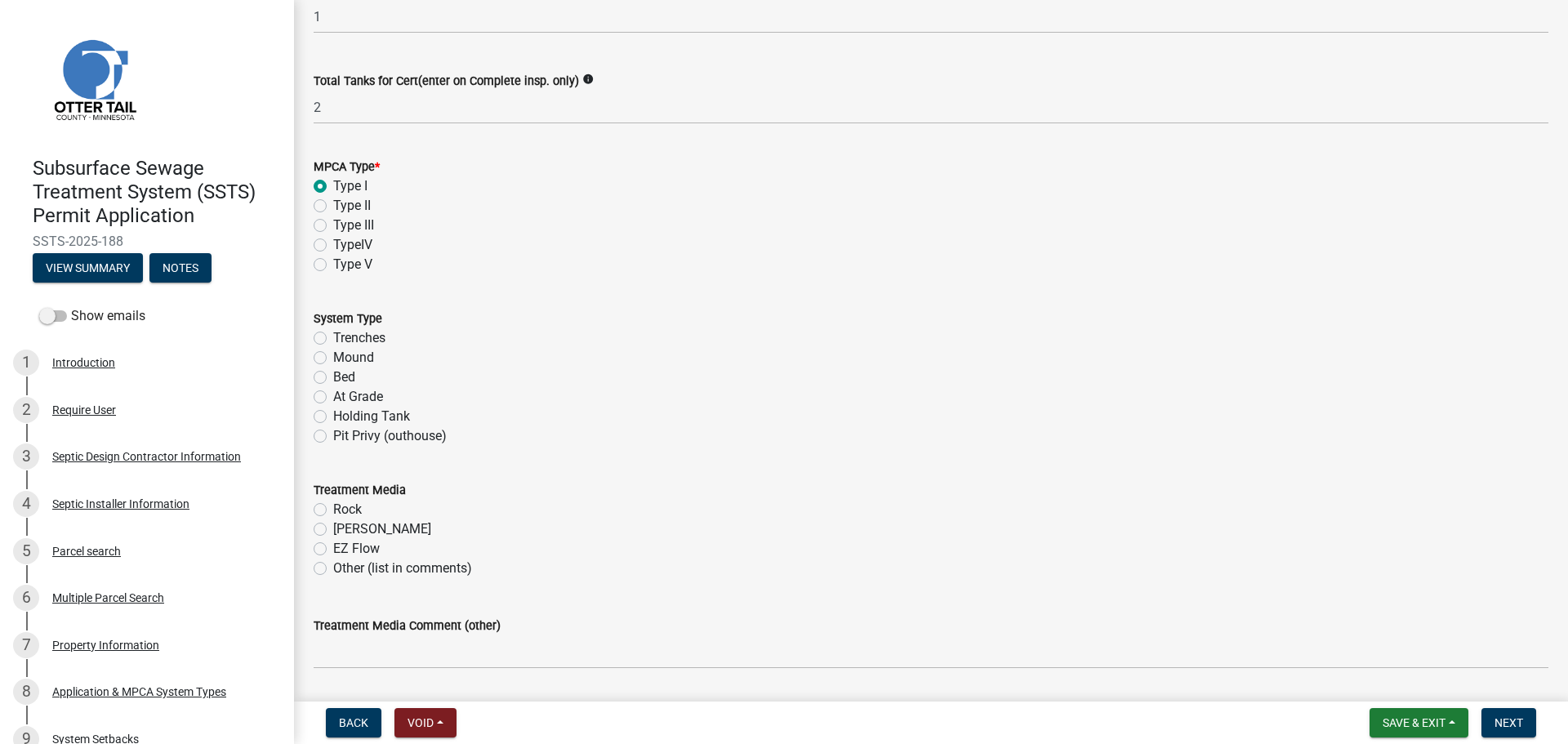
click at [333, 354] on label "Mound" at bounding box center [353, 358] width 41 height 19
click at [333, 354] on input "Mound" at bounding box center [339, 354] width 11 height 11
radio input "true"
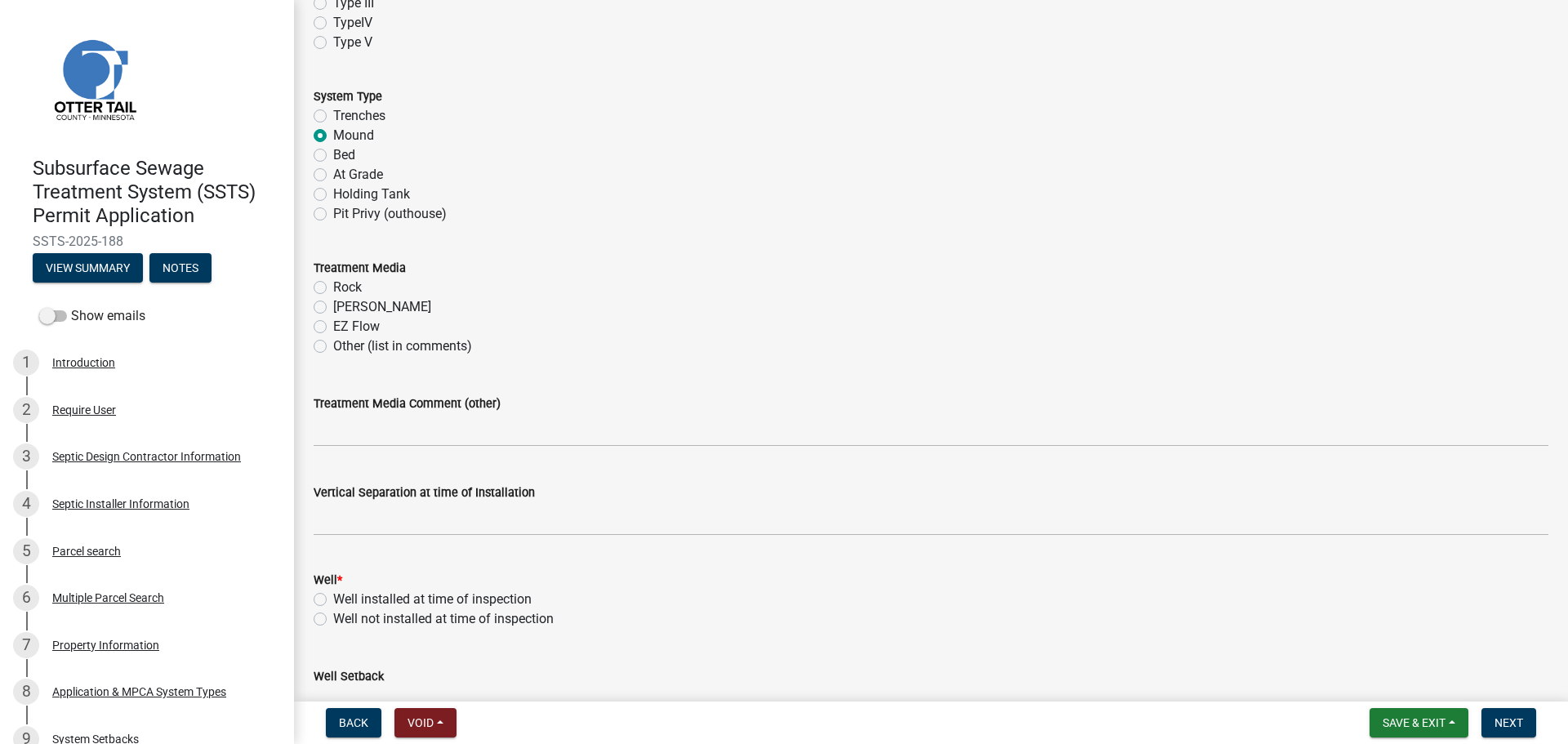
scroll to position [654, 0]
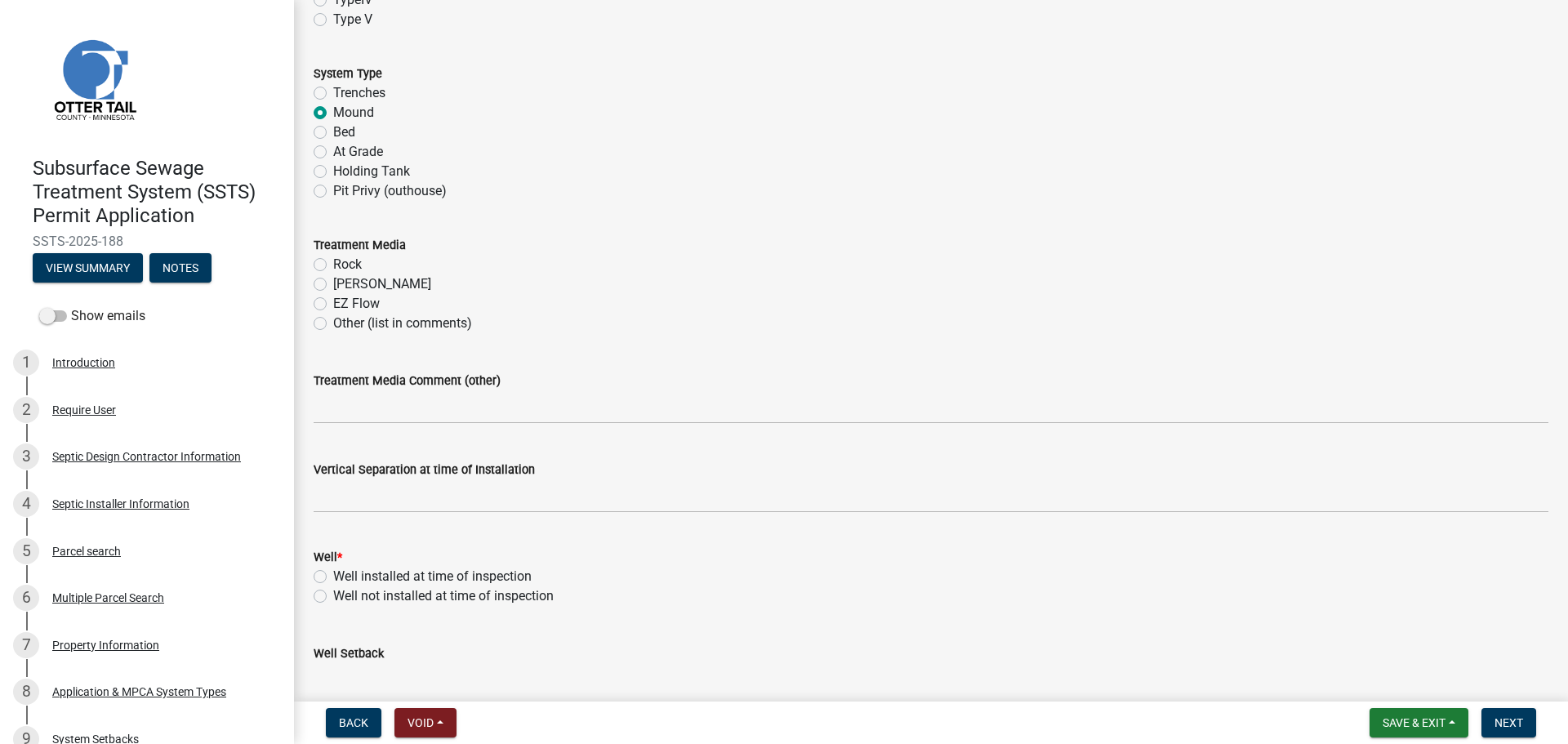
click at [333, 264] on label "Rock" at bounding box center [347, 265] width 29 height 19
click at [333, 264] on input "Rock" at bounding box center [339, 261] width 11 height 11
radio input "true"
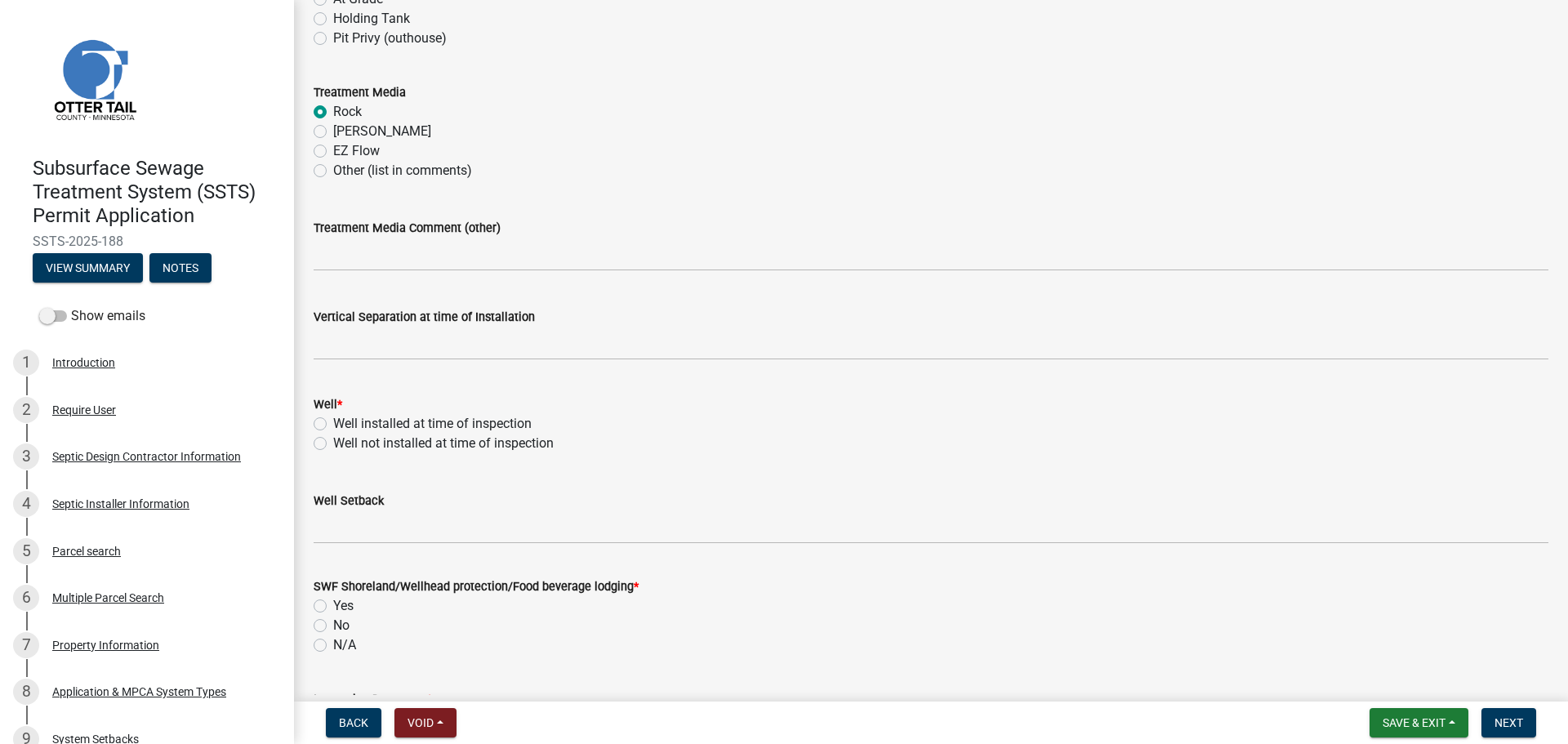
scroll to position [817, 0]
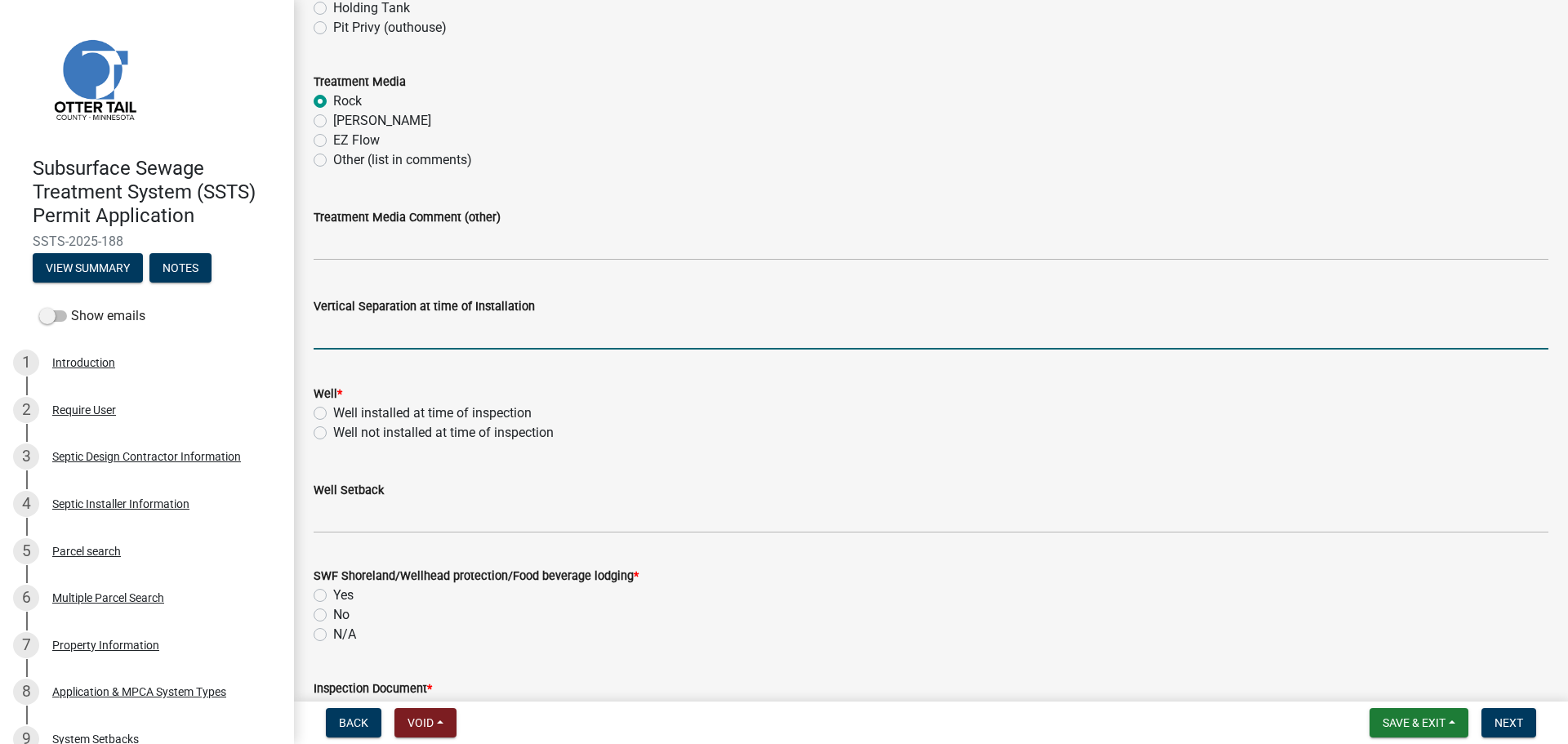
click at [437, 334] on input "text" at bounding box center [931, 333] width 1235 height 33
type input "36"
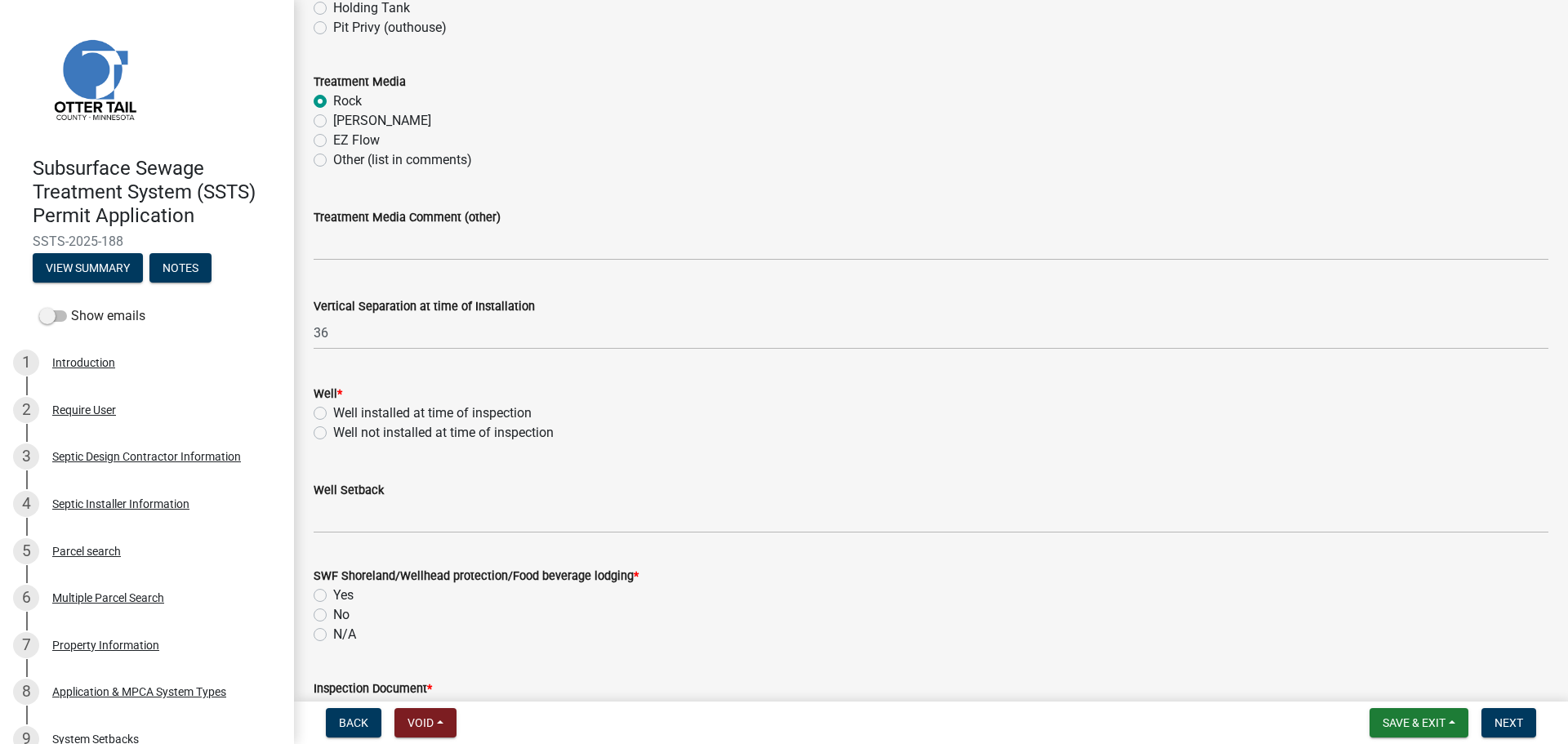
click at [333, 412] on label "Well installed at time of inspection" at bounding box center [432, 413] width 198 height 19
click at [333, 412] on input "Well installed at time of inspection" at bounding box center [339, 409] width 11 height 11
radio input "true"
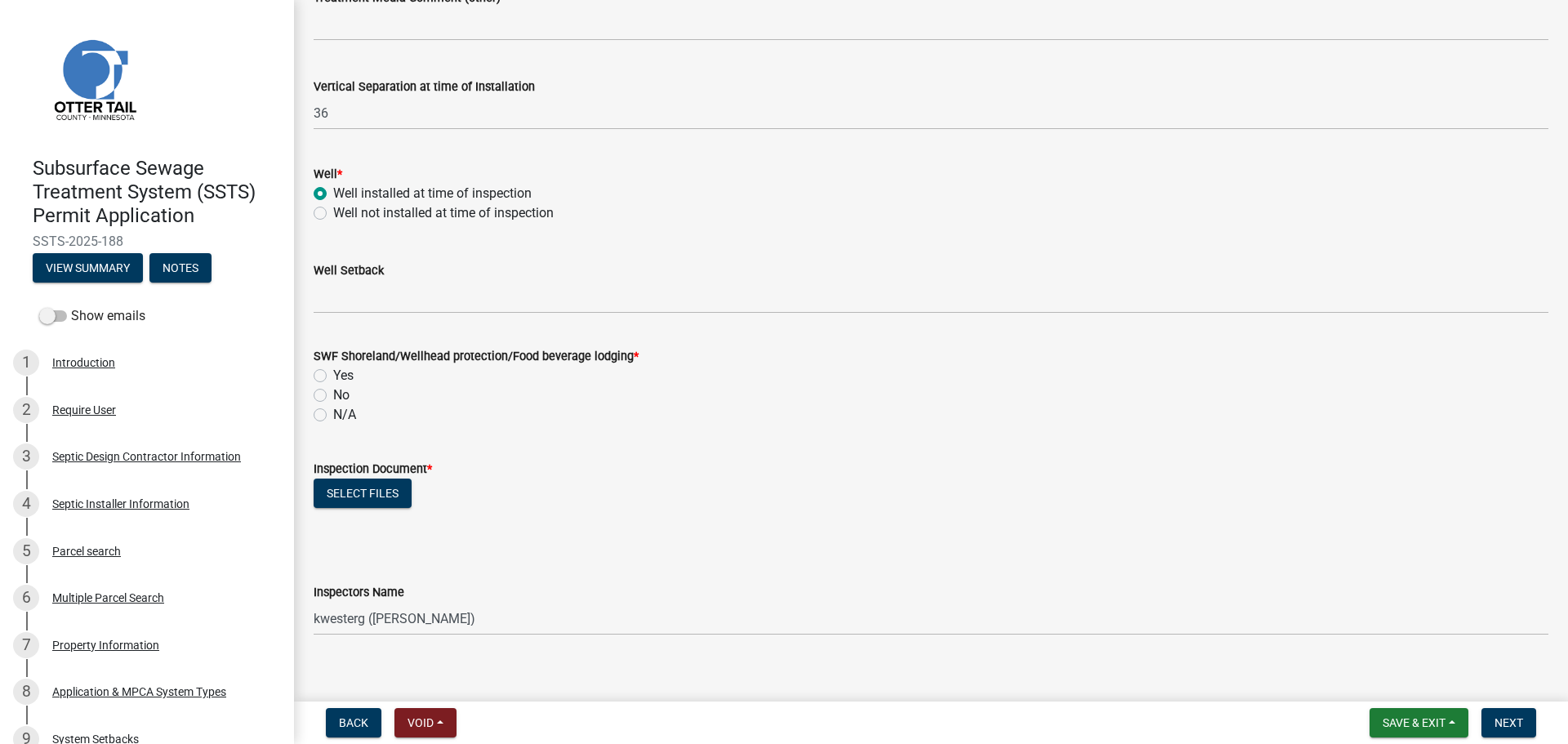
scroll to position [1062, 0]
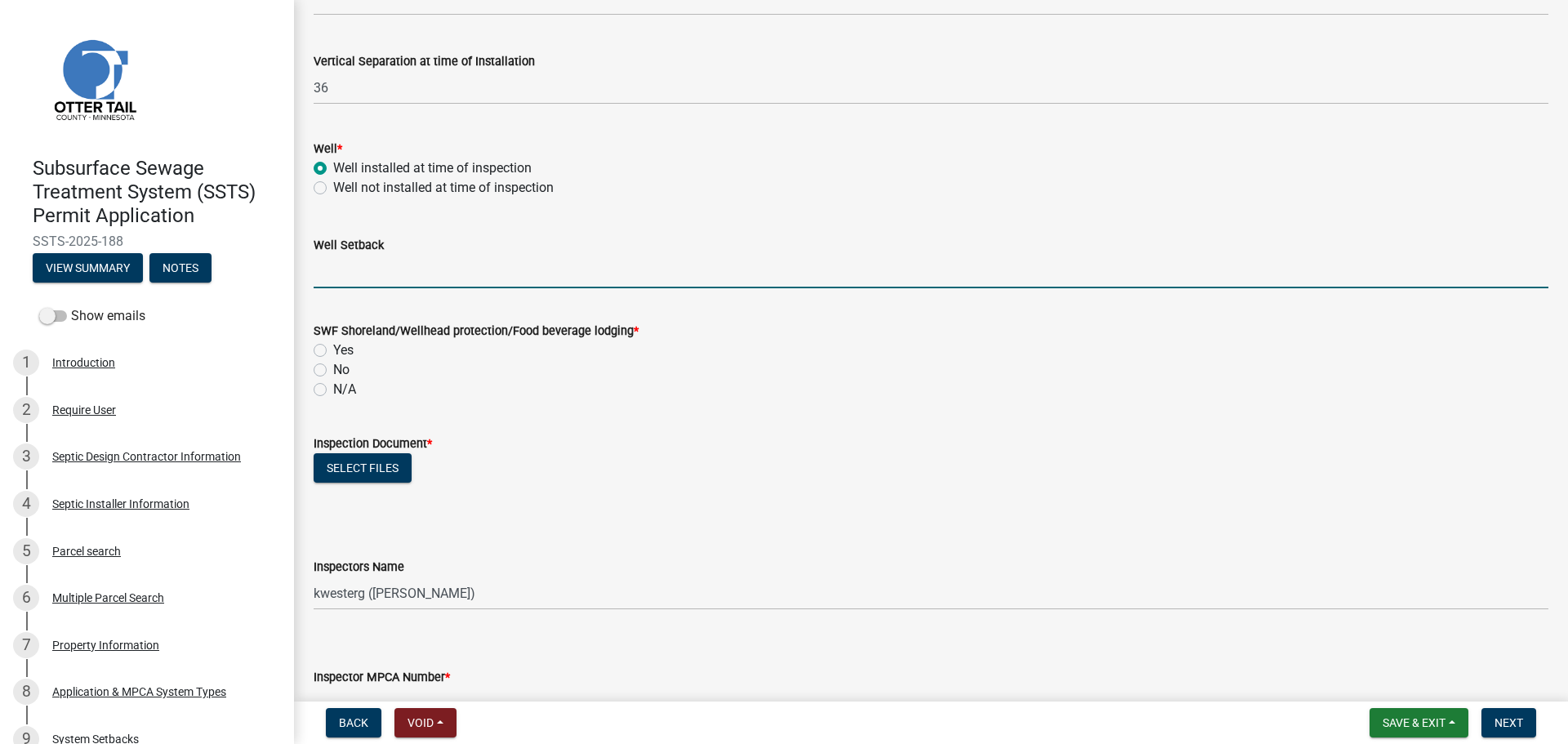
click at [413, 281] on input "Well Setback" at bounding box center [931, 272] width 1235 height 33
type input "300+"
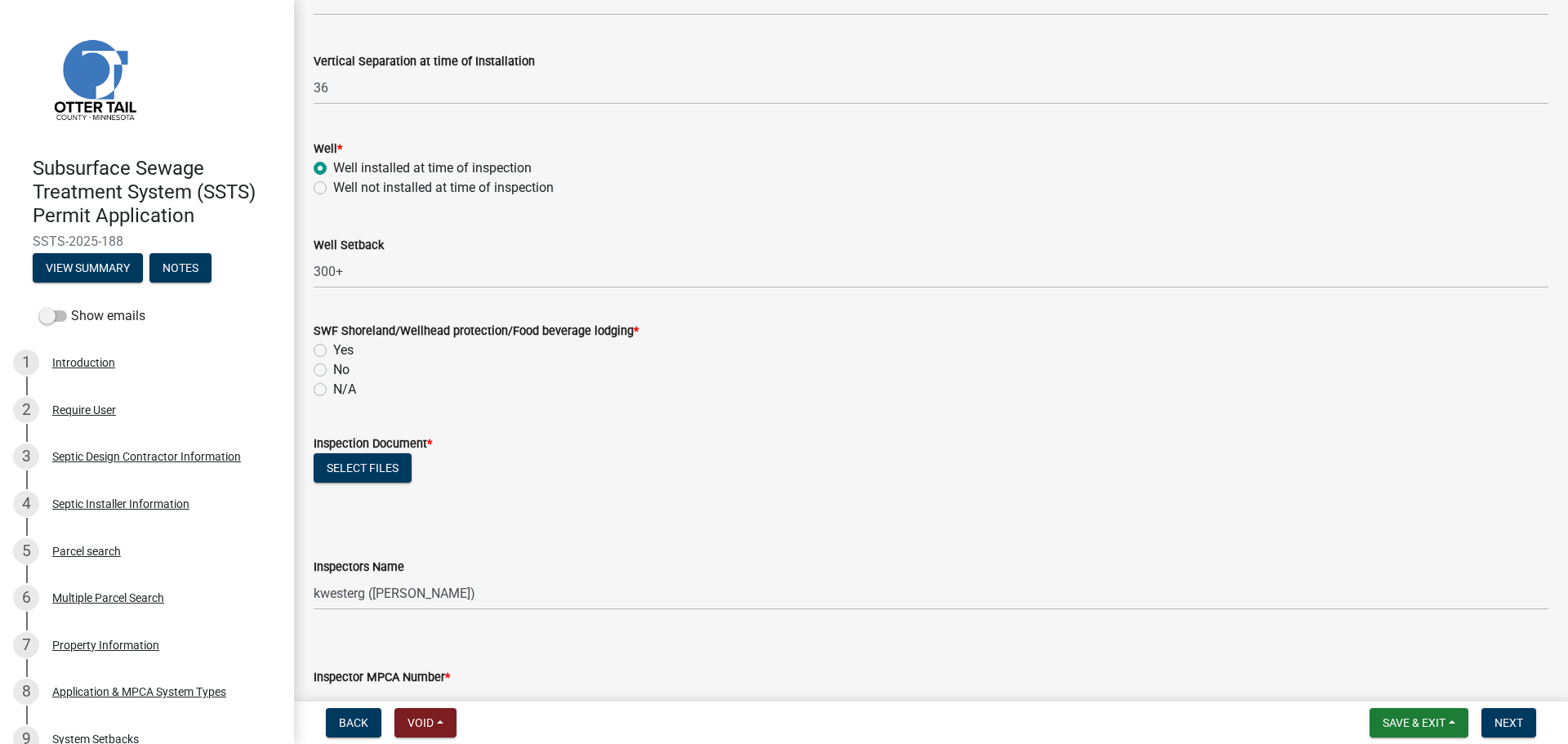
drag, startPoint x: 321, startPoint y: 367, endPoint x: 645, endPoint y: 362, distance: 324.0
click at [333, 368] on label "No" at bounding box center [341, 370] width 17 height 19
click at [333, 368] on input "No" at bounding box center [339, 366] width 11 height 11
radio input "true"
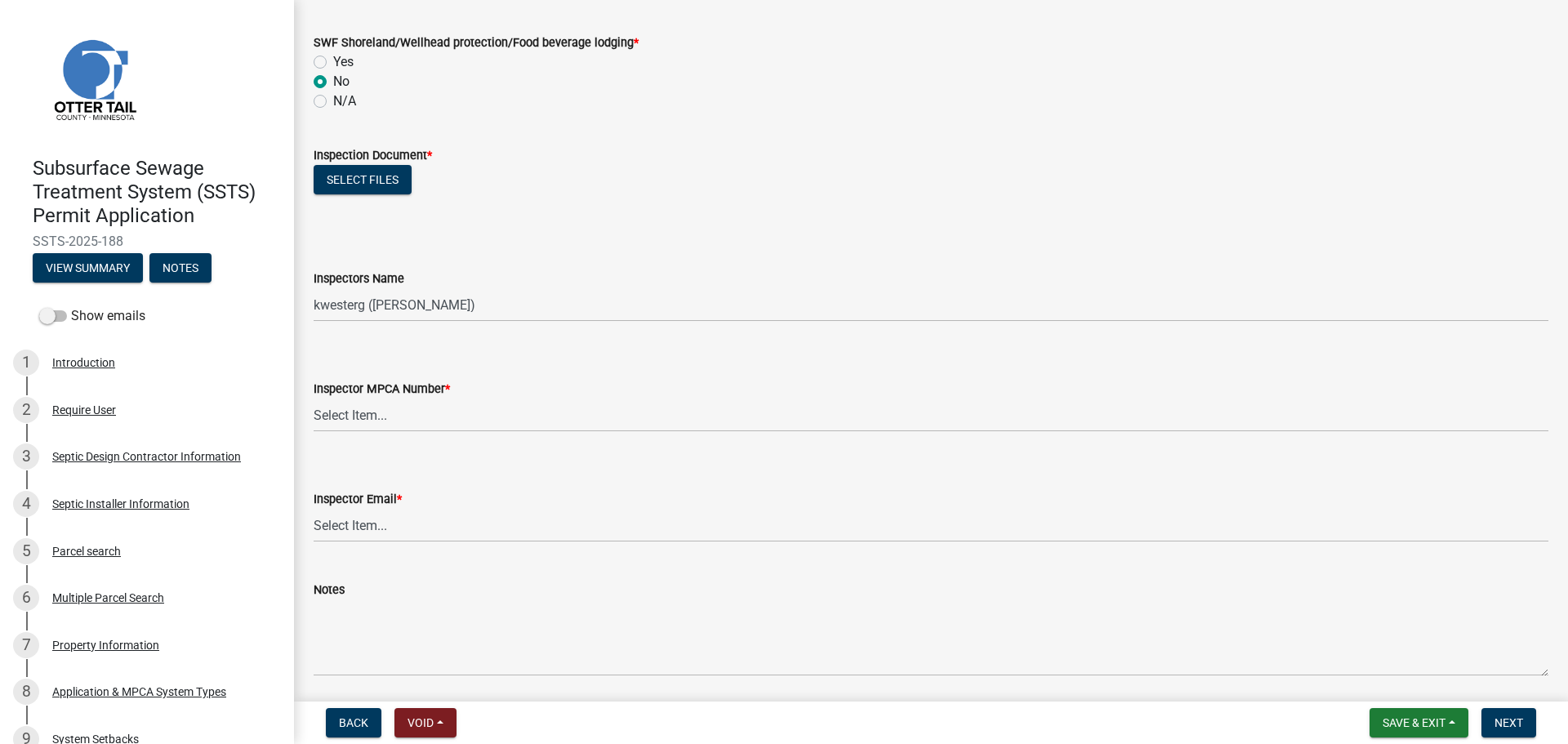
scroll to position [1389, 0]
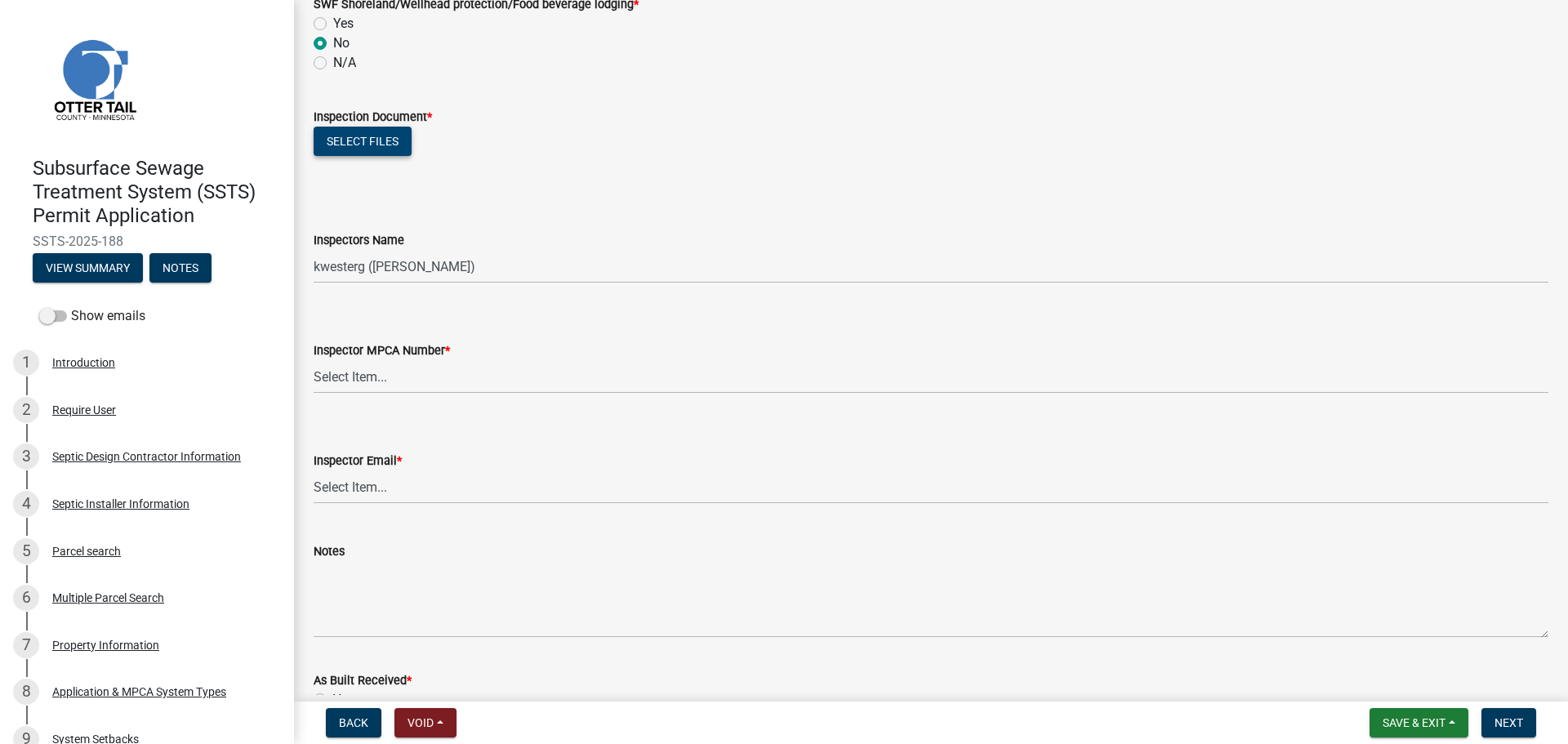
click at [350, 135] on button "Select files" at bounding box center [363, 141] width 98 height 30
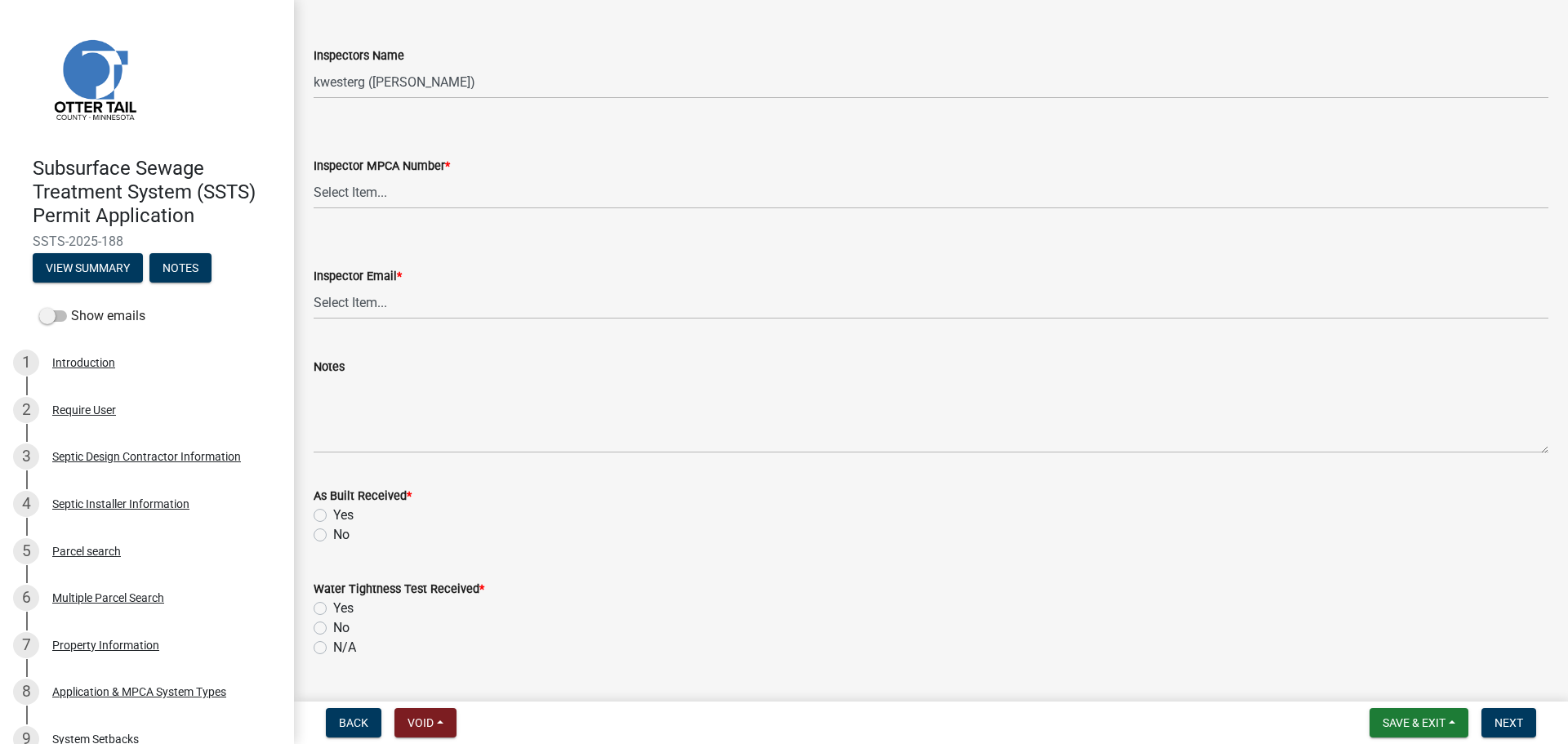
scroll to position [1634, 0]
click at [461, 83] on select "Select Item... btollefson ([PERSON_NAME]) [PERSON_NAME] ([PERSON_NAME]) eplaste…" at bounding box center [931, 82] width 1235 height 33
select select "facec742-7e79-4c33-8241-13e023664843"
click at [314, 65] on select "Select Item... btollefson ([PERSON_NAME]) [PERSON_NAME] ([PERSON_NAME]) eplaste…" at bounding box center [931, 82] width 1235 height 33
click at [454, 190] on select "Select Item... [PERSON_NAME] (10415) [PERSON_NAME] (924) [PERSON_NAME] (1957) […" at bounding box center [931, 191] width 1235 height 33
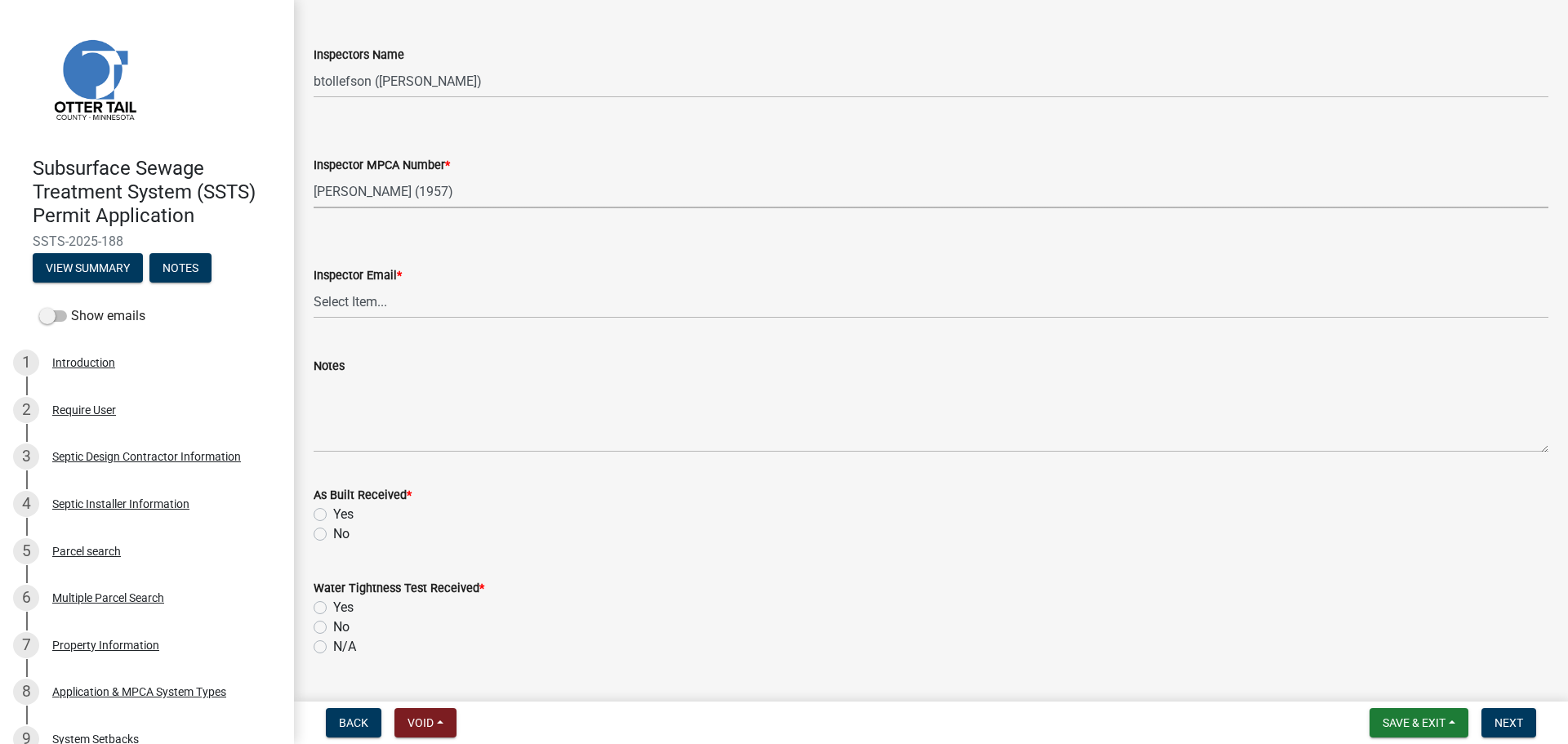
click at [314, 175] on select "Select Item... [PERSON_NAME] (10415) [PERSON_NAME] (924) [PERSON_NAME] (1957) […" at bounding box center [931, 191] width 1235 height 33
select select "3a384654-27c5-4d59-8b75-a887e8a1870e"
click at [412, 303] on select "Select Item... [PERSON_NAME] ([EMAIL_ADDRESS][DOMAIN_NAME]) [PERSON_NAME] ([EMA…" at bounding box center [931, 302] width 1235 height 33
click at [314, 285] on select "Select Item... [PERSON_NAME] ([EMAIL_ADDRESS][DOMAIN_NAME]) [PERSON_NAME] ([EMA…" at bounding box center [931, 302] width 1235 height 33
select select "541addf4-52df-4608-91ce-bf29f574816c"
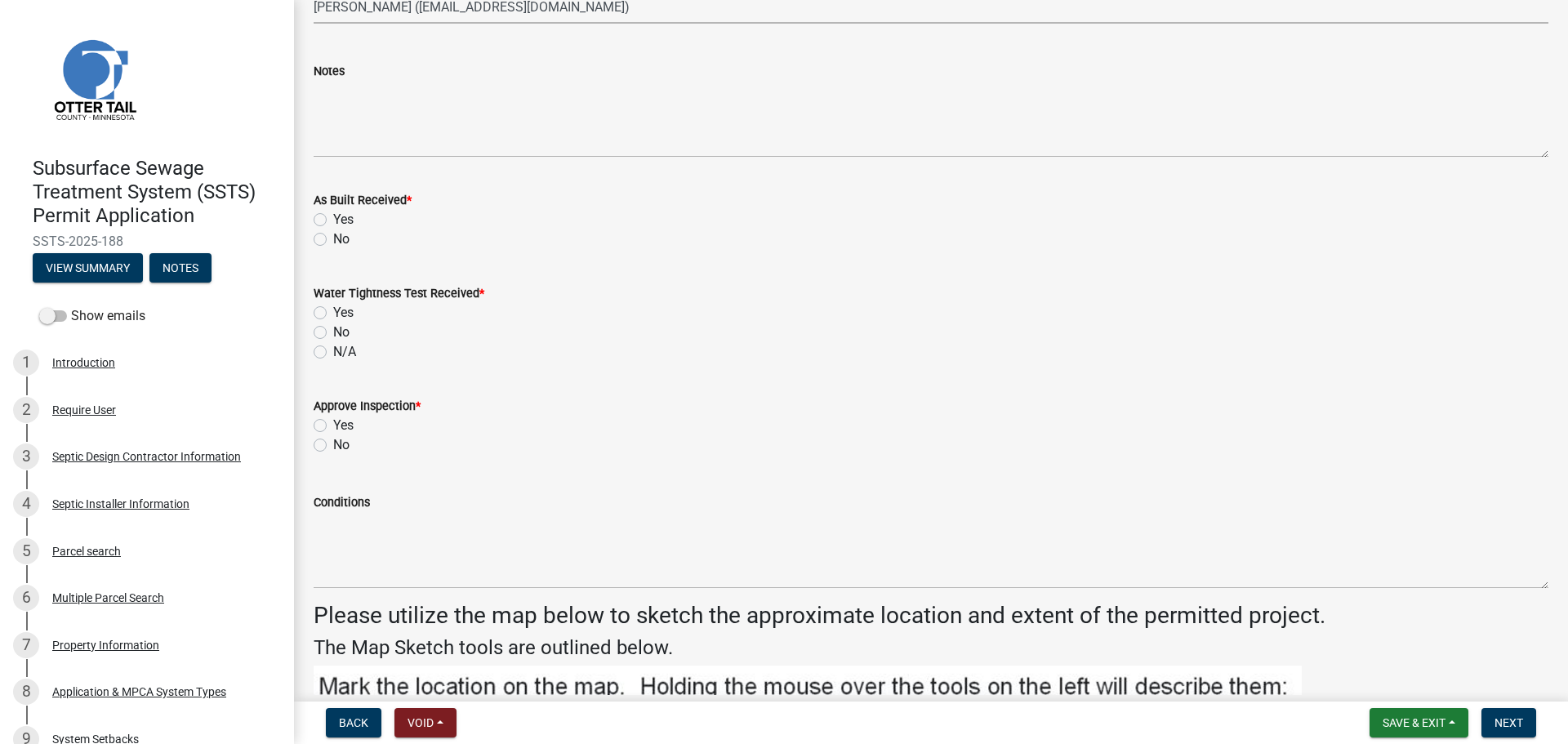
scroll to position [1961, 0]
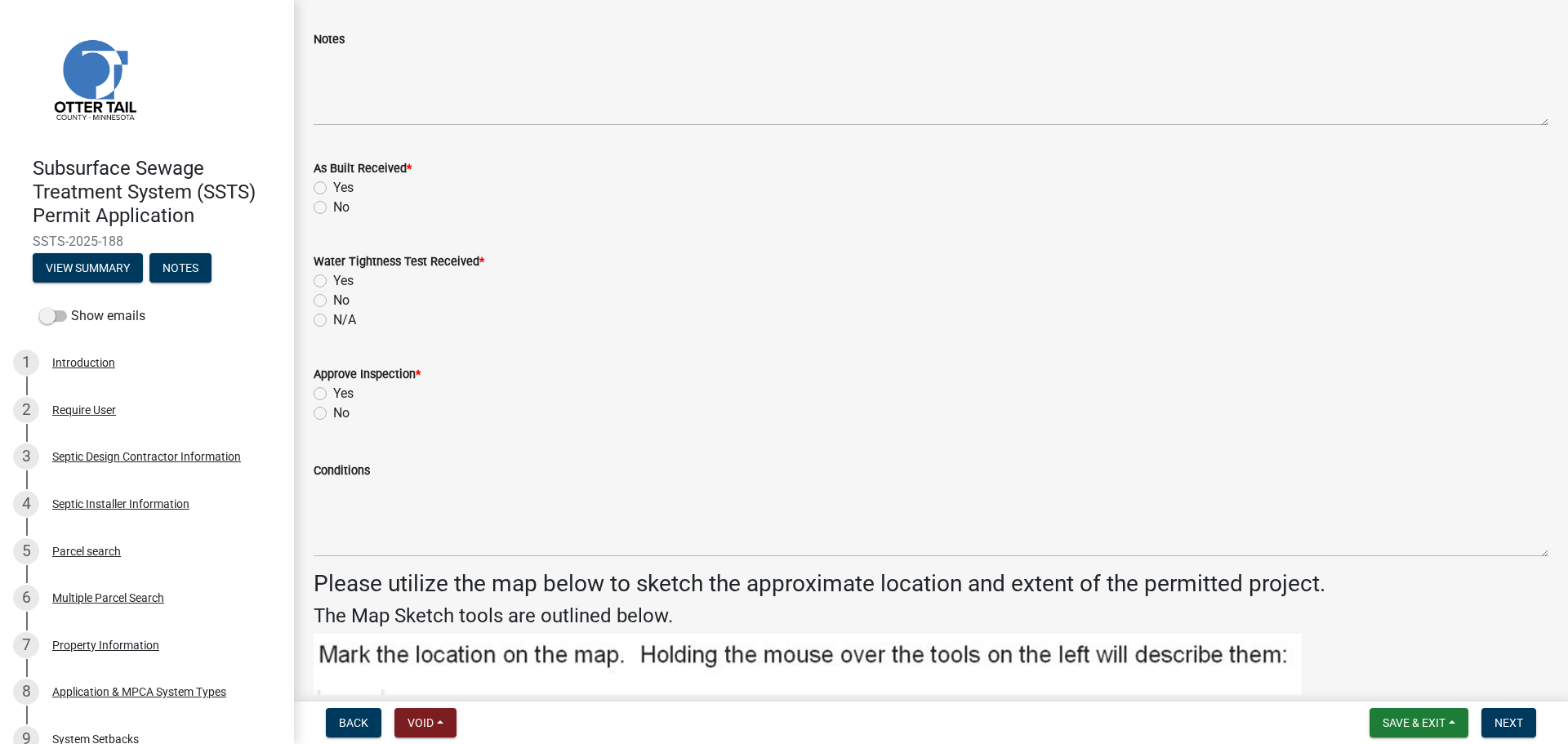
click at [333, 209] on label "No" at bounding box center [341, 207] width 17 height 19
click at [333, 208] on input "No" at bounding box center [339, 203] width 11 height 11
radio input "true"
click at [333, 319] on label "N/A" at bounding box center [345, 320] width 23 height 19
click at [333, 319] on input "N/A" at bounding box center [339, 316] width 11 height 11
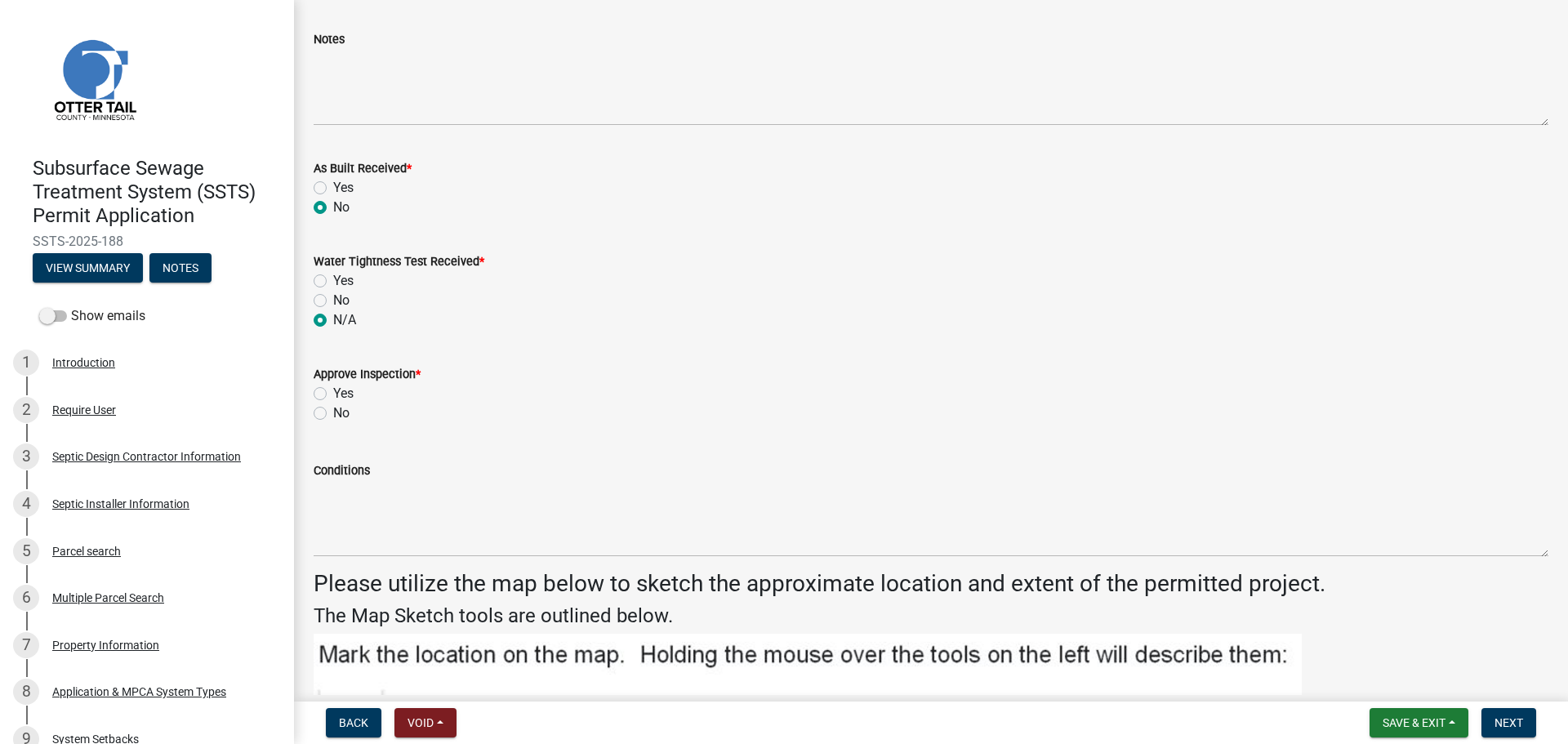
radio input "true"
click at [333, 397] on label "Yes" at bounding box center [343, 394] width 20 height 19
click at [333, 395] on input "Yes" at bounding box center [339, 390] width 11 height 11
radio input "true"
click at [1517, 726] on span "Next" at bounding box center [1508, 723] width 29 height 13
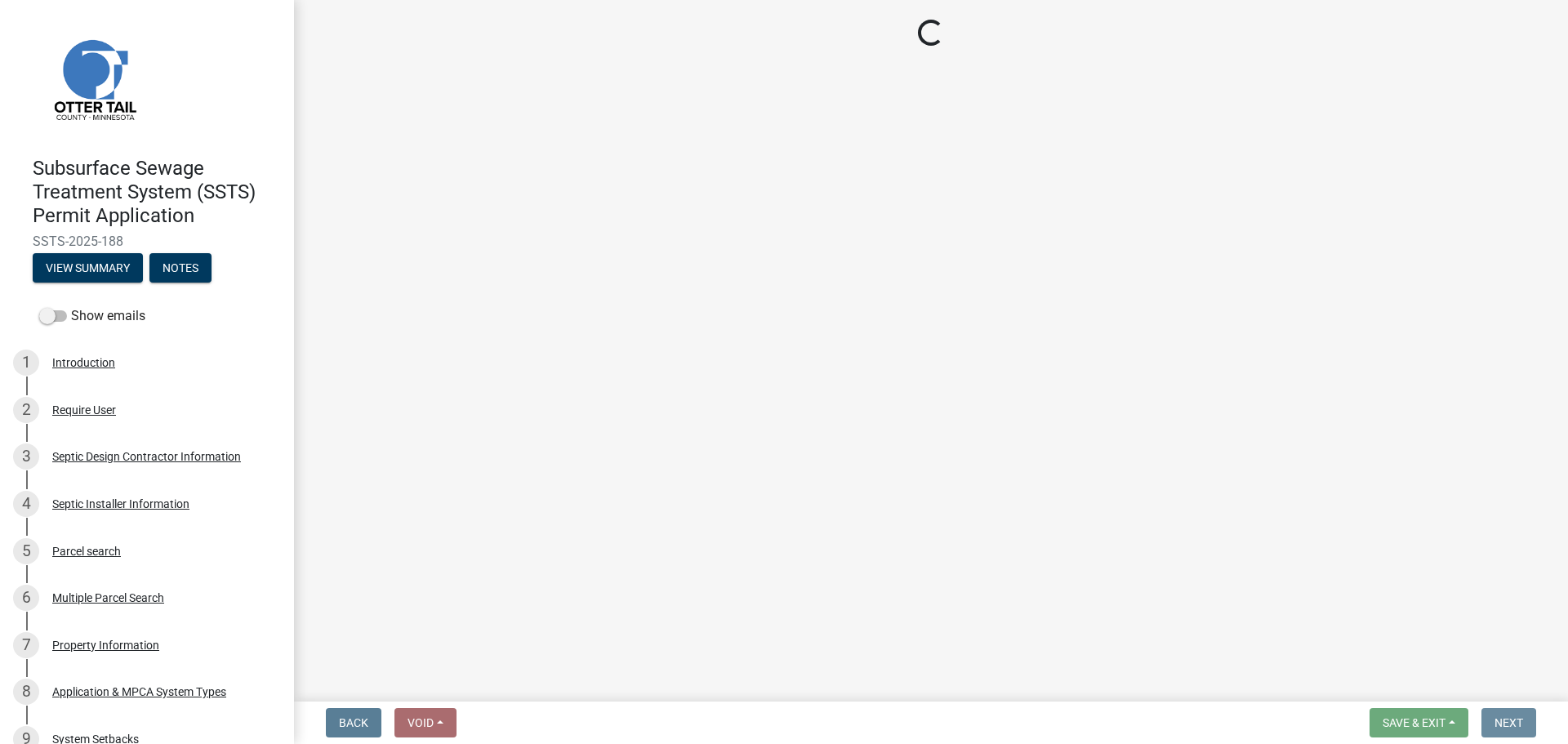
scroll to position [0, 0]
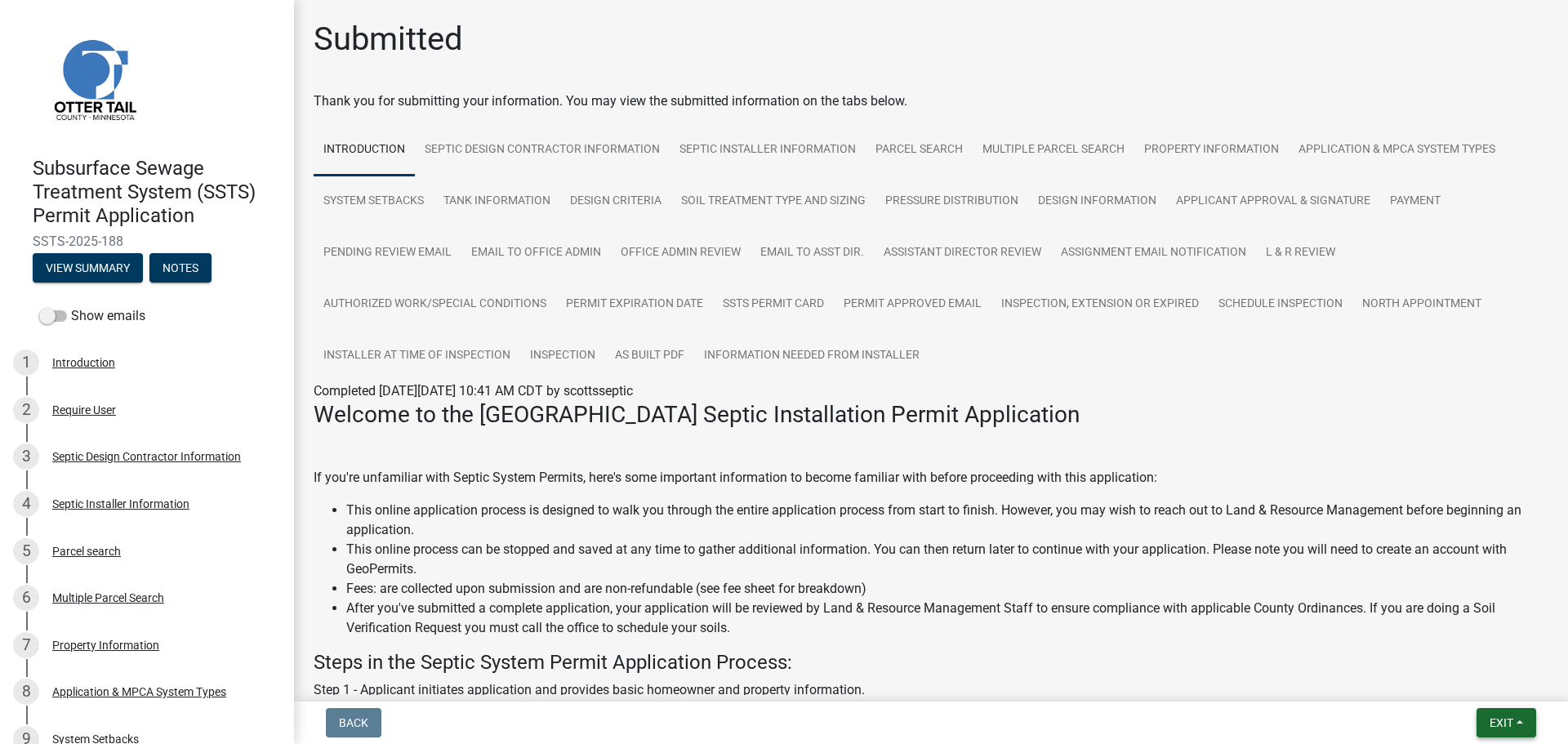
click at [1513, 730] on span "Exit" at bounding box center [1500, 723] width 24 height 13
click at [1478, 683] on button "Save & Exit" at bounding box center [1471, 680] width 131 height 39
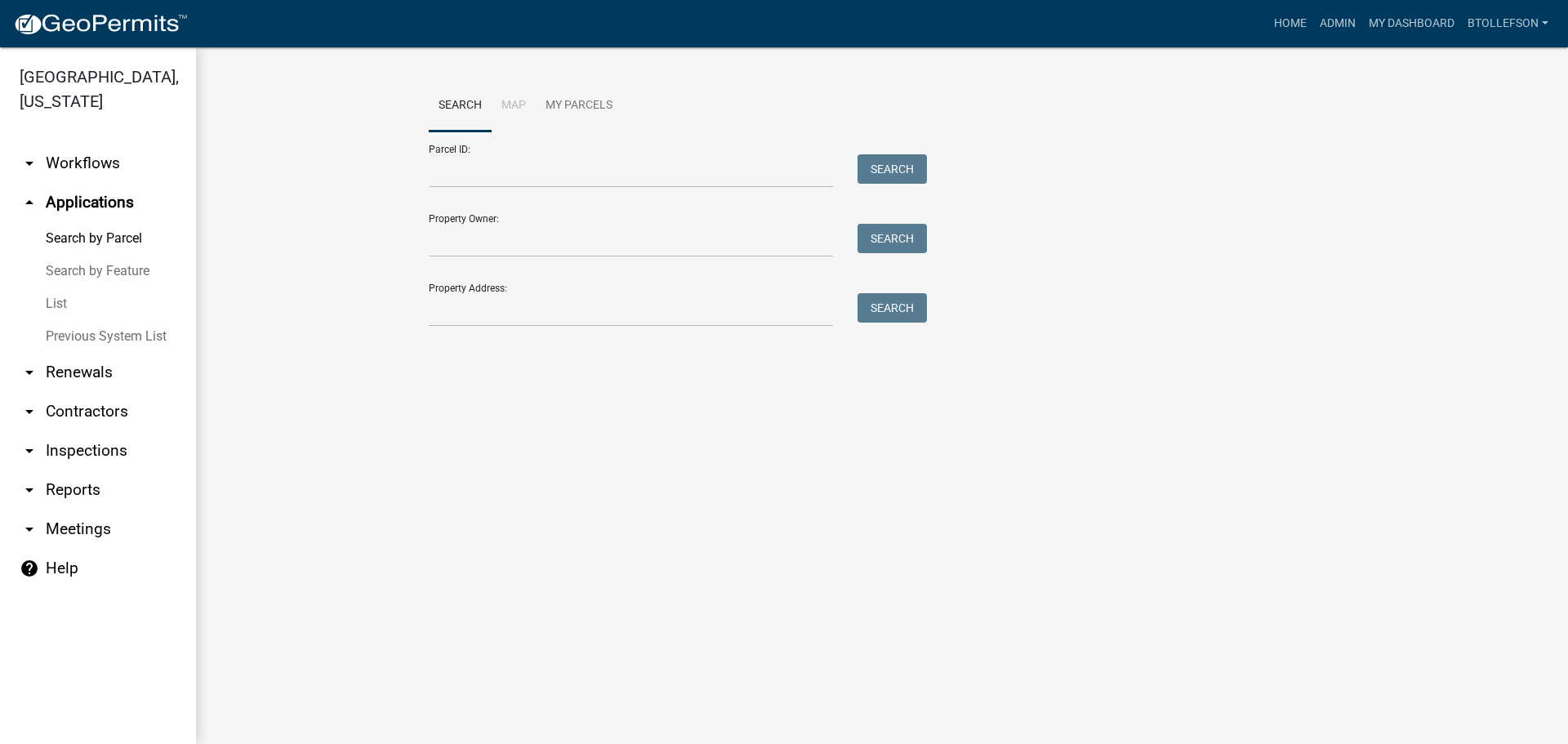
click at [551, 153] on div "Parcel ID: Search" at bounding box center [674, 160] width 490 height 56
click at [556, 166] on input "Parcel ID:" at bounding box center [631, 171] width 404 height 33
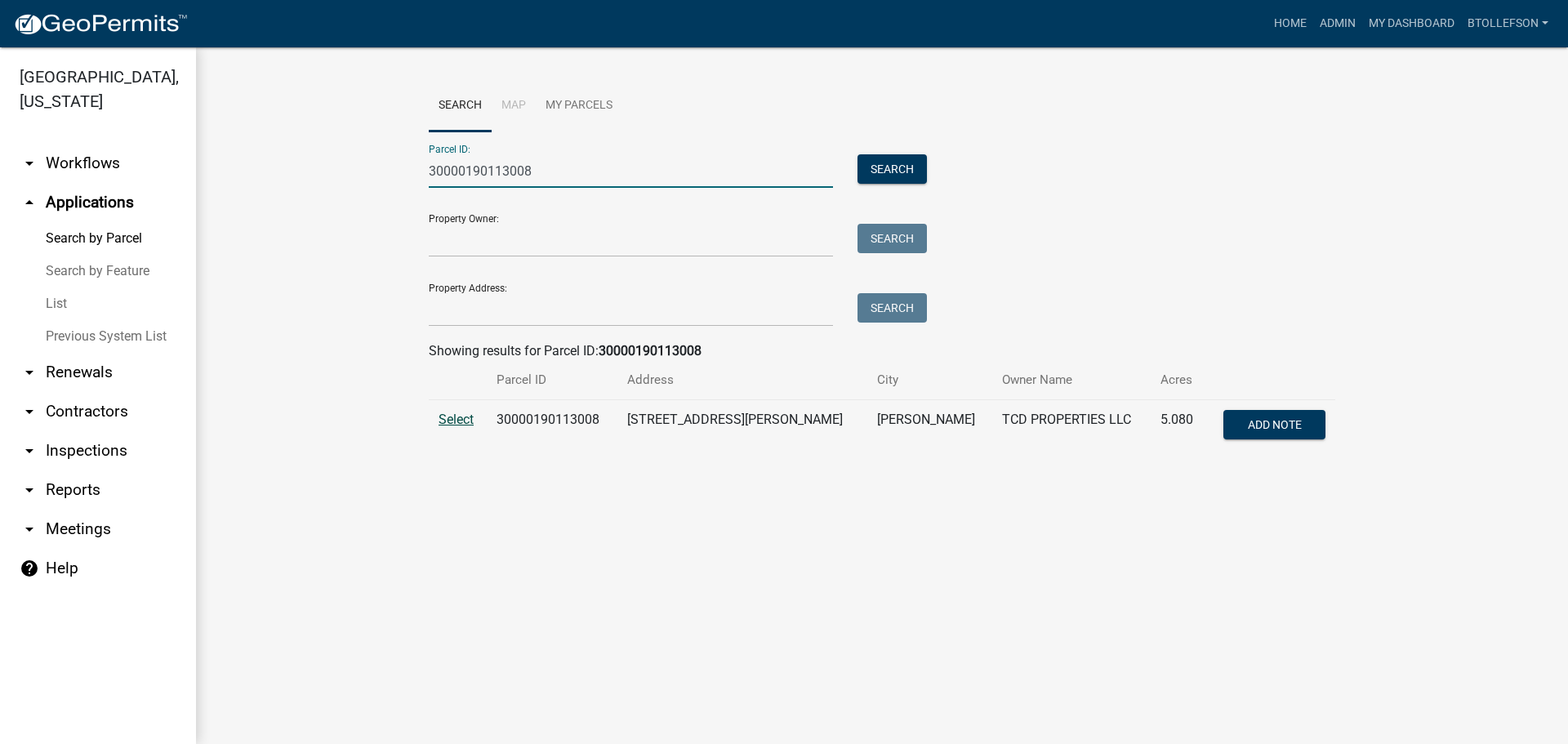
type input "30000190113008"
click at [460, 416] on span "Select" at bounding box center [456, 419] width 35 height 16
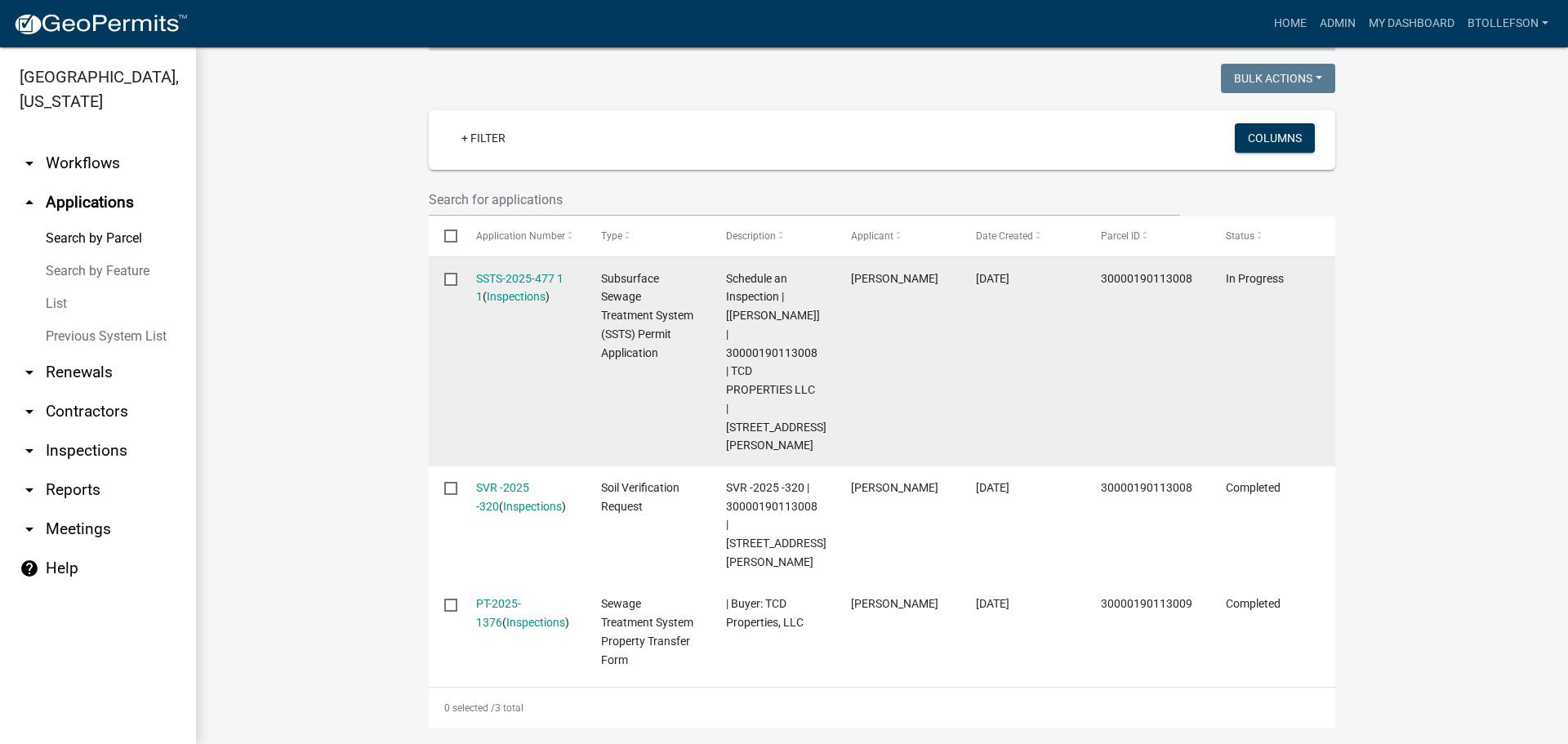
scroll to position [409, 0]
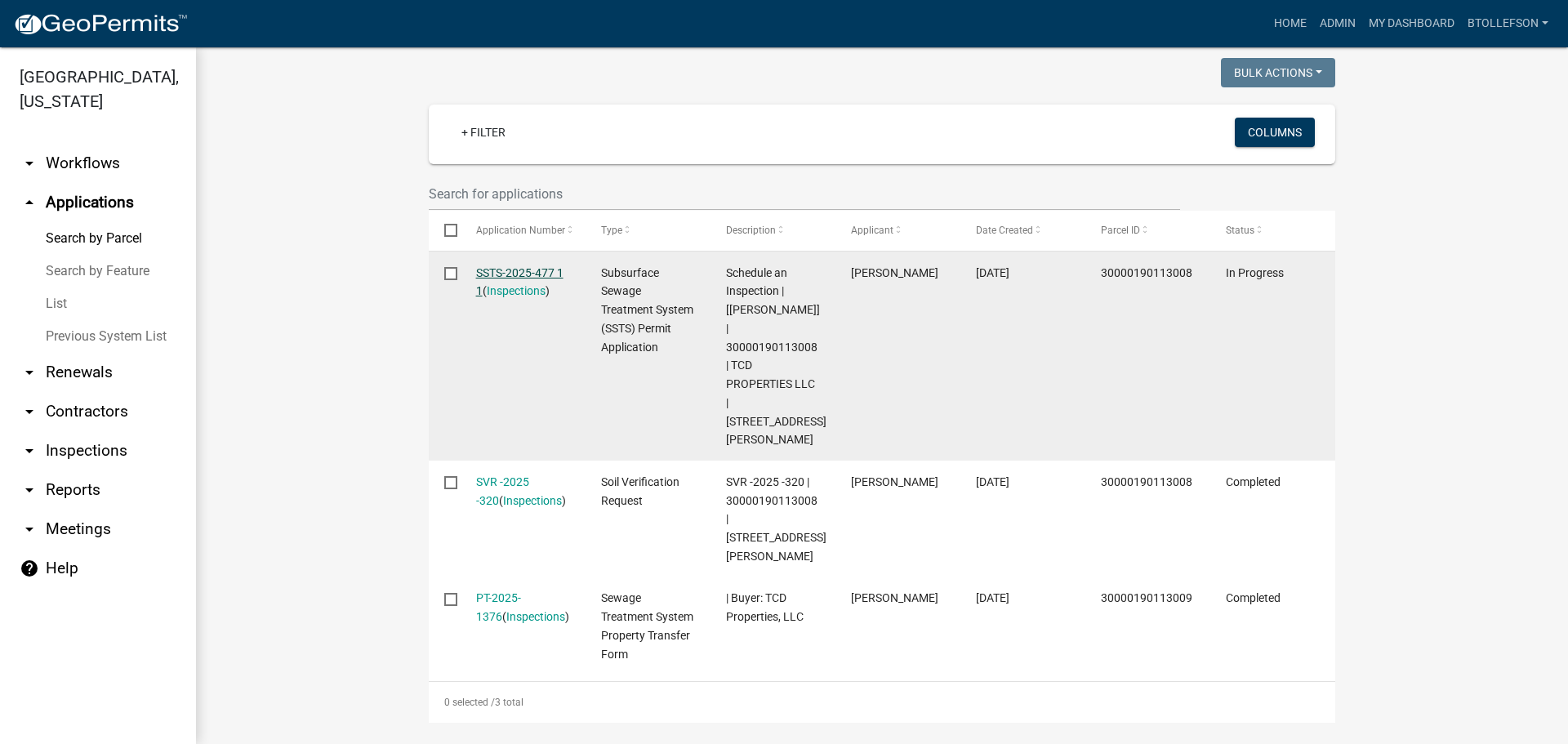
click at [511, 269] on link "SSTS-2025-477 1 1" at bounding box center [520, 283] width 88 height 32
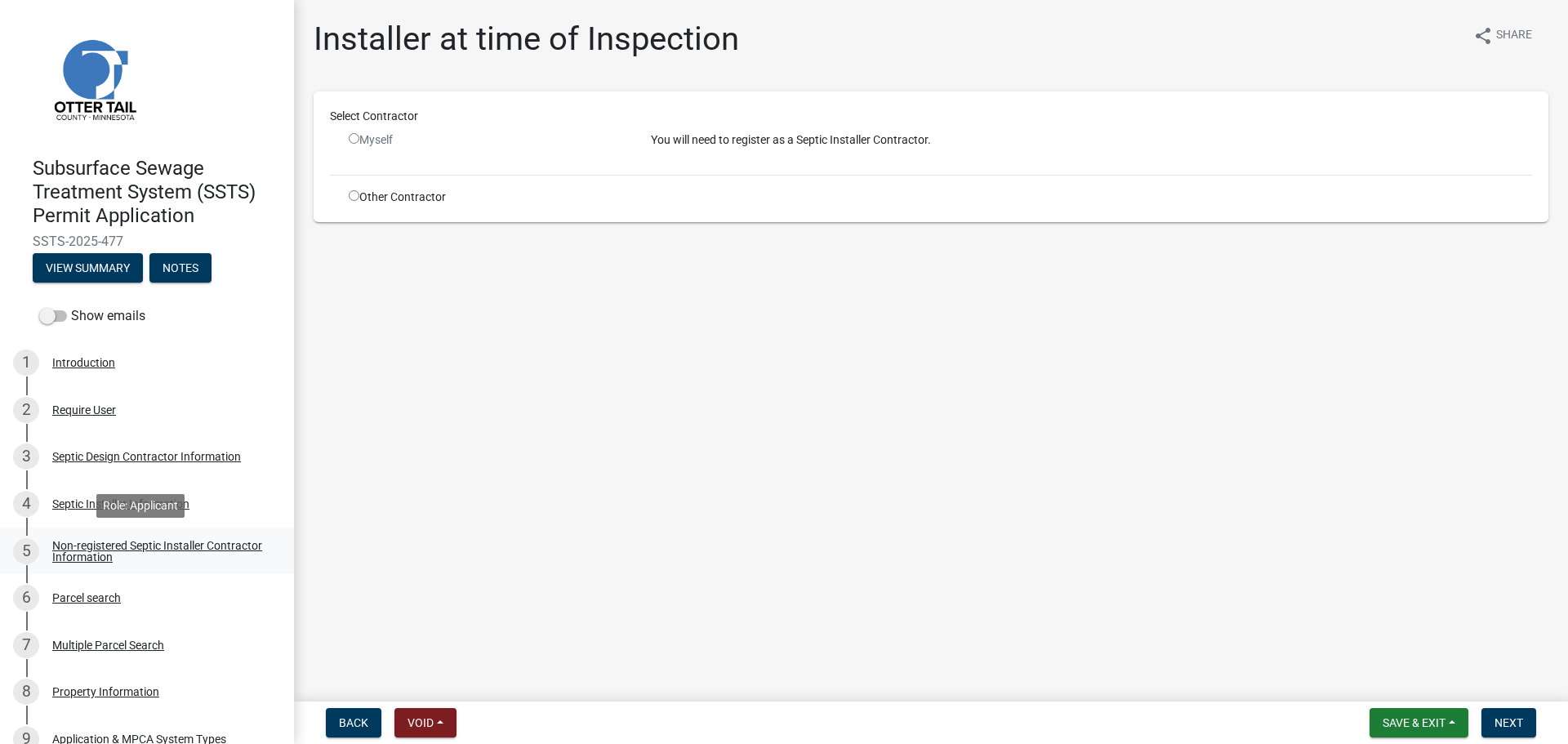
click at [118, 541] on div "Non-registered Septic Installer Contractor Information" at bounding box center [160, 552] width 216 height 23
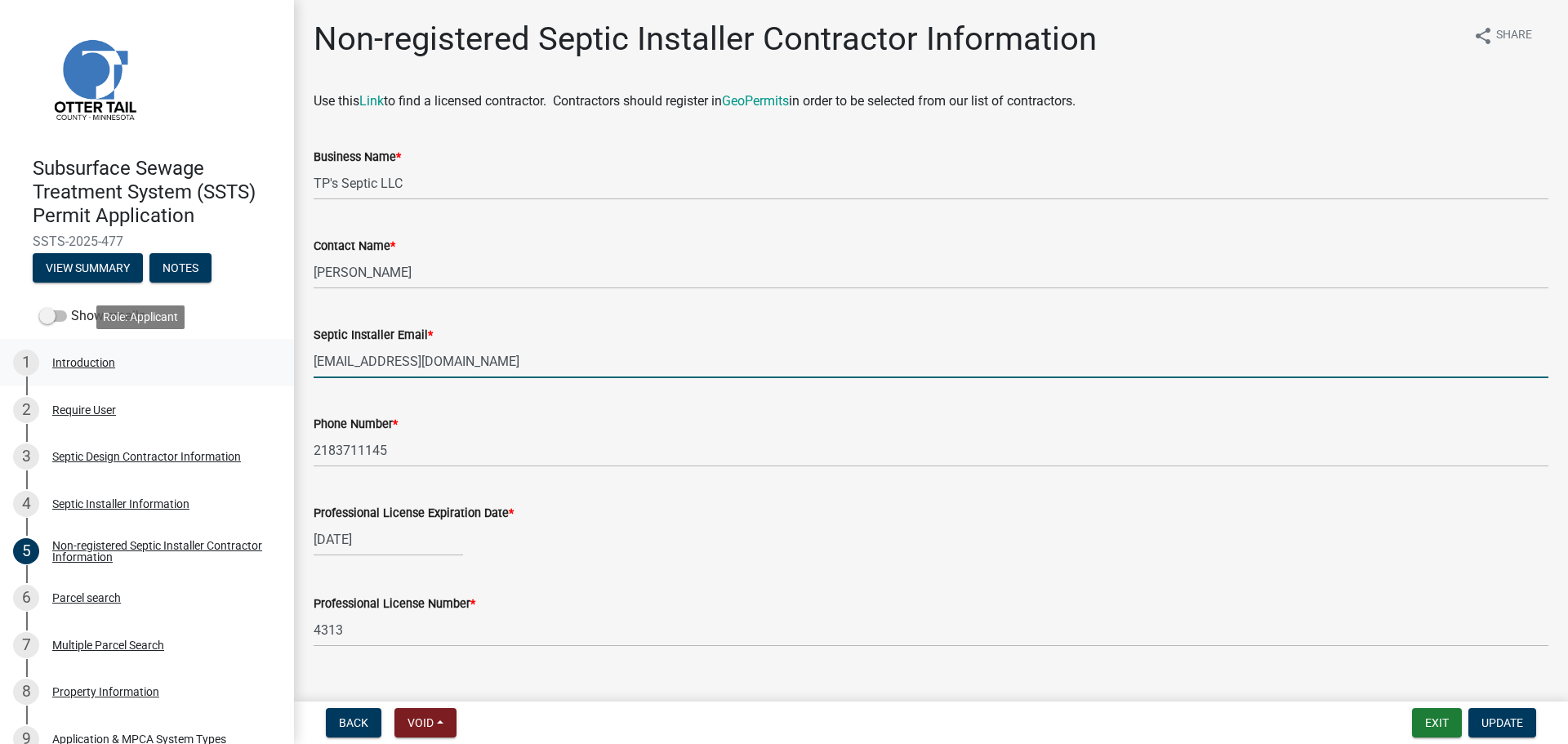
drag, startPoint x: 502, startPoint y: 366, endPoint x: 279, endPoint y: 358, distance: 223.1
click at [279, 358] on div "Subsurface Sewage Treatment System (SSTS) Permit Application SSTS-2025-477 View…" at bounding box center [784, 372] width 1568 height 744
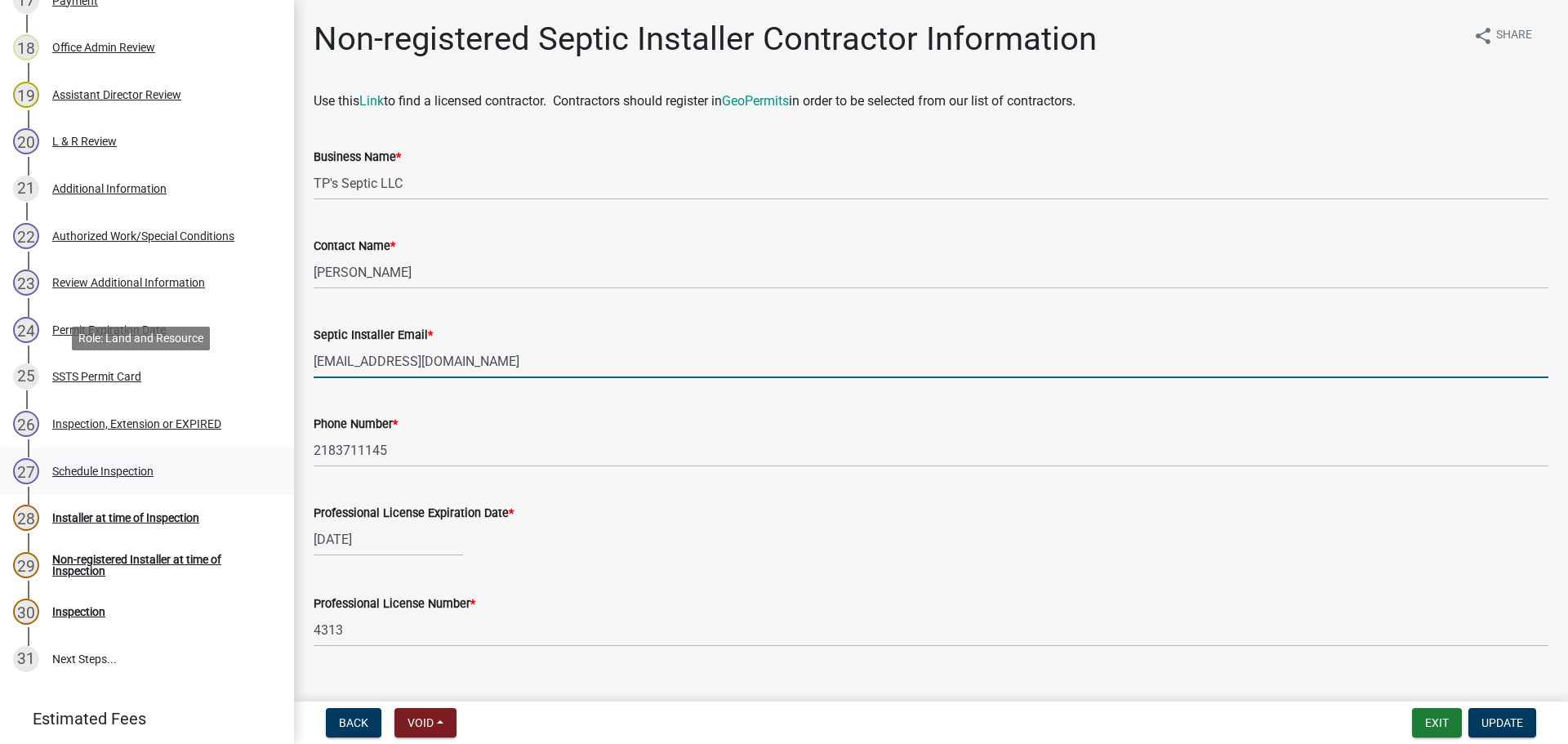
scroll to position [1205, 0]
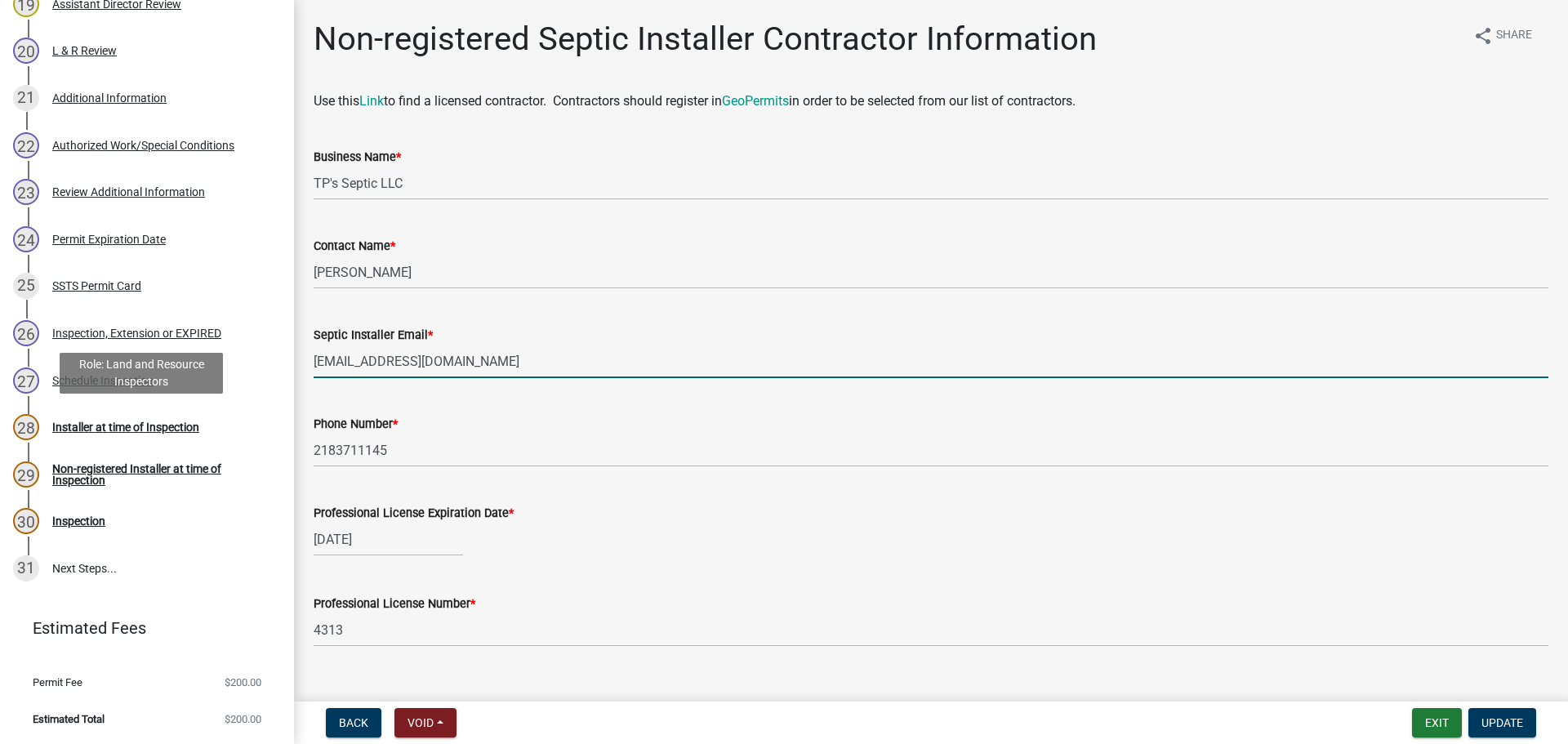
click at [93, 431] on div "Installer at time of Inspection" at bounding box center [126, 426] width 147 height 11
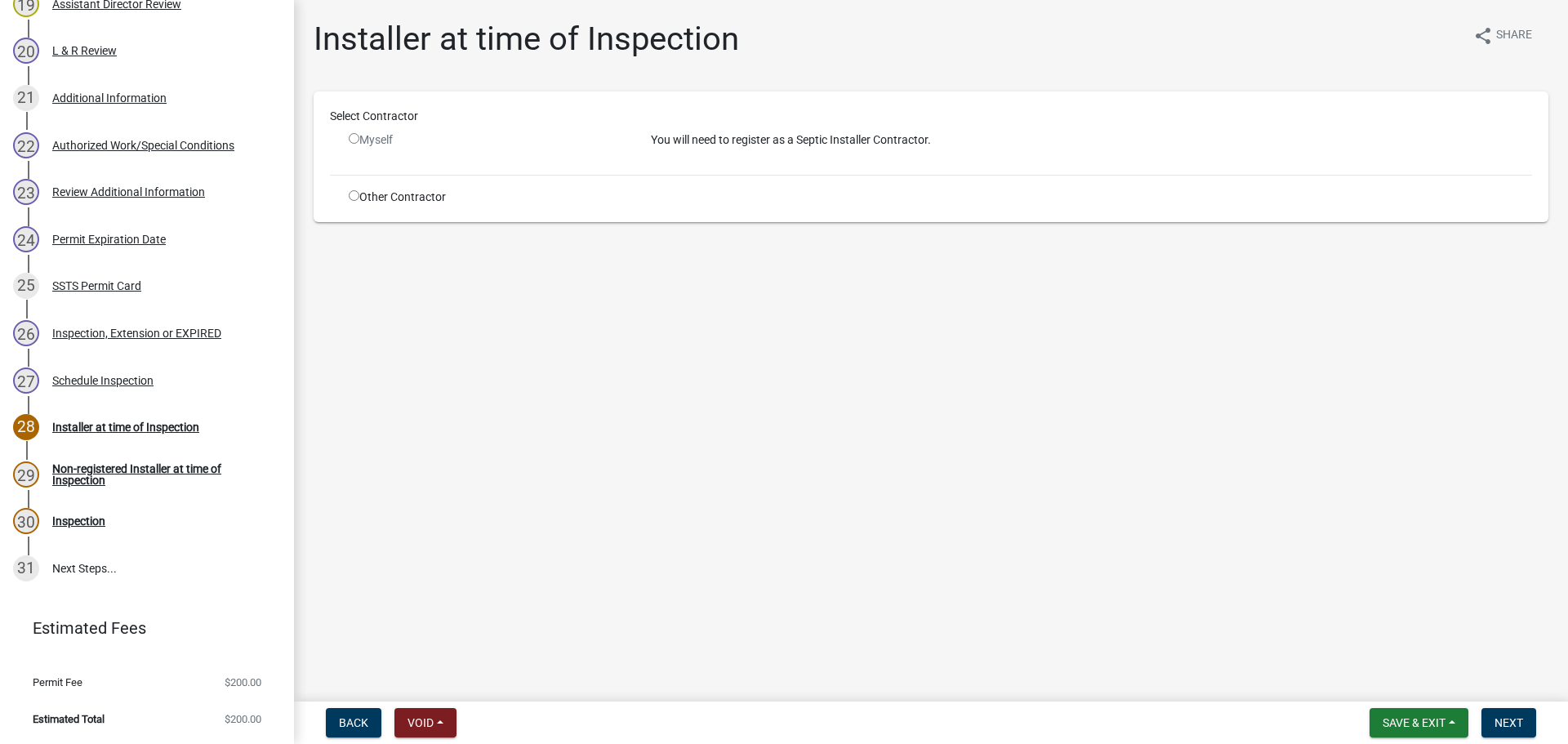
click at [353, 196] on input "radio" at bounding box center [354, 196] width 11 height 11
radio input "true"
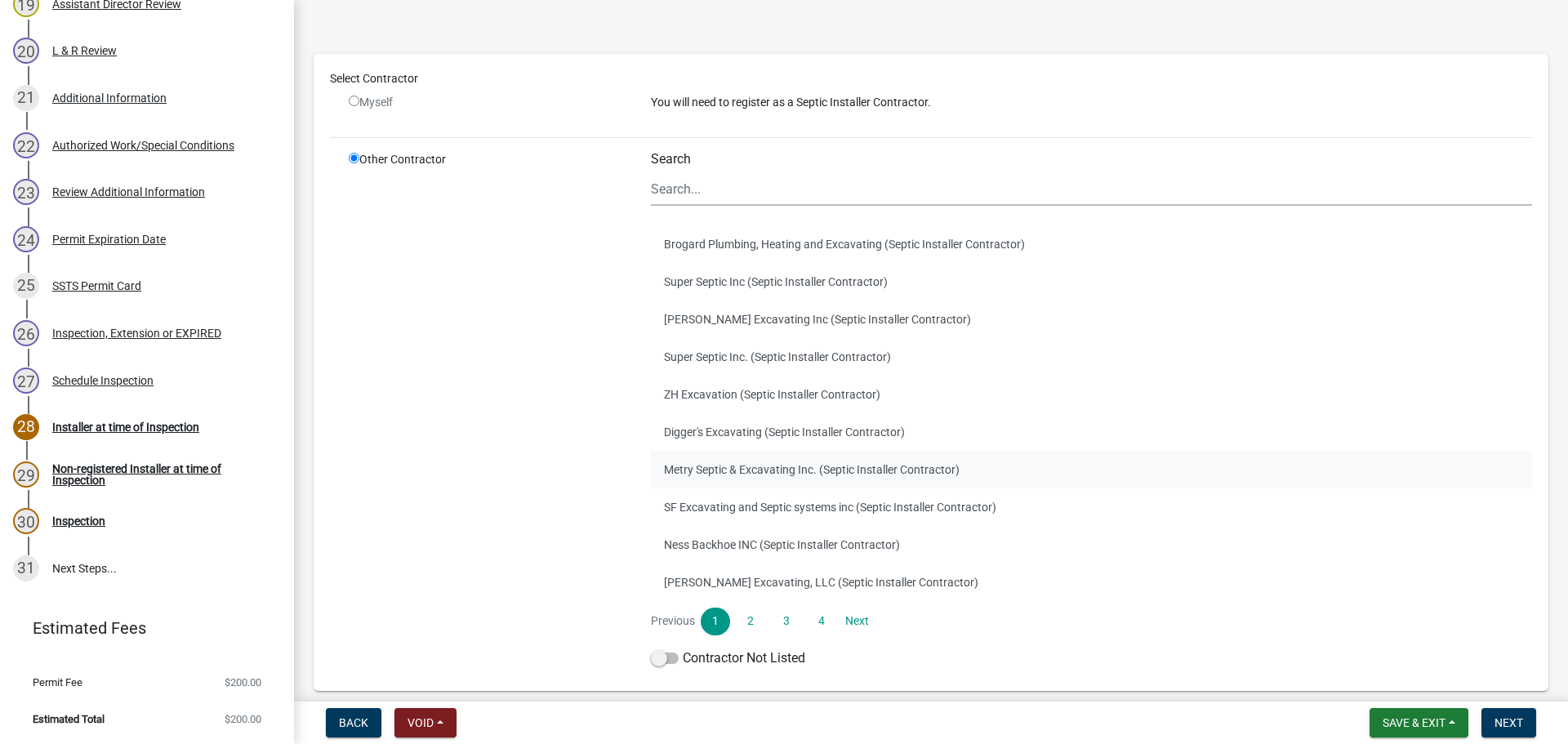
scroll to position [133, 0]
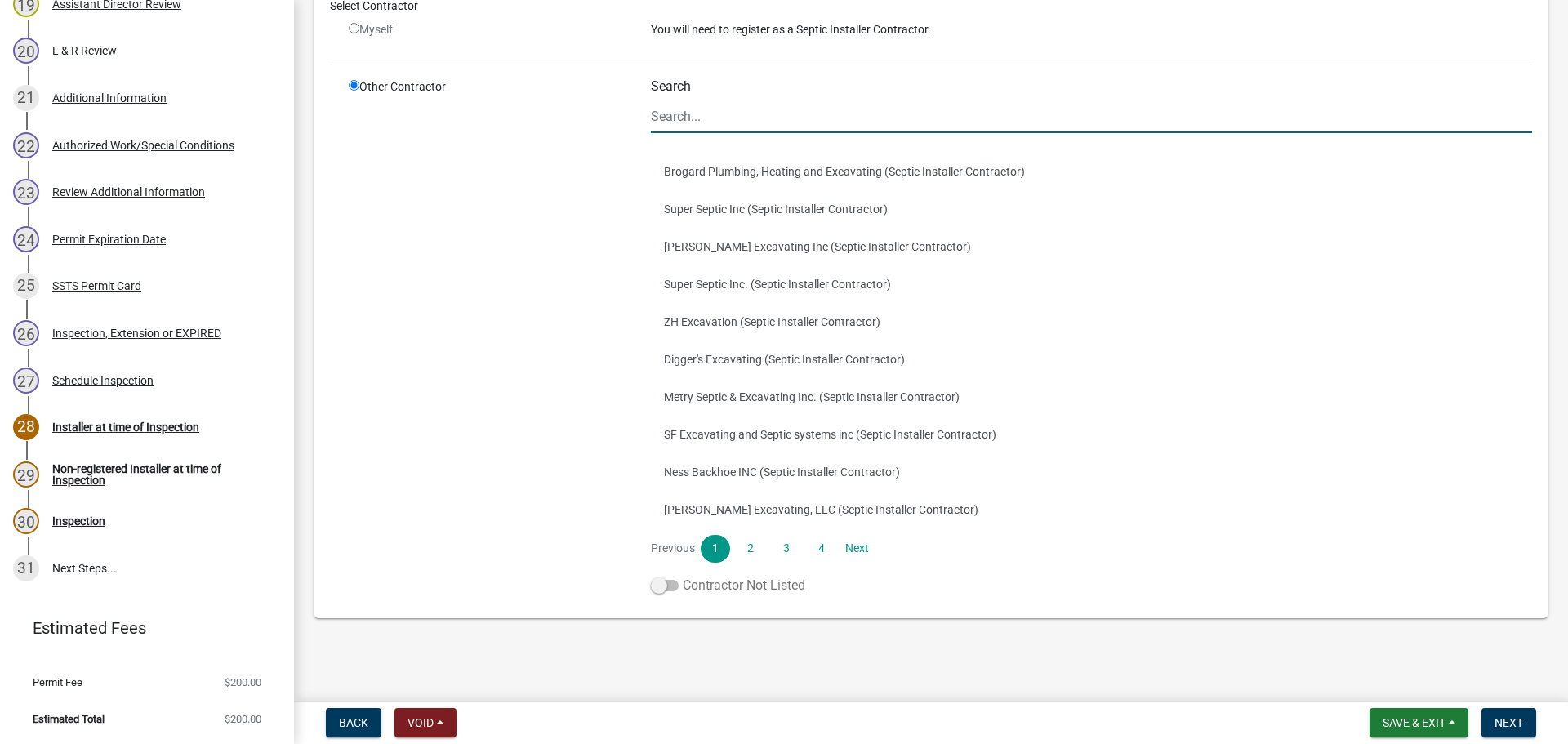
click at [663, 578] on label "Contractor Not Listed" at bounding box center [728, 585] width 154 height 19
click at [682, 576] on input "Contractor Not Listed" at bounding box center [682, 576] width 0 height 0
click at [1535, 741] on nav "Back Void Withdraw Lock Expire Void Save & Exit Save Save & Exit Next" at bounding box center [930, 723] width 1274 height 42
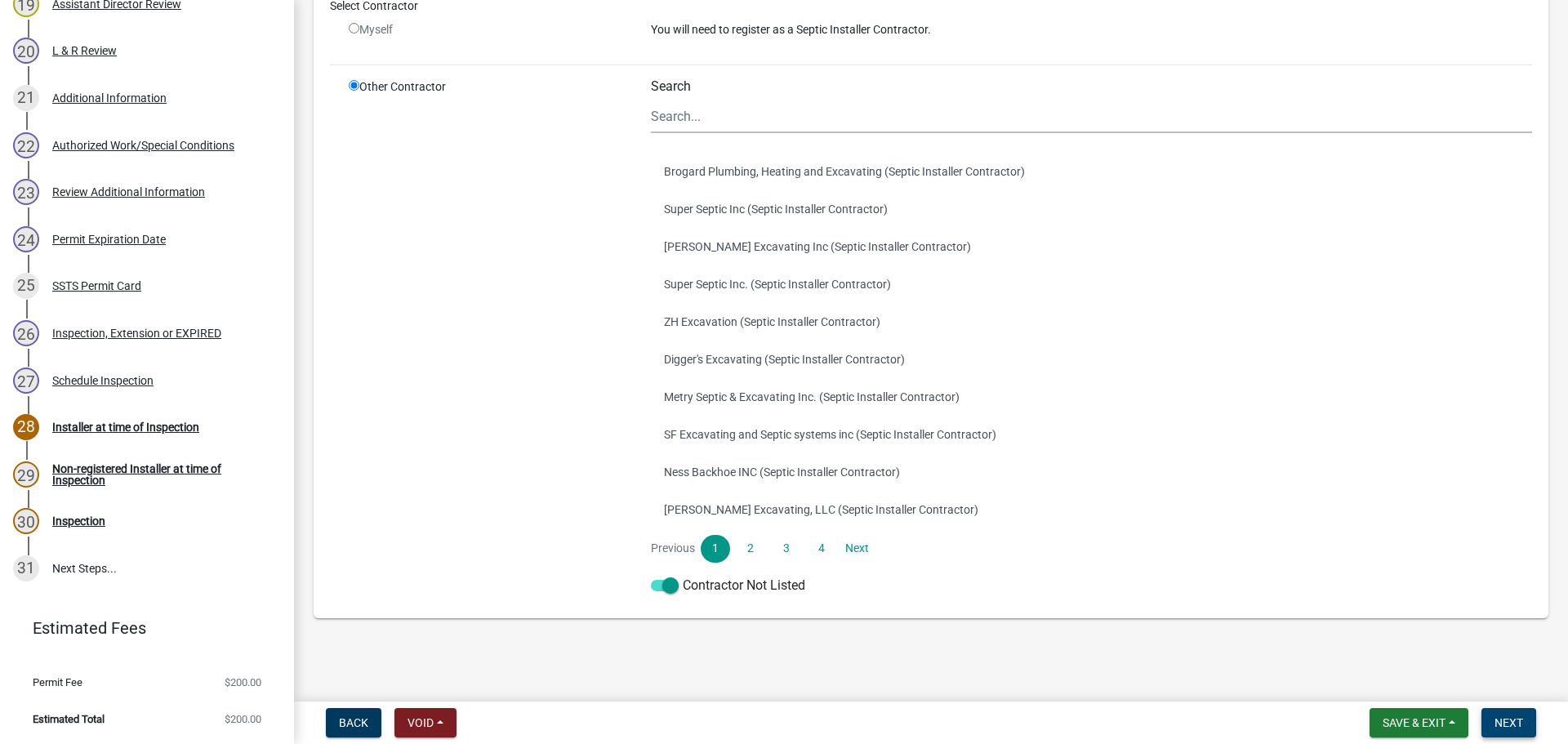
click at [1524, 727] on button "Next" at bounding box center [1508, 723] width 54 height 30
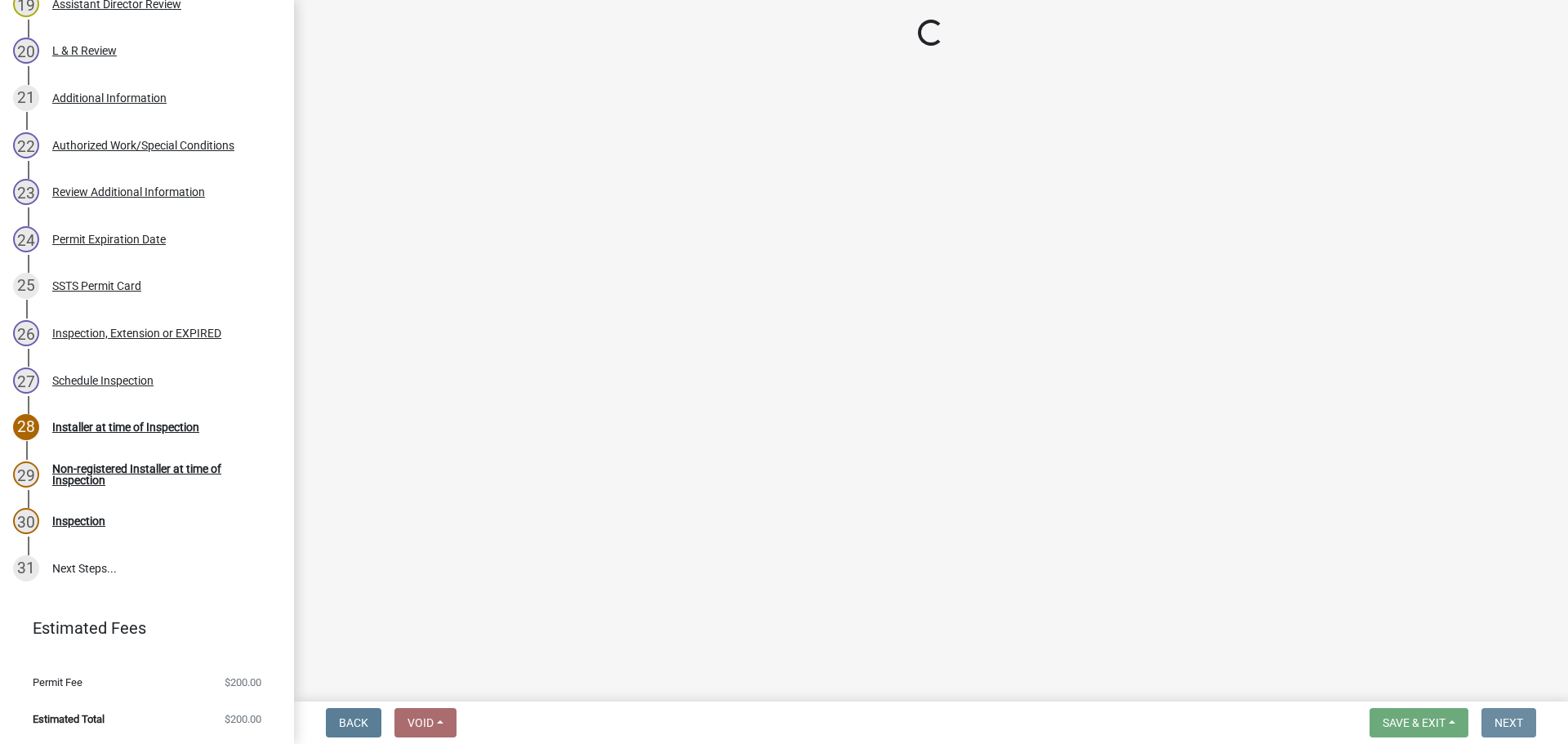
scroll to position [0, 0]
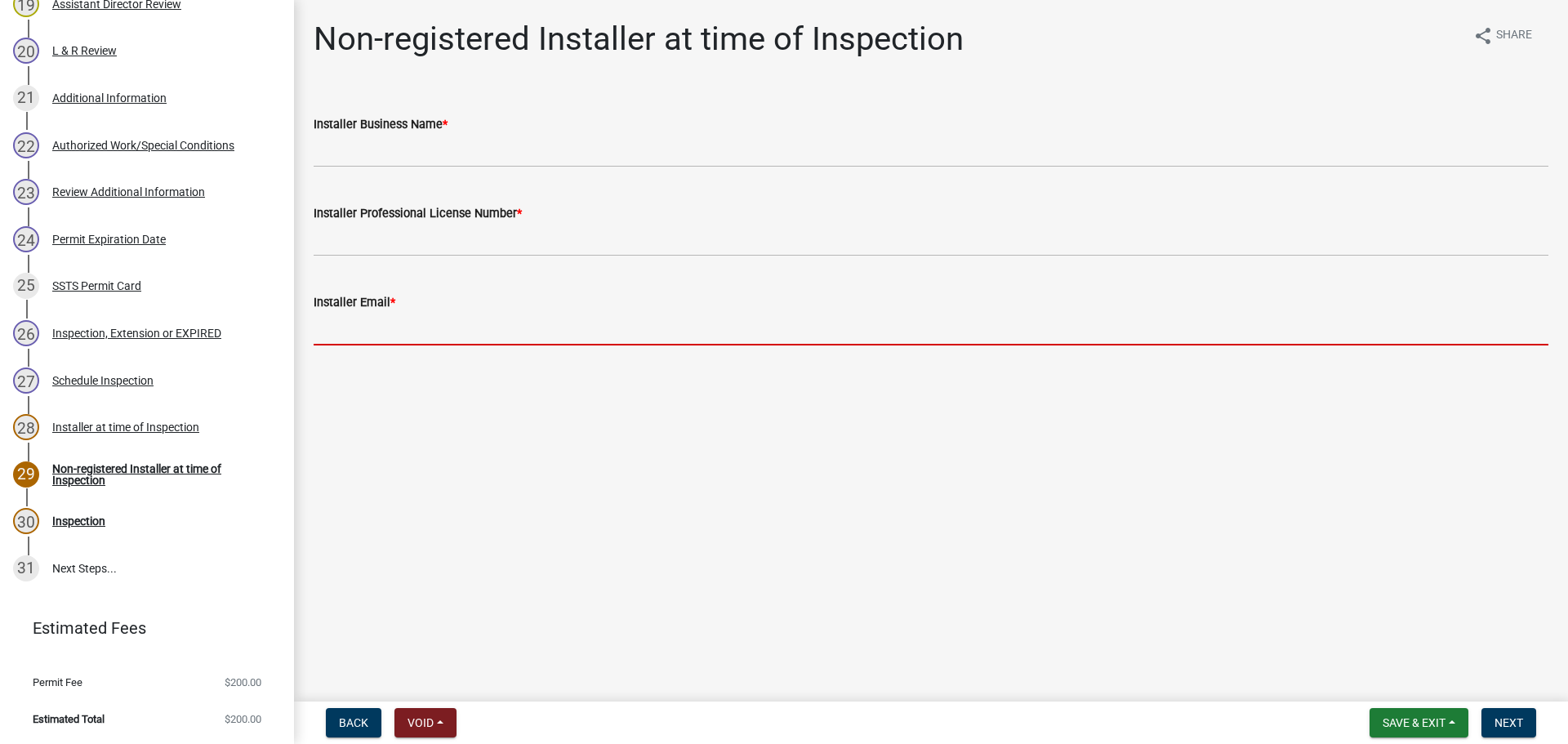
click at [355, 340] on input "Installer Email *" at bounding box center [931, 329] width 1235 height 33
paste input "[EMAIL_ADDRESS][DOMAIN_NAME]"
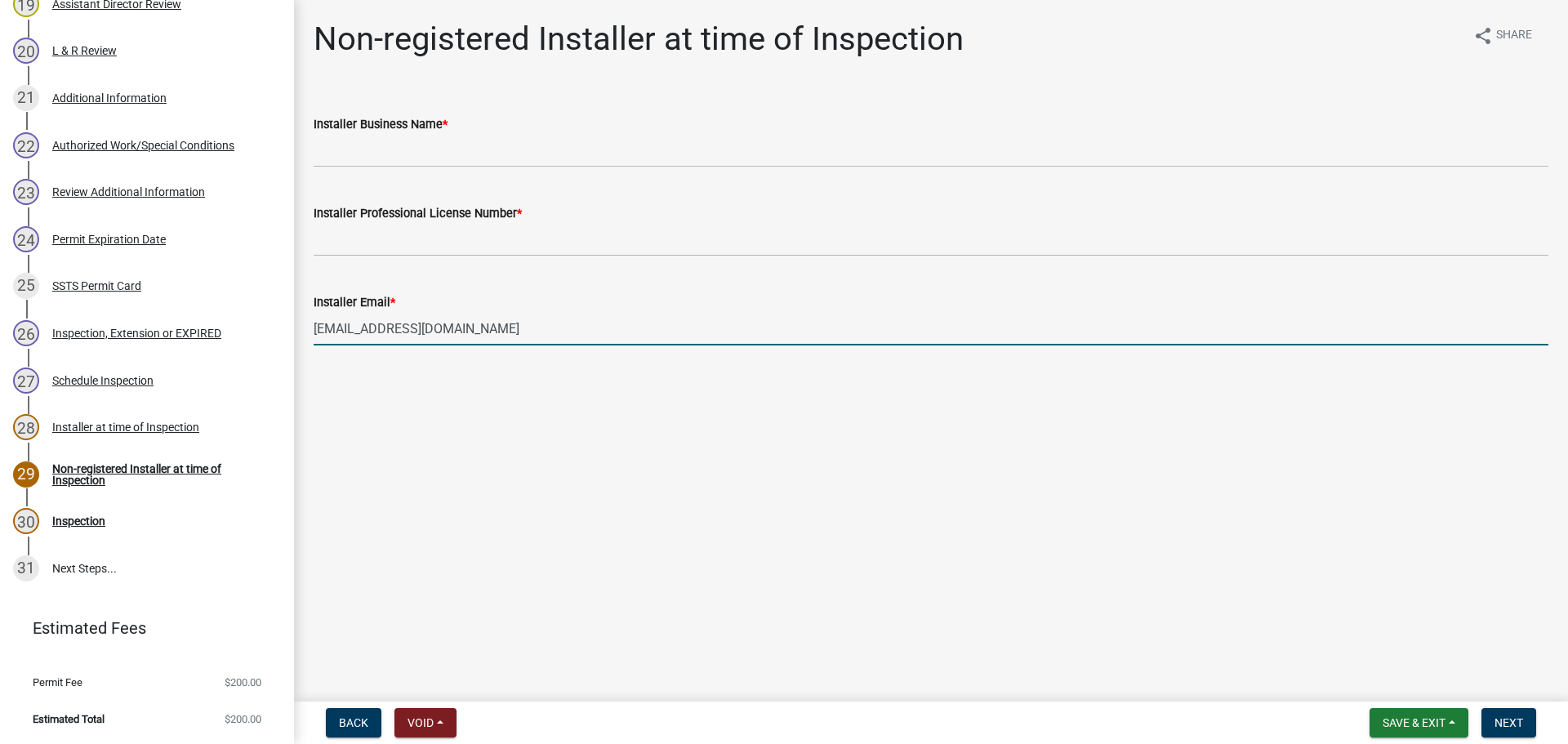
type input "[EMAIL_ADDRESS][DOMAIN_NAME]"
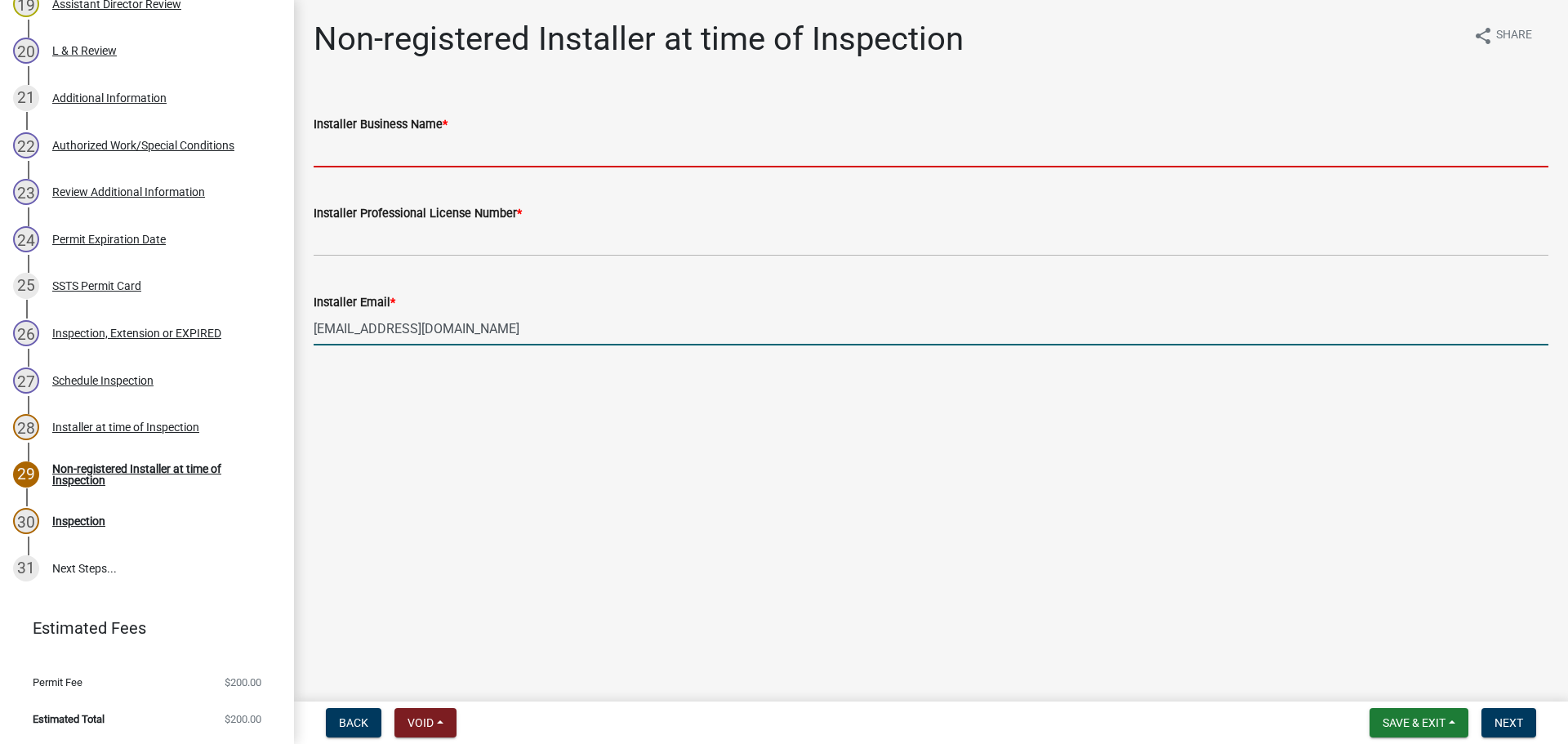
click at [403, 150] on input "Installer Business Name *" at bounding box center [931, 151] width 1235 height 33
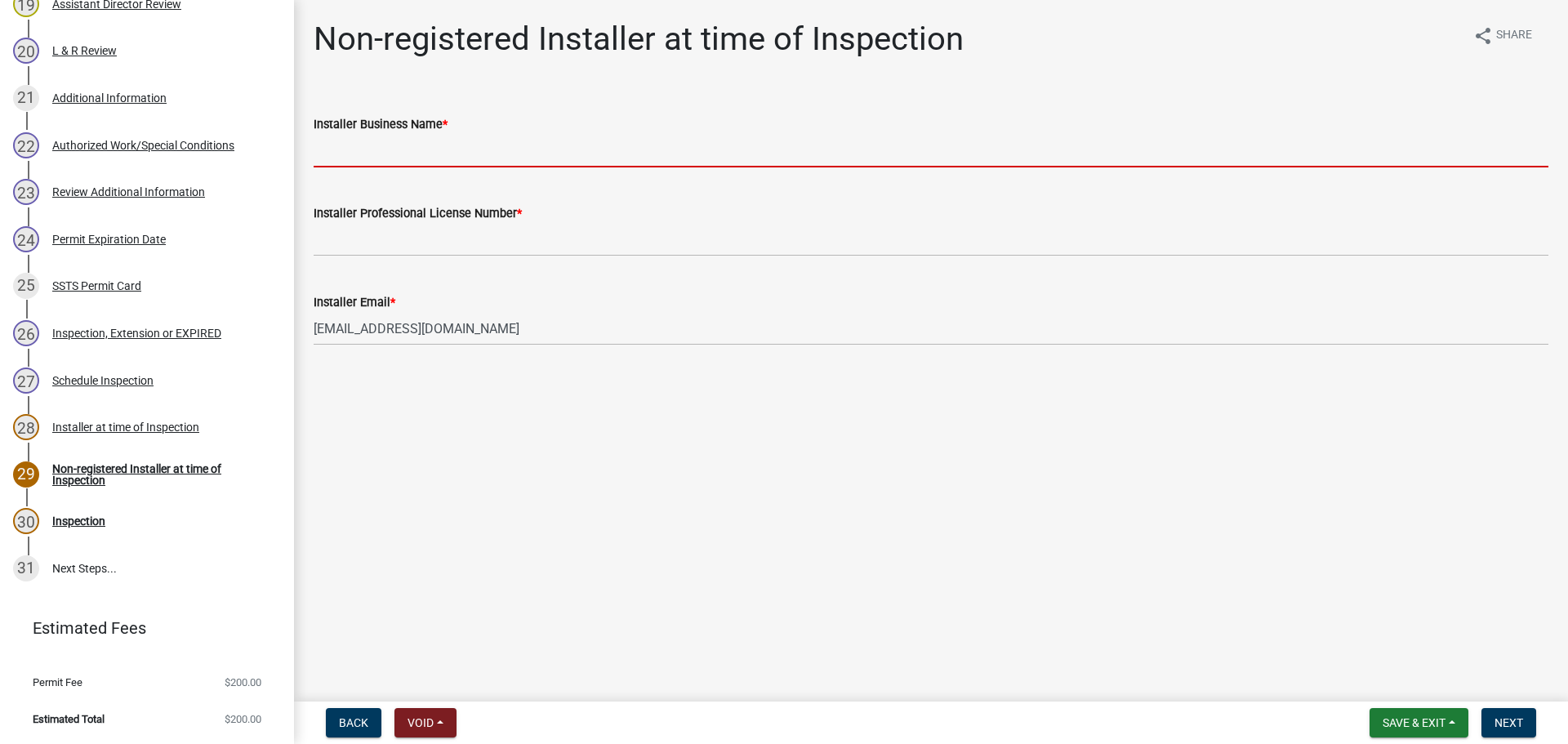
type input "TP's Septic Service"
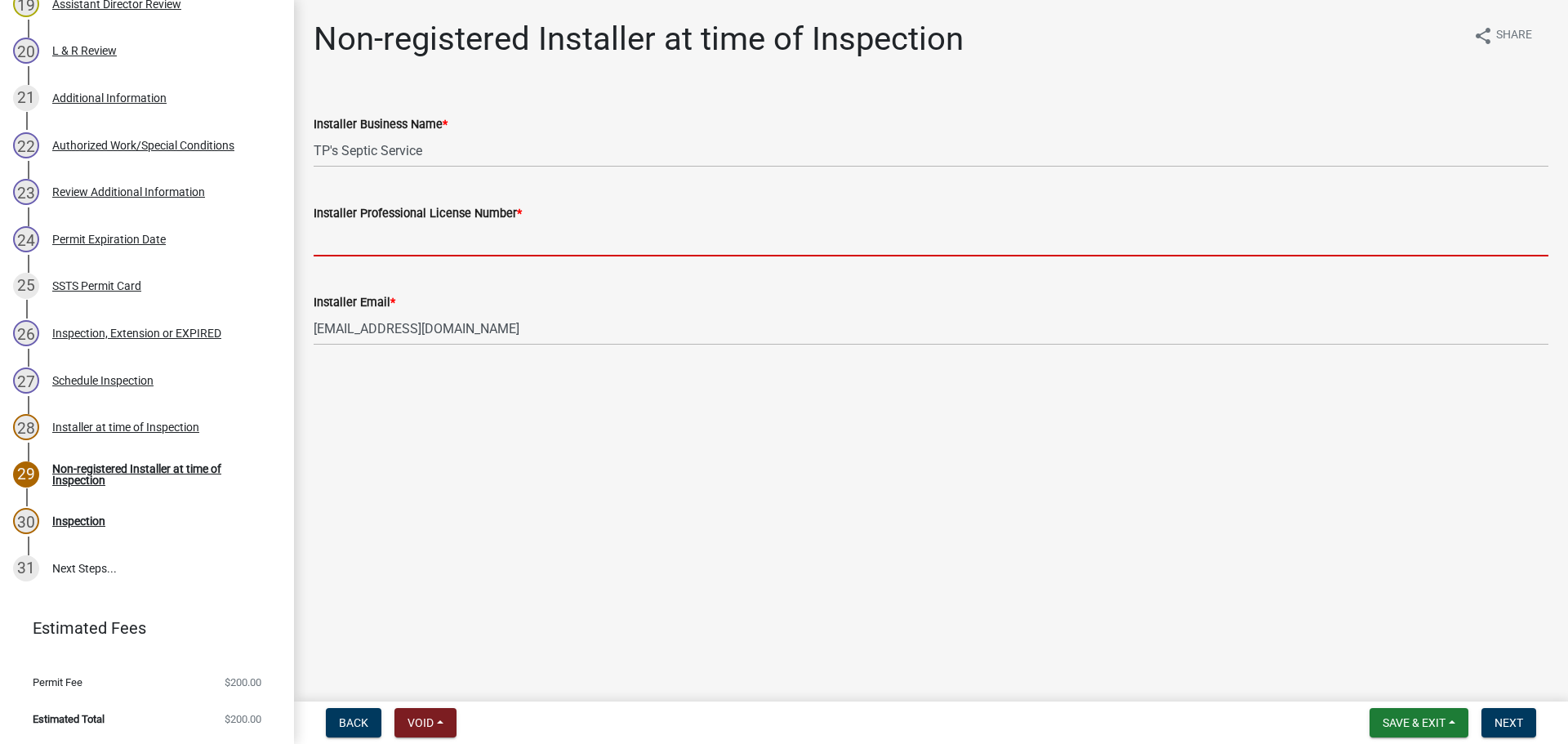
click at [361, 239] on input "Installer Professional License Number *" at bounding box center [931, 240] width 1235 height 33
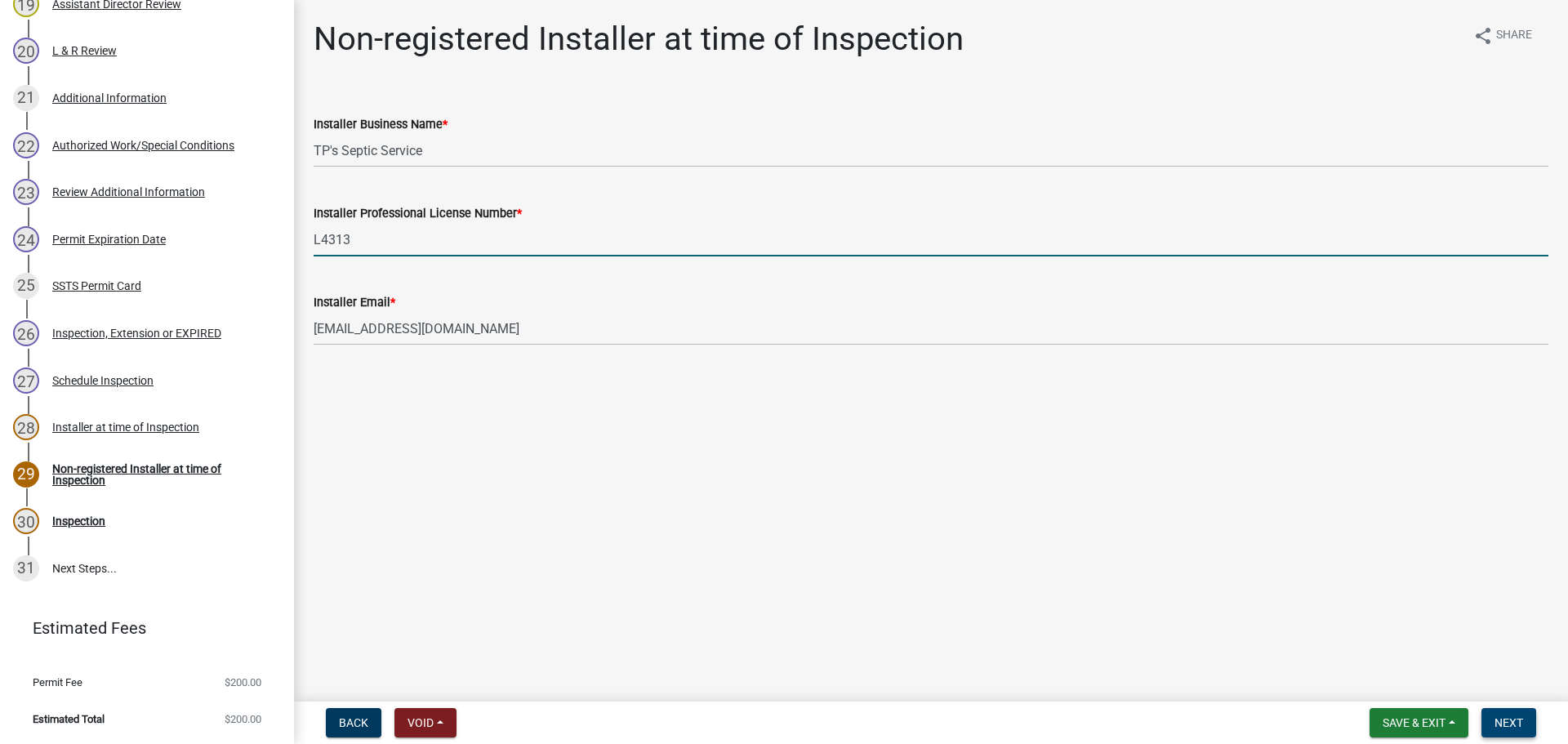
type input "L4313"
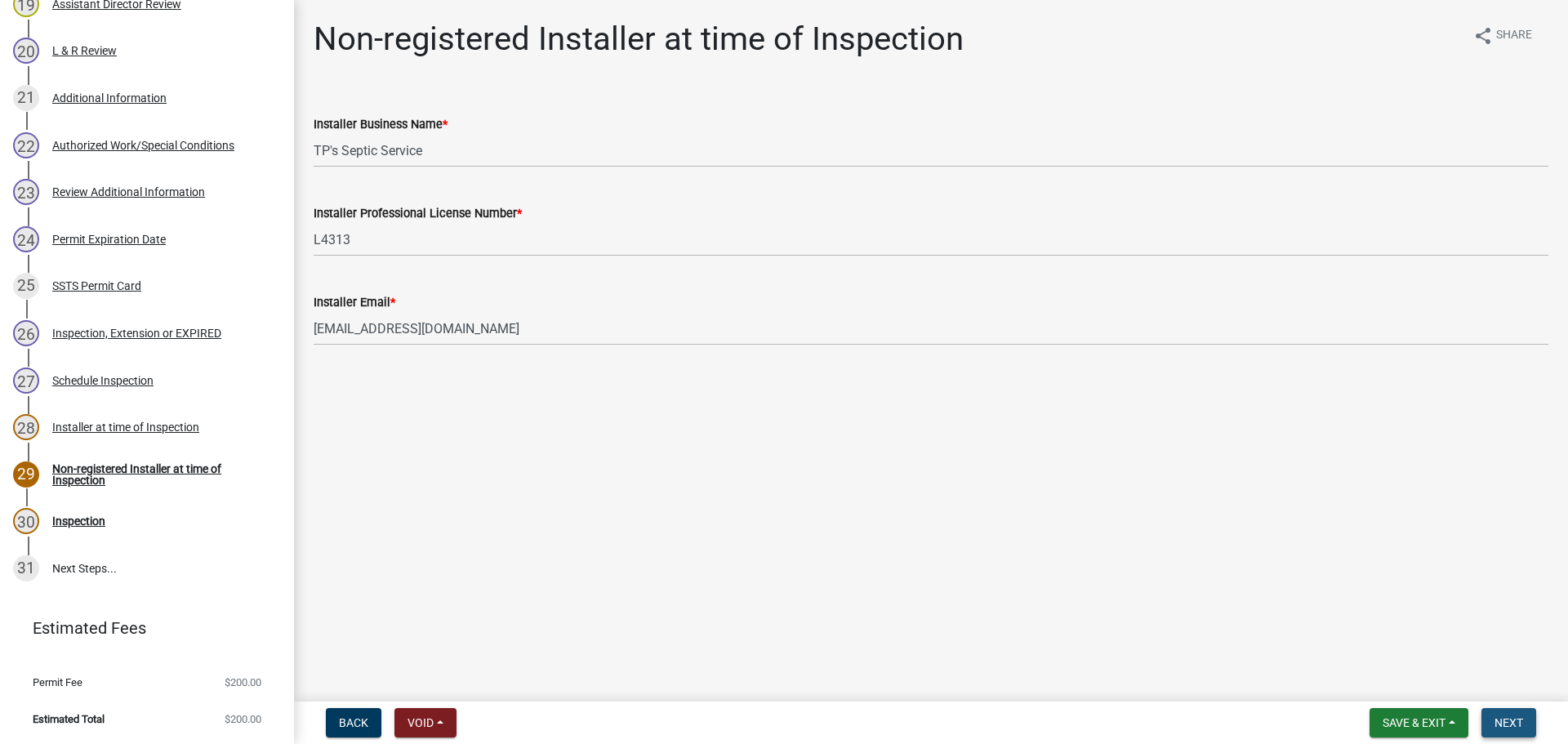
click at [1522, 719] on span "Next" at bounding box center [1508, 723] width 29 height 13
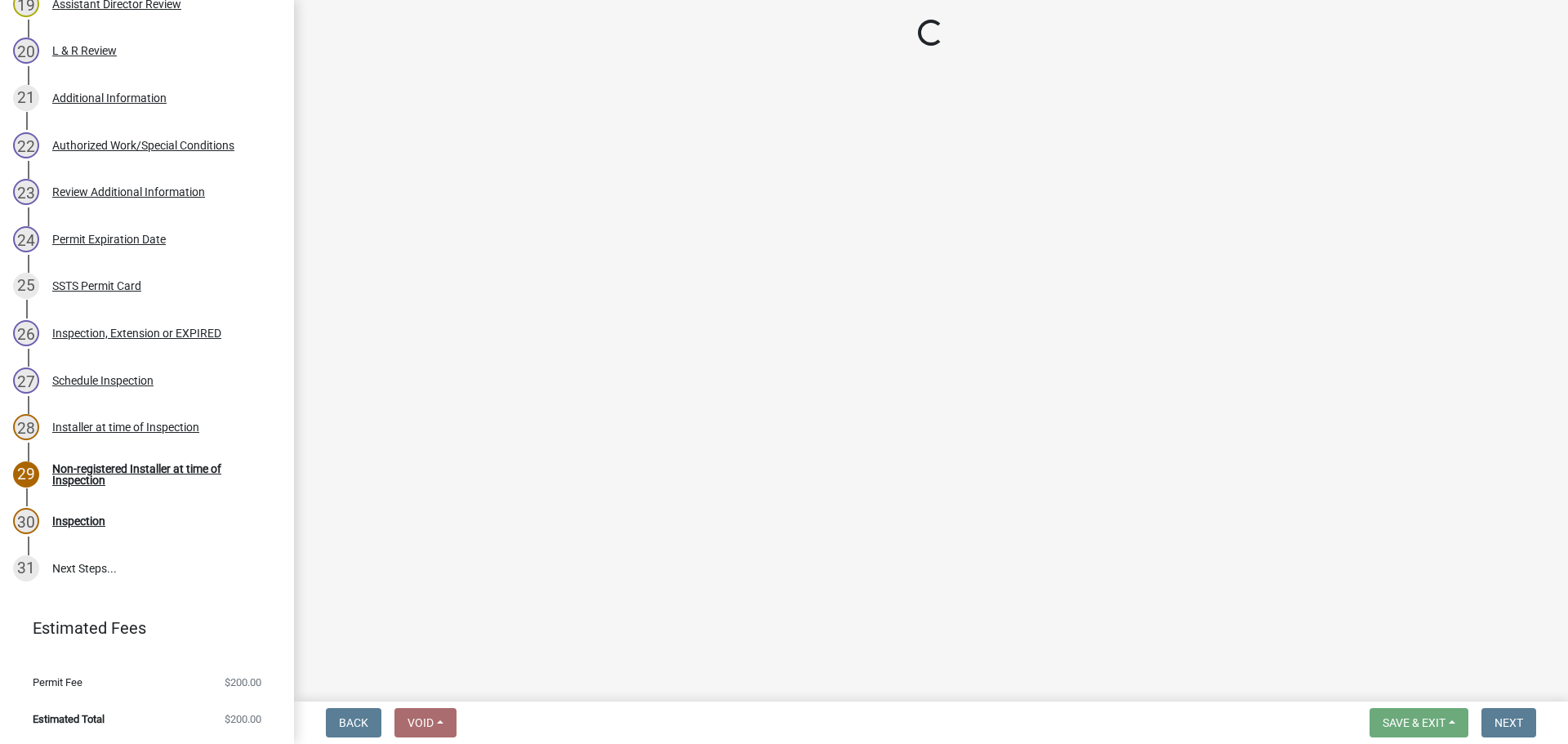
select select "710d5f49-2663-4e73-9718-d0c4e189f5ed"
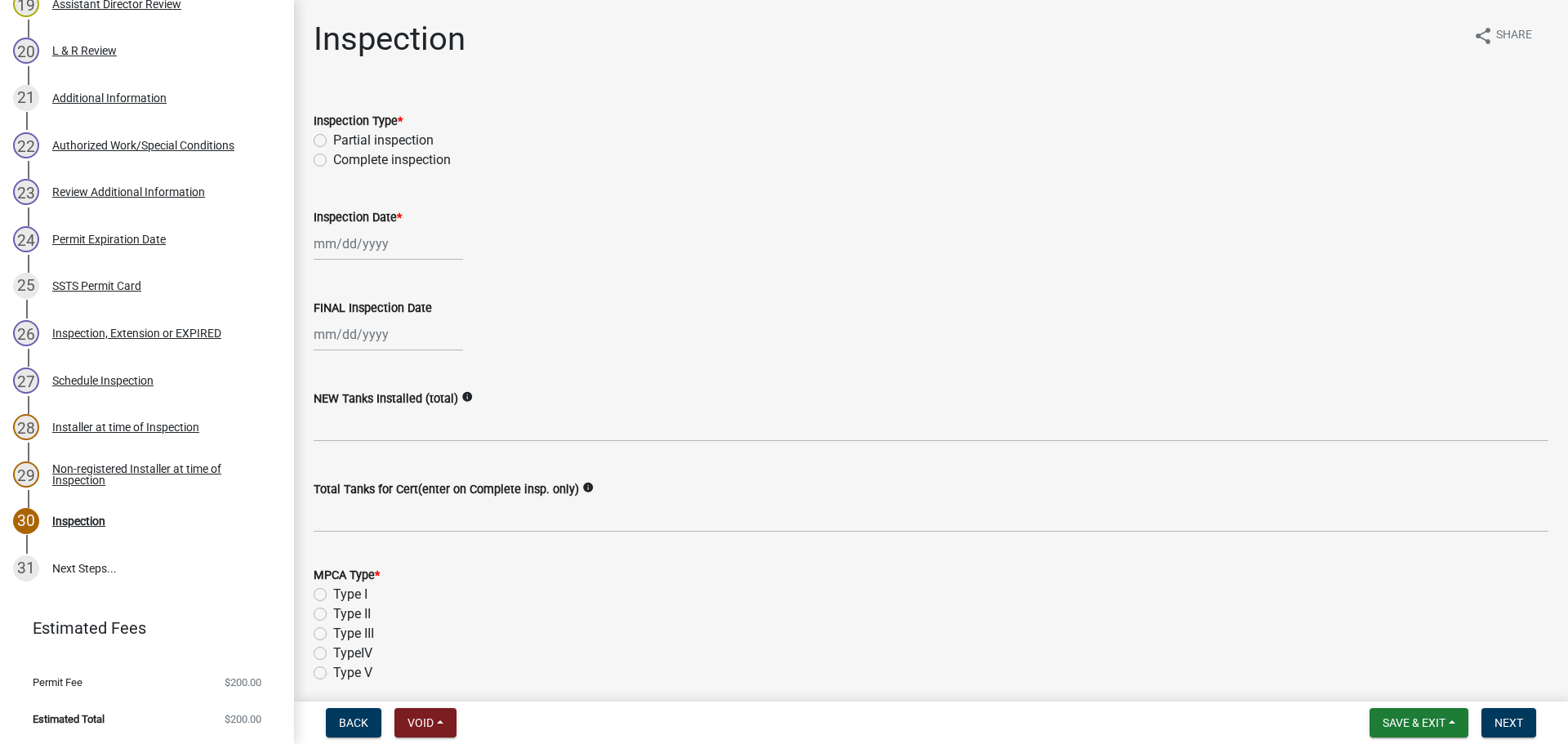
click at [333, 157] on label "Complete inspection" at bounding box center [392, 160] width 118 height 19
click at [333, 157] on input "Complete inspection" at bounding box center [339, 155] width 11 height 11
radio input "true"
click at [399, 250] on div at bounding box center [388, 244] width 149 height 33
select select "10"
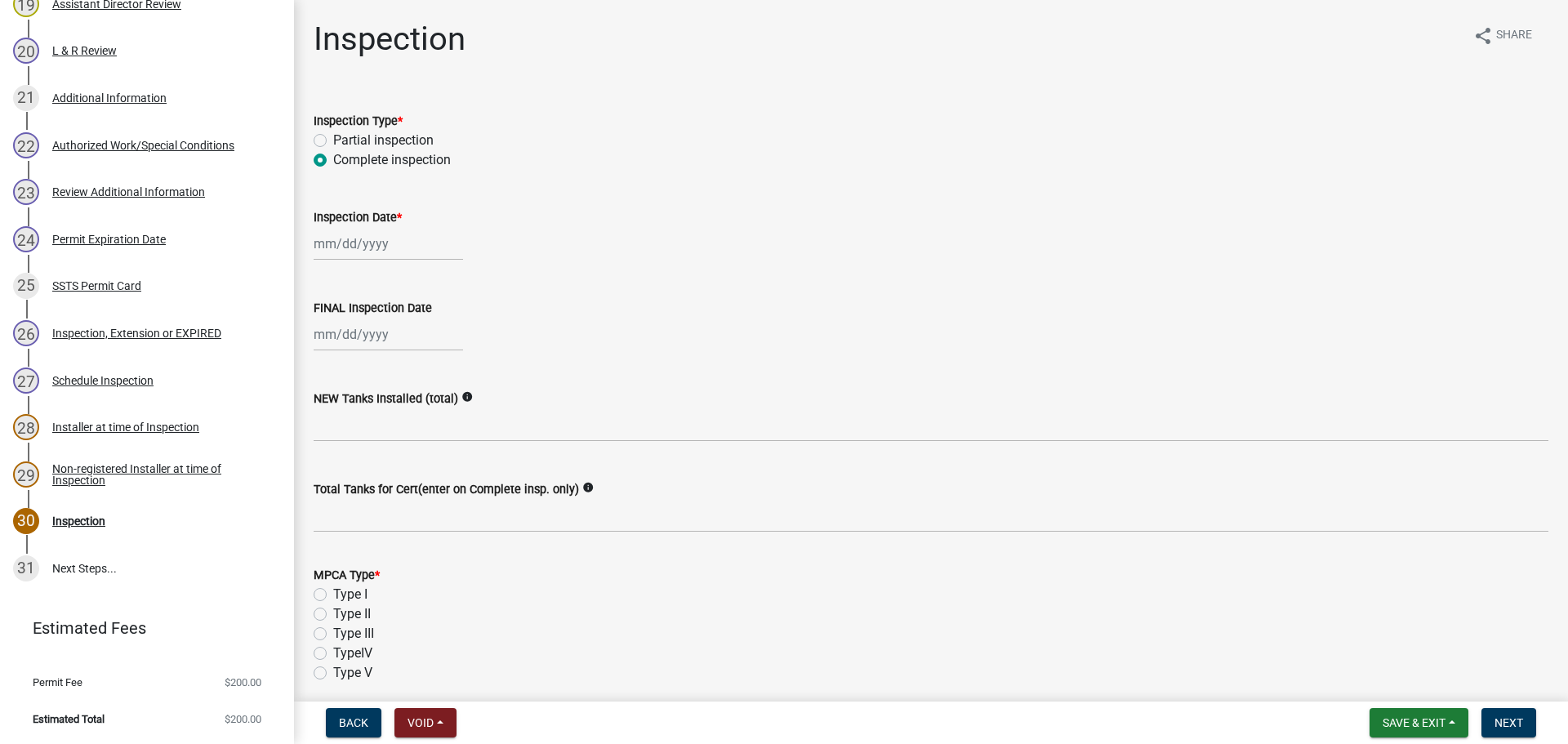
select select "2025"
click at [428, 351] on div "10" at bounding box center [434, 357] width 26 height 26
type input "[DATE]"
select select "10"
select select "2025"
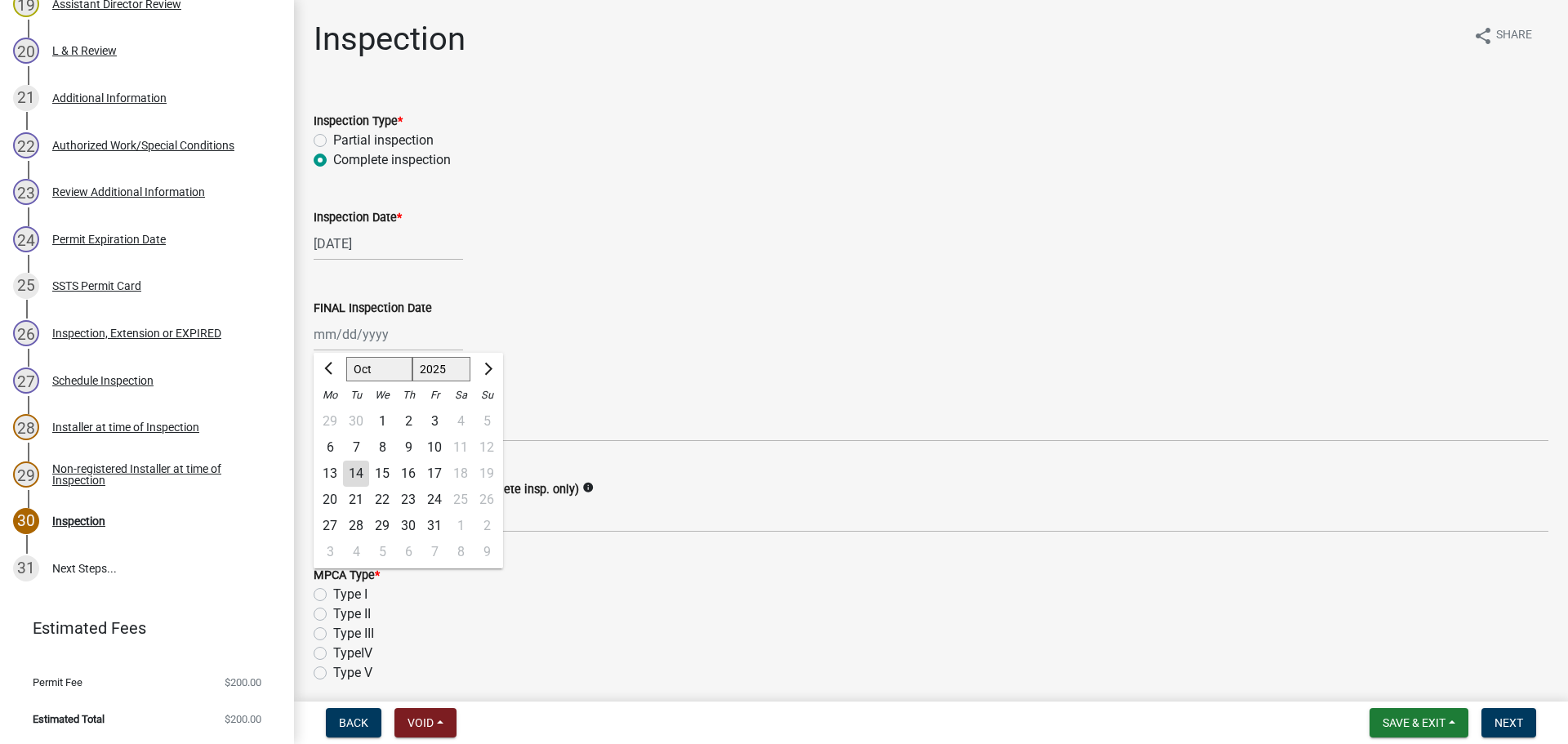
click at [354, 327] on div "[PERSON_NAME] Feb Mar Apr [PERSON_NAME][DATE] Oct Nov [DATE] 1526 1527 1528 152…" at bounding box center [388, 334] width 149 height 33
click at [438, 441] on div "10" at bounding box center [434, 447] width 26 height 26
type input "[DATE]"
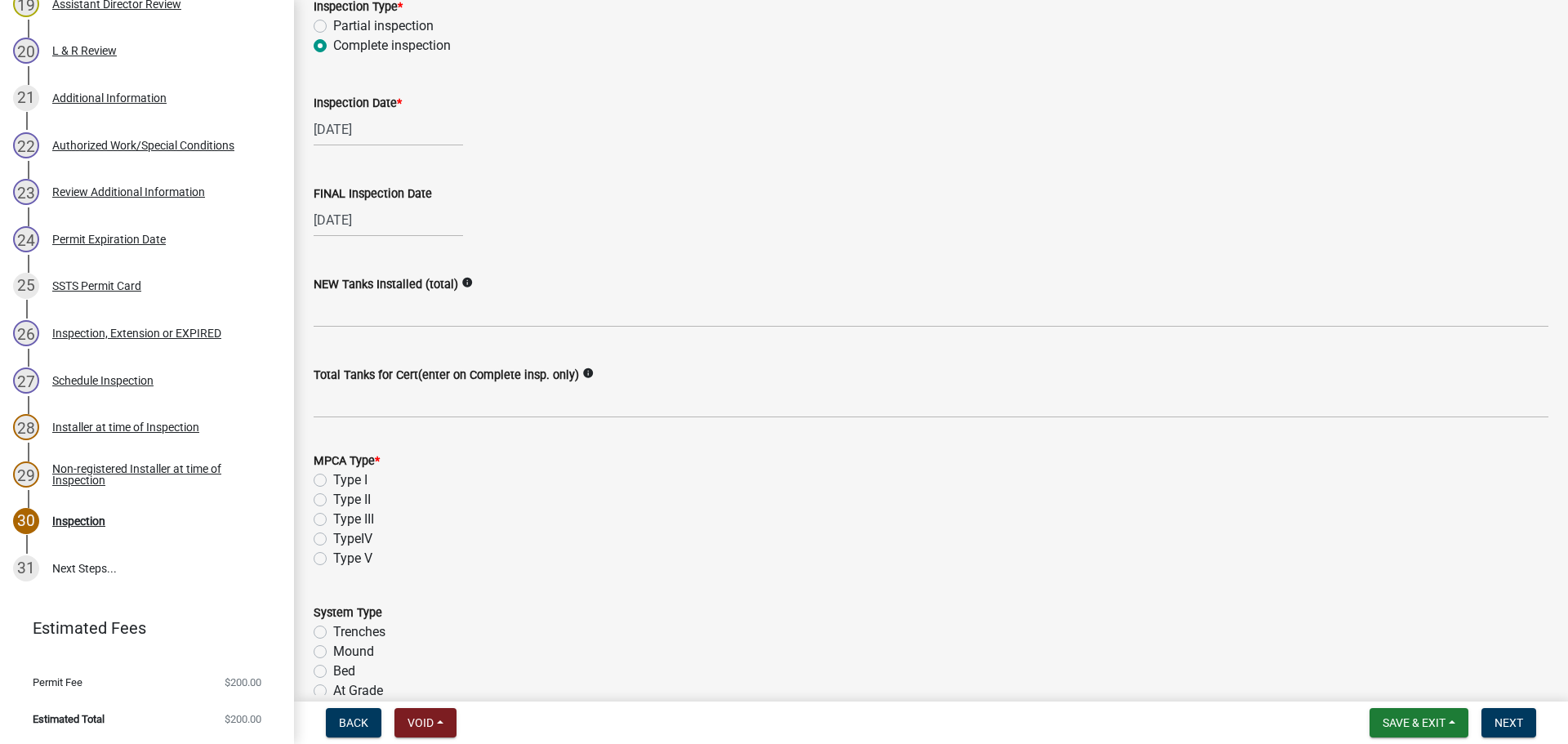
scroll to position [163, 0]
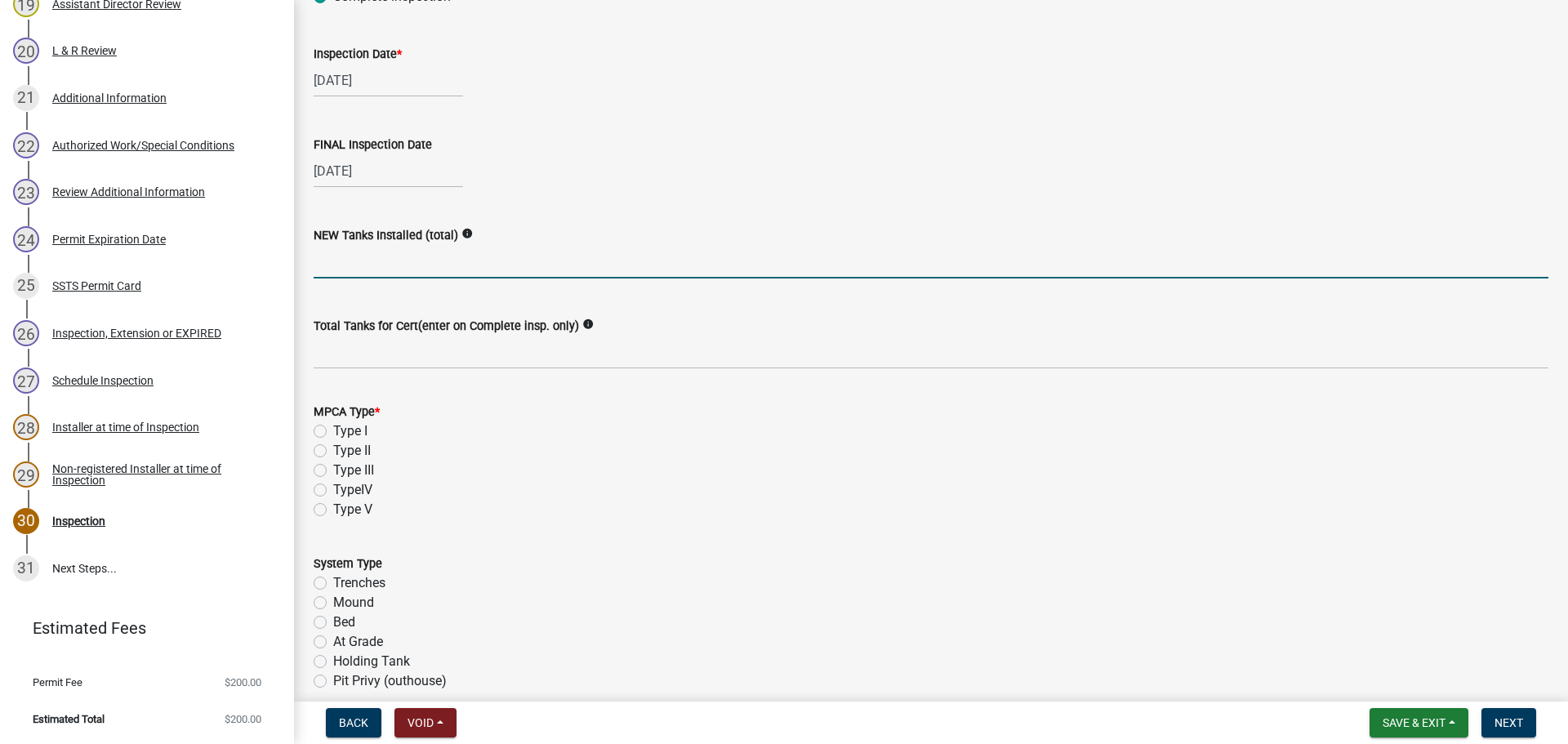
click at [355, 266] on input "text" at bounding box center [931, 261] width 1235 height 33
type input "4"
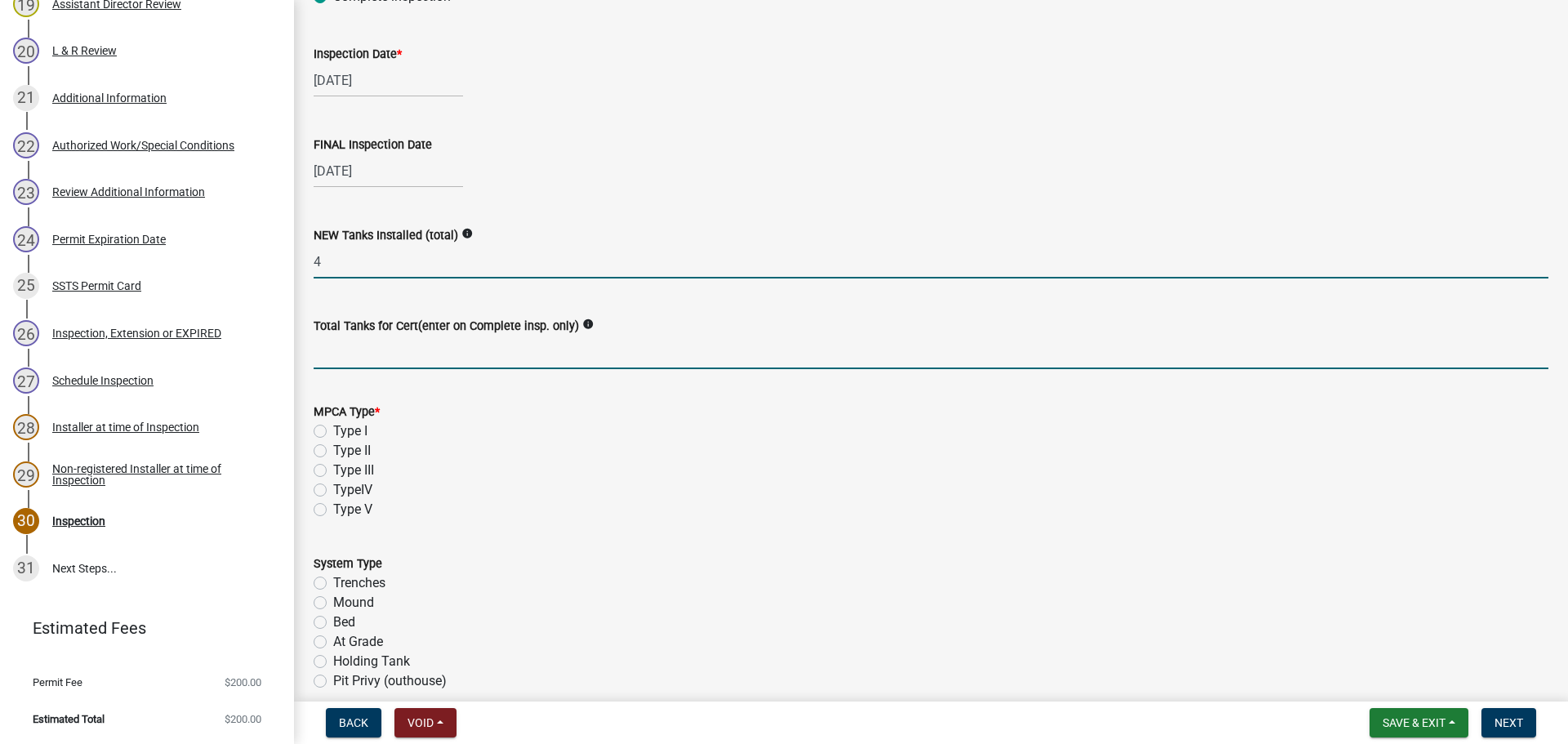
click at [370, 357] on input "Total Tanks for Cert(enter on Complete insp. only)" at bounding box center [931, 353] width 1235 height 33
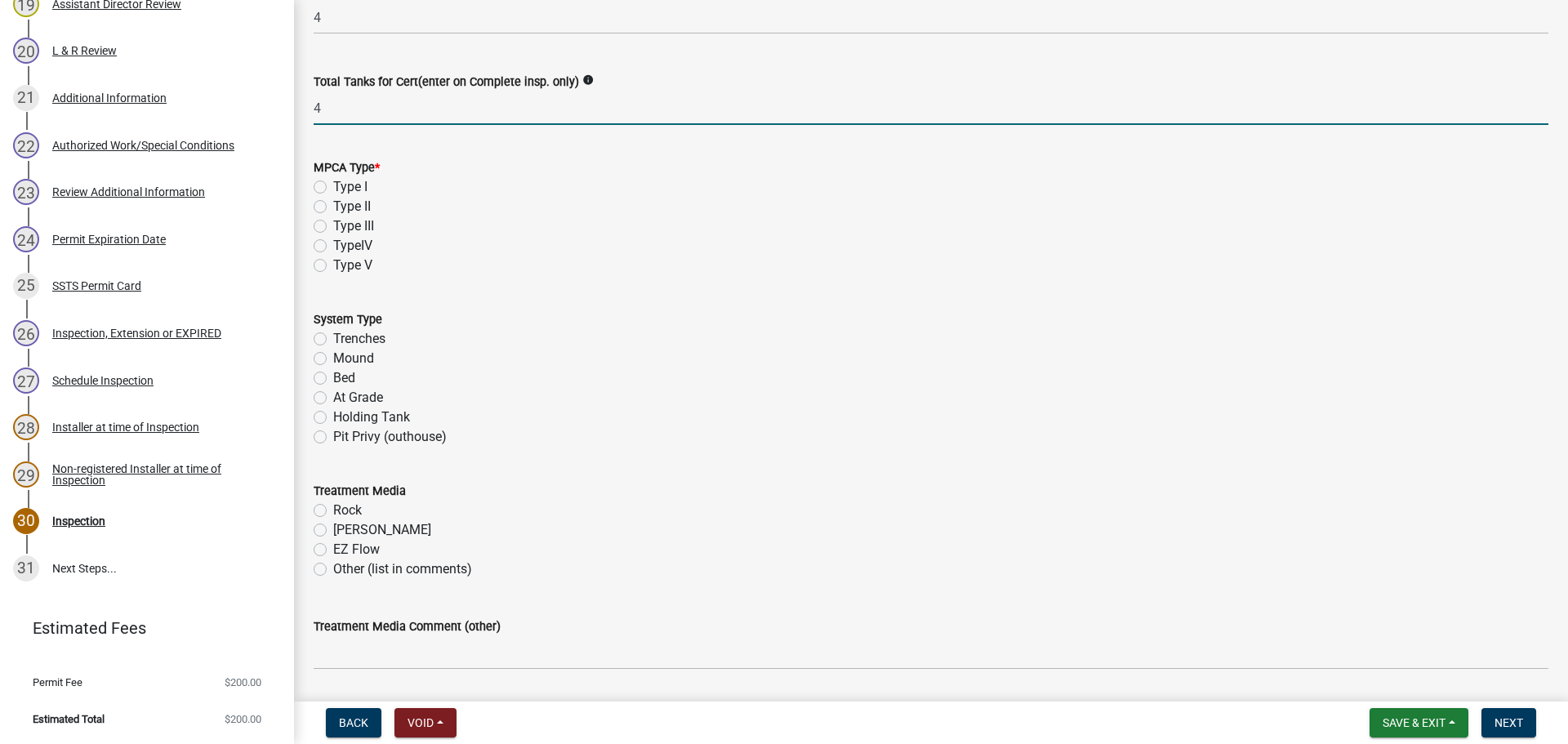
scroll to position [409, 0]
type input "4"
click at [333, 247] on label "TypeIV" at bounding box center [353, 245] width 39 height 19
click at [333, 246] on input "TypeIV" at bounding box center [339, 240] width 11 height 11
radio input "true"
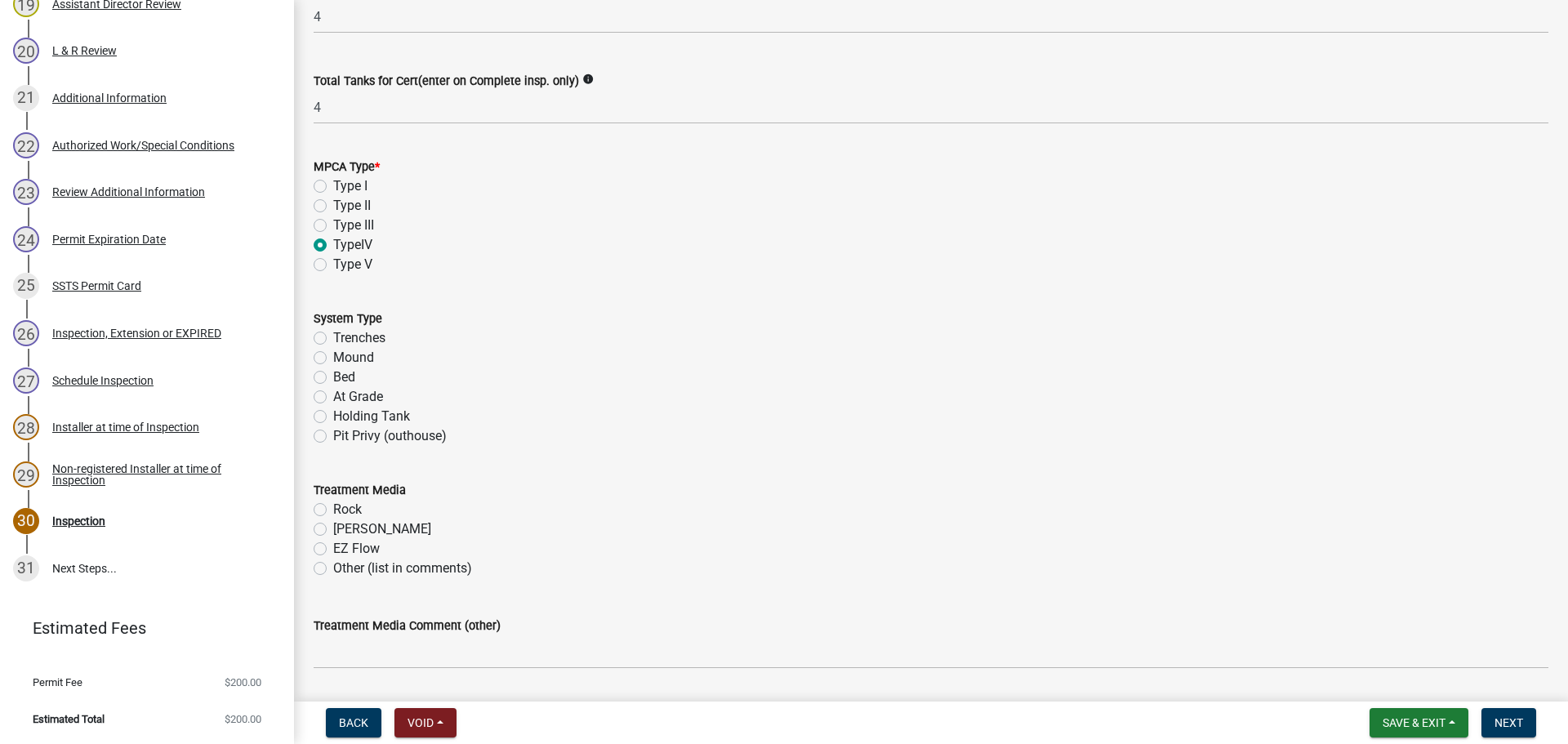
click at [320, 370] on div "Bed" at bounding box center [931, 377] width 1235 height 19
click at [333, 374] on label "Bed" at bounding box center [344, 377] width 22 height 19
click at [333, 374] on input "Bed" at bounding box center [339, 373] width 11 height 11
radio input "true"
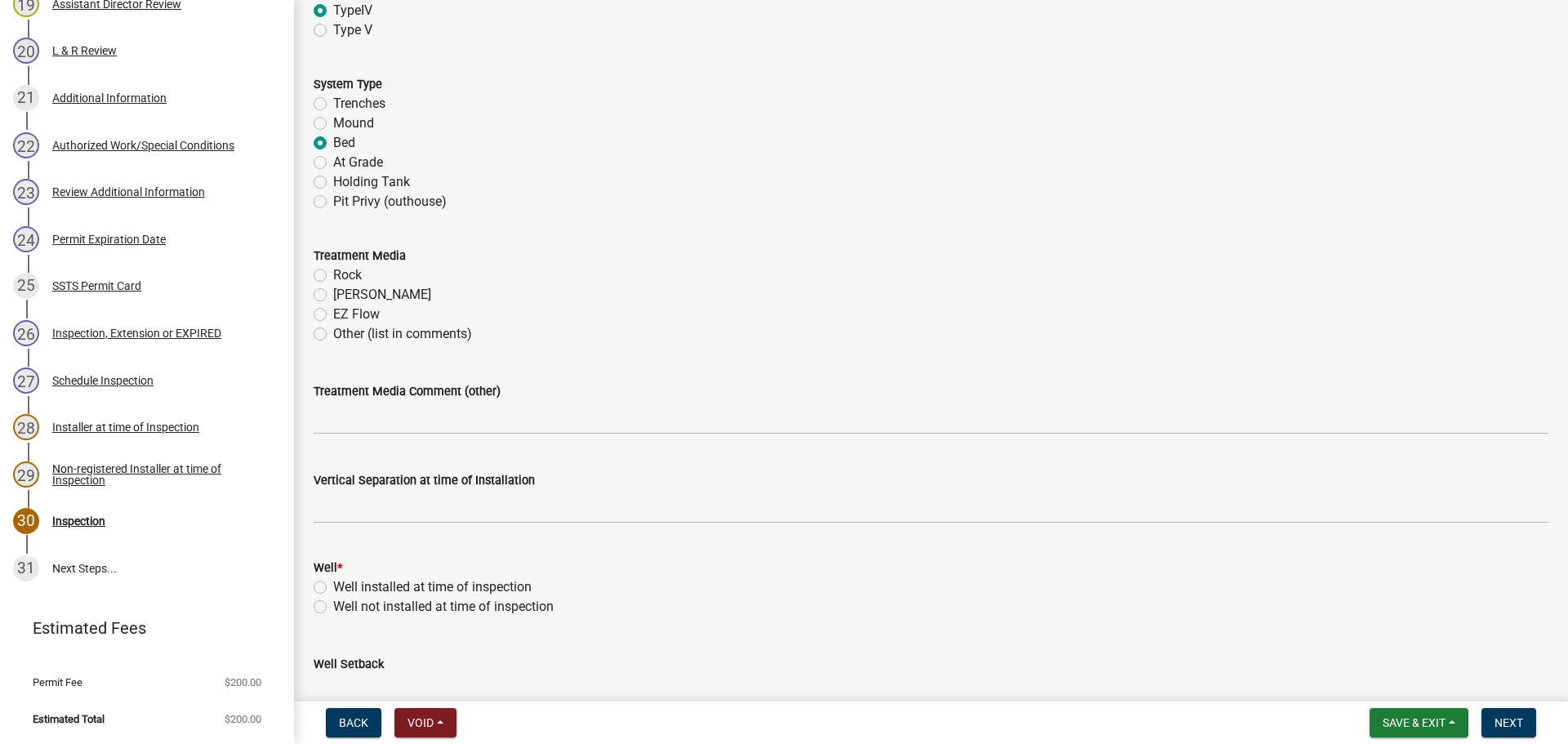
scroll to position [654, 0]
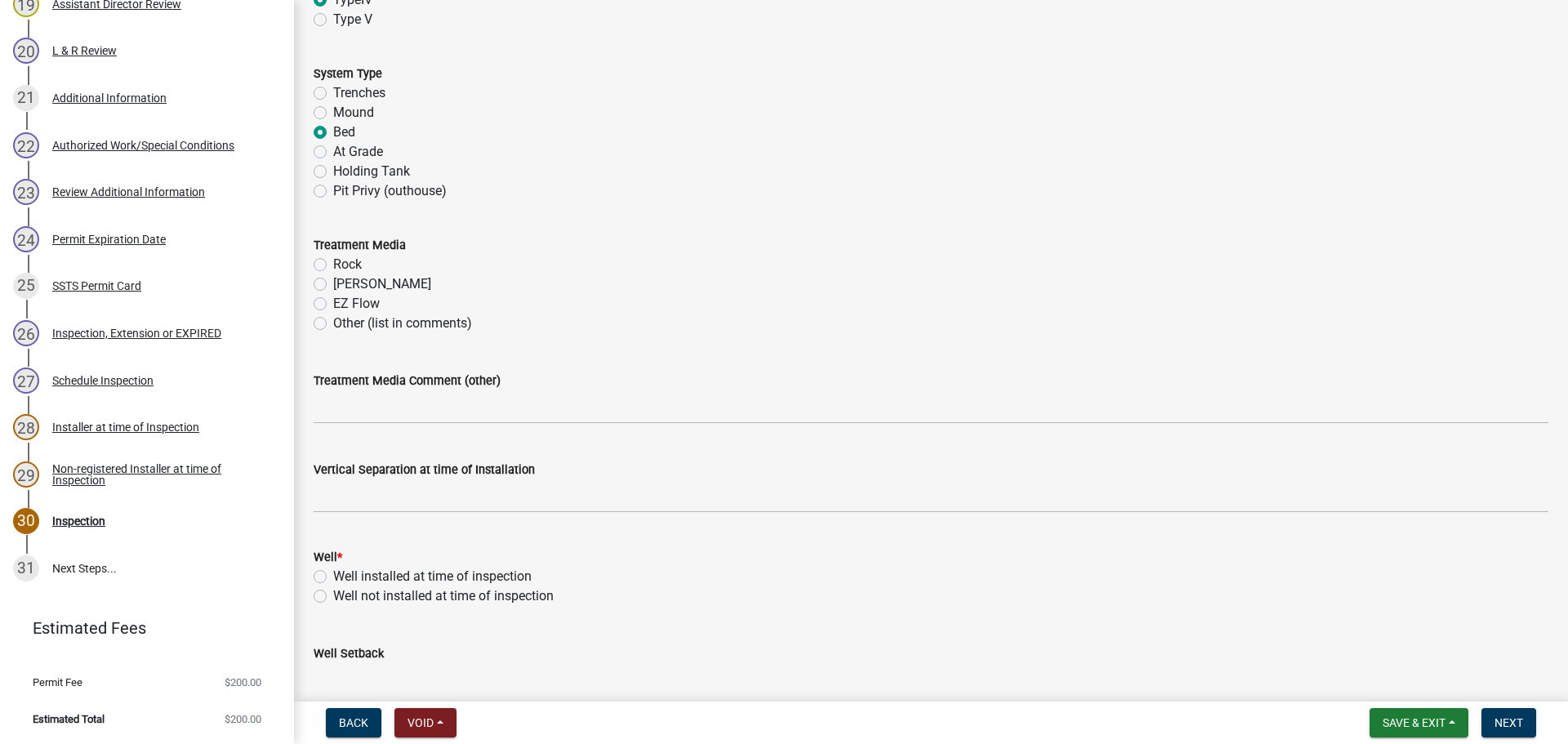
click at [333, 262] on label "Rock" at bounding box center [347, 265] width 29 height 19
click at [333, 262] on input "Rock" at bounding box center [339, 261] width 11 height 11
radio input "true"
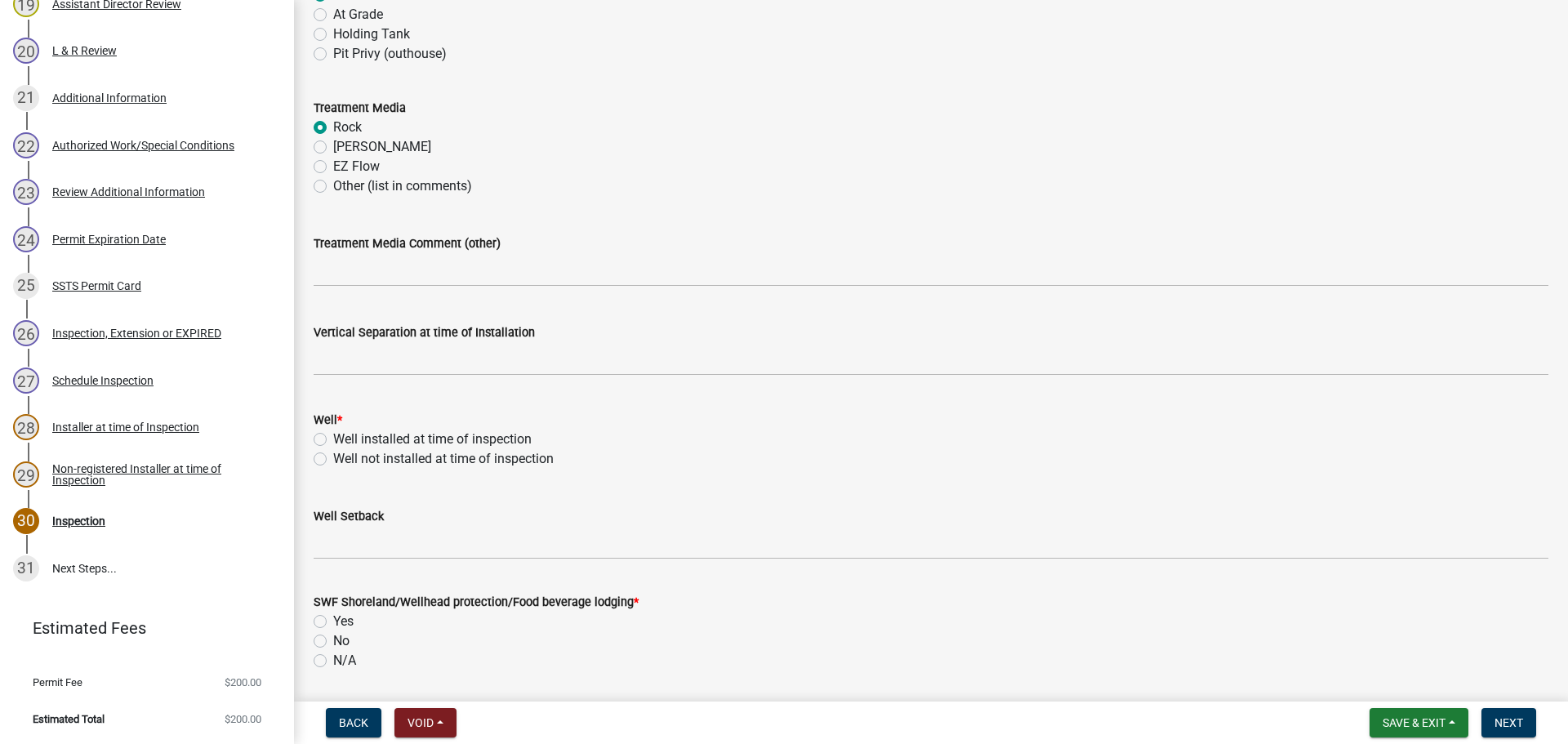
scroll to position [817, 0]
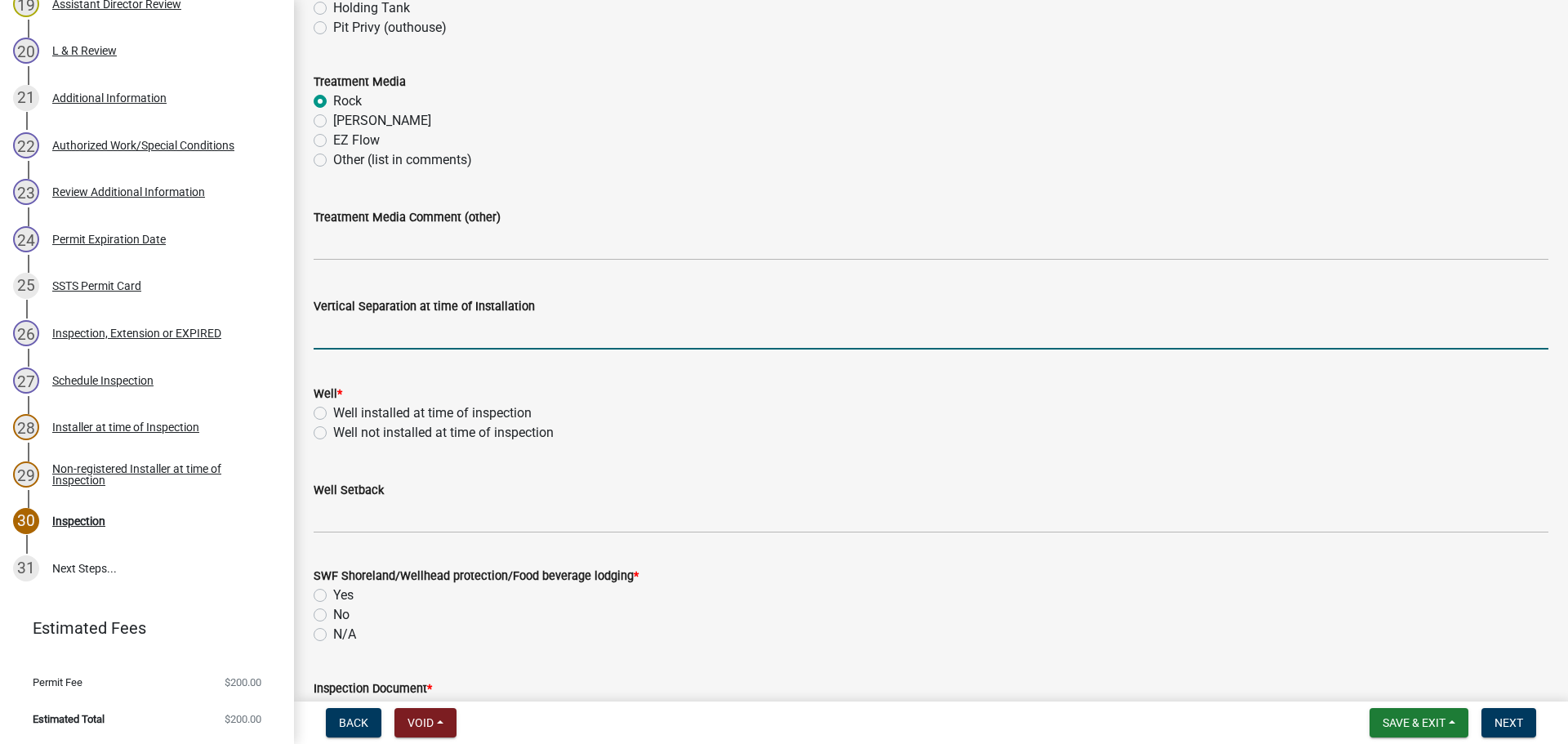
click at [516, 330] on input "text" at bounding box center [931, 333] width 1235 height 33
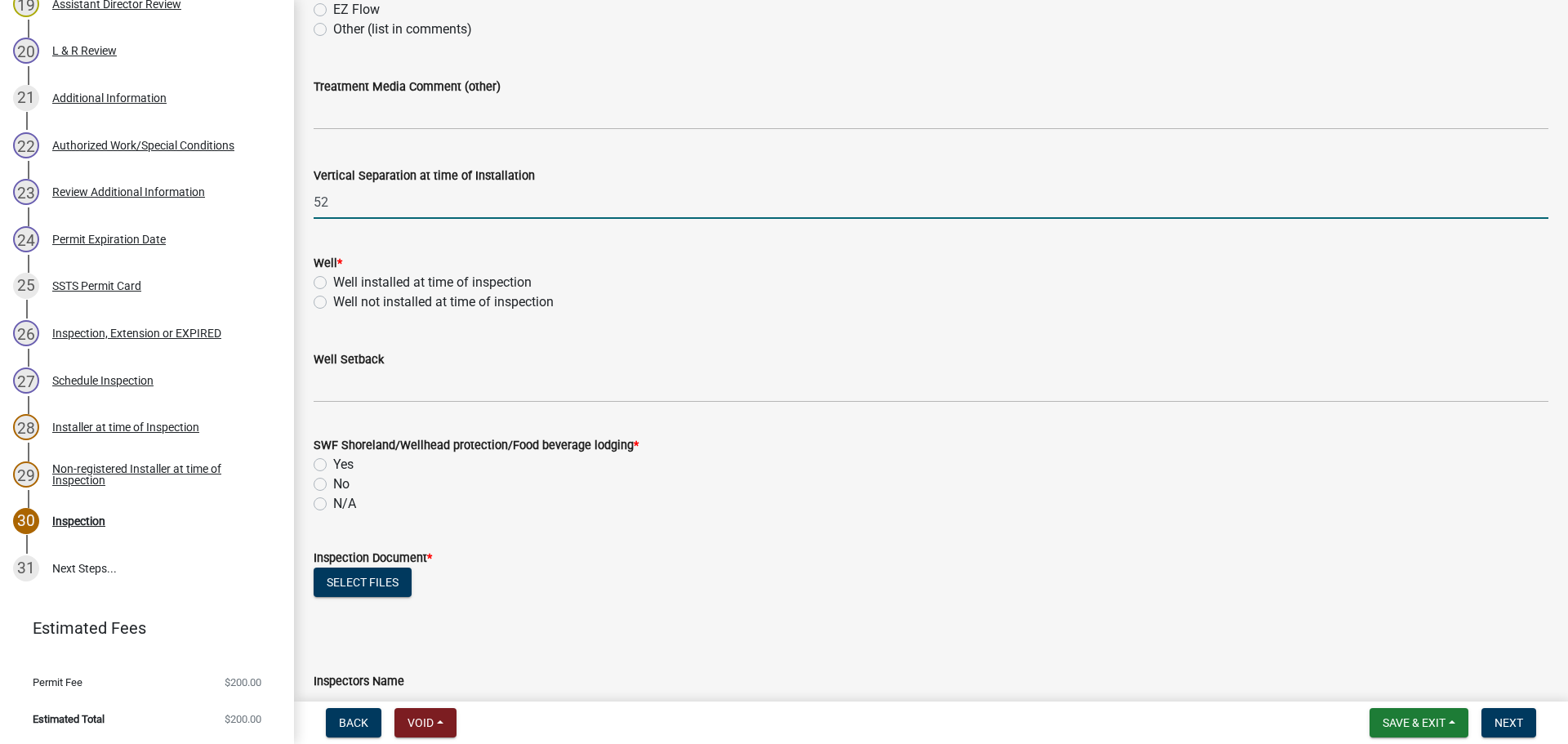
scroll to position [980, 0]
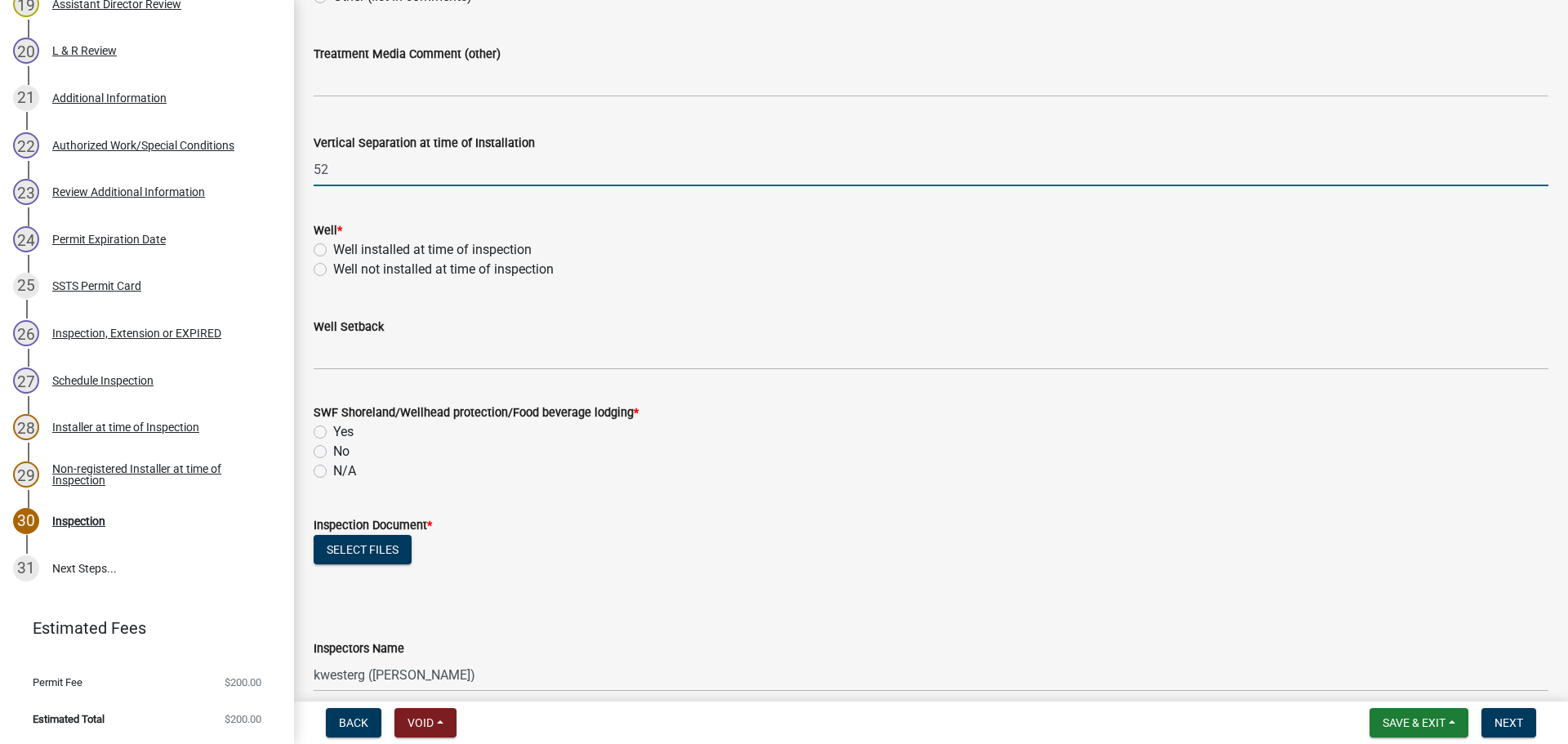
type input "52"
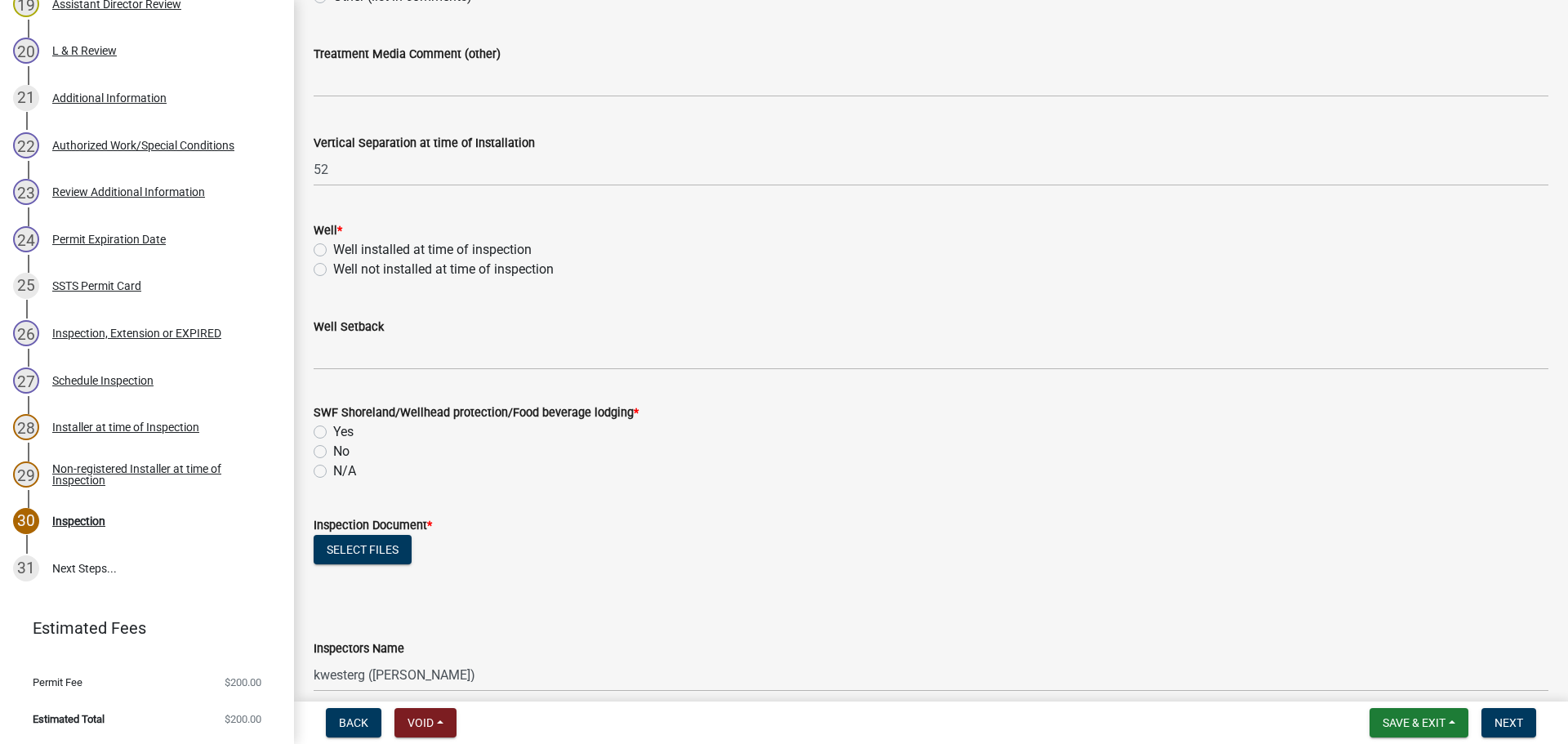
click at [333, 248] on label "Well installed at time of inspection" at bounding box center [432, 250] width 198 height 19
click at [333, 248] on input "Well installed at time of inspection" at bounding box center [339, 246] width 11 height 11
radio input "true"
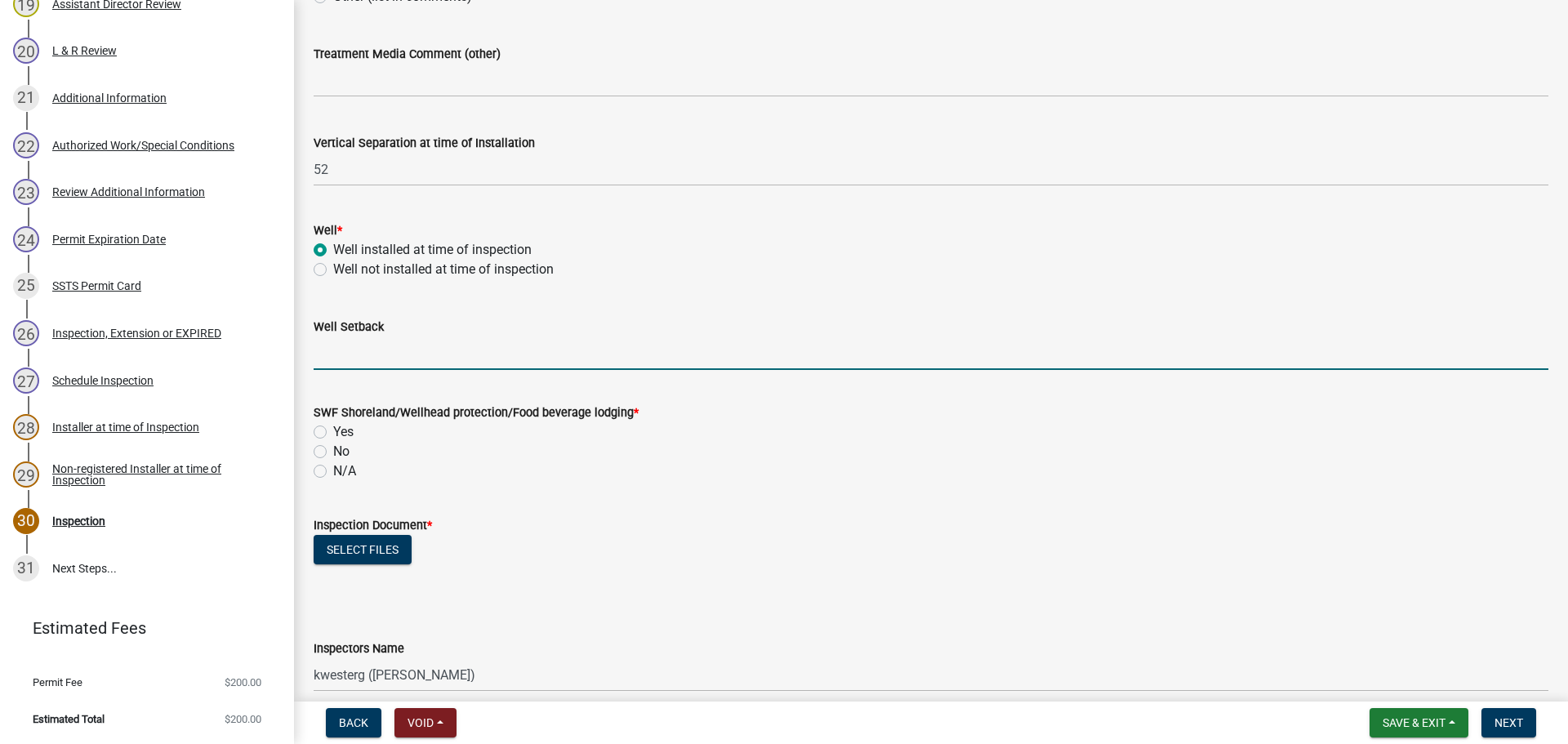
click at [360, 354] on input "Well Setback" at bounding box center [931, 354] width 1235 height 33
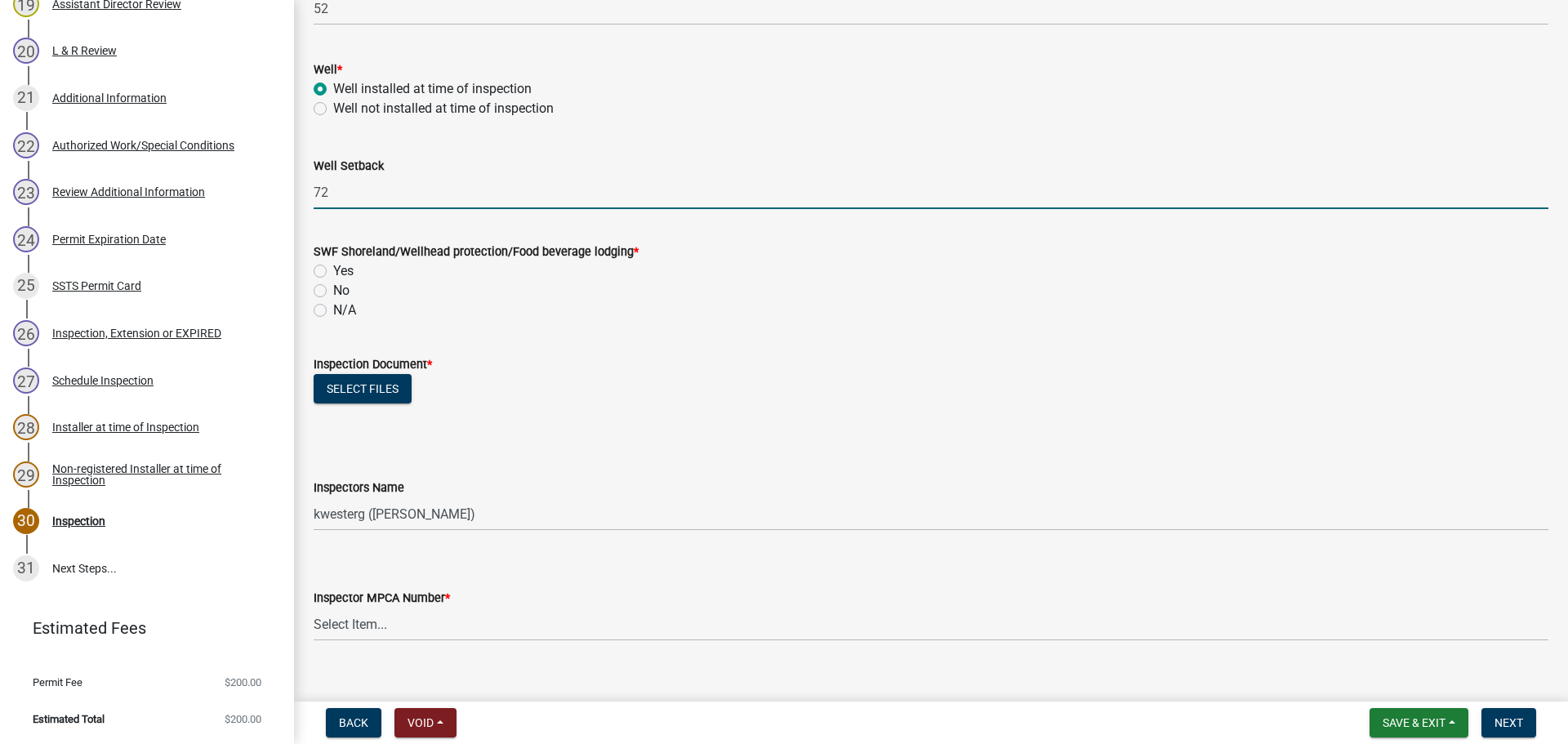
scroll to position [1226, 0]
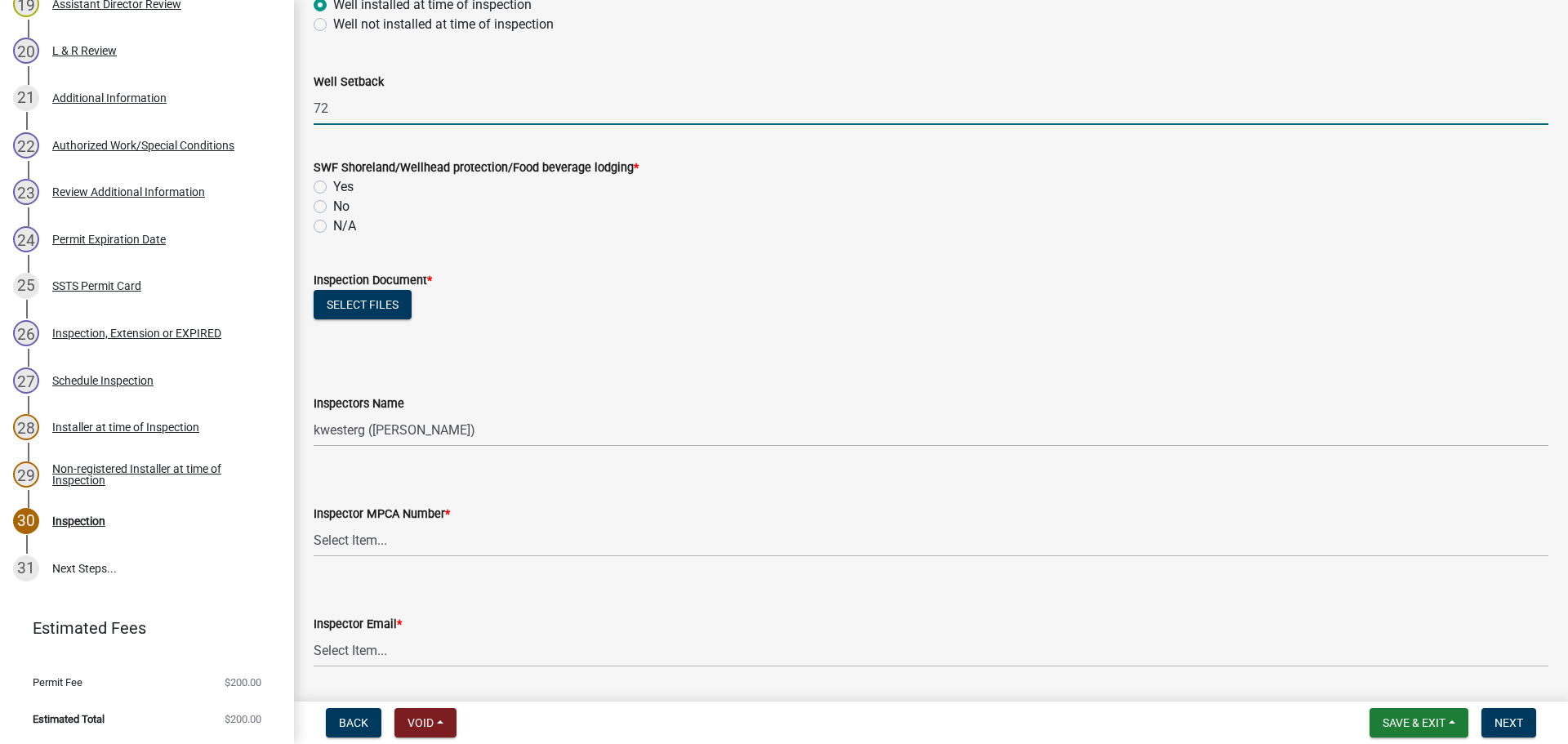
type input "72"
click at [333, 208] on label "No" at bounding box center [341, 206] width 17 height 19
click at [333, 208] on input "No" at bounding box center [339, 202] width 11 height 11
radio input "true"
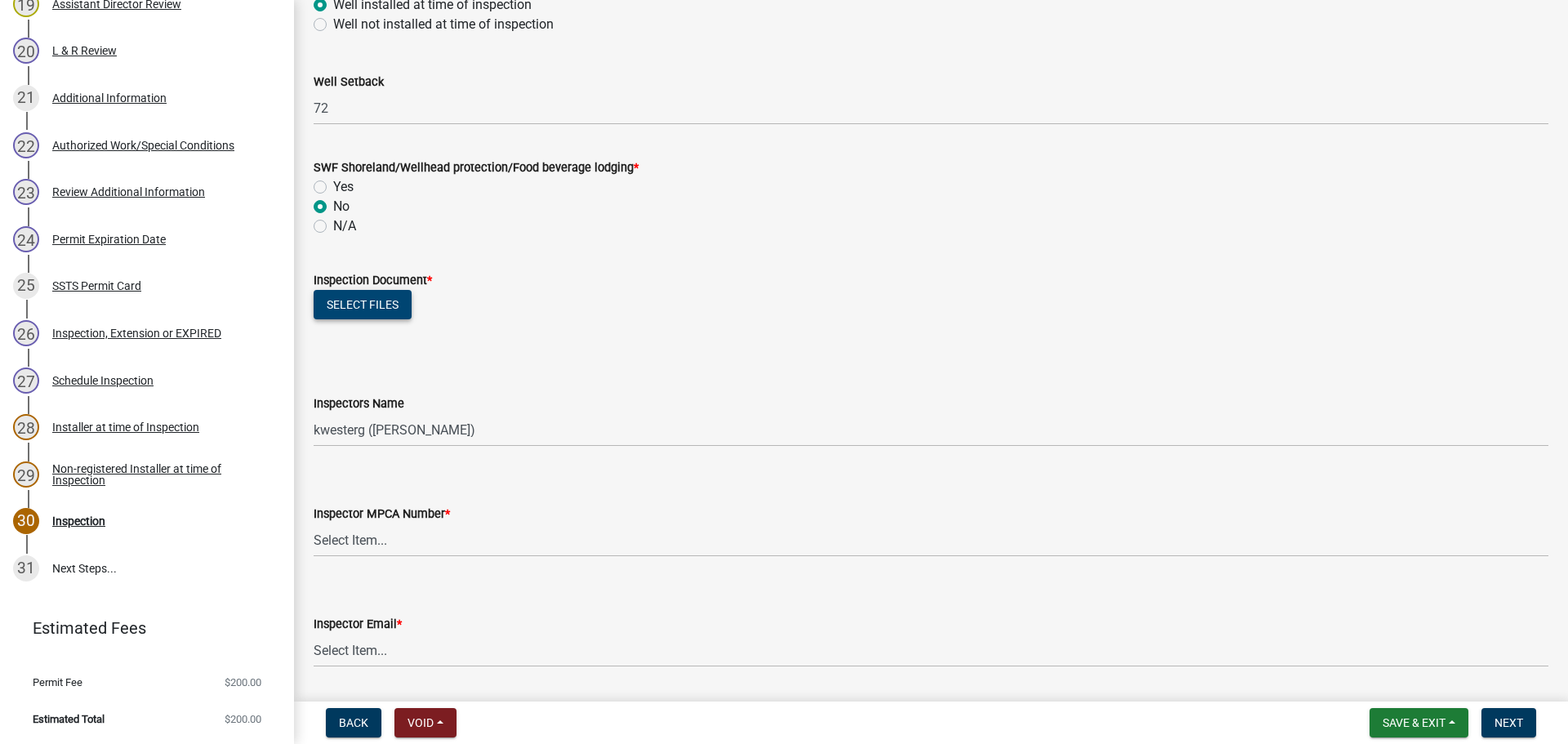
click at [356, 304] on button "Select files" at bounding box center [363, 305] width 98 height 30
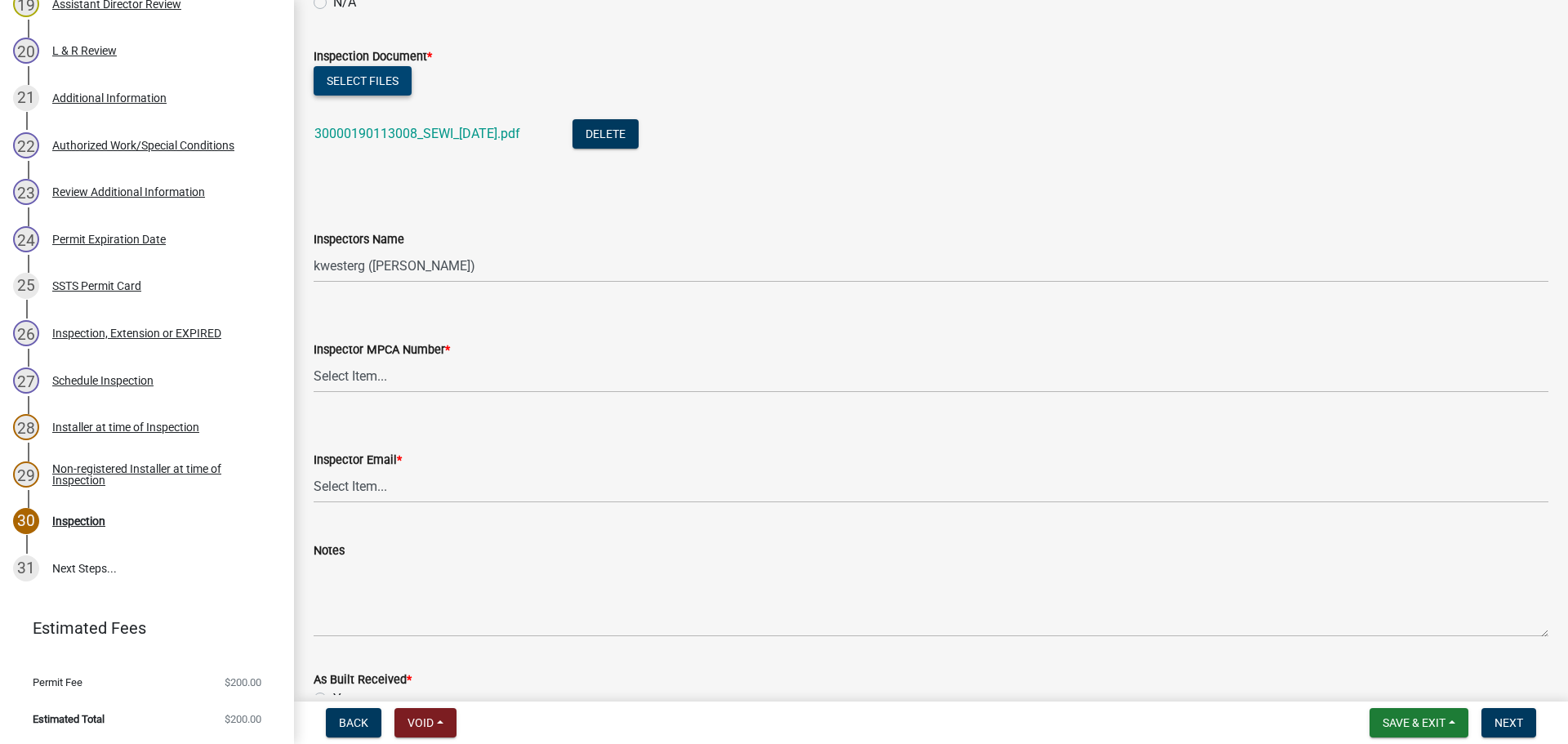
scroll to position [1470, 0]
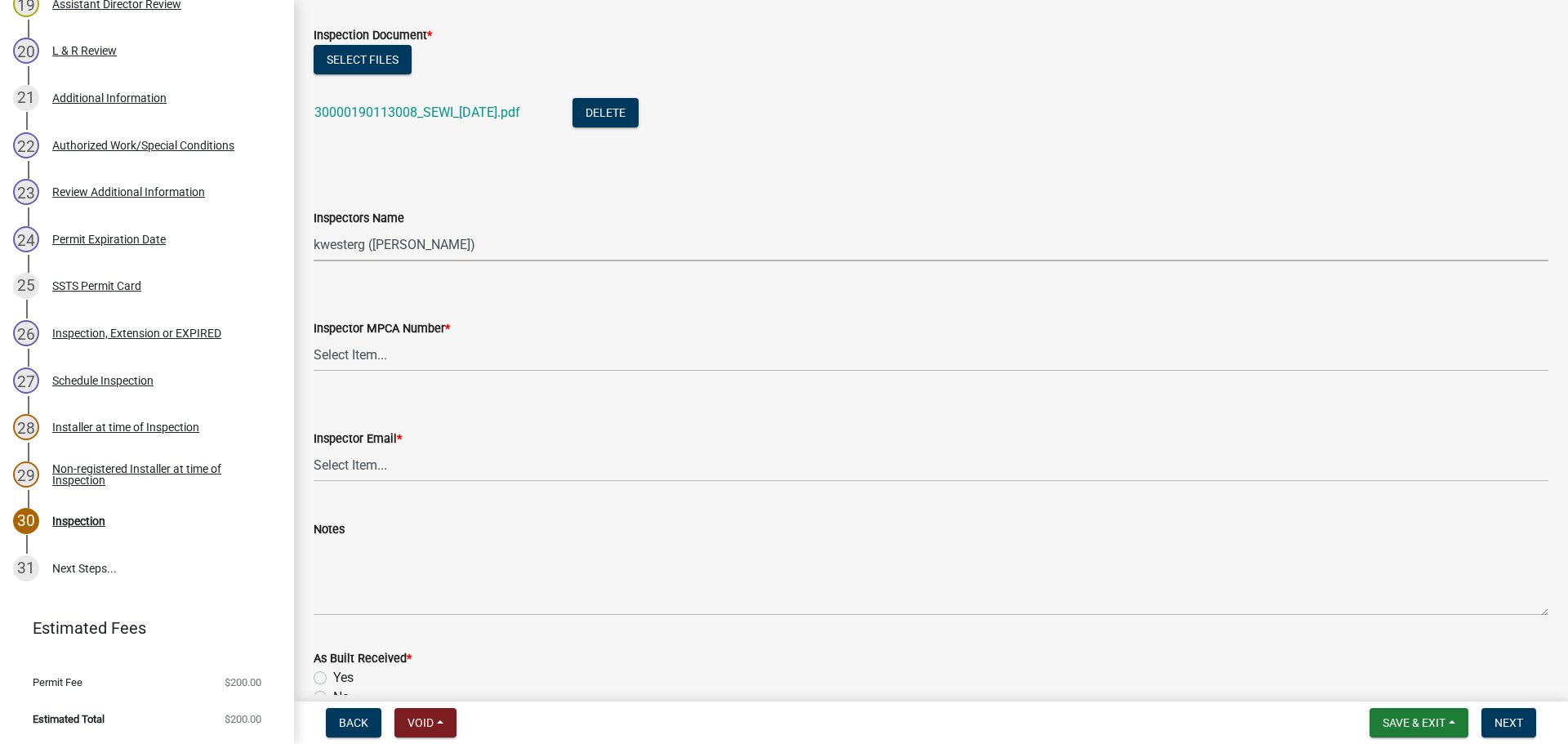
click at [480, 245] on select "Select Item... btollefson ([PERSON_NAME]) [PERSON_NAME] ([PERSON_NAME]) eplaste…" at bounding box center [931, 245] width 1235 height 33
select select "facec742-7e79-4c33-8241-13e023664843"
click at [314, 228] on select "Select Item... btollefson ([PERSON_NAME]) [PERSON_NAME] ([PERSON_NAME]) eplaste…" at bounding box center [931, 245] width 1235 height 33
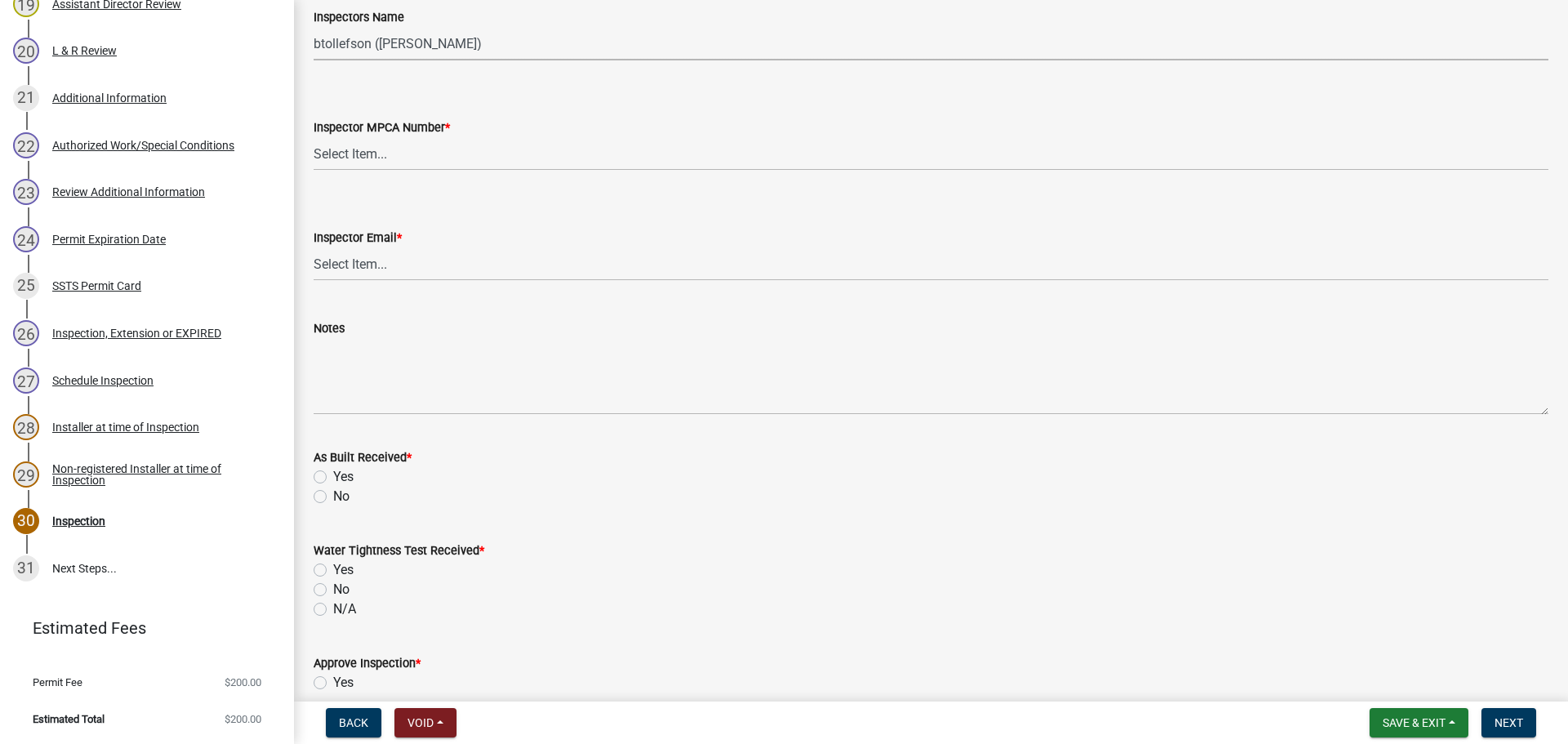
scroll to position [1715, 0]
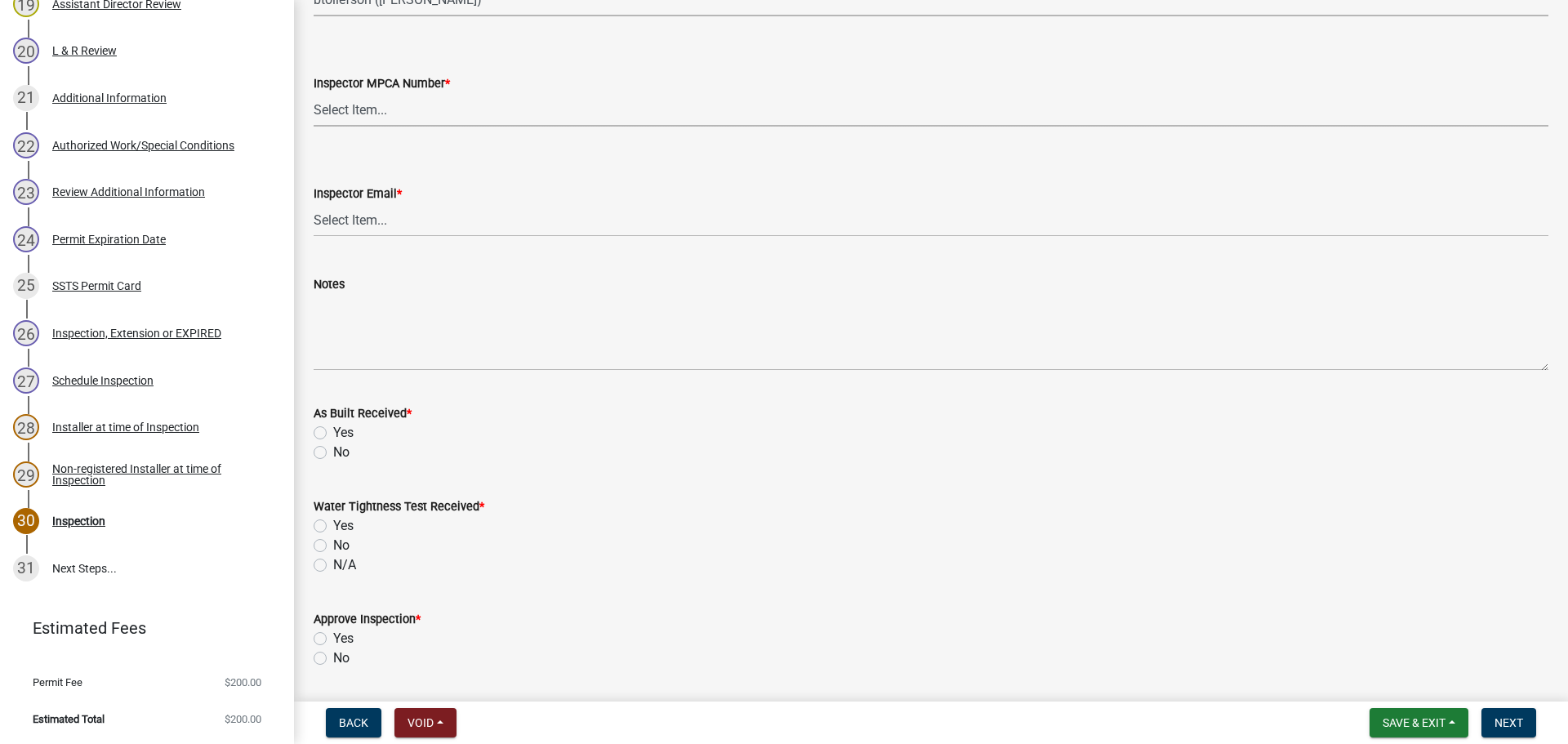
click at [373, 107] on select "Select Item... [PERSON_NAME] (10415) [PERSON_NAME] (924) [PERSON_NAME] (1957) […" at bounding box center [931, 110] width 1235 height 33
click at [314, 93] on select "Select Item... [PERSON_NAME] (10415) [PERSON_NAME] (924) [PERSON_NAME] (1957) […" at bounding box center [931, 110] width 1235 height 33
select select "3a384654-27c5-4d59-8b75-a887e8a1870e"
click at [385, 213] on select "Select Item... [PERSON_NAME] ([EMAIL_ADDRESS][DOMAIN_NAME]) [PERSON_NAME] ([EMA…" at bounding box center [931, 220] width 1235 height 33
click at [314, 204] on select "Select Item... [PERSON_NAME] ([EMAIL_ADDRESS][DOMAIN_NAME]) [PERSON_NAME] ([EMA…" at bounding box center [931, 220] width 1235 height 33
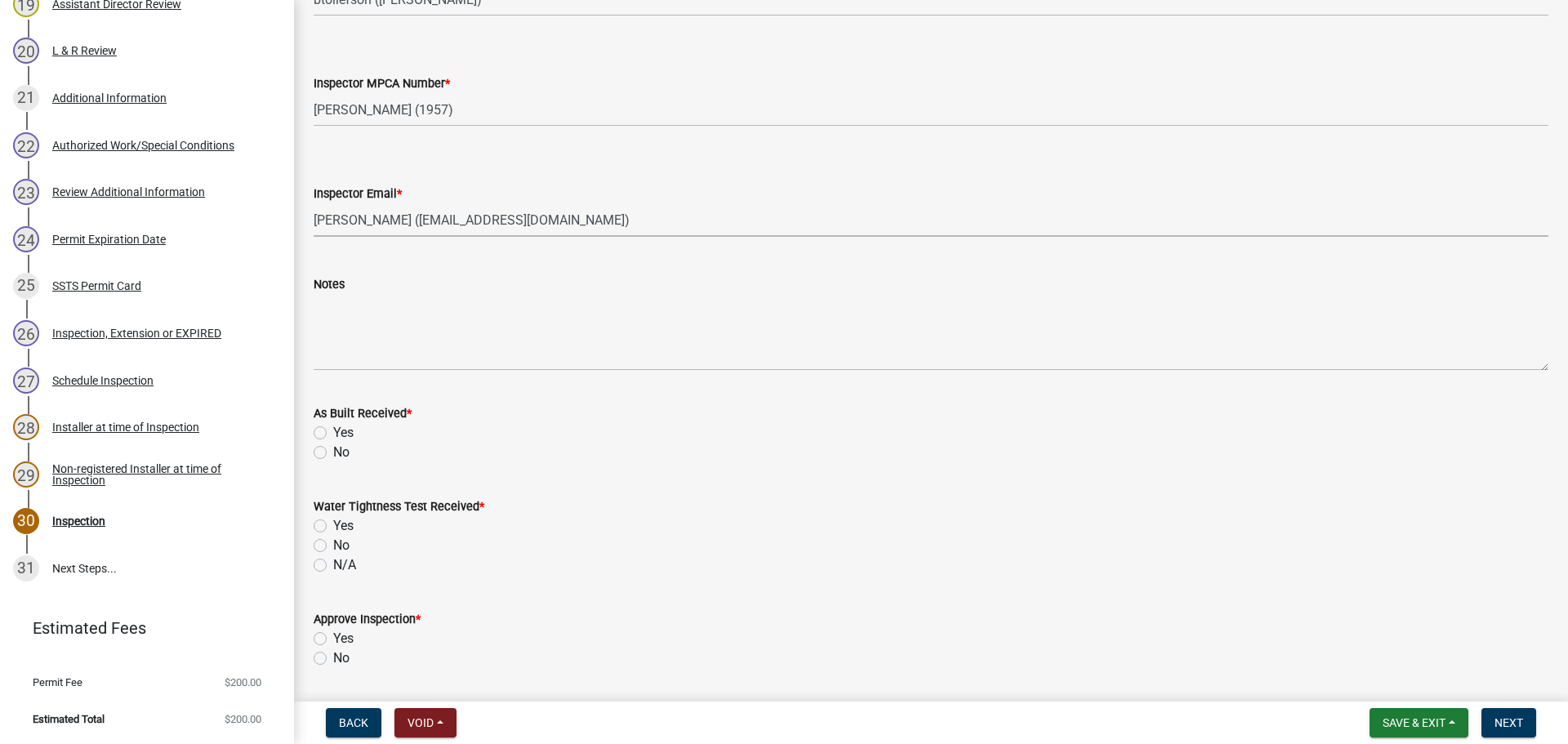
select select "541addf4-52df-4608-91ce-bf29f574816c"
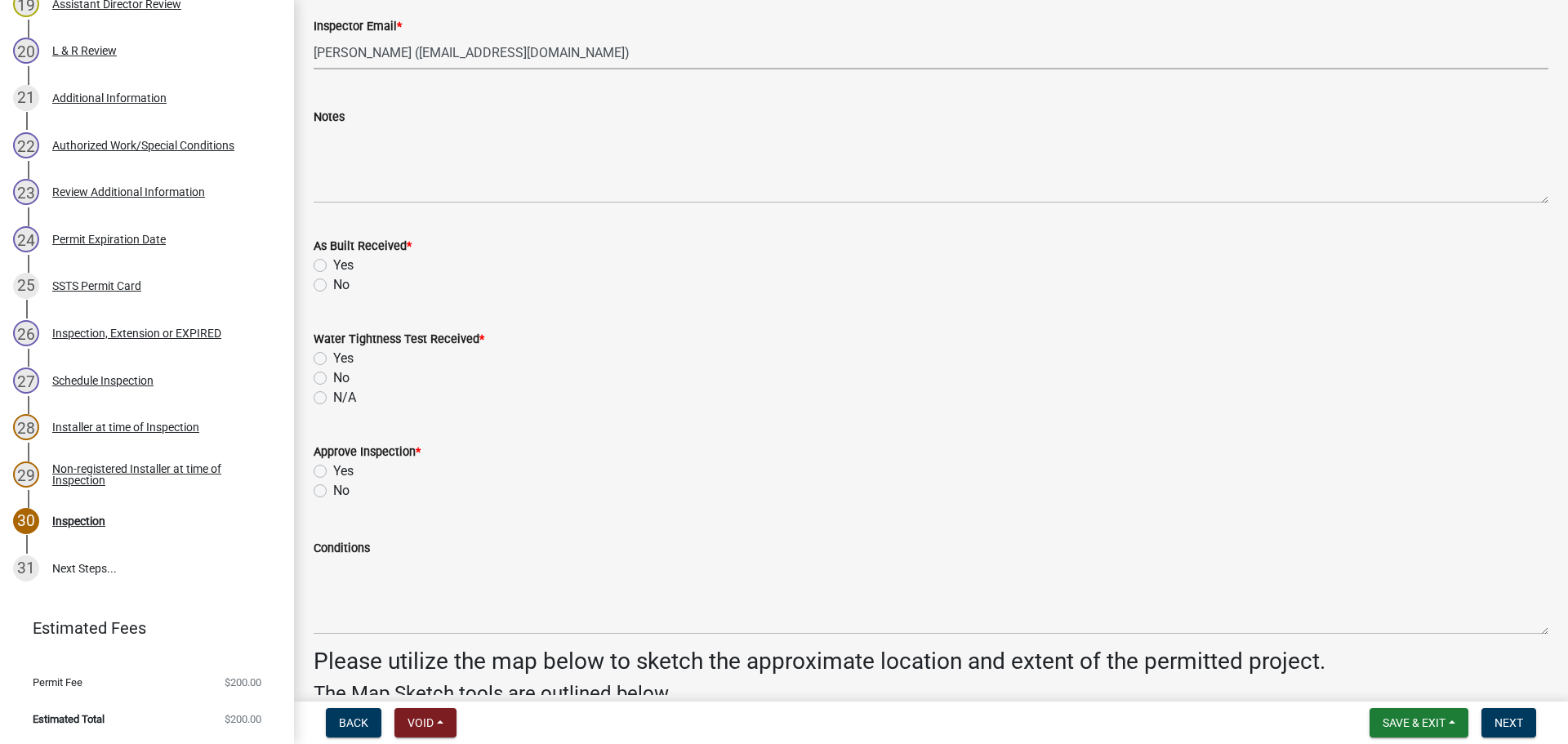
scroll to position [1961, 0]
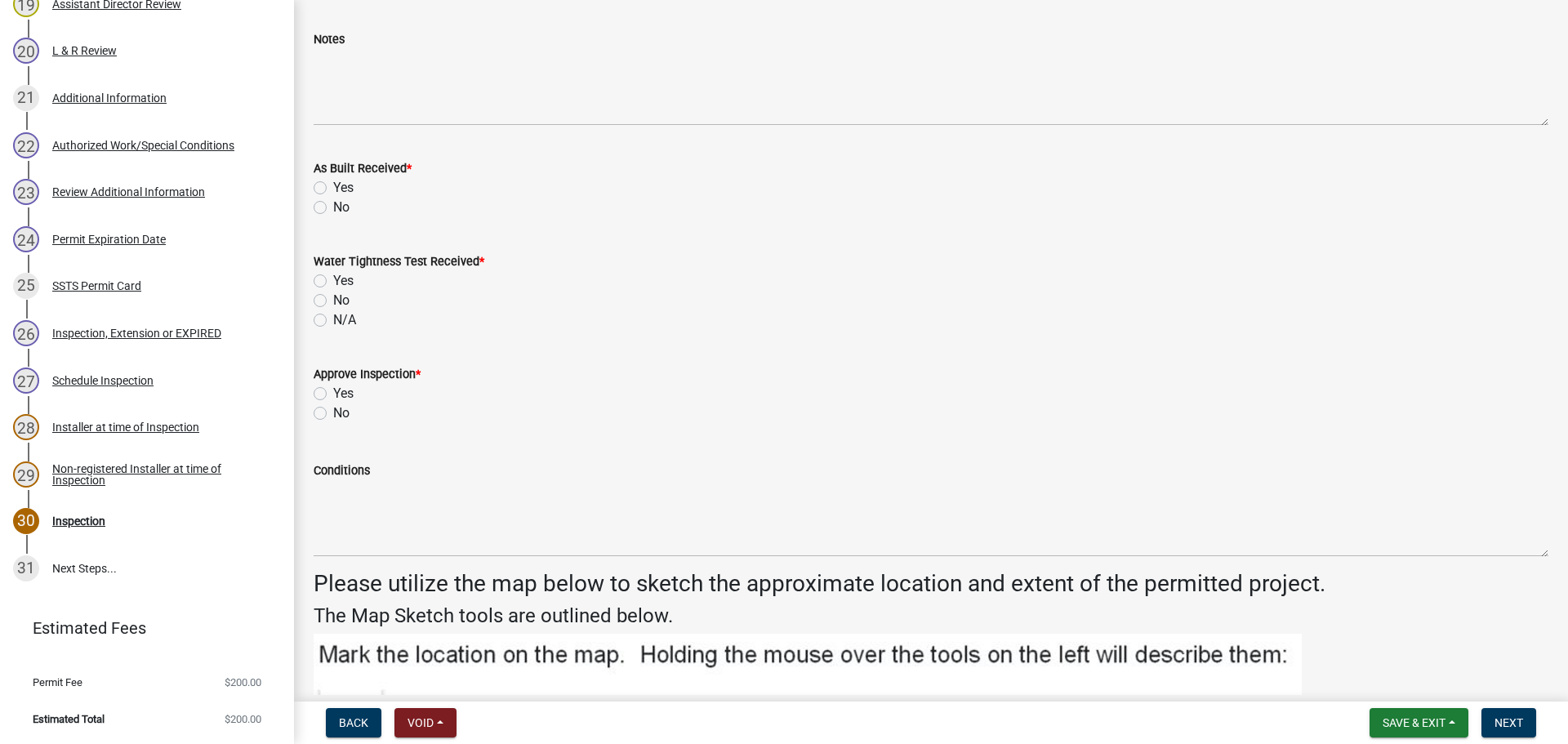
click at [333, 208] on label "No" at bounding box center [341, 207] width 17 height 19
click at [333, 208] on input "No" at bounding box center [339, 203] width 11 height 11
radio input "true"
click at [333, 318] on label "N/A" at bounding box center [345, 320] width 23 height 19
click at [333, 318] on input "N/A" at bounding box center [339, 316] width 11 height 11
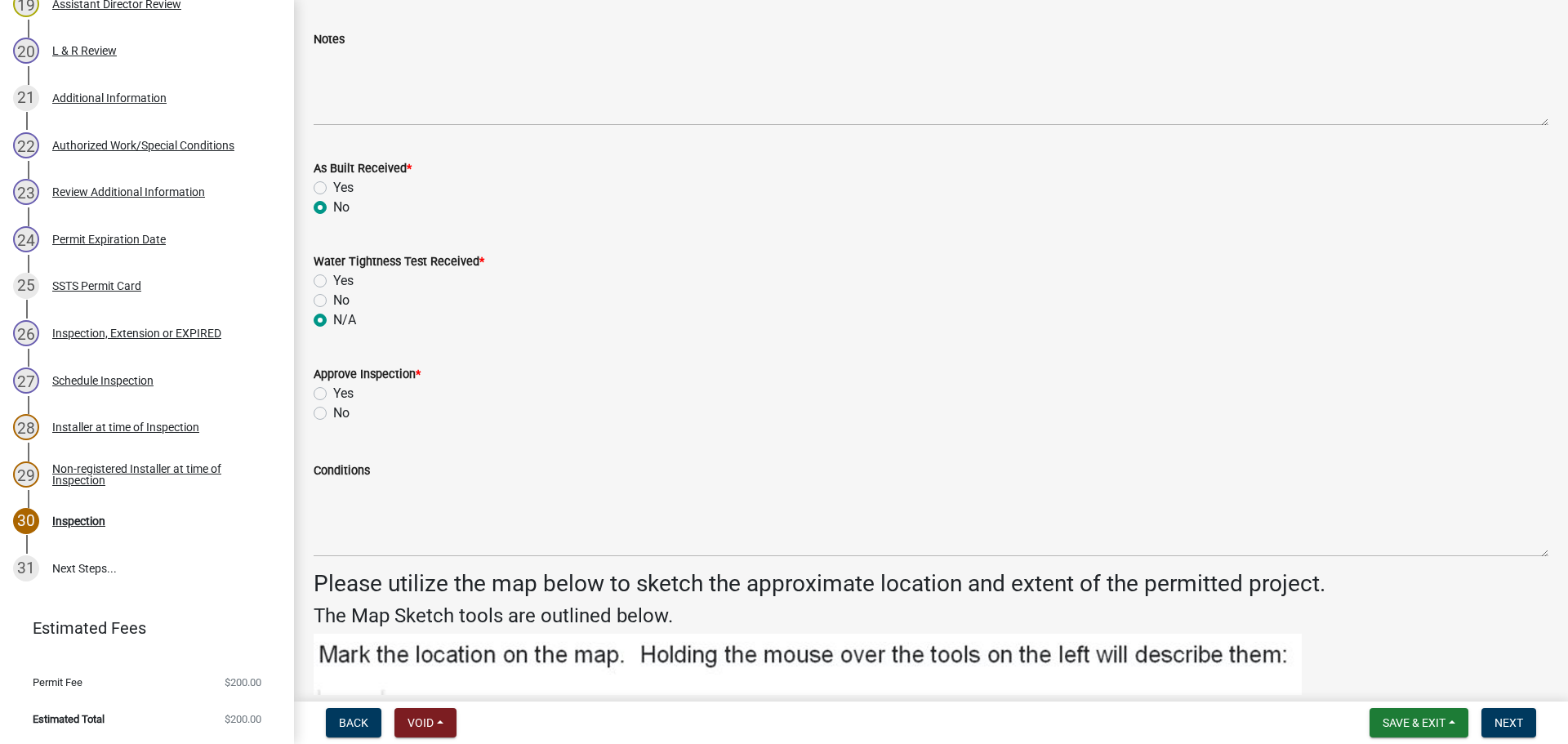
radio input "true"
click at [333, 393] on label "Yes" at bounding box center [343, 394] width 20 height 19
click at [333, 393] on input "Yes" at bounding box center [339, 390] width 11 height 11
radio input "true"
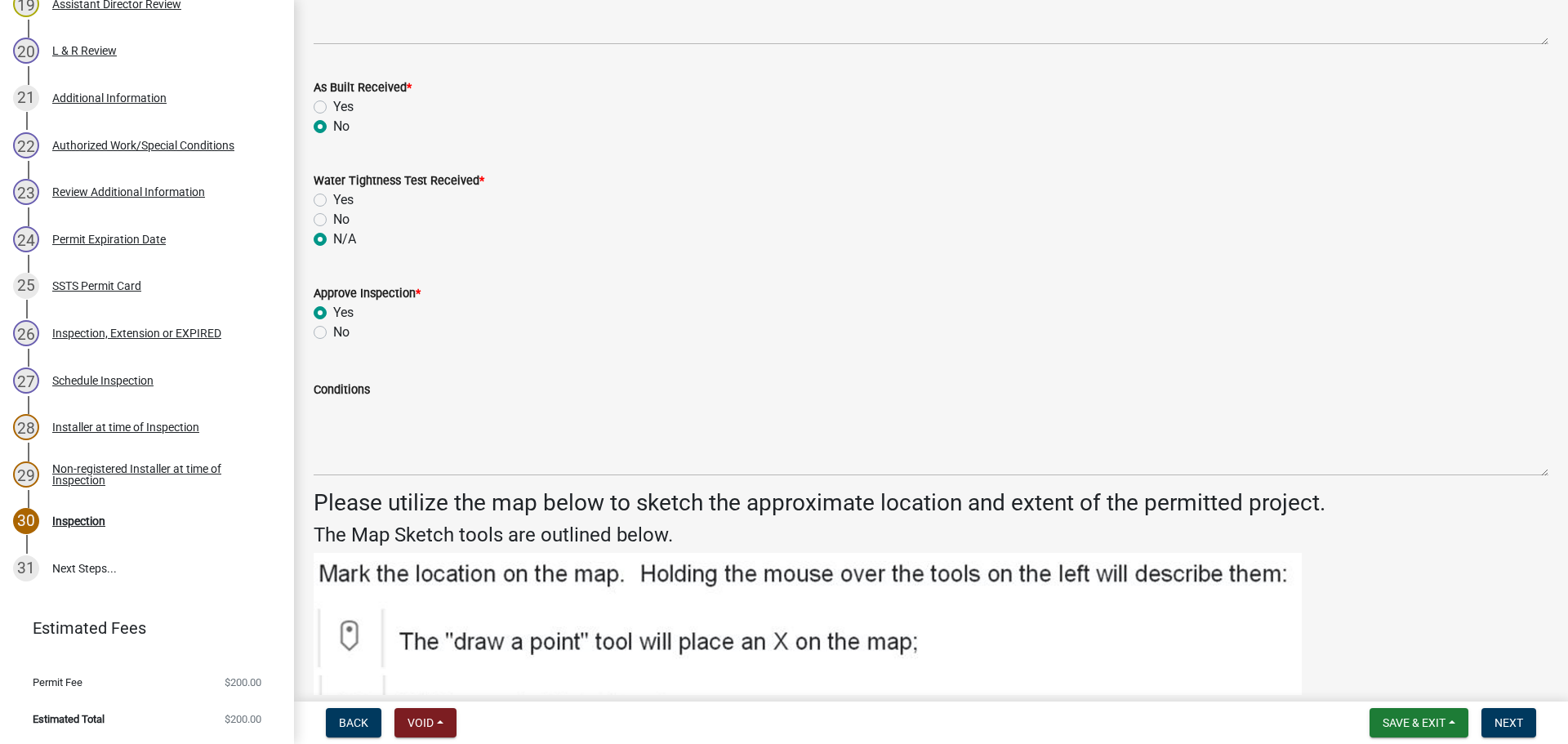
scroll to position [2042, 0]
click at [1512, 730] on span "Next" at bounding box center [1508, 723] width 29 height 13
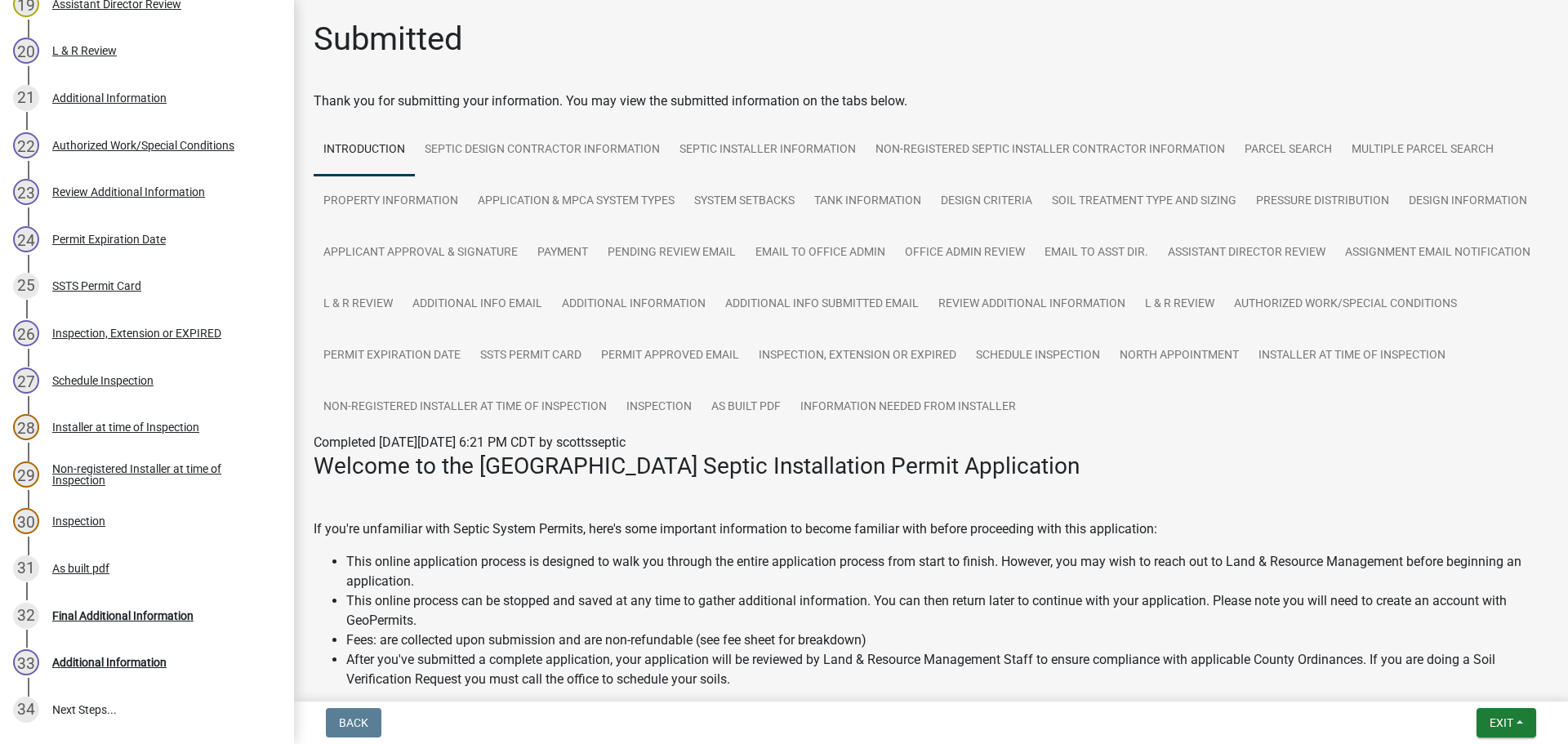
scroll to position [1348, 0]
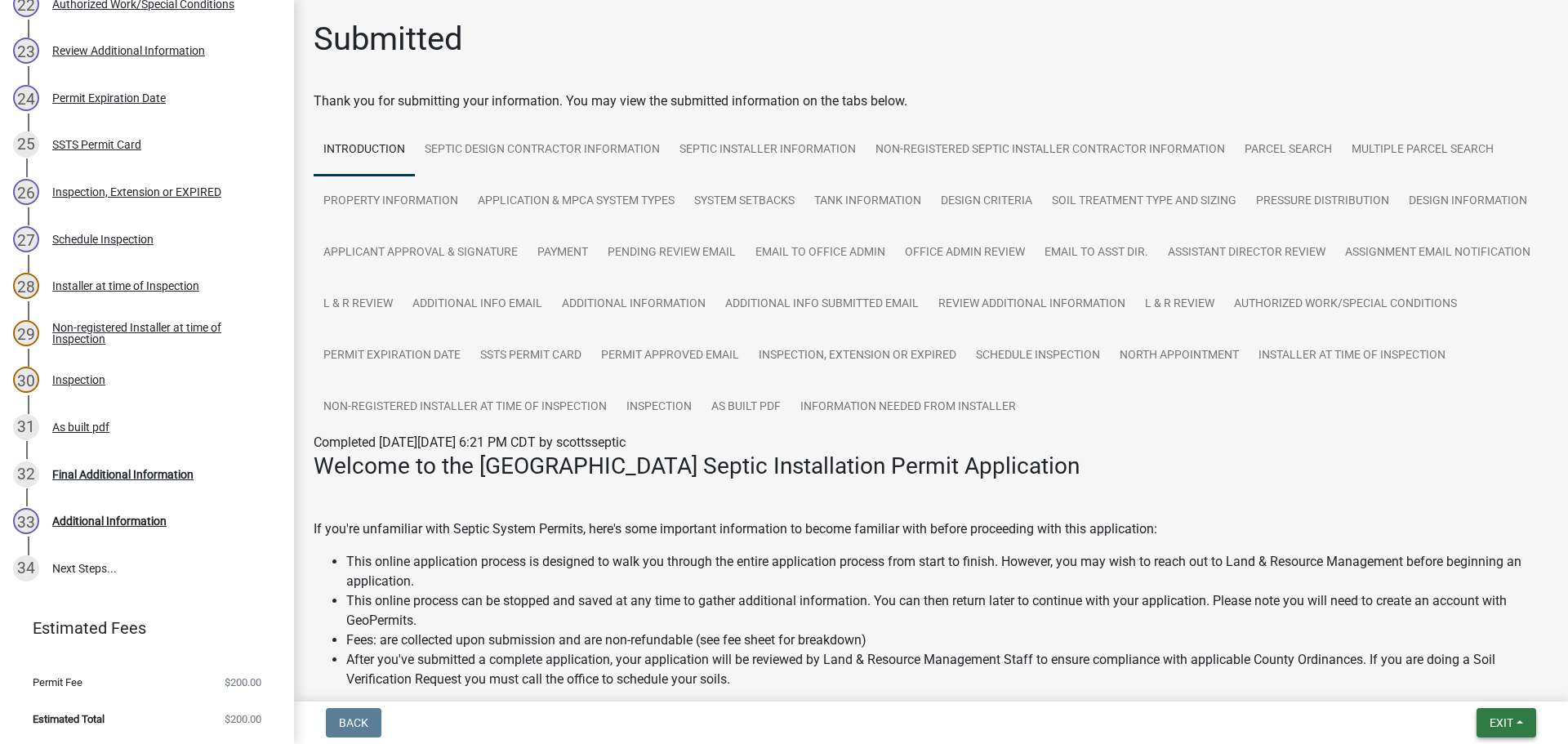
click at [1489, 730] on span "Exit" at bounding box center [1500, 723] width 24 height 13
click at [1472, 689] on button "Save & Exit" at bounding box center [1471, 680] width 131 height 39
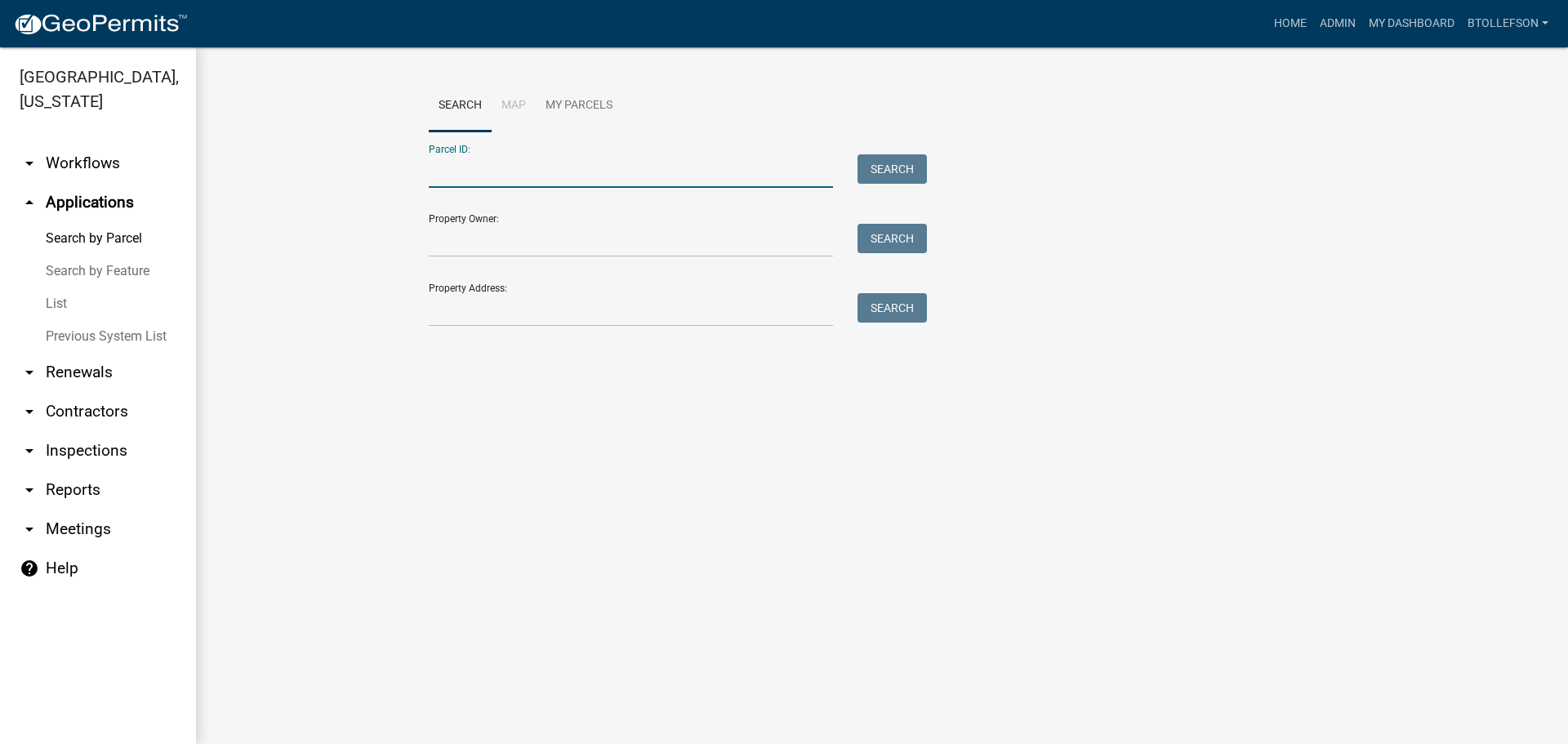
click at [631, 168] on input "Parcel ID:" at bounding box center [631, 171] width 404 height 33
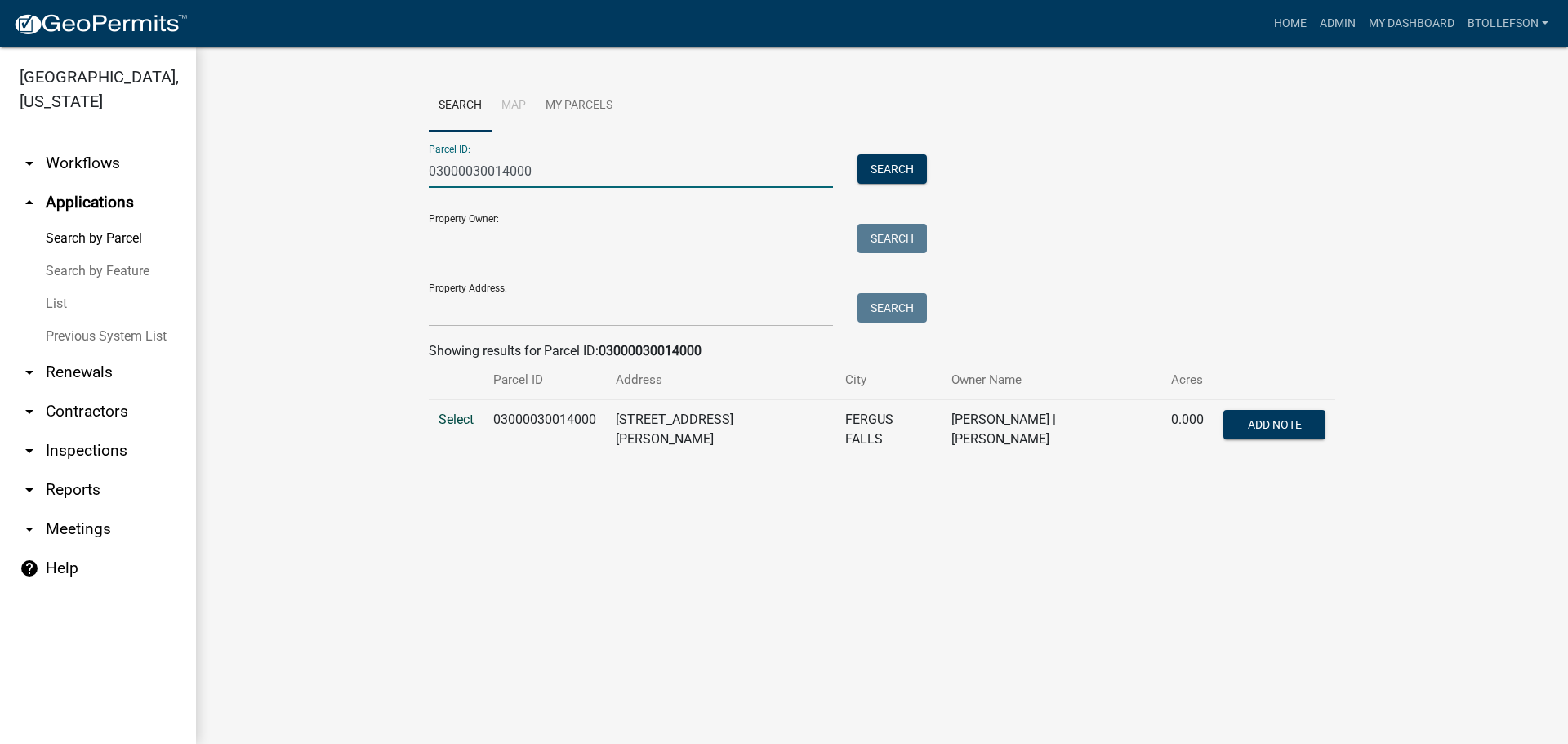
type input "03000030014000"
click at [453, 418] on span "Select" at bounding box center [456, 419] width 35 height 16
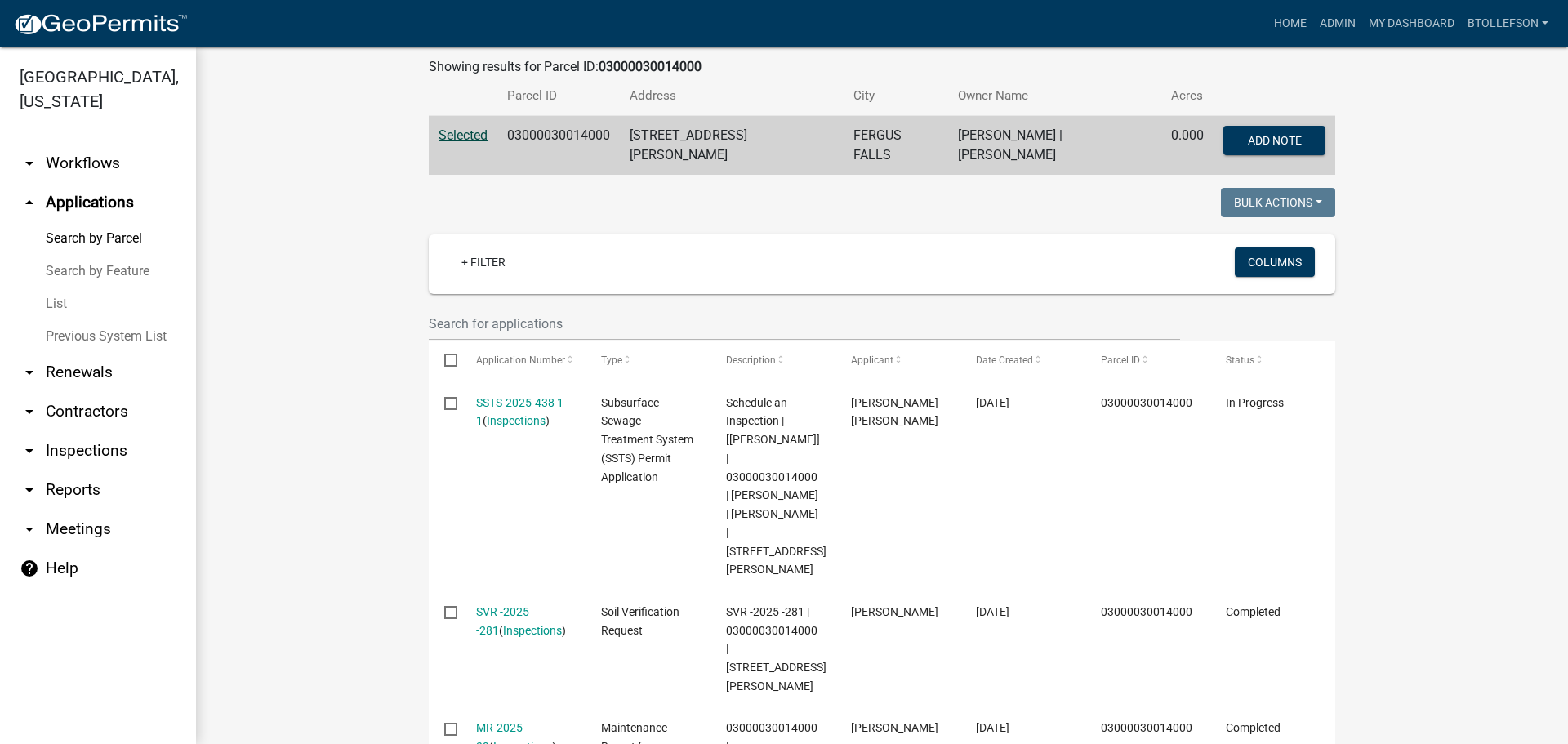
scroll to position [326, 0]
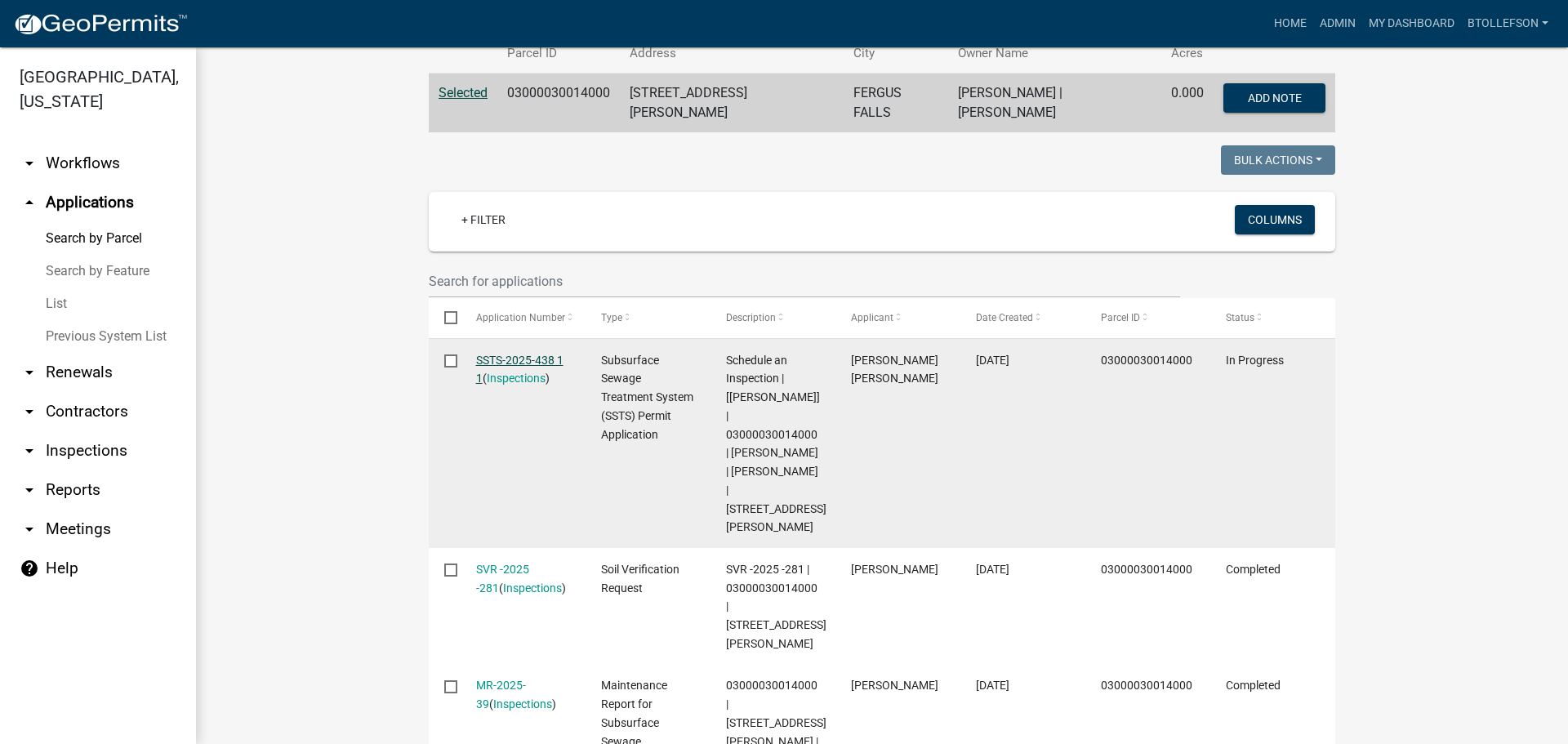
click at [504, 354] on link "SSTS-2025-438 1 1" at bounding box center [520, 369] width 88 height 32
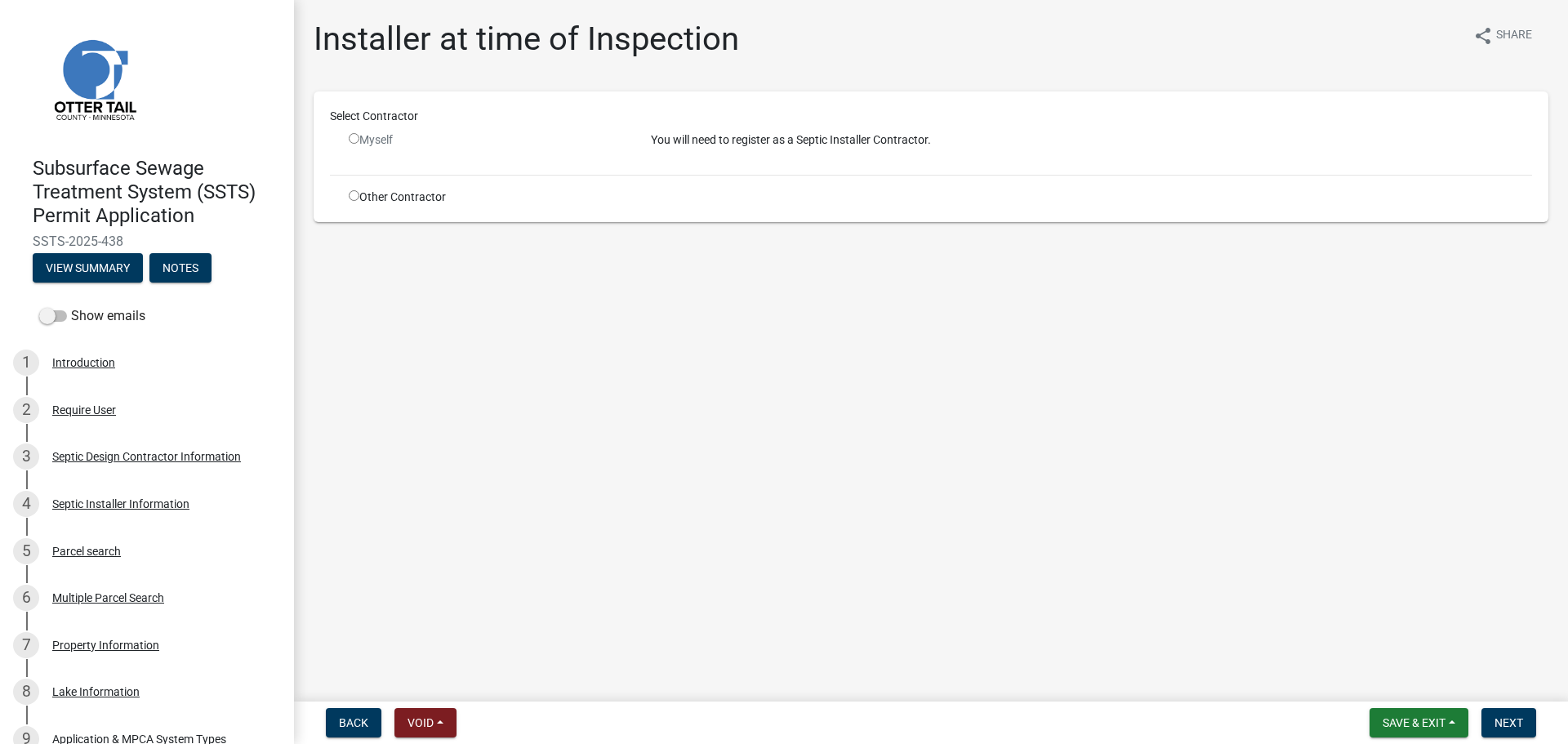
click at [353, 198] on input "radio" at bounding box center [354, 196] width 11 height 11
radio input "true"
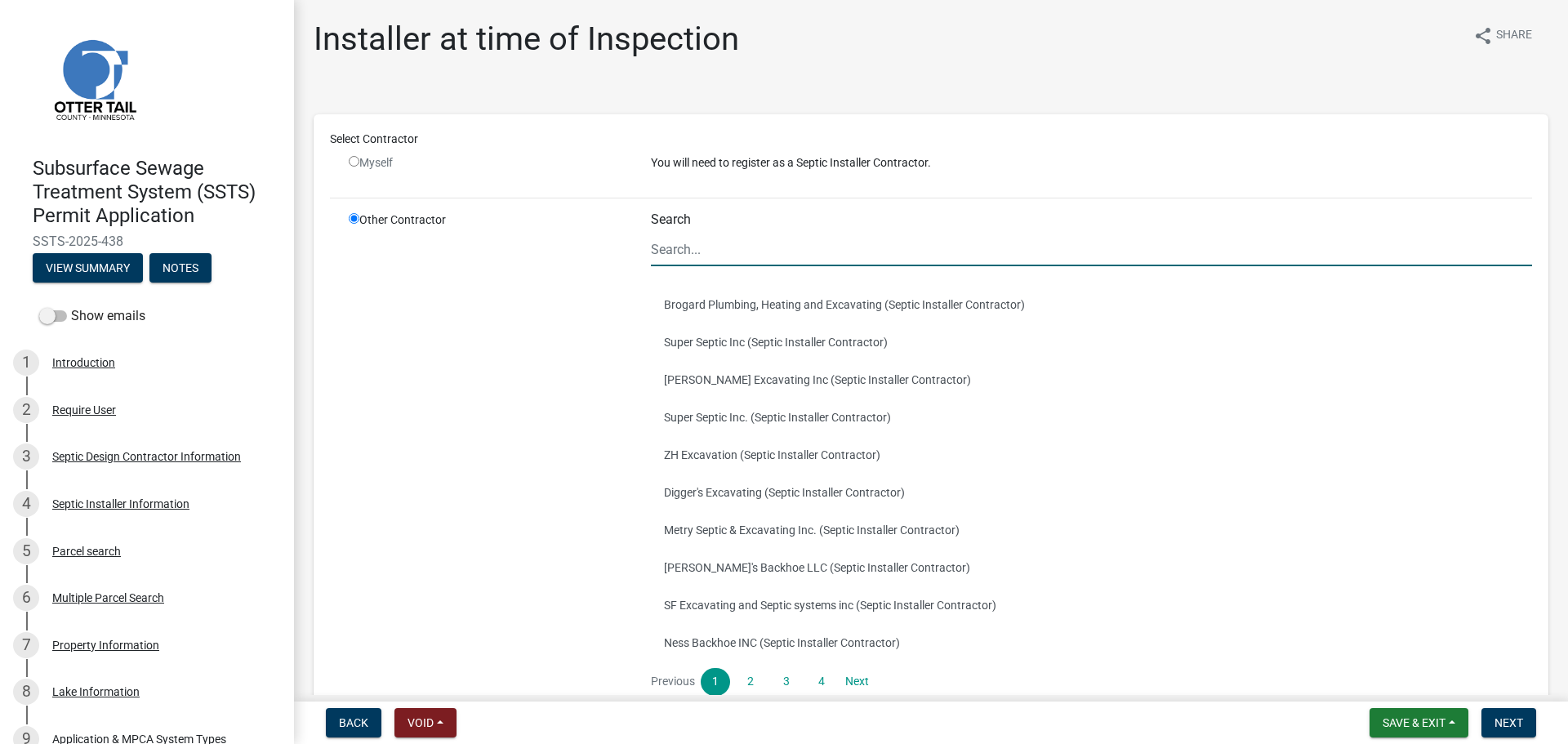
click at [699, 247] on input "Search" at bounding box center [1091, 249] width 881 height 33
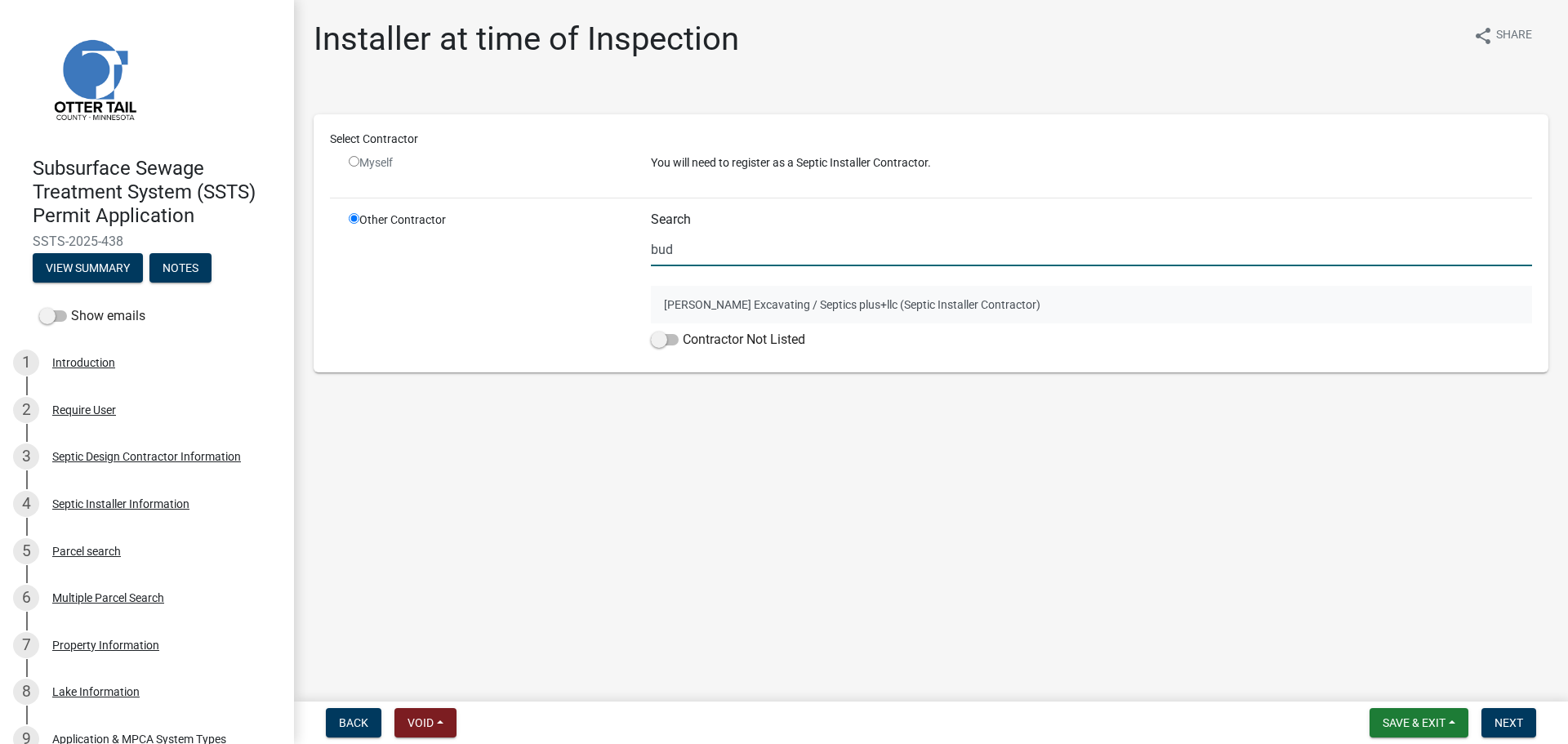
type input "bud"
click at [709, 299] on button "[PERSON_NAME] Excavating / Septics plus+llc (Septic Installer Contractor)" at bounding box center [1091, 304] width 881 height 38
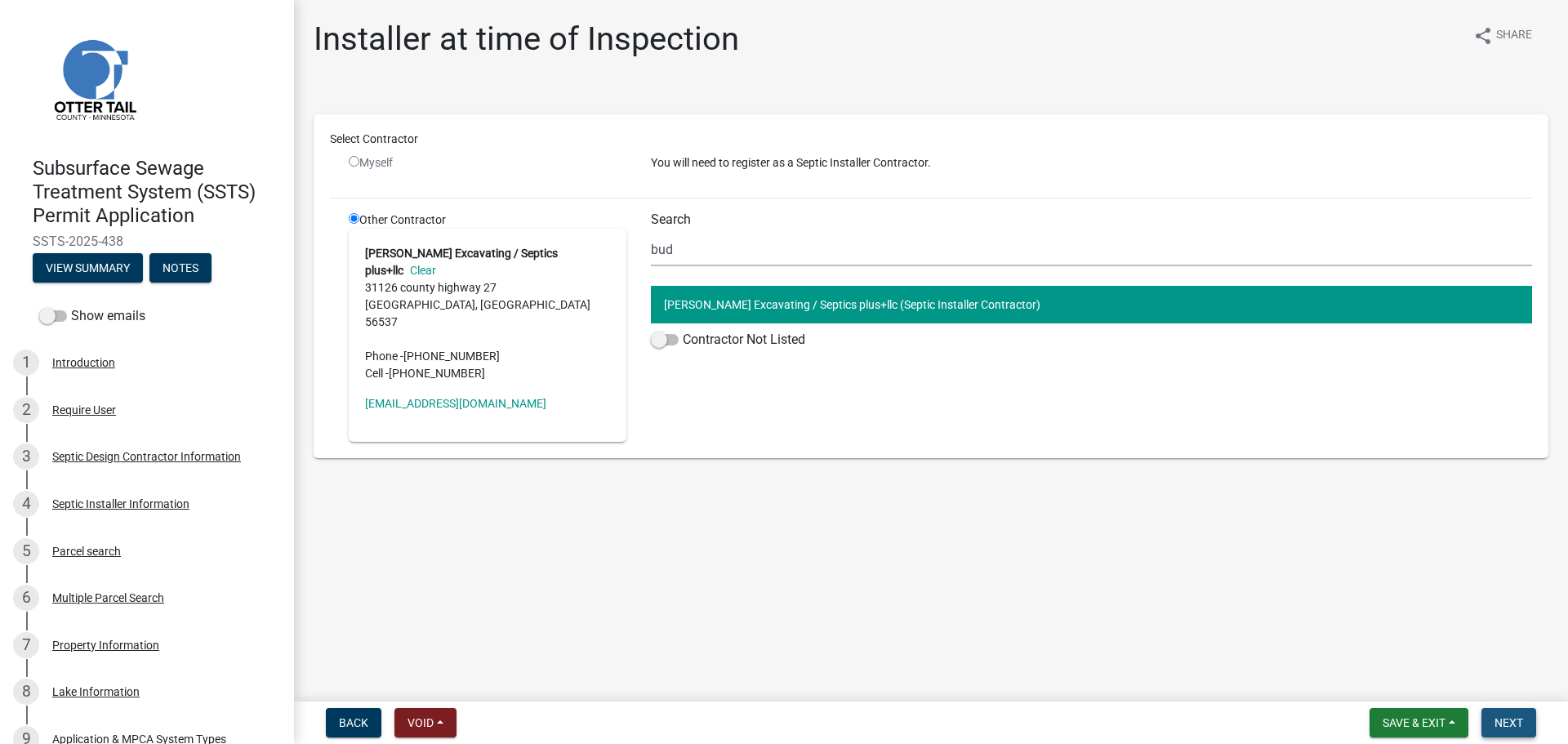
click at [1496, 712] on button "Next" at bounding box center [1508, 723] width 54 height 30
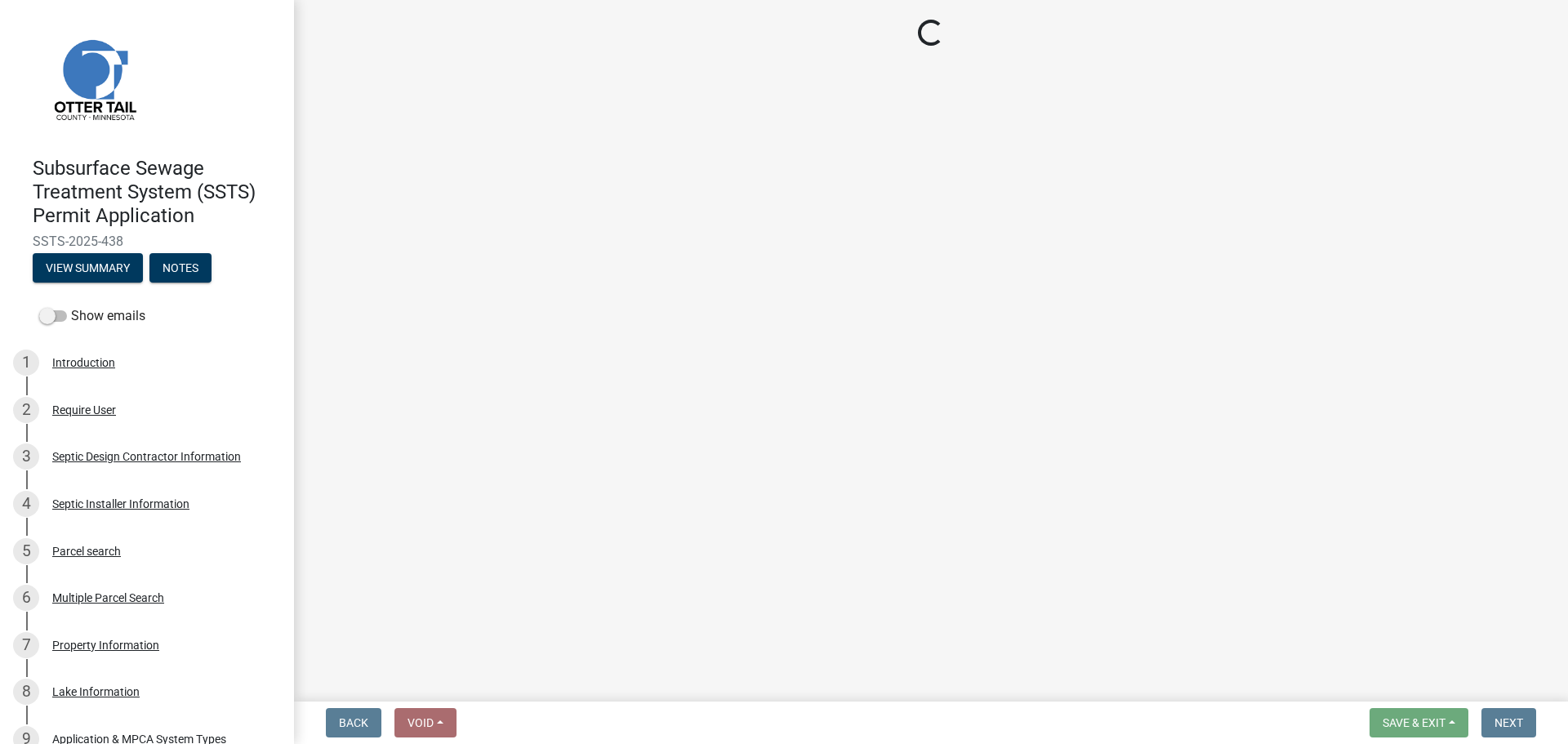
select select "710d5f49-2663-4e73-9718-d0c4e189f5ed"
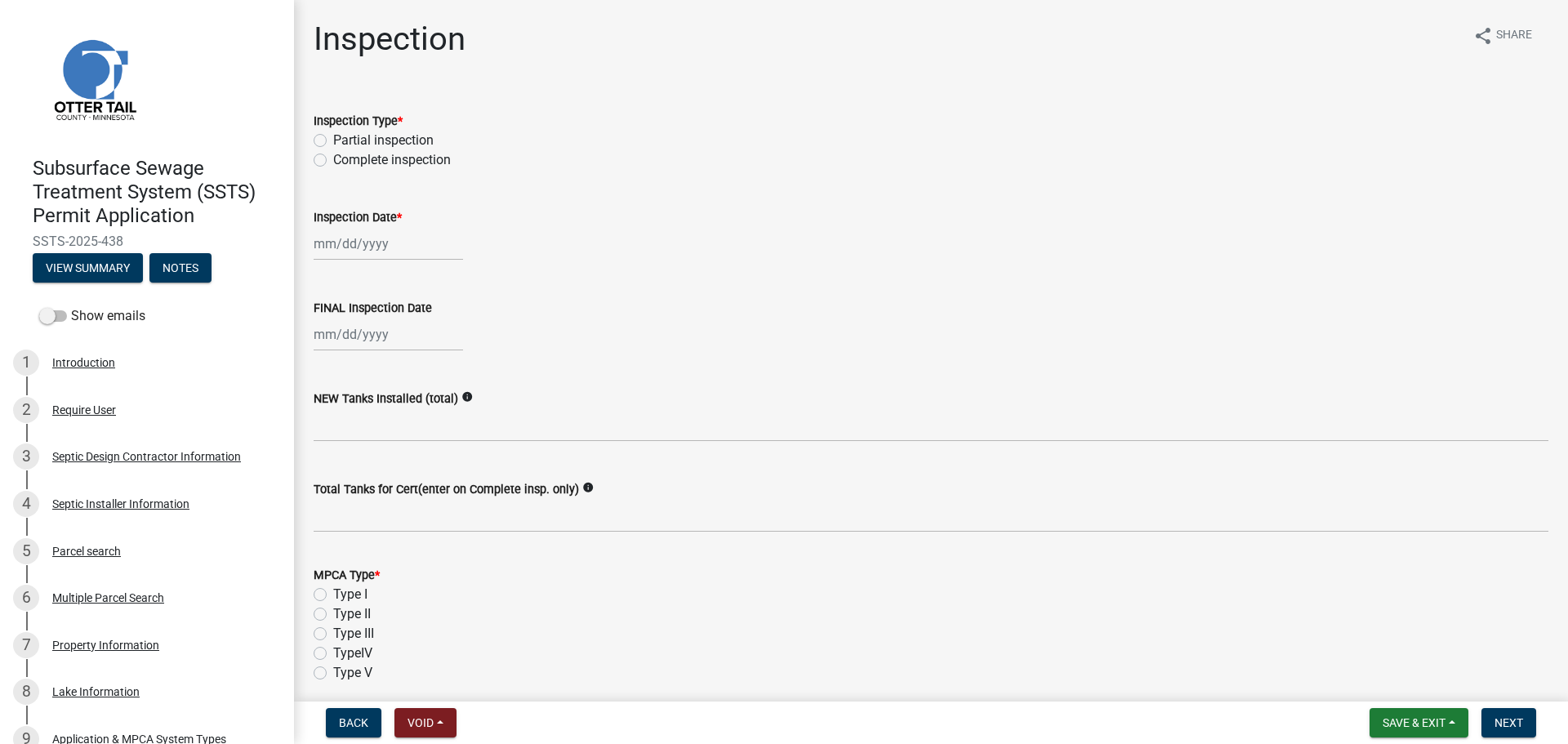
click at [333, 157] on label "Complete inspection" at bounding box center [392, 160] width 118 height 19
click at [333, 157] on input "Complete inspection" at bounding box center [339, 155] width 11 height 11
radio input "true"
click at [398, 239] on div at bounding box center [388, 244] width 149 height 33
select select "10"
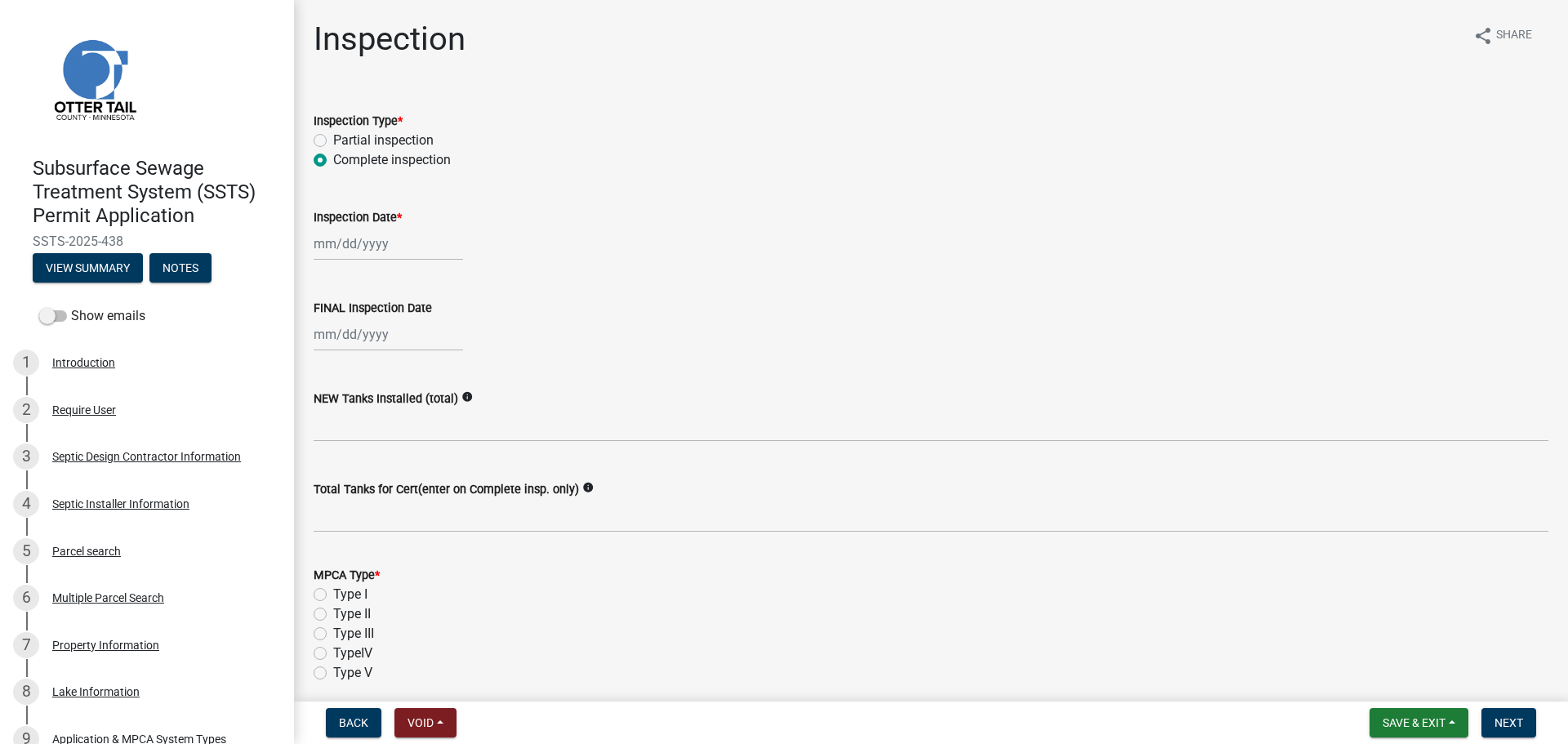
select select "2025"
click at [428, 361] on div "10" at bounding box center [434, 357] width 26 height 26
type input "[DATE]"
click at [404, 326] on div at bounding box center [388, 334] width 149 height 33
select select "10"
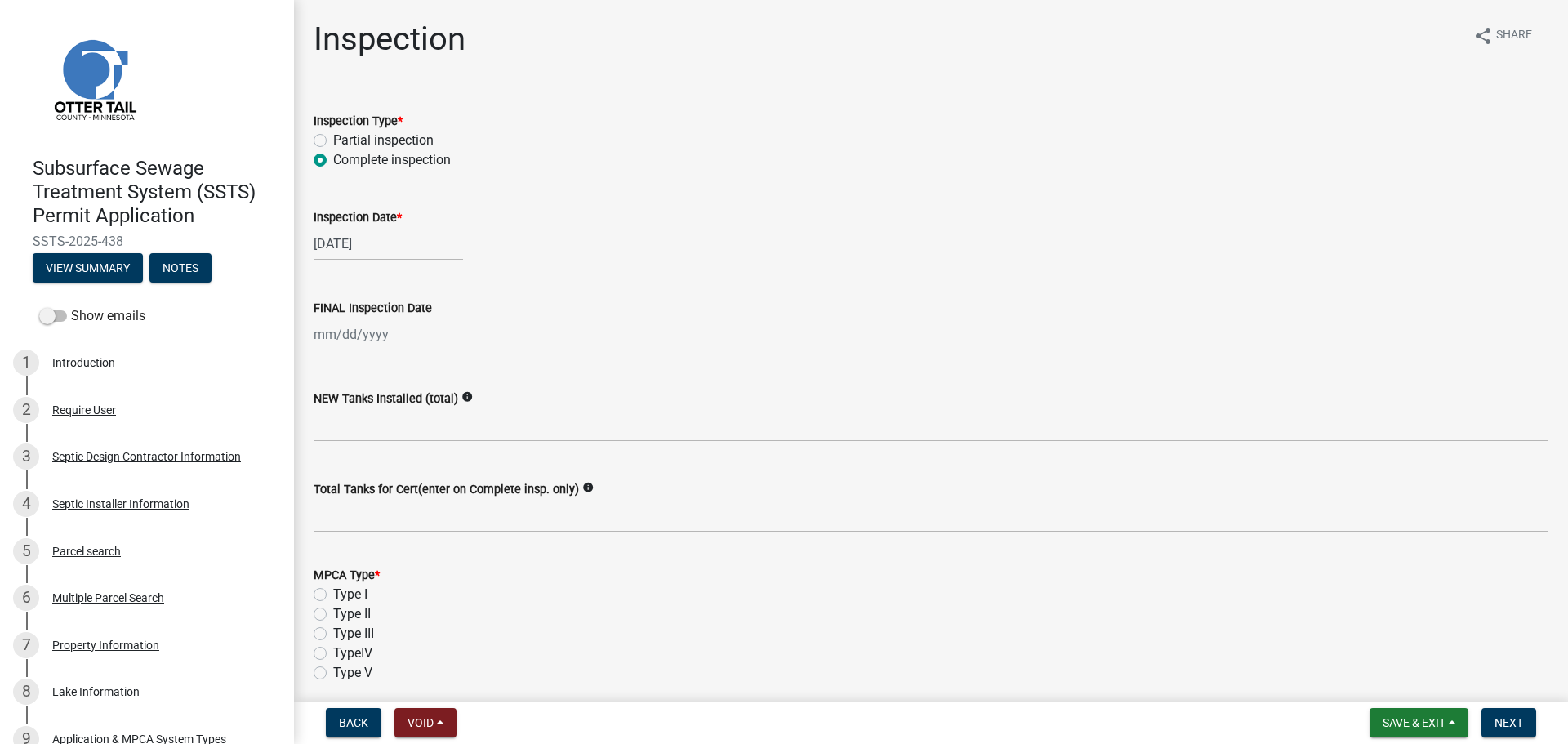
select select "2025"
click at [434, 438] on div "10" at bounding box center [434, 447] width 26 height 26
type input "[DATE]"
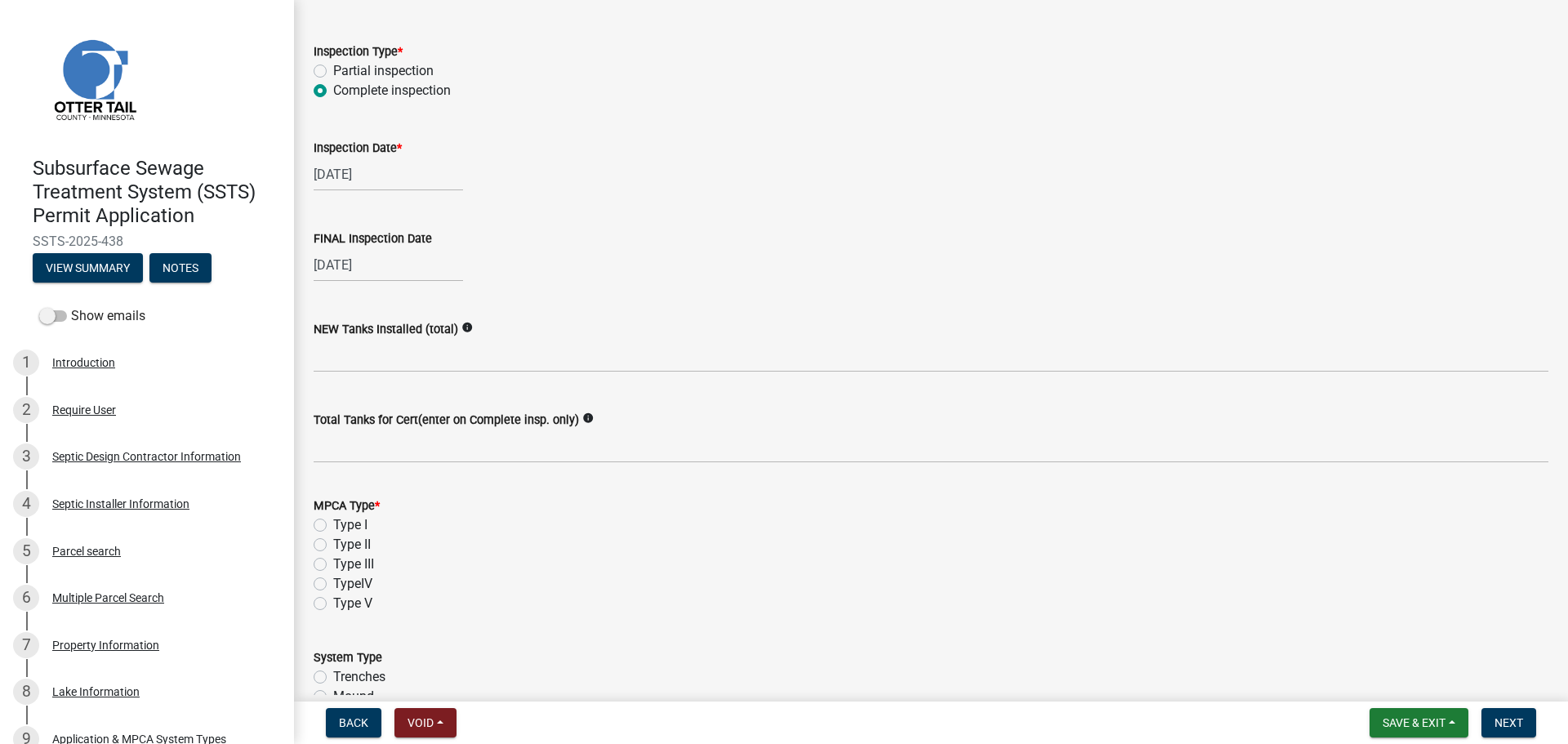
scroll to position [245, 0]
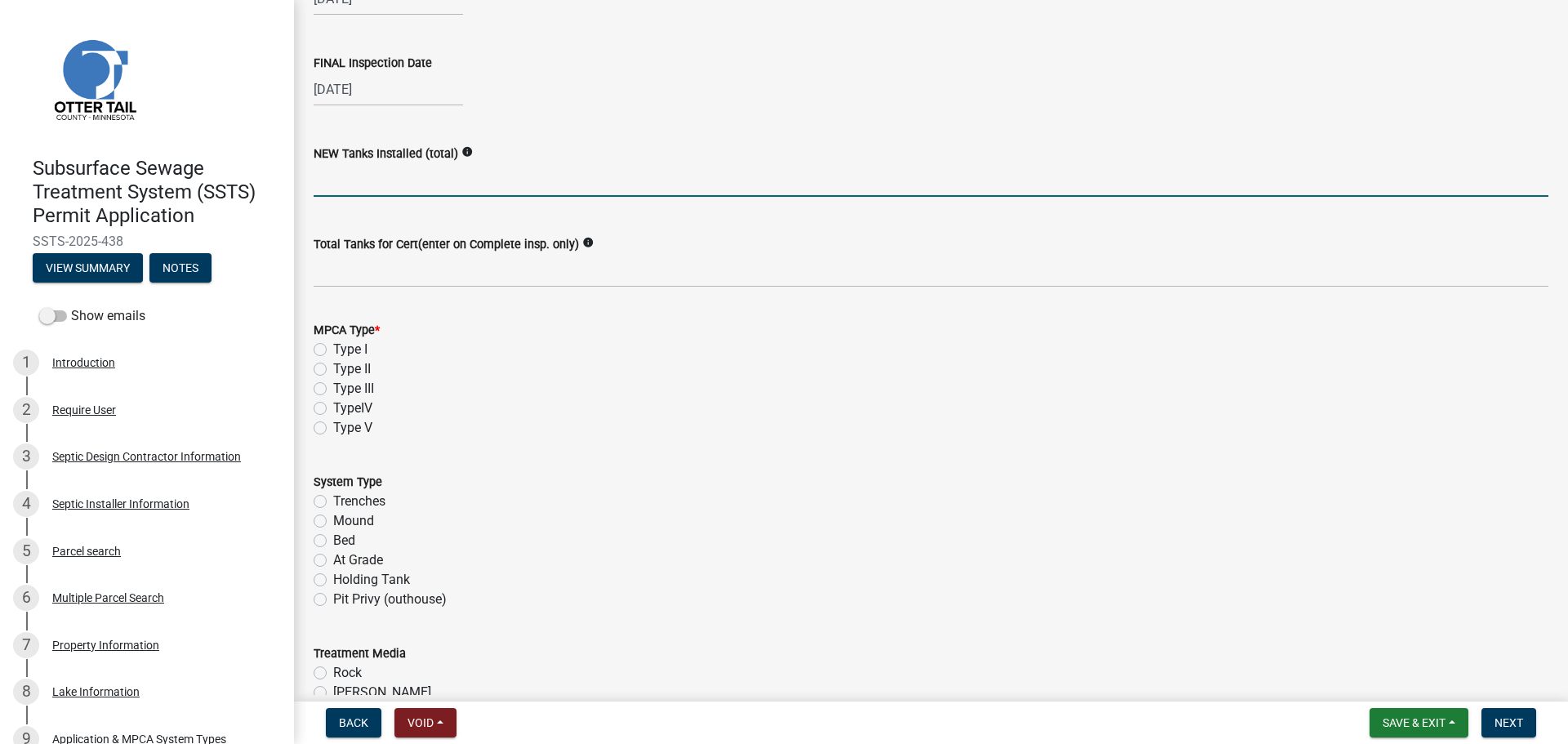
click at [403, 182] on input "text" at bounding box center [931, 180] width 1235 height 33
type input "2"
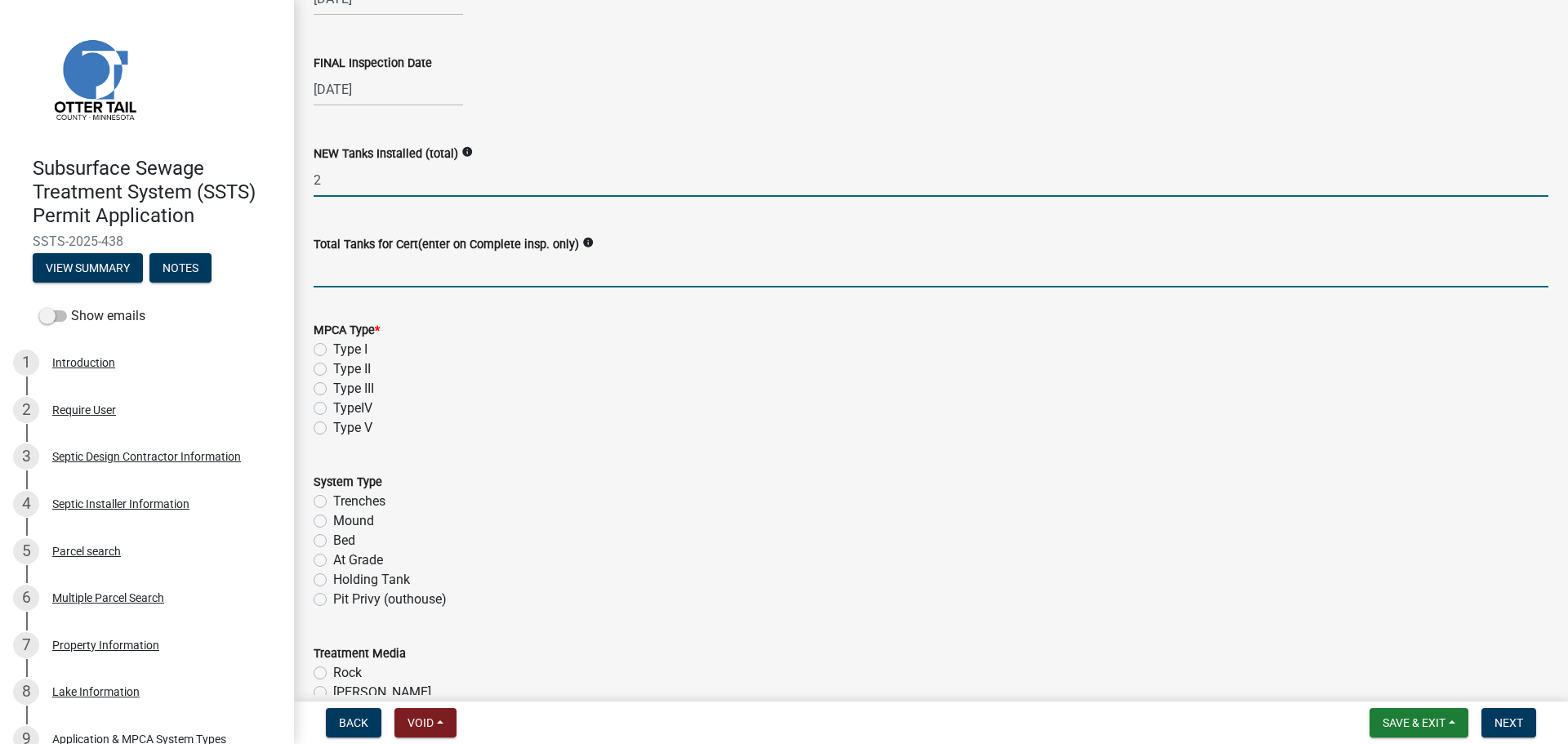
click at [396, 276] on input "Total Tanks for Cert(enter on Complete insp. only)" at bounding box center [931, 271] width 1235 height 33
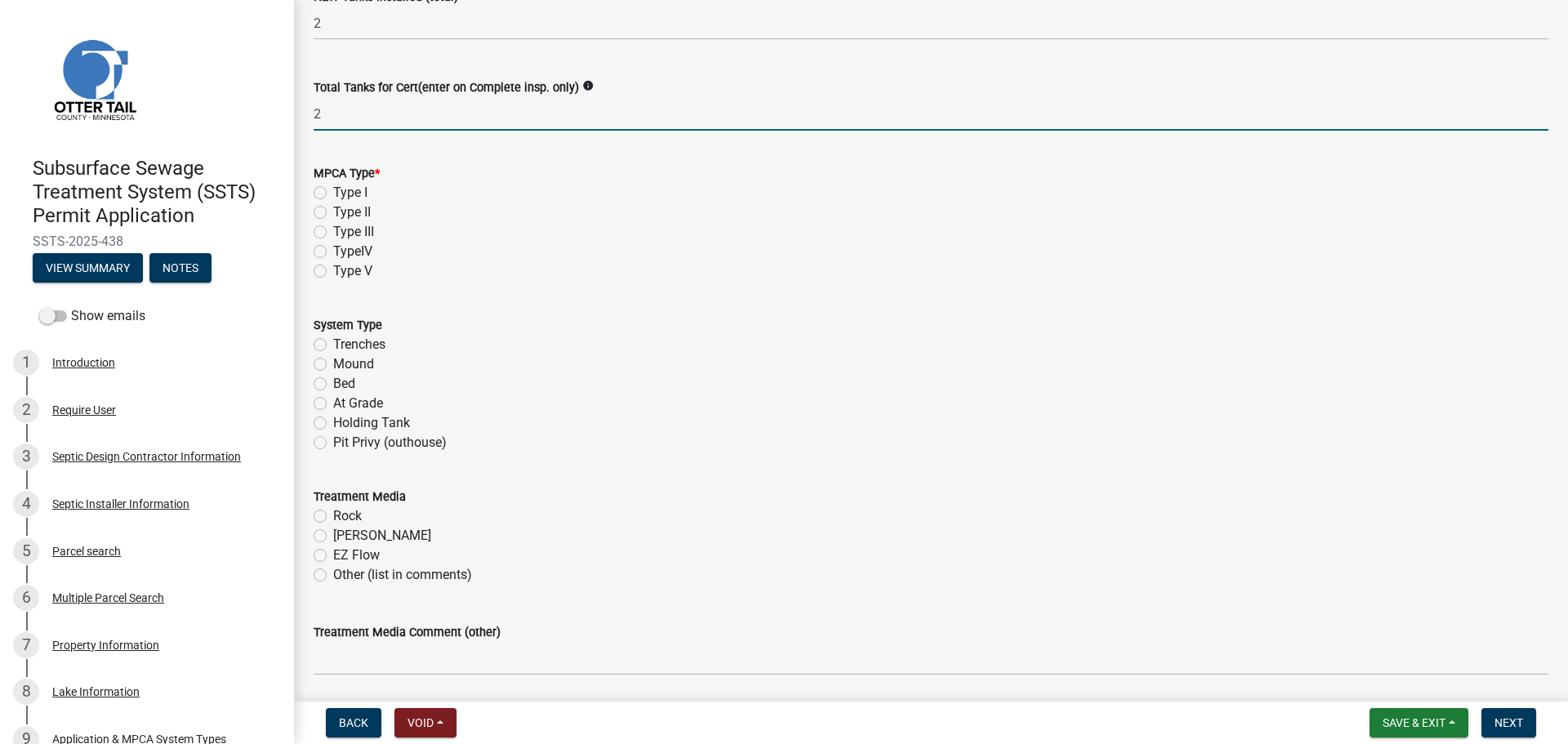
scroll to position [409, 0]
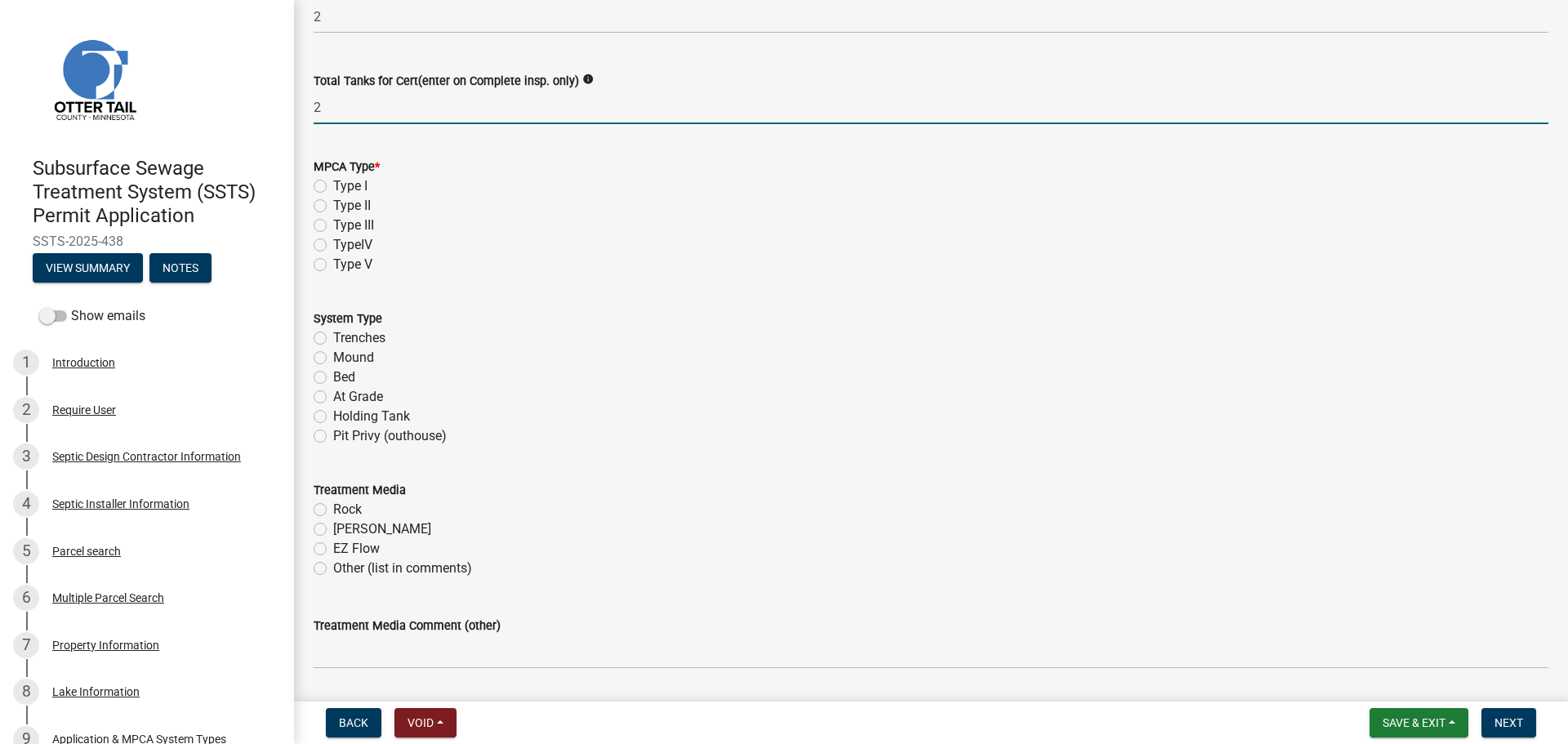
type input "2"
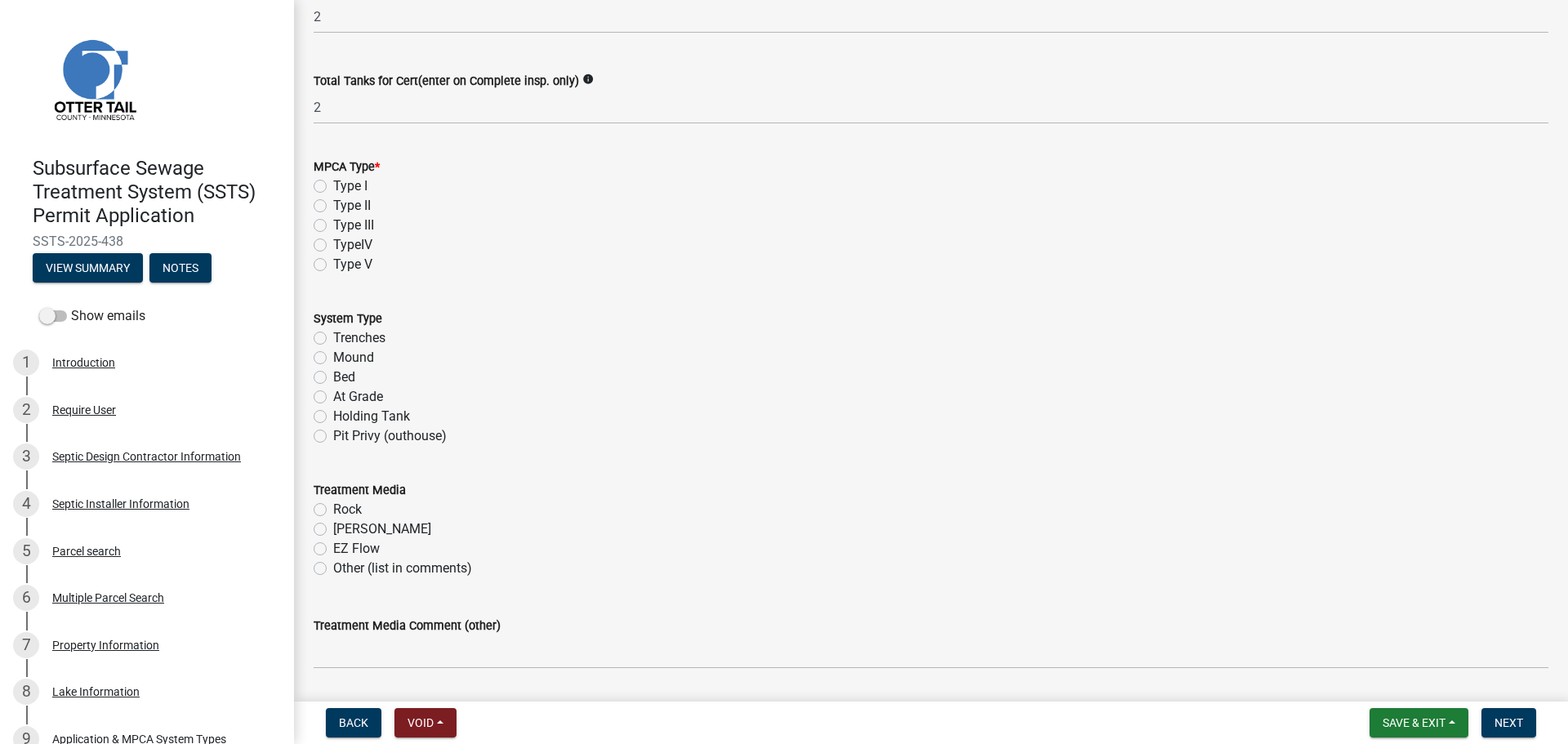
click at [333, 182] on label "Type I" at bounding box center [350, 186] width 34 height 19
click at [333, 182] on input "Type I" at bounding box center [339, 182] width 11 height 11
radio input "true"
click at [333, 374] on label "Bed" at bounding box center [344, 377] width 22 height 19
click at [333, 374] on input "Bed" at bounding box center [339, 373] width 11 height 11
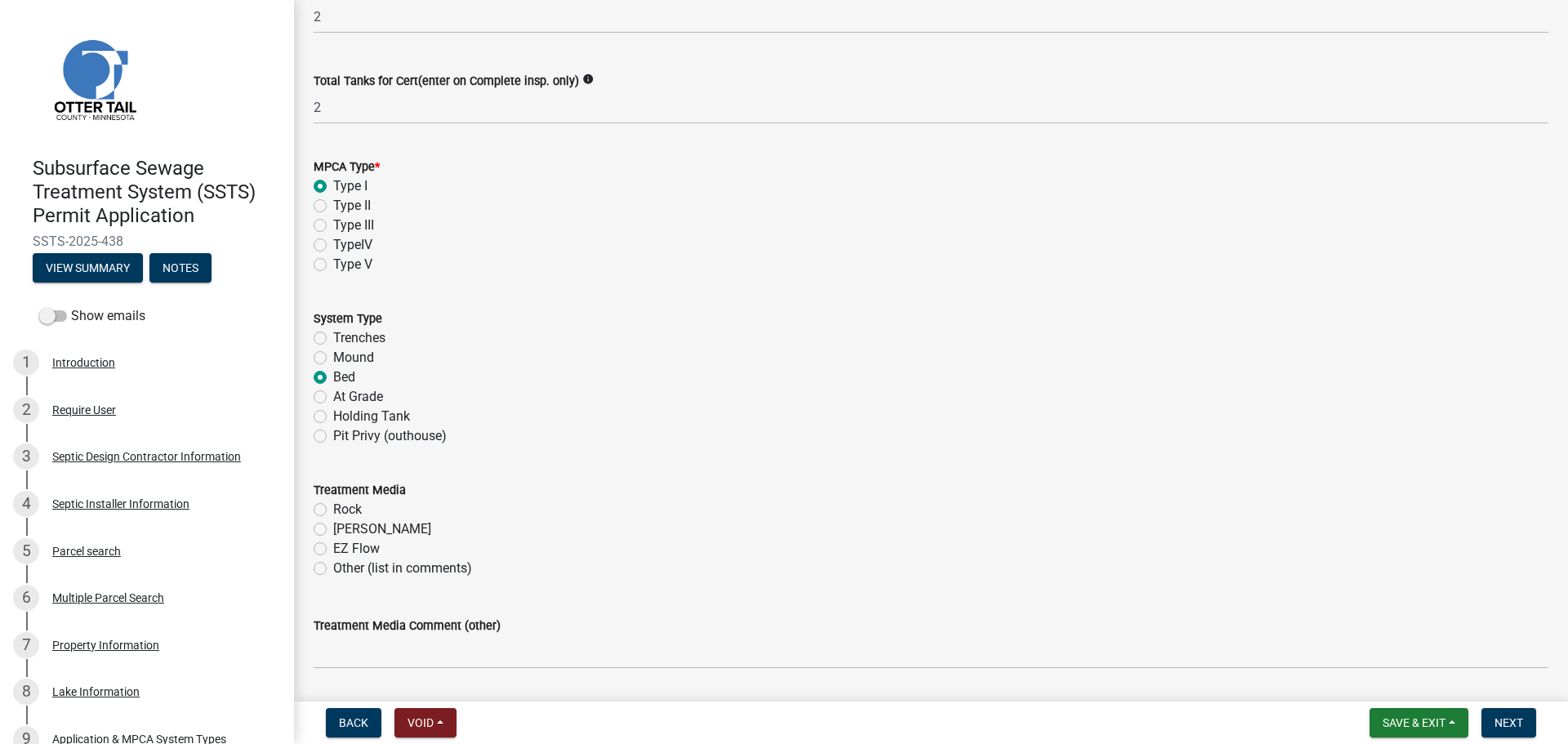
click at [333, 512] on label "Rock" at bounding box center [347, 510] width 29 height 19
click at [333, 511] on input "Rock" at bounding box center [339, 505] width 11 height 11
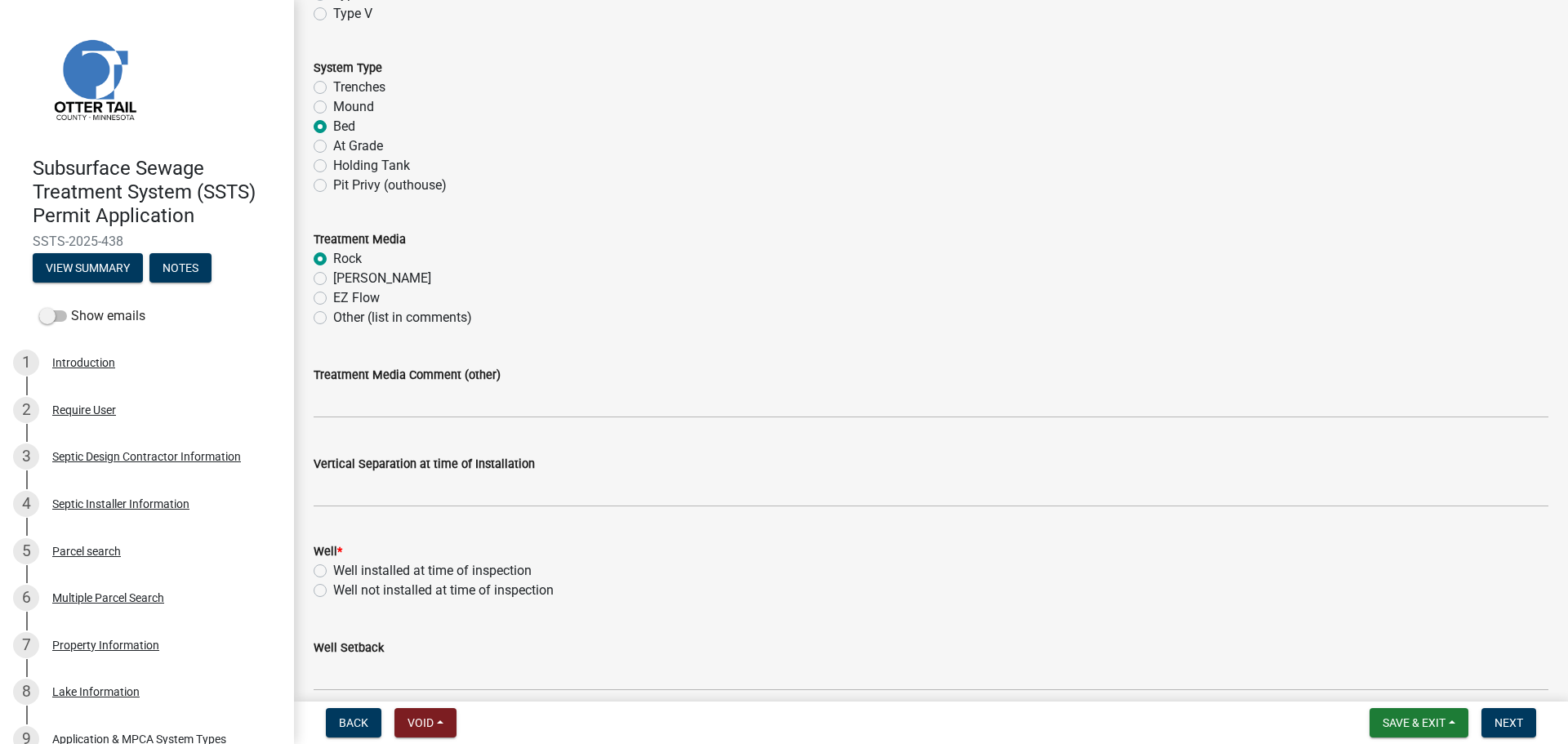
scroll to position [735, 0]
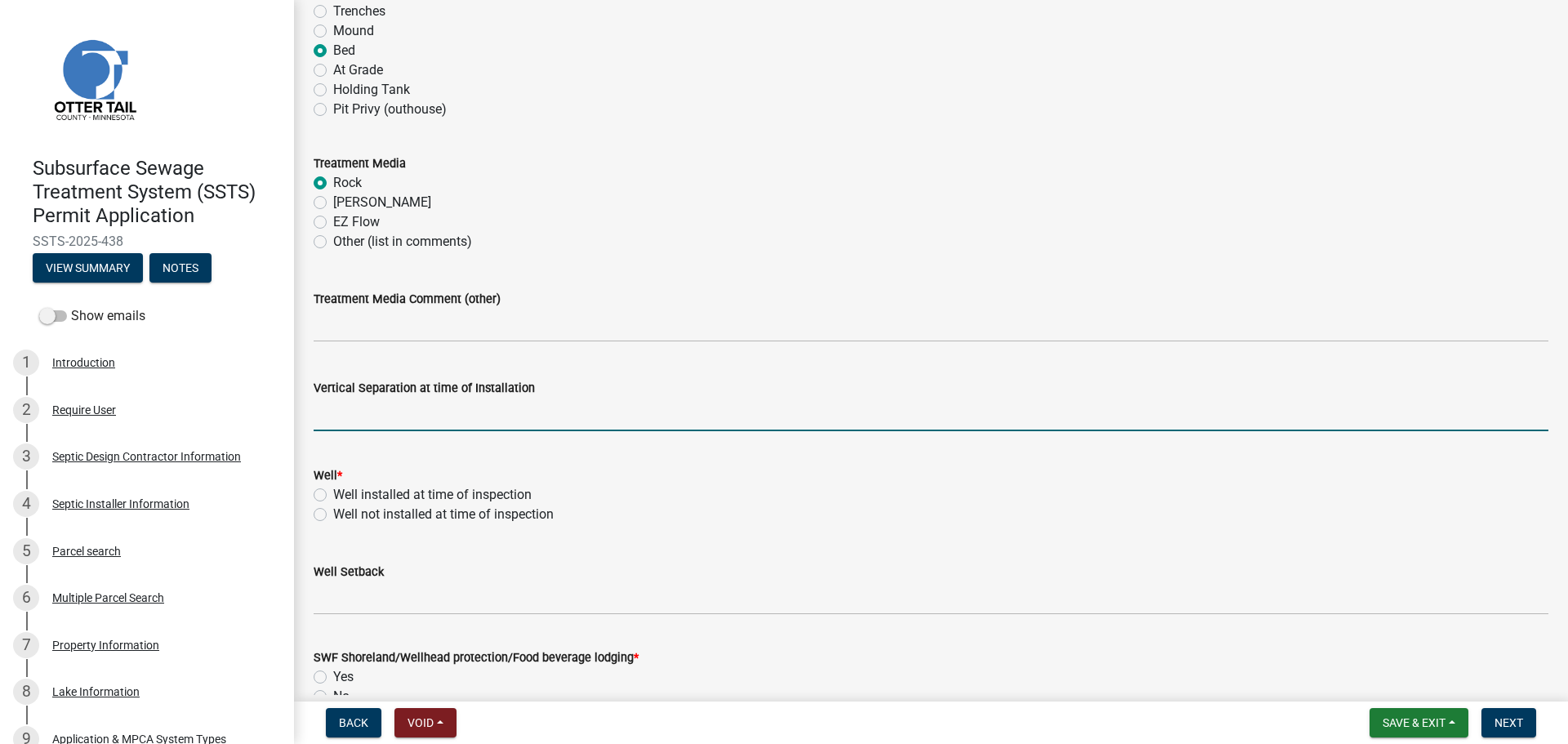
click at [387, 426] on input "text" at bounding box center [931, 414] width 1235 height 33
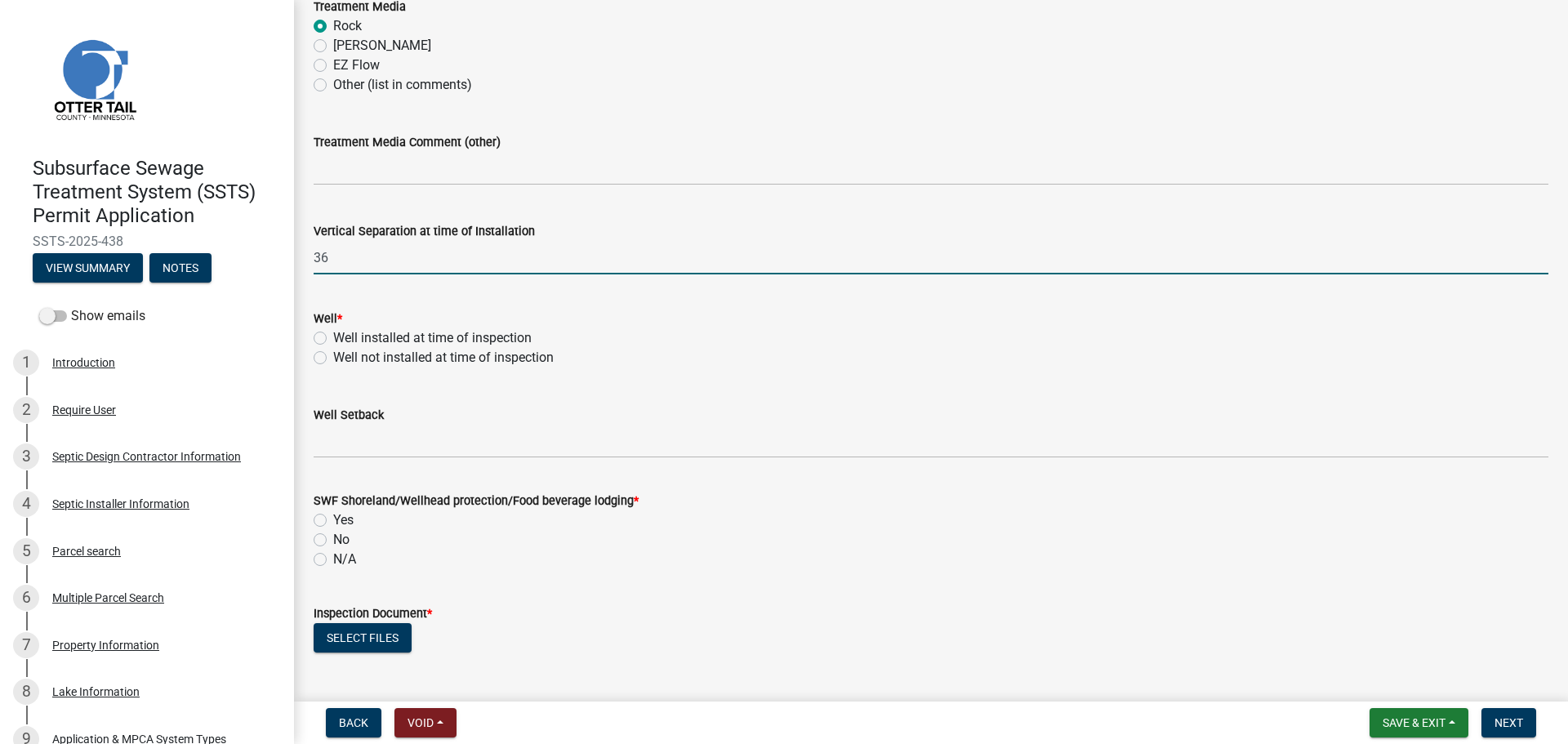
scroll to position [898, 0]
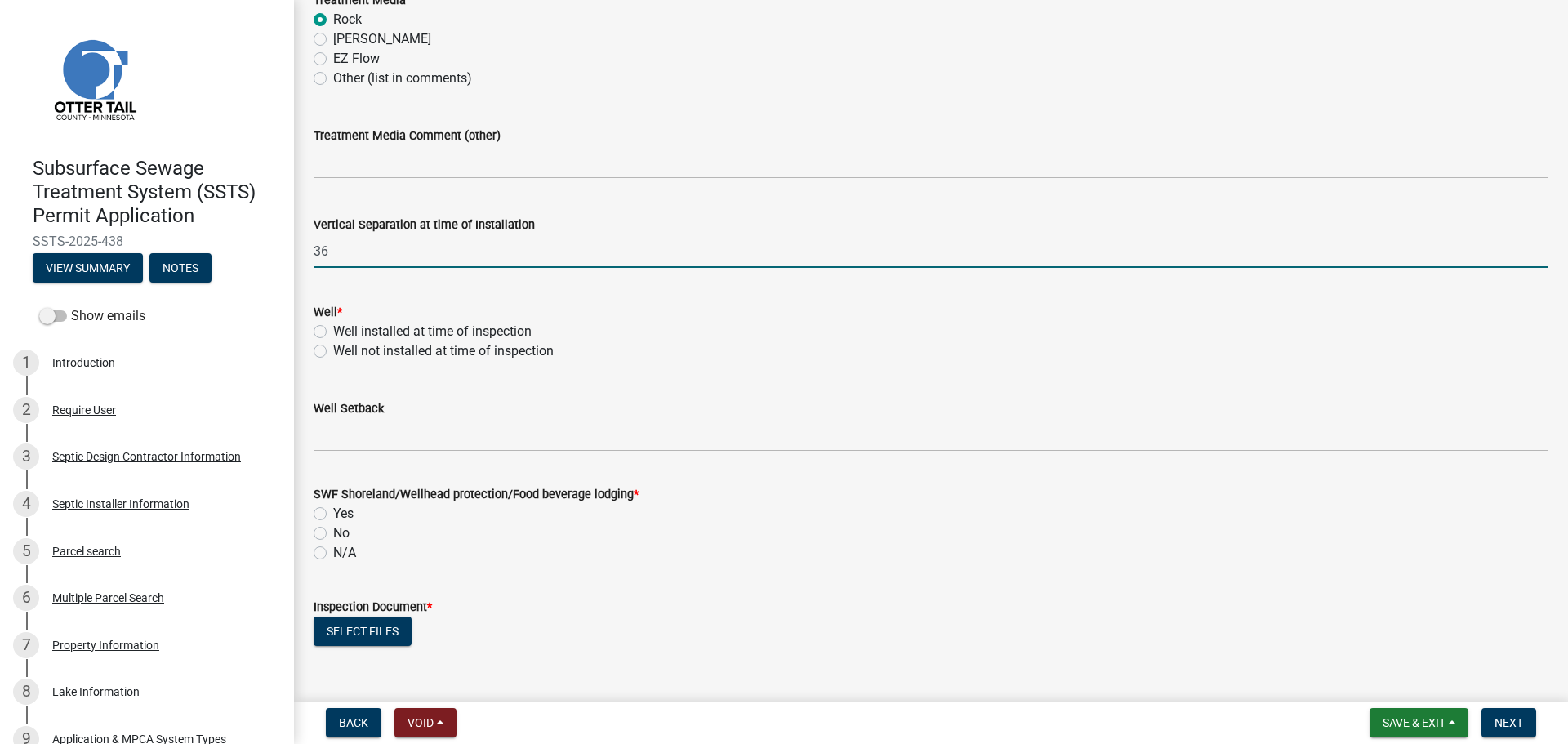
click at [333, 329] on label "Well installed at time of inspection" at bounding box center [432, 332] width 198 height 19
click at [333, 329] on input "Well installed at time of inspection" at bounding box center [339, 327] width 11 height 11
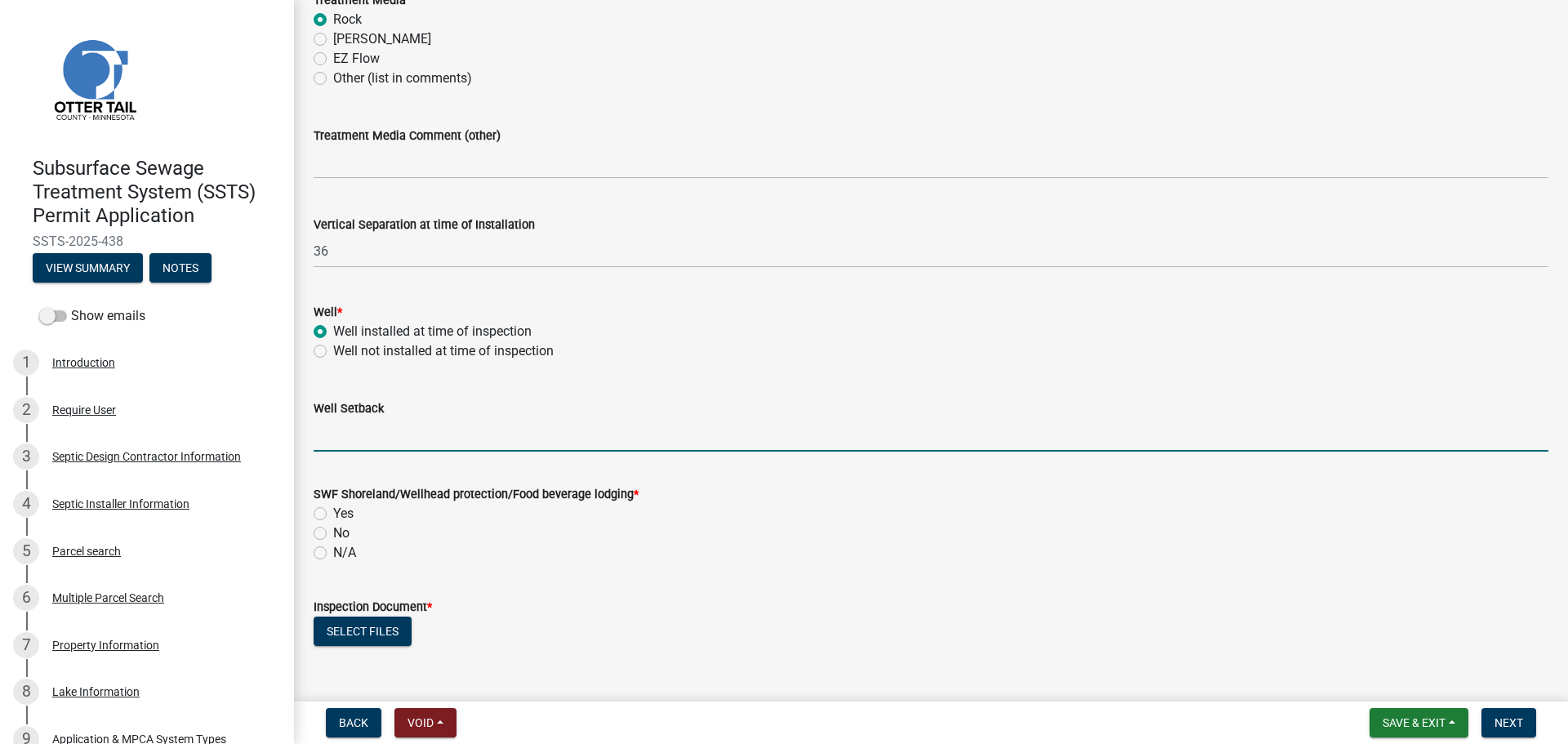
click at [367, 441] on input "Well Setback" at bounding box center [931, 435] width 1235 height 33
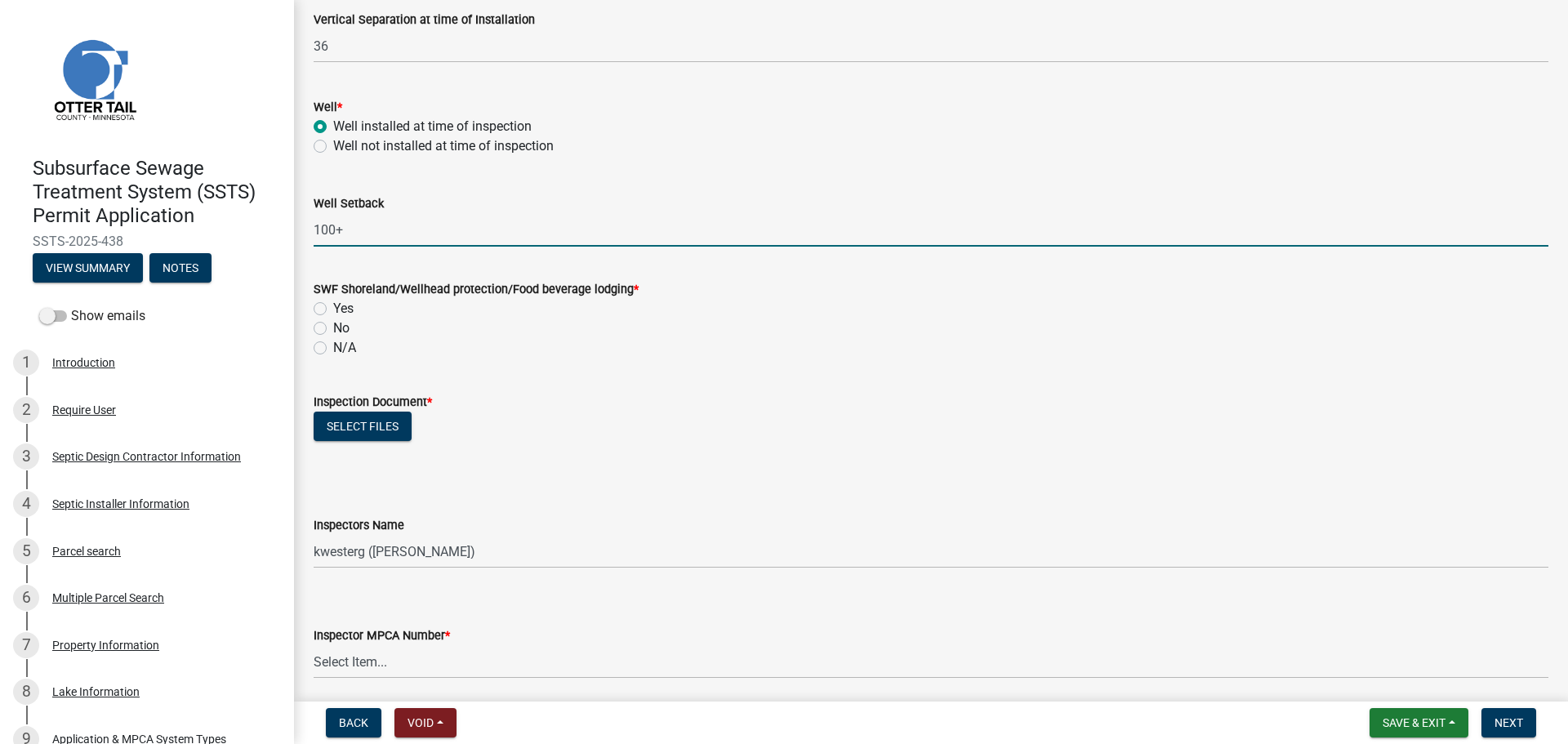
scroll to position [1144, 0]
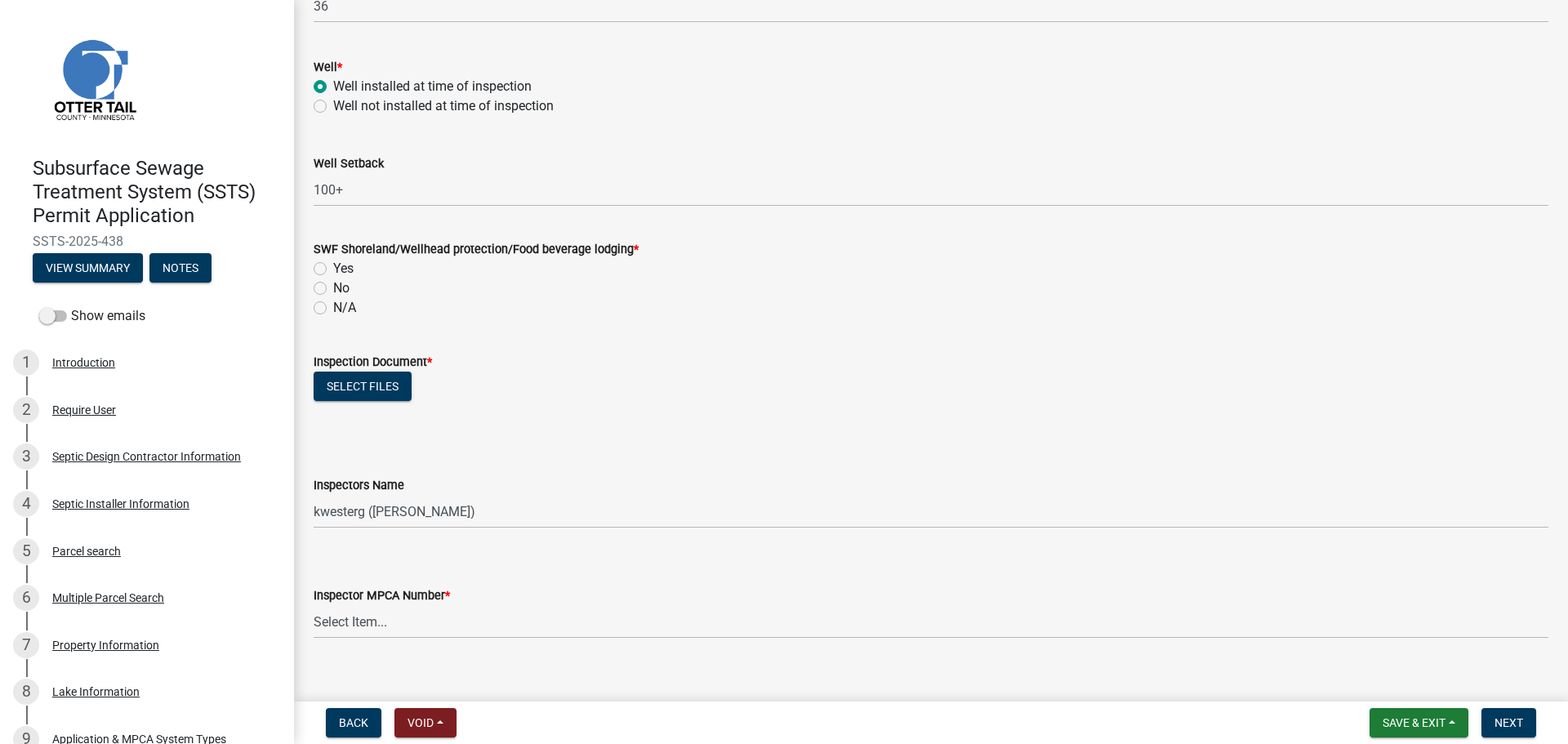
click at [333, 268] on label "Yes" at bounding box center [343, 268] width 20 height 19
click at [333, 268] on input "Yes" at bounding box center [339, 264] width 11 height 11
click at [401, 391] on button "Select files" at bounding box center [363, 387] width 98 height 30
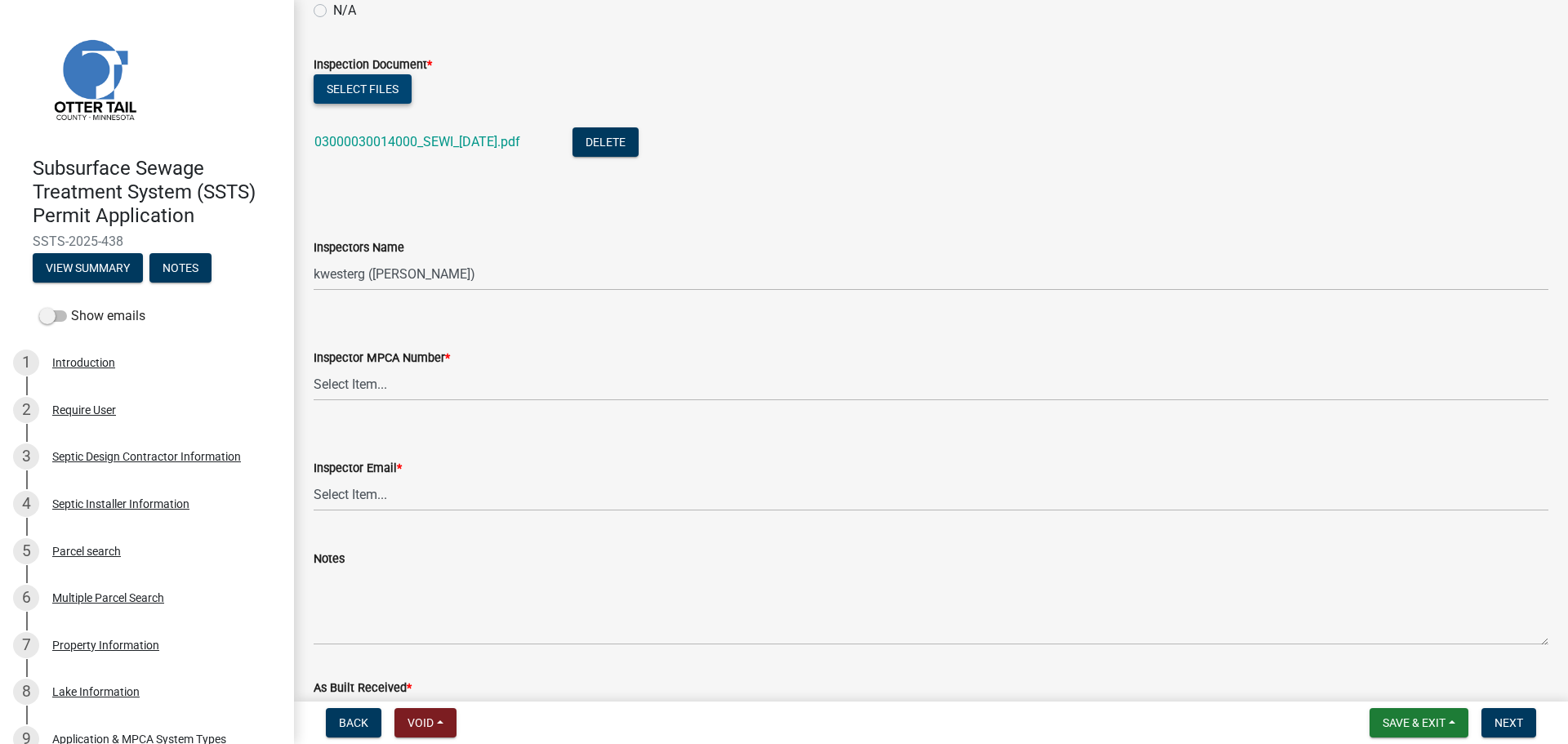
scroll to position [1552, 0]
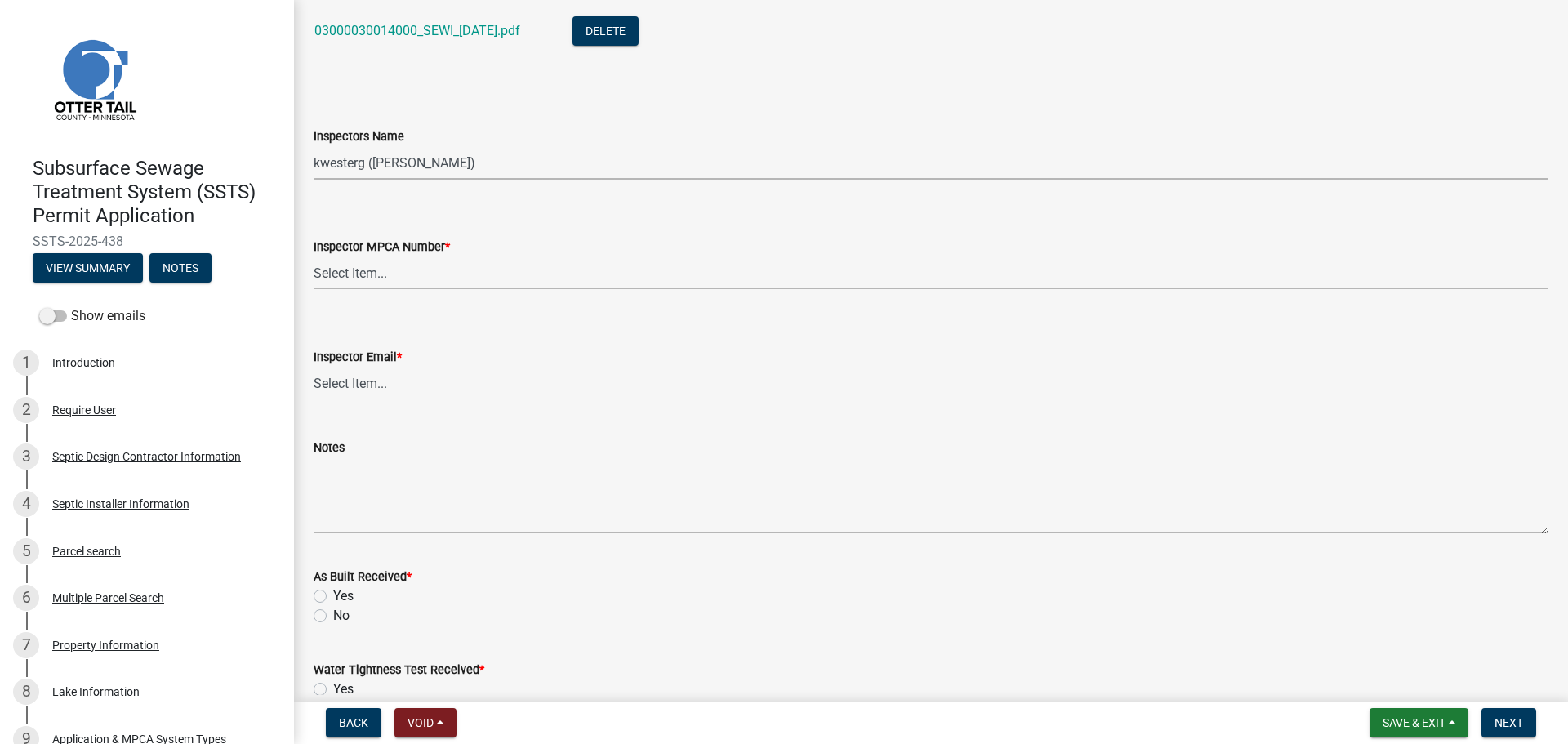
click at [498, 162] on select "Select Item... btollefson ([PERSON_NAME]) [PERSON_NAME] ([PERSON_NAME]) eplaste…" at bounding box center [931, 163] width 1235 height 33
click at [314, 147] on select "Select Item... btollefson ([PERSON_NAME]) [PERSON_NAME] ([PERSON_NAME]) eplaste…" at bounding box center [931, 163] width 1235 height 33
click at [425, 292] on wm-data-entity-input "Inspector MPCA Number * Select Item... [PERSON_NAME] (10415) [PERSON_NAME] (924…" at bounding box center [931, 250] width 1235 height 111
click at [422, 278] on select "Select Item... [PERSON_NAME] (10415) [PERSON_NAME] (924) [PERSON_NAME] (1957) […" at bounding box center [931, 273] width 1235 height 33
click at [314, 256] on select "Select Item... [PERSON_NAME] (10415) [PERSON_NAME] (924) [PERSON_NAME] (1957) […" at bounding box center [931, 273] width 1235 height 33
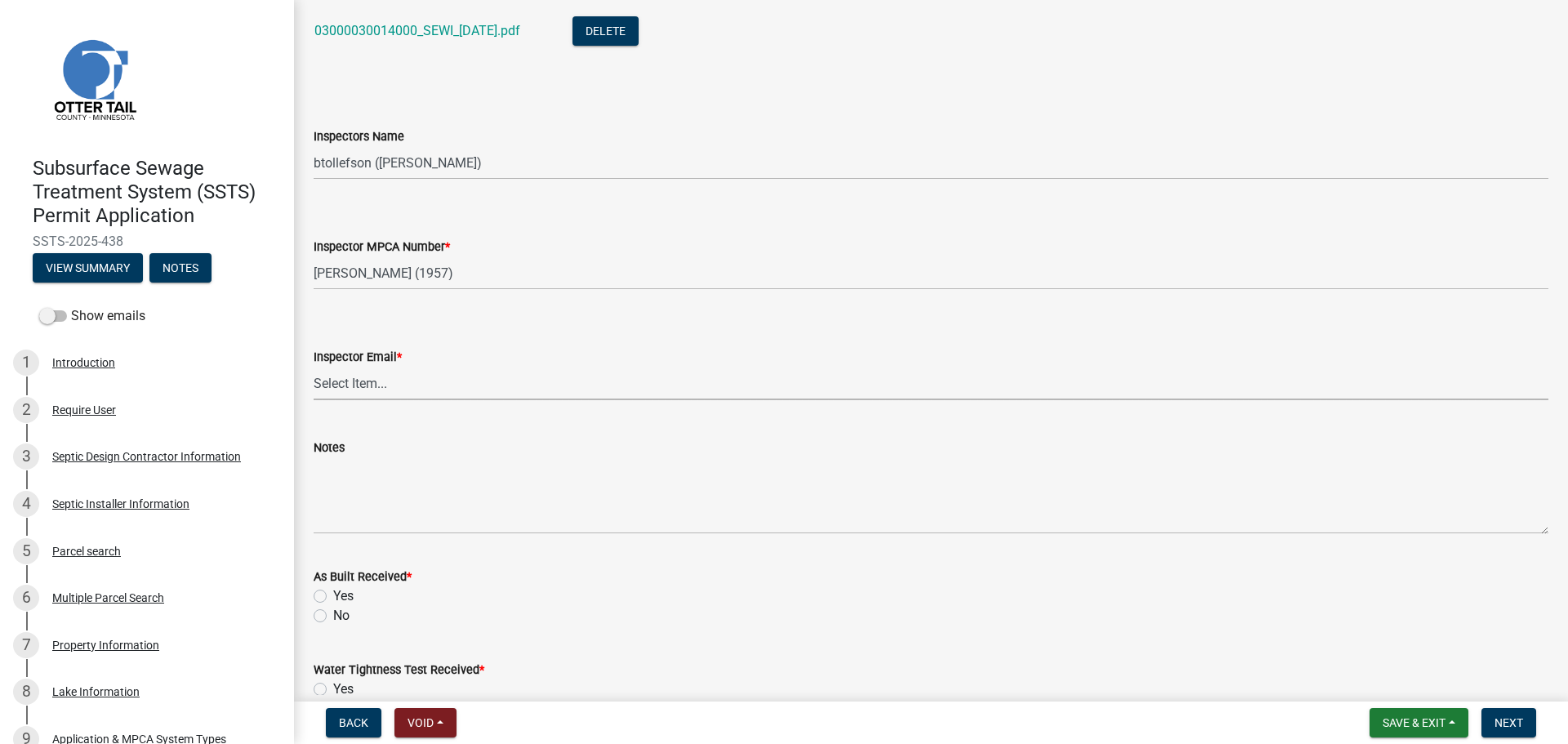
click at [421, 391] on select "Select Item... [PERSON_NAME] ([EMAIL_ADDRESS][DOMAIN_NAME]) [PERSON_NAME] ([EMA…" at bounding box center [931, 383] width 1235 height 33
click at [314, 367] on select "Select Item... [PERSON_NAME] ([EMAIL_ADDRESS][DOMAIN_NAME]) [PERSON_NAME] ([EMA…" at bounding box center [931, 383] width 1235 height 33
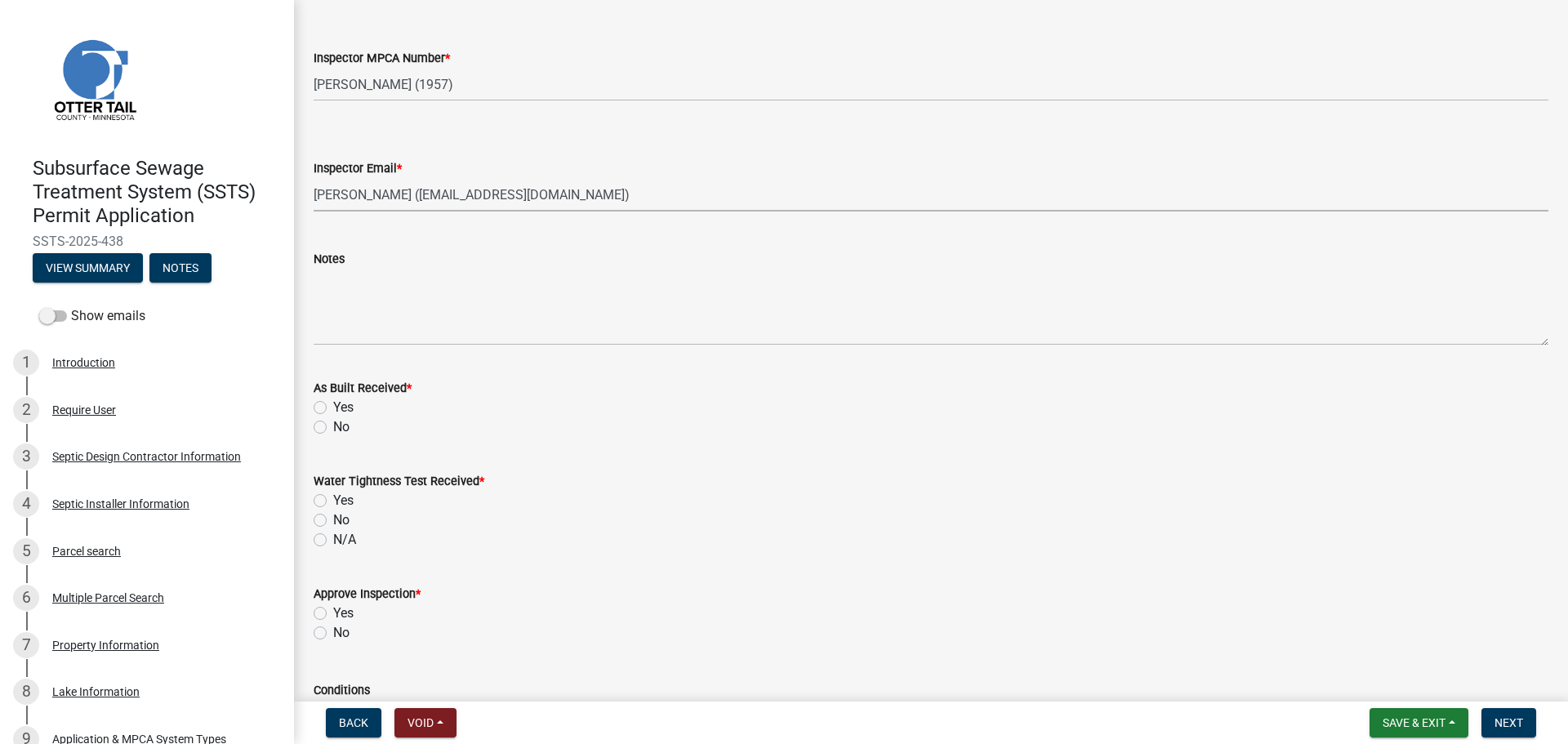
scroll to position [1879, 0]
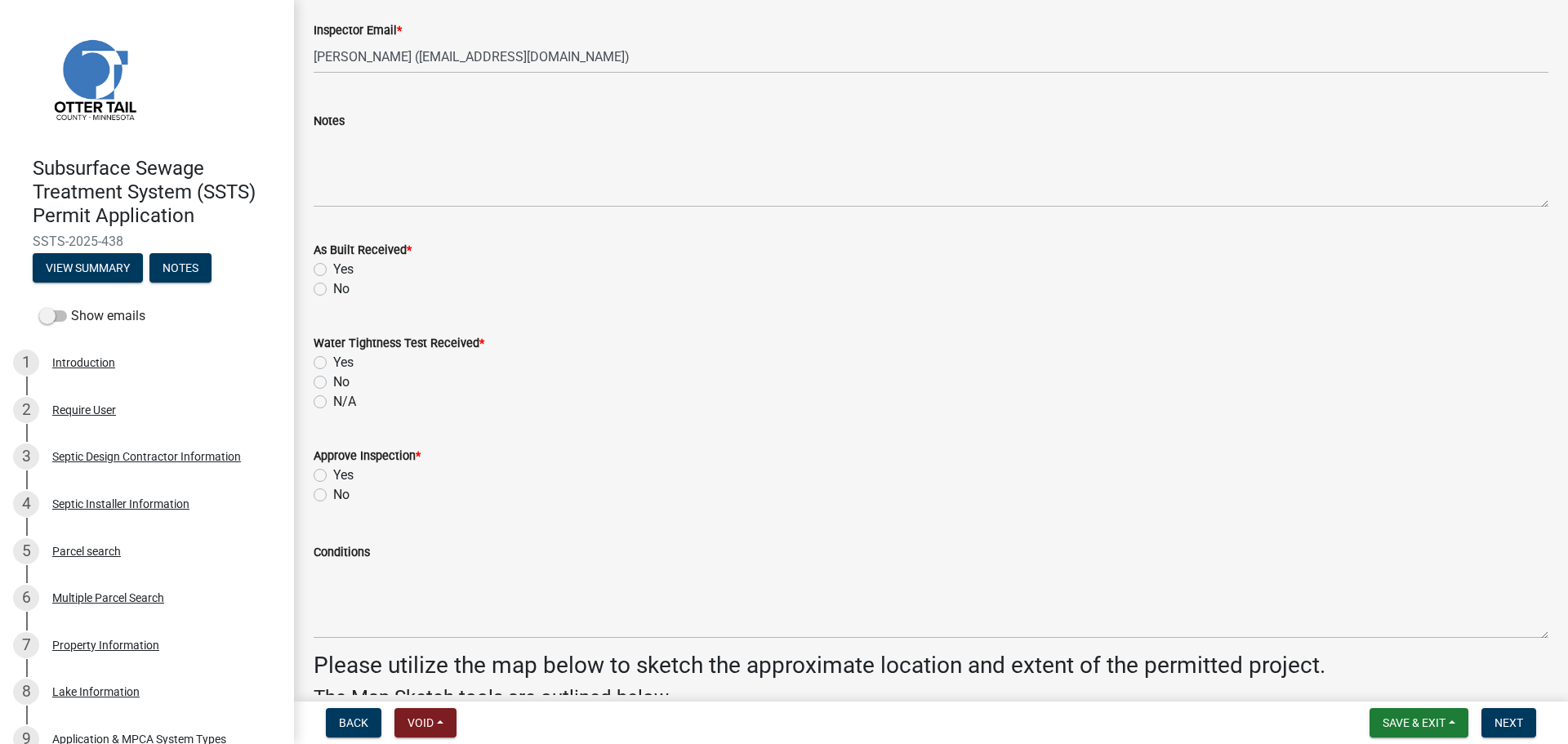
click at [333, 288] on label "No" at bounding box center [341, 289] width 17 height 19
click at [333, 288] on input "No" at bounding box center [339, 284] width 11 height 11
click at [333, 402] on label "N/A" at bounding box center [345, 402] width 23 height 19
click at [333, 402] on input "N/A" at bounding box center [339, 397] width 11 height 11
click at [333, 471] on label "Yes" at bounding box center [343, 476] width 20 height 19
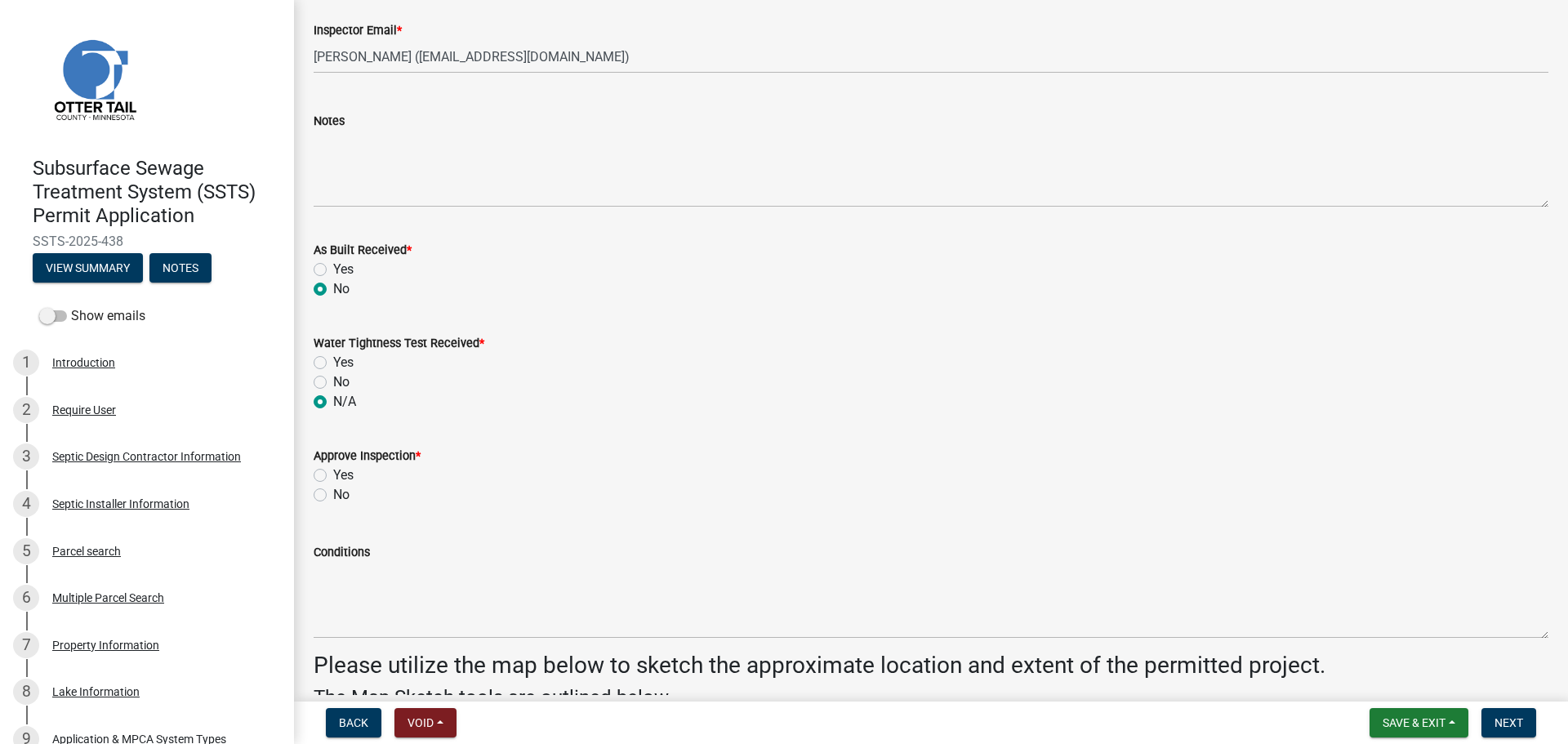
click at [333, 471] on input "Yes" at bounding box center [339, 471] width 11 height 11
click at [1514, 729] on span "Next" at bounding box center [1508, 723] width 29 height 13
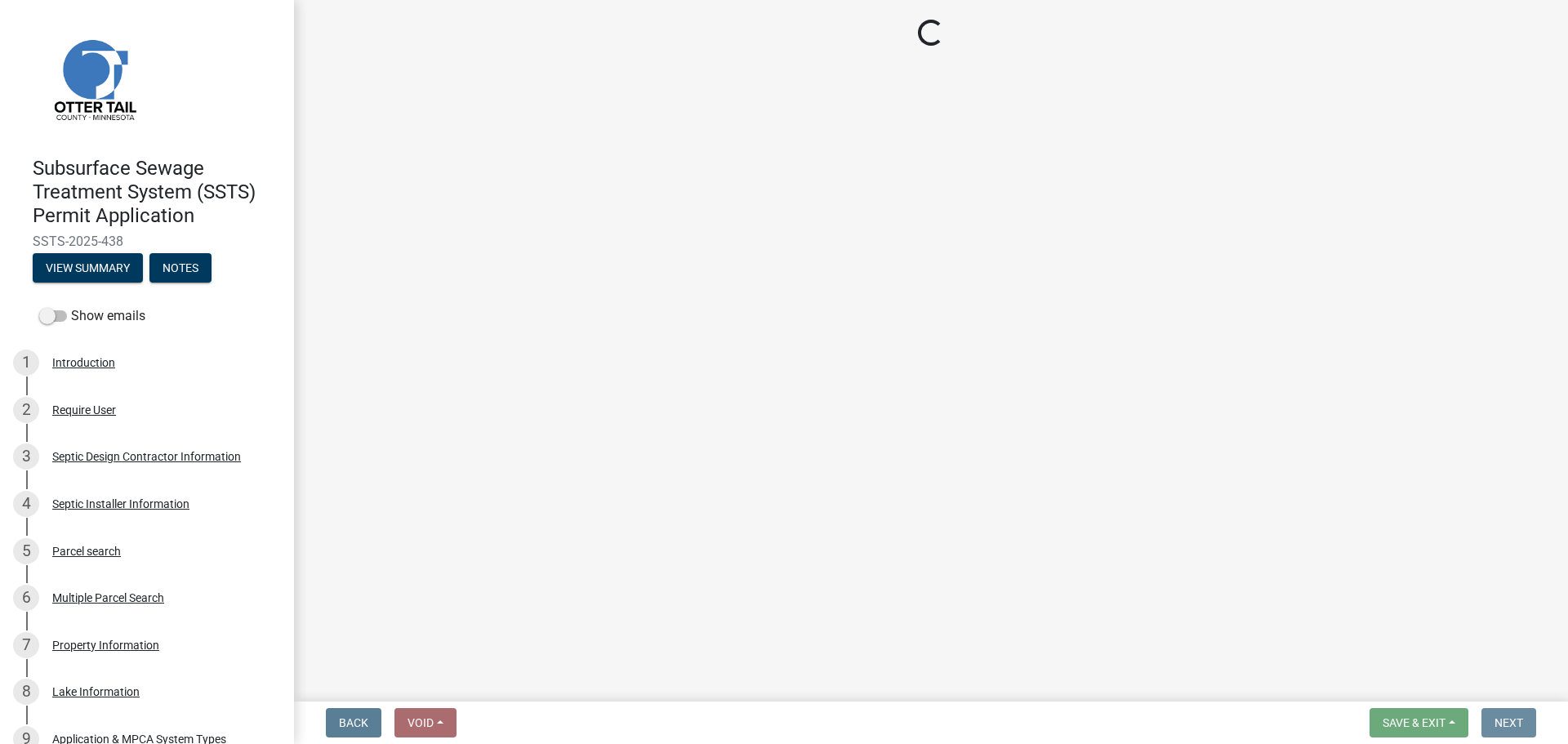
scroll to position [0, 0]
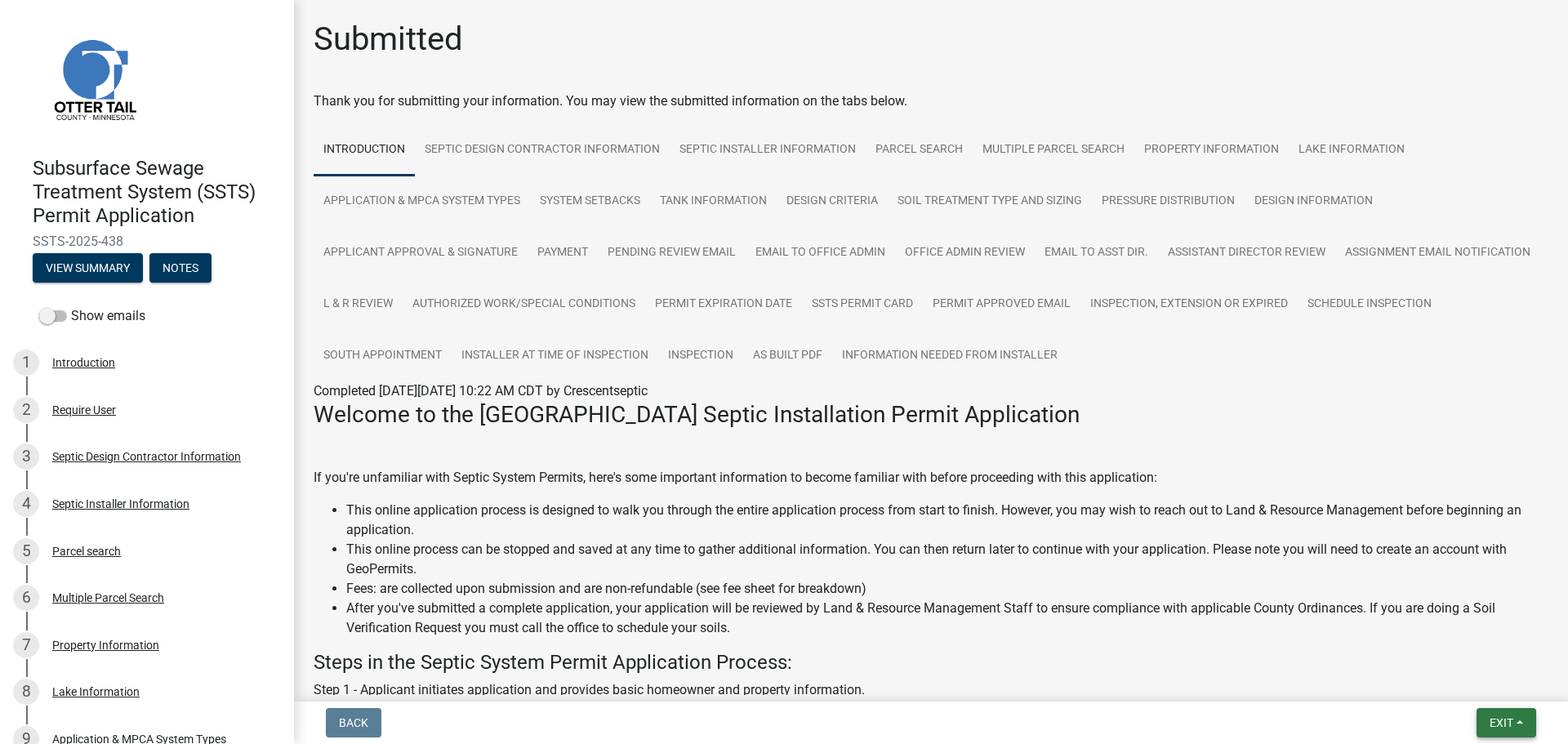
click at [1516, 726] on button "Exit" at bounding box center [1507, 723] width 60 height 30
click at [1500, 691] on button "Save & Exit" at bounding box center [1471, 680] width 131 height 39
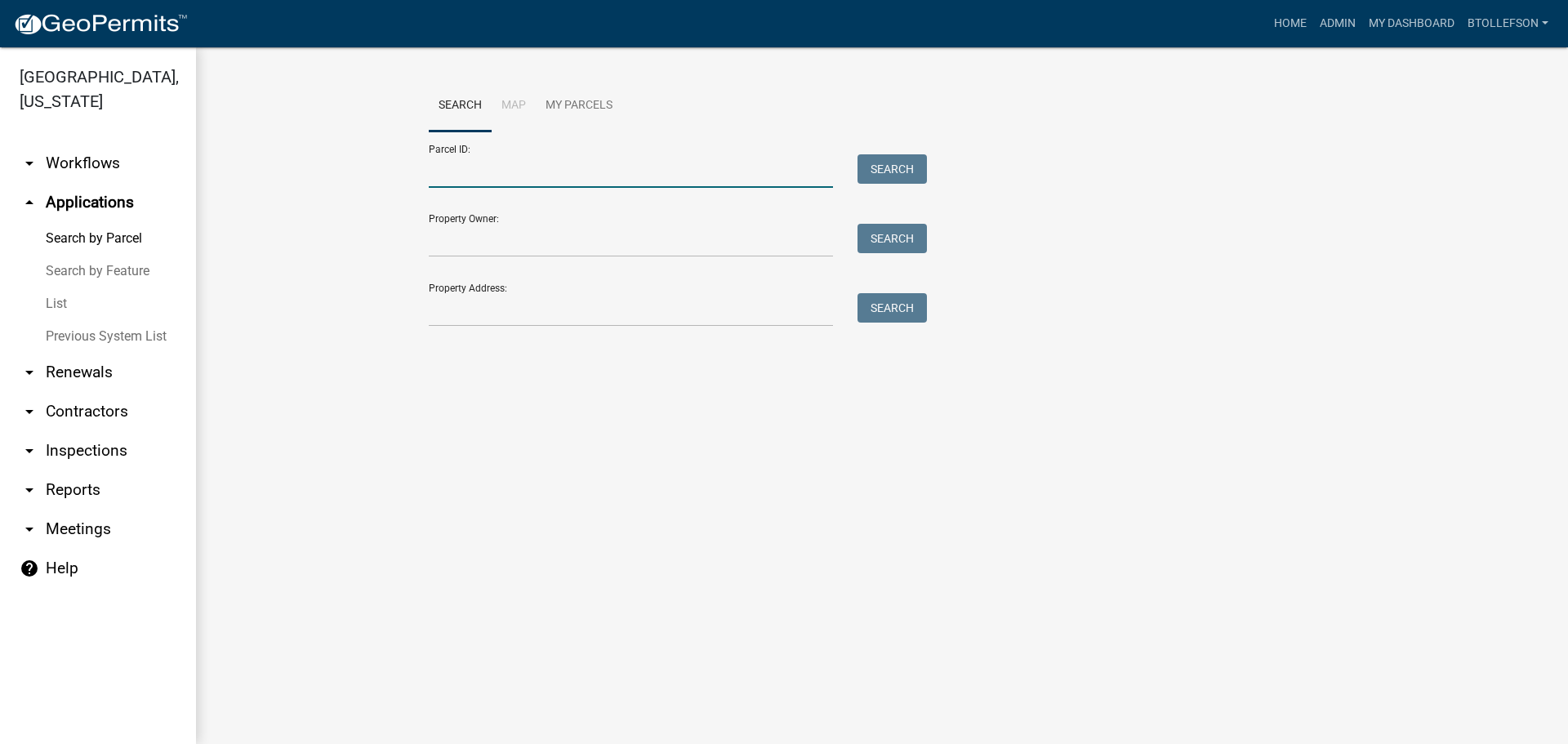
click at [495, 184] on input "Parcel ID:" at bounding box center [631, 171] width 404 height 33
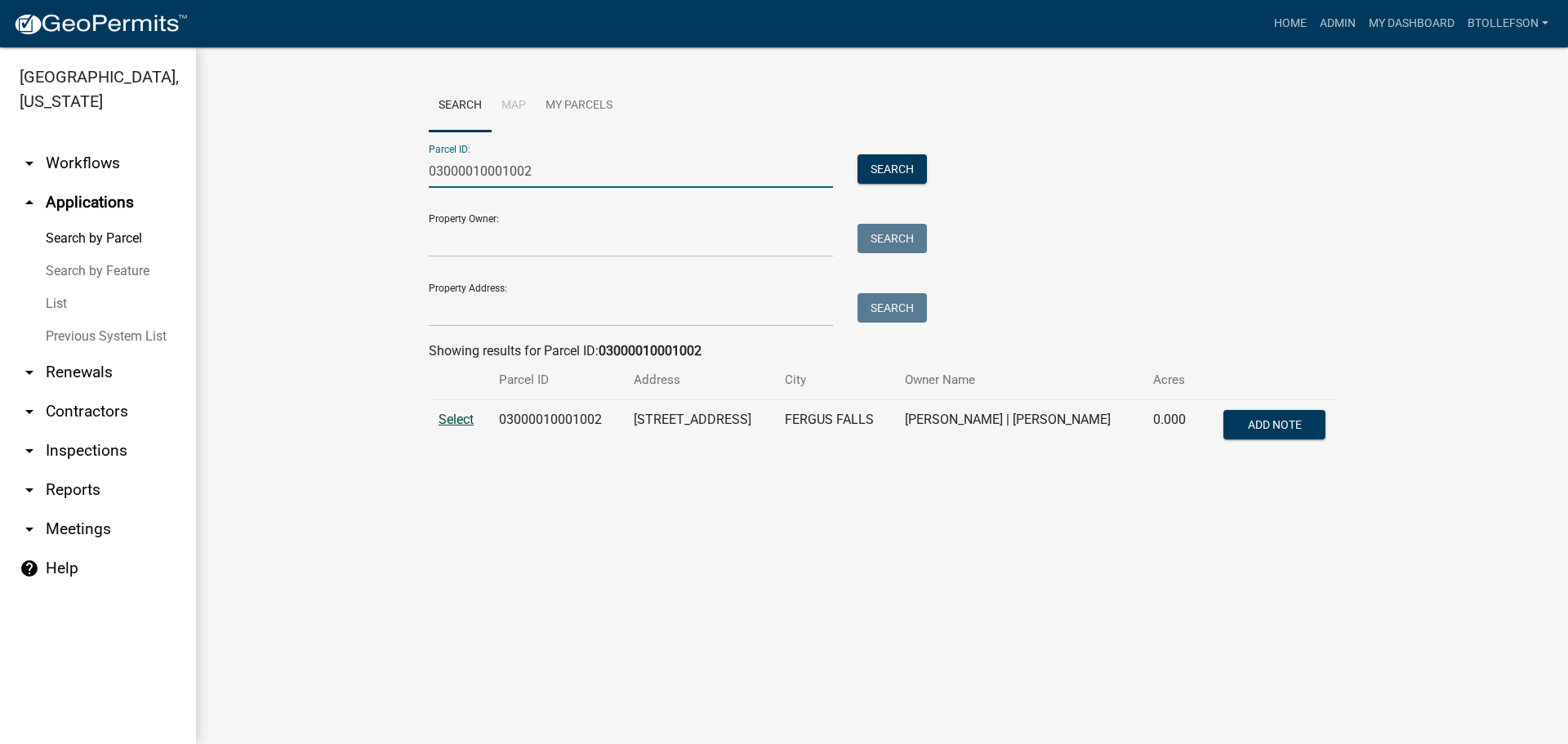
click at [466, 418] on span "Select" at bounding box center [456, 419] width 35 height 16
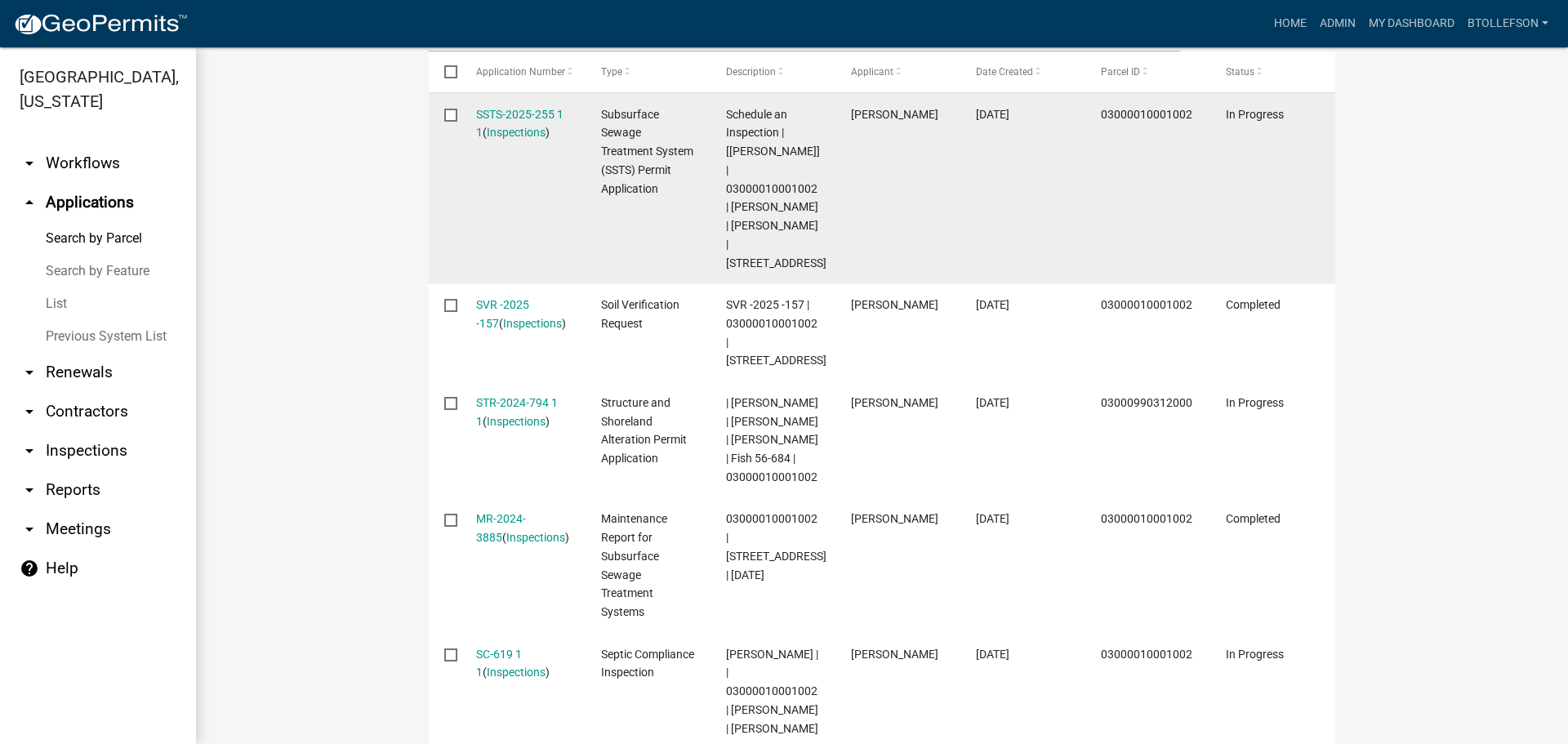
scroll to position [572, 0]
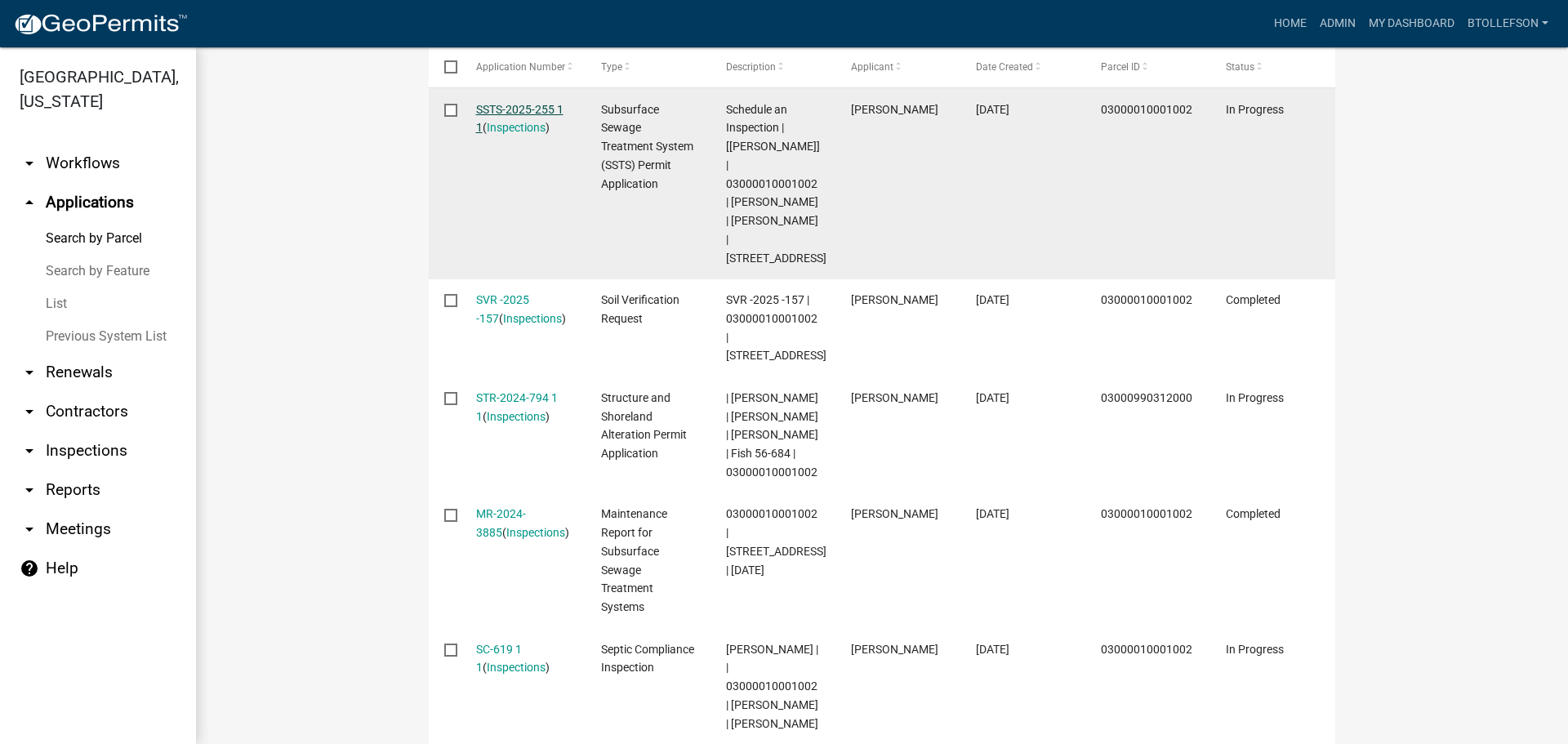
click at [488, 112] on link "SSTS-2025-255 1 1" at bounding box center [520, 118] width 88 height 32
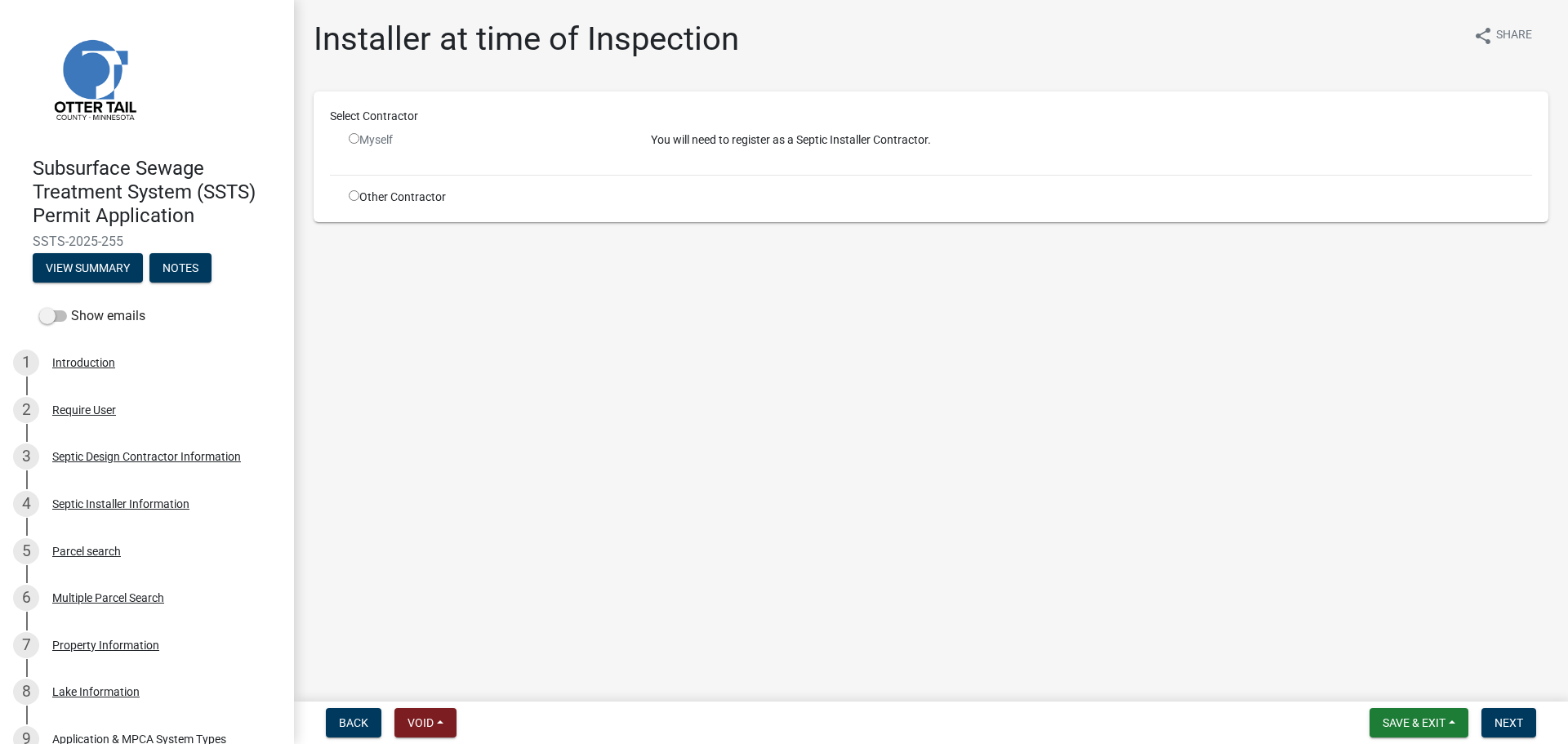
click at [352, 198] on input "radio" at bounding box center [354, 196] width 11 height 11
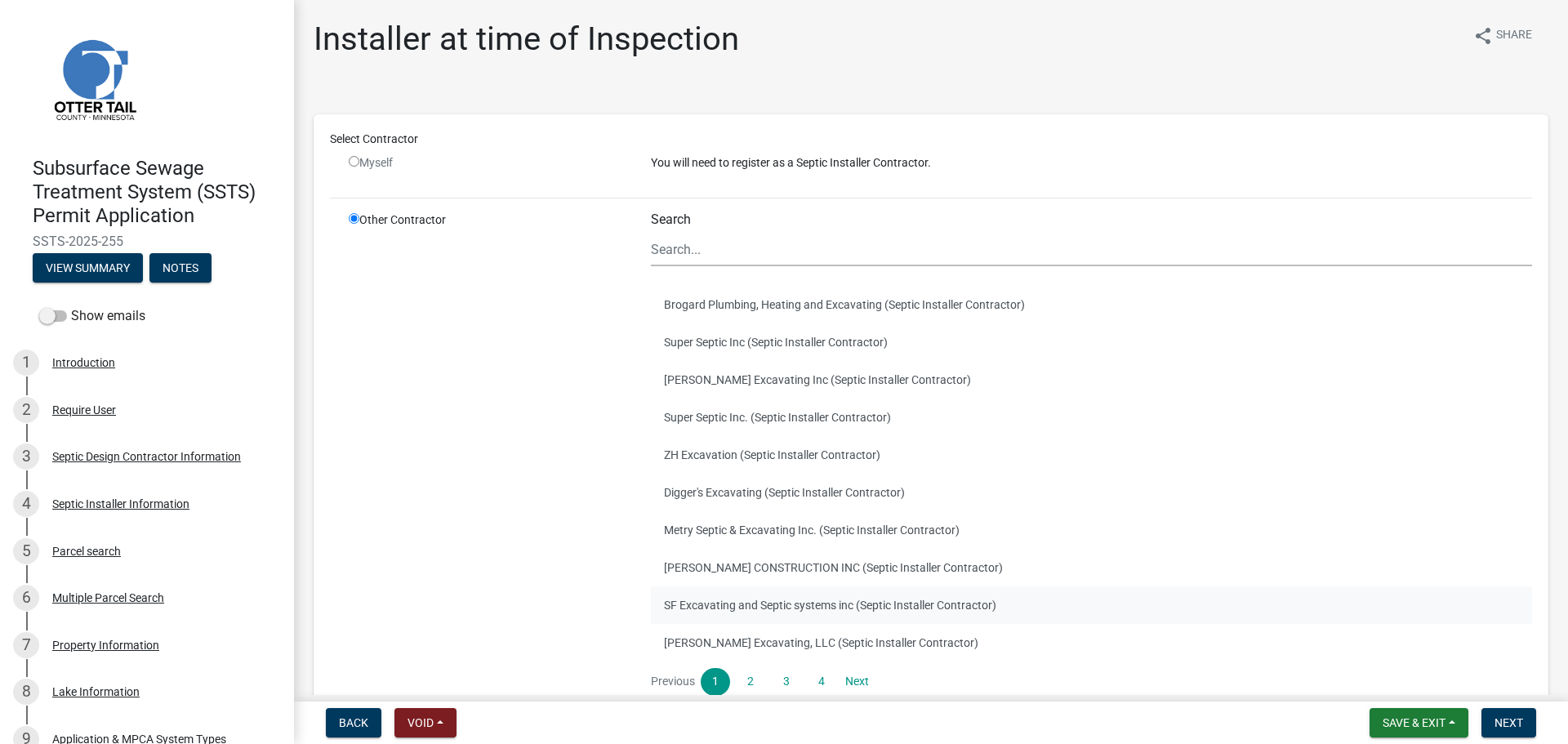
click at [792, 608] on button "SF Excavating and Septic systems inc (Septic Installer Contractor)" at bounding box center [1091, 605] width 881 height 38
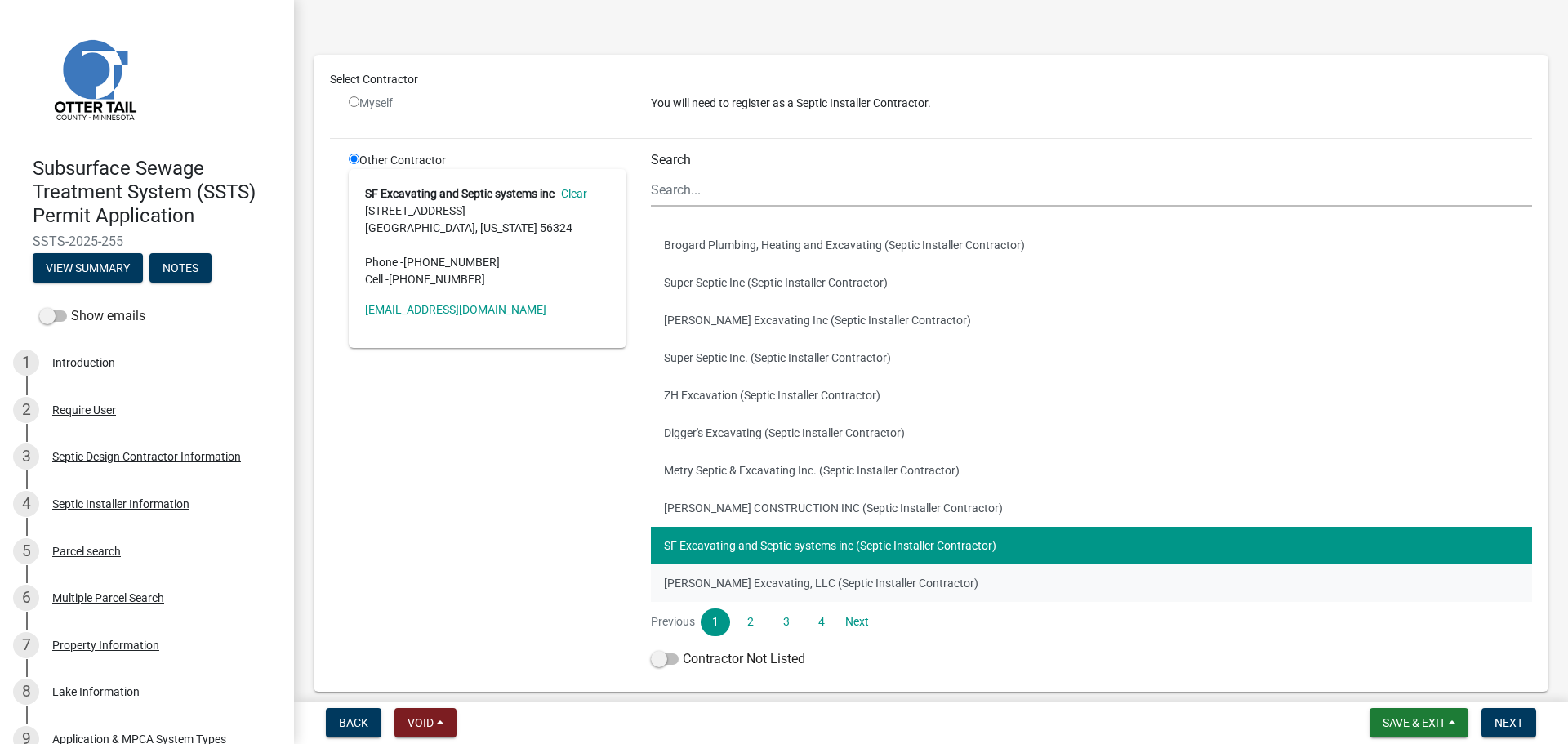
scroll to position [133, 0]
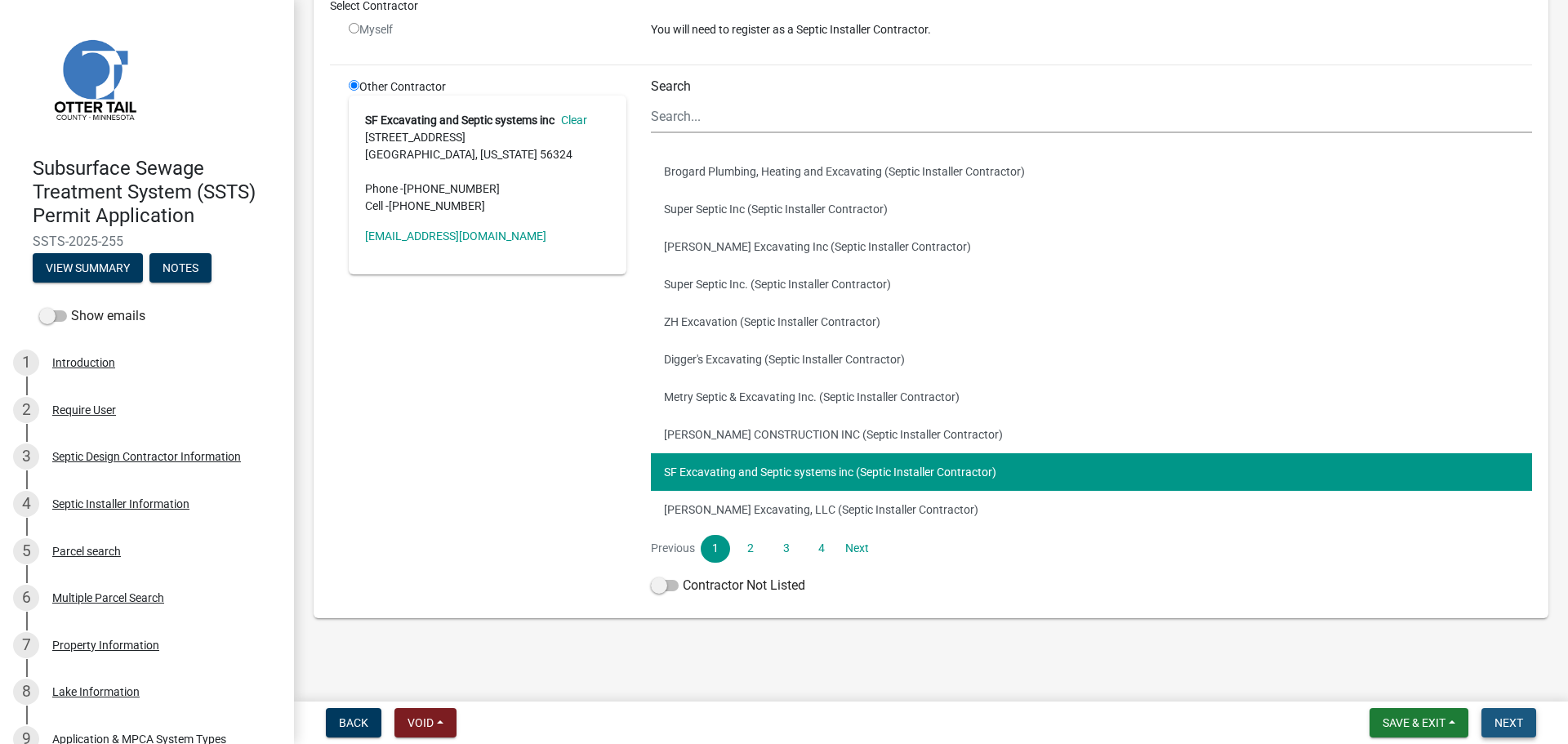
click at [1509, 728] on span "Next" at bounding box center [1508, 723] width 29 height 13
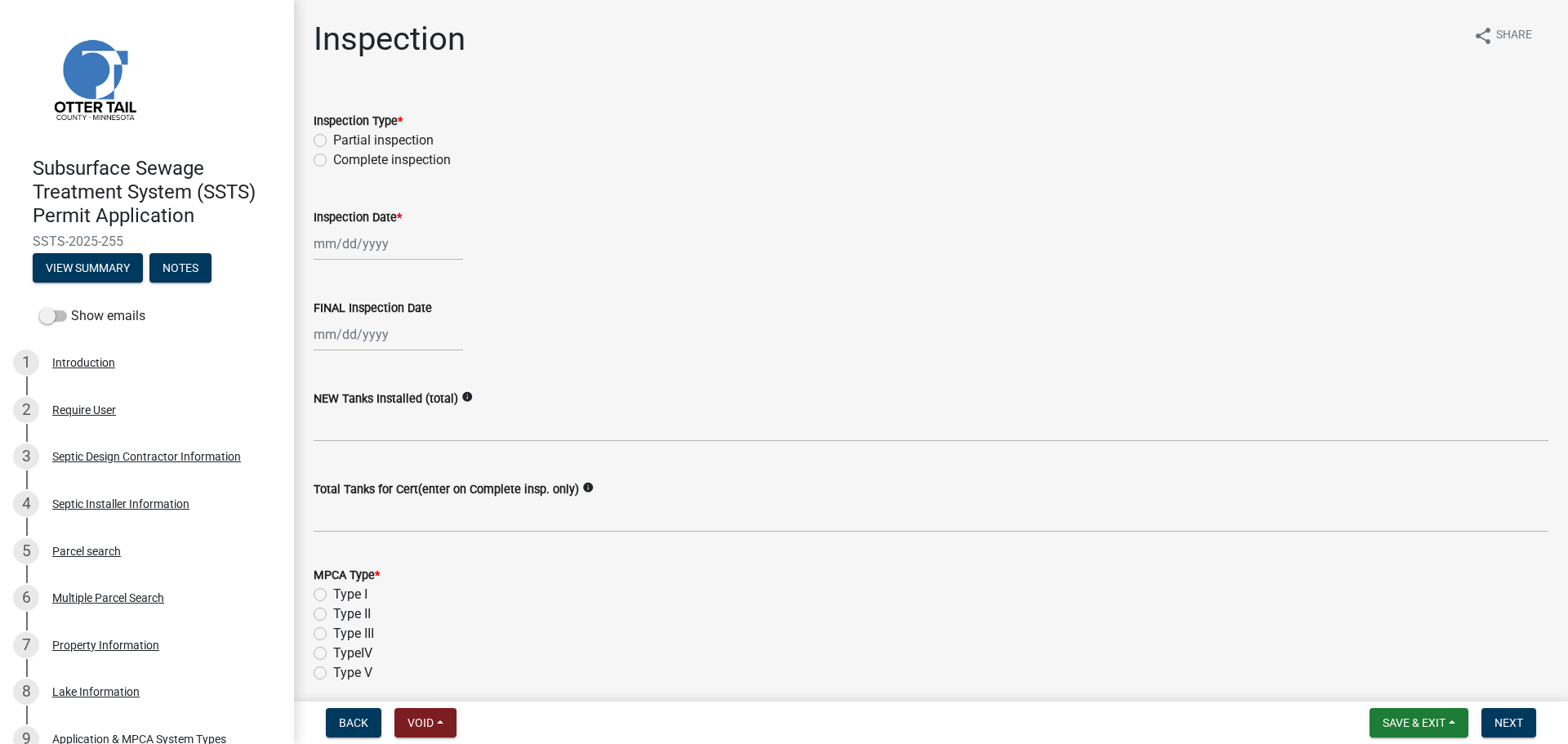
click at [333, 155] on label "Complete inspection" at bounding box center [392, 160] width 118 height 19
click at [333, 155] on input "Complete inspection" at bounding box center [339, 155] width 11 height 11
click at [354, 247] on div "[PERSON_NAME] Feb Mar Apr [PERSON_NAME][DATE] Oct Nov [DATE] 1526 1527 1528 152…" at bounding box center [388, 244] width 149 height 33
click at [335, 382] on div "13" at bounding box center [330, 383] width 26 height 26
click at [351, 328] on div at bounding box center [388, 334] width 149 height 33
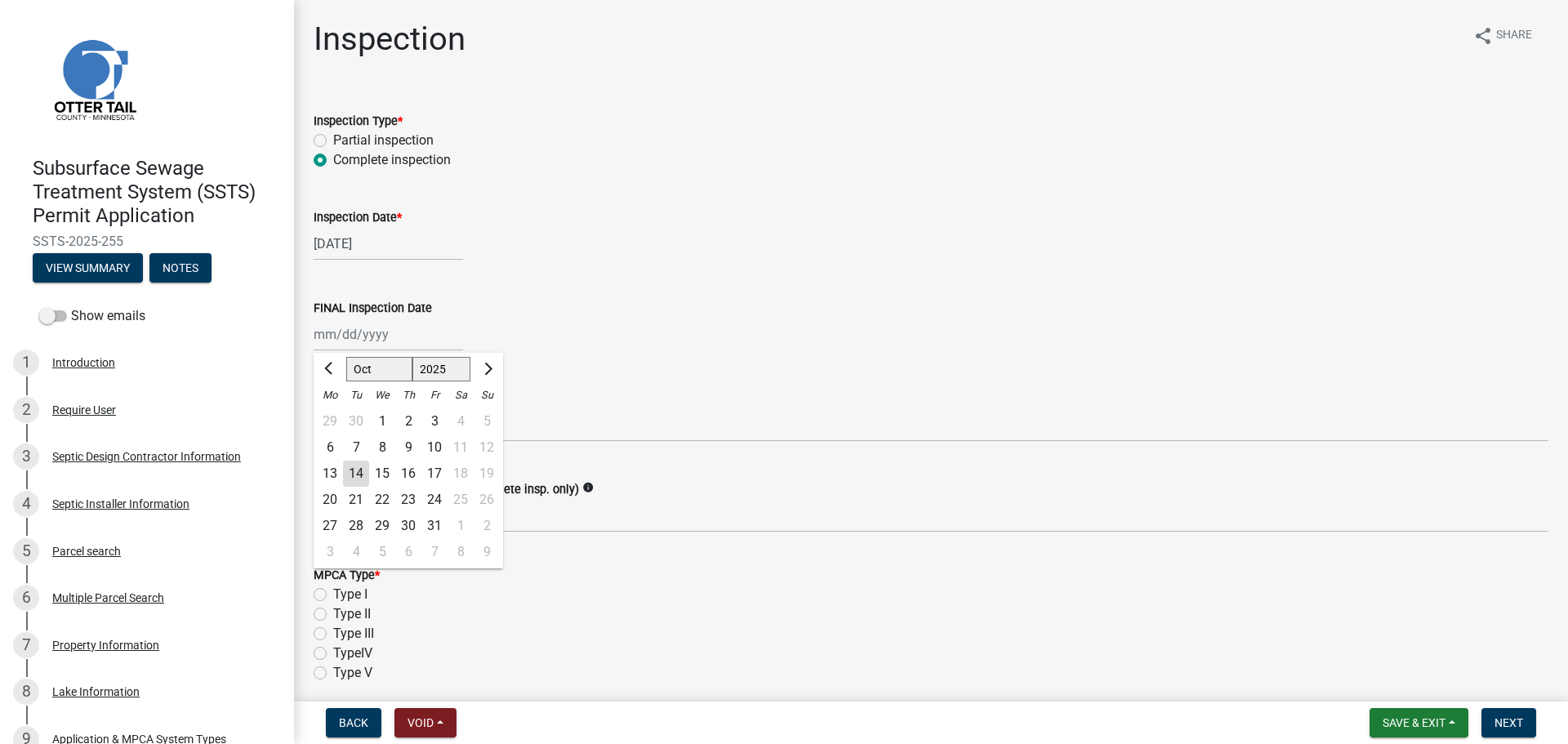
click at [328, 476] on div "13" at bounding box center [330, 474] width 26 height 26
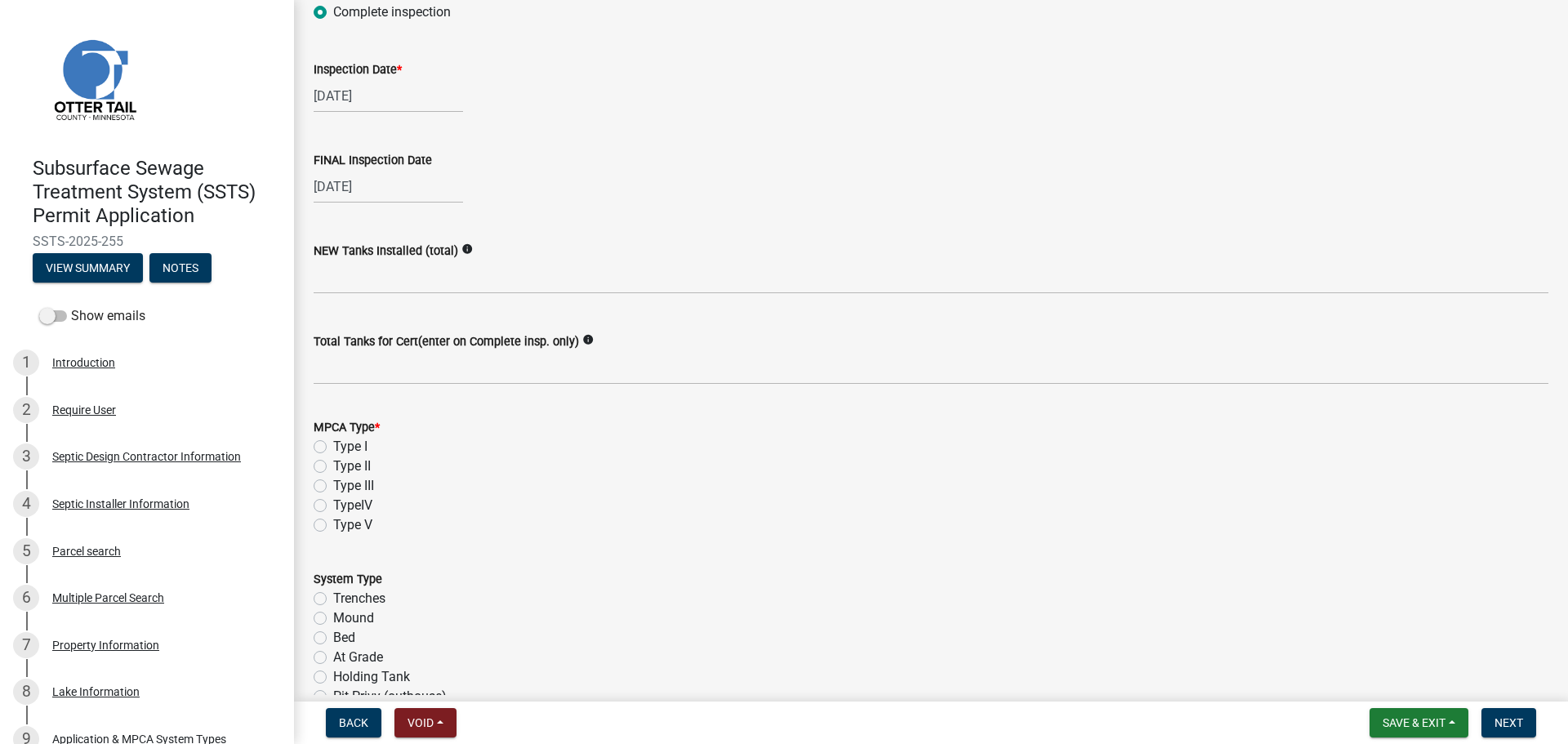
scroll to position [163, 0]
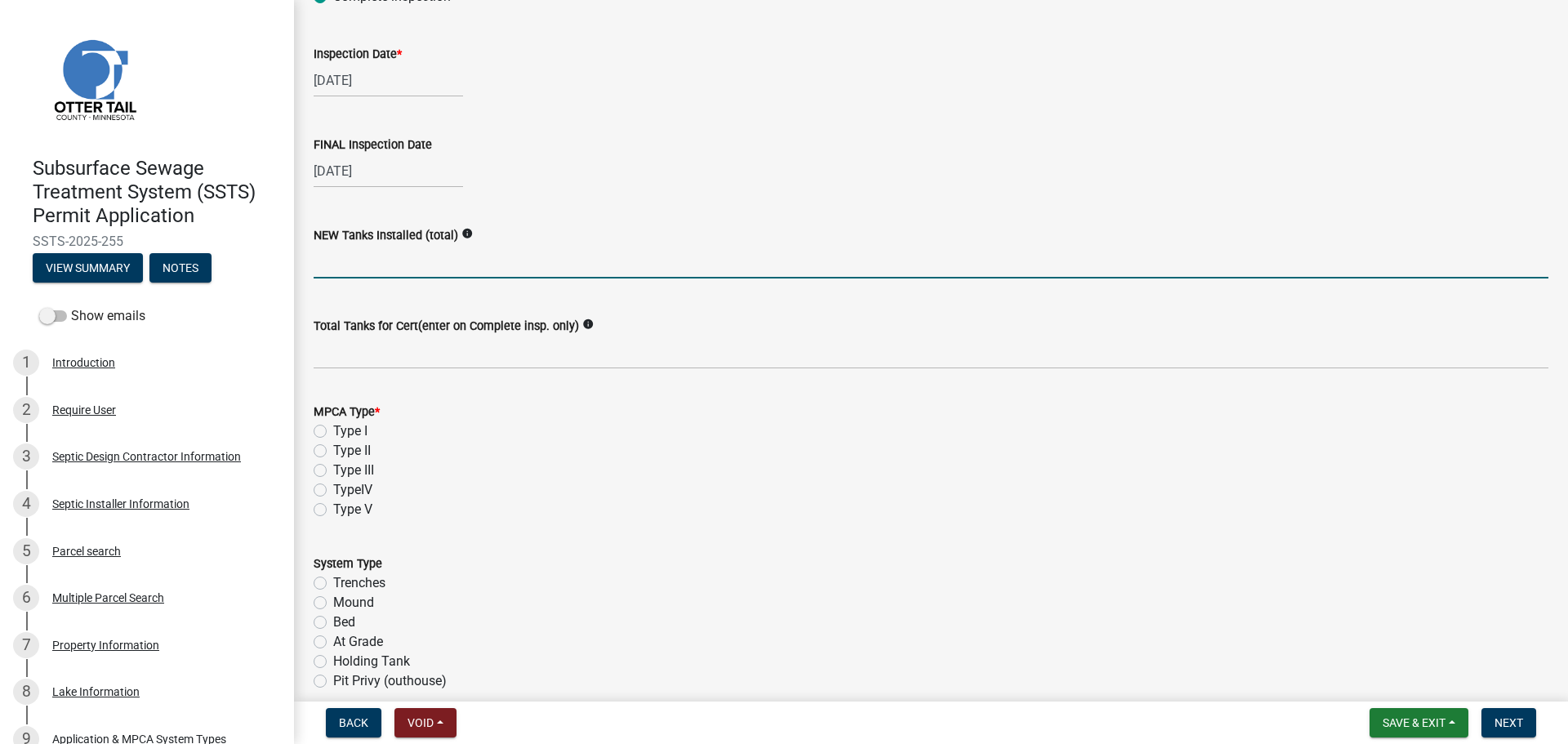
click at [387, 268] on input "text" at bounding box center [931, 261] width 1235 height 33
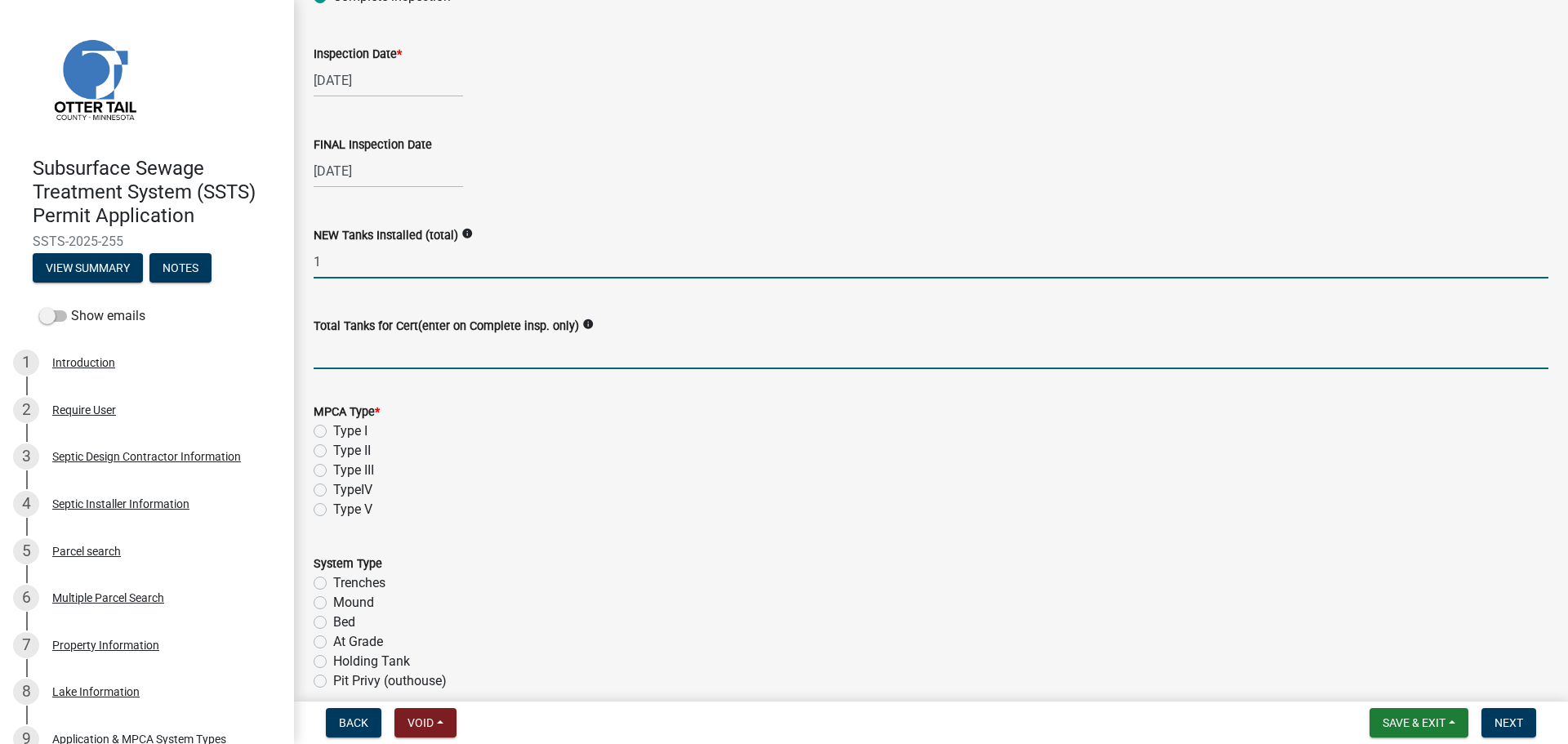
click at [396, 365] on input "Total Tanks for Cert(enter on Complete insp. only)" at bounding box center [931, 353] width 1235 height 33
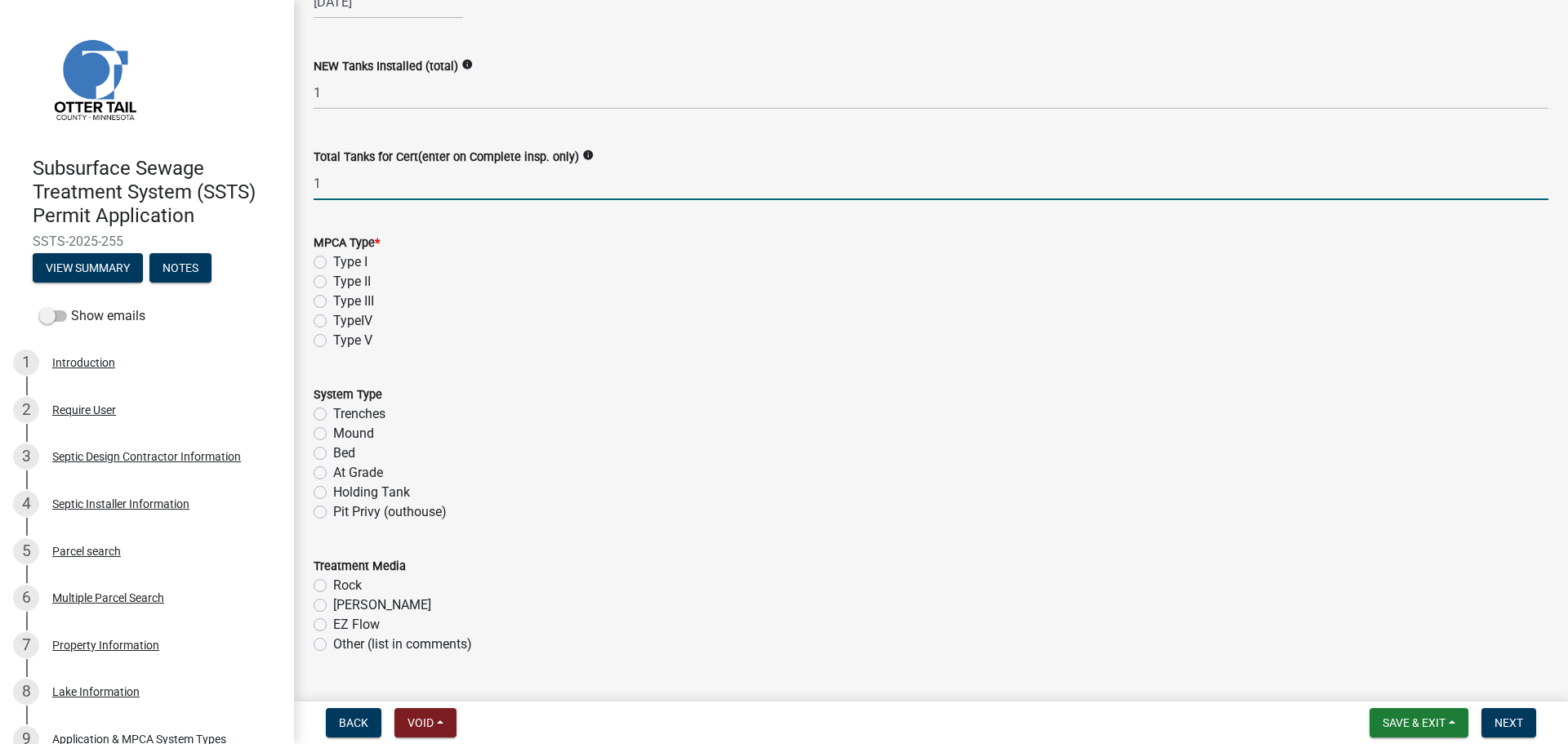
scroll to position [409, 0]
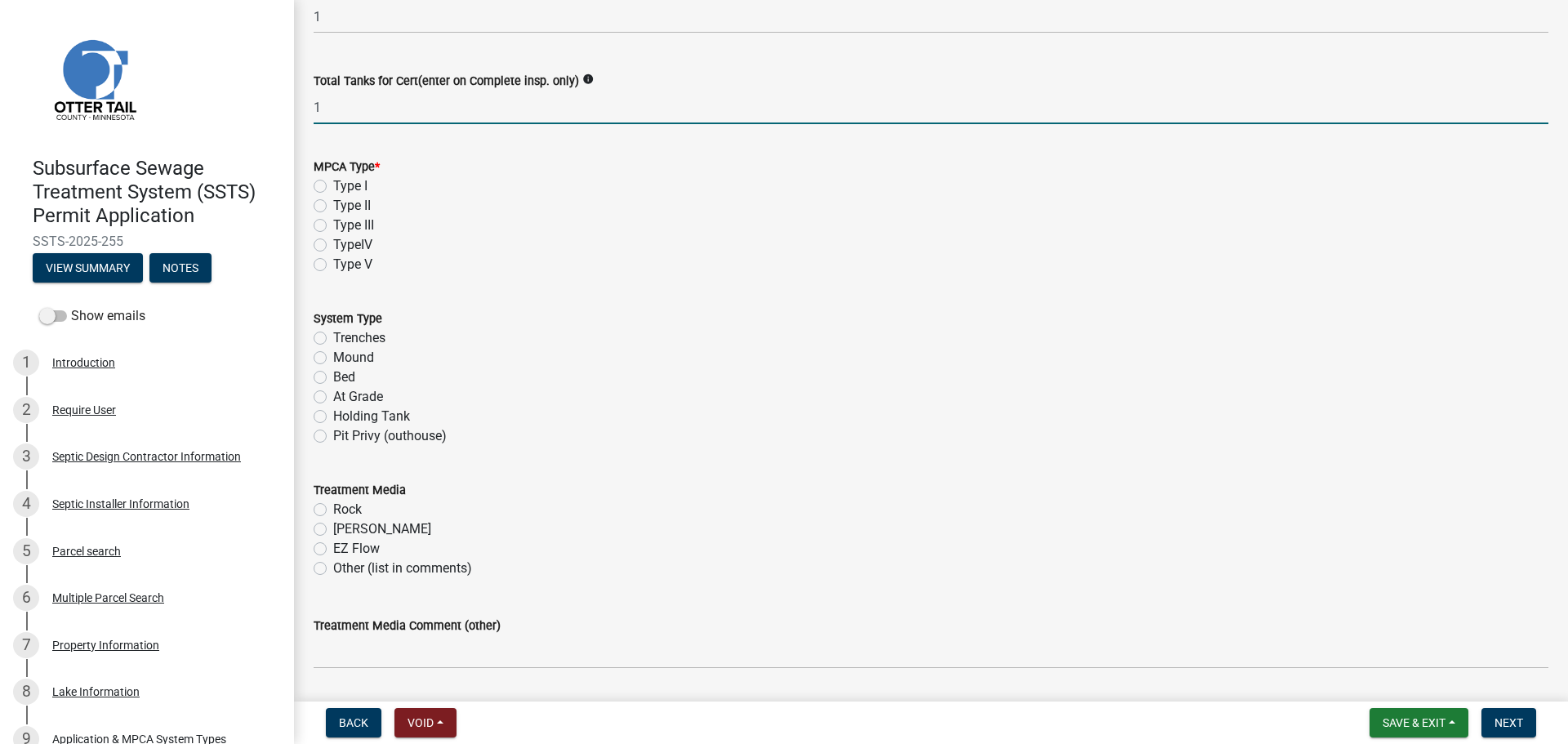
click at [333, 185] on label "Type I" at bounding box center [350, 186] width 34 height 19
click at [333, 185] on input "Type I" at bounding box center [339, 182] width 11 height 11
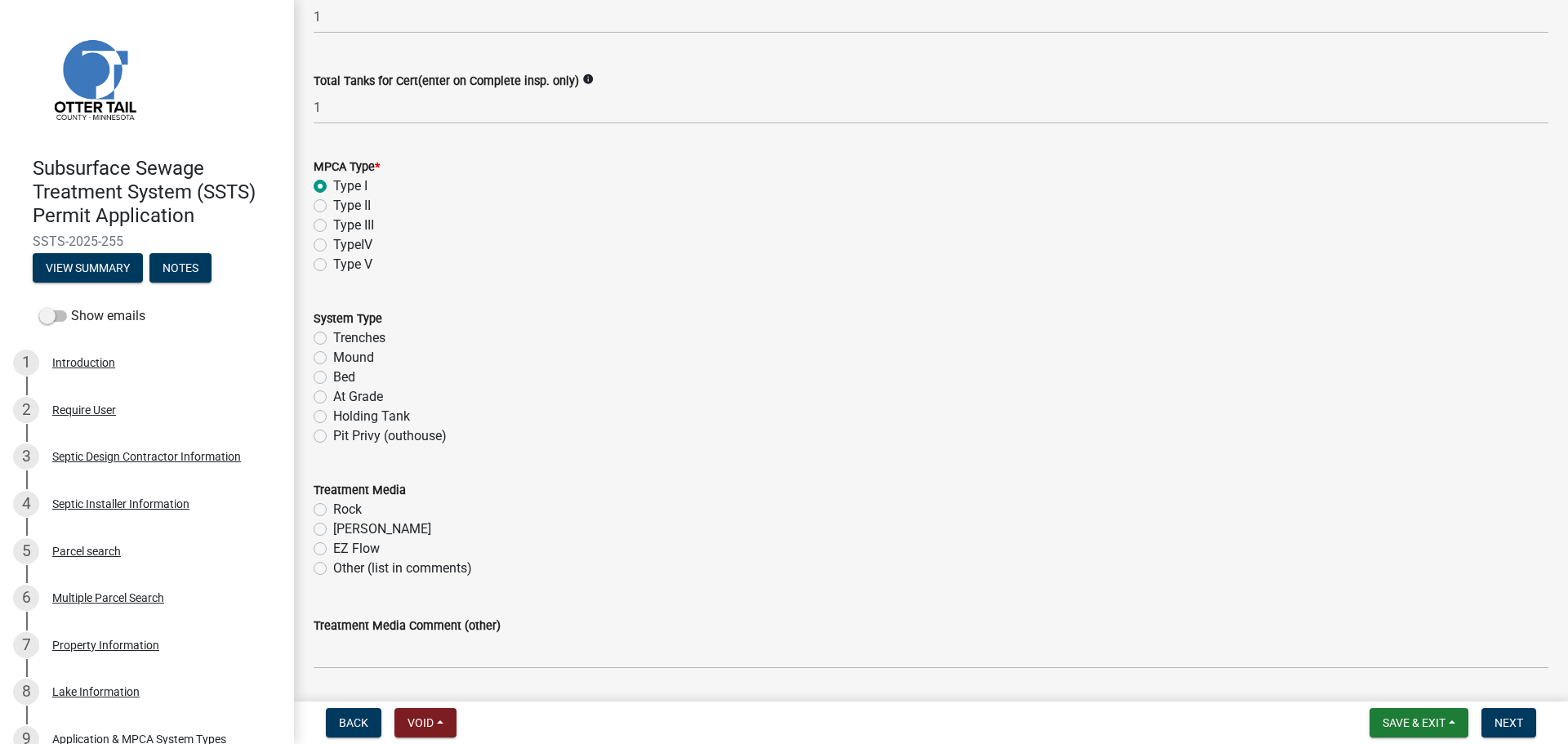
click at [333, 230] on label "Type III" at bounding box center [353, 225] width 41 height 19
click at [333, 226] on input "Type III" at bounding box center [339, 221] width 11 height 11
drag, startPoint x: 324, startPoint y: 359, endPoint x: 420, endPoint y: 375, distance: 97.3
click at [333, 358] on label "Mound" at bounding box center [353, 358] width 41 height 19
click at [333, 358] on input "Mound" at bounding box center [339, 354] width 11 height 11
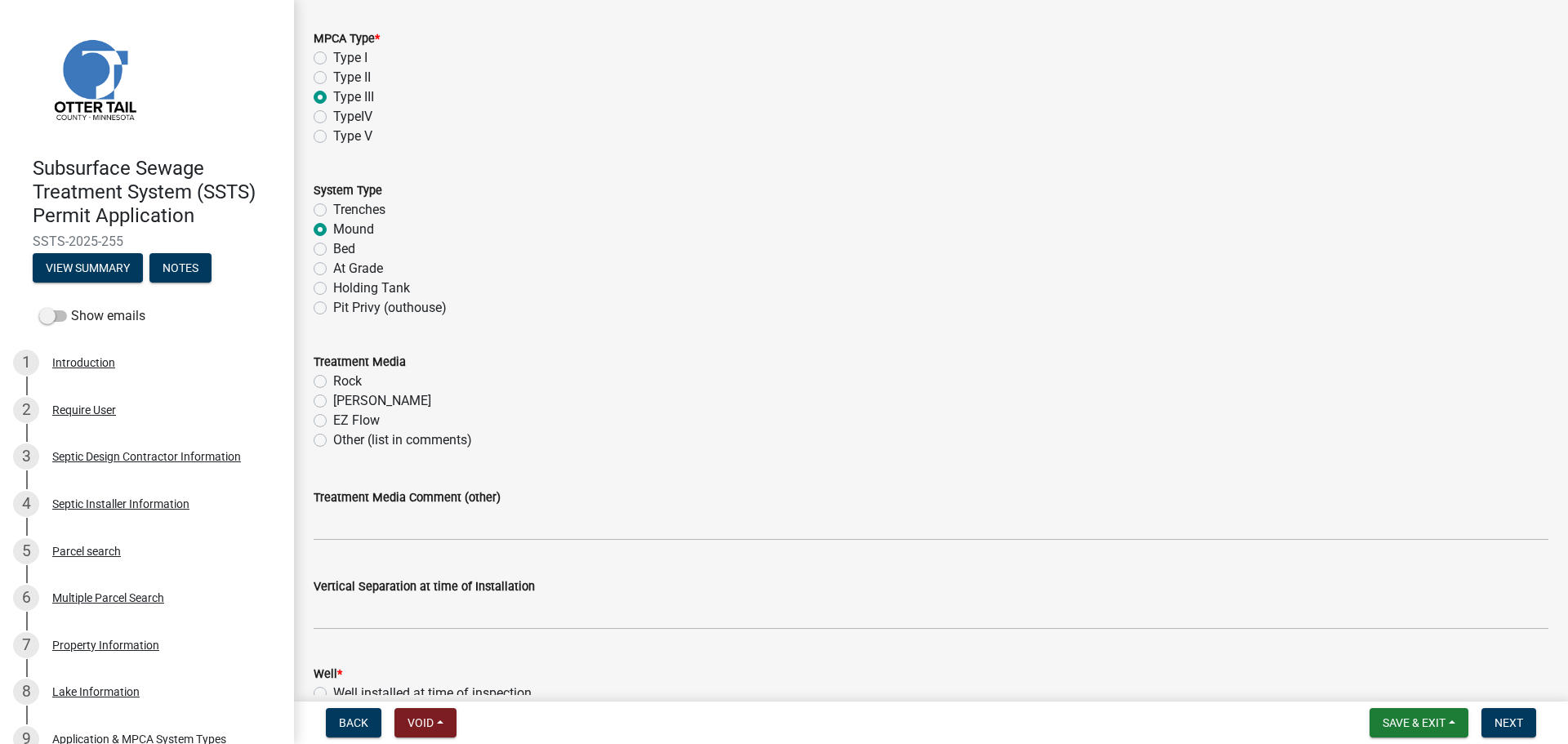
scroll to position [654, 0]
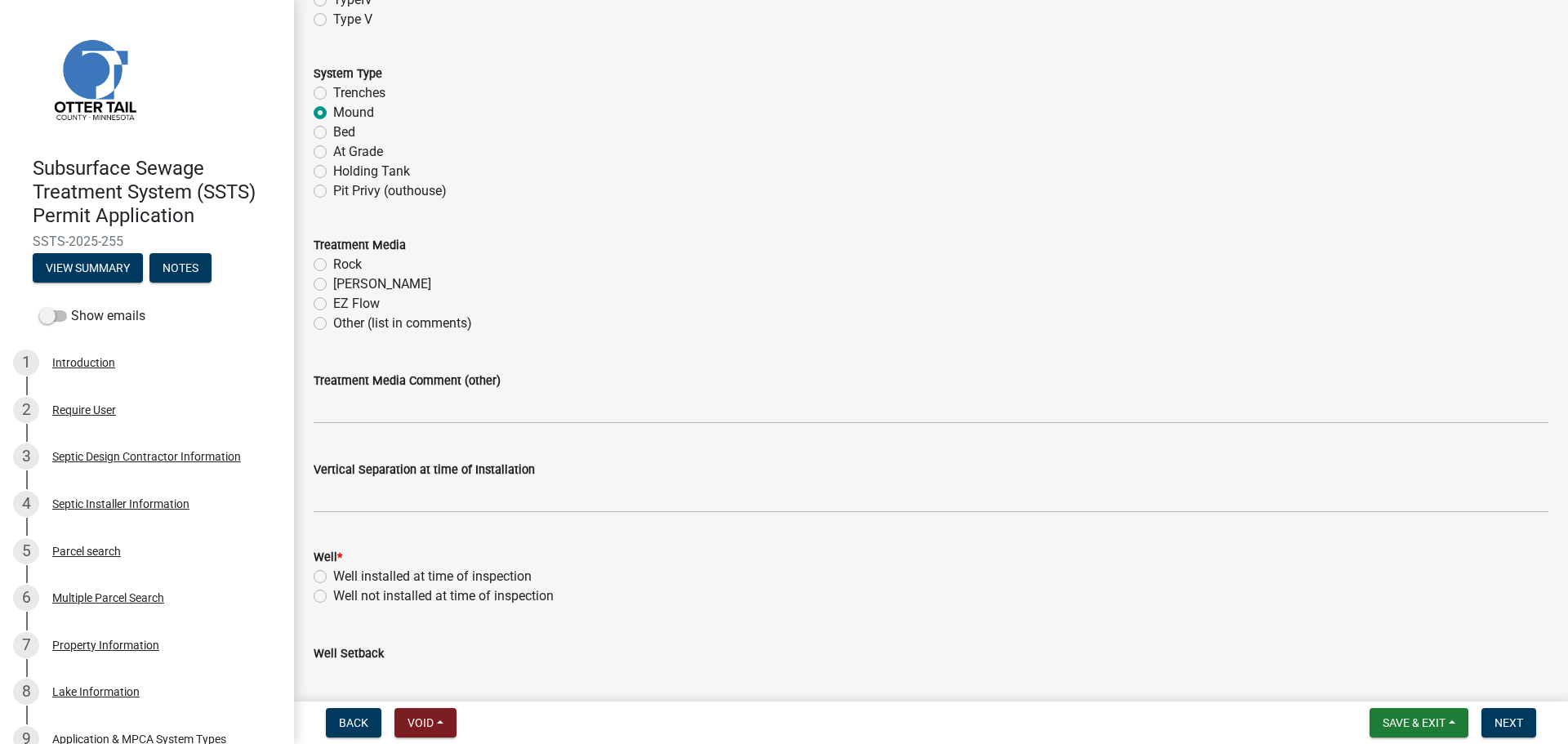
click at [333, 262] on label "Rock" at bounding box center [347, 265] width 29 height 19
click at [333, 262] on input "Rock" at bounding box center [339, 261] width 11 height 11
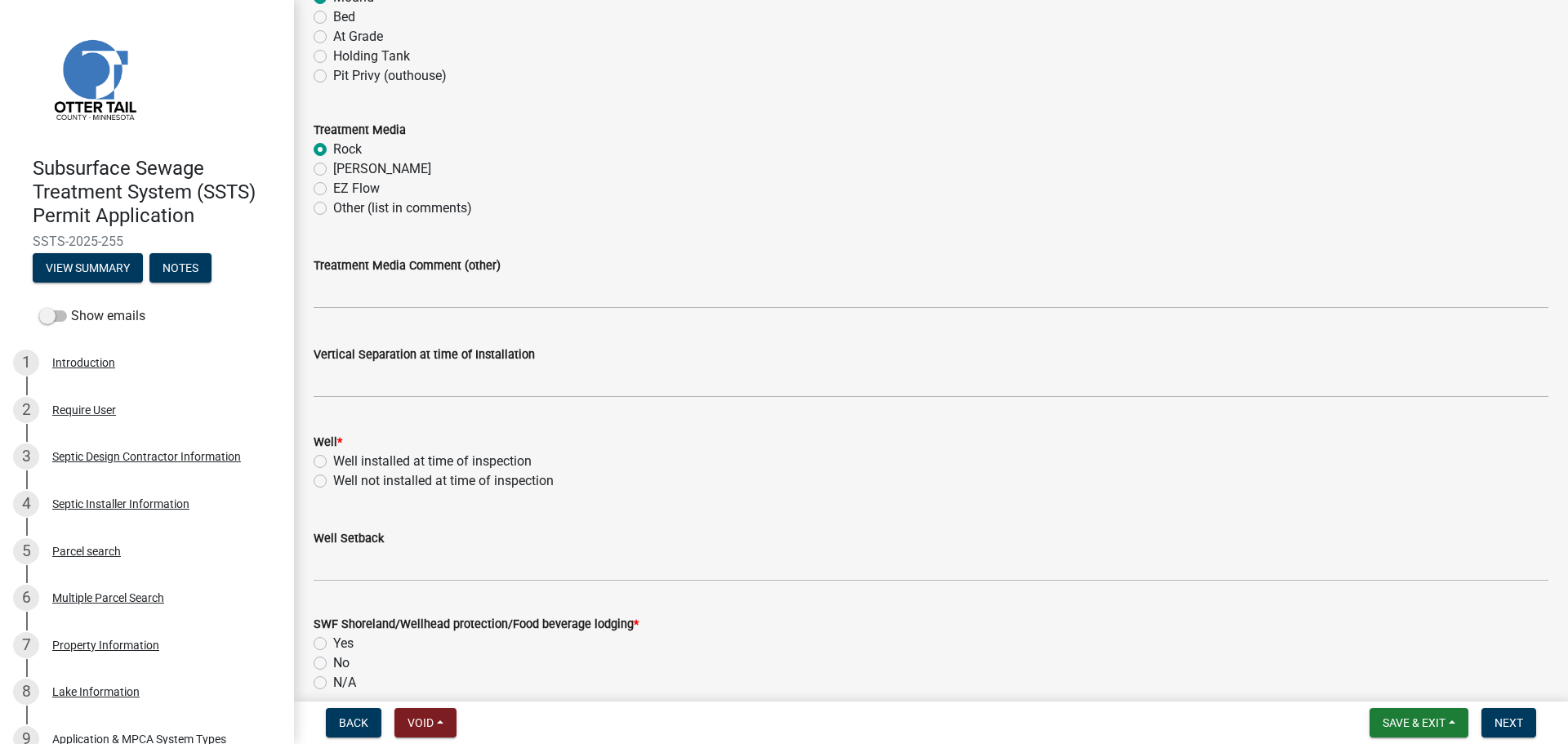
scroll to position [817, 0]
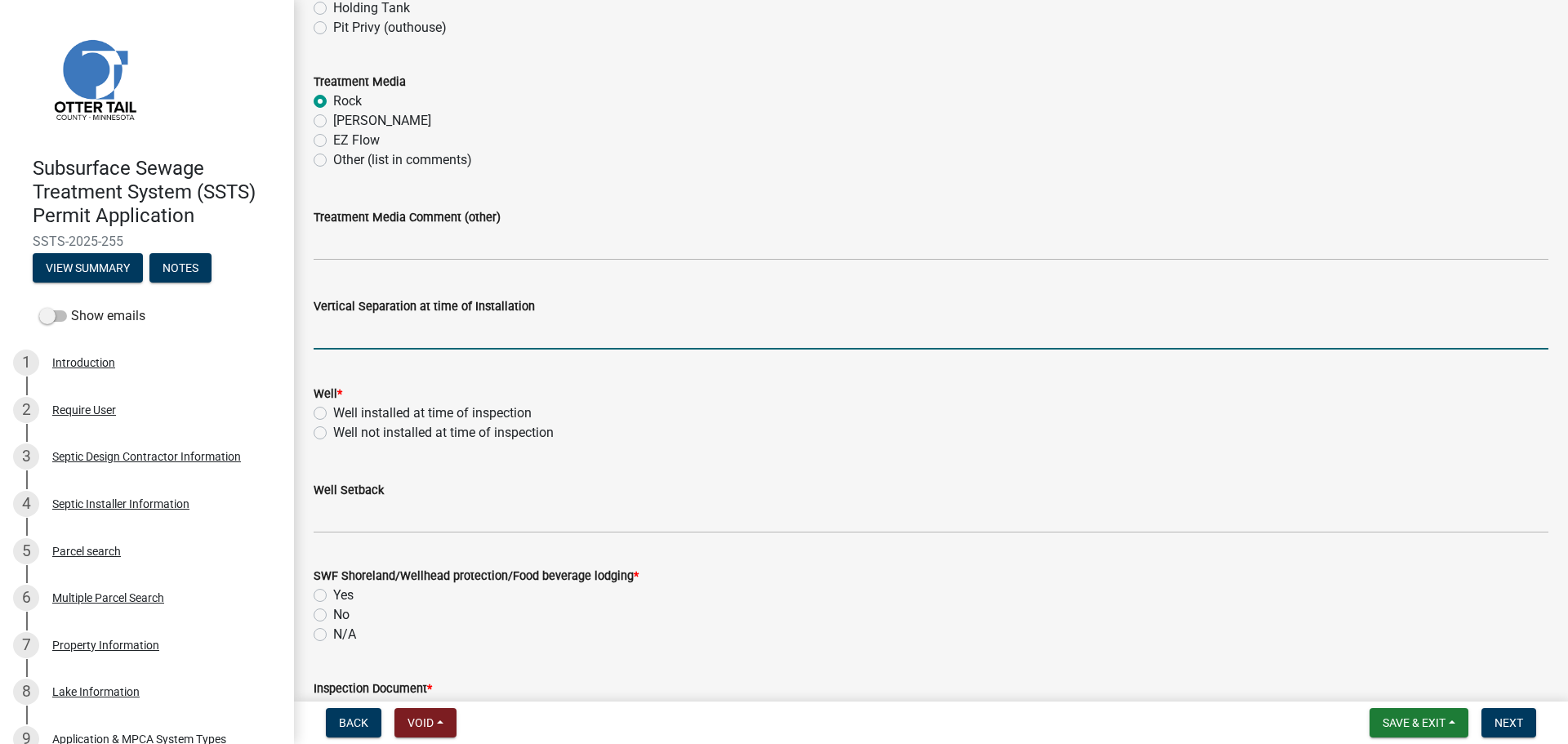
click at [370, 333] on input "text" at bounding box center [931, 333] width 1235 height 33
click at [333, 409] on label "Well installed at time of inspection" at bounding box center [432, 413] width 198 height 19
click at [333, 409] on input "Well installed at time of inspection" at bounding box center [339, 409] width 11 height 11
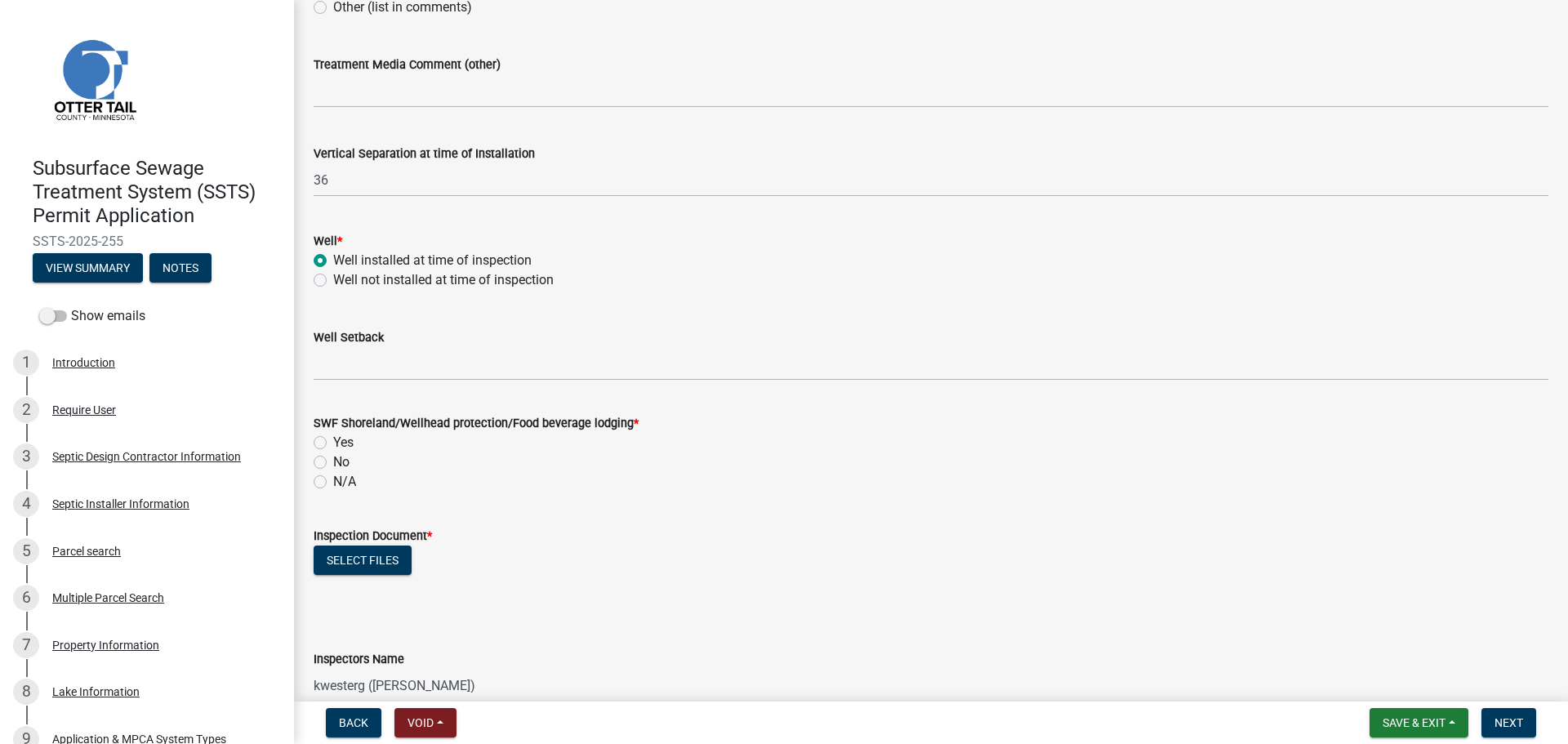
scroll to position [980, 0]
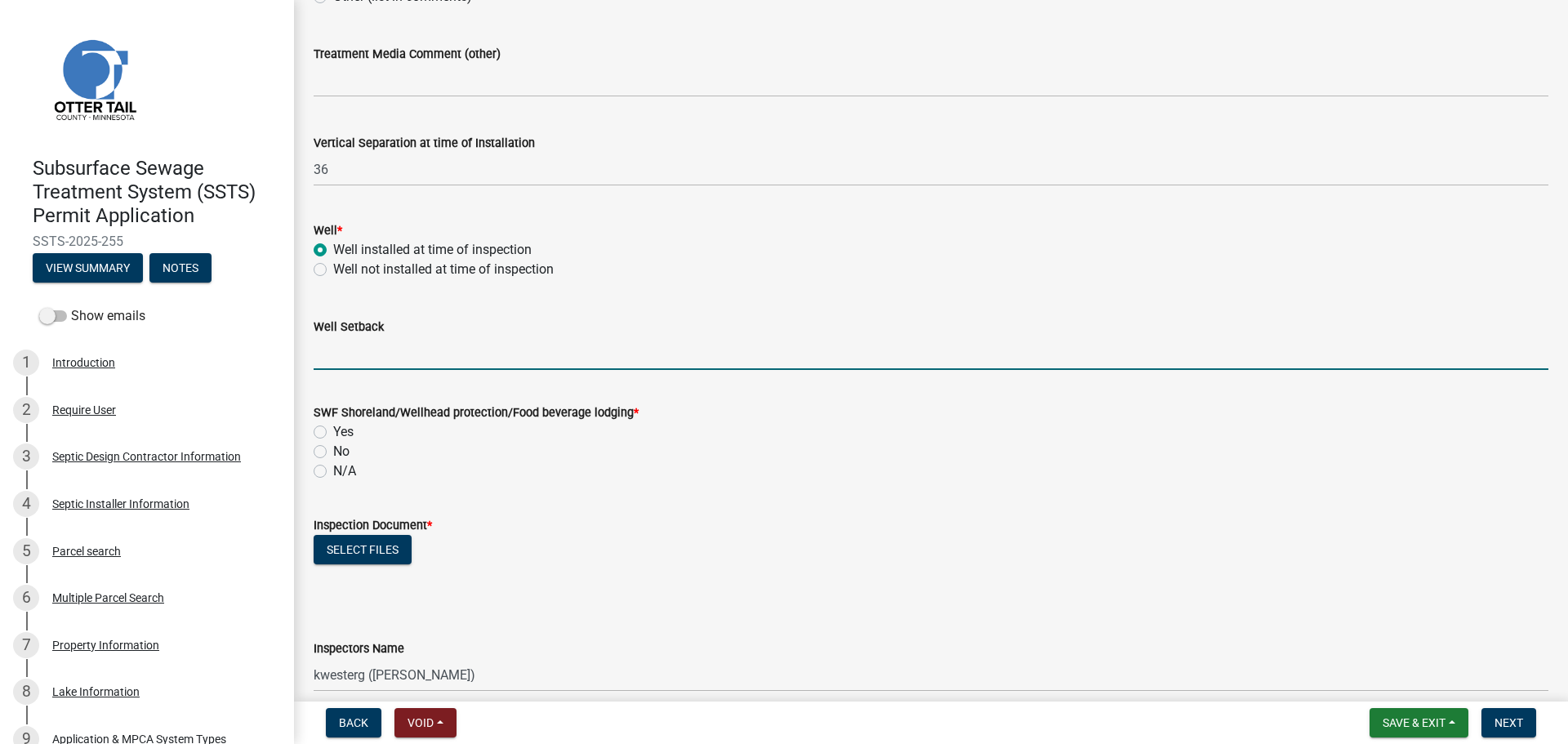
drag, startPoint x: 367, startPoint y: 347, endPoint x: 392, endPoint y: 352, distance: 25.5
click at [367, 347] on input "Well Setback" at bounding box center [931, 354] width 1235 height 33
click at [723, 459] on div "No" at bounding box center [931, 452] width 1235 height 19
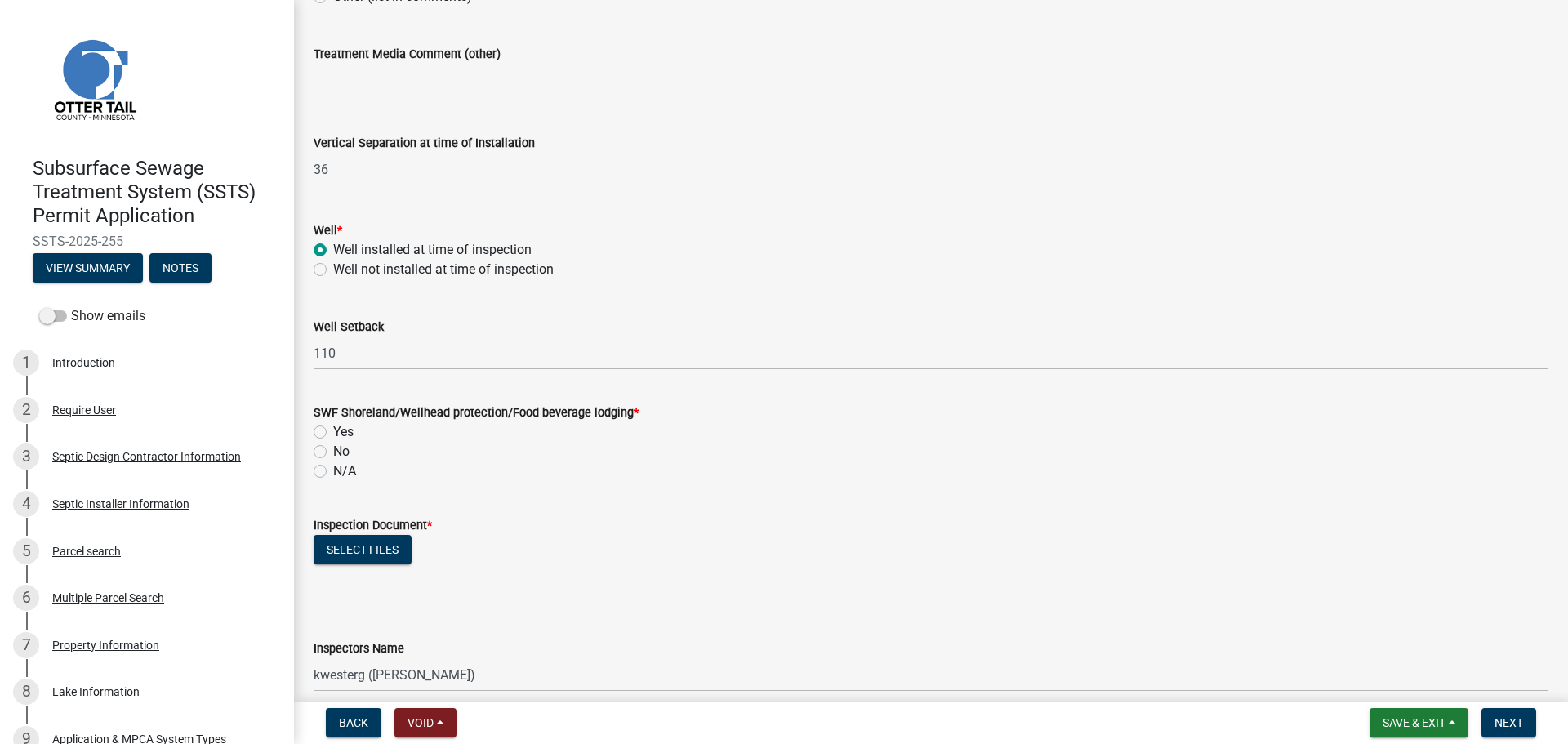
drag, startPoint x: 321, startPoint y: 432, endPoint x: 352, endPoint y: 431, distance: 31.0
click at [333, 429] on label "Yes" at bounding box center [343, 432] width 20 height 19
click at [333, 429] on input "Yes" at bounding box center [339, 427] width 11 height 11
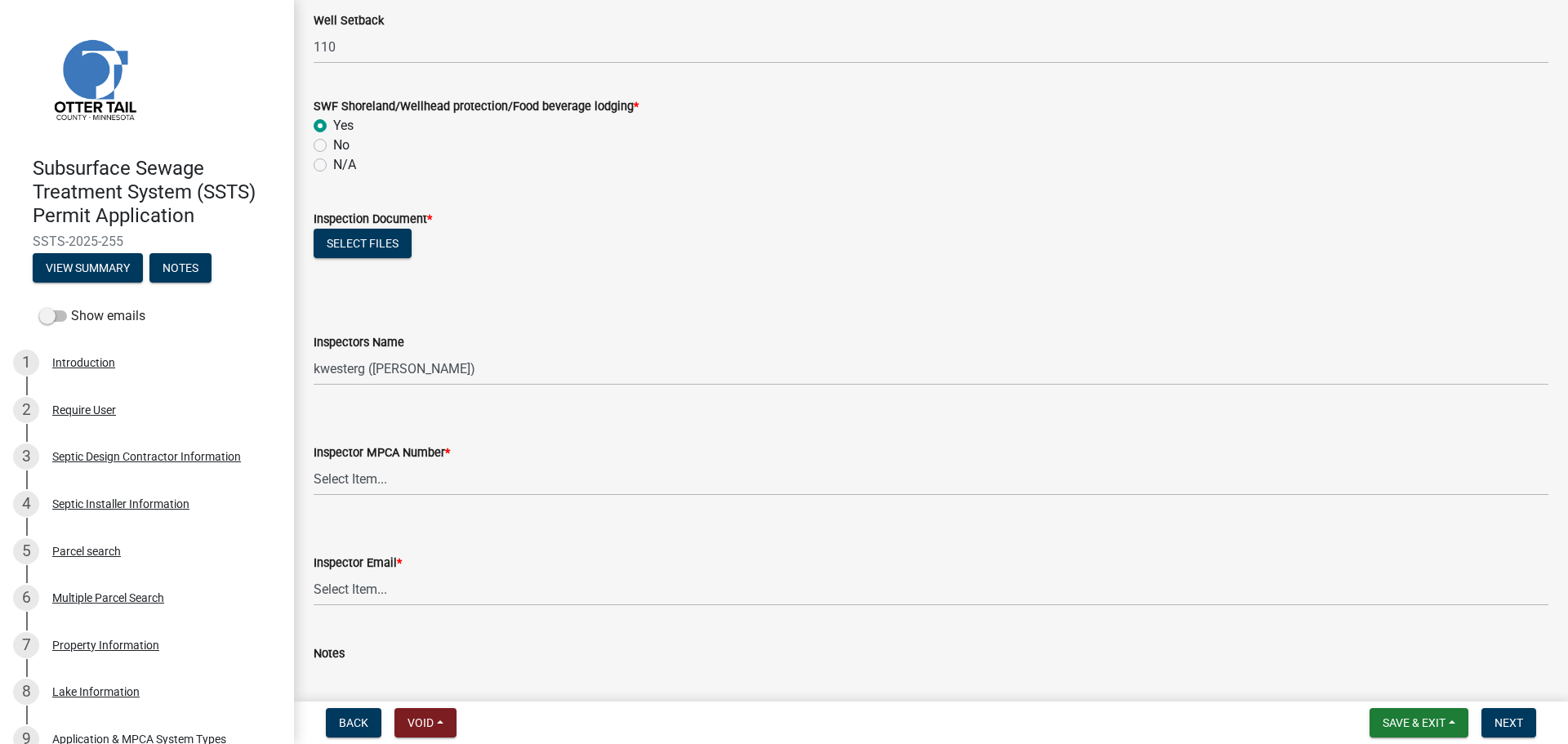
scroll to position [1307, 0]
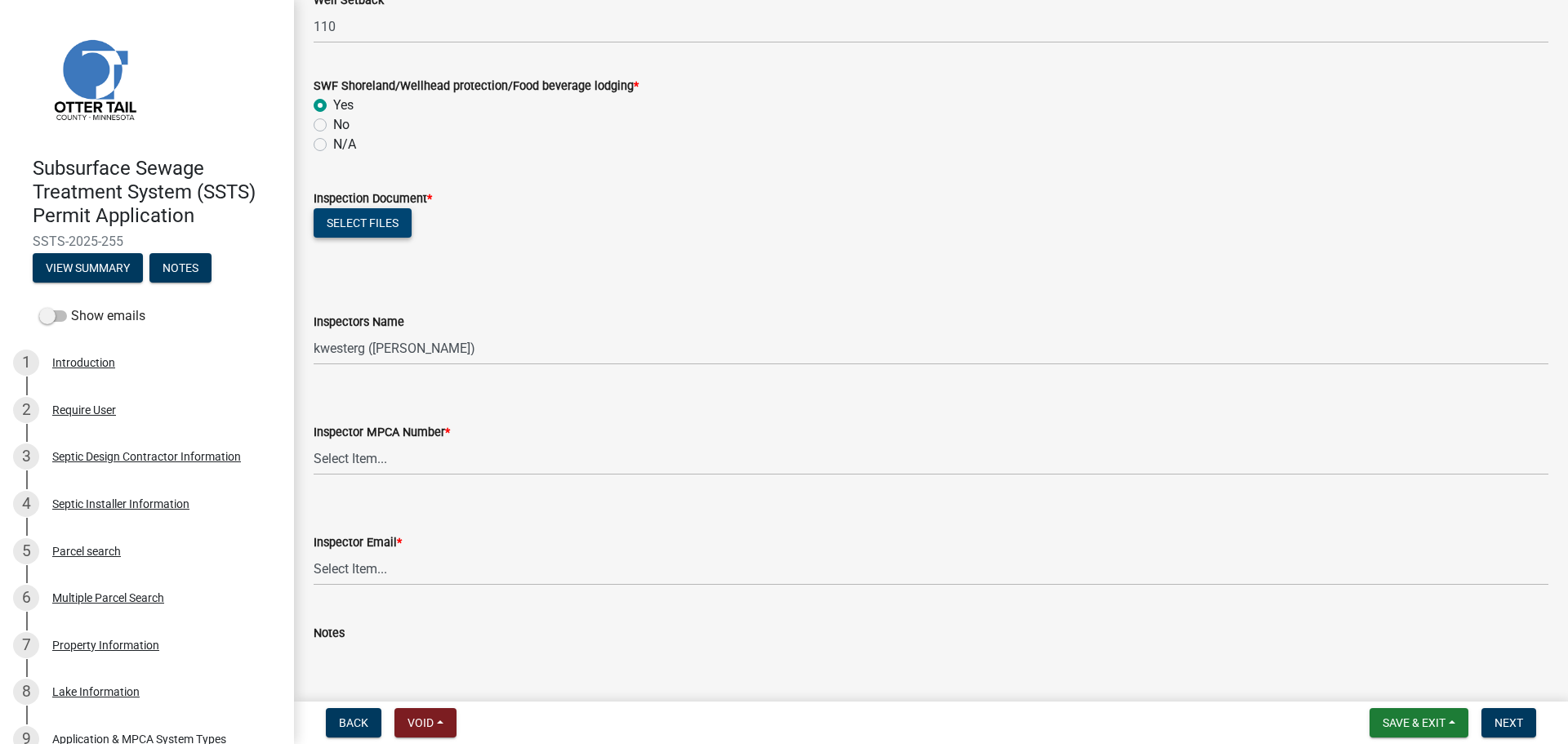
click at [346, 220] on button "Select files" at bounding box center [363, 223] width 98 height 30
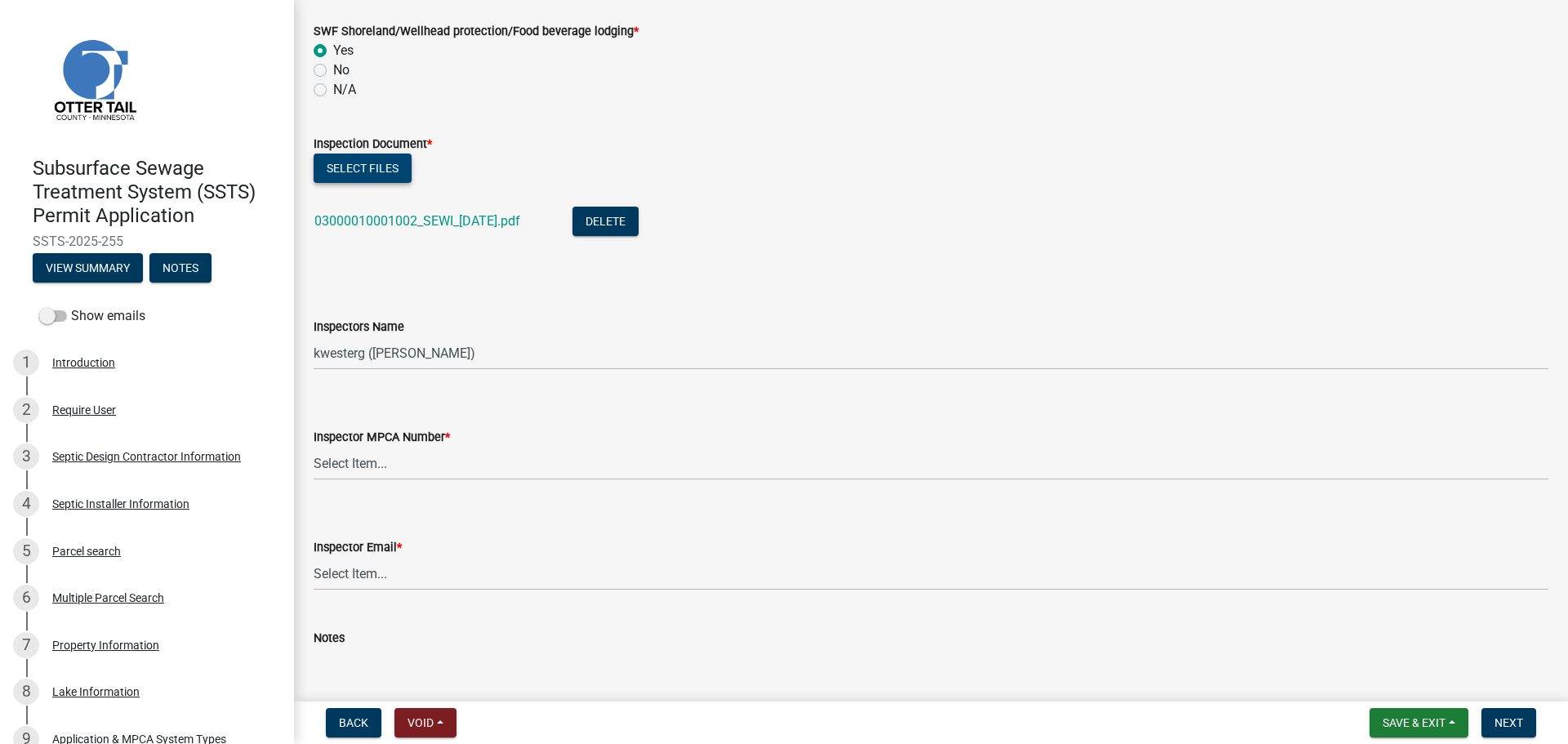
scroll to position [1634, 0]
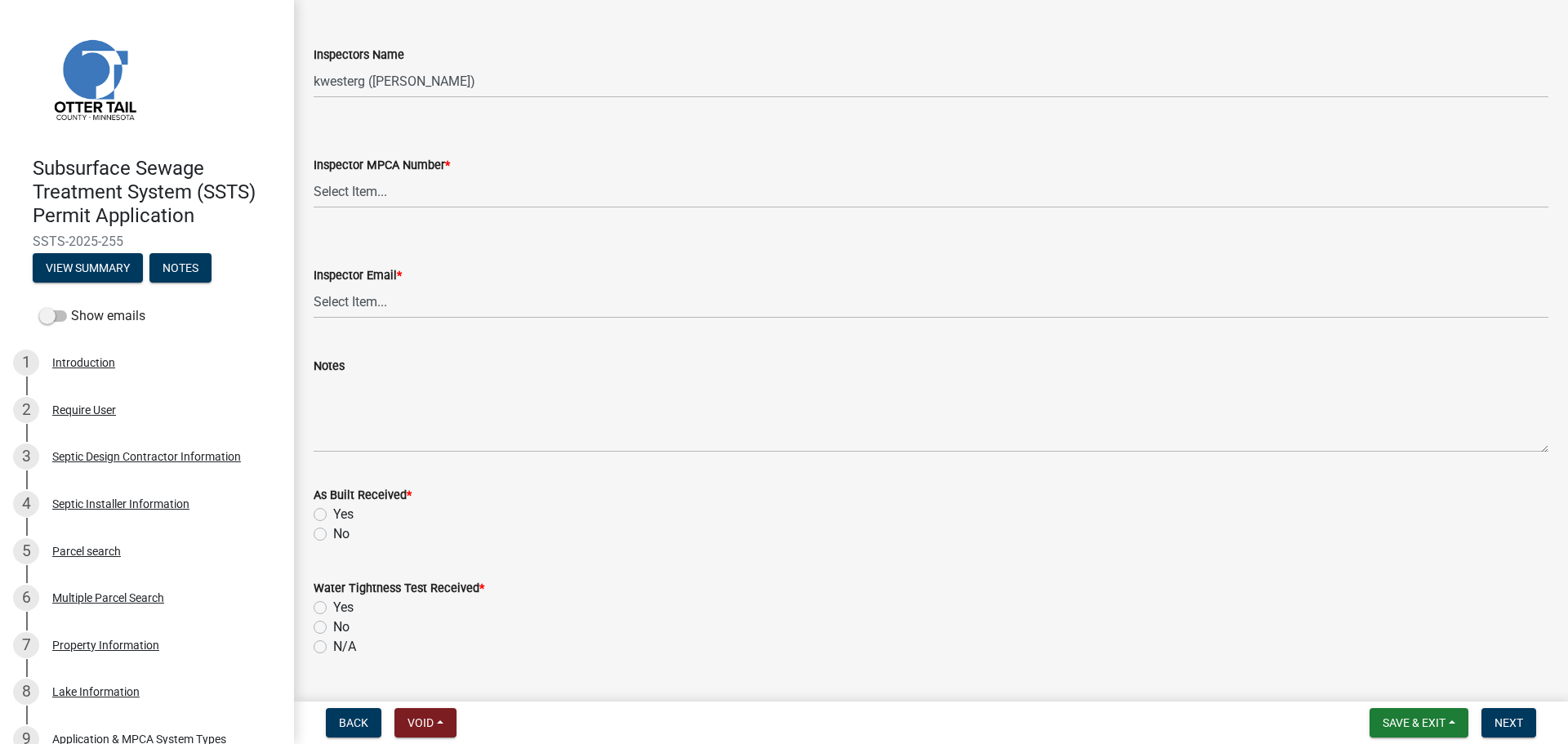
click at [386, 61] on label "Inspectors Name" at bounding box center [359, 55] width 90 height 11
click at [386, 65] on select "Select Item... btollefson ([PERSON_NAME]) [PERSON_NAME] ([PERSON_NAME]) eplaste…" at bounding box center [931, 82] width 1235 height 33
click at [401, 94] on select "Select Item... btollefson ([PERSON_NAME]) [PERSON_NAME] ([PERSON_NAME]) eplaste…" at bounding box center [931, 82] width 1235 height 33
click at [314, 65] on select "Select Item... btollefson ([PERSON_NAME]) [PERSON_NAME] ([PERSON_NAME]) eplaste…" at bounding box center [931, 82] width 1235 height 33
click at [419, 196] on select "Select Item... [PERSON_NAME] (10415) [PERSON_NAME] (924) [PERSON_NAME] (1957) […" at bounding box center [931, 191] width 1235 height 33
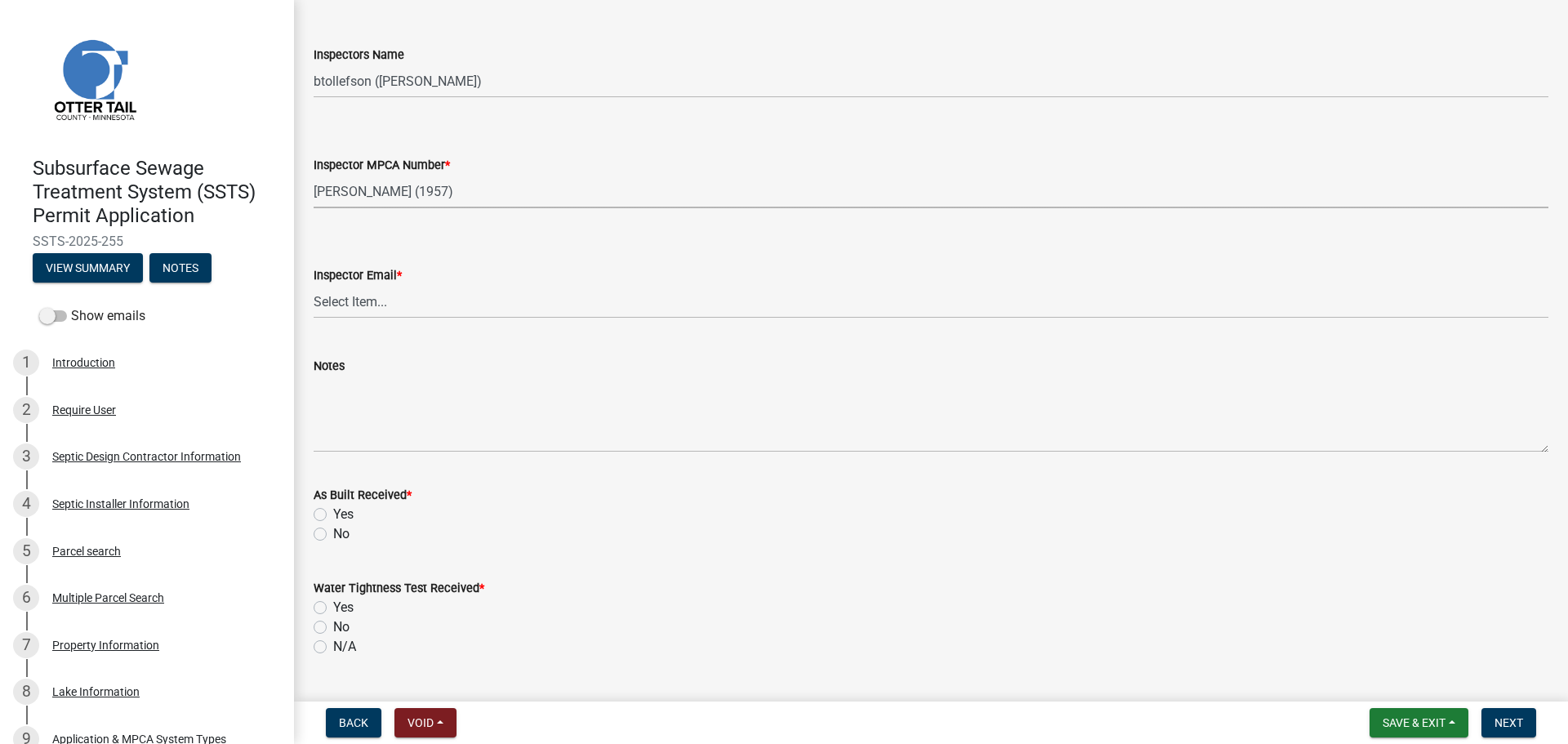
click at [314, 175] on select "Select Item... [PERSON_NAME] (10415) [PERSON_NAME] (924) [PERSON_NAME] (1957) […" at bounding box center [931, 191] width 1235 height 33
click at [421, 309] on select "Select Item... [PERSON_NAME] ([EMAIL_ADDRESS][DOMAIN_NAME]) [PERSON_NAME] ([EMA…" at bounding box center [931, 302] width 1235 height 33
click at [314, 285] on select "Select Item... [PERSON_NAME] ([EMAIL_ADDRESS][DOMAIN_NAME]) [PERSON_NAME] ([EMA…" at bounding box center [931, 302] width 1235 height 33
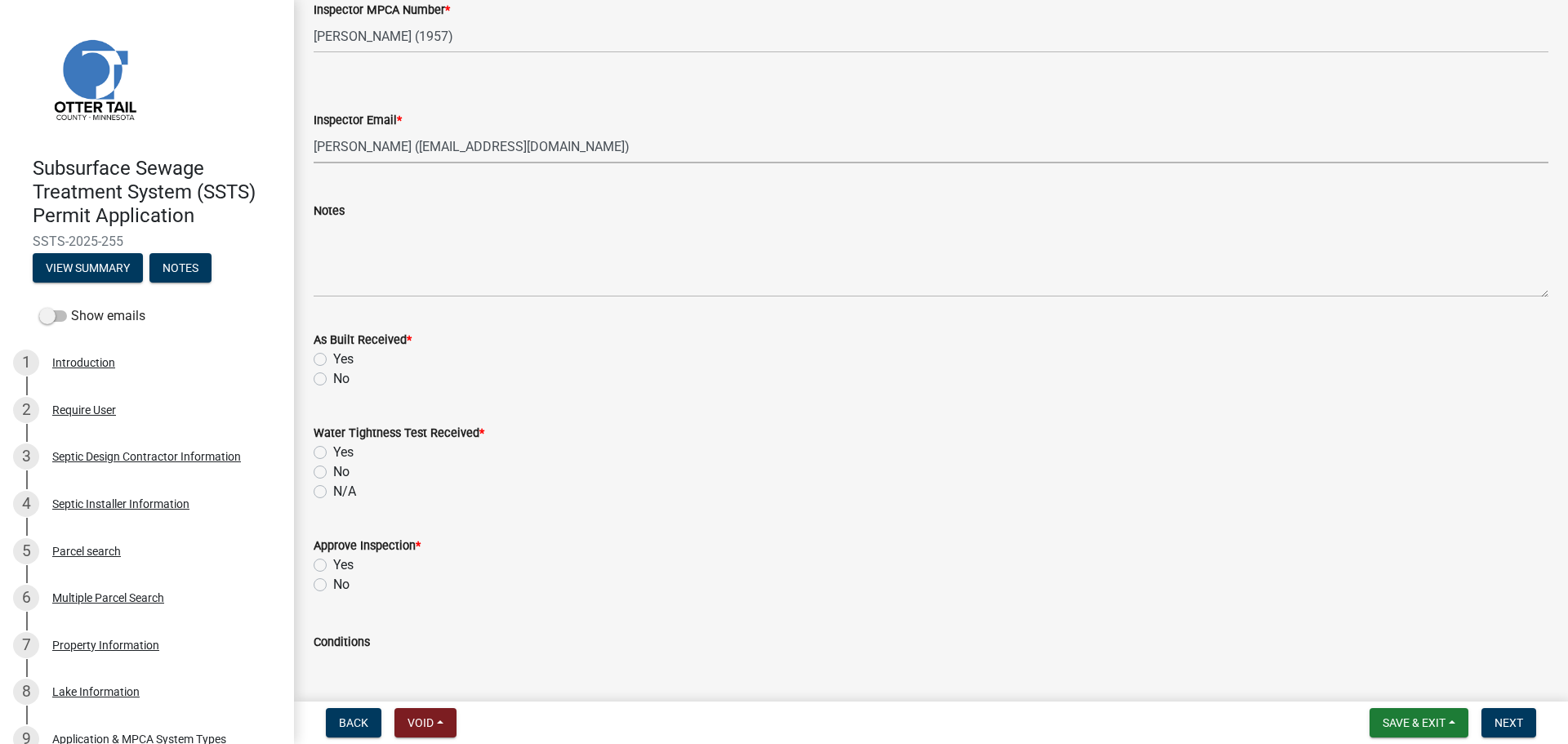
scroll to position [1798, 0]
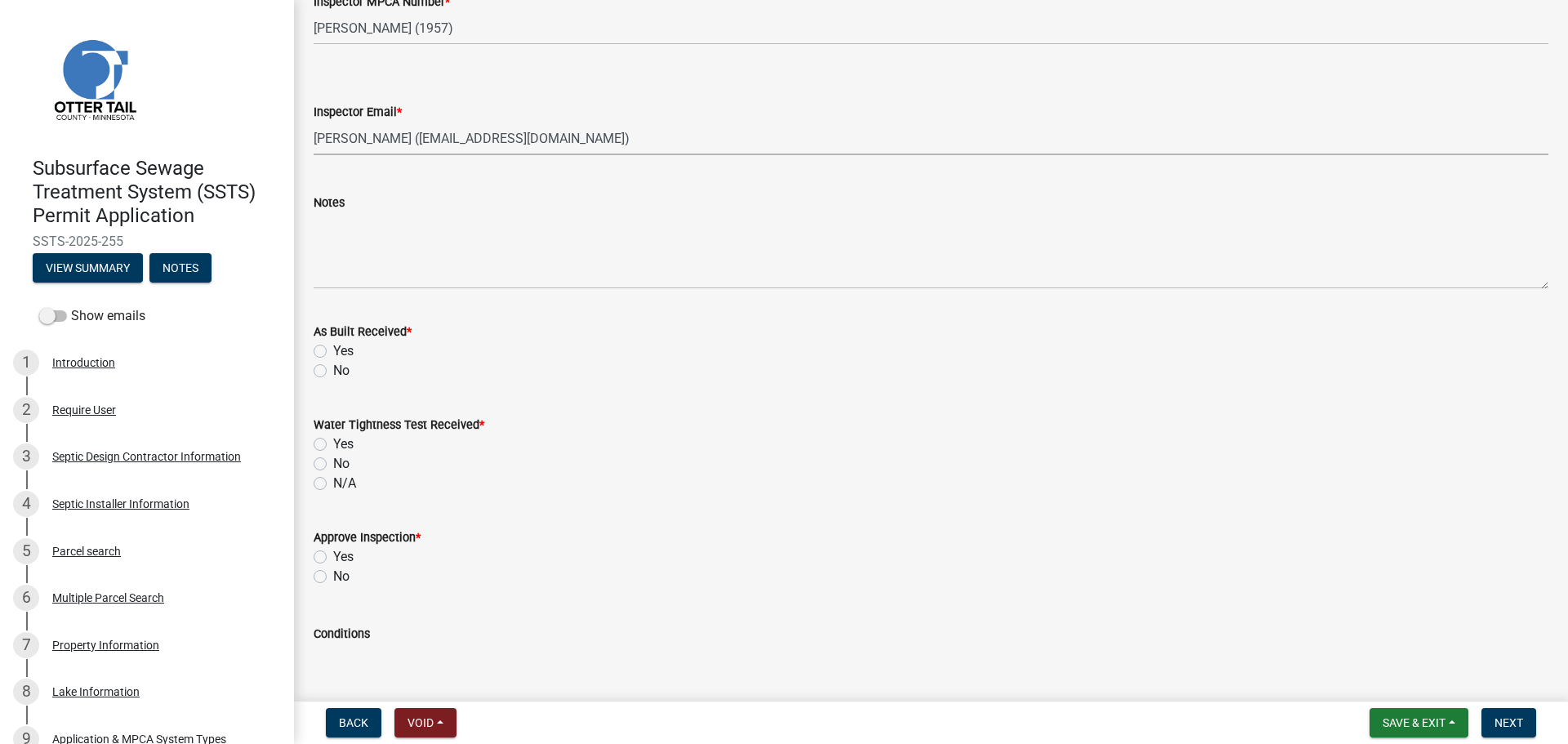
drag, startPoint x: 318, startPoint y: 366, endPoint x: 334, endPoint y: 382, distance: 22.6
click at [333, 366] on label "No" at bounding box center [341, 371] width 17 height 19
click at [333, 366] on input "No" at bounding box center [339, 367] width 11 height 11
click at [333, 484] on label "N/A" at bounding box center [345, 483] width 23 height 19
click at [333, 484] on input "N/A" at bounding box center [339, 479] width 11 height 11
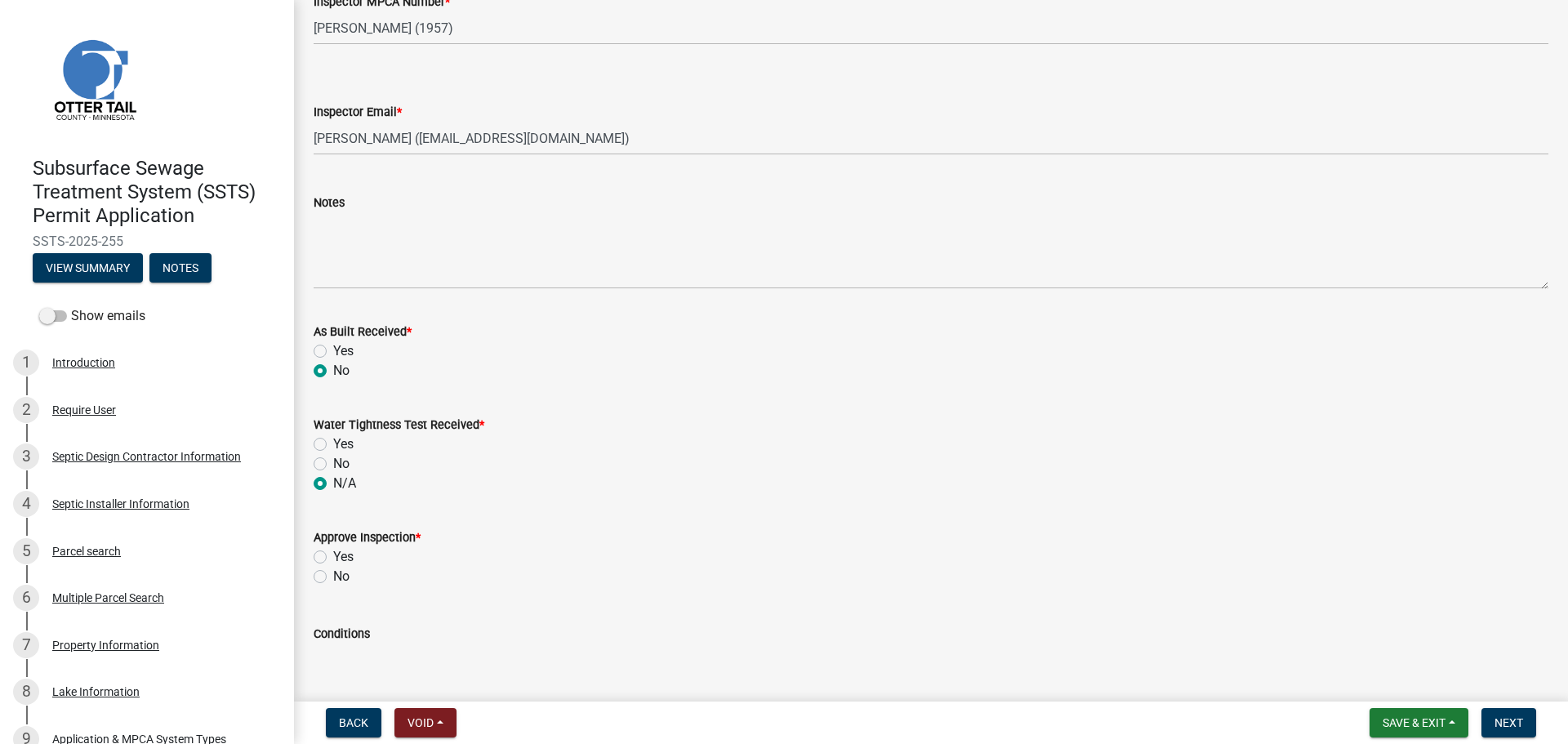
click at [333, 554] on label "Yes" at bounding box center [343, 557] width 20 height 19
click at [333, 554] on input "Yes" at bounding box center [339, 553] width 11 height 11
click at [1517, 722] on span "Next" at bounding box center [1508, 723] width 29 height 13
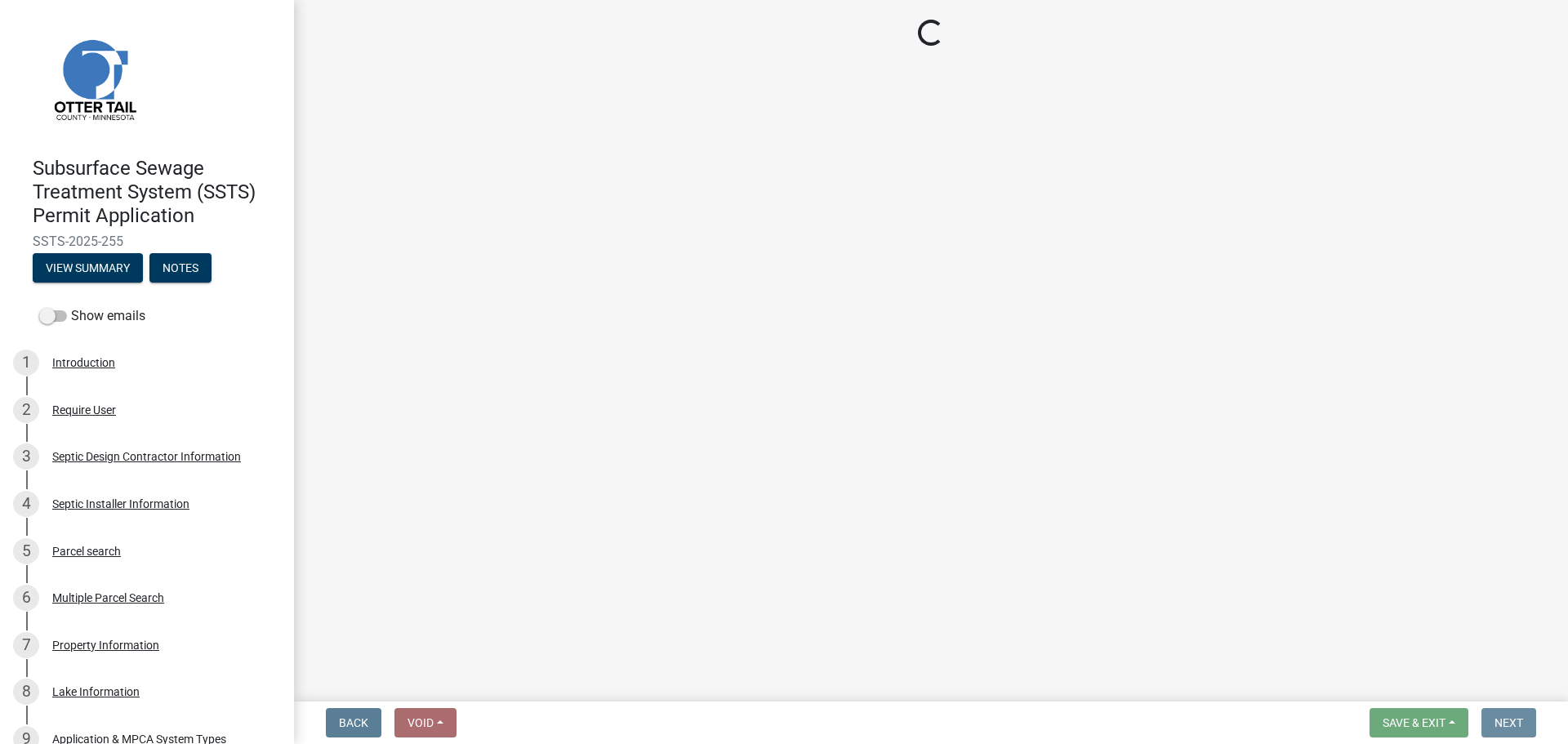
scroll to position [0, 0]
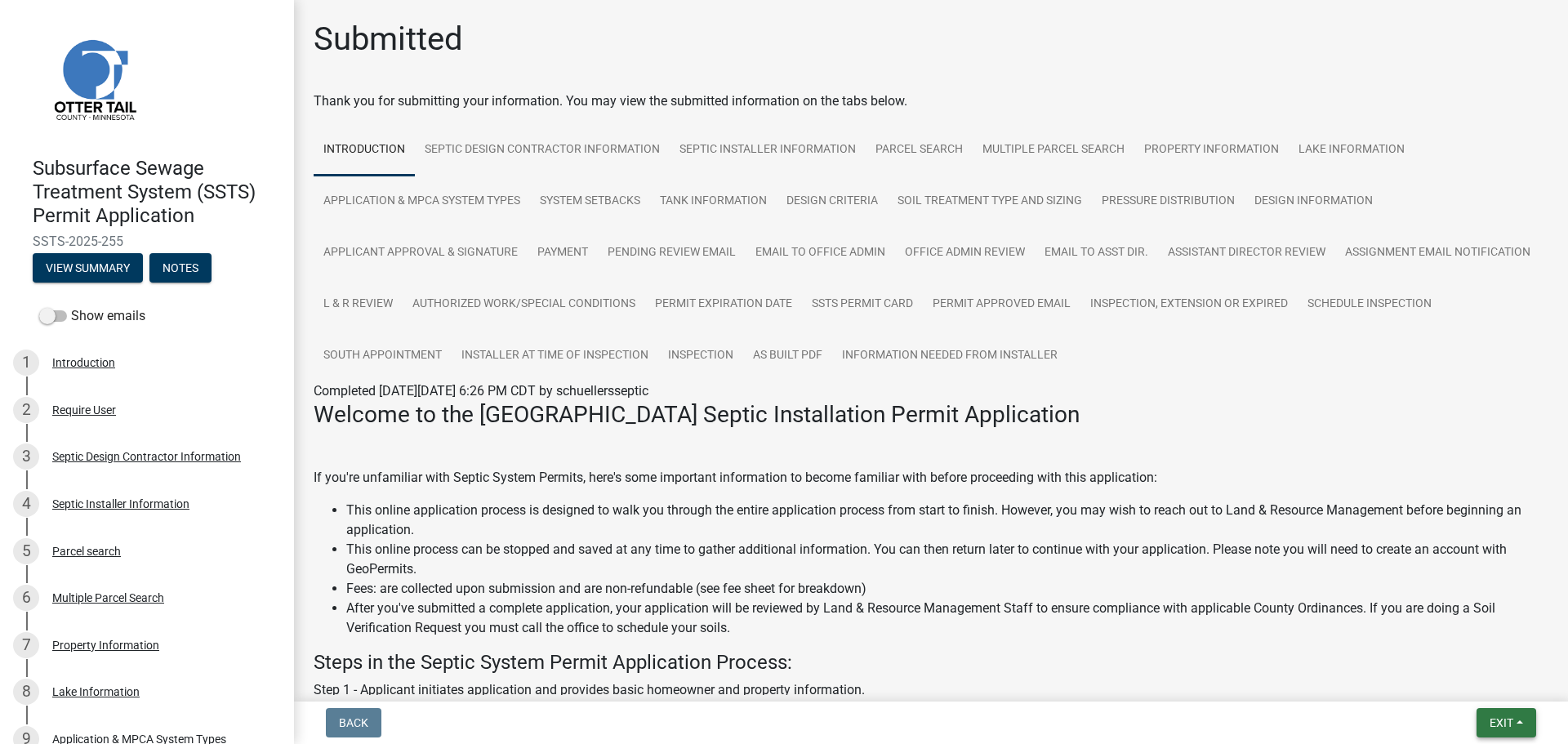
click at [1489, 730] on button "Exit" at bounding box center [1507, 723] width 60 height 30
click at [1455, 684] on button "Save & Exit" at bounding box center [1471, 680] width 131 height 39
